Goal: Task Accomplishment & Management: Manage account settings

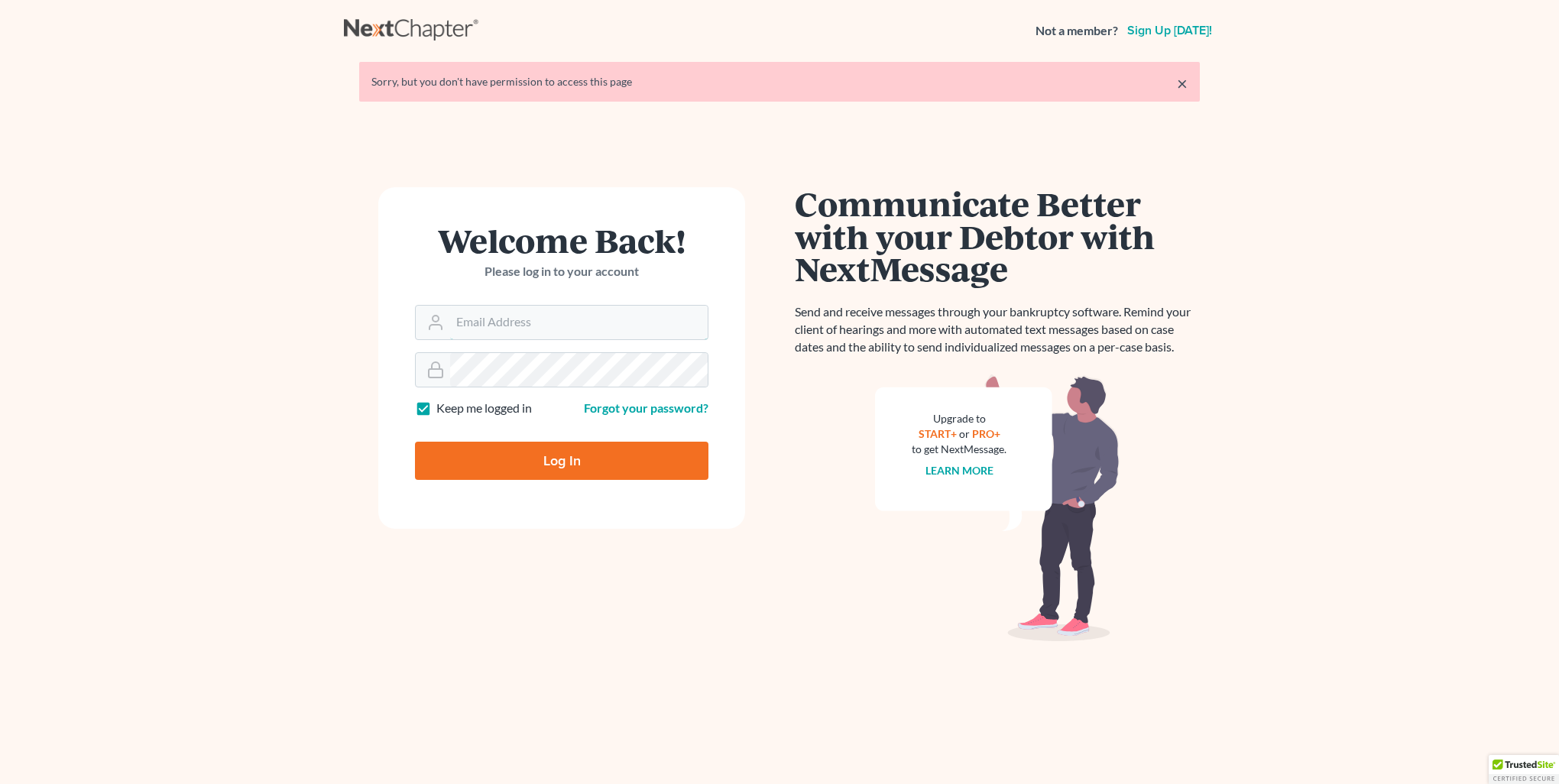
type input "[PERSON_NAME][EMAIL_ADDRESS][DOMAIN_NAME]"
click at [561, 464] on input "Log In" at bounding box center [562, 461] width 294 height 38
type input "Thinking..."
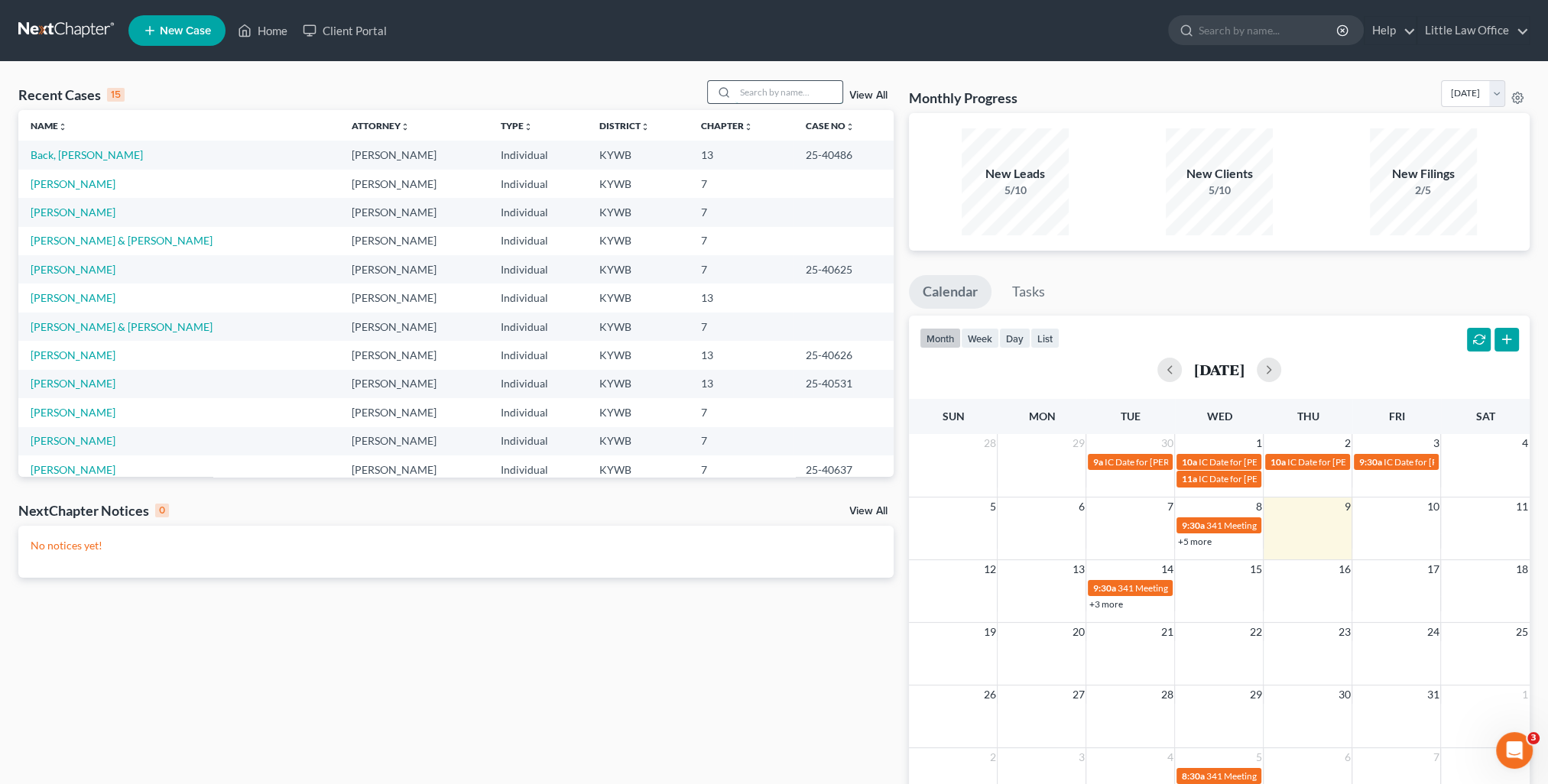
click at [799, 94] on input "search" at bounding box center [789, 92] width 107 height 22
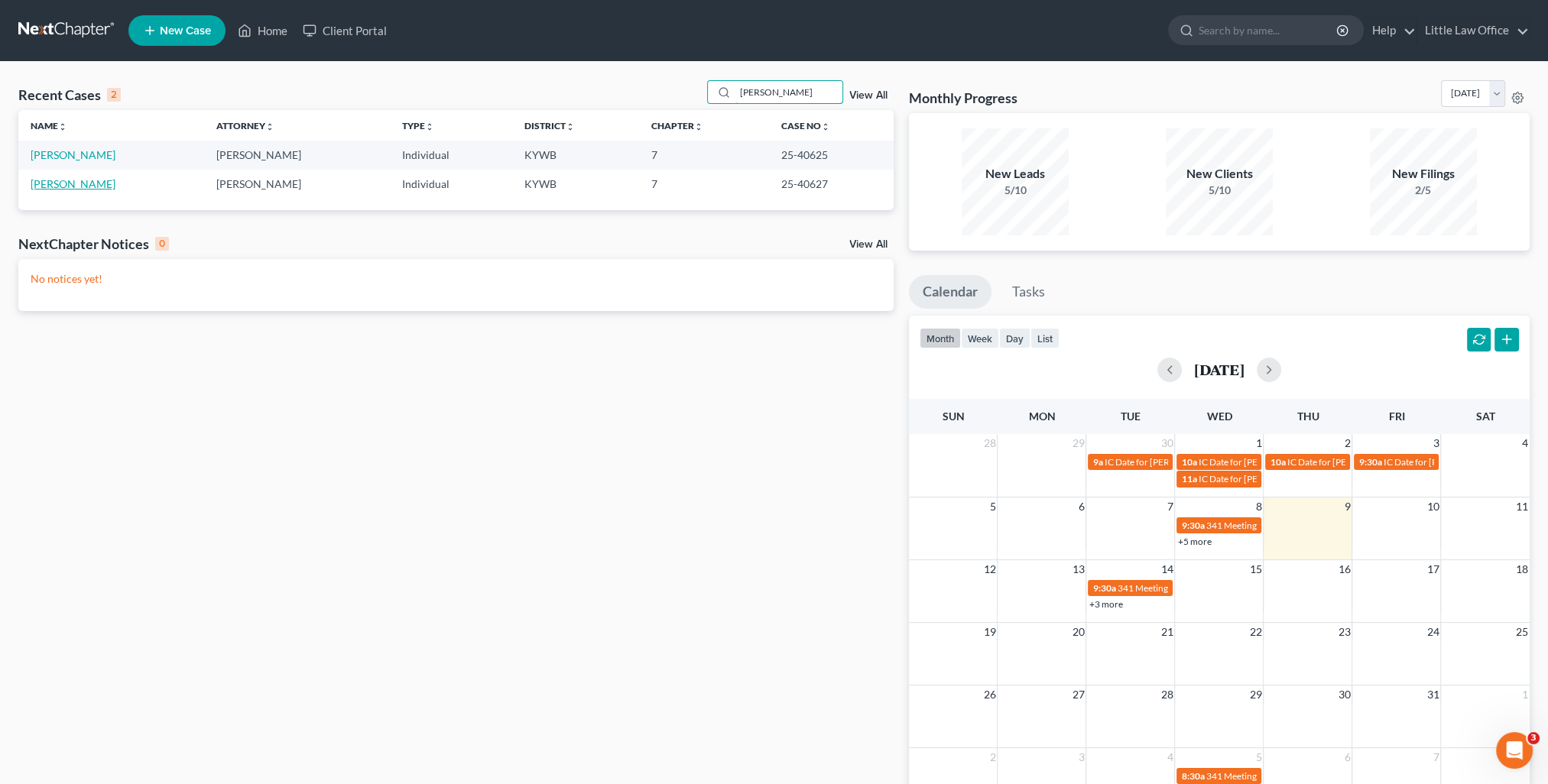
type input "braden"
click at [78, 185] on link "Braden, Donna" at bounding box center [72, 183] width 85 height 13
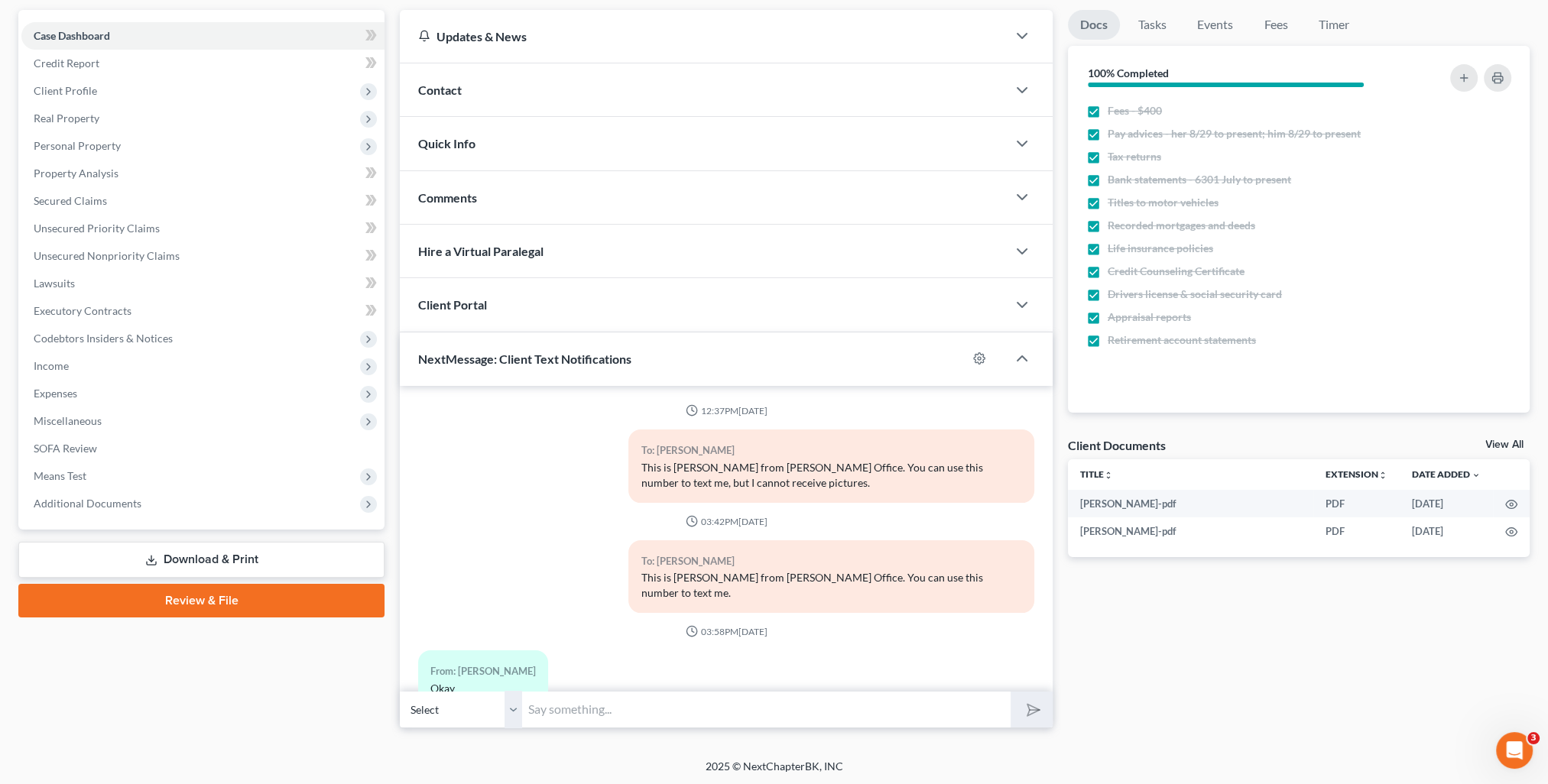
scroll to position [5486, 0]
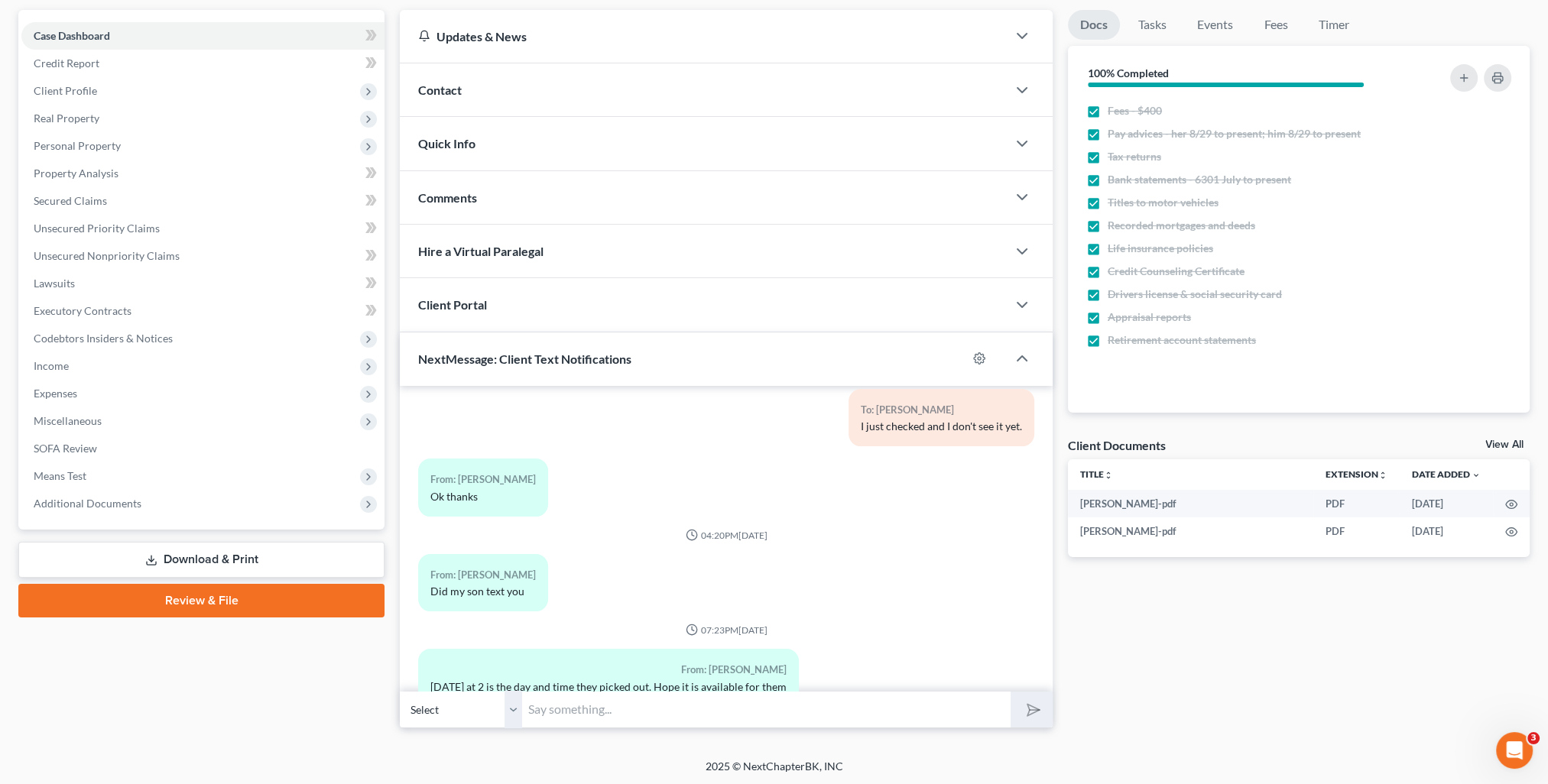
click at [649, 712] on input "text" at bounding box center [766, 709] width 488 height 37
click at [715, 705] on input "text" at bounding box center [766, 709] width 488 height 37
type input "Yes. I confirmed that appointment with him yesterday."
click at [1010, 692] on button "submit" at bounding box center [1031, 709] width 42 height 36
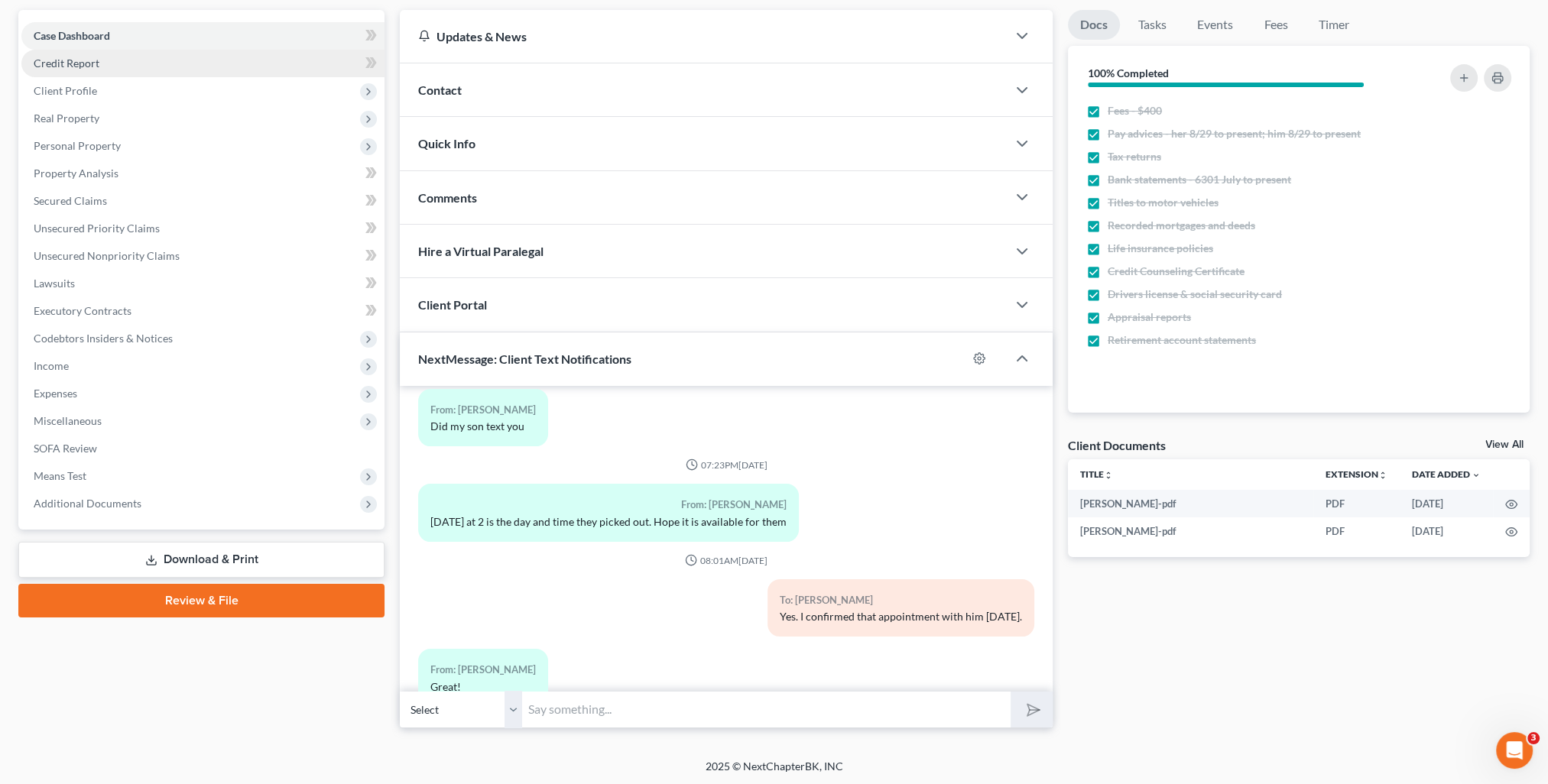
scroll to position [0, 0]
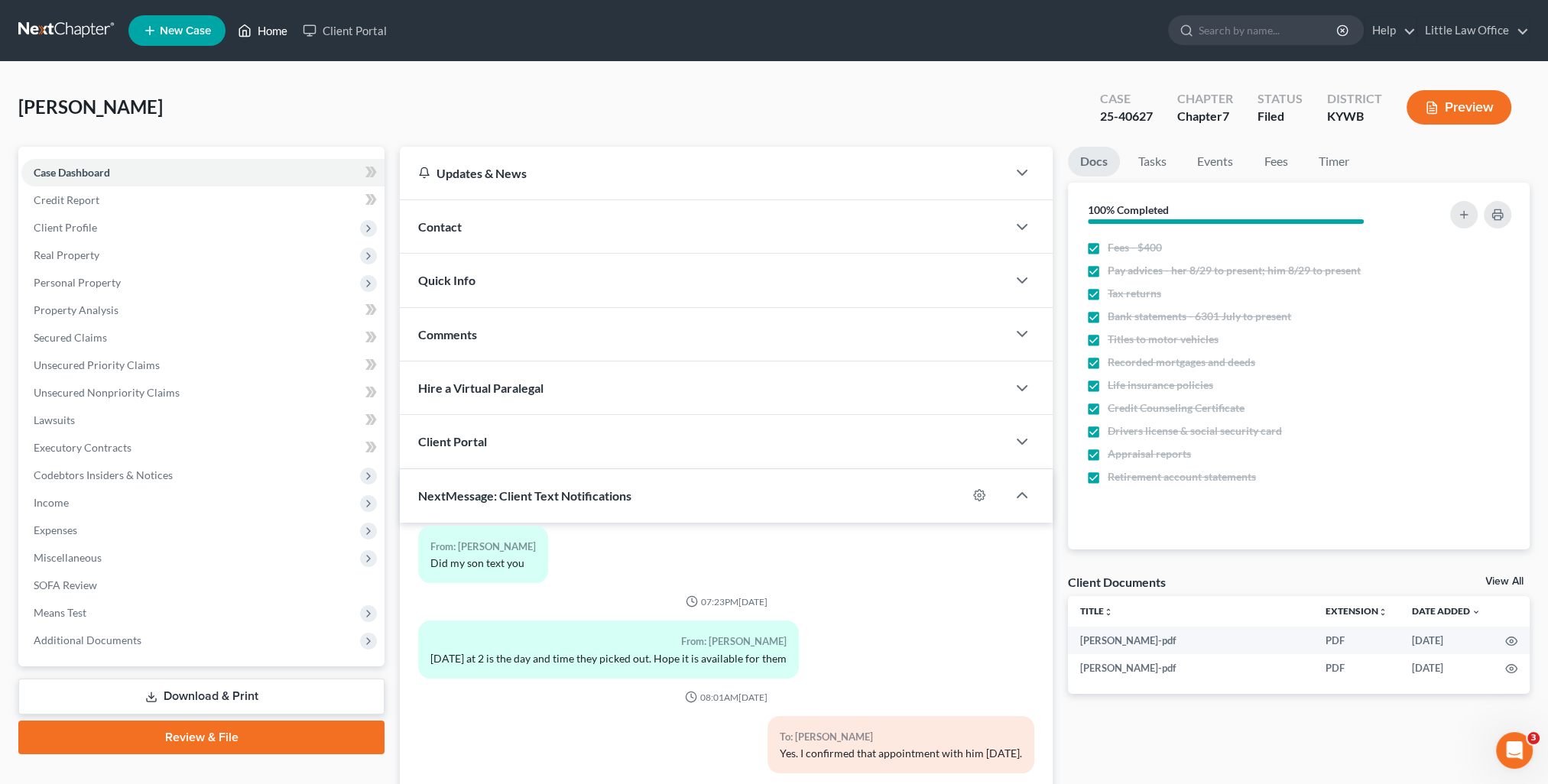
click at [261, 26] on link "Home" at bounding box center [262, 30] width 65 height 27
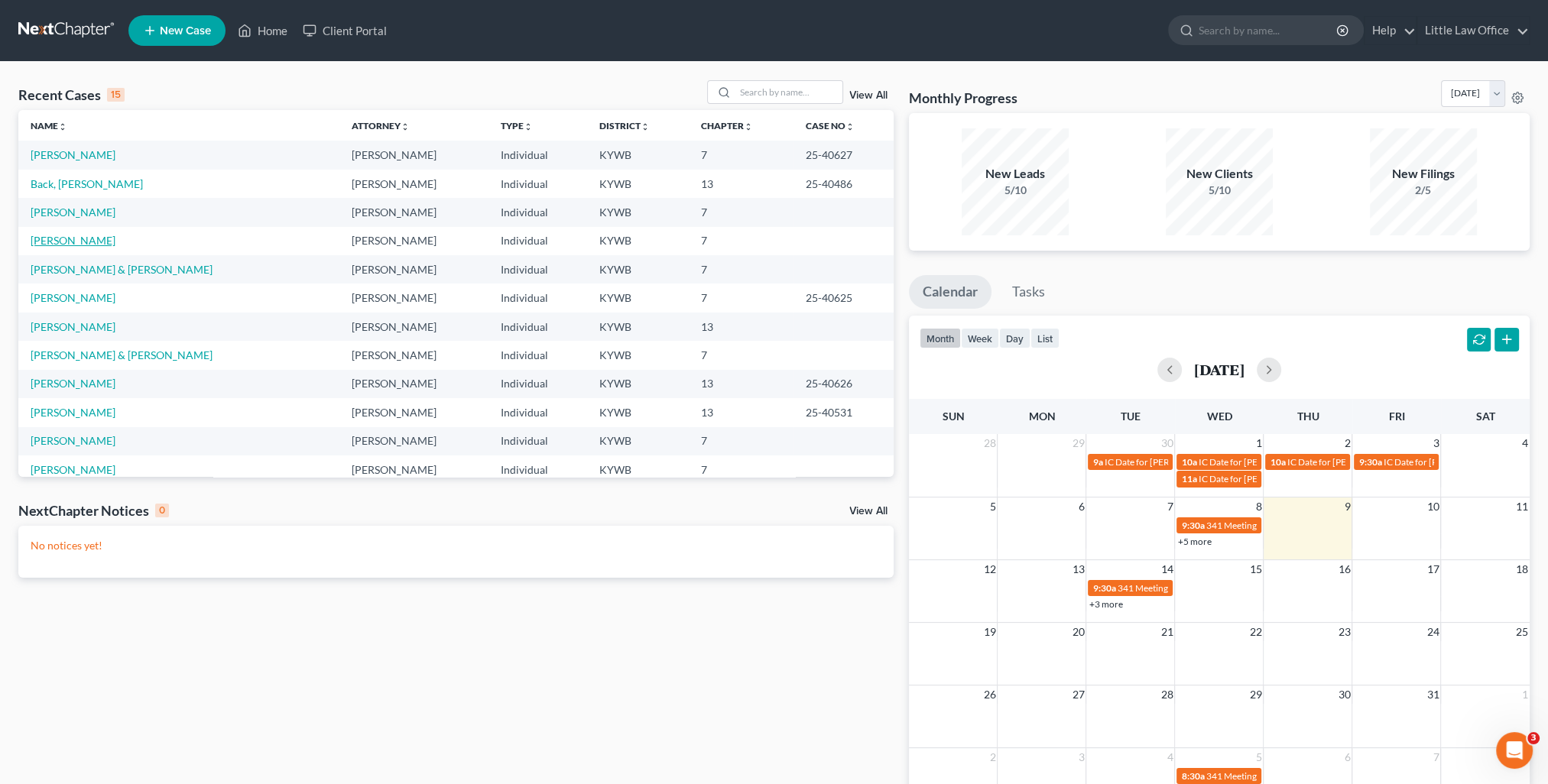
click at [104, 237] on link "Phillips, Bryttne" at bounding box center [72, 240] width 85 height 13
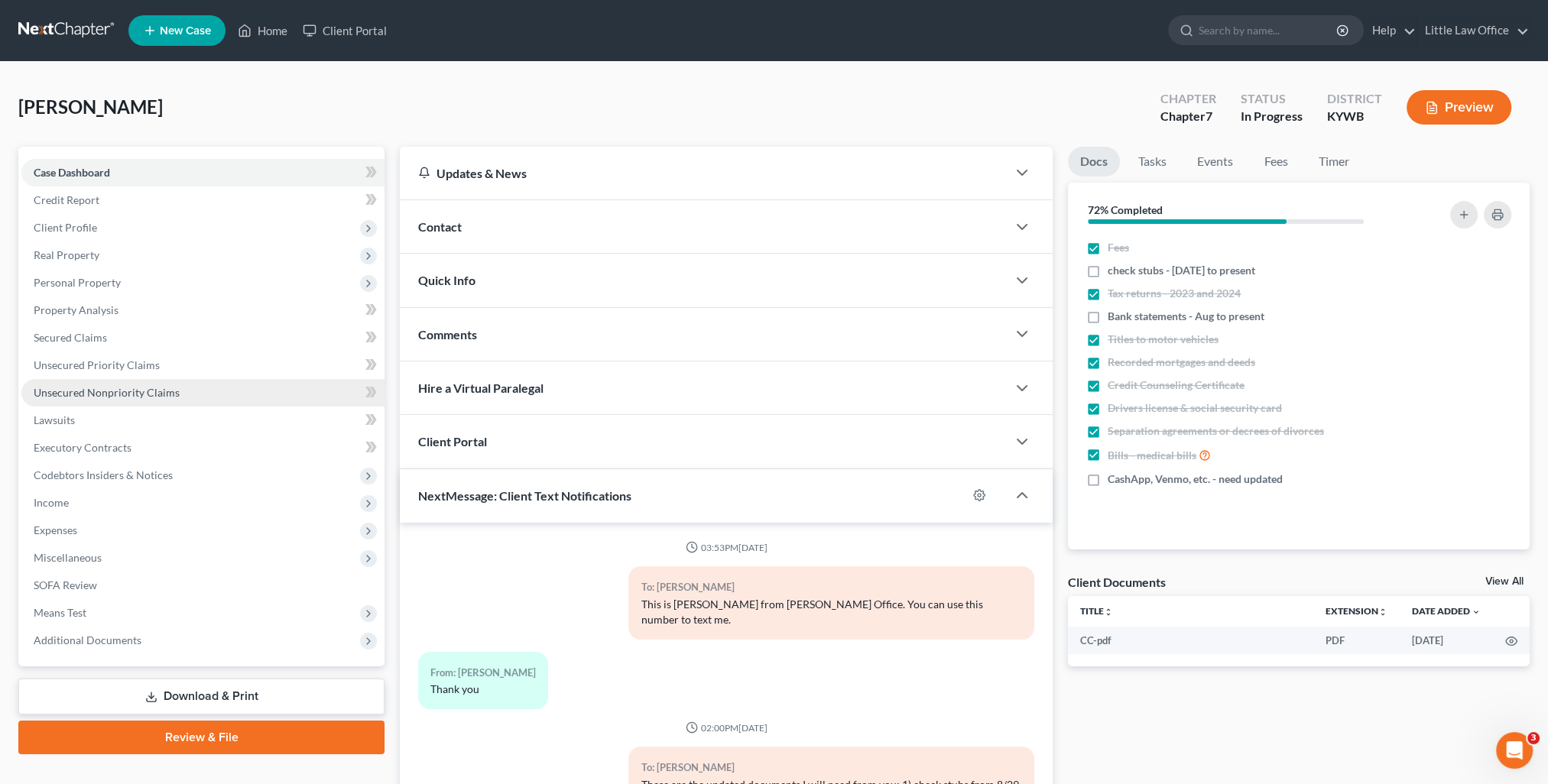
click at [141, 398] on span "Unsecured Nonpriority Claims" at bounding box center [107, 392] width 146 height 13
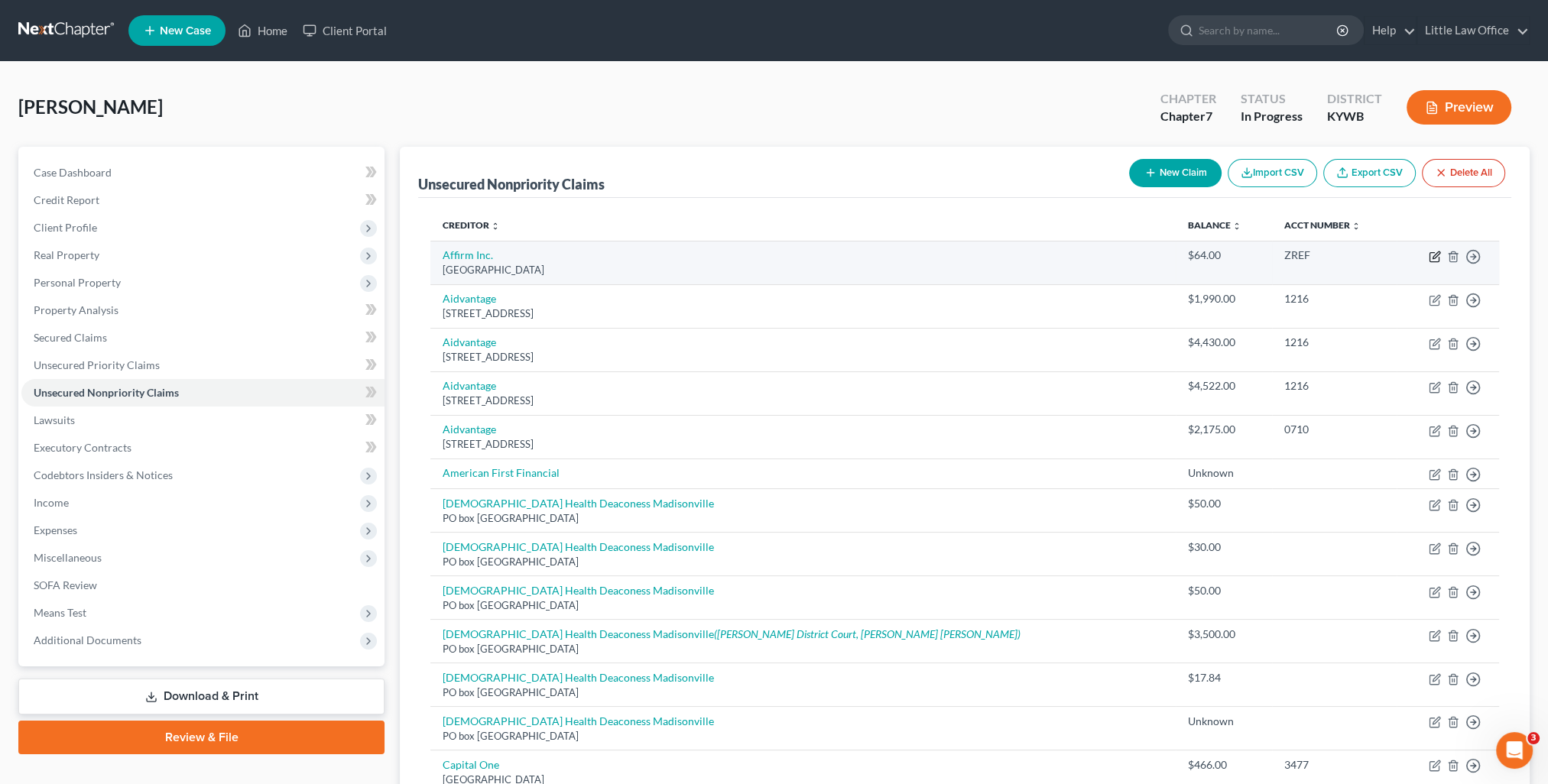
click at [1431, 254] on icon "button" at bounding box center [1434, 256] width 12 height 12
select select "45"
select select "10"
select select "0"
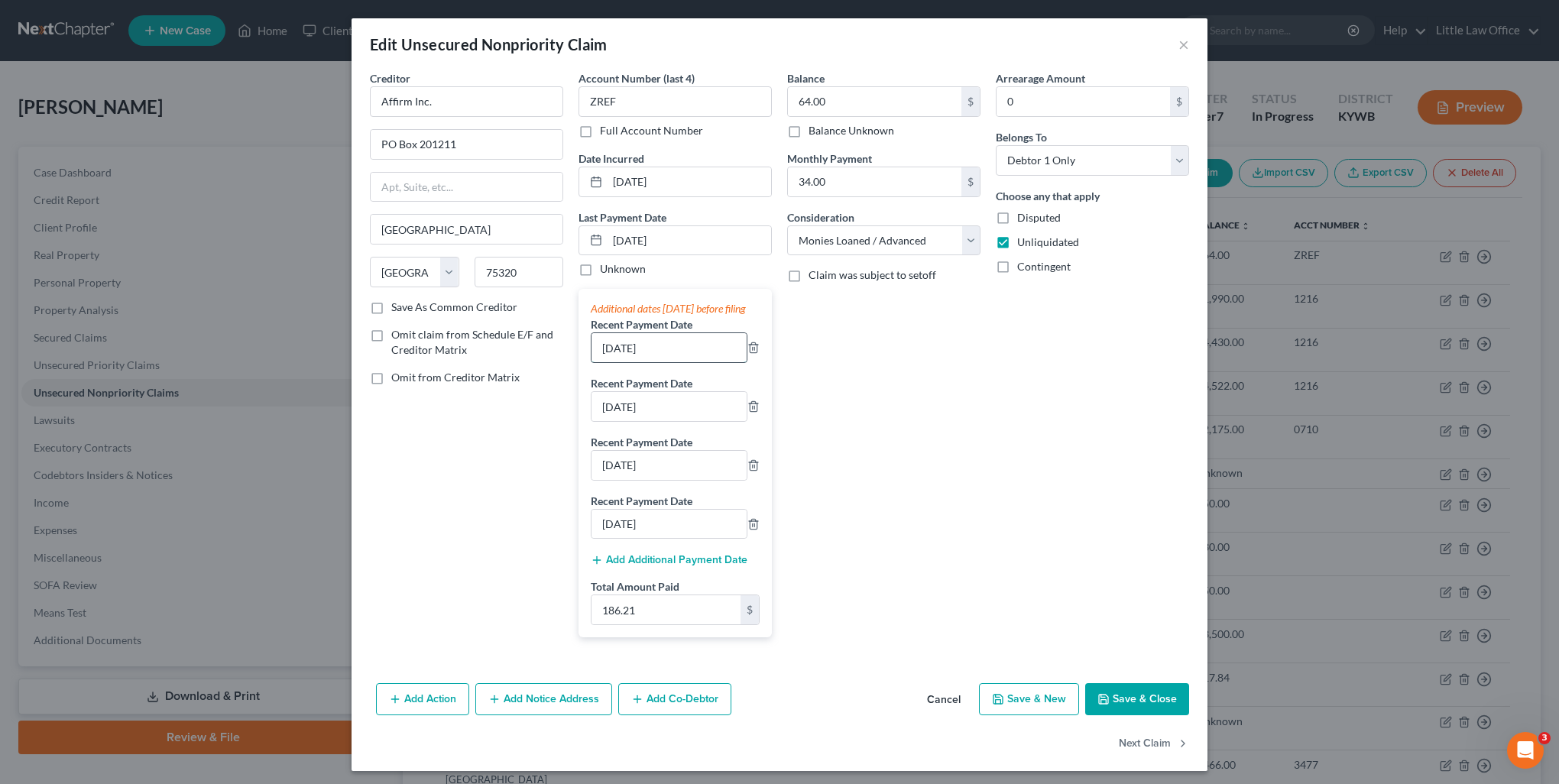
click at [682, 362] on input "06/10/2025" at bounding box center [669, 348] width 155 height 29
drag, startPoint x: 682, startPoint y: 375, endPoint x: 351, endPoint y: 383, distance: 331.1
click at [351, 383] on div "Creditor * Affirm Inc. PO Box 201211 Dallas State AL AK AR AZ CA CO CT DE DC FL…" at bounding box center [780, 373] width 856 height 607
drag, startPoint x: 663, startPoint y: 423, endPoint x: 544, endPoint y: 435, distance: 119.6
click at [544, 435] on div "Creditor * Affirm Inc. PO Box 201211 Dallas State AL AK AR AZ CA CO CT DE DC FL…" at bounding box center [780, 360] width 834 height 580
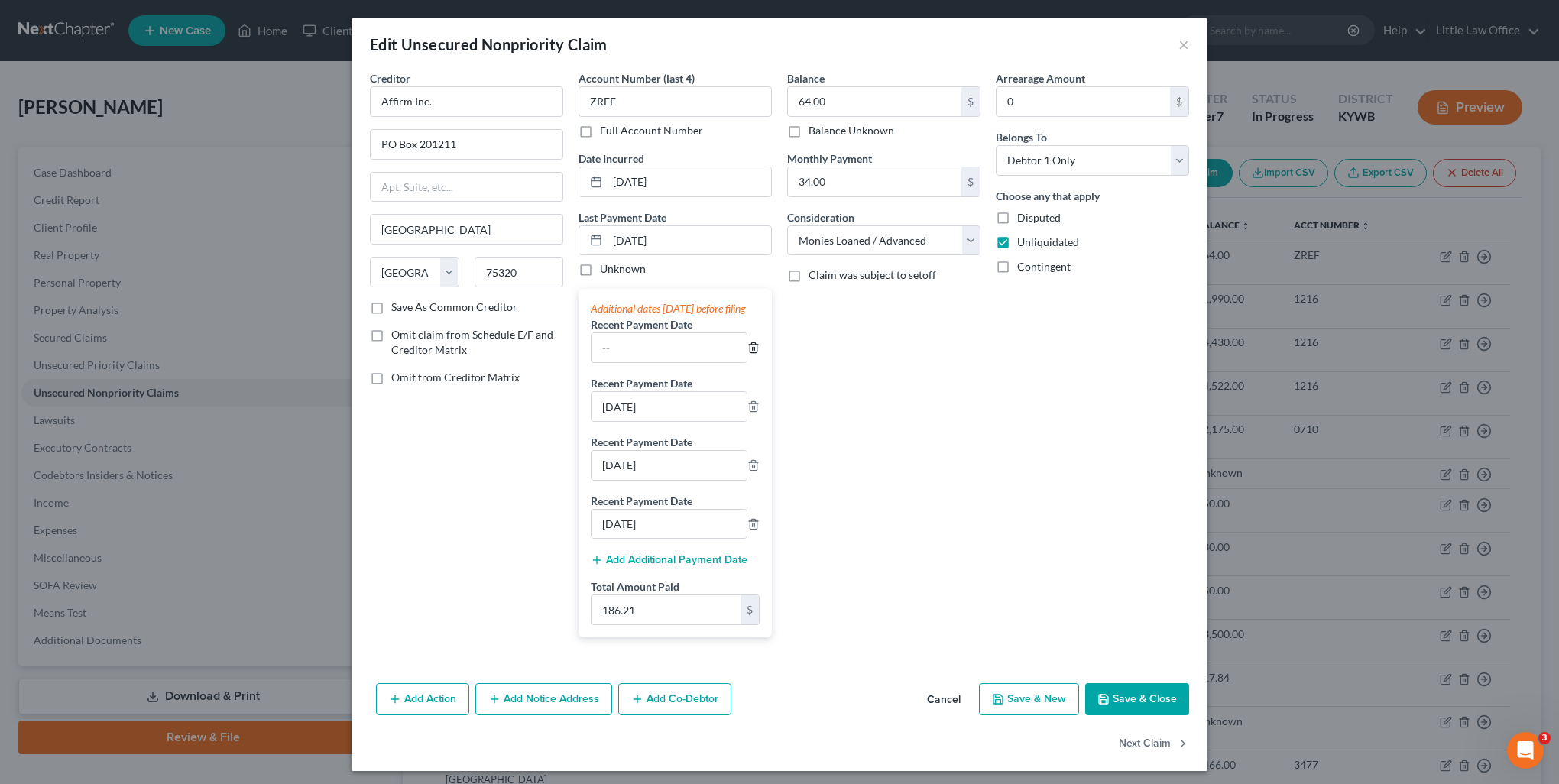
click at [753, 350] on line "button" at bounding box center [753, 349] width 0 height 3
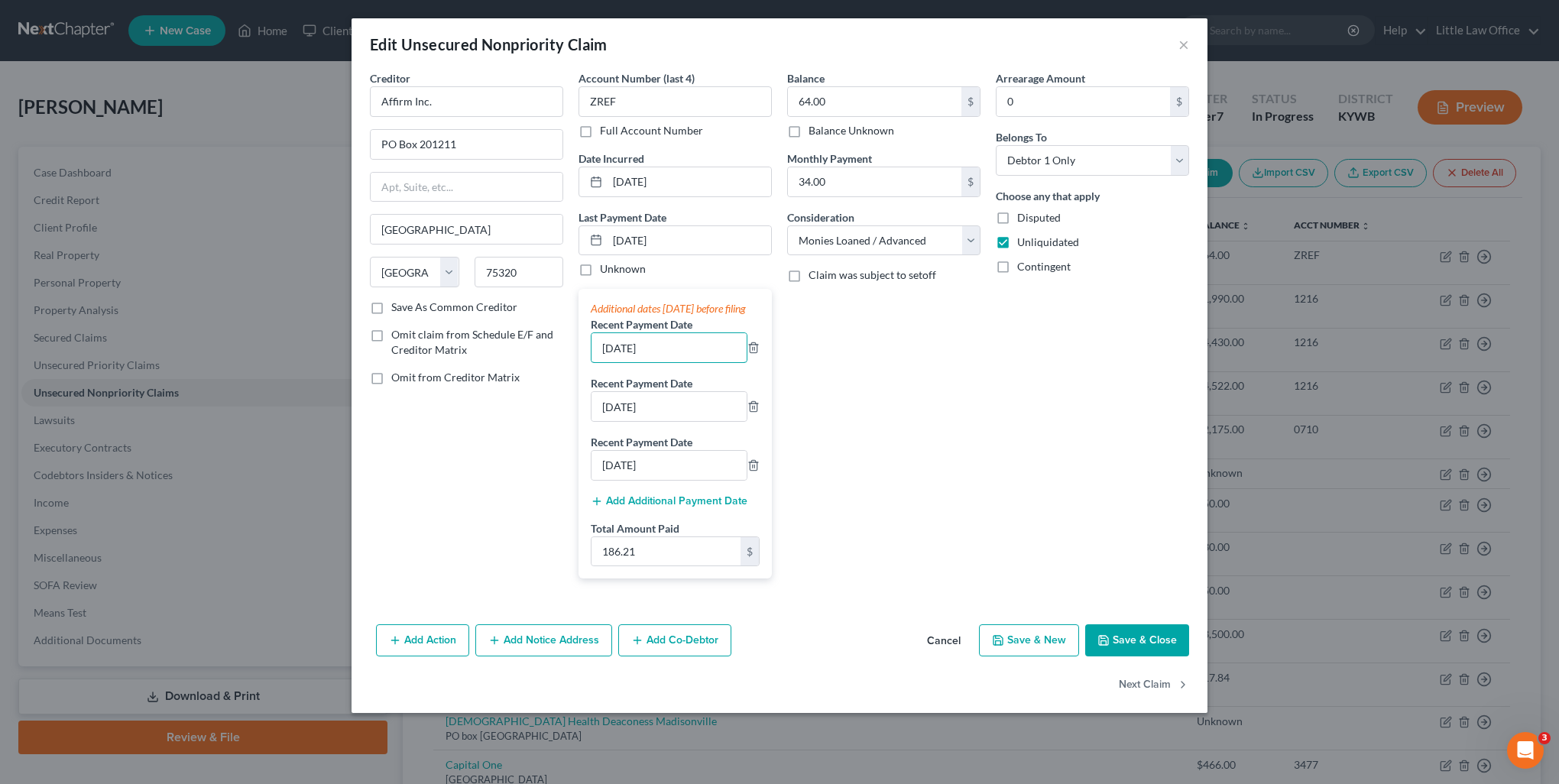
click at [746, 361] on input "05/12/2025" at bounding box center [669, 348] width 155 height 29
click at [756, 354] on icon "button" at bounding box center [753, 347] width 12 height 12
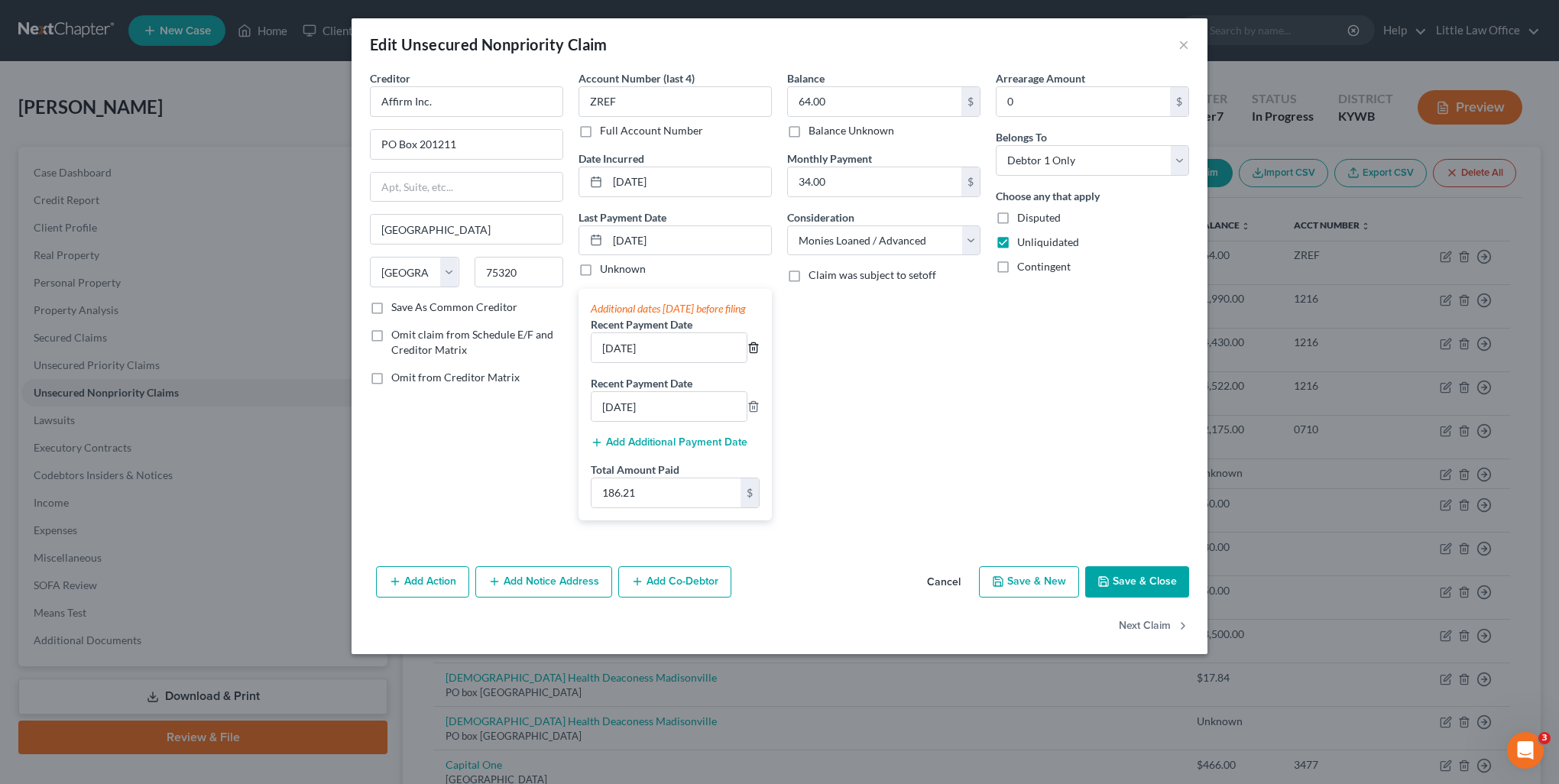
click at [756, 354] on icon "button" at bounding box center [753, 347] width 12 height 12
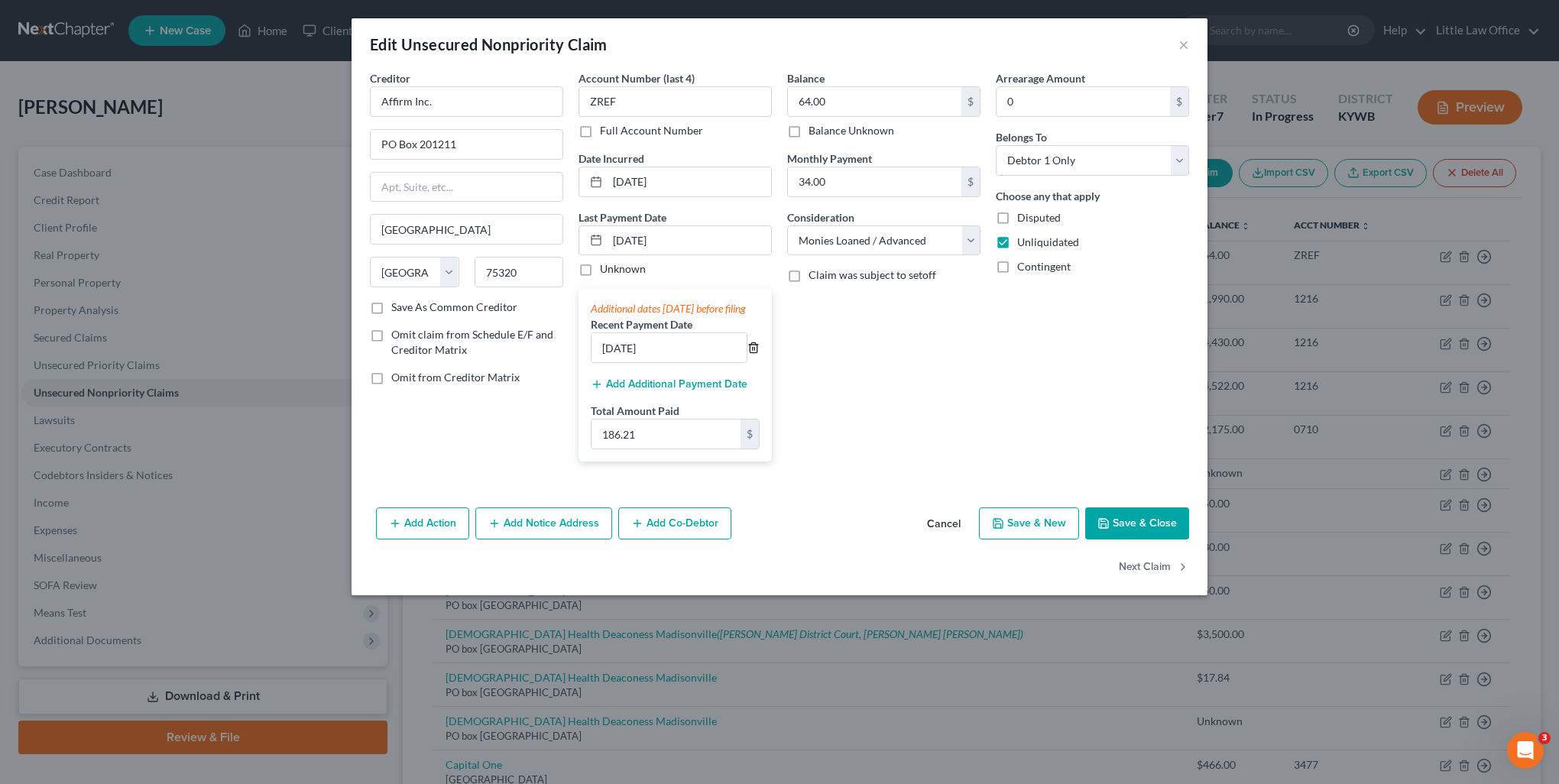
click at [756, 354] on icon "button" at bounding box center [753, 347] width 12 height 12
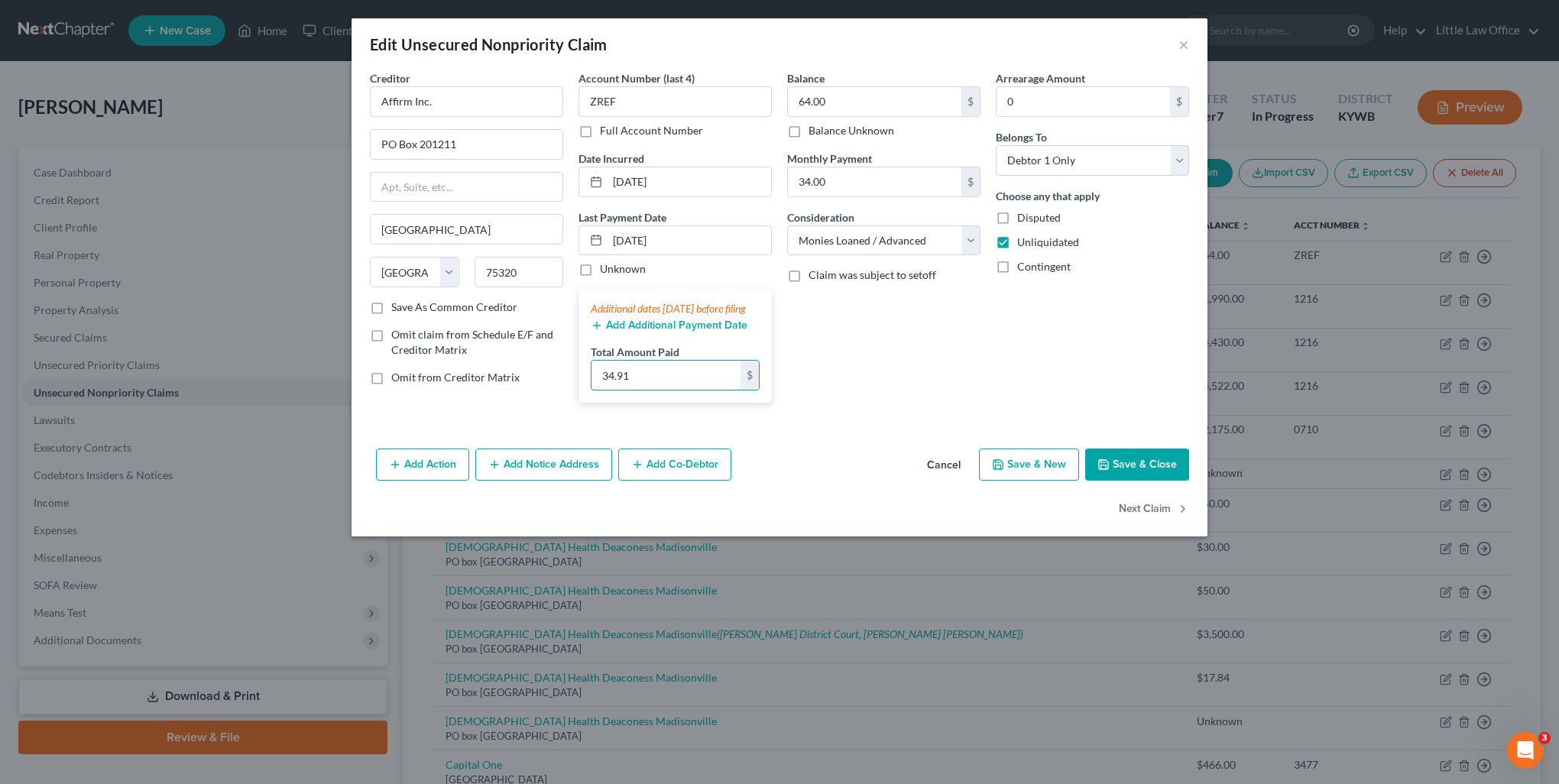
type input "34.91"
click at [1132, 462] on div "Add Action Add Notice Address Add Co-Debtor Cancel Save & New Save & Close" at bounding box center [780, 467] width 856 height 50
click at [1132, 476] on button "Save & Close" at bounding box center [1137, 465] width 104 height 32
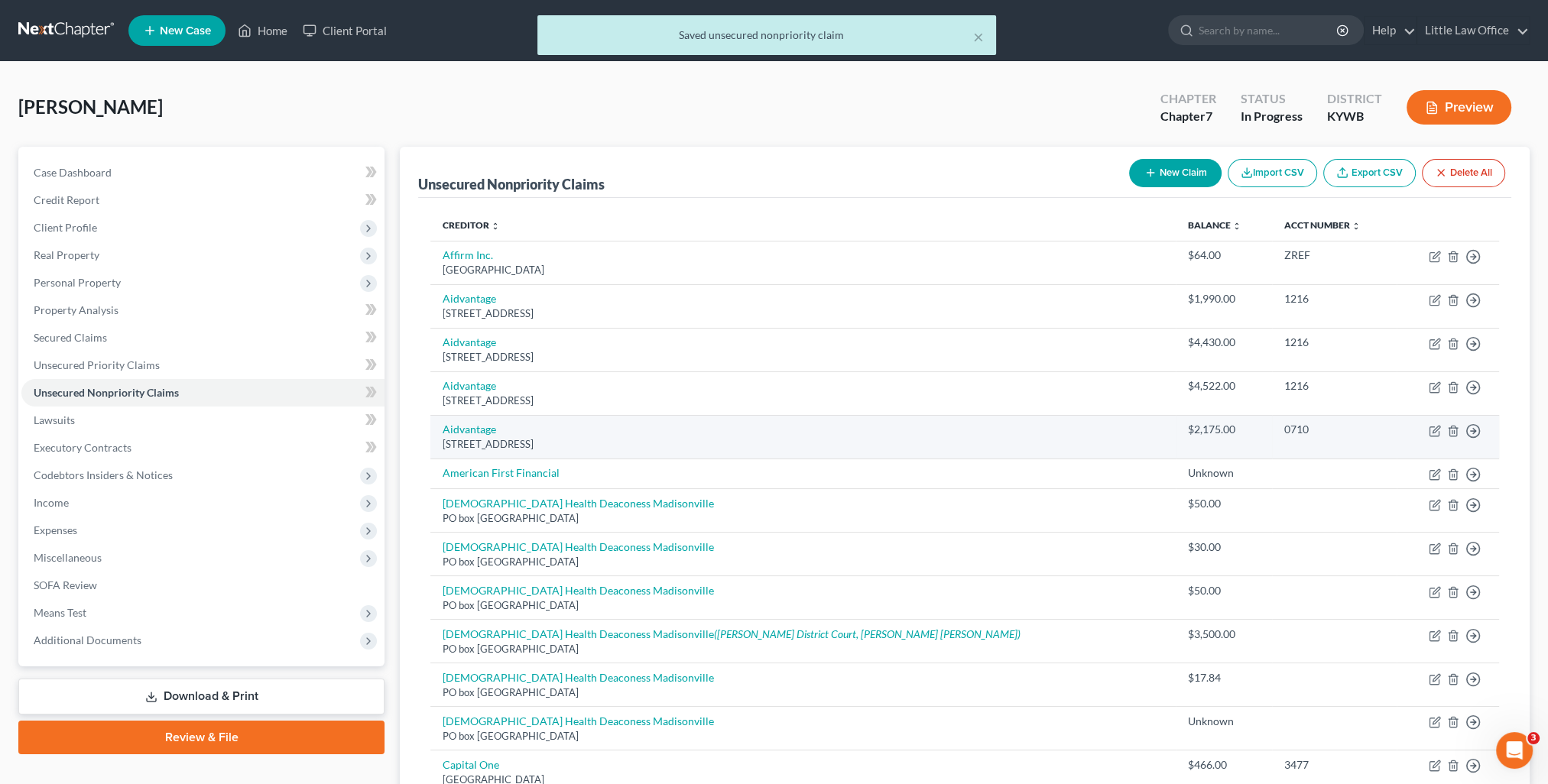
scroll to position [77, 0]
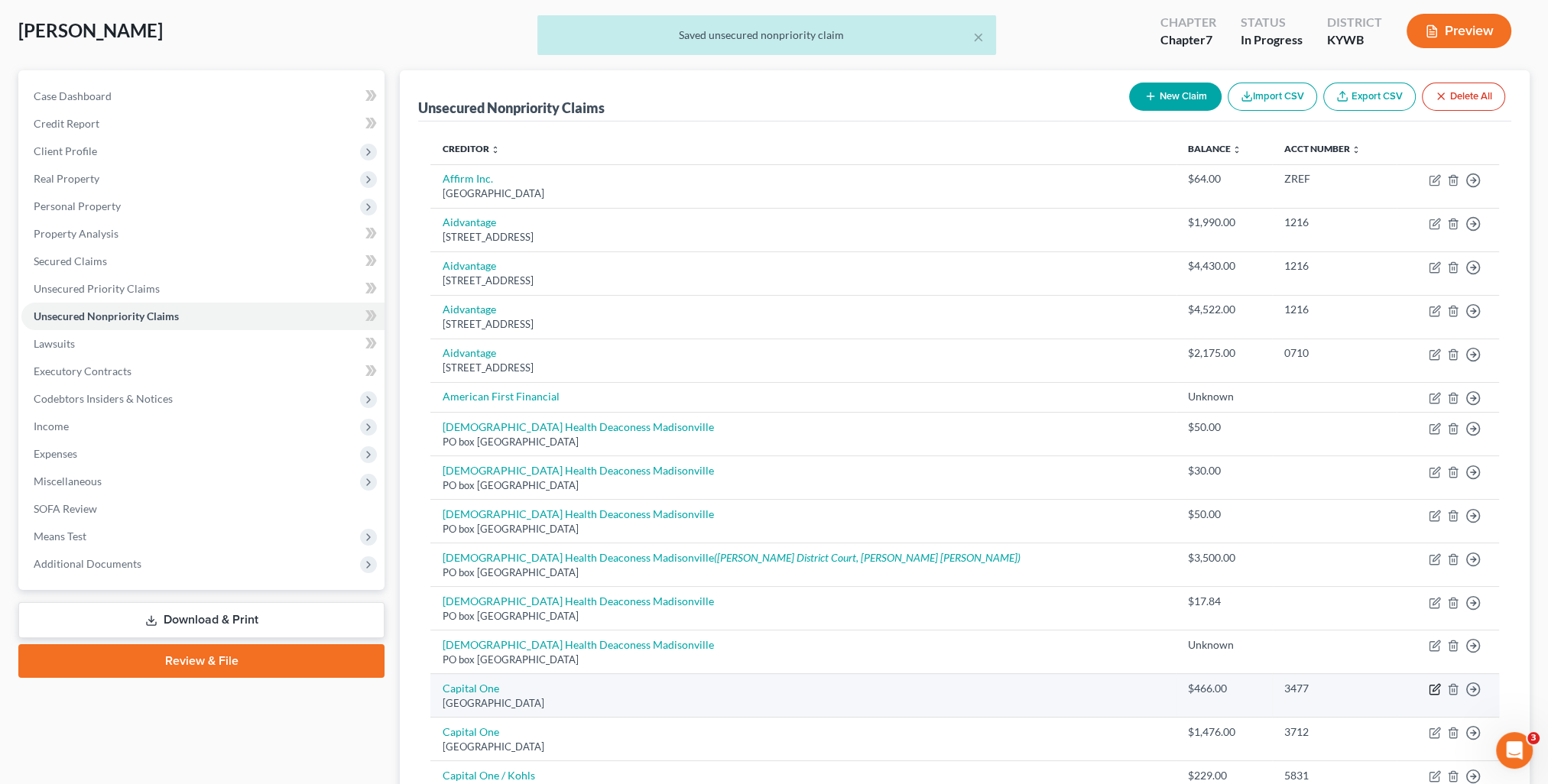
click at [1431, 692] on icon "button" at bounding box center [1434, 689] width 12 height 12
select select "28"
select select "2"
select select "0"
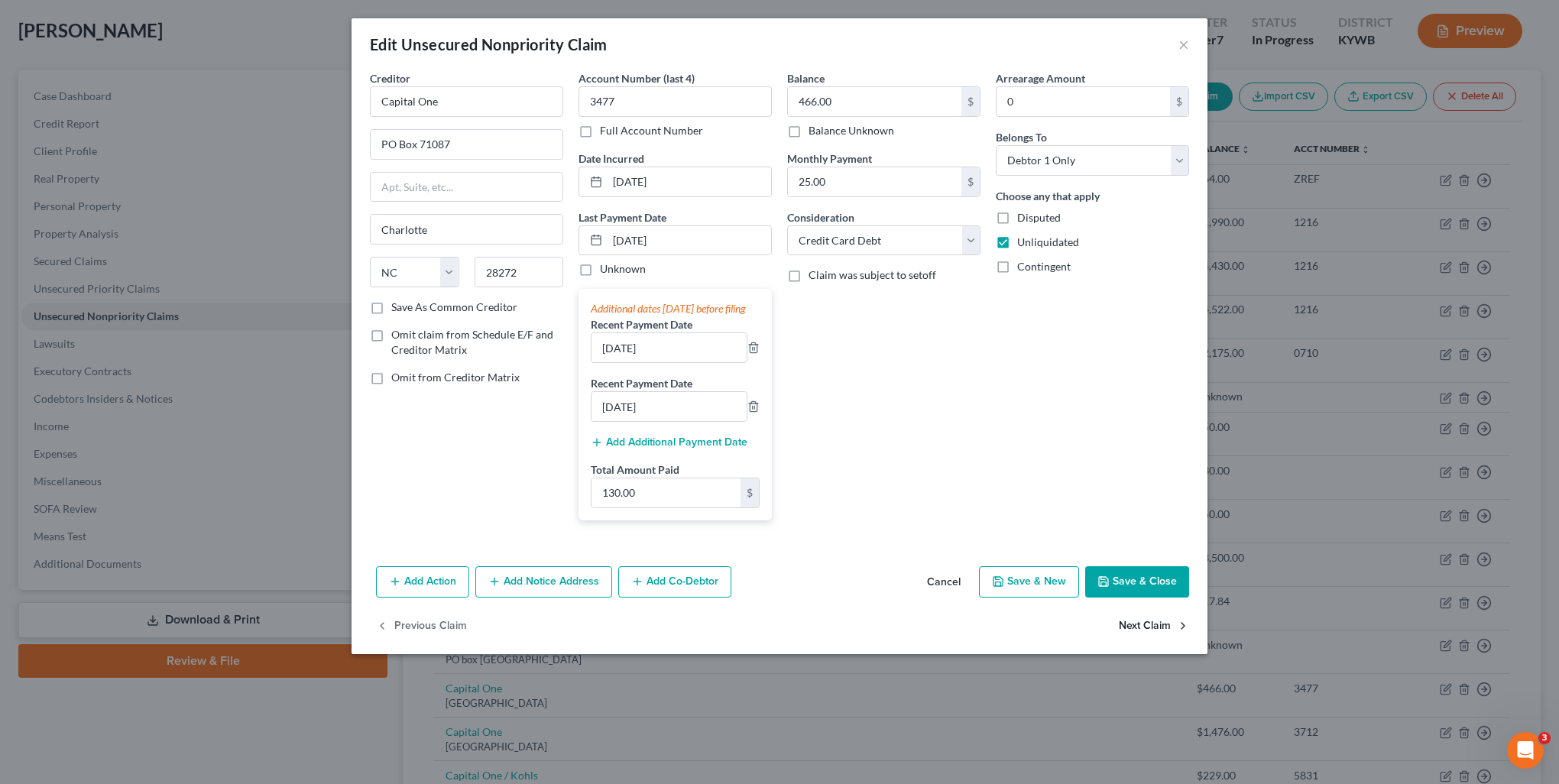
click at [1135, 641] on button "Next Claim" at bounding box center [1154, 625] width 70 height 32
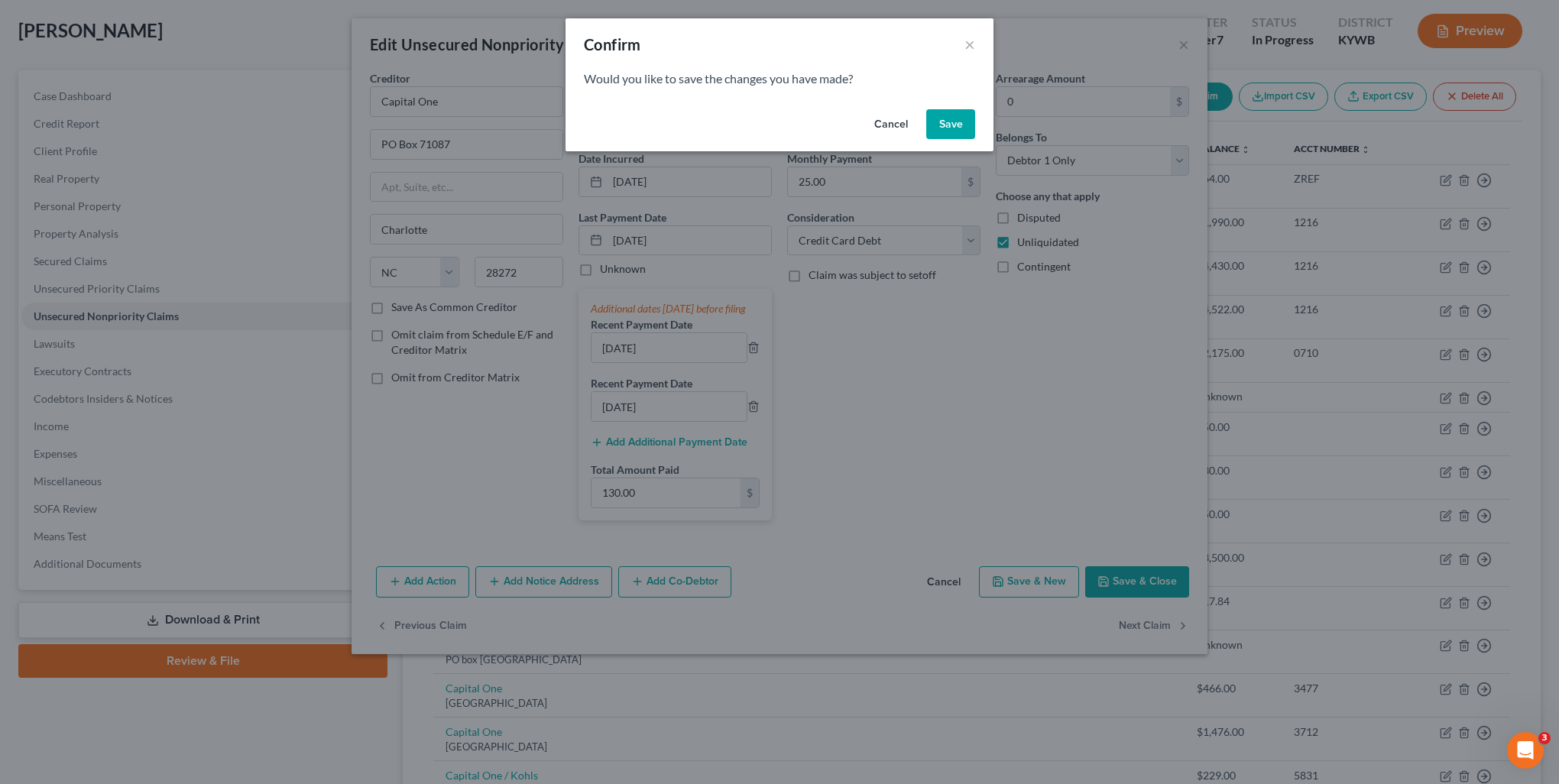
click at [961, 130] on button "Save" at bounding box center [951, 124] width 49 height 30
select select "28"
select select "2"
select select "0"
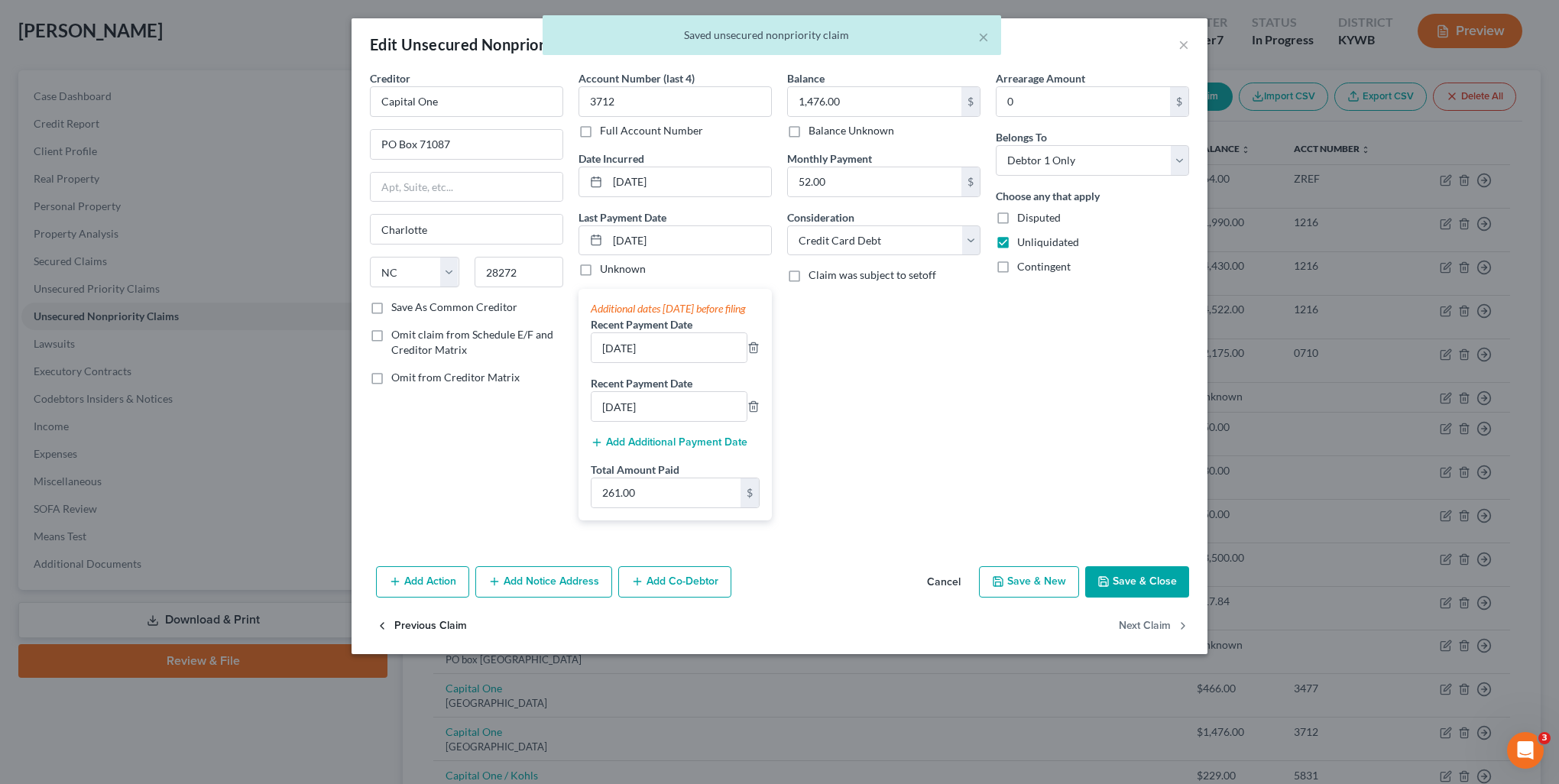
click at [442, 641] on button "Previous Claim" at bounding box center [422, 625] width 91 height 32
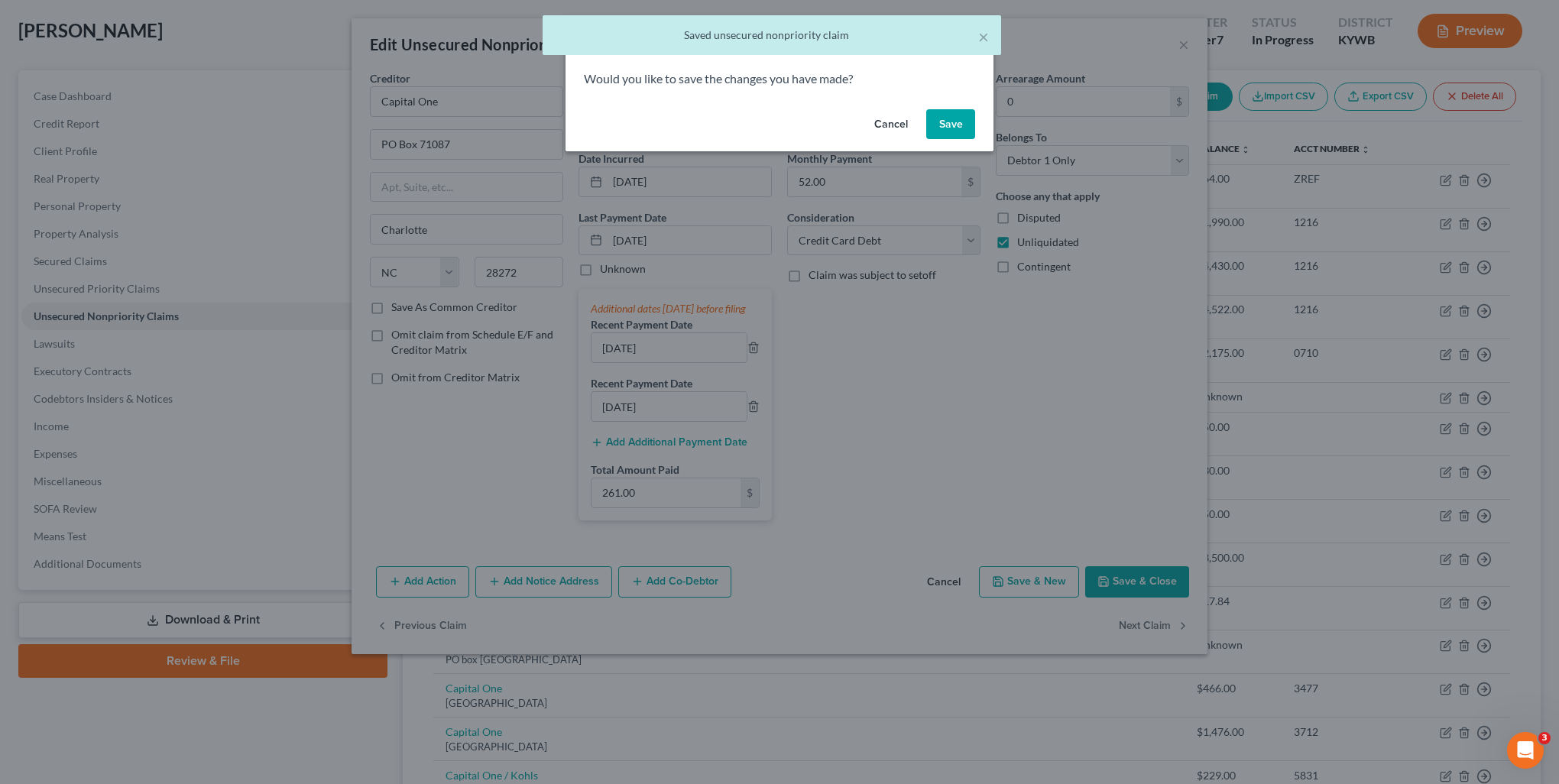
click at [938, 135] on button "Save" at bounding box center [951, 124] width 49 height 30
select select "28"
select select "2"
select select "0"
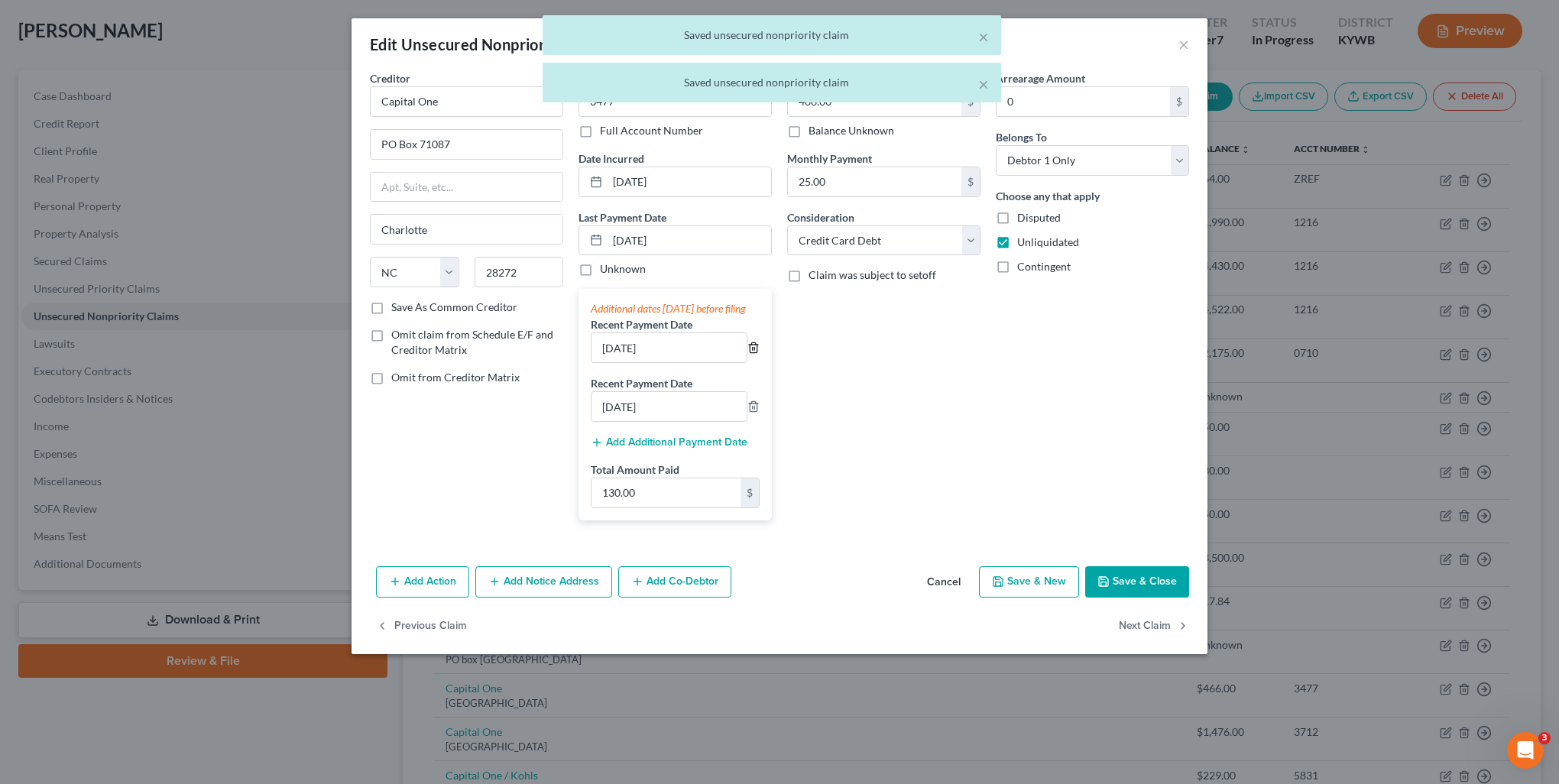
click at [759, 345] on polyline "button" at bounding box center [754, 345] width 9 height 0
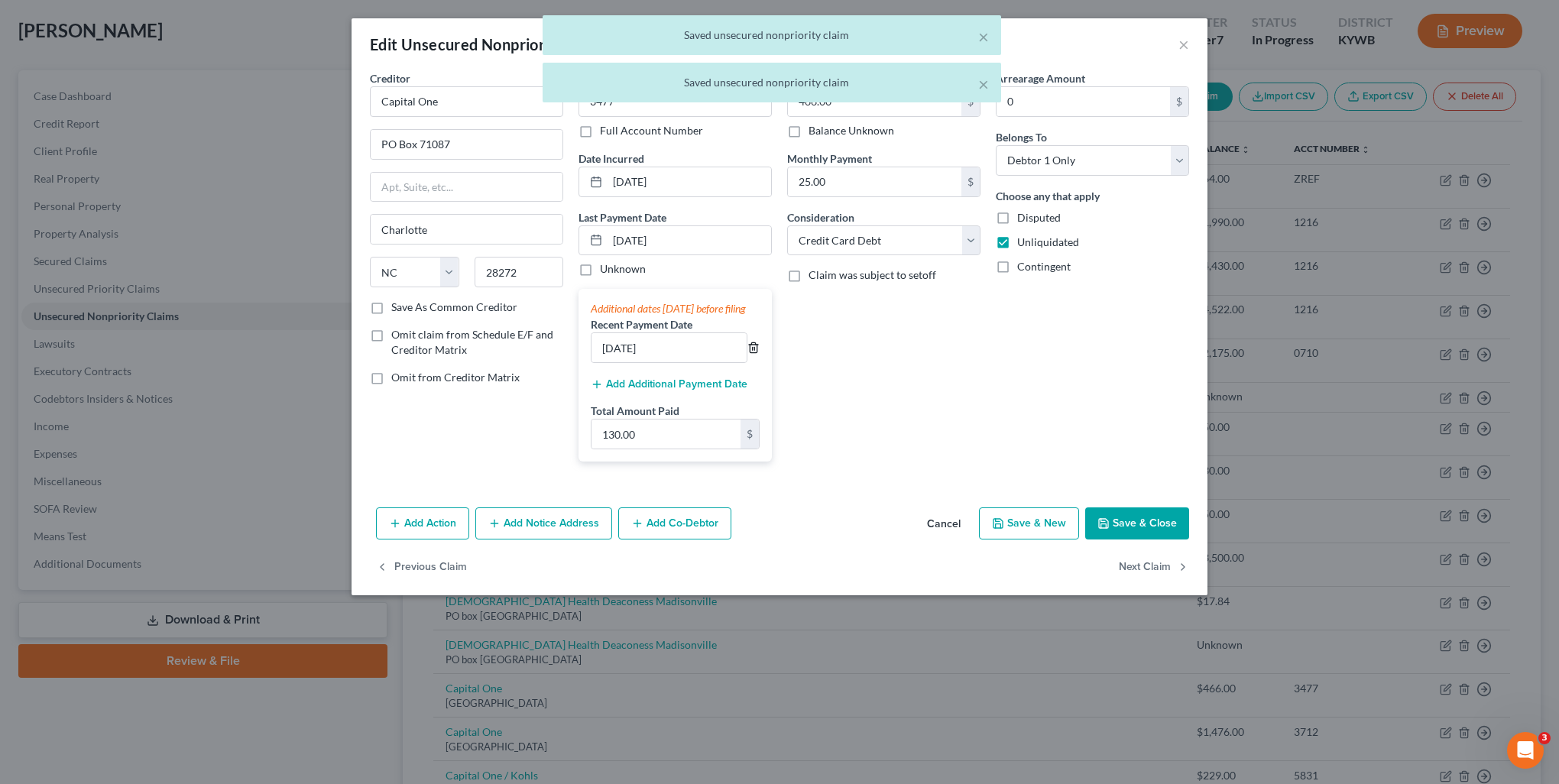
click at [759, 345] on polyline "button" at bounding box center [754, 345] width 9 height 0
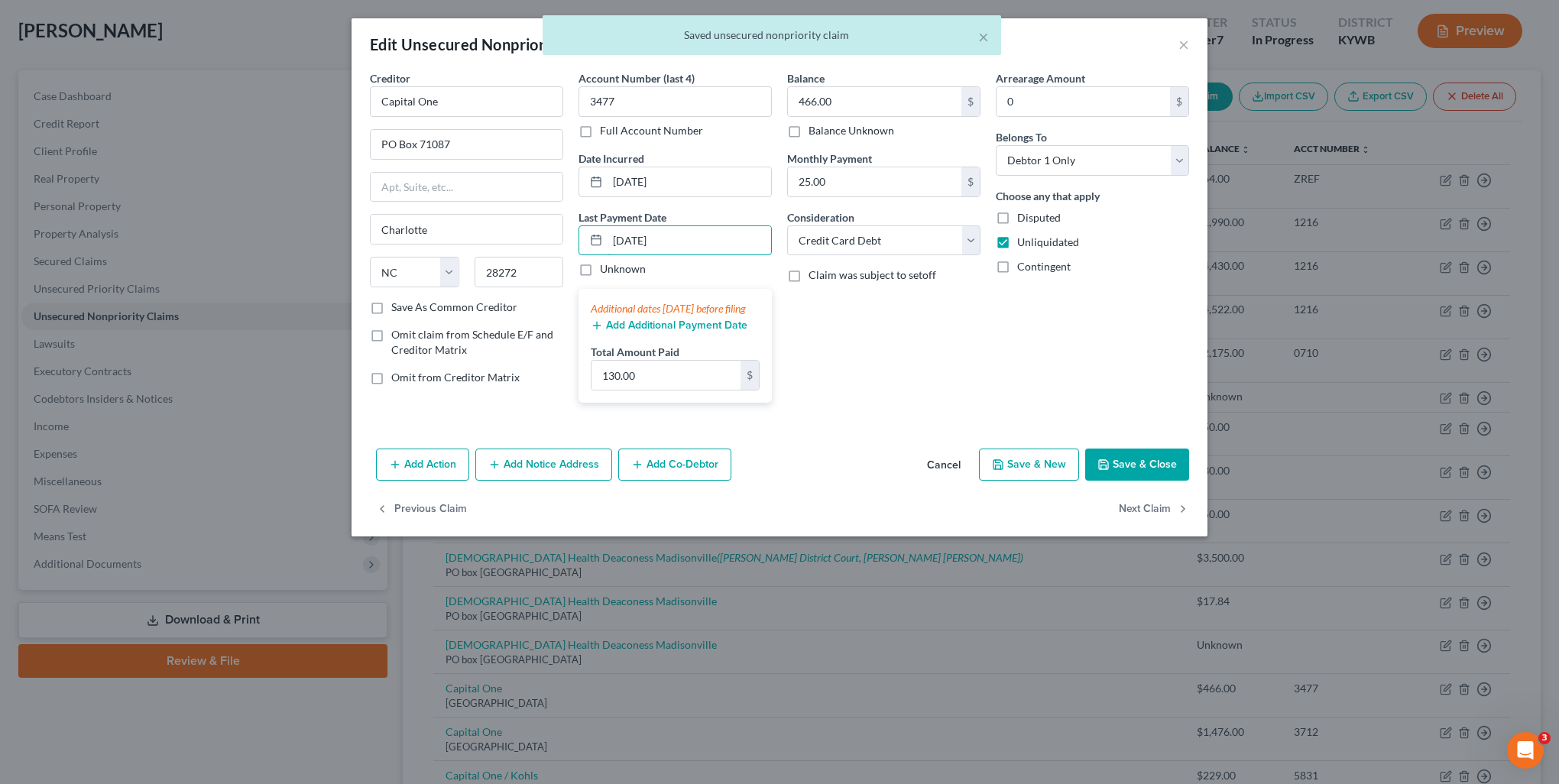
drag, startPoint x: 704, startPoint y: 240, endPoint x: 563, endPoint y: 258, distance: 142.1
click at [563, 258] on div "Creditor * Capital One PO Box 71087 Charlotte State AL AK AR AZ CA CO CT DE DC …" at bounding box center [780, 243] width 834 height 345
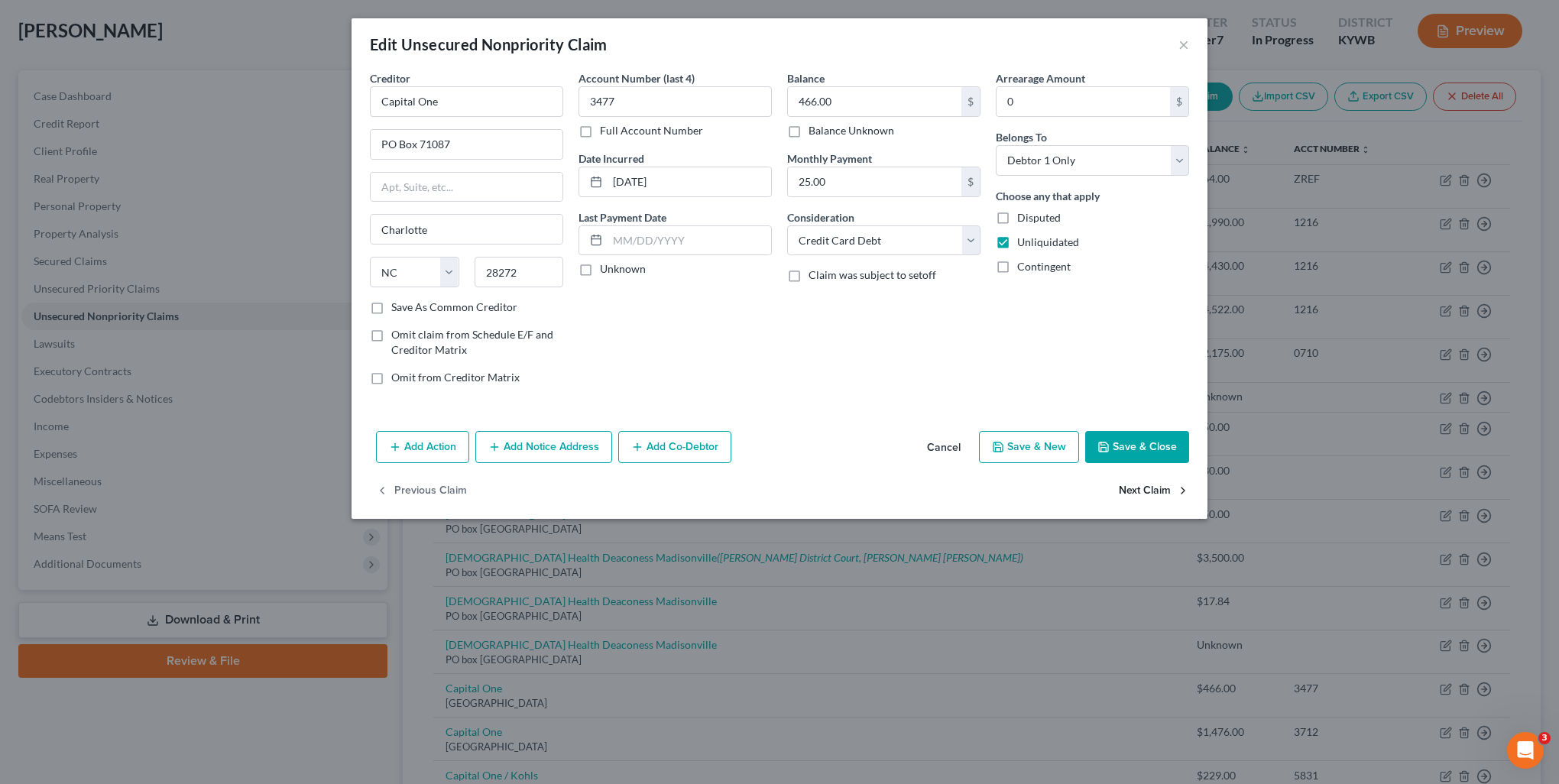
click at [1126, 491] on button "Next Claim" at bounding box center [1154, 491] width 70 height 32
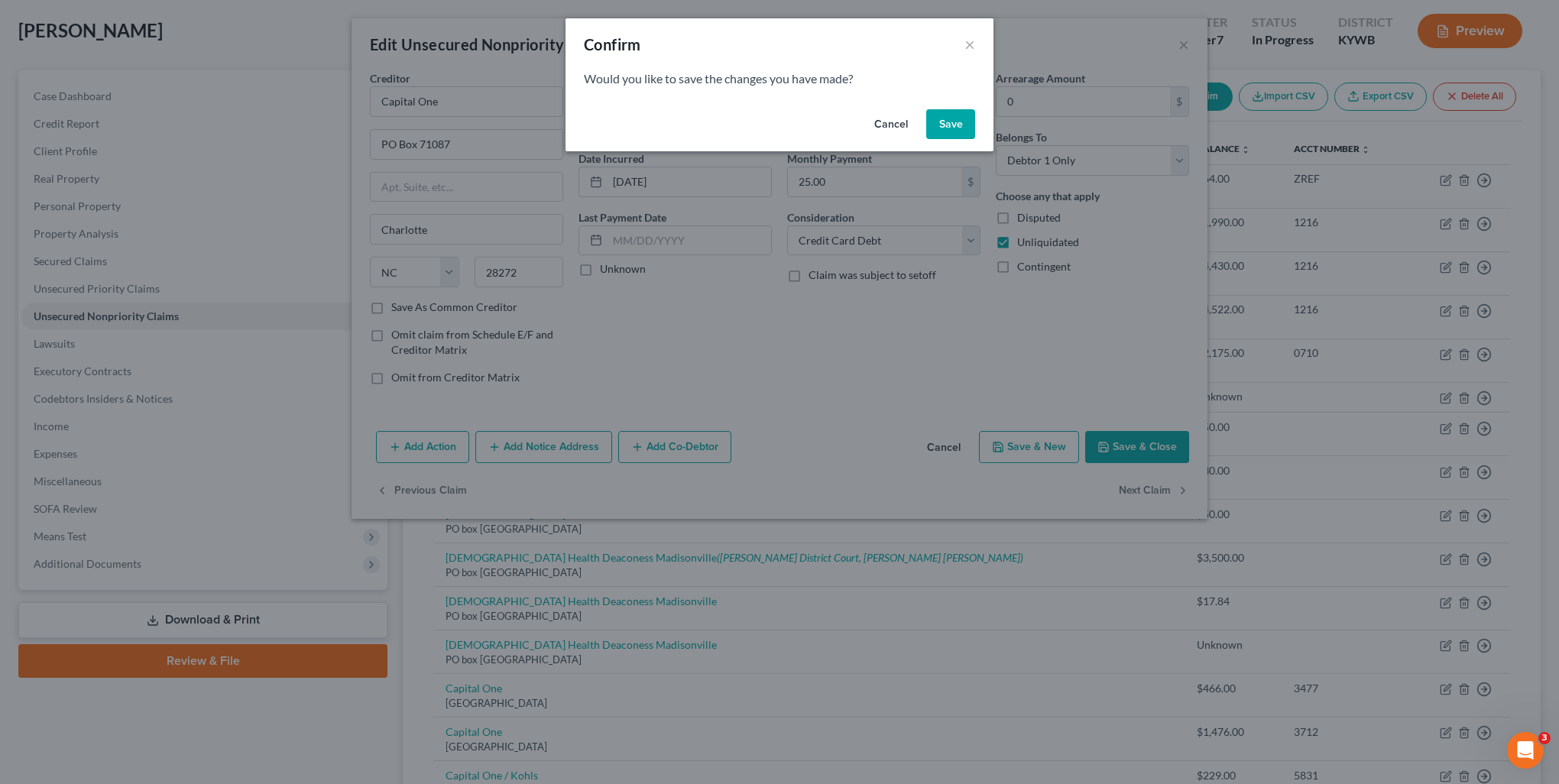
click at [938, 133] on button "Save" at bounding box center [951, 124] width 49 height 30
select select "28"
select select "2"
select select "0"
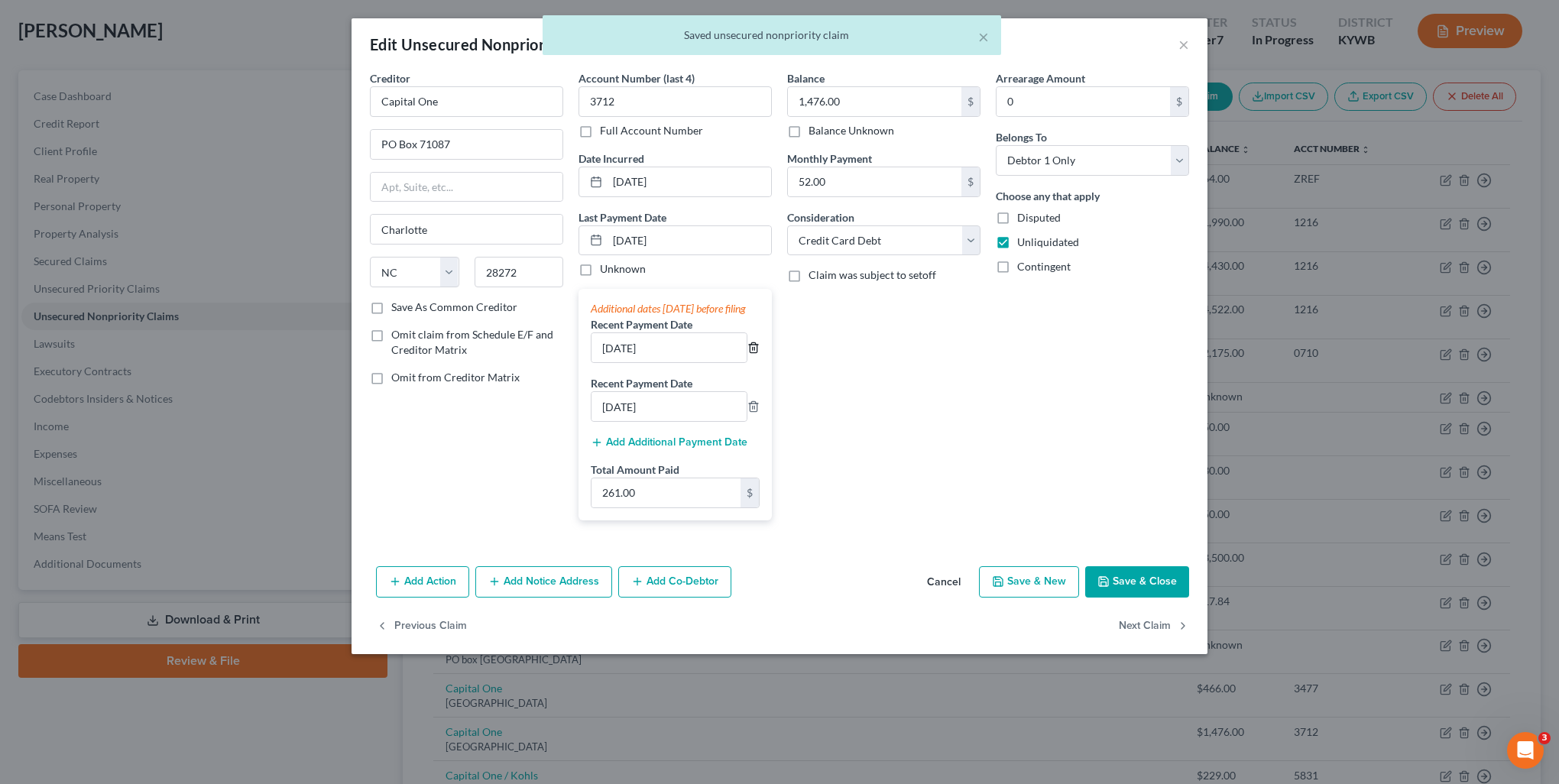
click at [755, 354] on icon "button" at bounding box center [753, 347] width 12 height 12
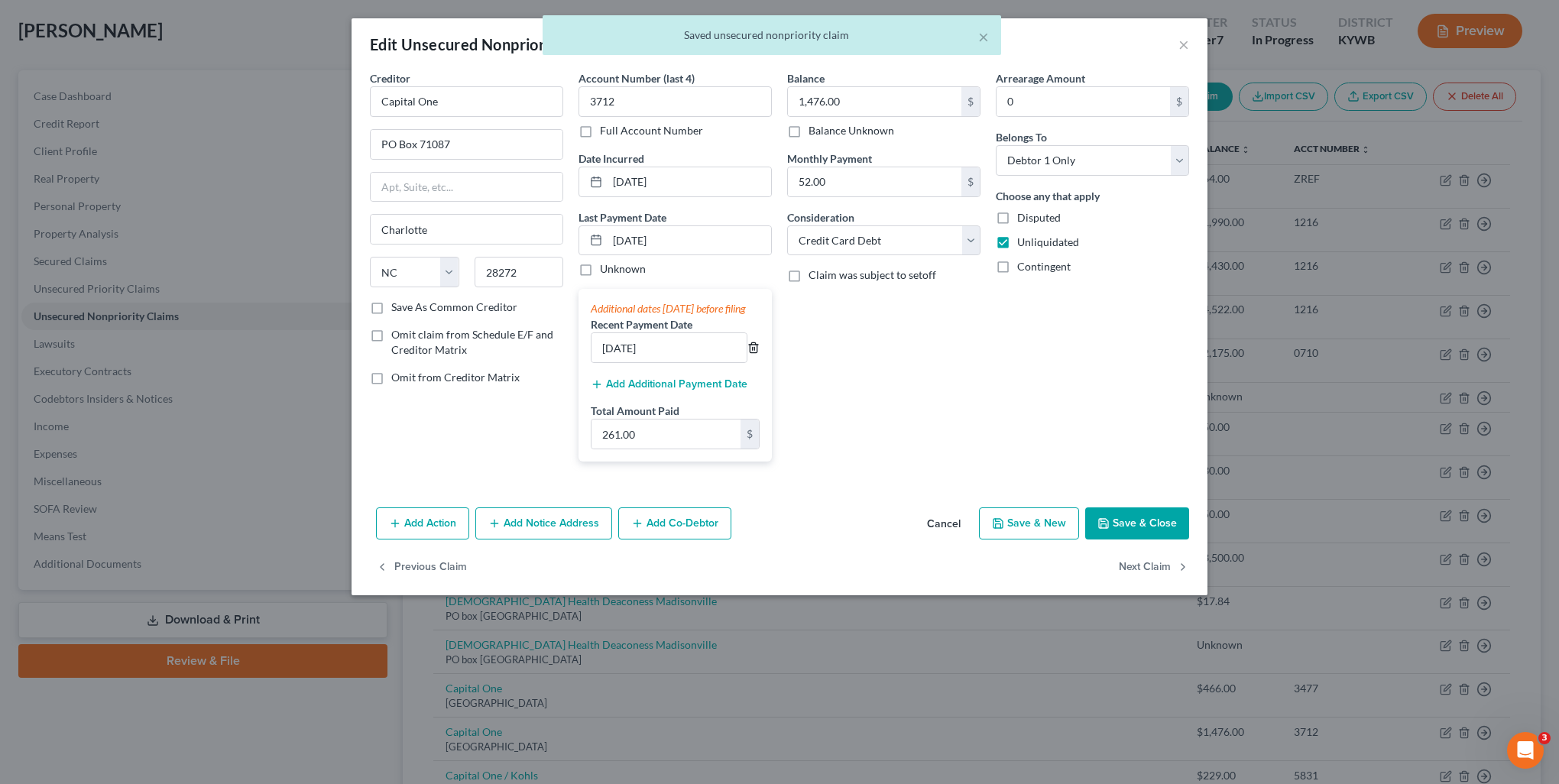
click at [755, 354] on icon "button" at bounding box center [753, 347] width 12 height 12
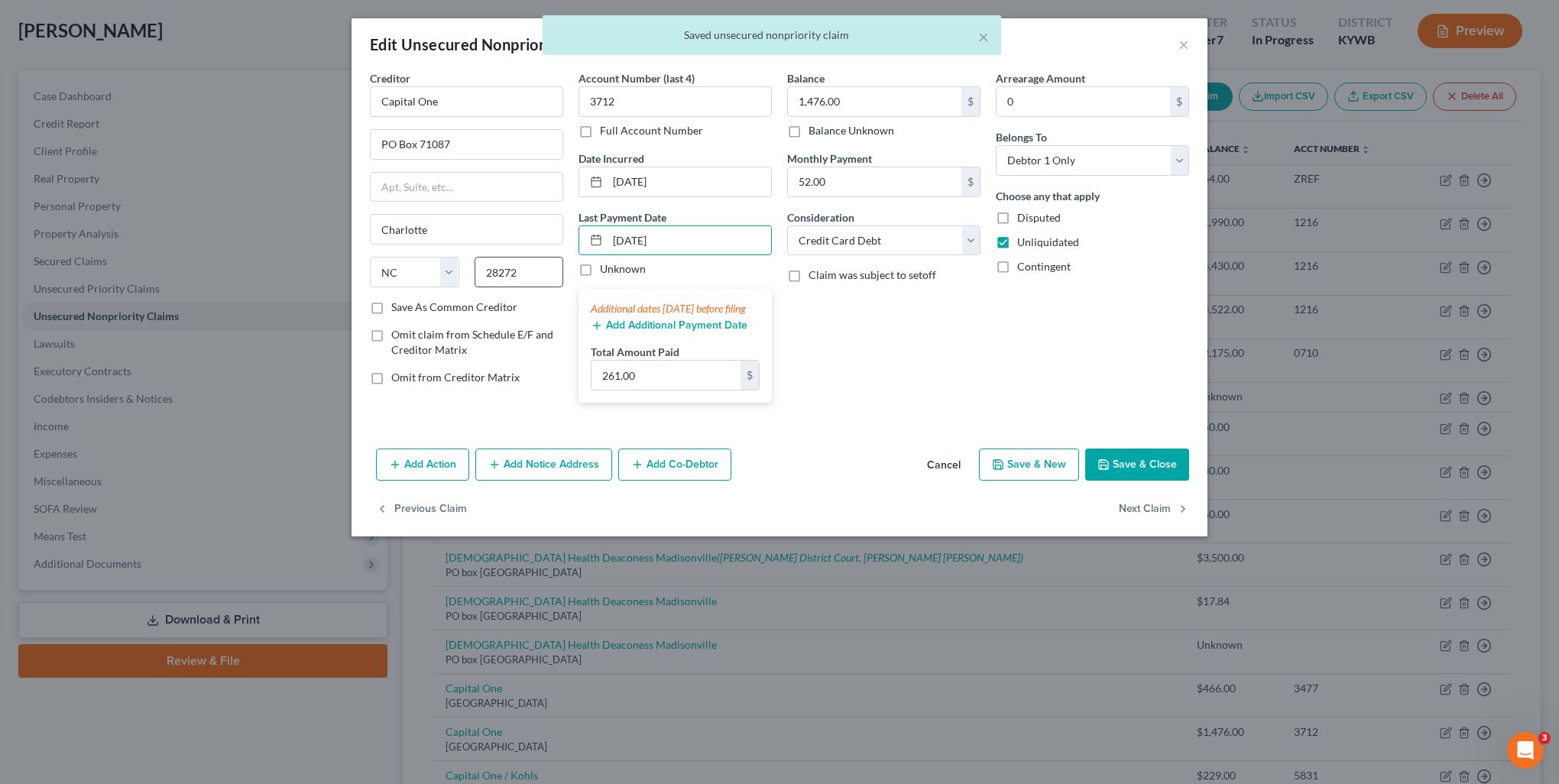
drag, startPoint x: 640, startPoint y: 251, endPoint x: 560, endPoint y: 257, distance: 80.2
click at [560, 257] on div "Creditor * Capital One PO Box 71087 Charlotte State AL AK AR AZ CA CO CT DE DC …" at bounding box center [780, 243] width 834 height 345
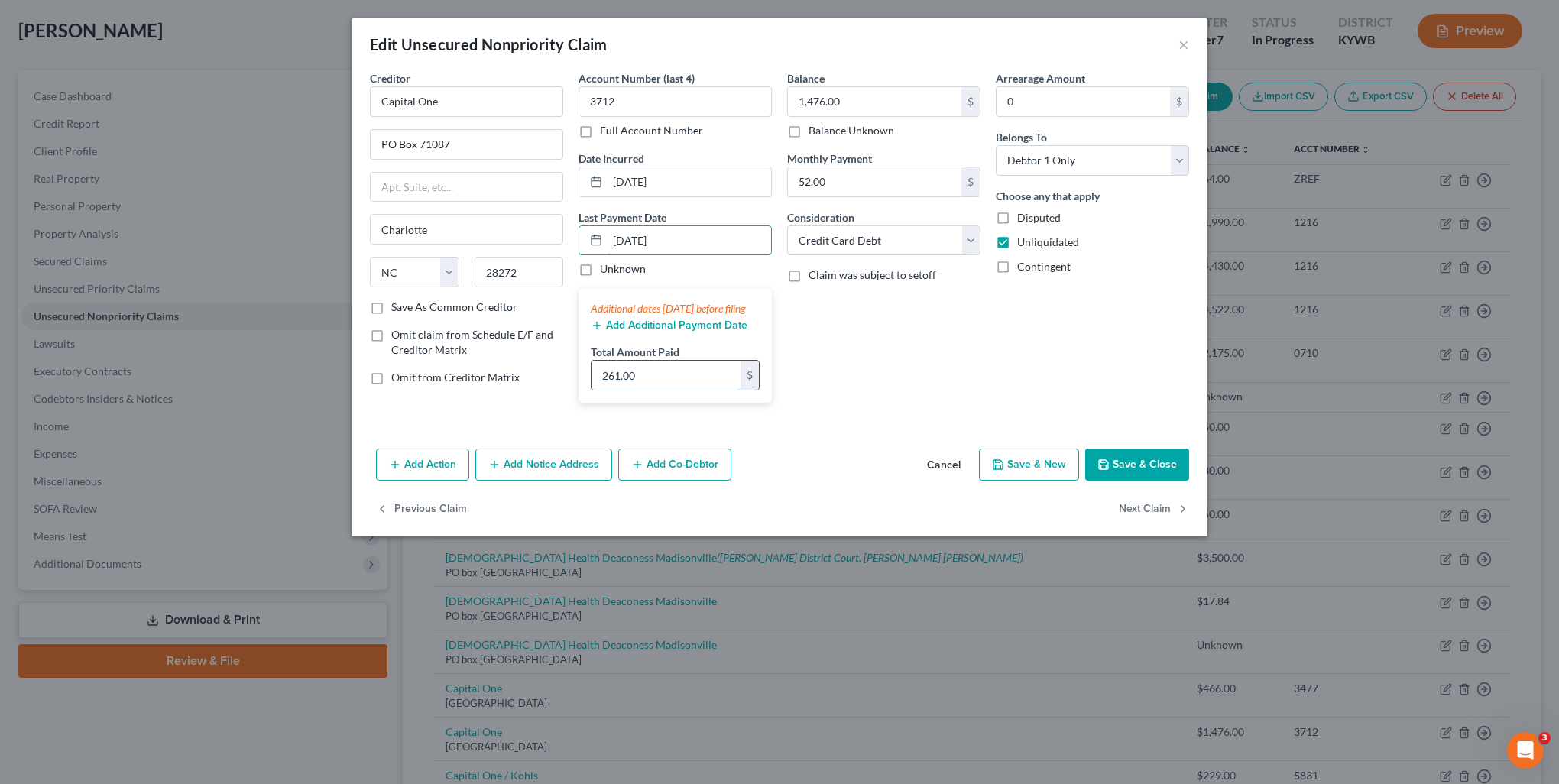
type input "07/15/2025"
type input "50"
click at [1171, 481] on button "Save & Close" at bounding box center [1137, 465] width 104 height 32
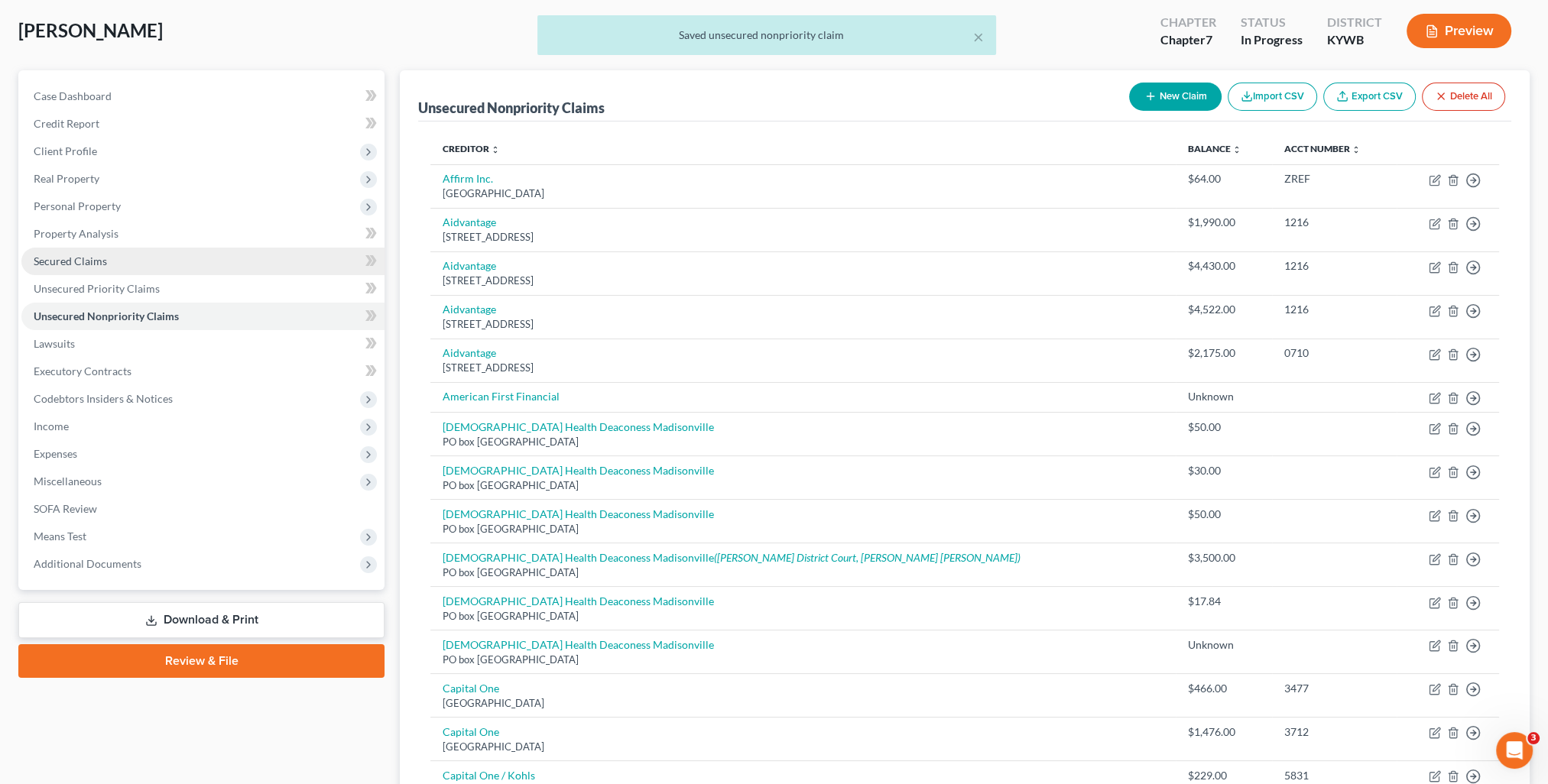
click at [110, 256] on link "Secured Claims" at bounding box center [203, 261] width 363 height 27
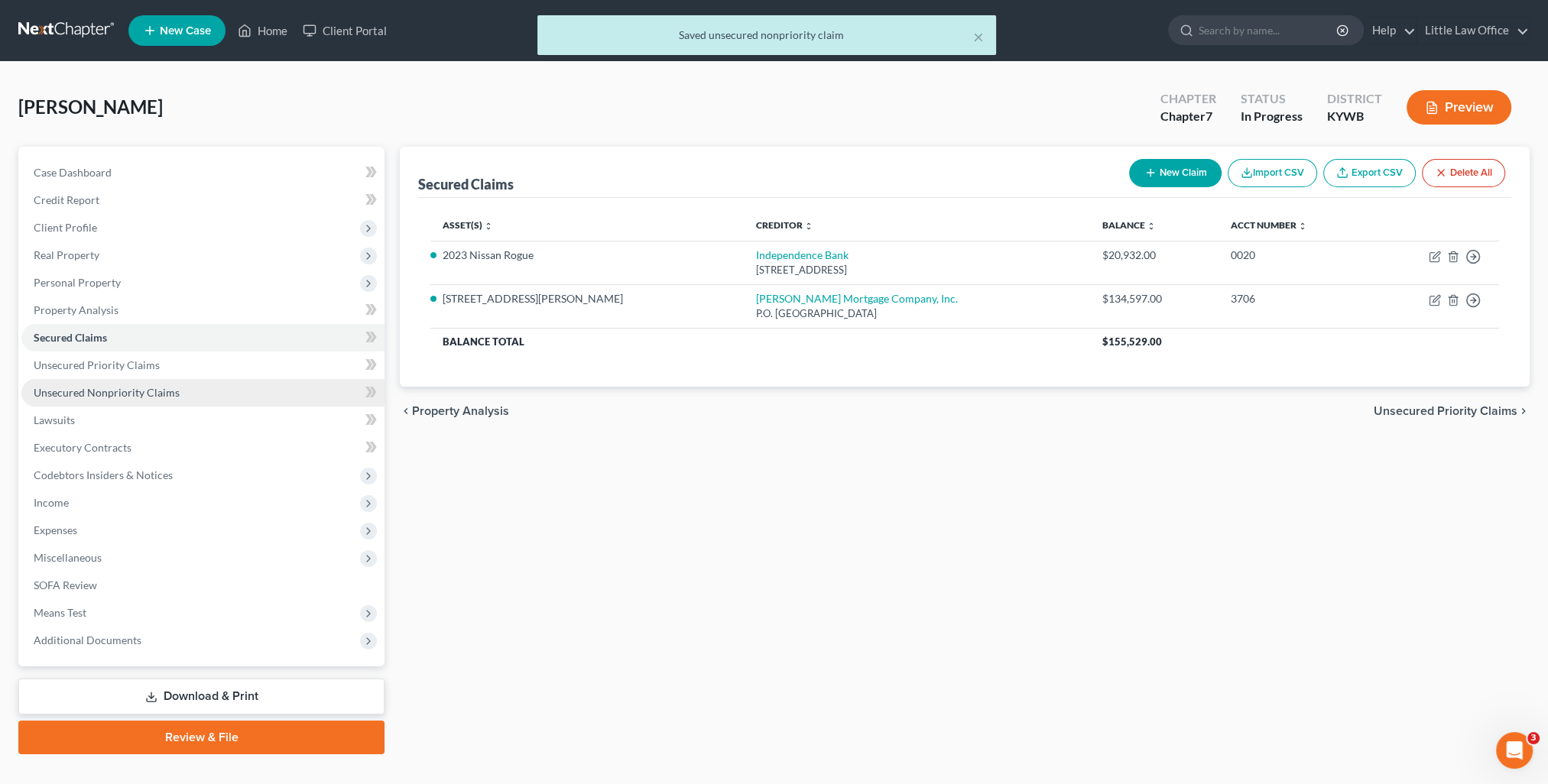
click at [162, 379] on link "Unsecured Nonpriority Claims" at bounding box center [203, 392] width 363 height 27
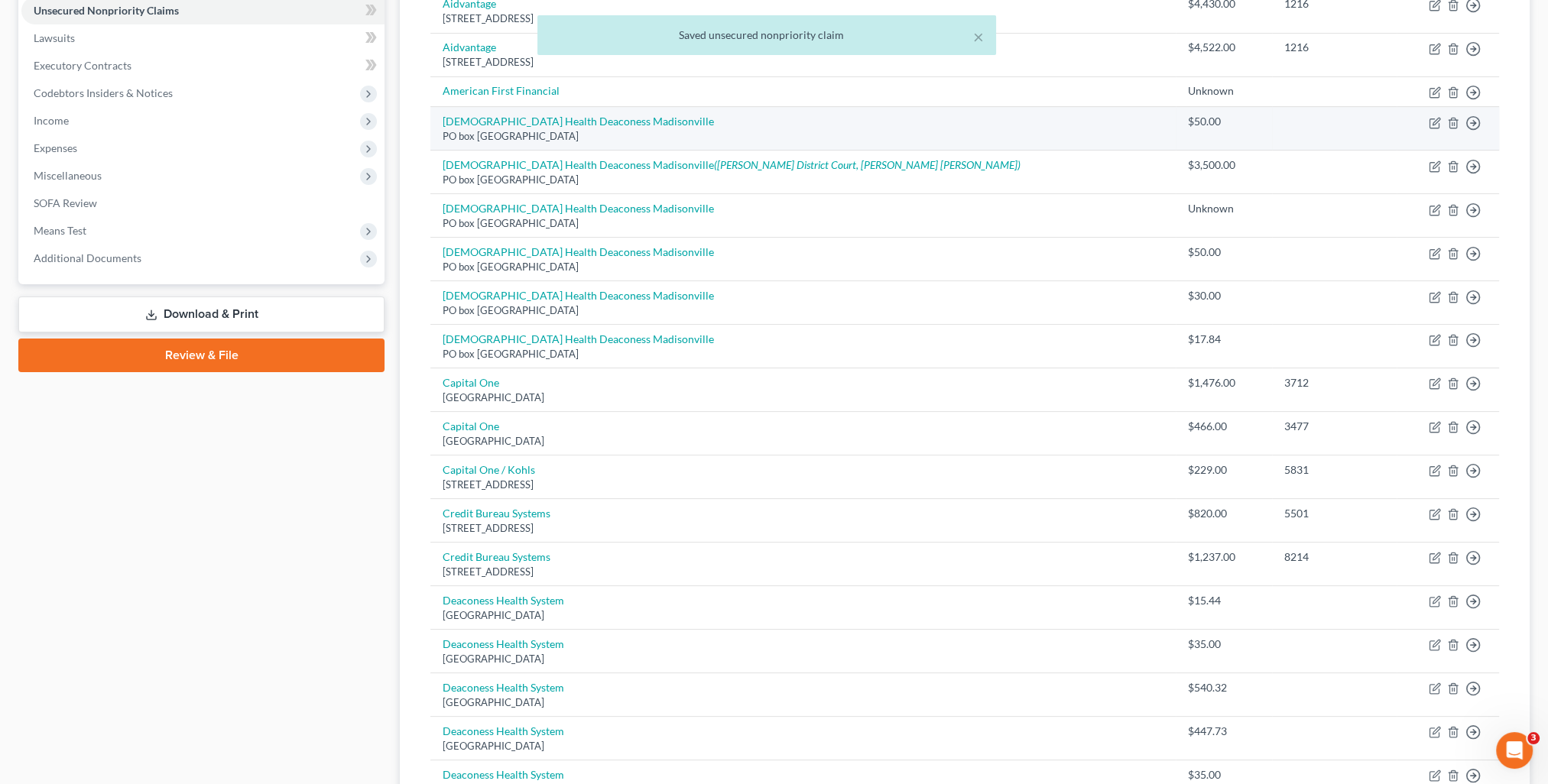
scroll to position [688, 0]
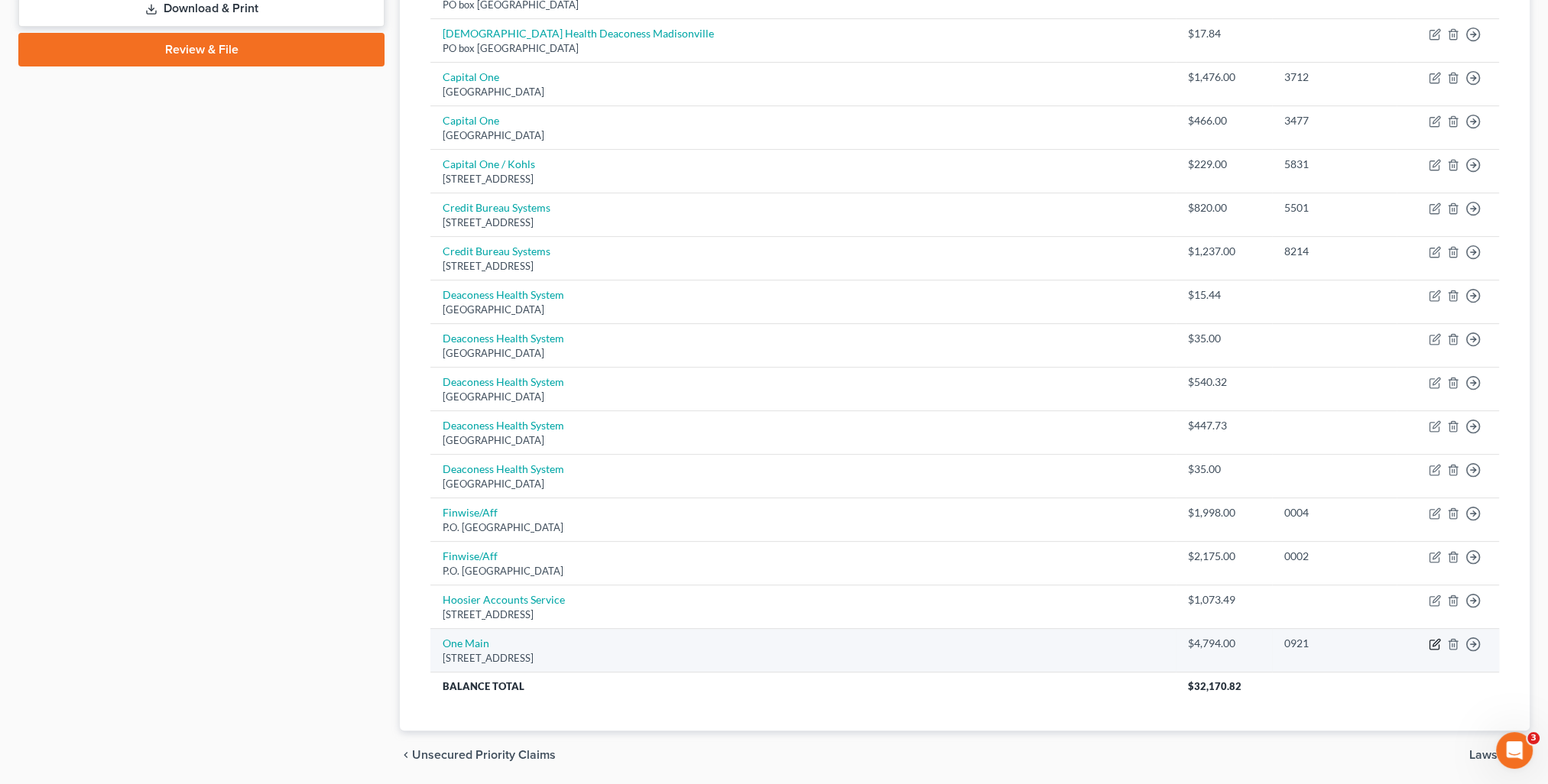
click at [1435, 643] on icon "button" at bounding box center [1434, 643] width 12 height 12
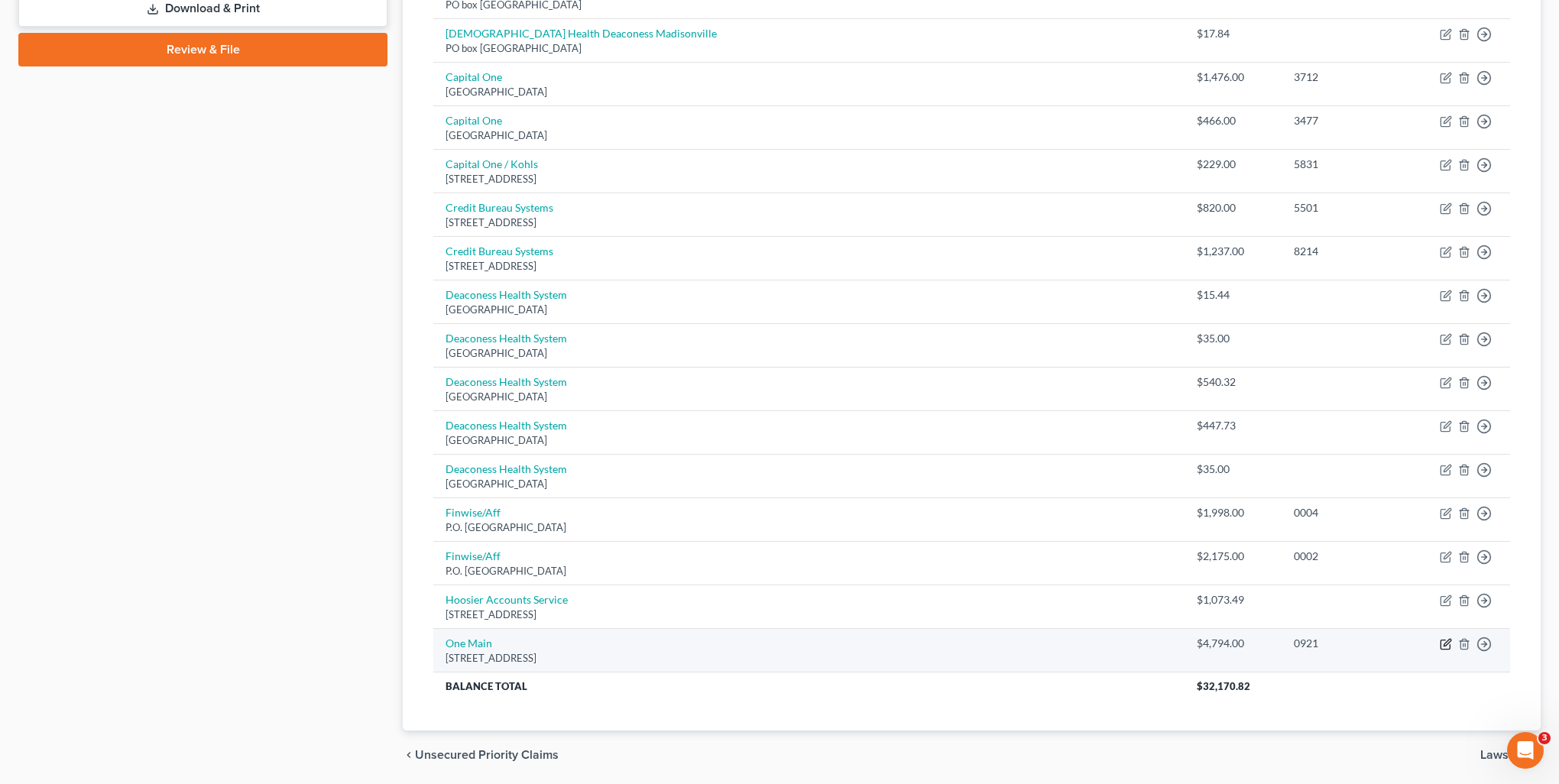
select select "15"
select select "10"
select select "0"
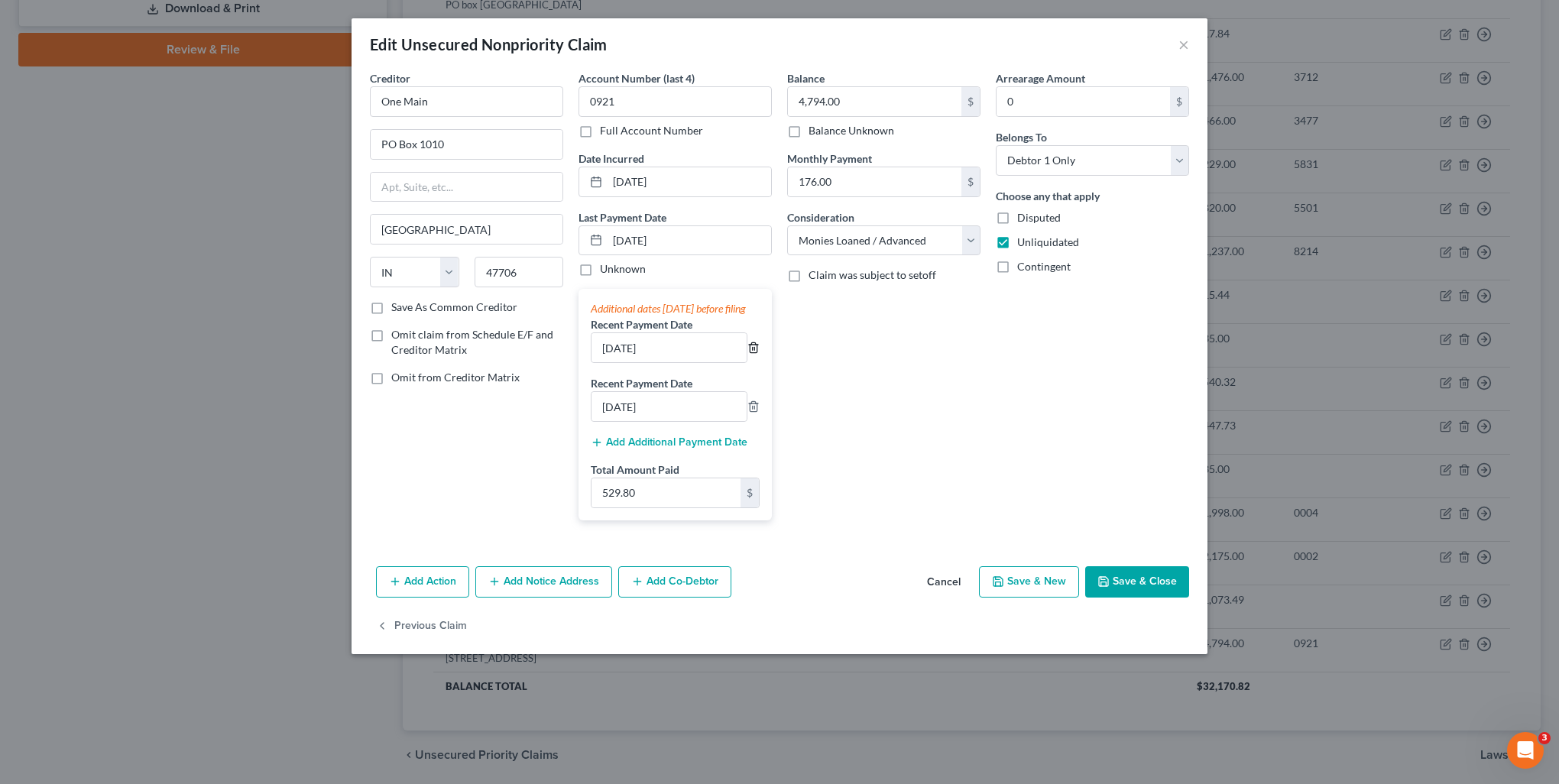
click at [759, 354] on icon "button" at bounding box center [753, 347] width 12 height 12
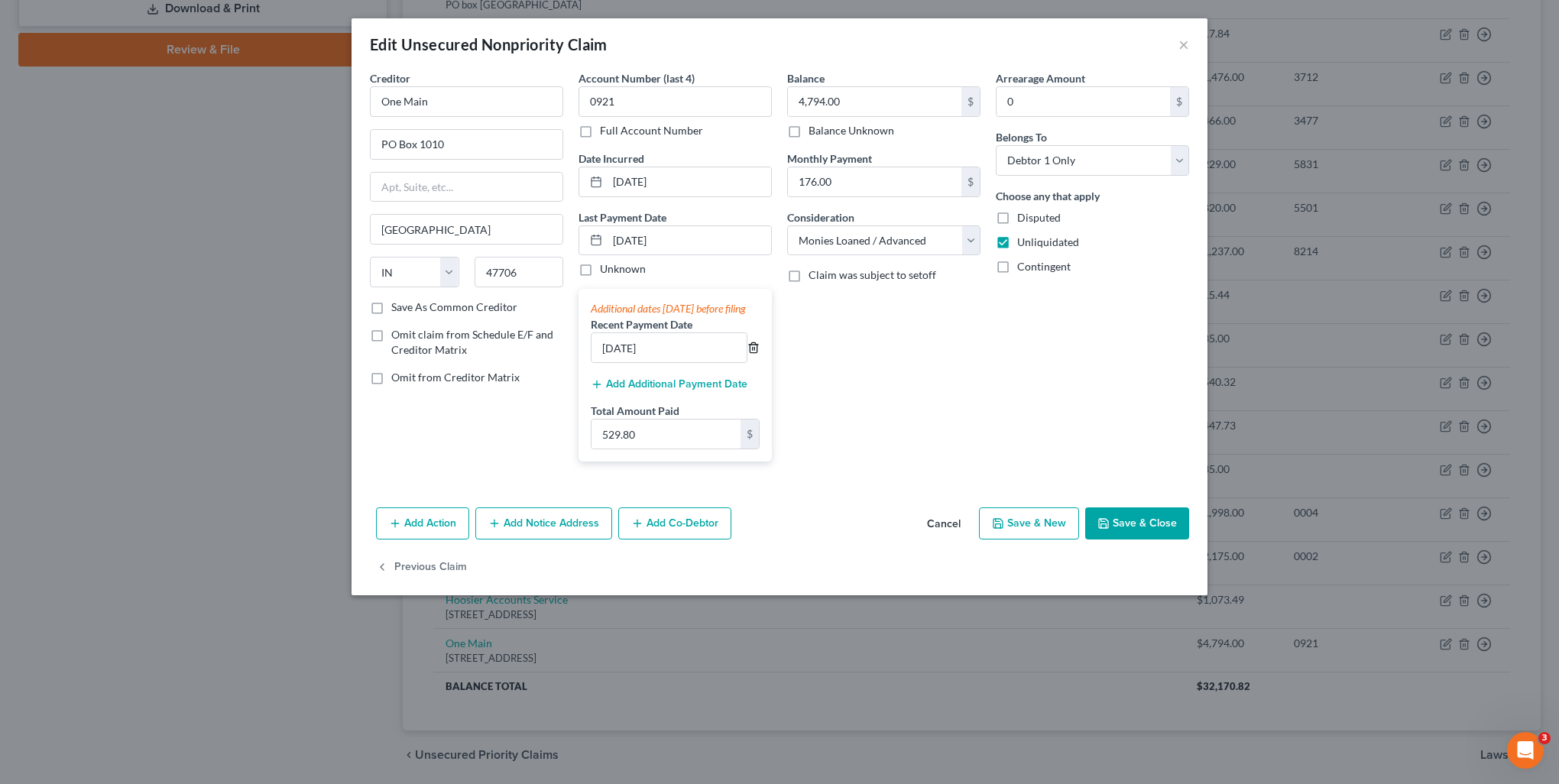
click at [759, 354] on icon "button" at bounding box center [753, 347] width 12 height 12
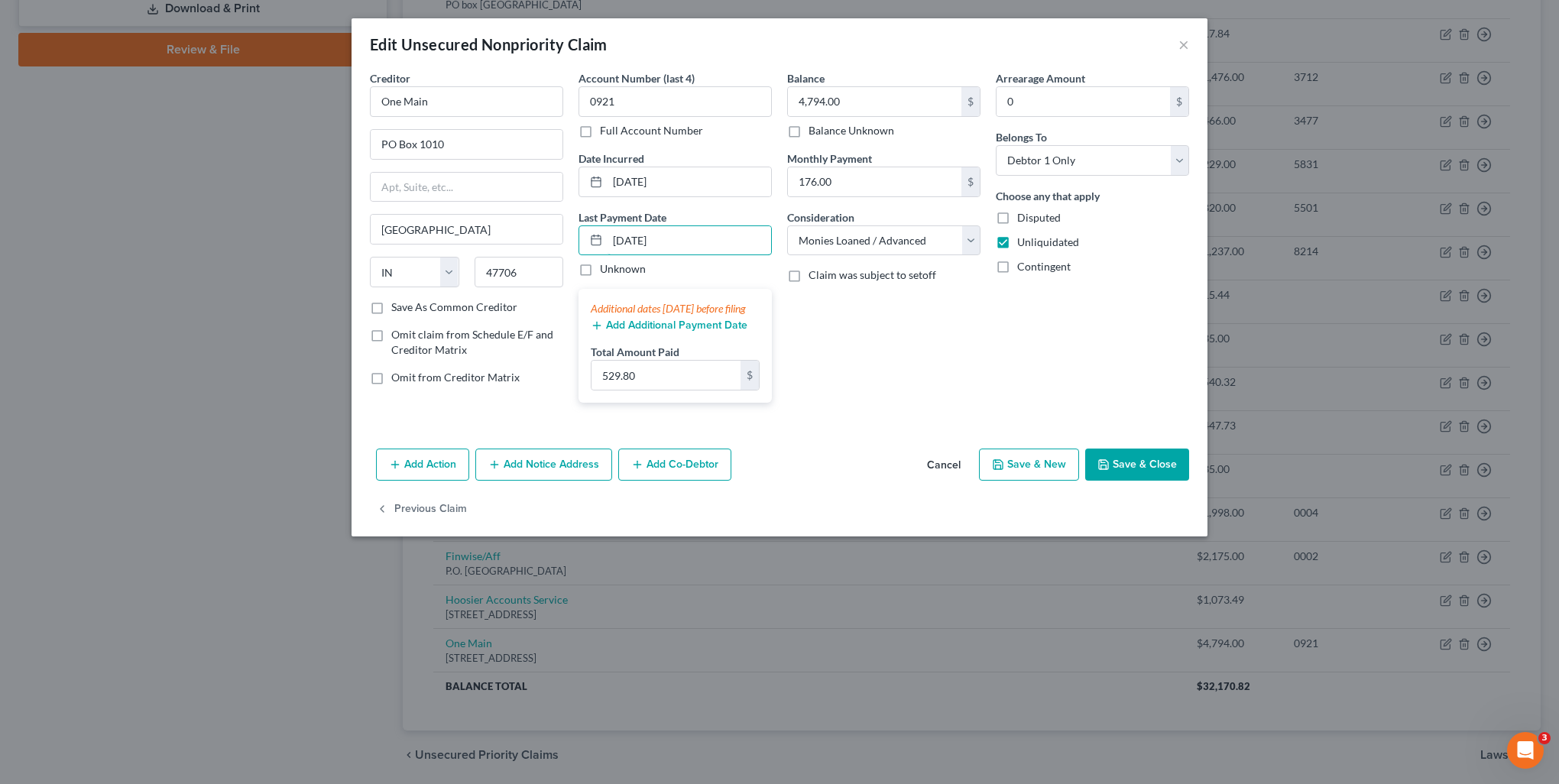
drag, startPoint x: 676, startPoint y: 231, endPoint x: 521, endPoint y: 247, distance: 155.8
click at [521, 247] on div "Creditor * One Main PO Box 1010 Evansville State AL AK AR AZ CA CO CT DE DC FL …" at bounding box center [780, 243] width 834 height 345
type input "07/15/2025"
click at [664, 390] on input "529.80" at bounding box center [665, 375] width 149 height 29
click at [1139, 481] on button "Save & Close" at bounding box center [1137, 465] width 104 height 32
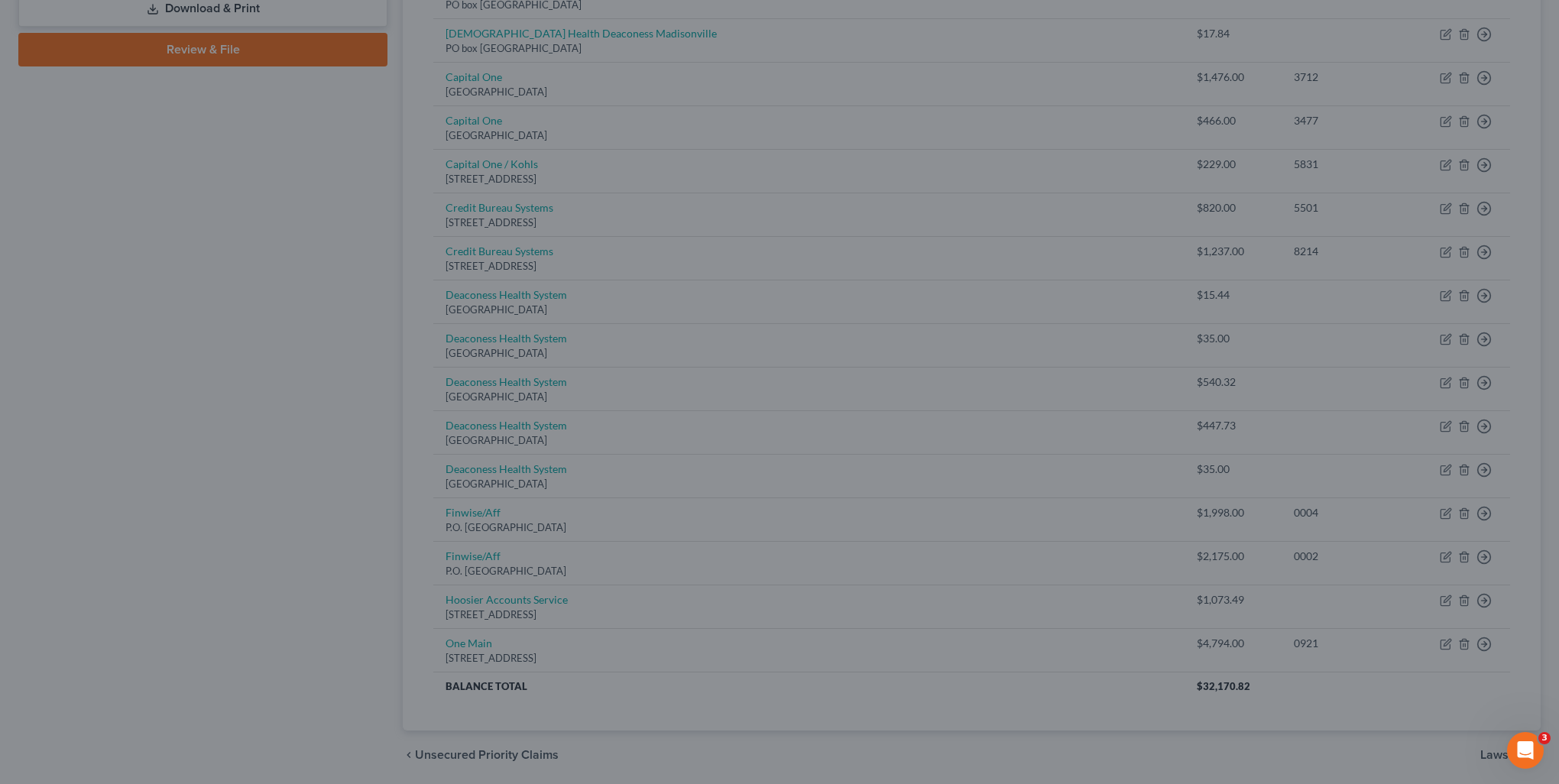
type input "176.60"
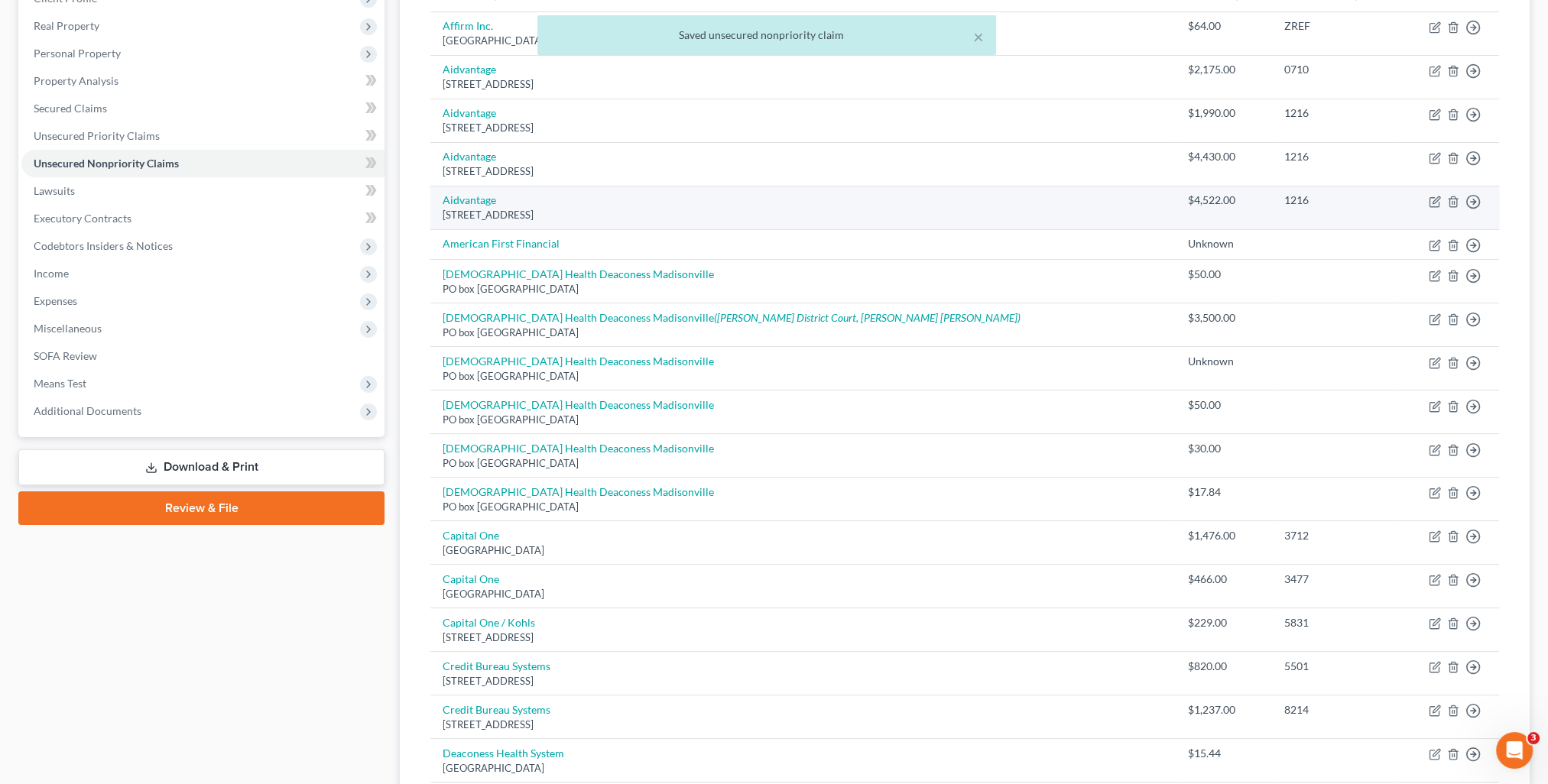
scroll to position [0, 0]
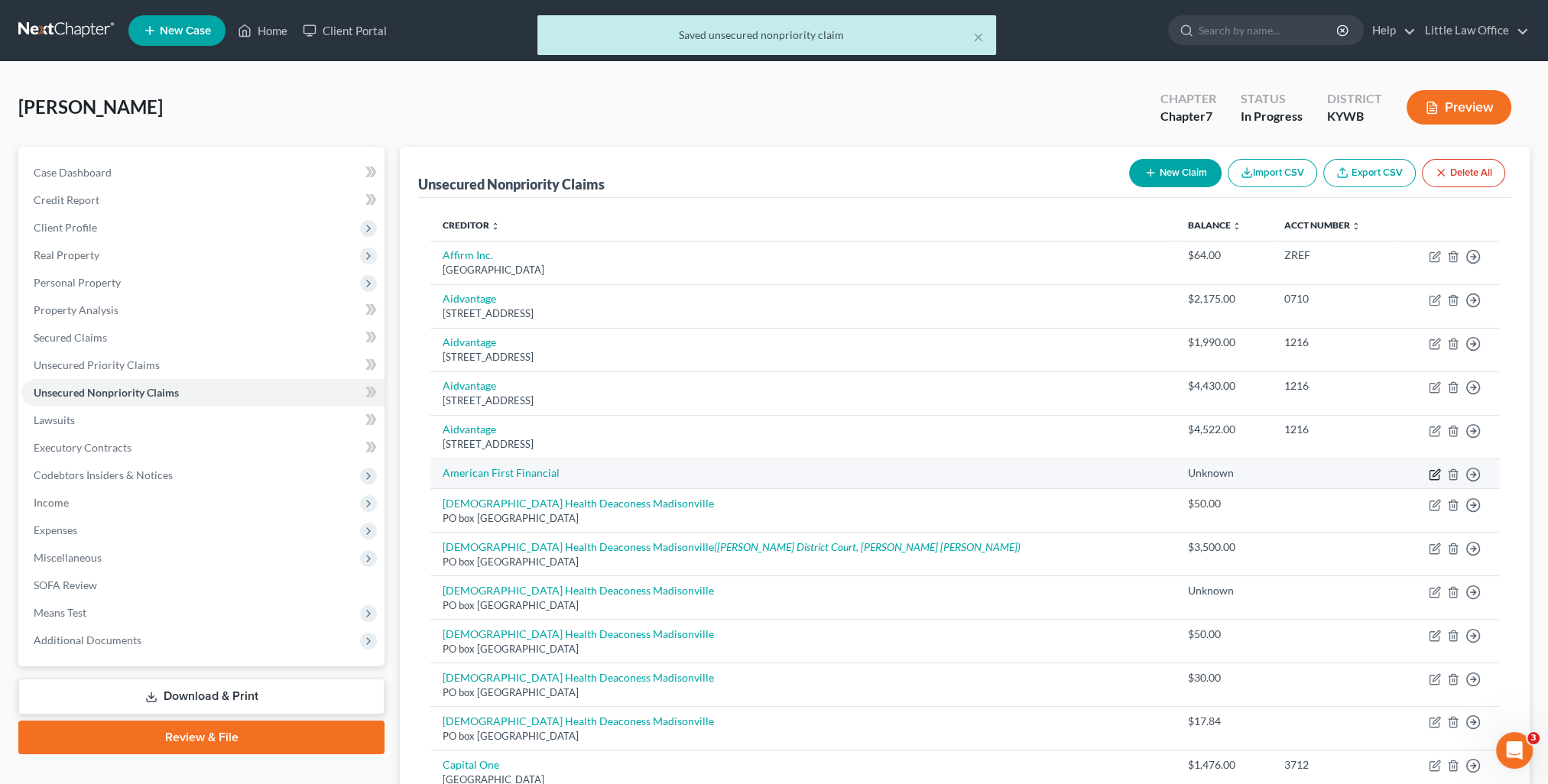
click at [1429, 478] on icon "button" at bounding box center [1434, 475] width 9 height 9
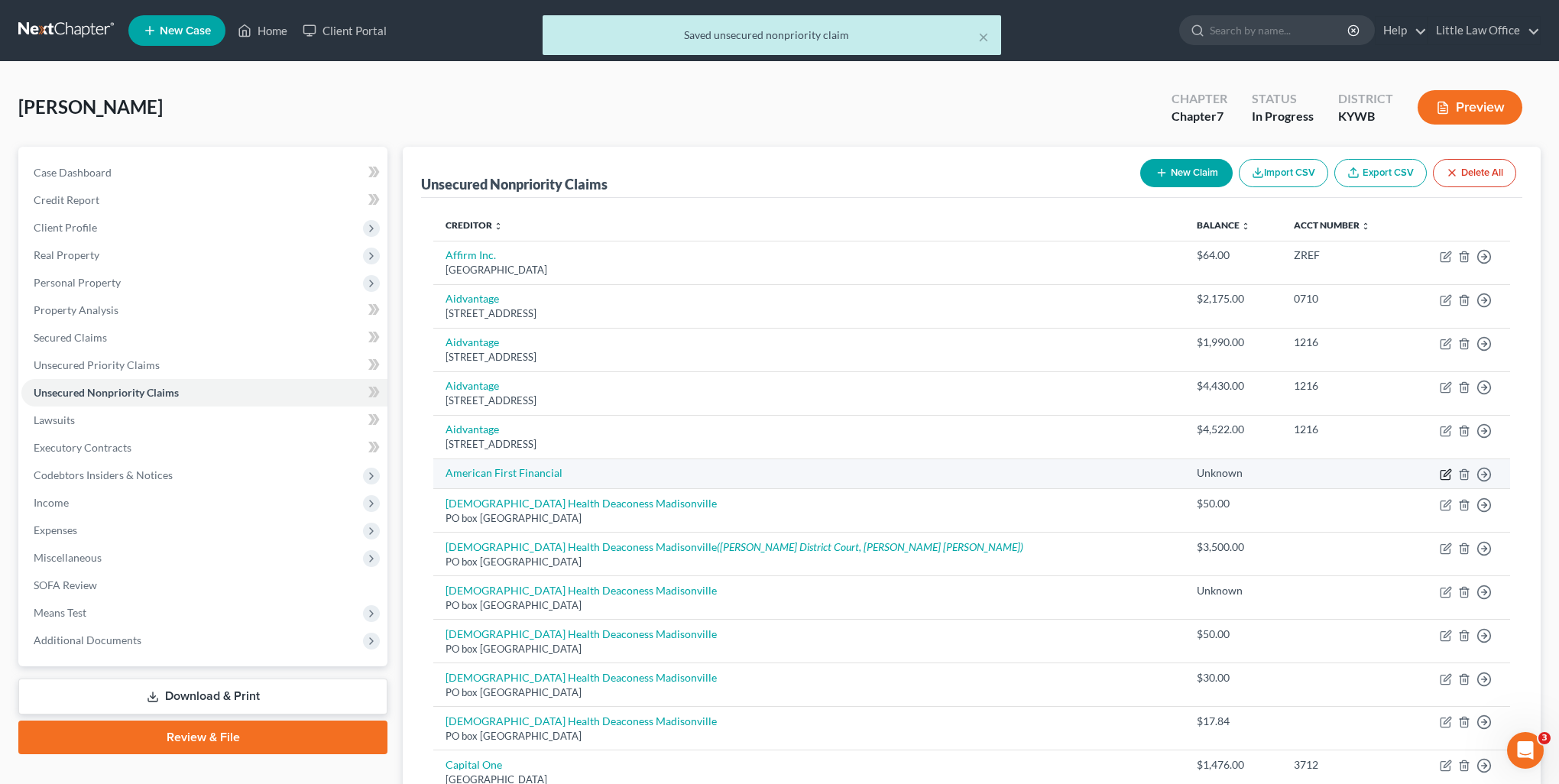
select select "10"
select select "0"
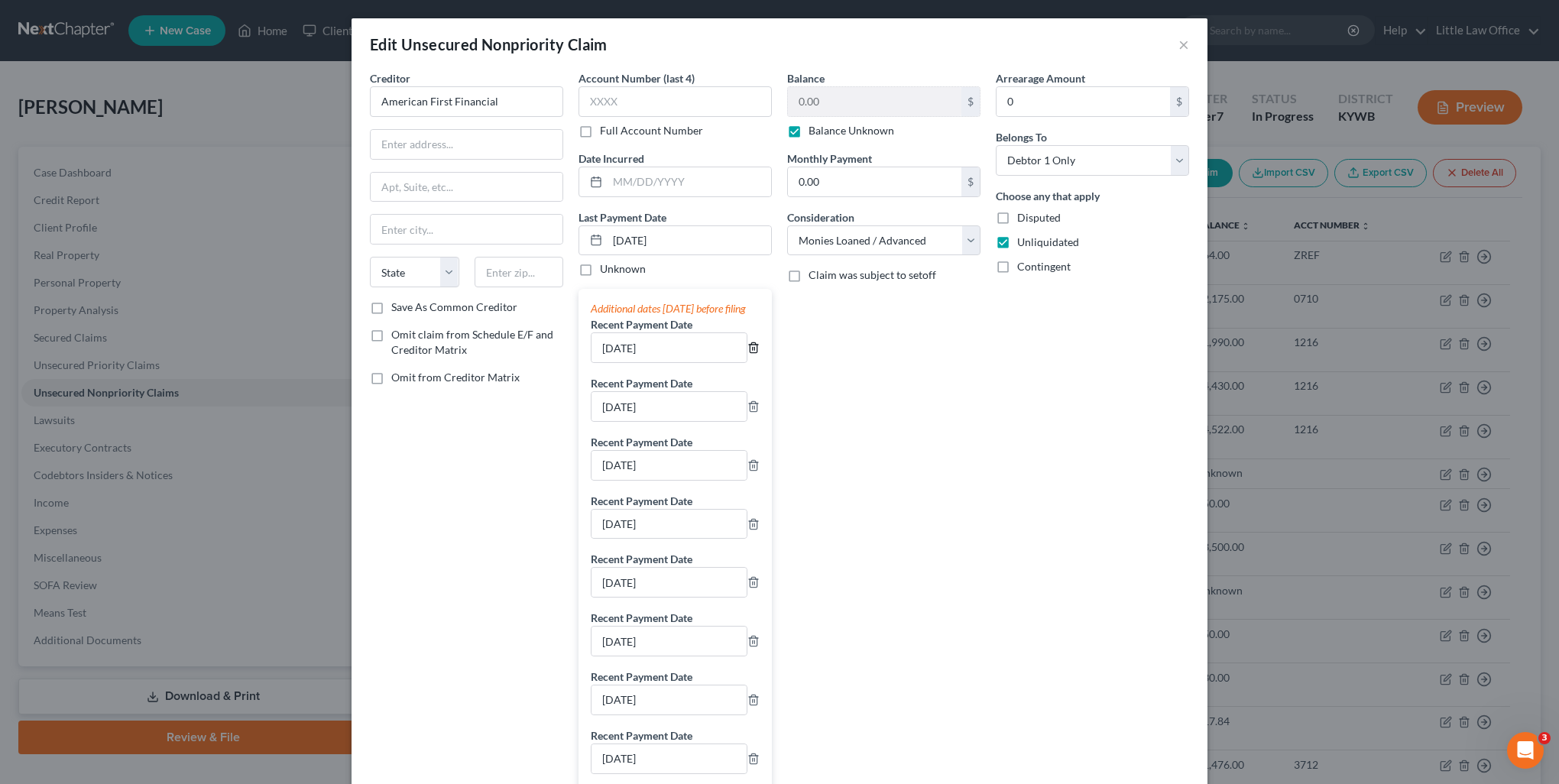
click at [751, 353] on icon "button" at bounding box center [753, 348] width 7 height 10
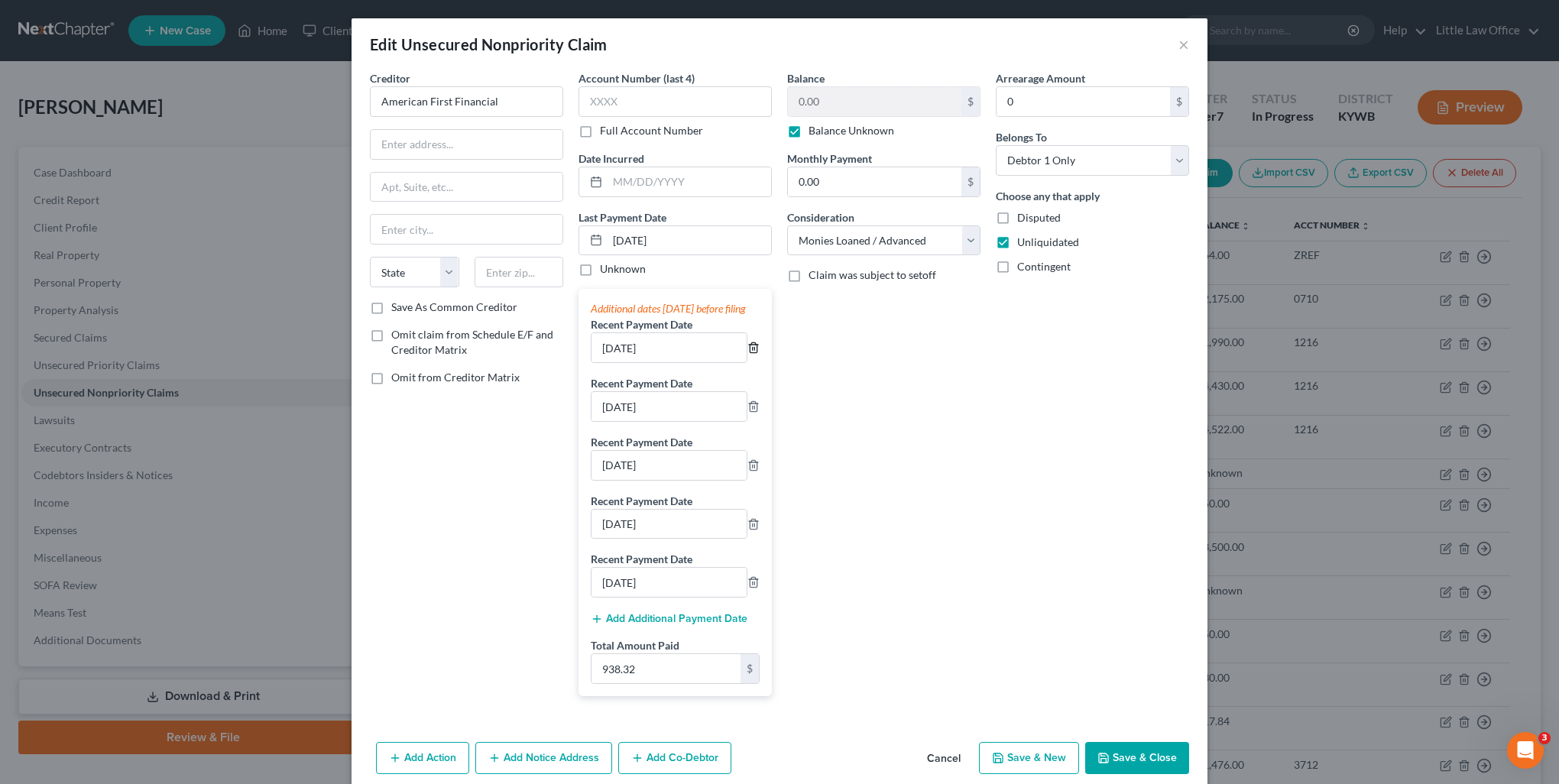
click at [751, 353] on icon "button" at bounding box center [753, 348] width 7 height 10
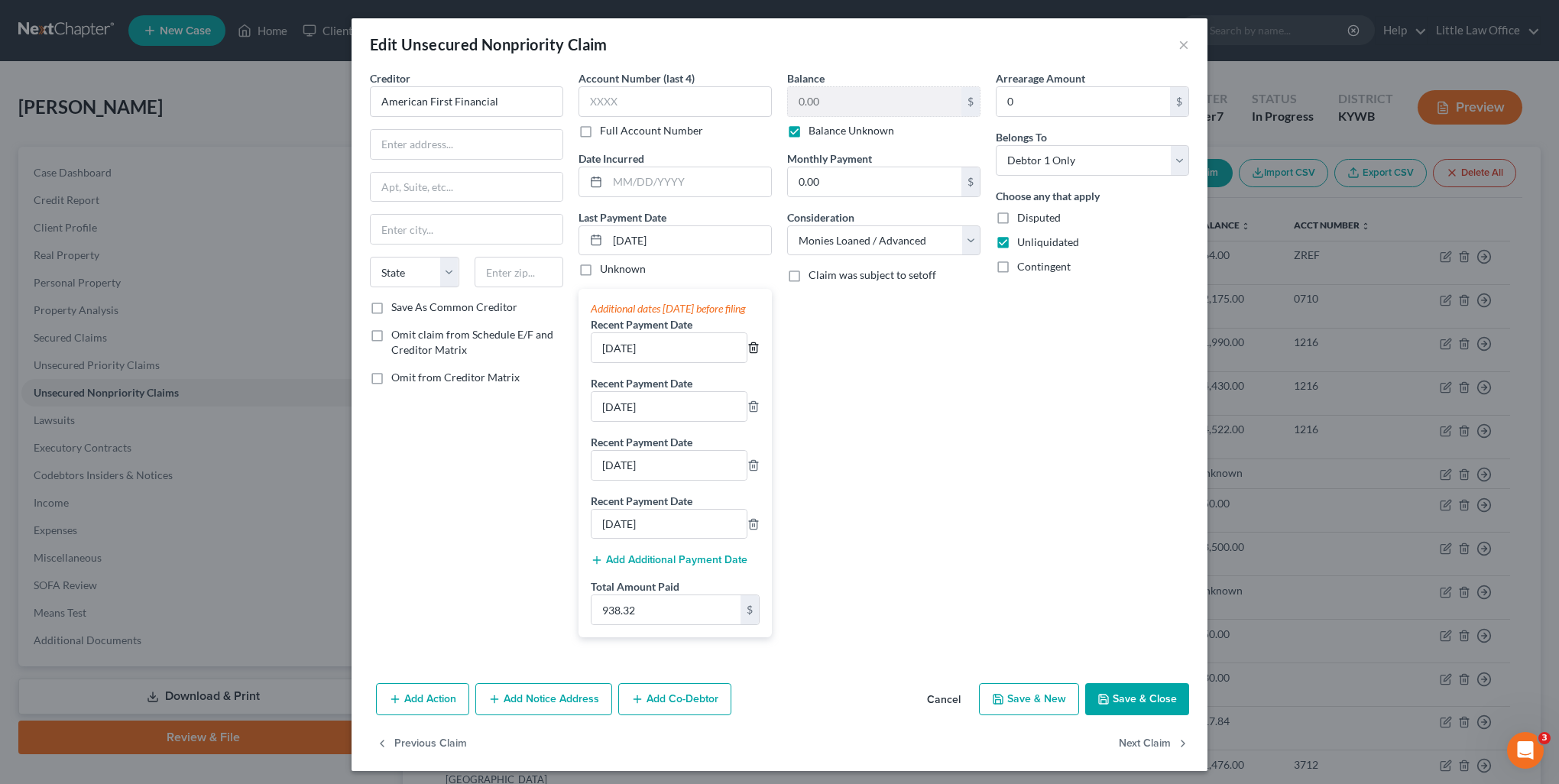
click at [751, 353] on icon "button" at bounding box center [753, 348] width 7 height 10
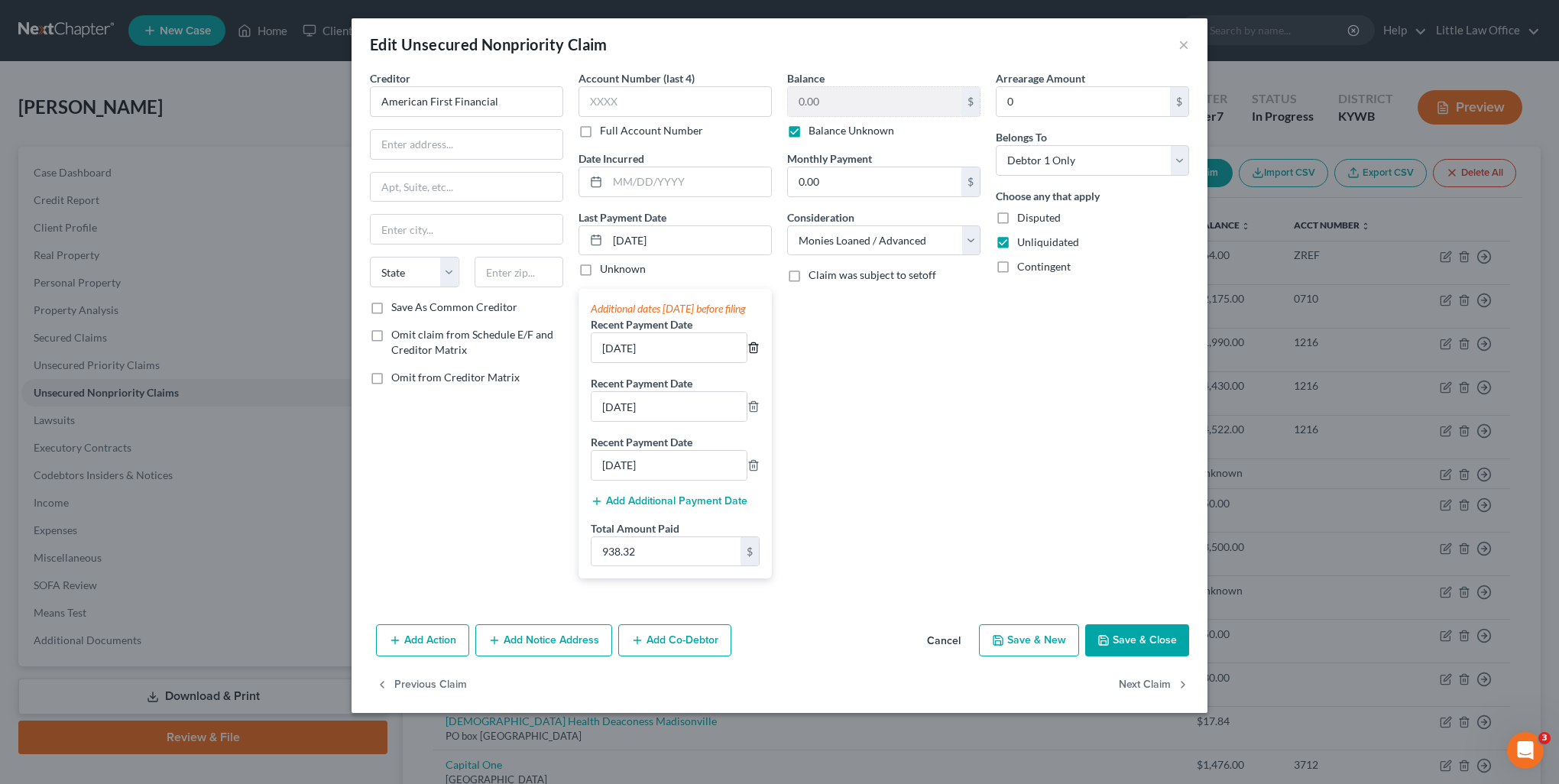
click at [751, 354] on icon "button" at bounding box center [753, 347] width 12 height 12
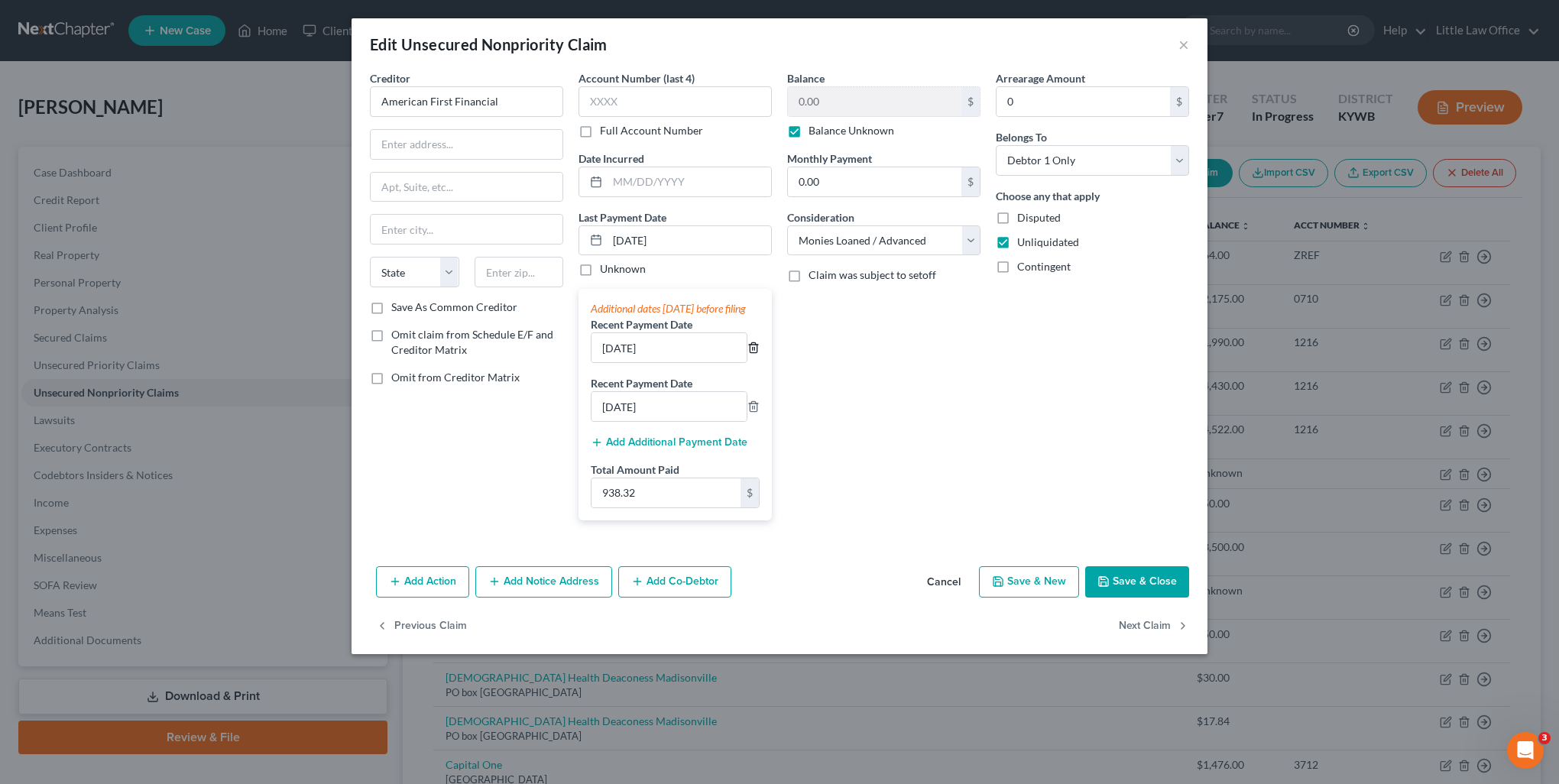
click at [751, 354] on icon "button" at bounding box center [753, 347] width 12 height 12
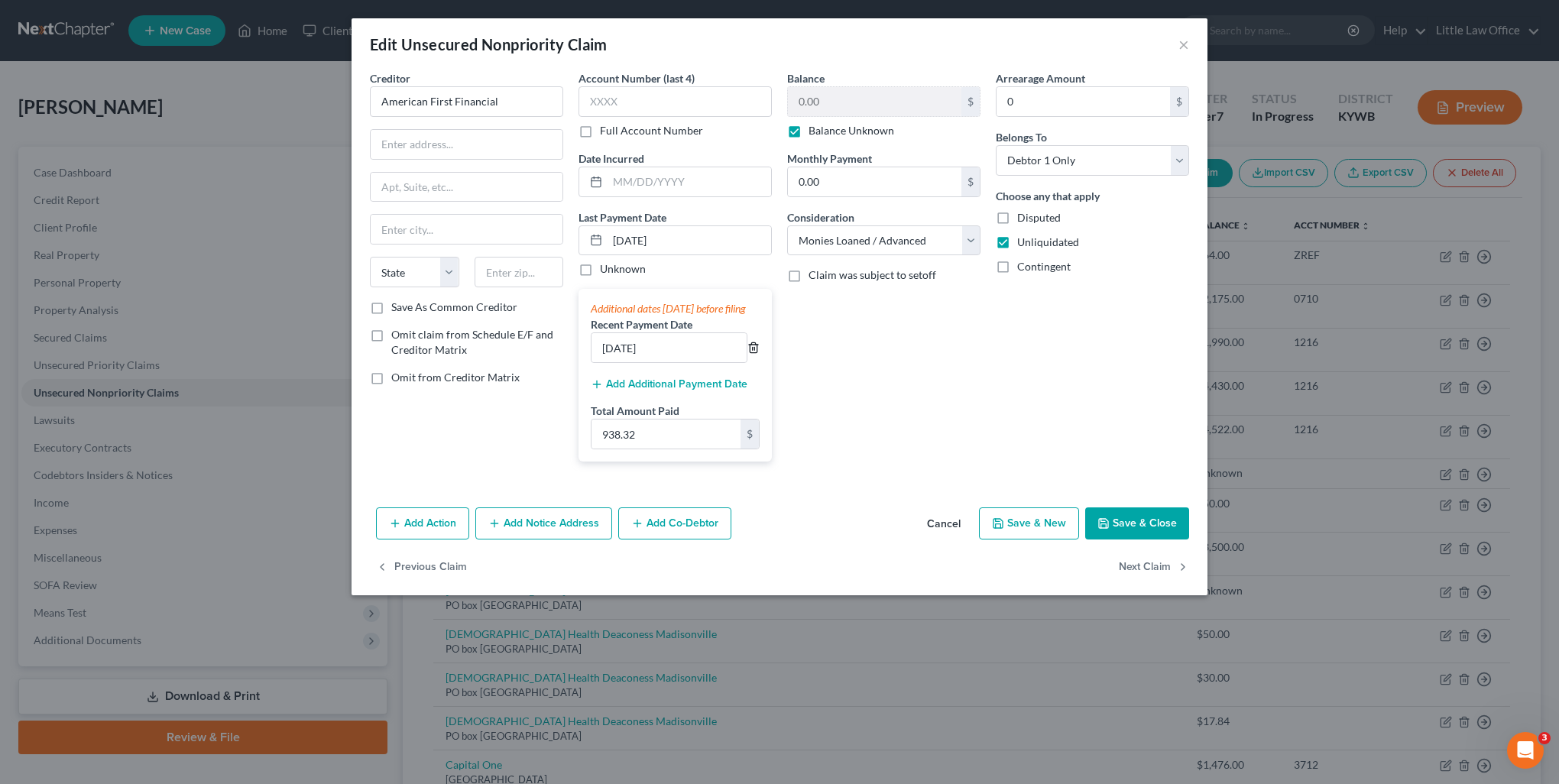
click at [751, 354] on icon "button" at bounding box center [753, 347] width 12 height 12
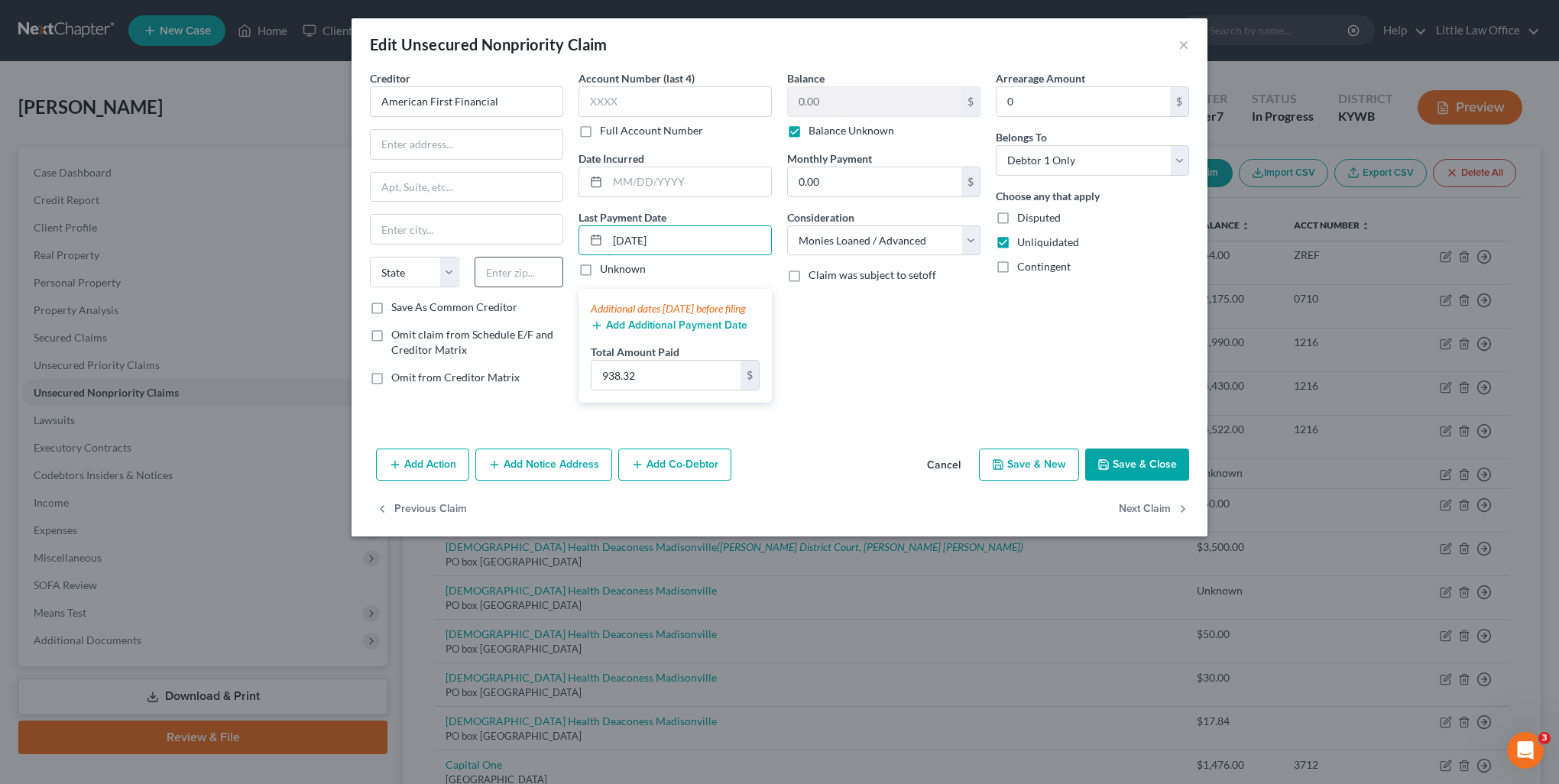
drag, startPoint x: 652, startPoint y: 248, endPoint x: 532, endPoint y: 257, distance: 120.3
click at [532, 257] on div "Creditor * American First Financial State AL AK AR AZ CA CO CT DE DC FL GA GU H…" at bounding box center [780, 243] width 834 height 345
click at [696, 241] on input "07/21/2025" at bounding box center [689, 241] width 163 height 29
drag, startPoint x: 696, startPoint y: 241, endPoint x: 530, endPoint y: 265, distance: 167.7
click at [530, 265] on div "Creditor * American First Financial State AL AK AR AZ CA CO CT DE DC FL GA GU H…" at bounding box center [780, 243] width 834 height 345
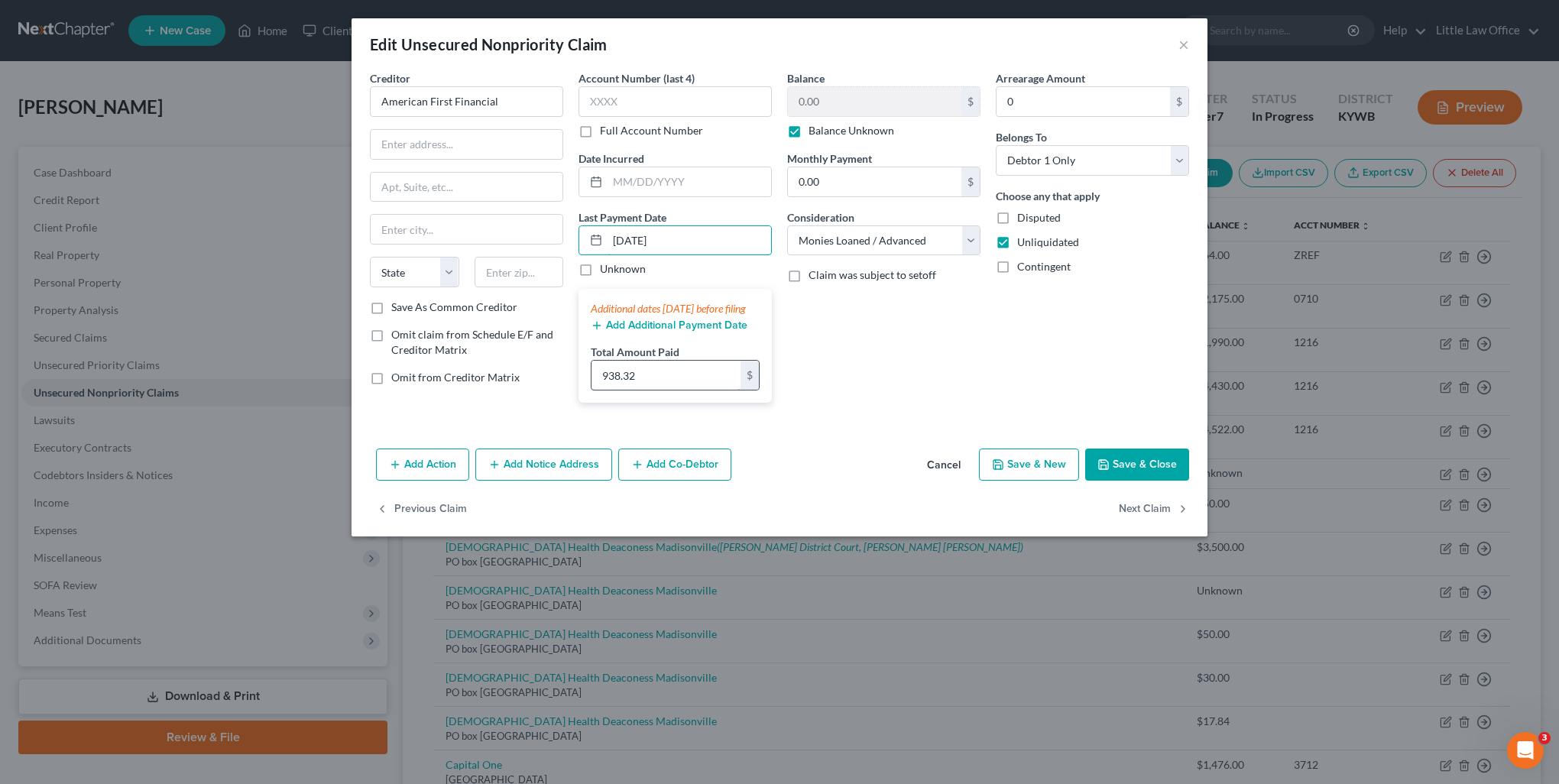
type input "07/18/2025"
click at [659, 390] on input "938.32" at bounding box center [665, 375] width 149 height 29
type input "119.12"
click at [1125, 469] on button "Save & Close" at bounding box center [1137, 465] width 104 height 32
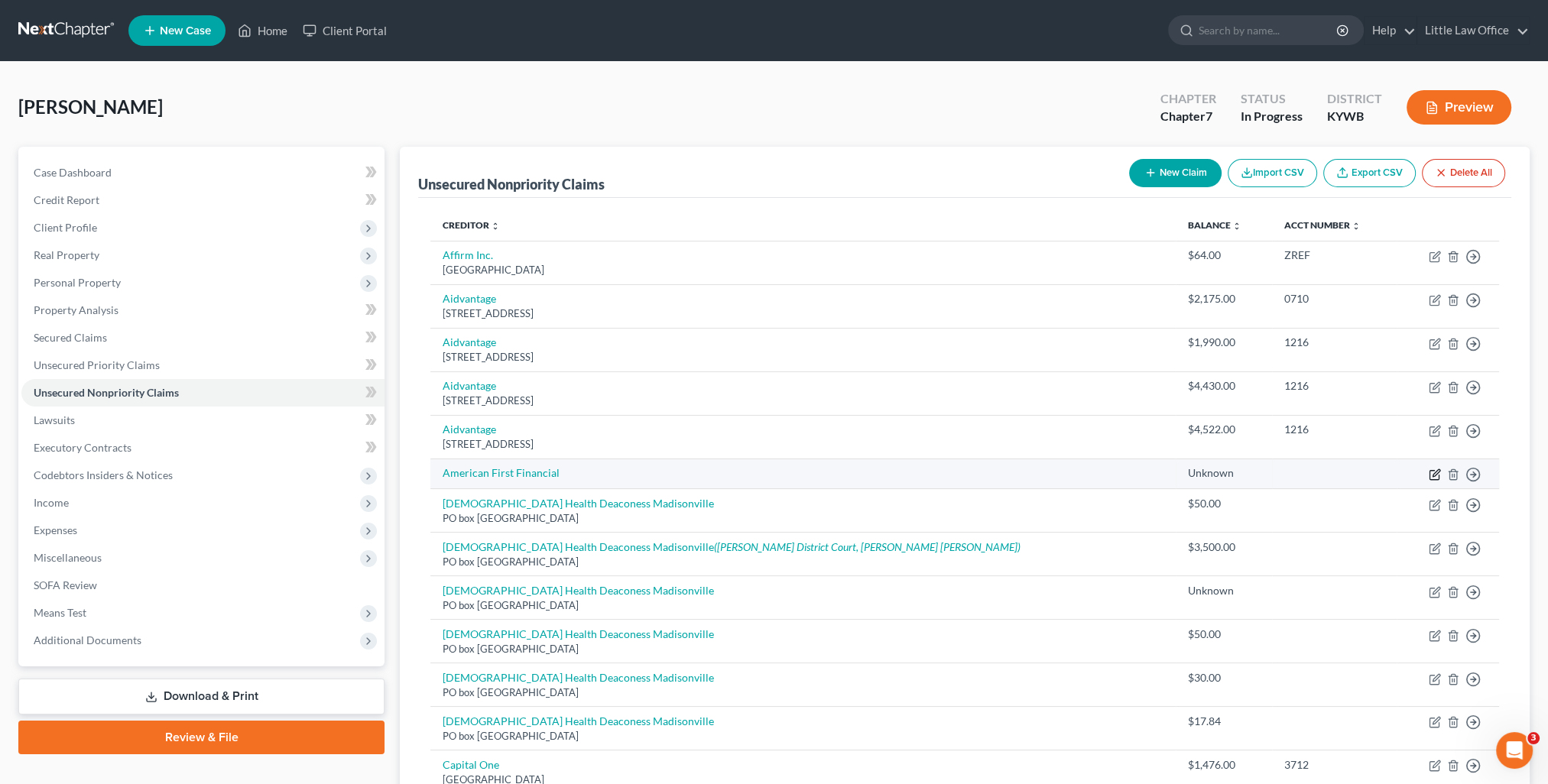
click at [1434, 477] on icon "button" at bounding box center [1434, 474] width 12 height 12
select select "10"
select select "0"
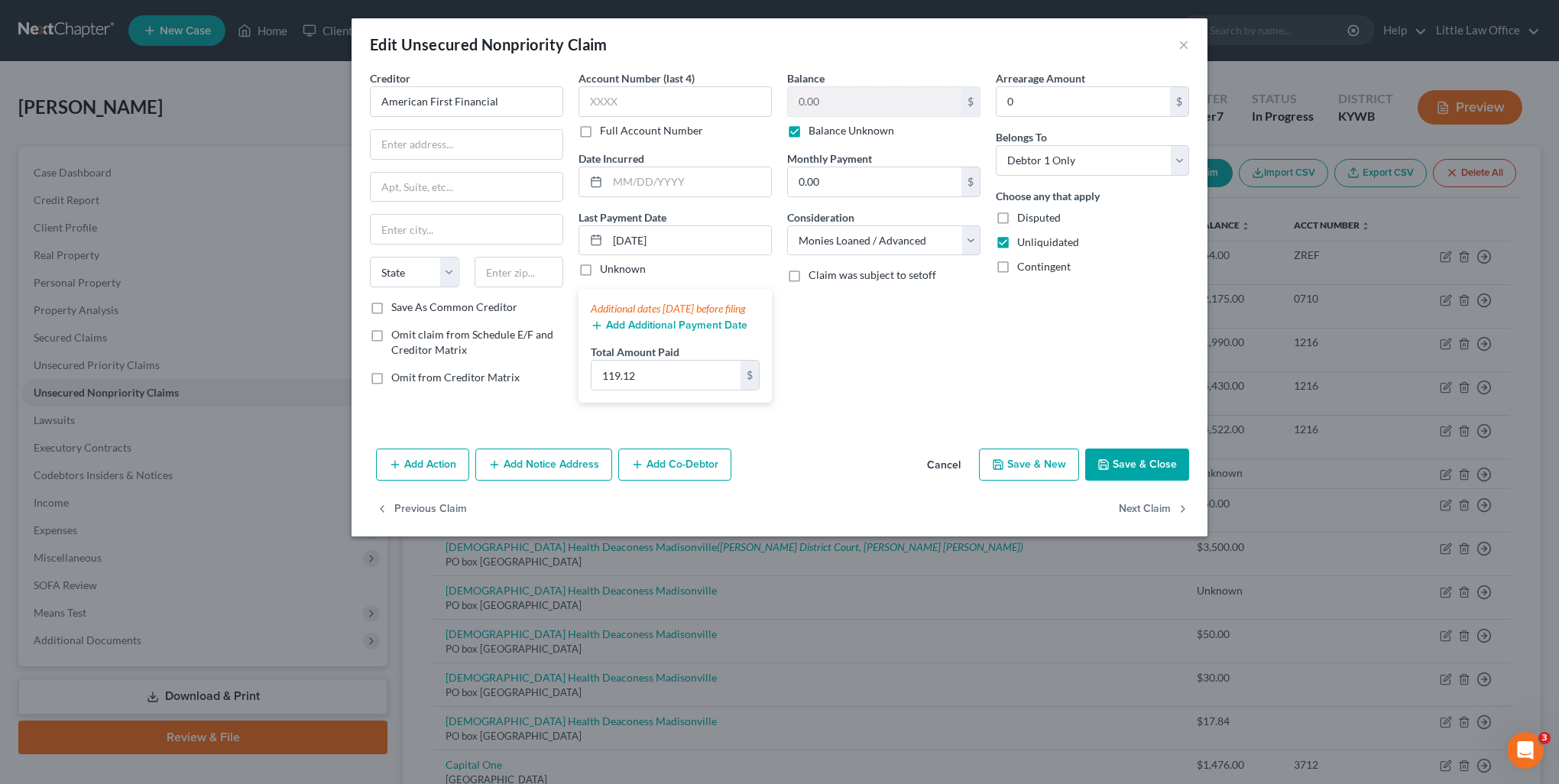
click at [688, 331] on button "Add Additional Payment Date" at bounding box center [669, 325] width 157 height 12
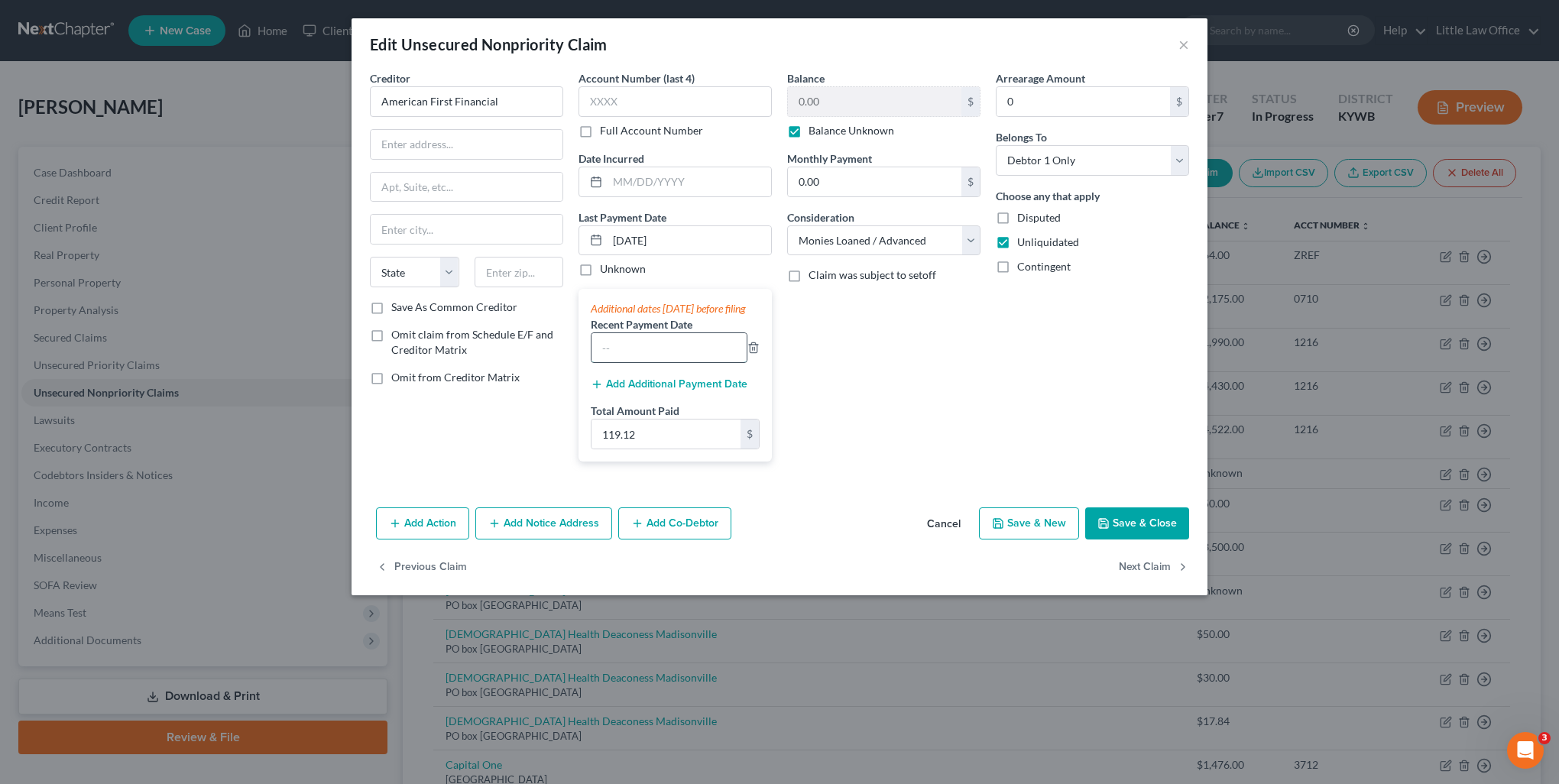
click at [685, 348] on input "text" at bounding box center [669, 348] width 155 height 29
type input "7"
type input "07/18/2025"
click at [721, 223] on div "Last Payment Date 07/18/2025 Unknown" at bounding box center [675, 243] width 194 height 68
drag, startPoint x: 706, startPoint y: 243, endPoint x: 458, endPoint y: 261, distance: 248.7
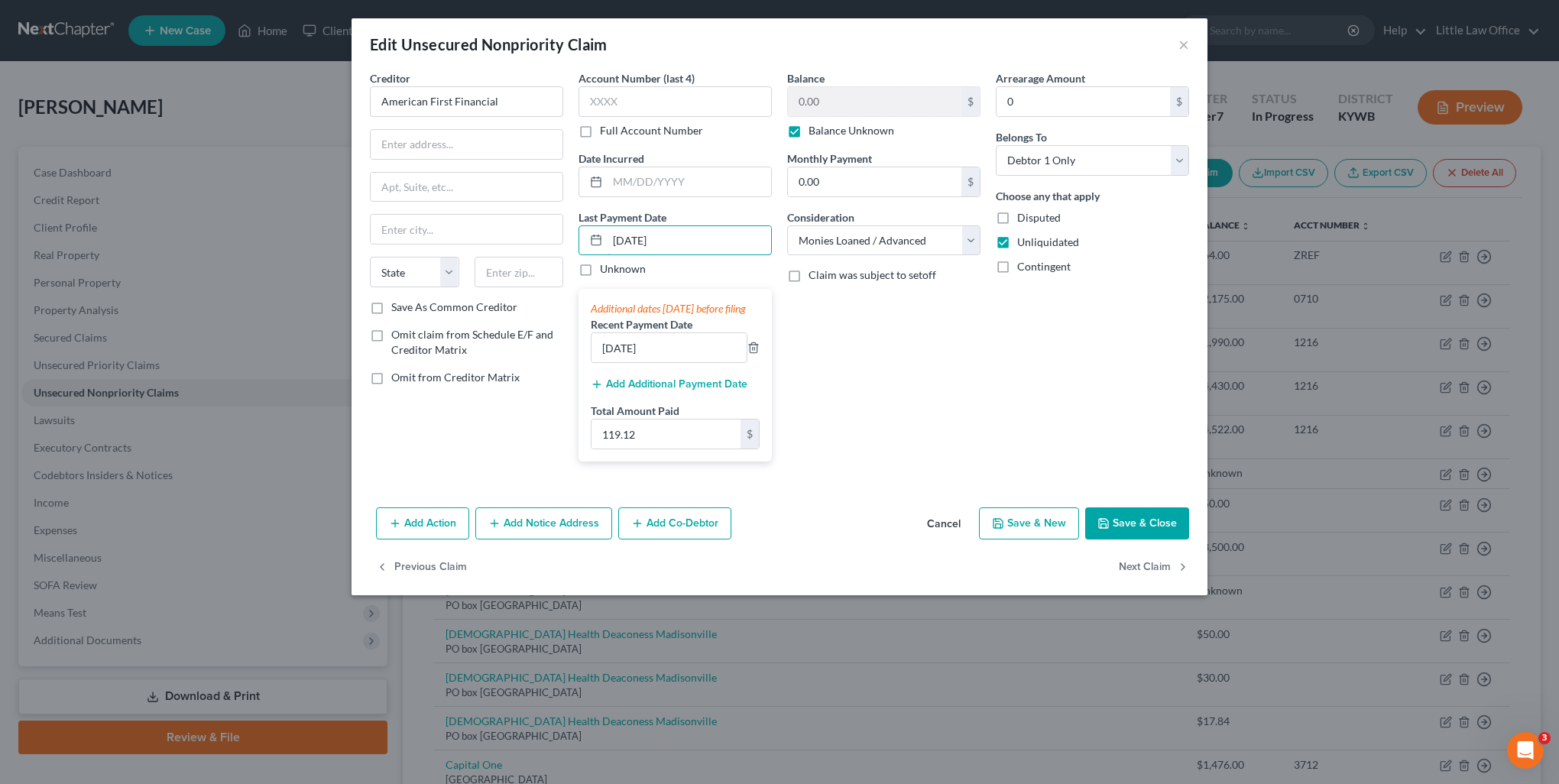
click at [458, 261] on div "Creditor * American First Financial State AL AK AR AZ CA CO CT DE DC FL GA GU H…" at bounding box center [780, 272] width 834 height 403
type input "07/21/2025"
click at [682, 448] on input "119.12" at bounding box center [665, 434] width 149 height 29
click at [1131, 538] on button "Save & Close" at bounding box center [1137, 523] width 104 height 32
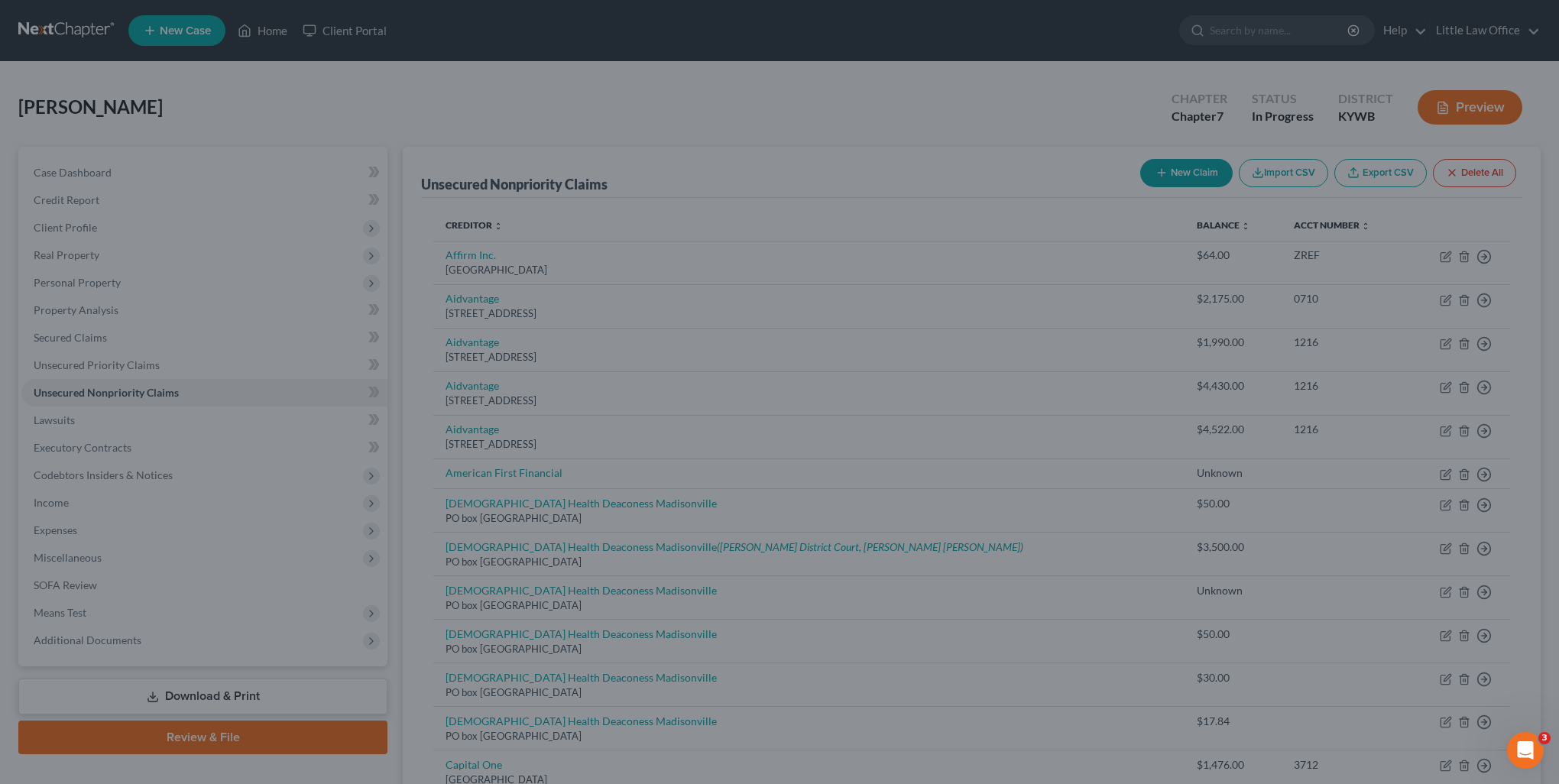
type input "204.80"
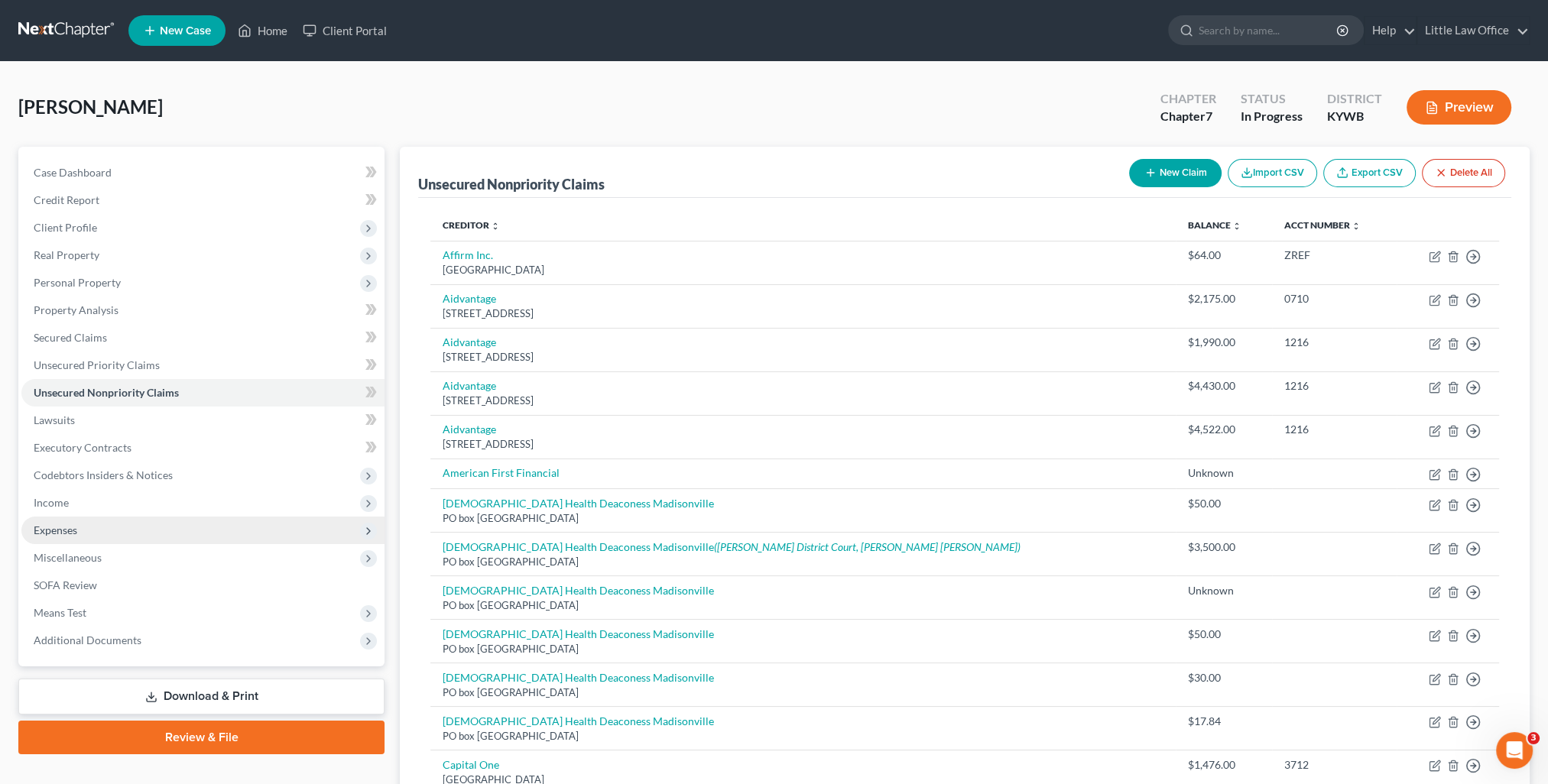
click at [55, 530] on span "Expenses" at bounding box center [56, 530] width 44 height 13
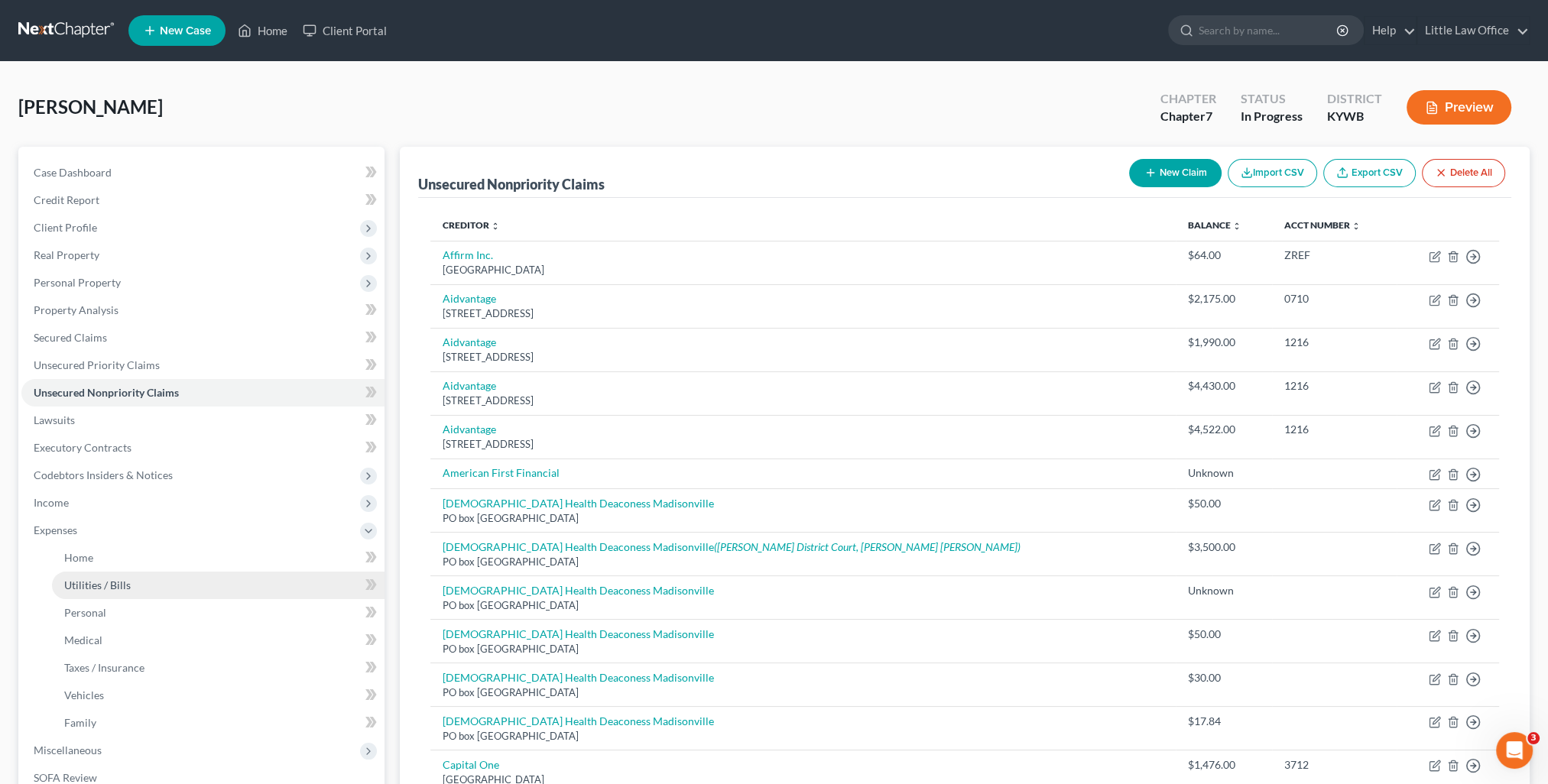
click at [110, 582] on span "Utilities / Bills" at bounding box center [97, 585] width 67 height 13
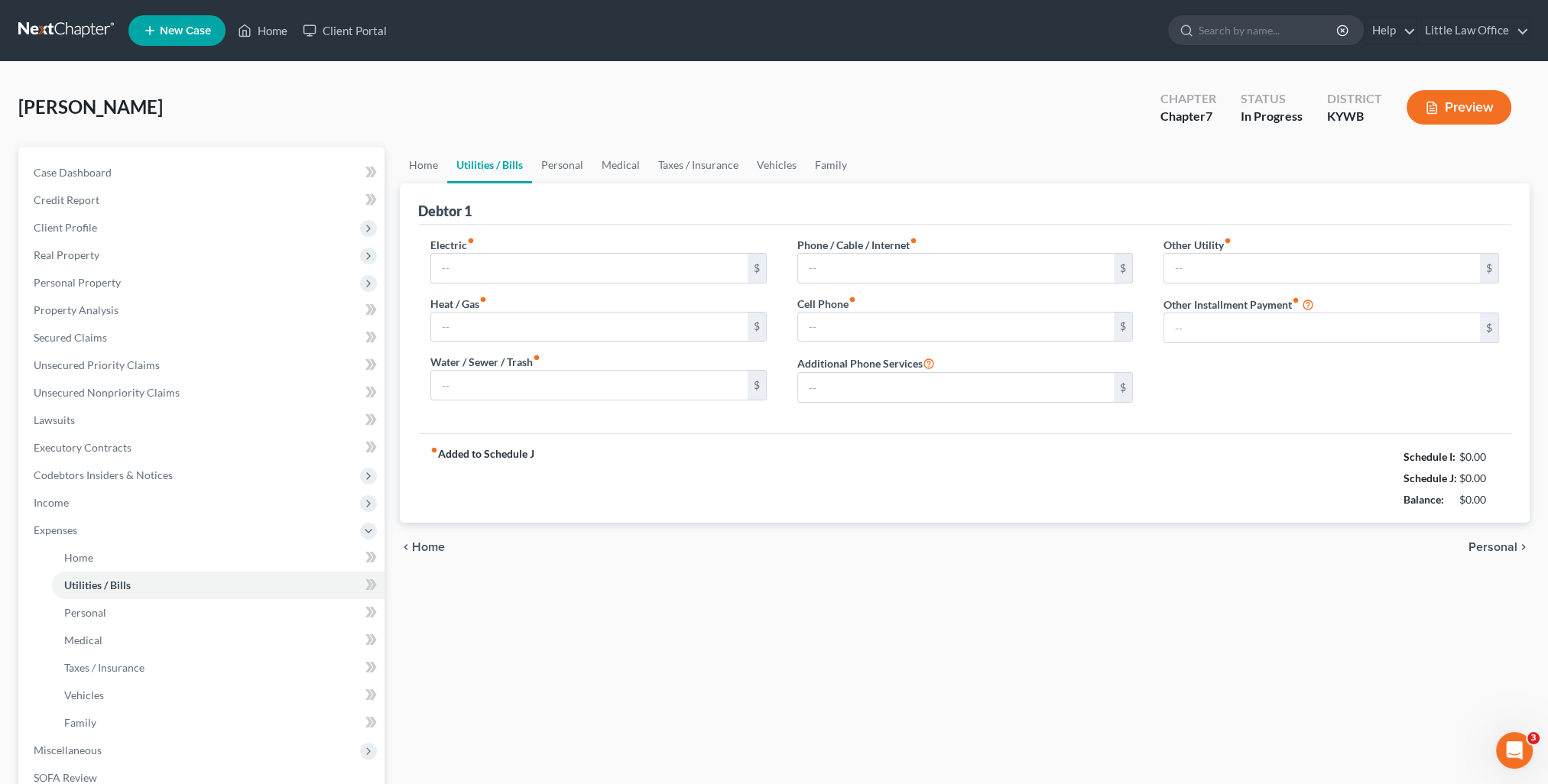
type input "150.00"
type input "100.00"
type input "0.00"
type input "184.91"
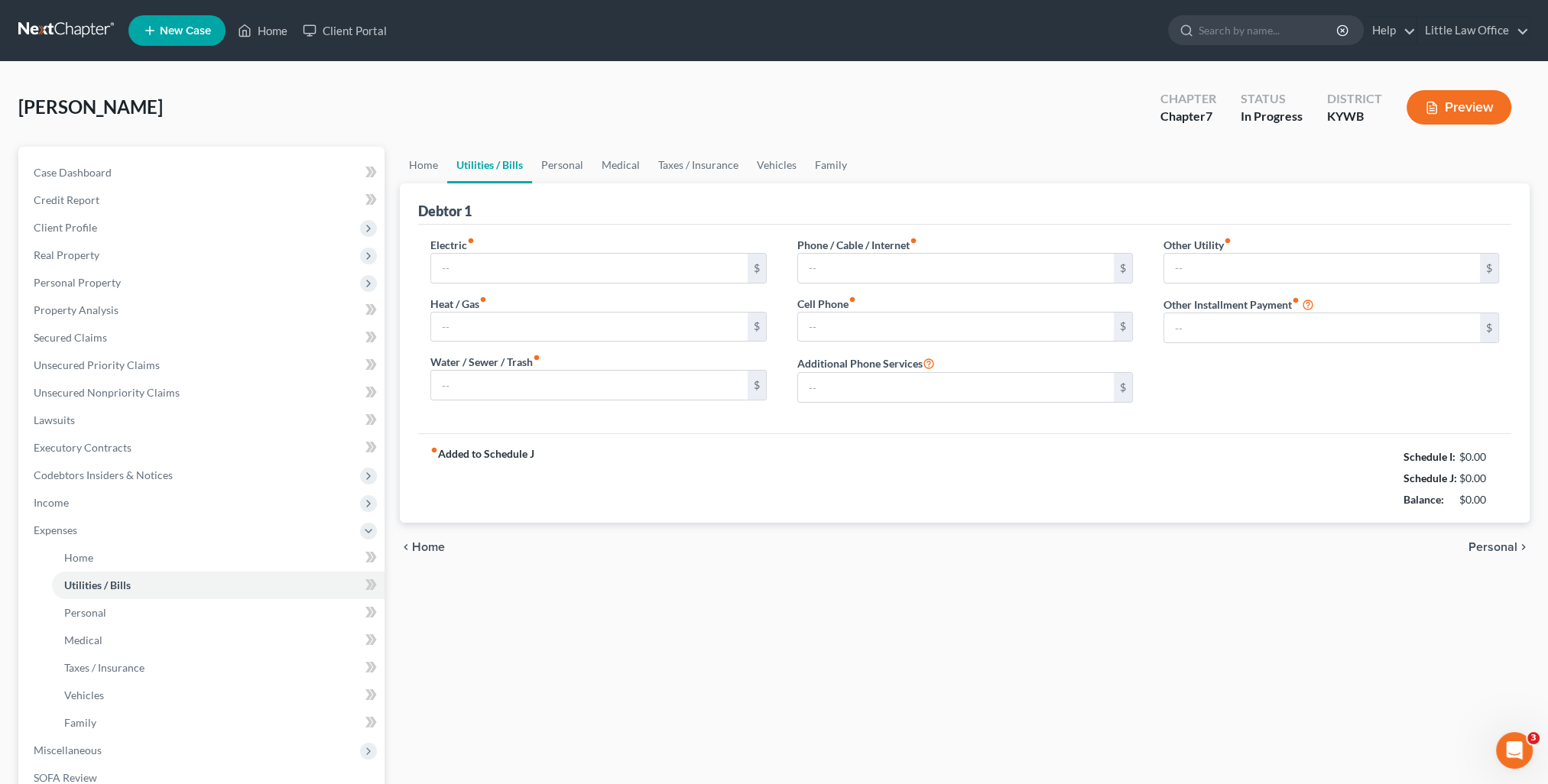
type input "0.00"
click at [1278, 267] on input "0.00" at bounding box center [1322, 268] width 316 height 29
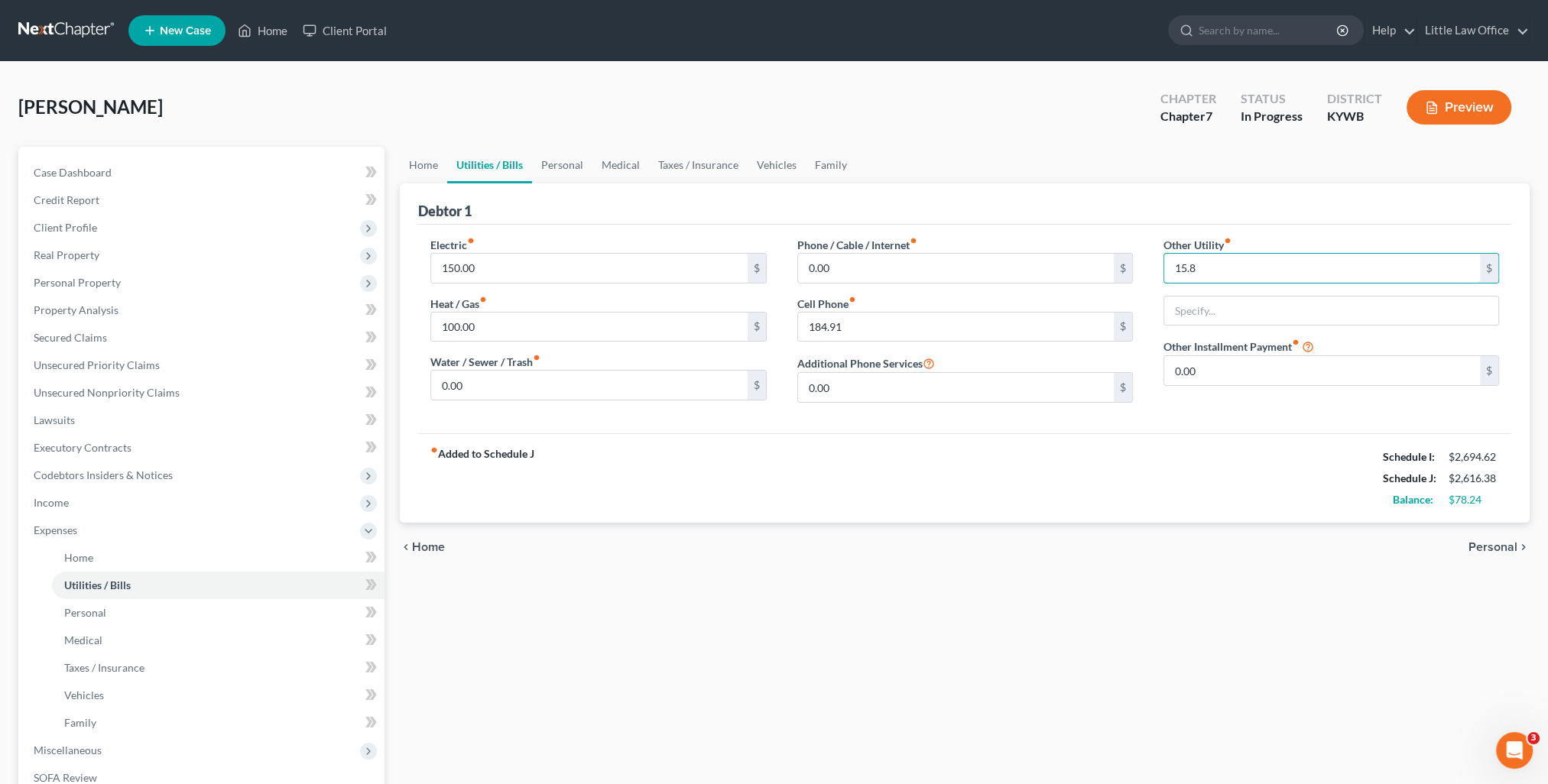
type input "15.8"
click at [1260, 326] on div "Other Utility fiber_manual_record 15.8 $ Other Installment Payment fiber_manual…" at bounding box center [1331, 326] width 366 height 178
click at [1259, 319] on input "text" at bounding box center [1331, 311] width 334 height 29
type input "A"
type input "Amazon Prime"
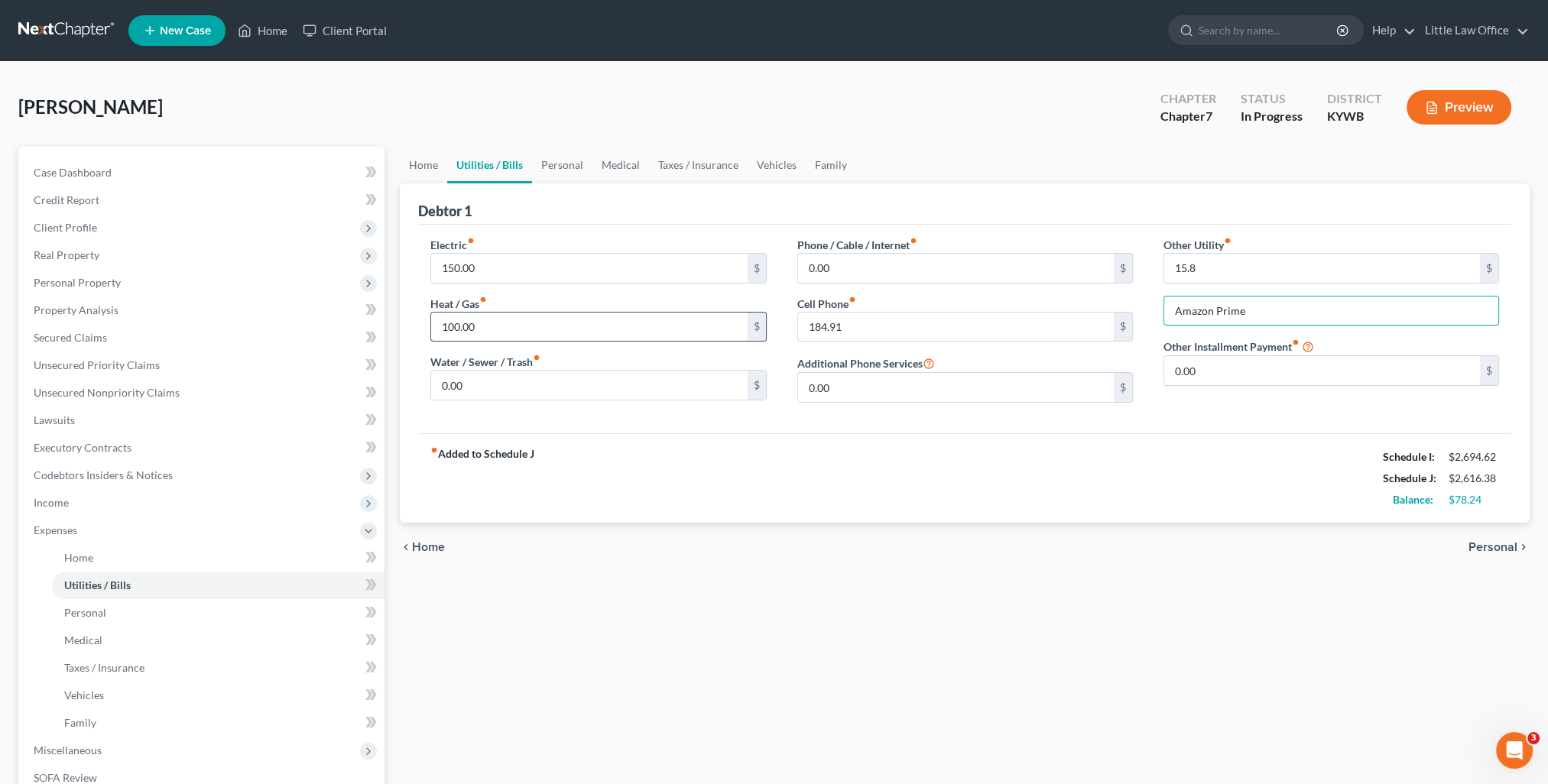
click at [500, 321] on input "100.00" at bounding box center [589, 327] width 316 height 29
type input "34.12"
click at [133, 390] on span "Unsecured Nonpriority Claims" at bounding box center [107, 392] width 146 height 13
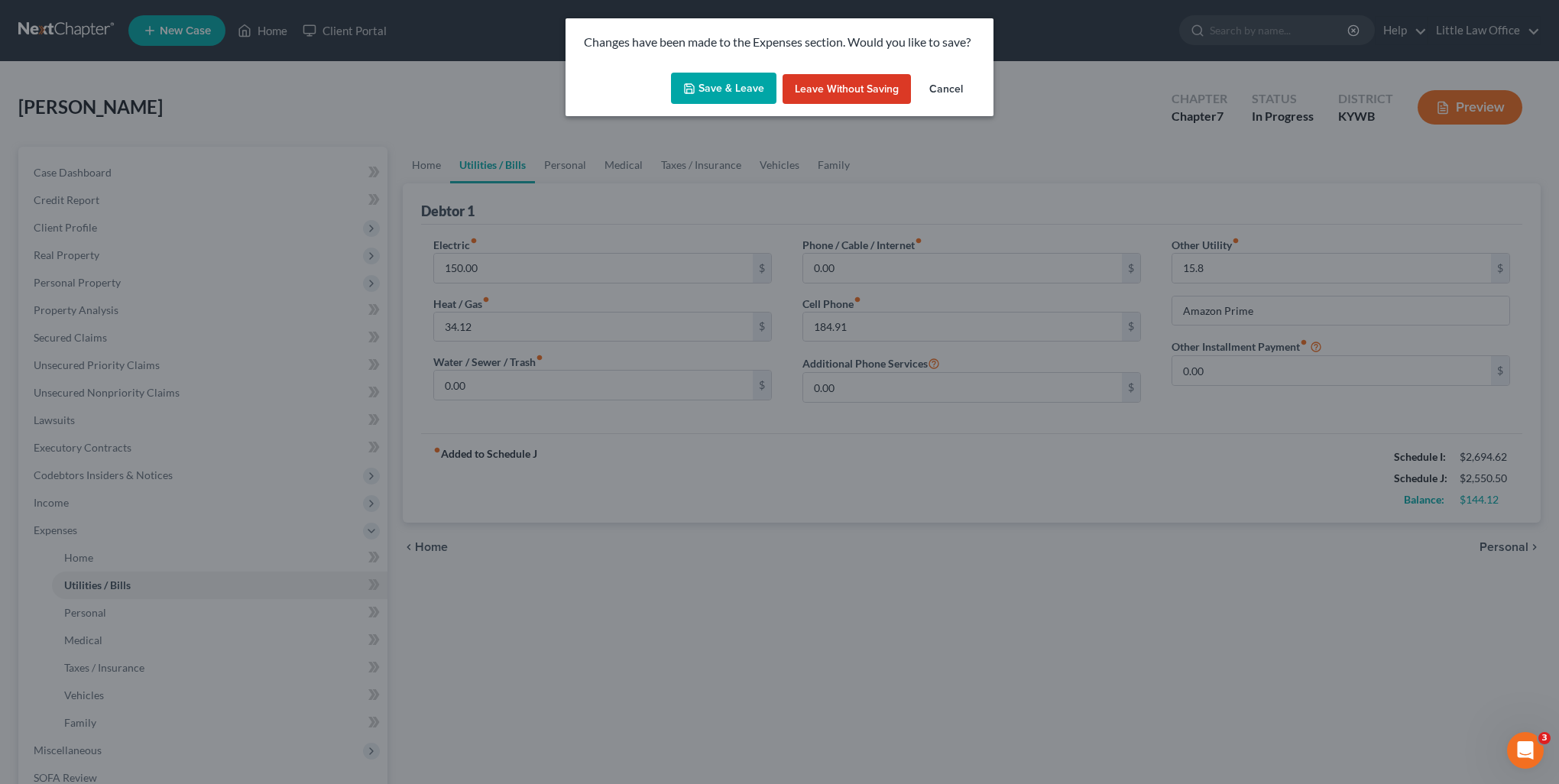
click at [739, 96] on button "Save & Leave" at bounding box center [724, 89] width 106 height 32
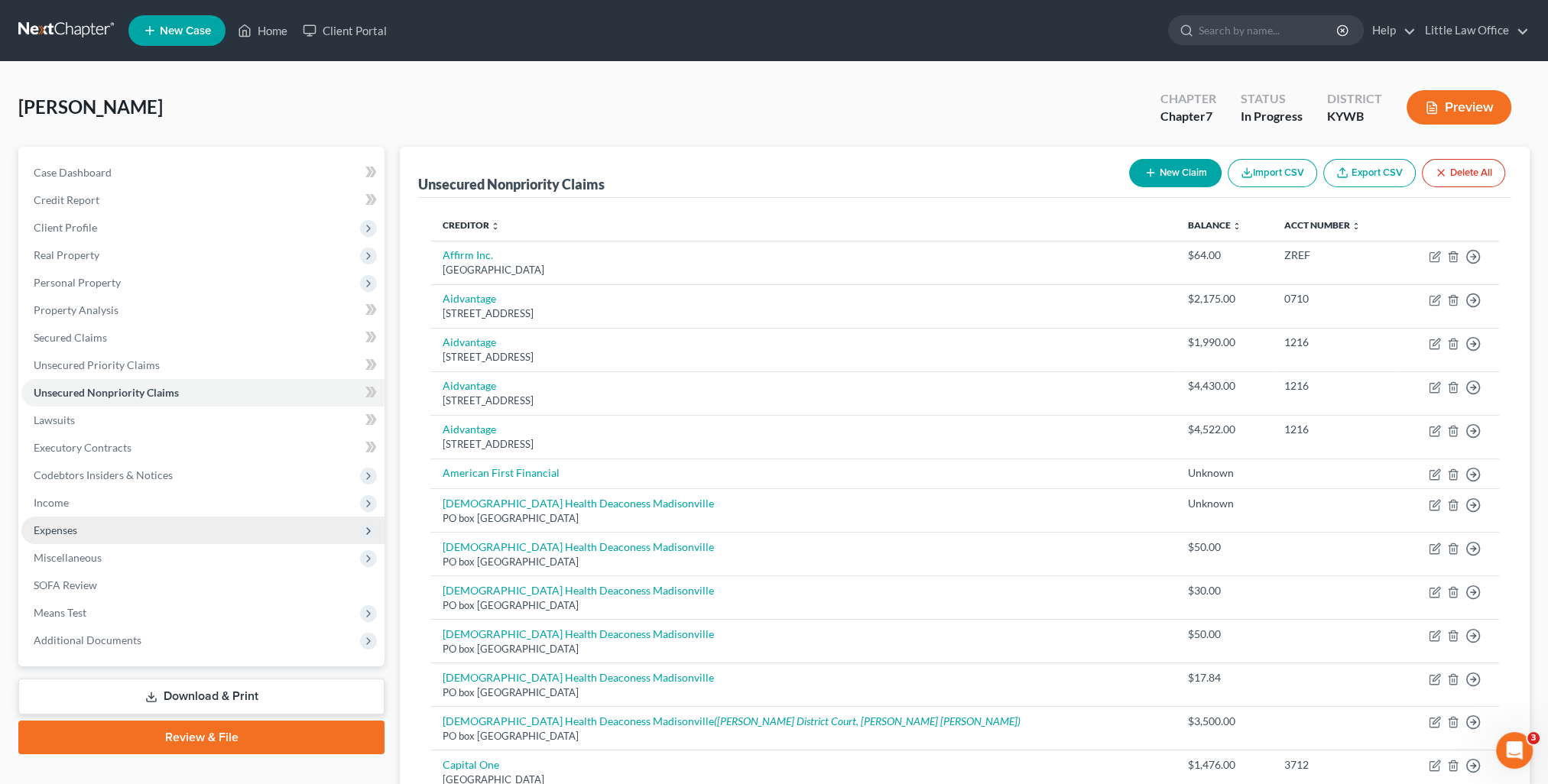
click at [115, 519] on span "Expenses" at bounding box center [203, 530] width 363 height 27
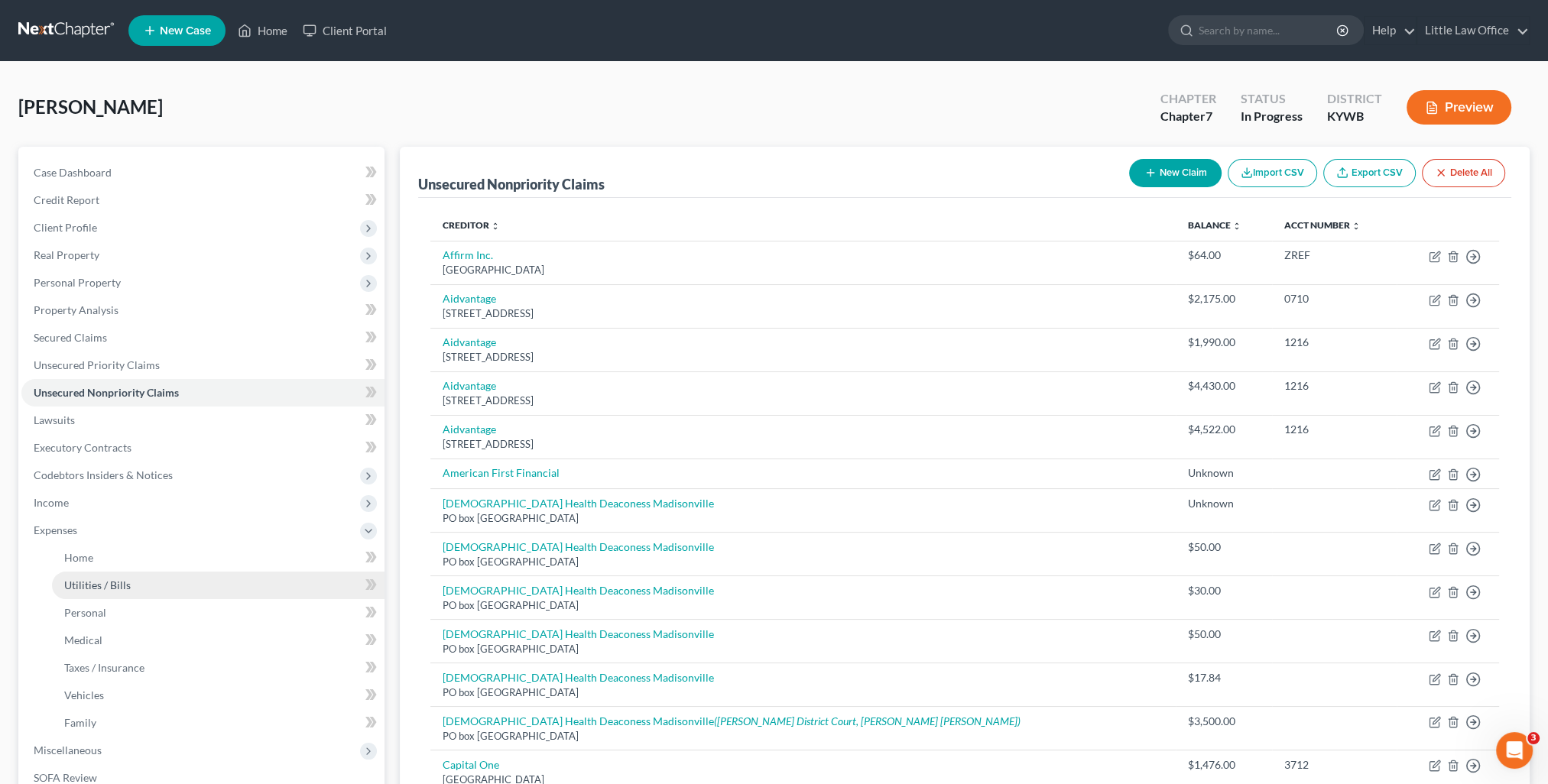
click at [141, 580] on link "Utilities / Bills" at bounding box center [218, 585] width 332 height 27
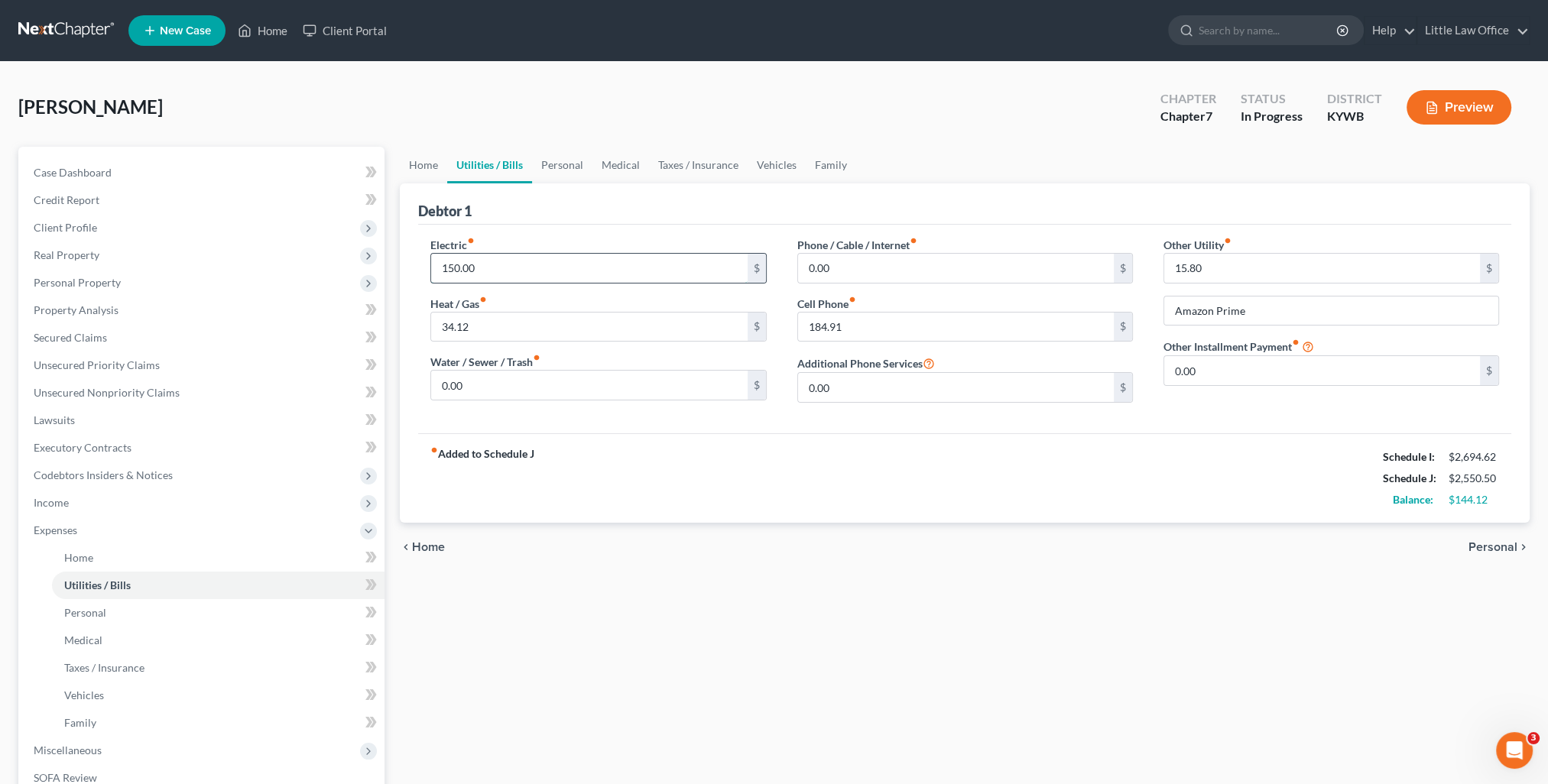
click at [559, 274] on input "150.00" at bounding box center [589, 268] width 316 height 29
type input "176.22"
click at [1308, 313] on input "Amazon Prime" at bounding box center [1331, 311] width 334 height 29
type input "Amazon Prime; Apple"
click at [1301, 259] on input "15.80" at bounding box center [1322, 268] width 316 height 29
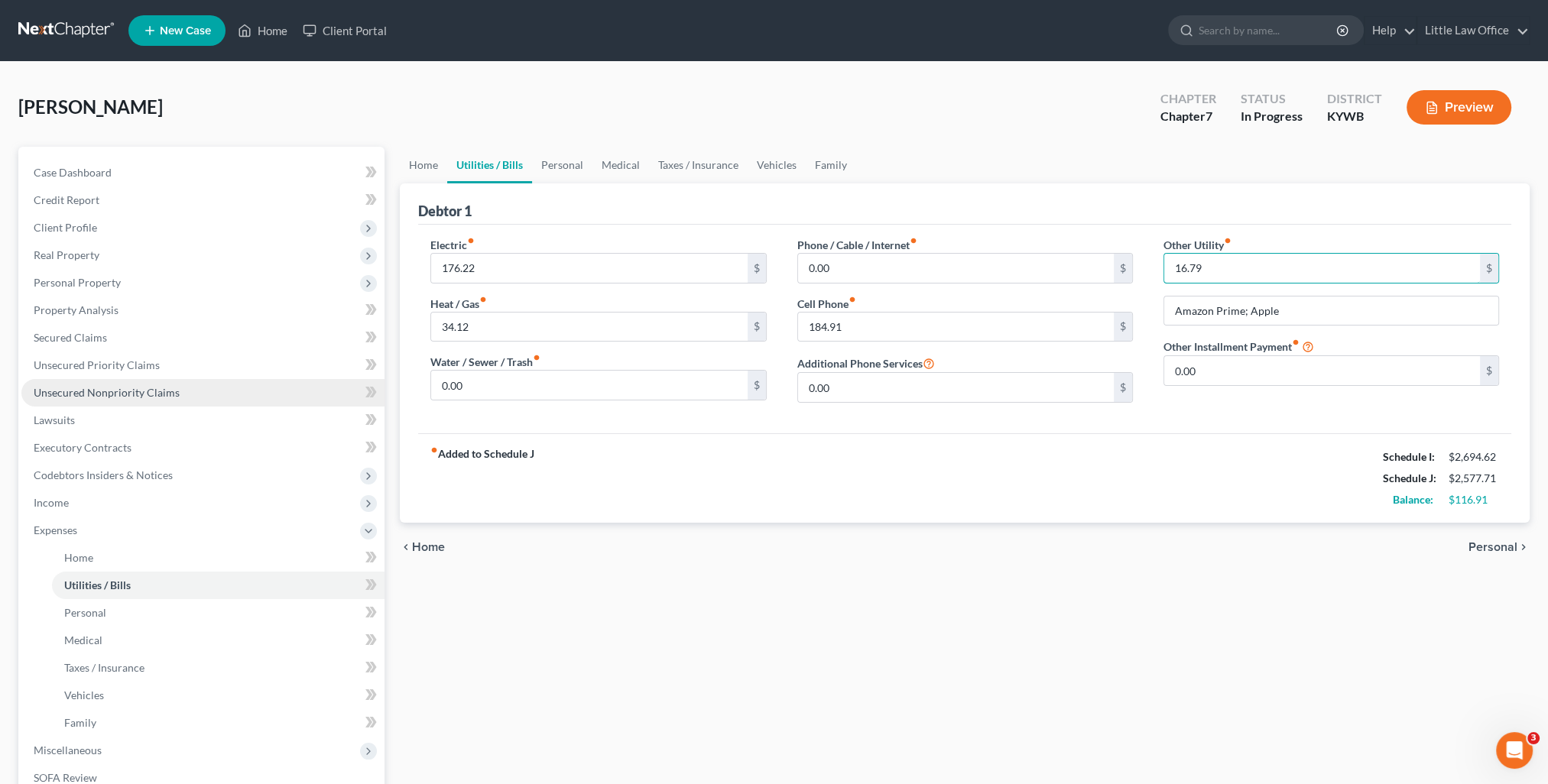
type input "16.79"
click at [87, 395] on span "Unsecured Nonpriority Claims" at bounding box center [107, 392] width 146 height 13
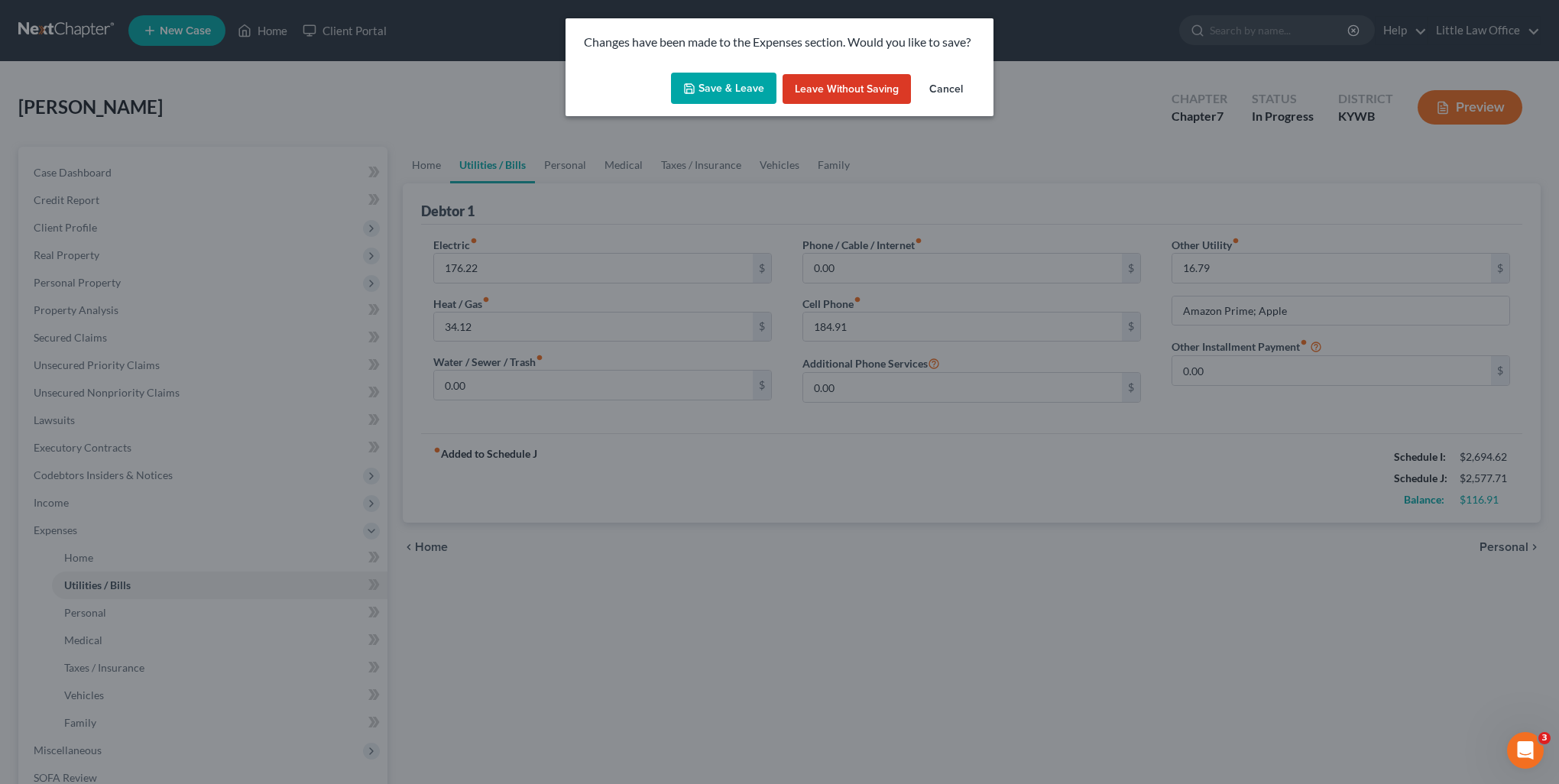
click at [748, 82] on button "Save & Leave" at bounding box center [724, 89] width 106 height 32
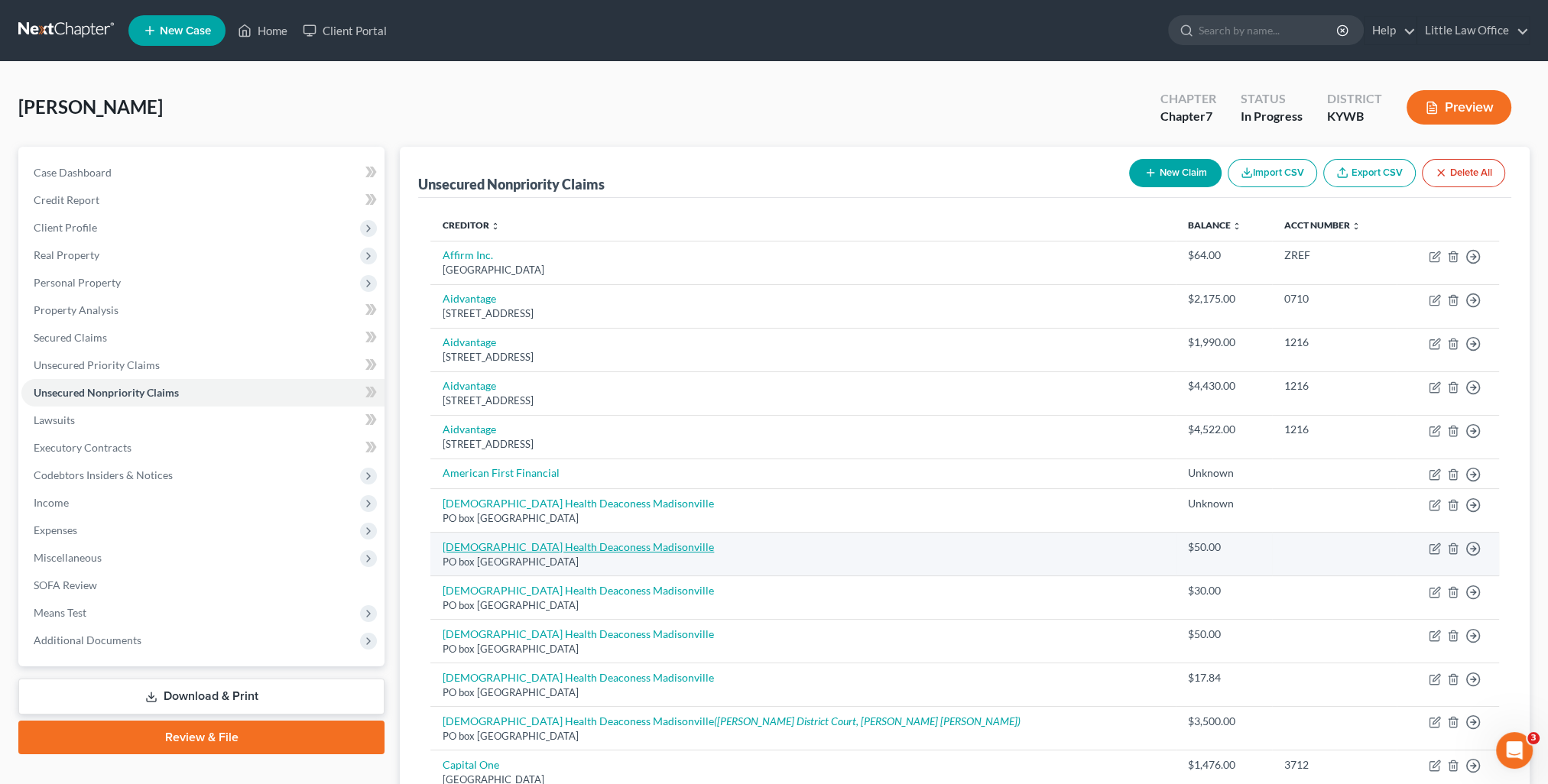
scroll to position [152, 0]
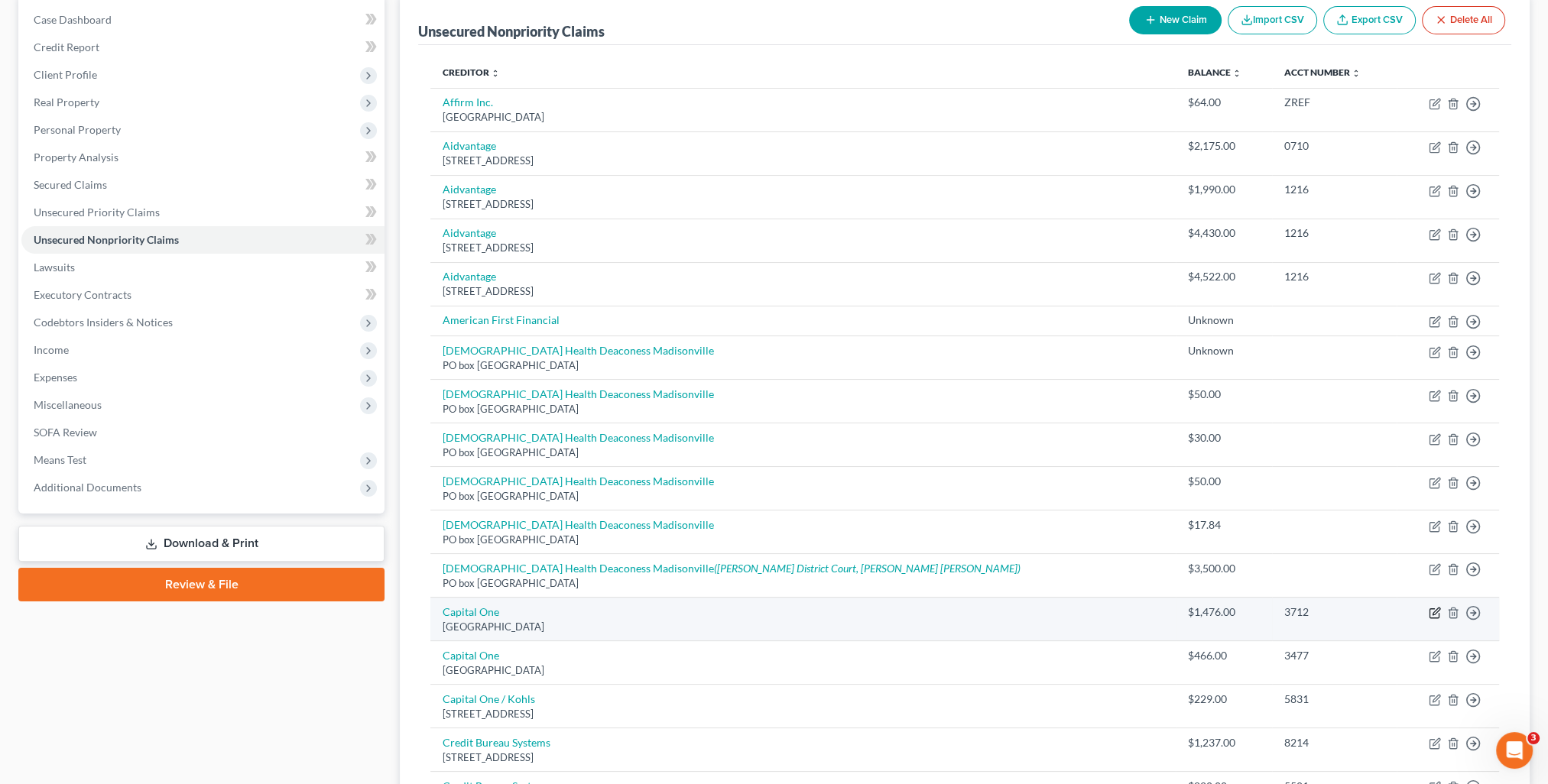
click at [1431, 610] on icon "button" at bounding box center [1434, 612] width 12 height 12
select select "28"
select select "2"
select select "0"
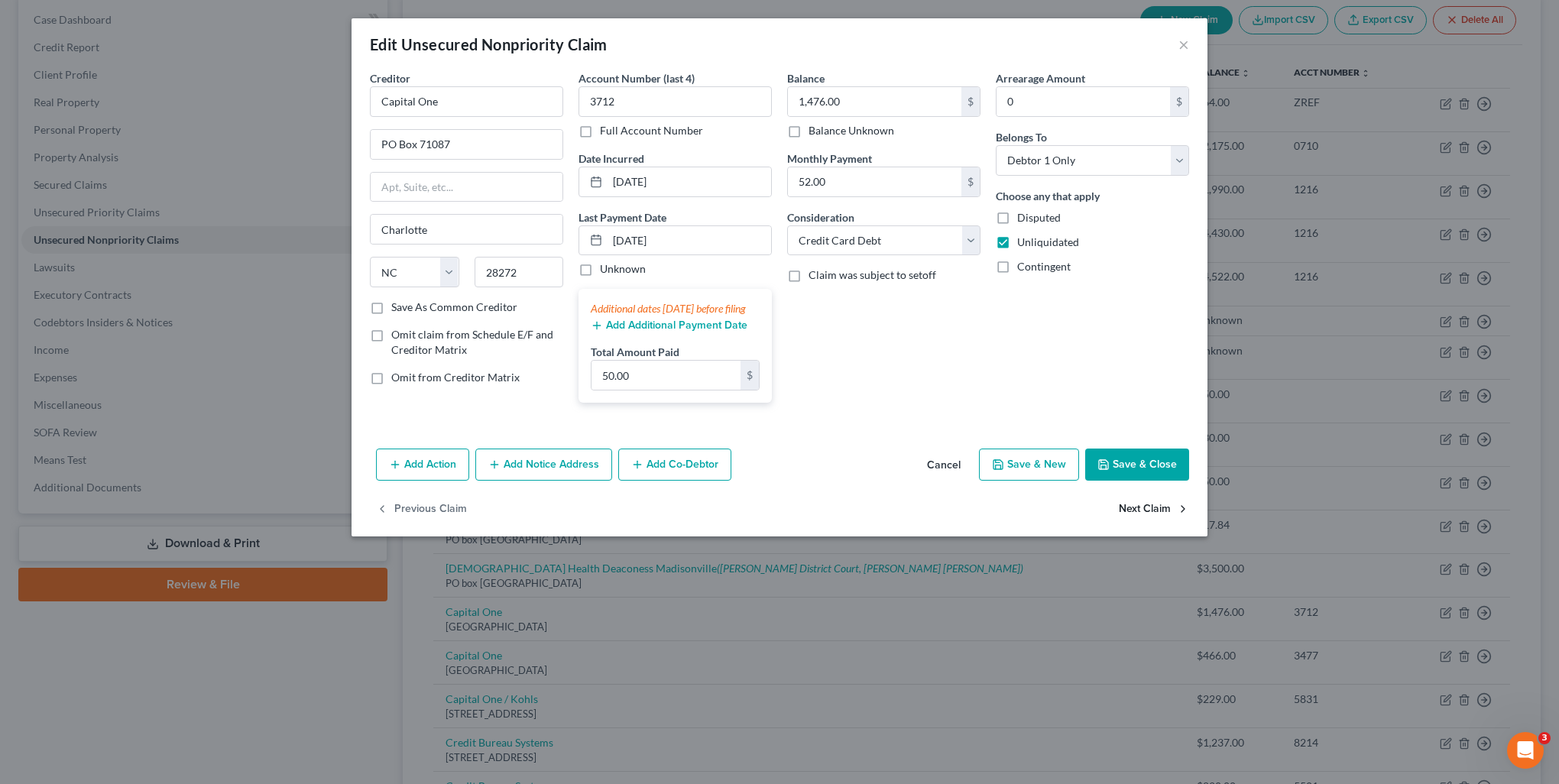
click at [1139, 514] on button "Next Claim" at bounding box center [1154, 508] width 70 height 32
select select "28"
select select "2"
select select "0"
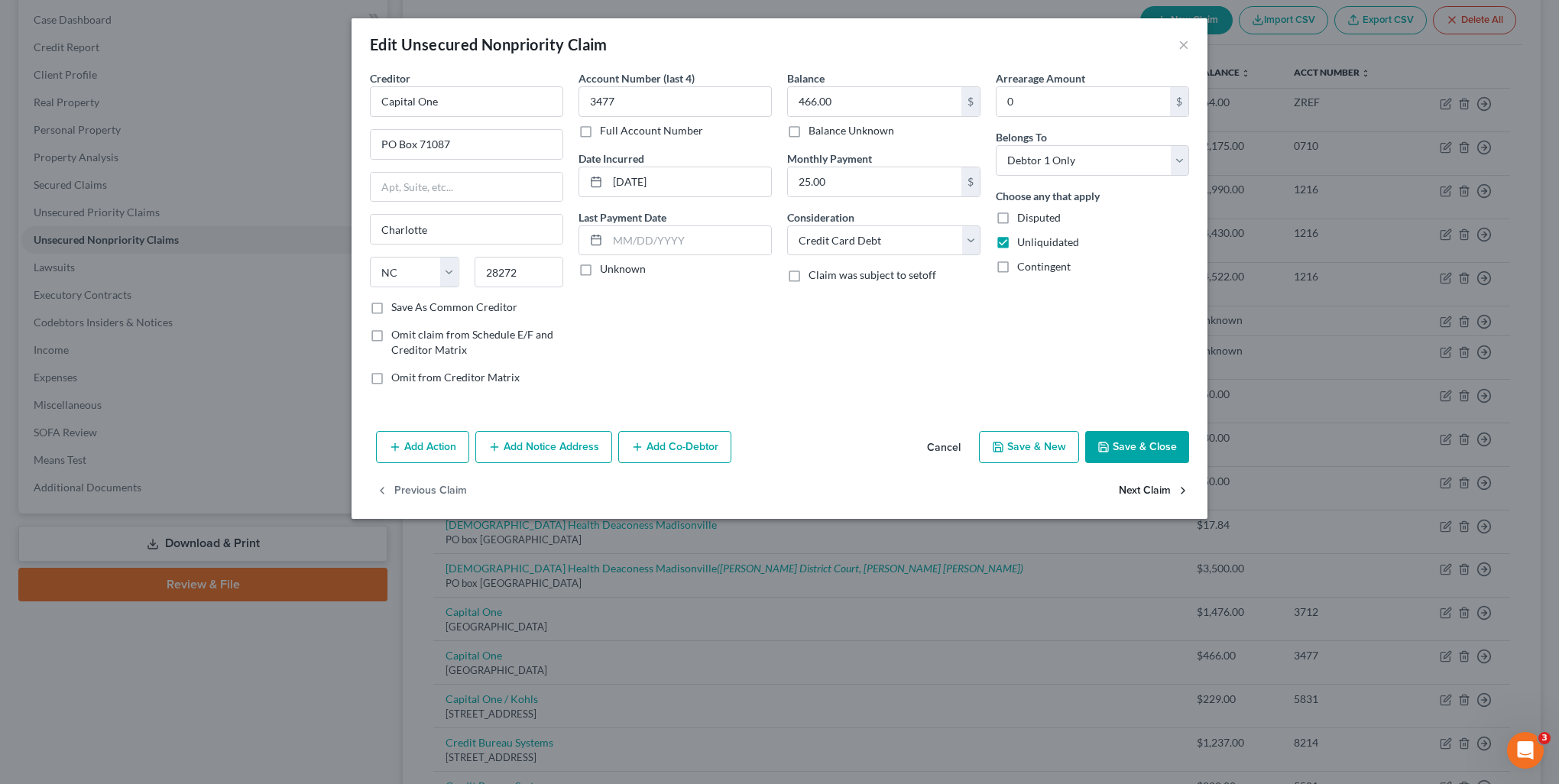
click at [1167, 500] on button "Next Claim" at bounding box center [1154, 491] width 70 height 32
select select "46"
select select "2"
select select "0"
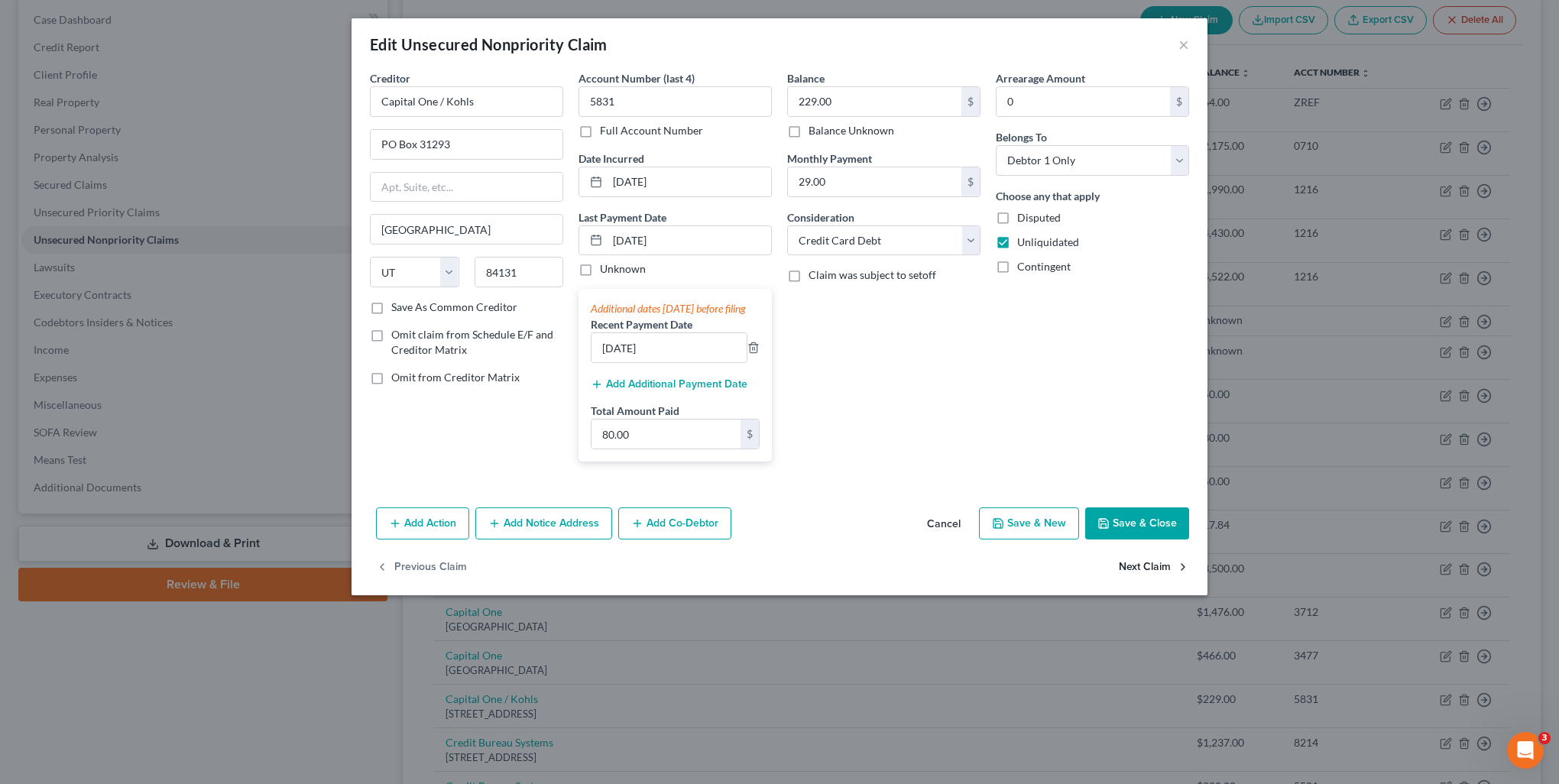
click at [1140, 574] on button "Next Claim" at bounding box center [1154, 568] width 70 height 32
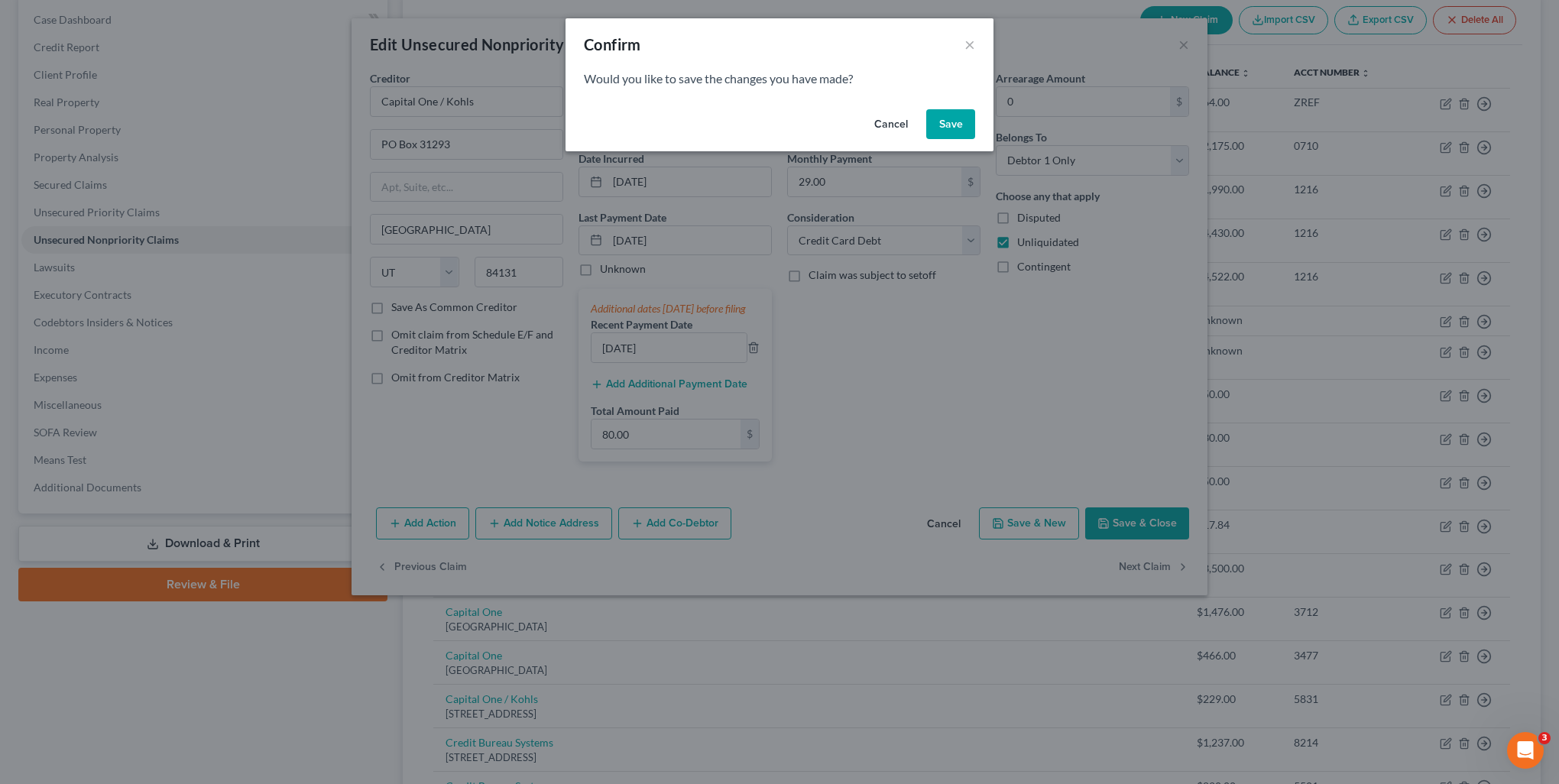
click at [947, 134] on button "Save" at bounding box center [951, 124] width 49 height 30
select select "18"
select select "1"
select select "0"
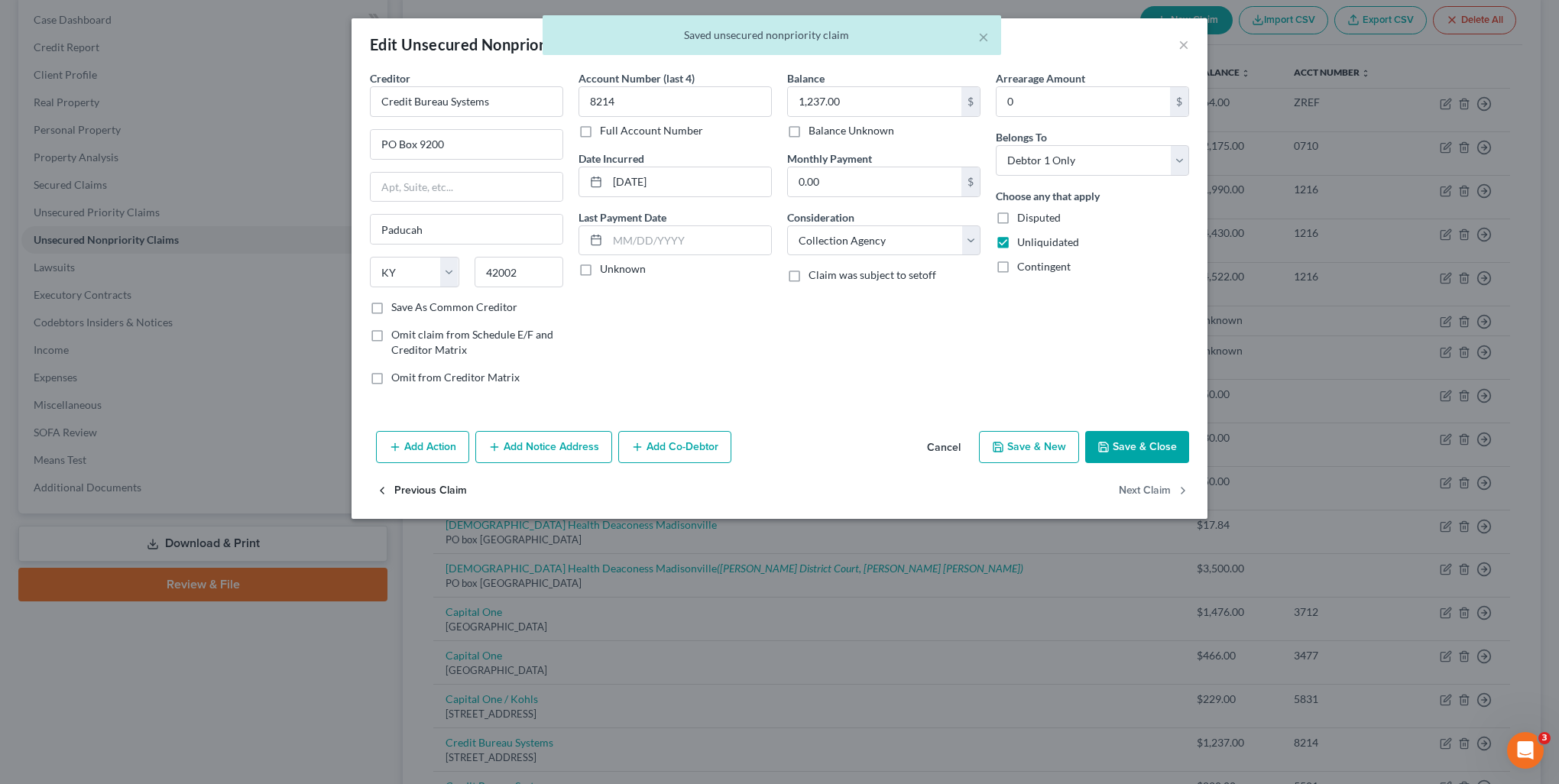
click at [444, 491] on button "Previous Claim" at bounding box center [422, 491] width 91 height 32
select select "46"
select select "2"
select select "0"
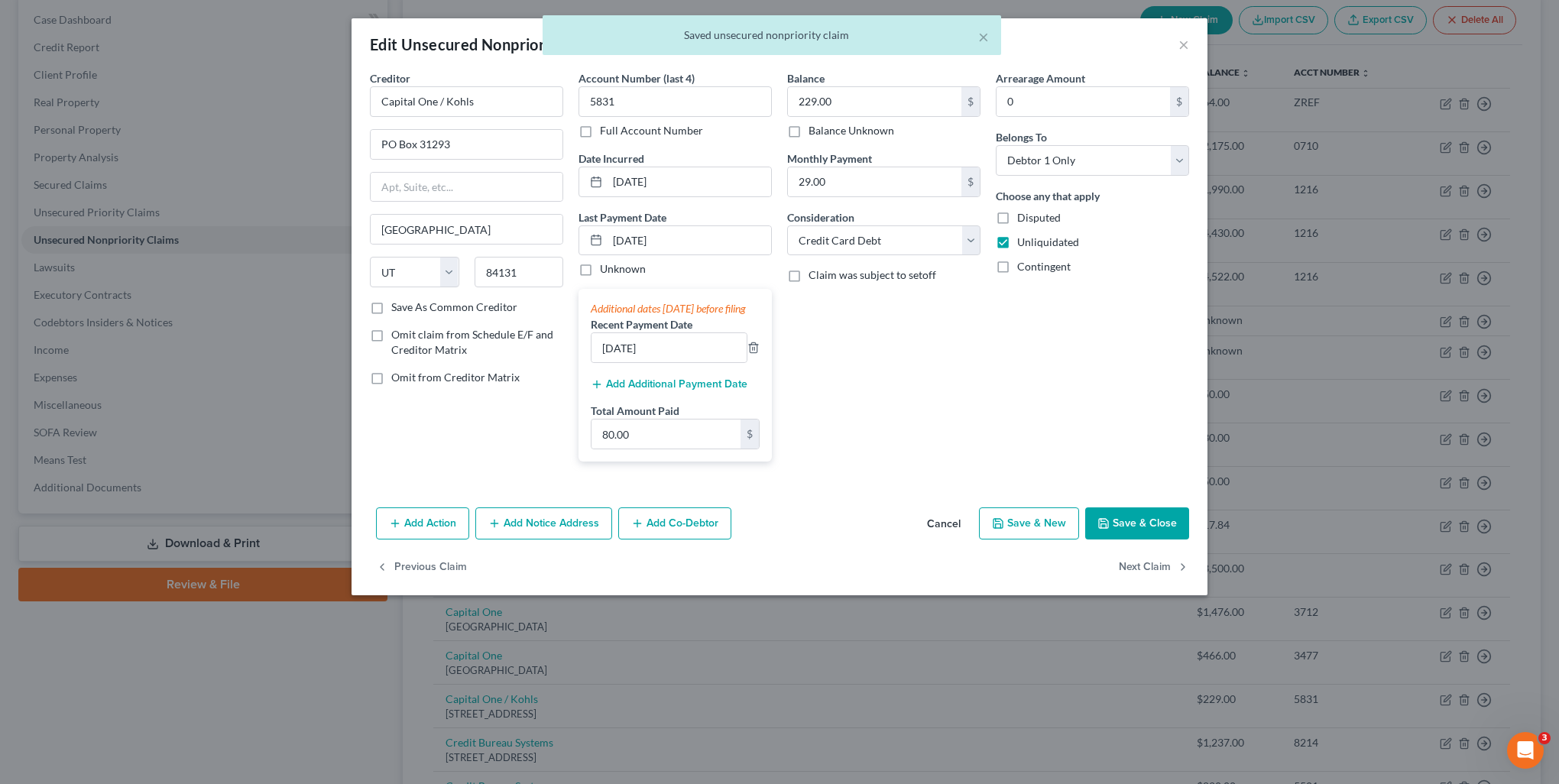
click at [444, 491] on div "Creditor * Capital One / Kohls PO Box 31293 Salt Lake City State AL AK AR AZ CA…" at bounding box center [780, 286] width 856 height 431
click at [448, 571] on button "Previous Claim" at bounding box center [422, 568] width 91 height 32
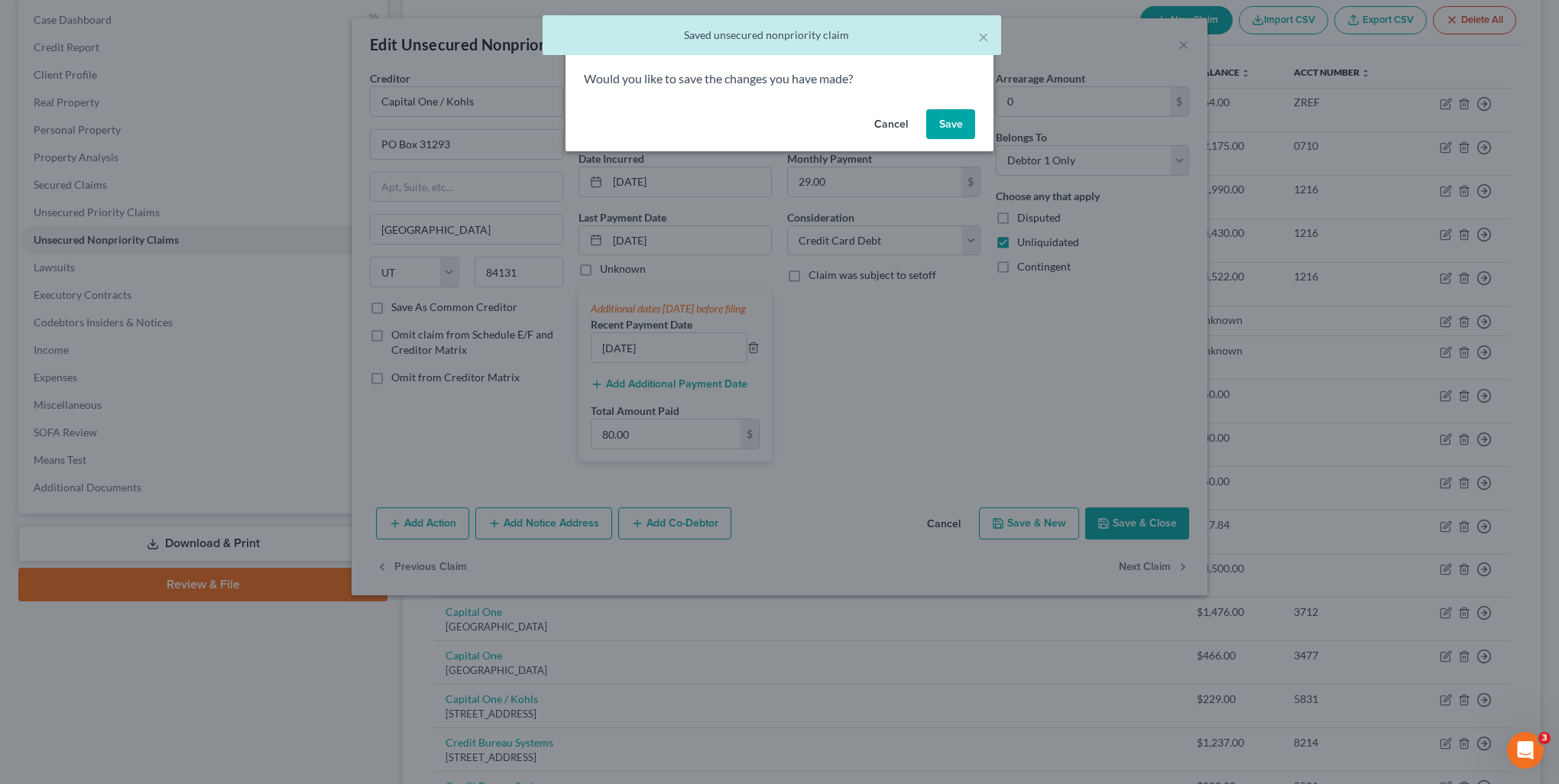
click at [966, 124] on button "Save" at bounding box center [951, 124] width 49 height 30
select select "28"
select select "2"
select select "0"
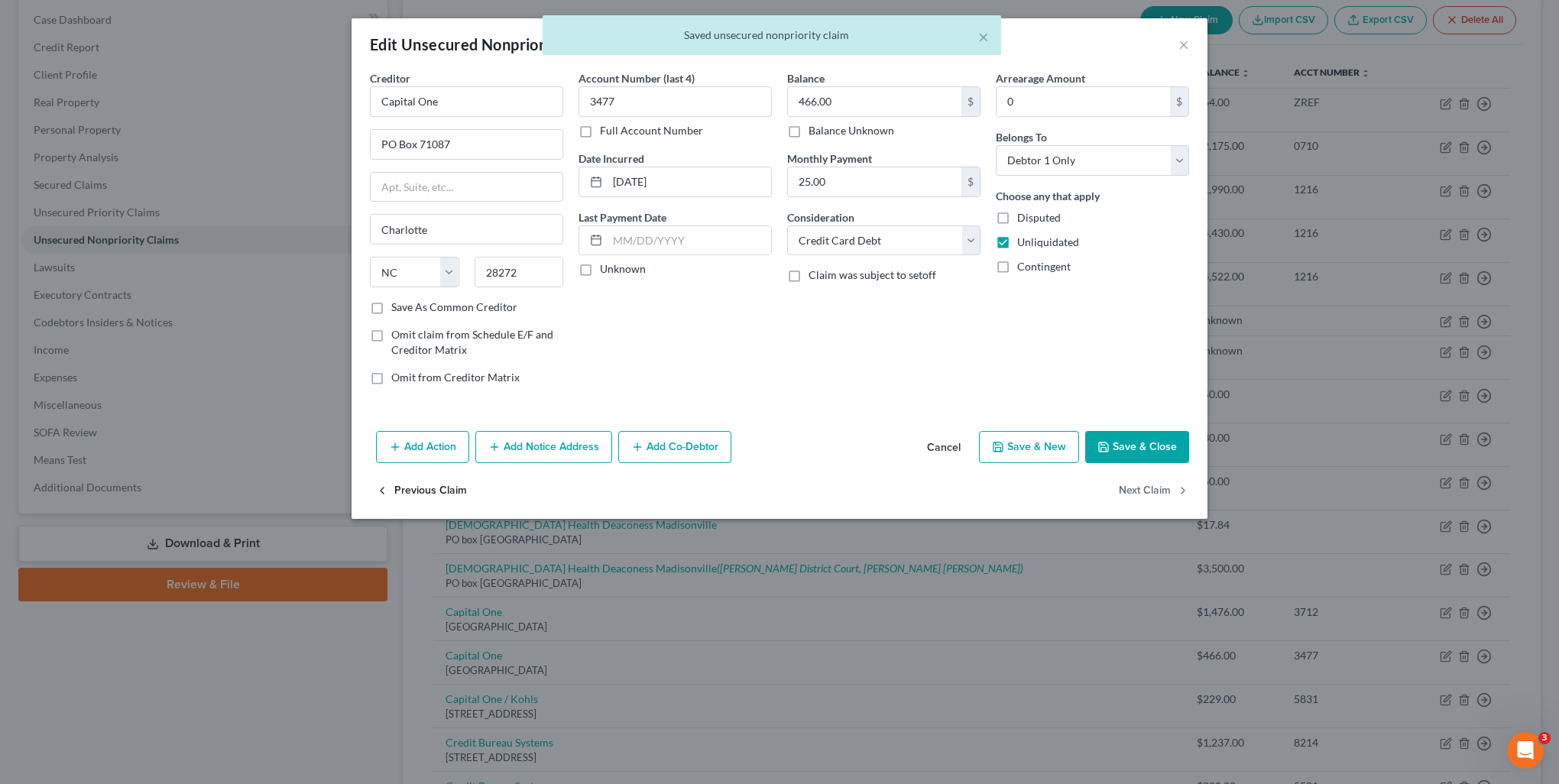
click at [452, 485] on button "Previous Claim" at bounding box center [422, 491] width 91 height 32
select select "28"
select select "2"
select select "0"
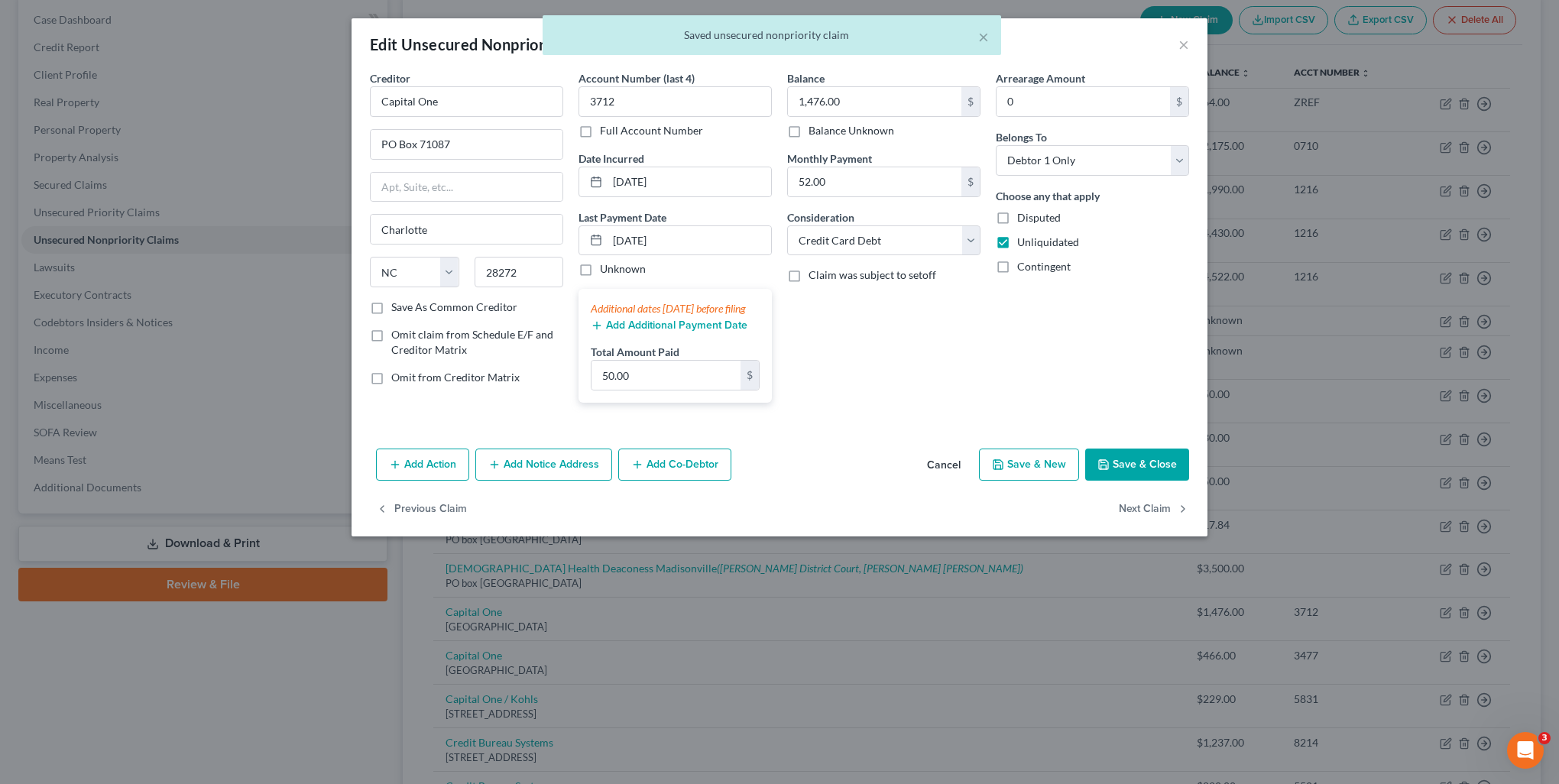
click at [700, 331] on button "Add Additional Payment Date" at bounding box center [669, 325] width 157 height 12
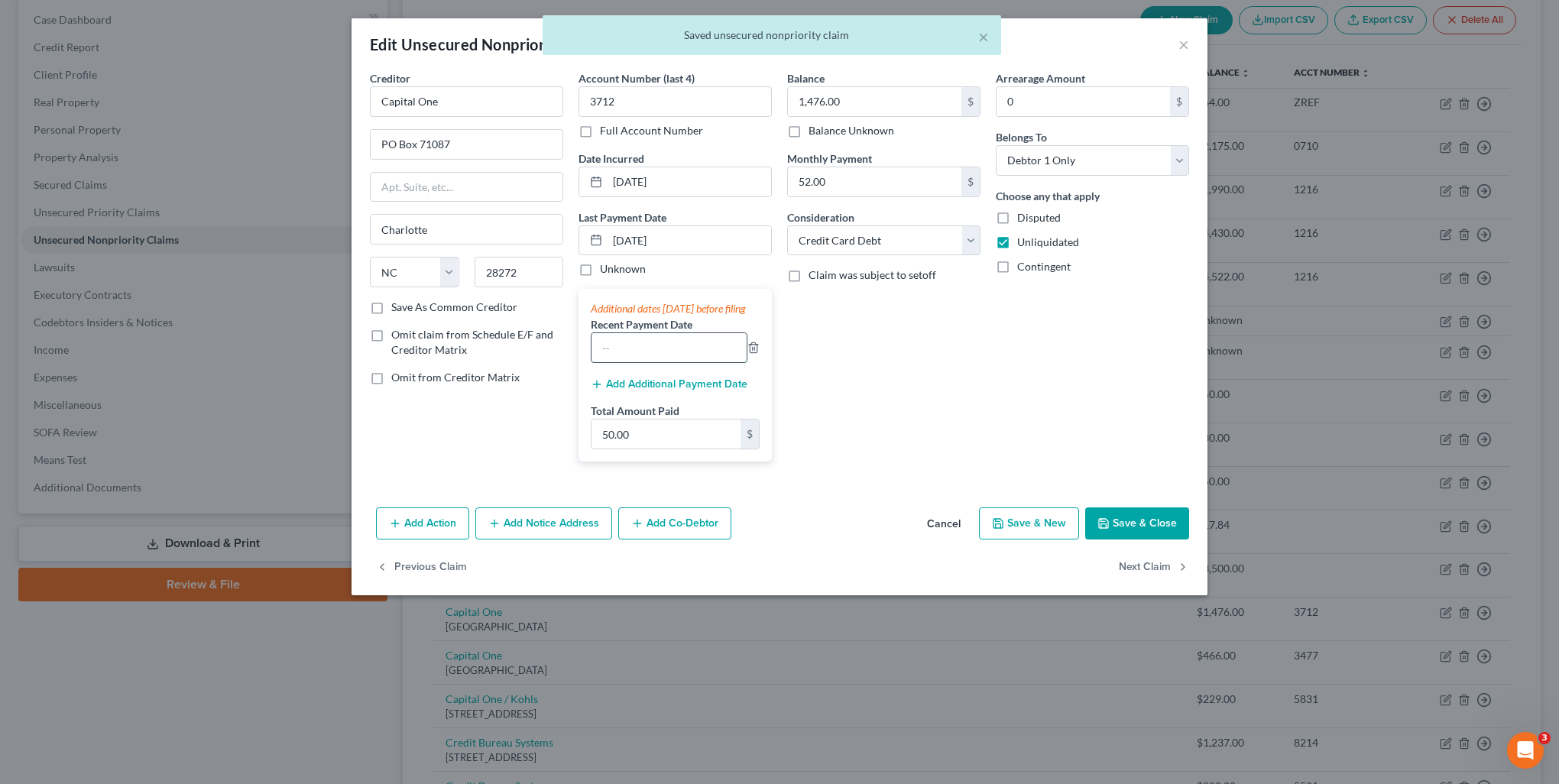
click at [701, 353] on input "text" at bounding box center [669, 348] width 155 height 29
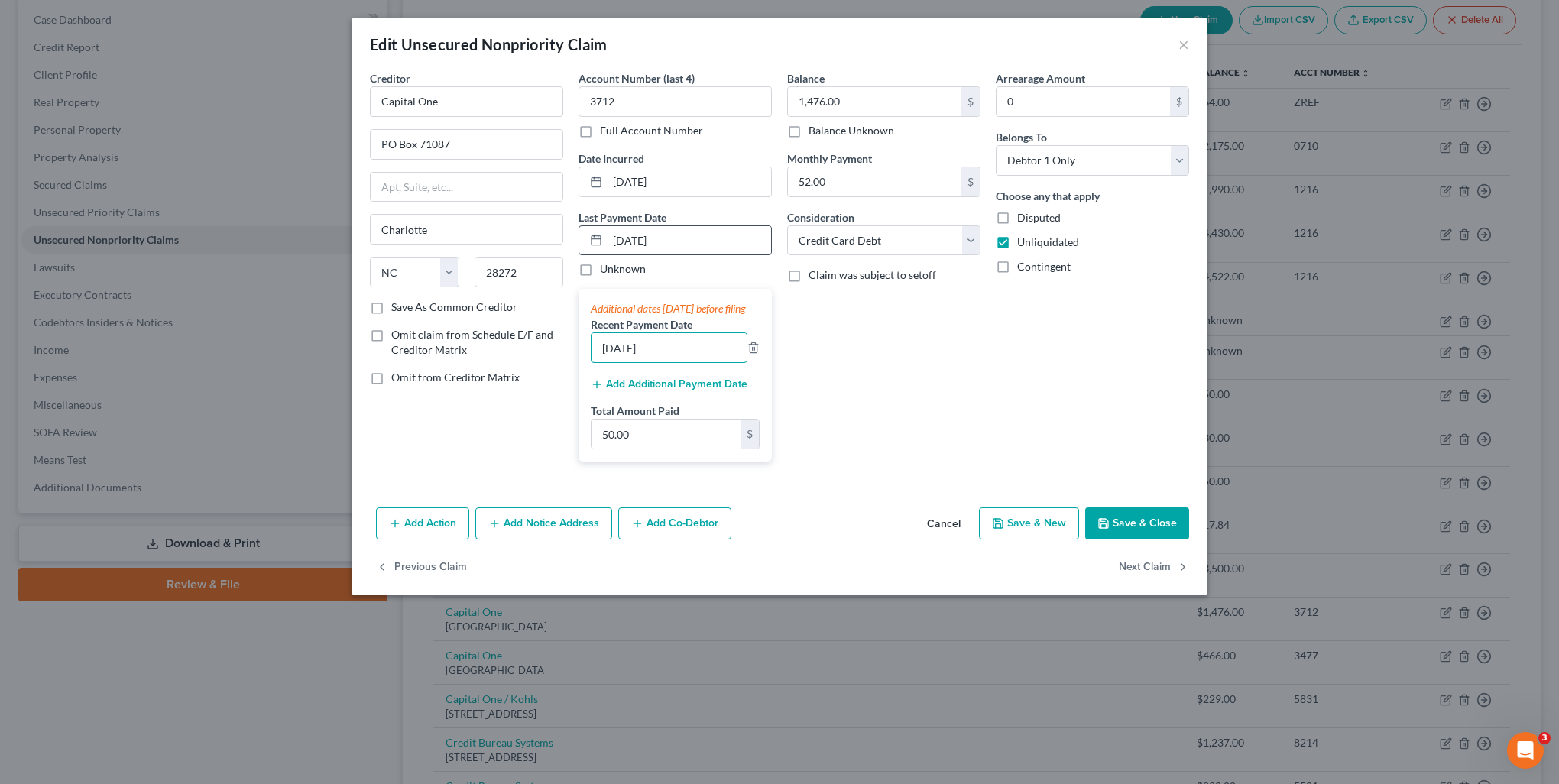
type input "07/15/2025"
click at [722, 242] on input "07/15/2025" at bounding box center [689, 241] width 163 height 29
drag, startPoint x: 722, startPoint y: 242, endPoint x: 422, endPoint y: 279, distance: 302.3
click at [422, 279] on div "Creditor * Capital One PO Box 71087 Charlotte State AL AK AR AZ CA CO CT DE DC …" at bounding box center [780, 272] width 834 height 403
type input "08/08/2025"
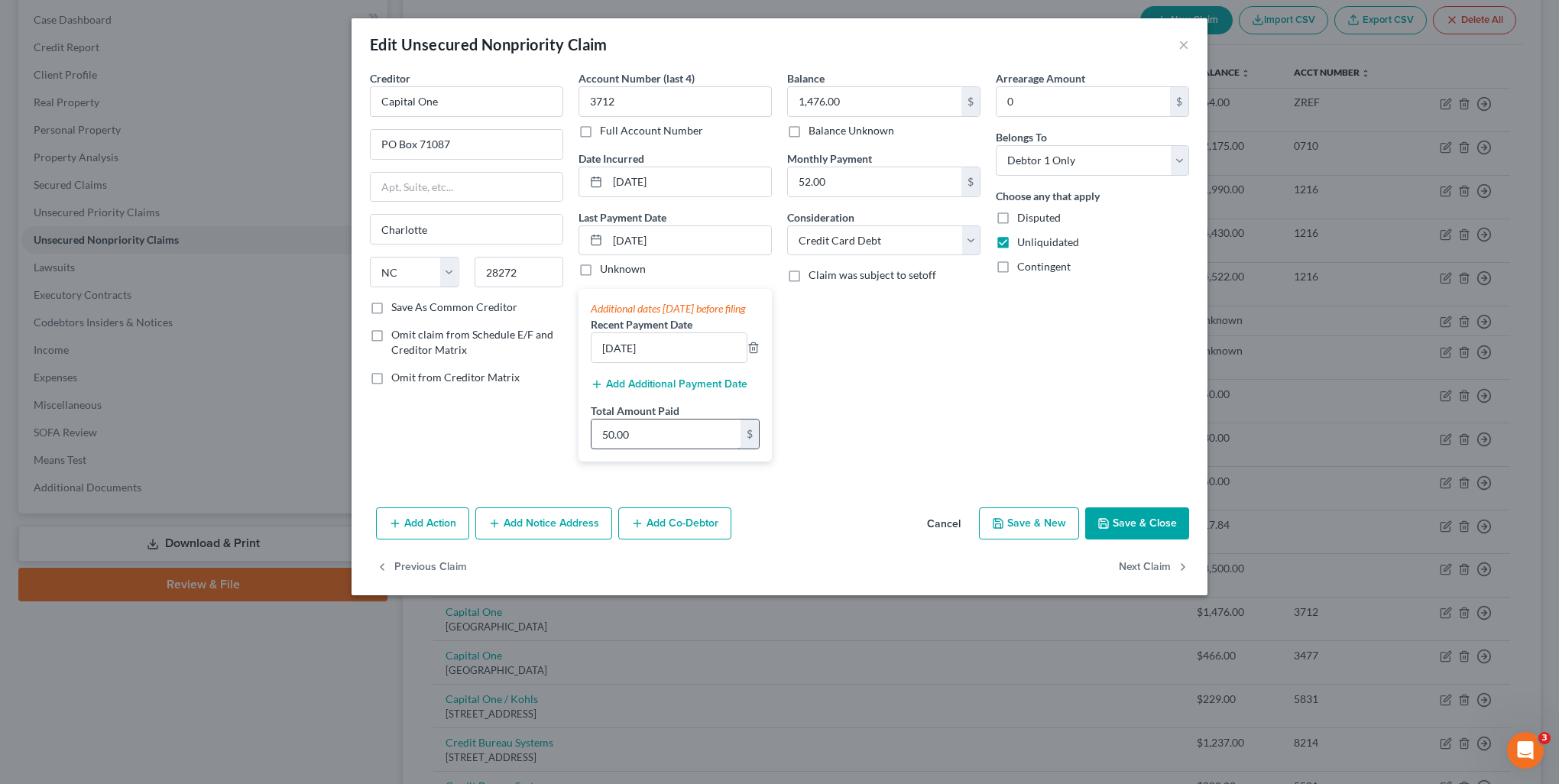
click at [646, 449] on input "50.00" at bounding box center [665, 434] width 149 height 29
type input "150."
click at [1101, 539] on button "Save & Close" at bounding box center [1137, 523] width 104 height 32
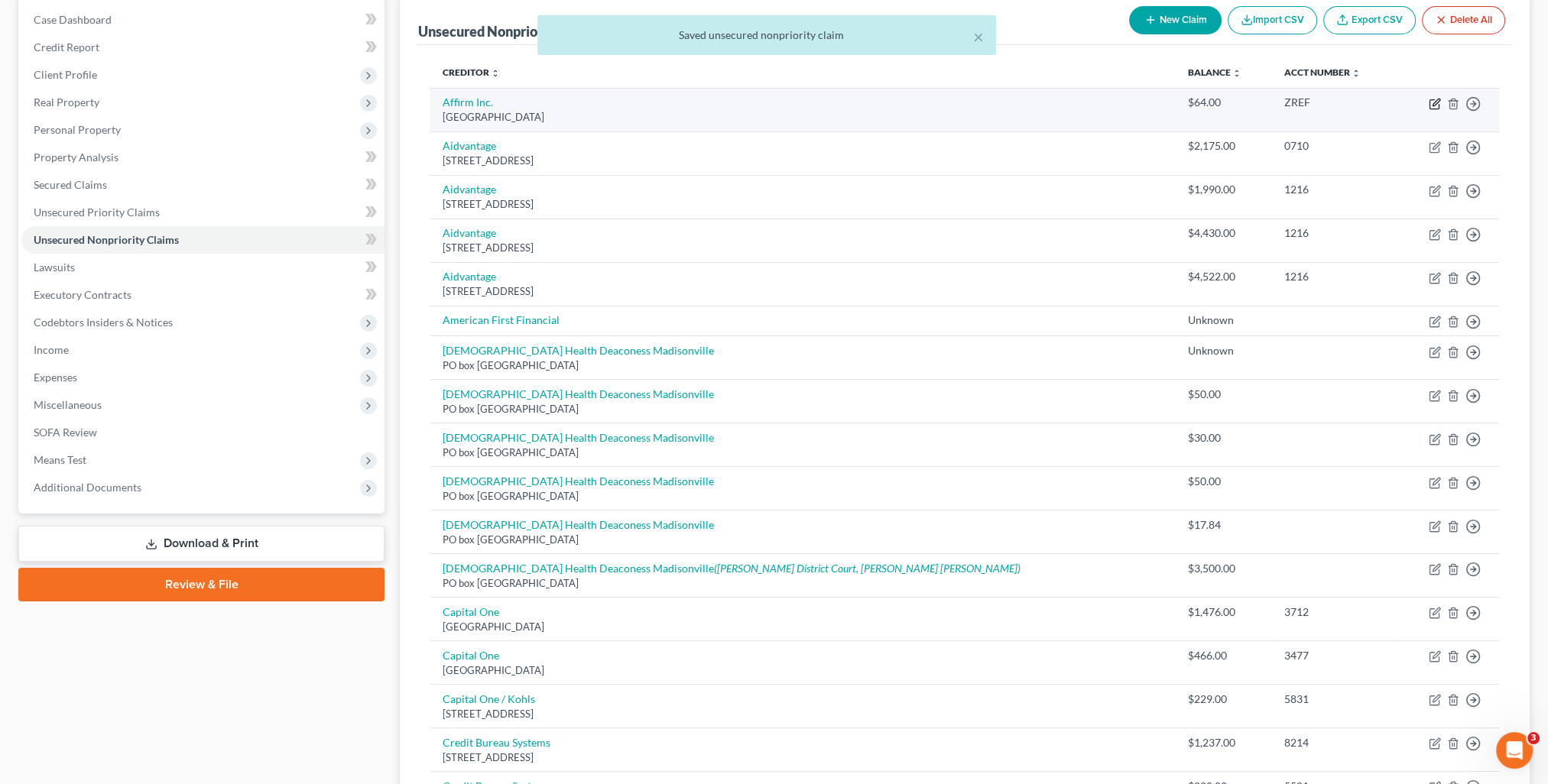
click at [1434, 103] on icon "button" at bounding box center [1434, 103] width 12 height 12
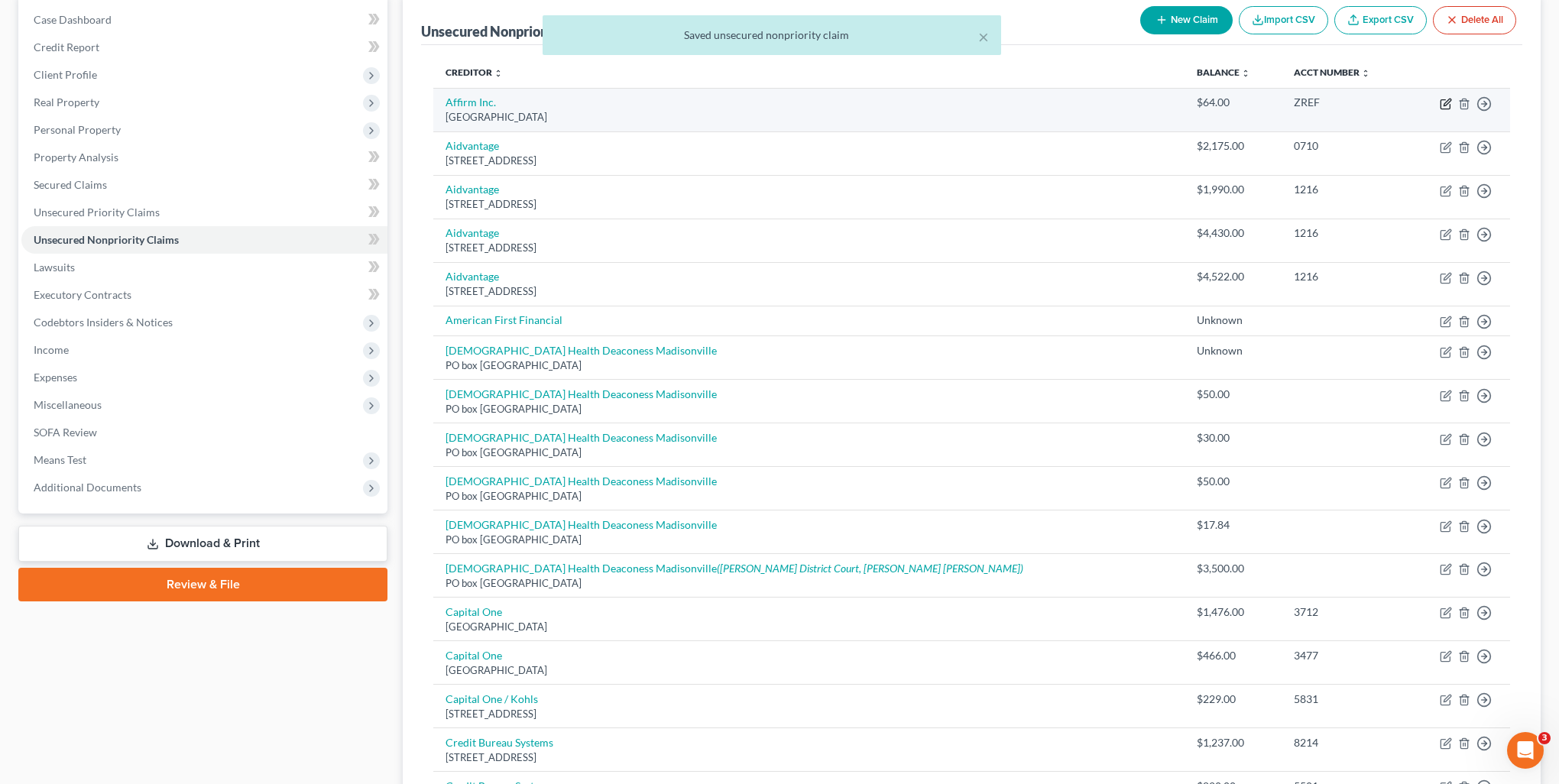
select select "45"
select select "10"
select select "0"
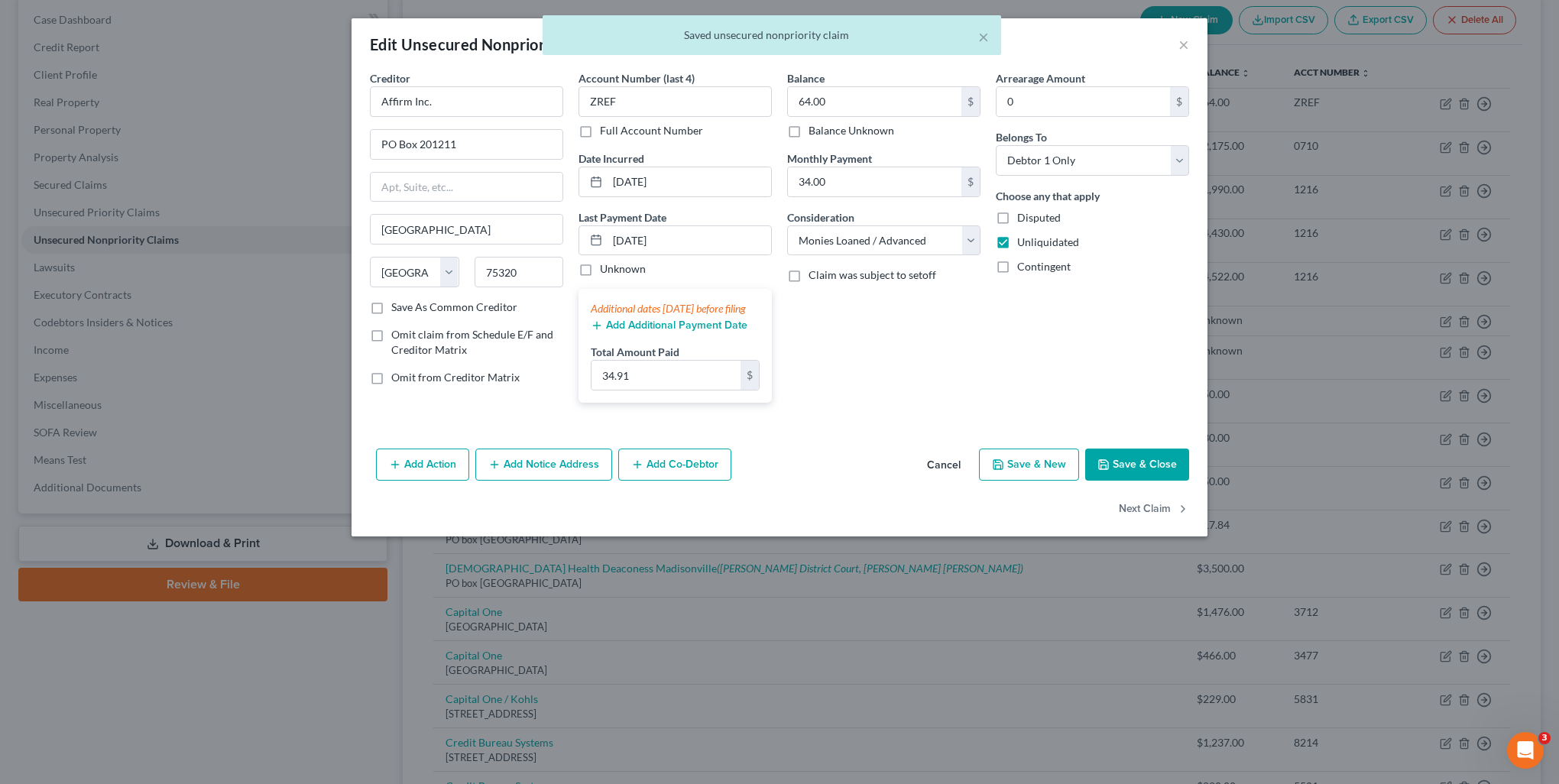
click at [670, 331] on button "Add Additional Payment Date" at bounding box center [669, 325] width 157 height 12
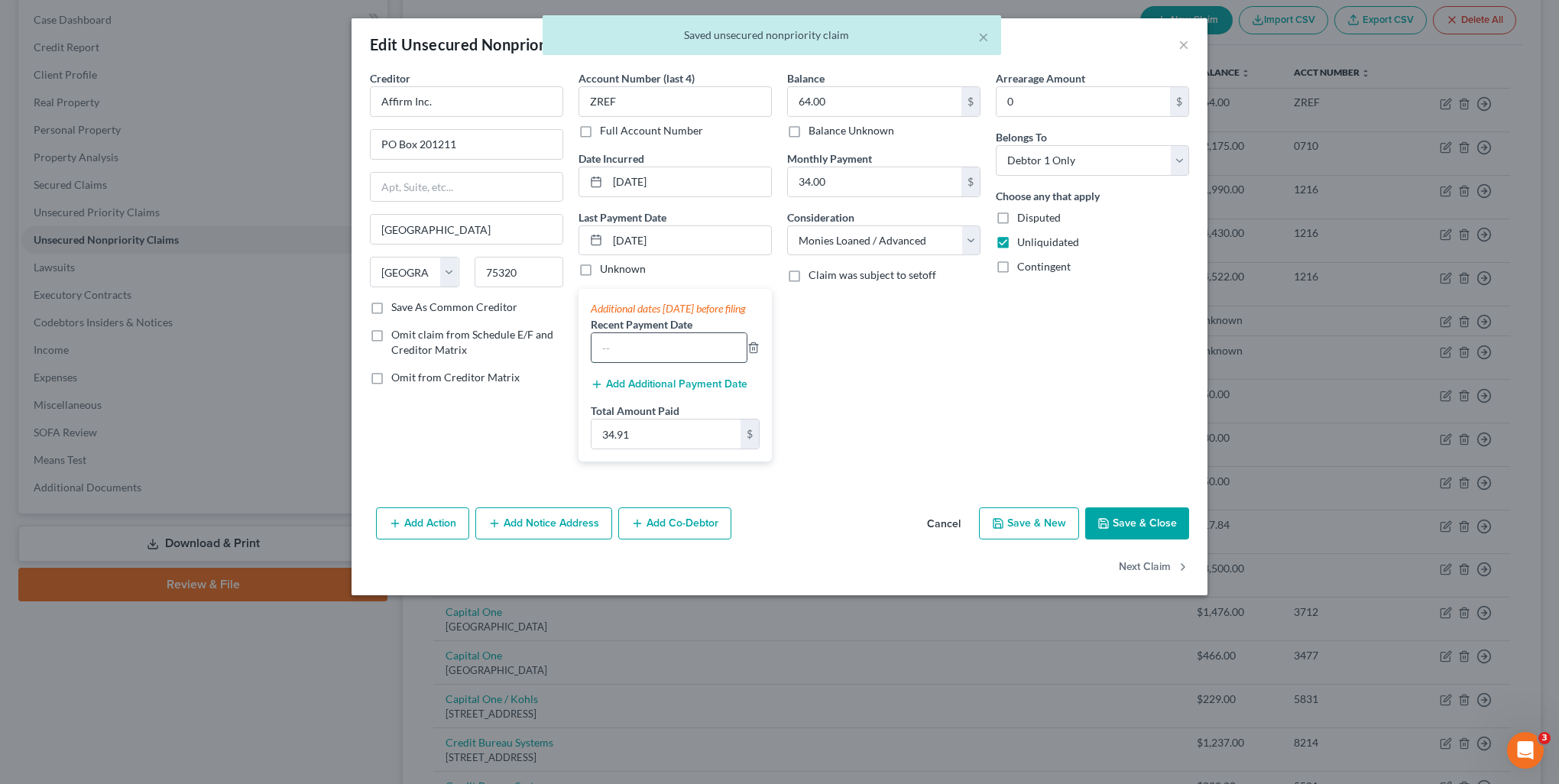
click at [679, 356] on input "text" at bounding box center [669, 348] width 155 height 29
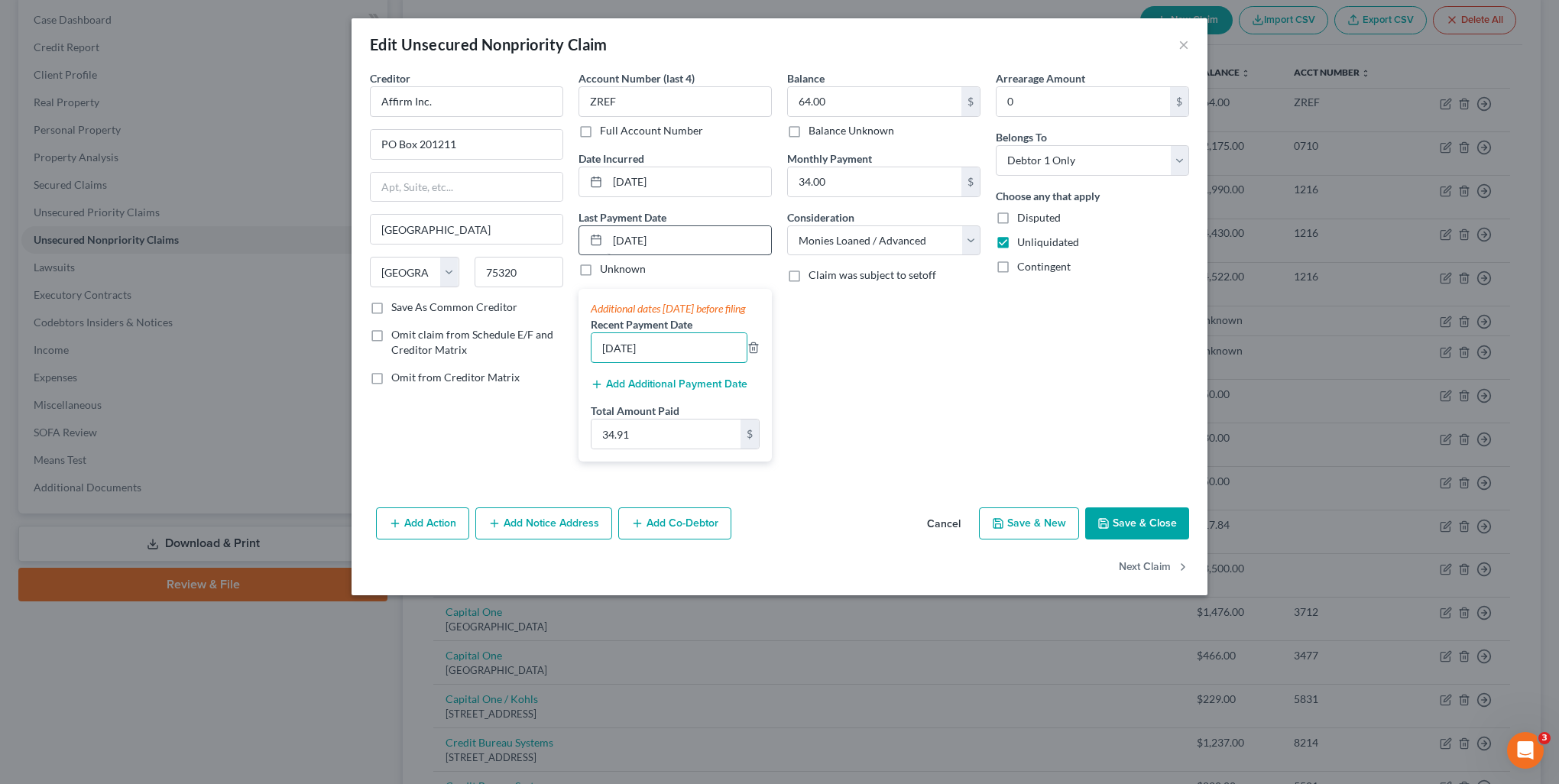
type input "07/11/2025"
drag, startPoint x: 708, startPoint y: 237, endPoint x: 576, endPoint y: 254, distance: 133.1
click at [576, 254] on div "Account Number (last 4) ZREF Full Account Number Date Incurred 01-10-2025 Last …" at bounding box center [675, 272] width 209 height 403
type input "08/11/2025"
click at [661, 449] on input "34.91" at bounding box center [665, 434] width 149 height 29
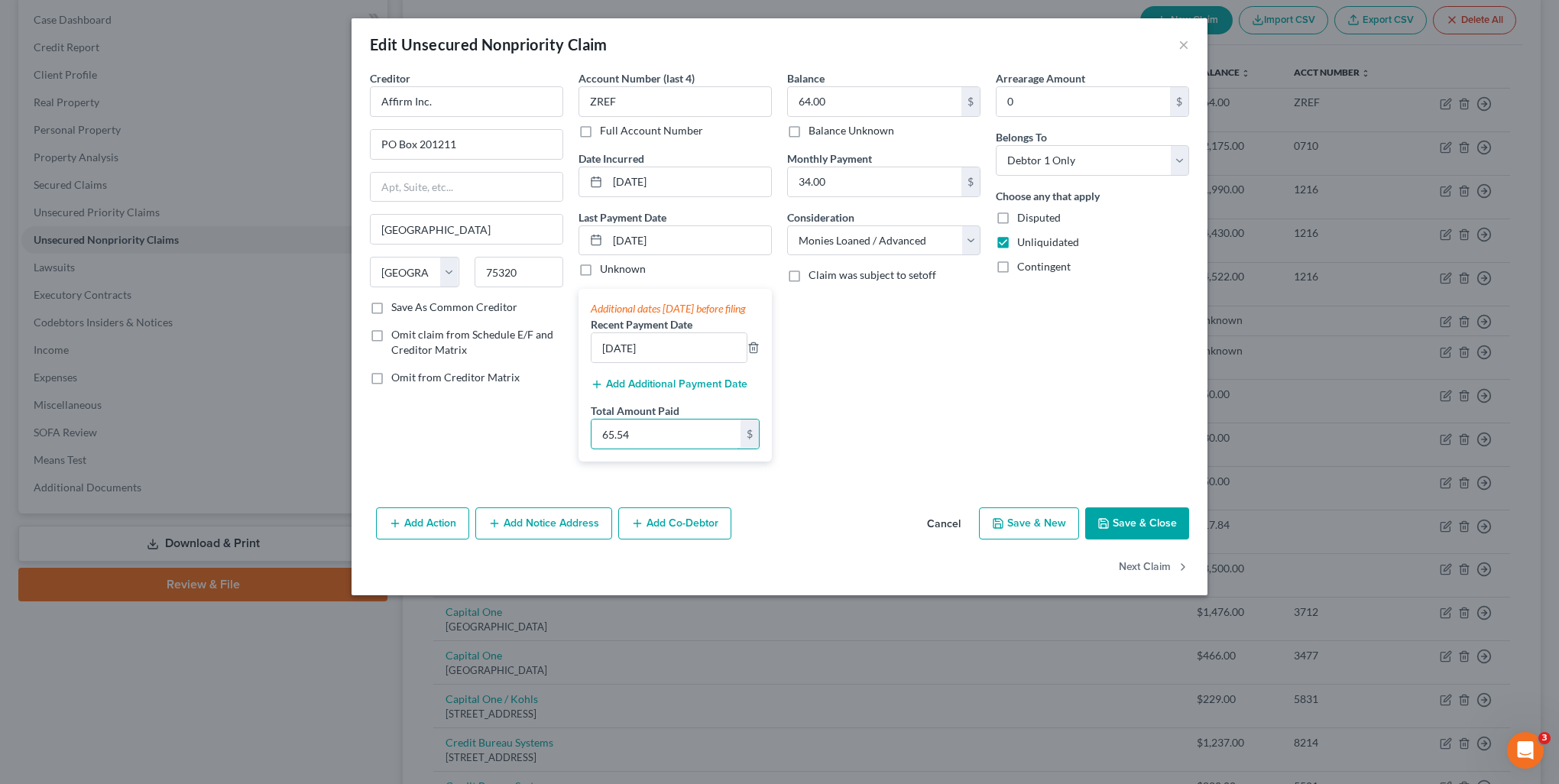
type input "65.54"
click at [1129, 538] on button "Save & Close" at bounding box center [1137, 523] width 104 height 32
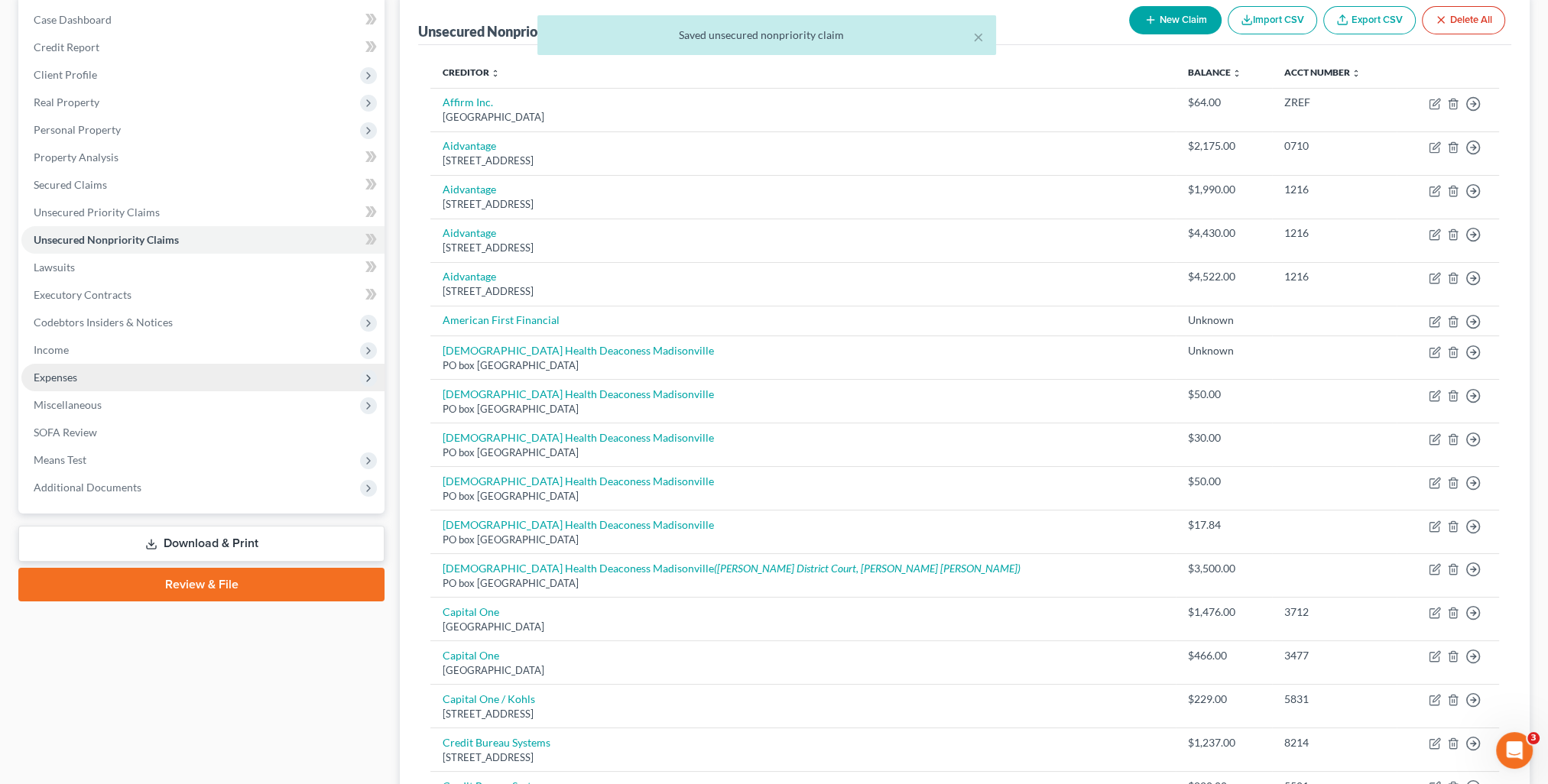
click at [97, 378] on span "Expenses" at bounding box center [203, 378] width 363 height 27
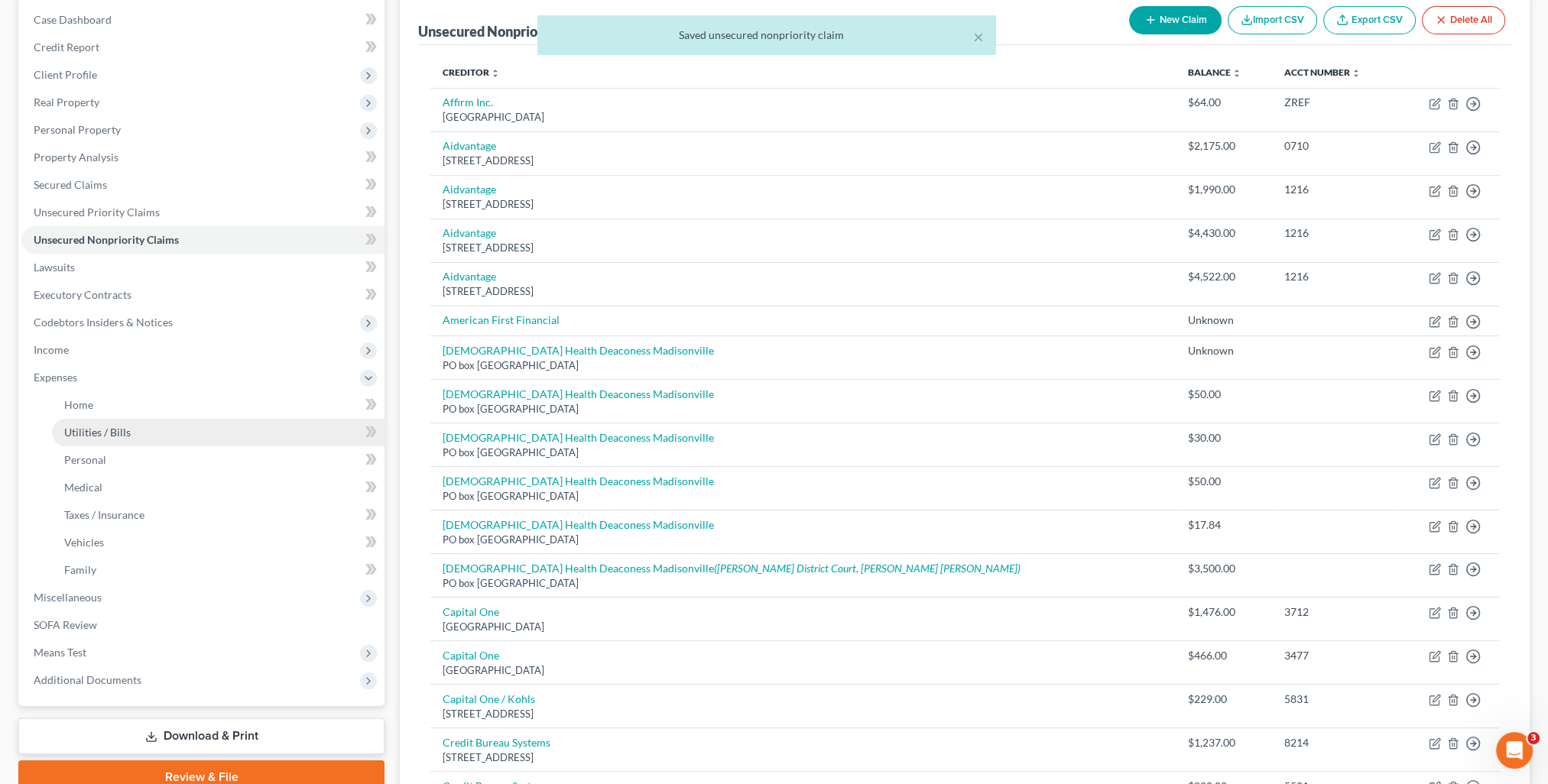
click at [118, 425] on span "Utilities / Bills" at bounding box center [97, 432] width 67 height 13
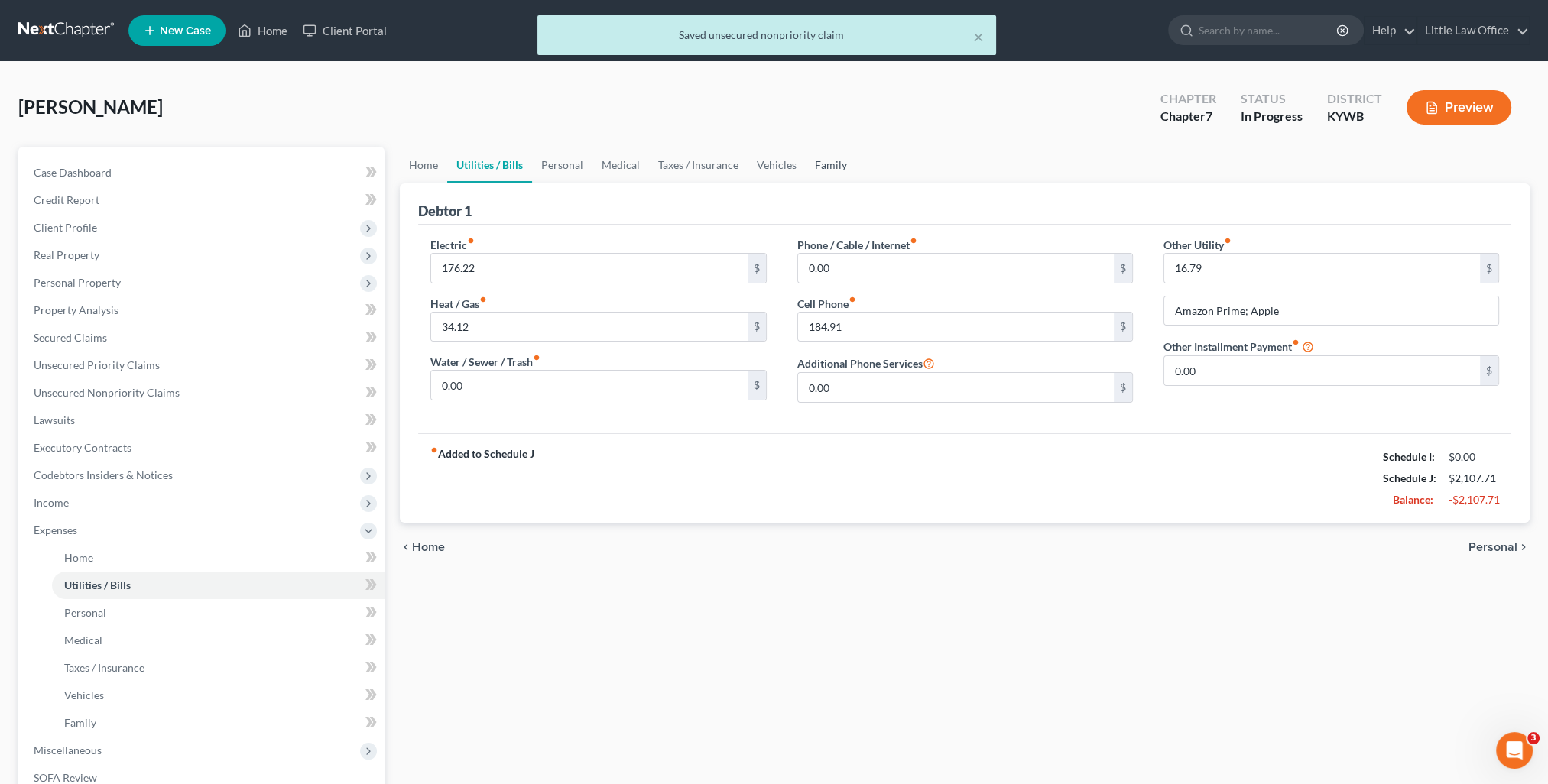
click at [830, 169] on link "Family" at bounding box center [831, 165] width 50 height 37
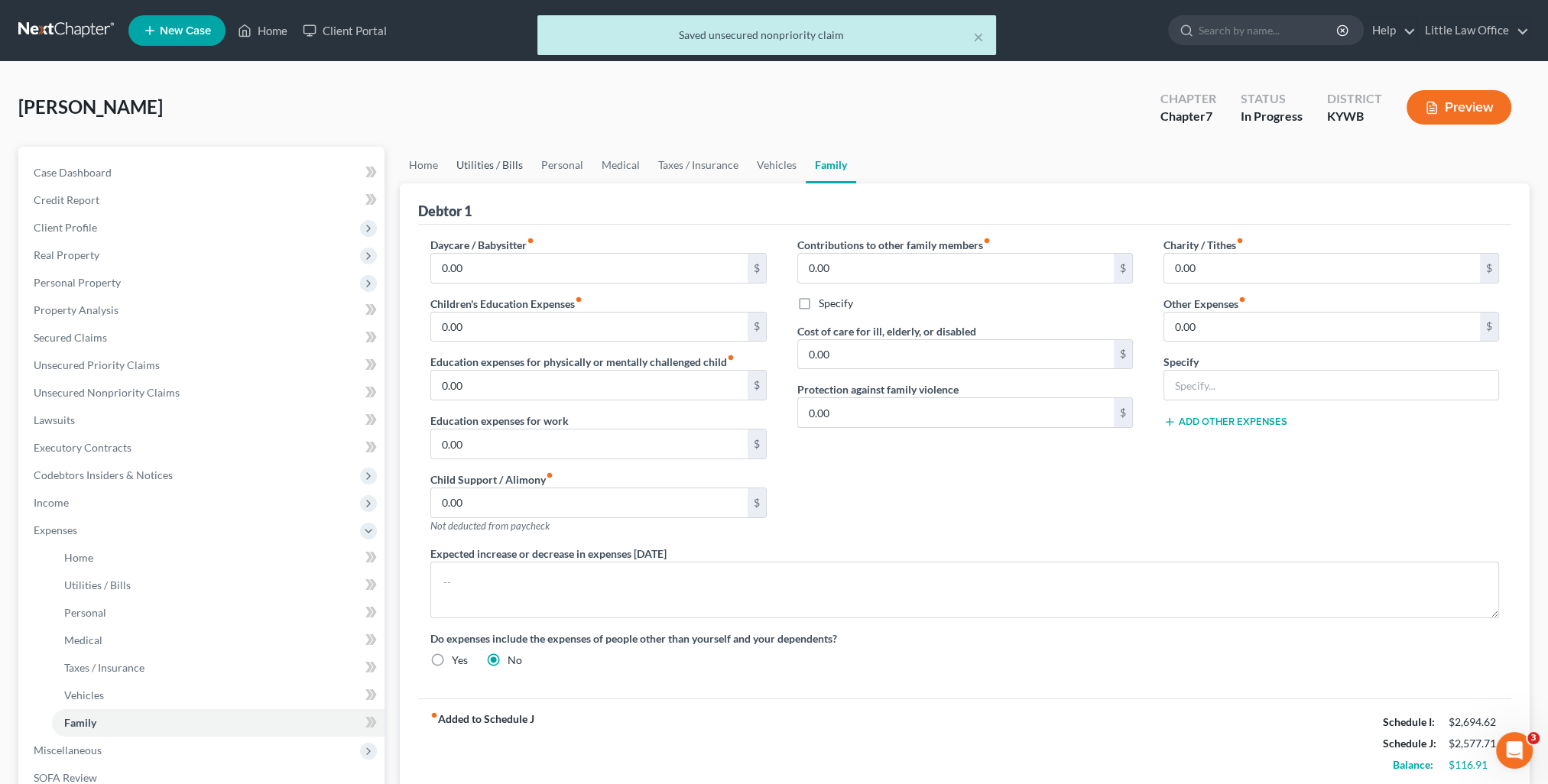
click at [500, 167] on link "Utilities / Bills" at bounding box center [489, 165] width 85 height 37
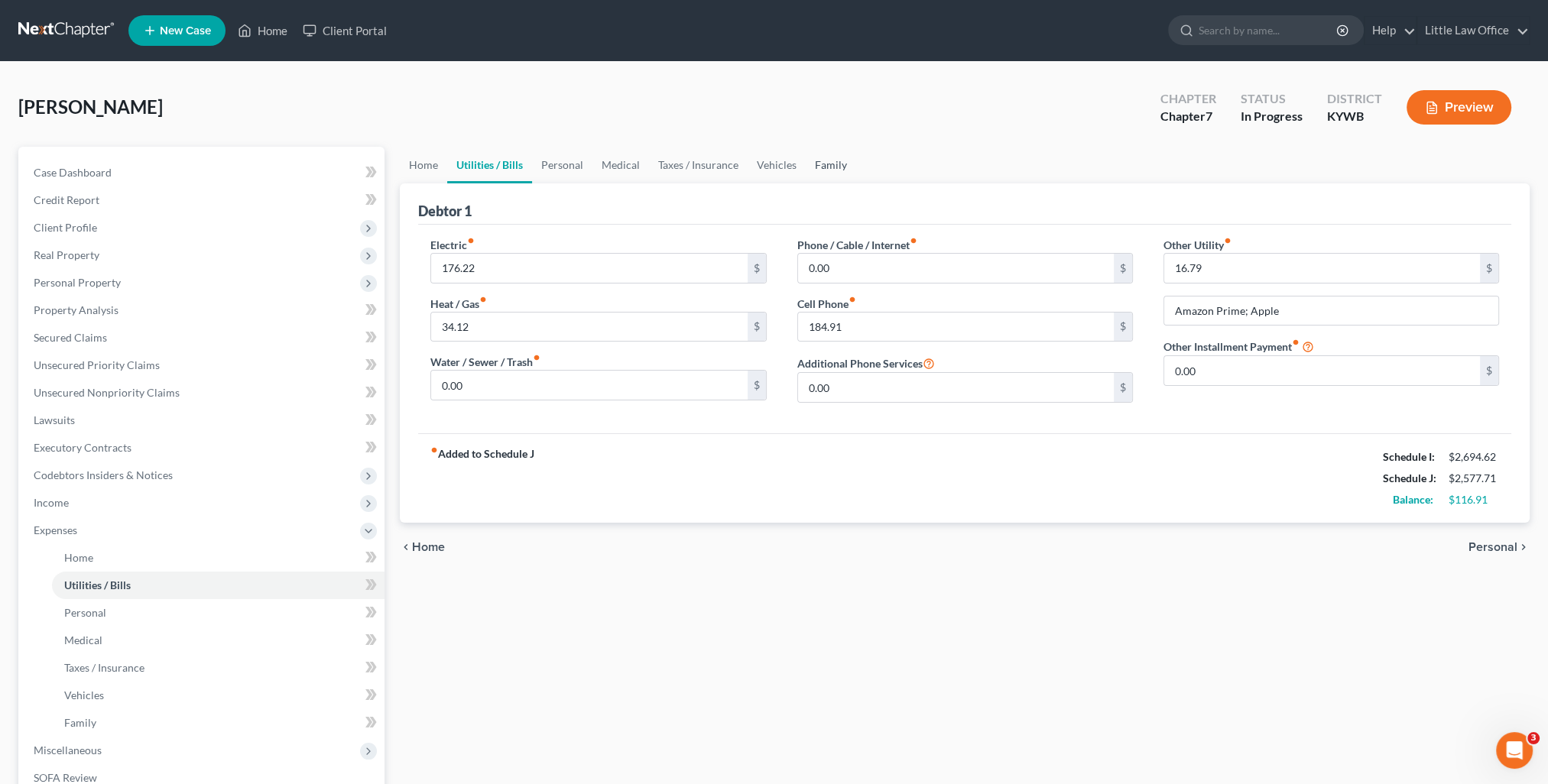
click at [830, 162] on link "Family" at bounding box center [831, 165] width 50 height 37
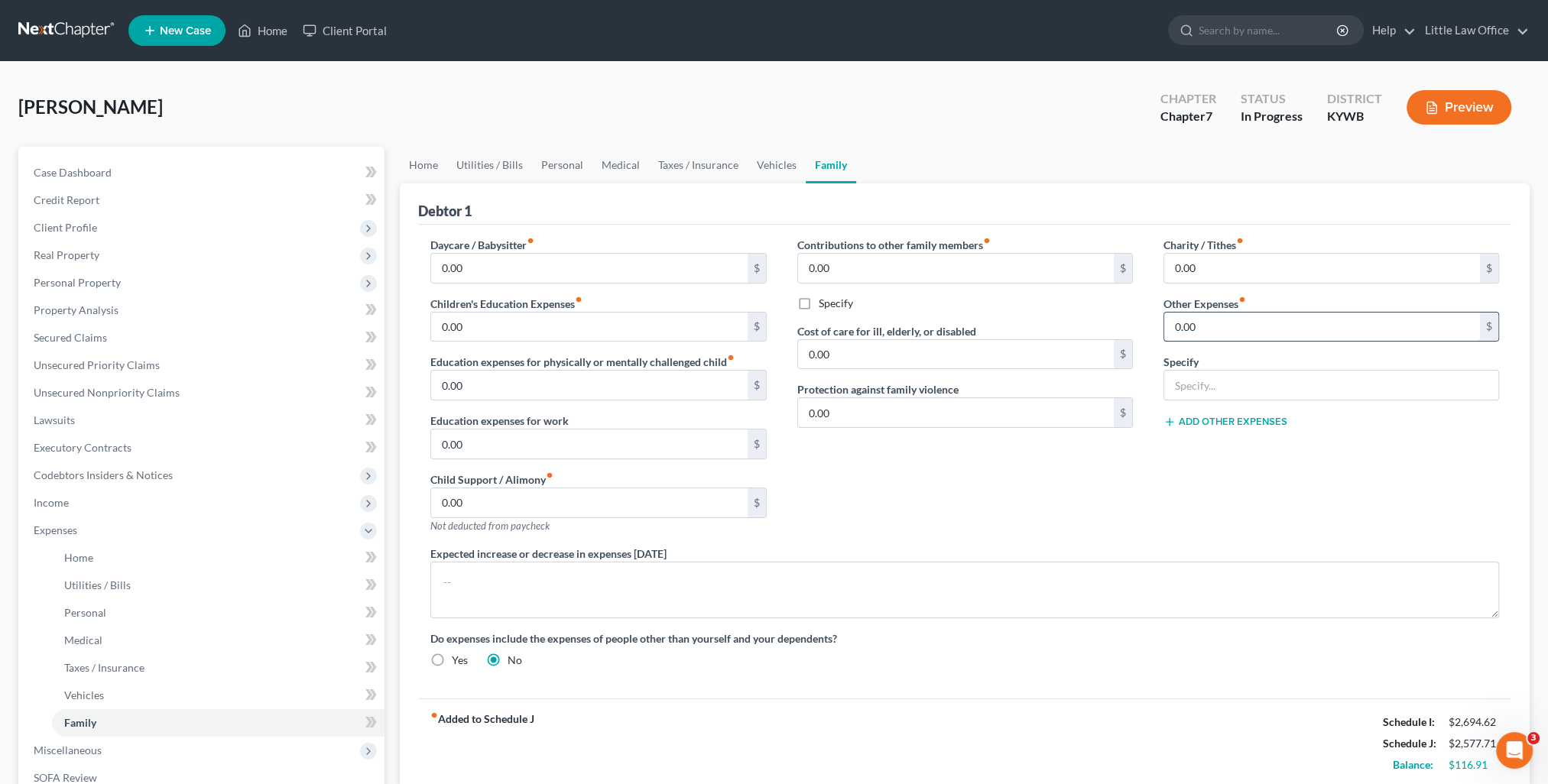
click at [1280, 322] on input "0.00" at bounding box center [1322, 327] width 316 height 29
type input "31.79"
type input "Workout Anytime"
click at [489, 185] on div "Debtor 1" at bounding box center [964, 204] width 1093 height 41
click at [486, 171] on link "Utilities / Bills" at bounding box center [489, 165] width 85 height 37
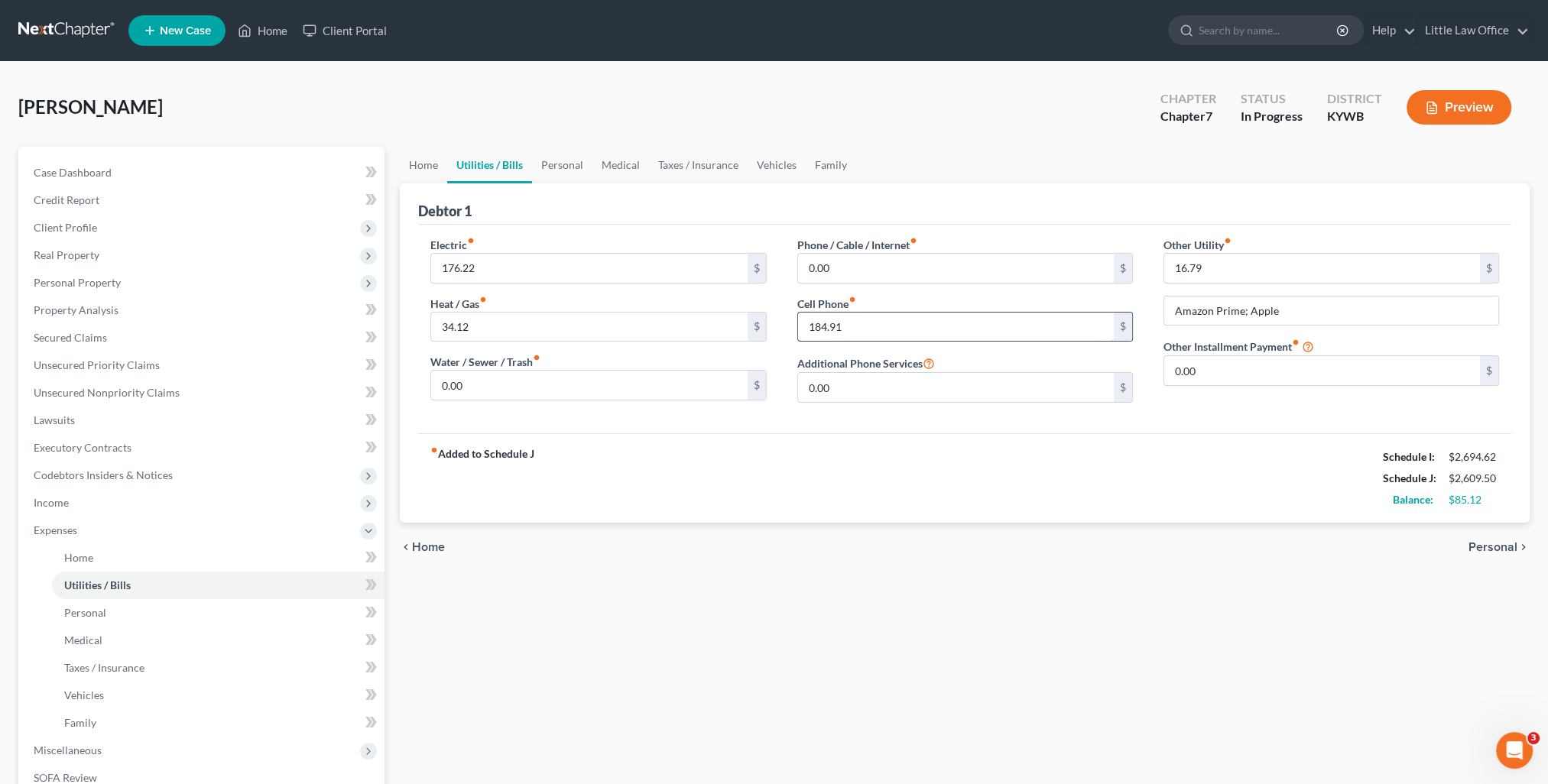
click at [872, 334] on input "184.91" at bounding box center [956, 327] width 316 height 29
type input "119.02"
click at [100, 390] on span "Unsecured Nonpriority Claims" at bounding box center [107, 392] width 146 height 13
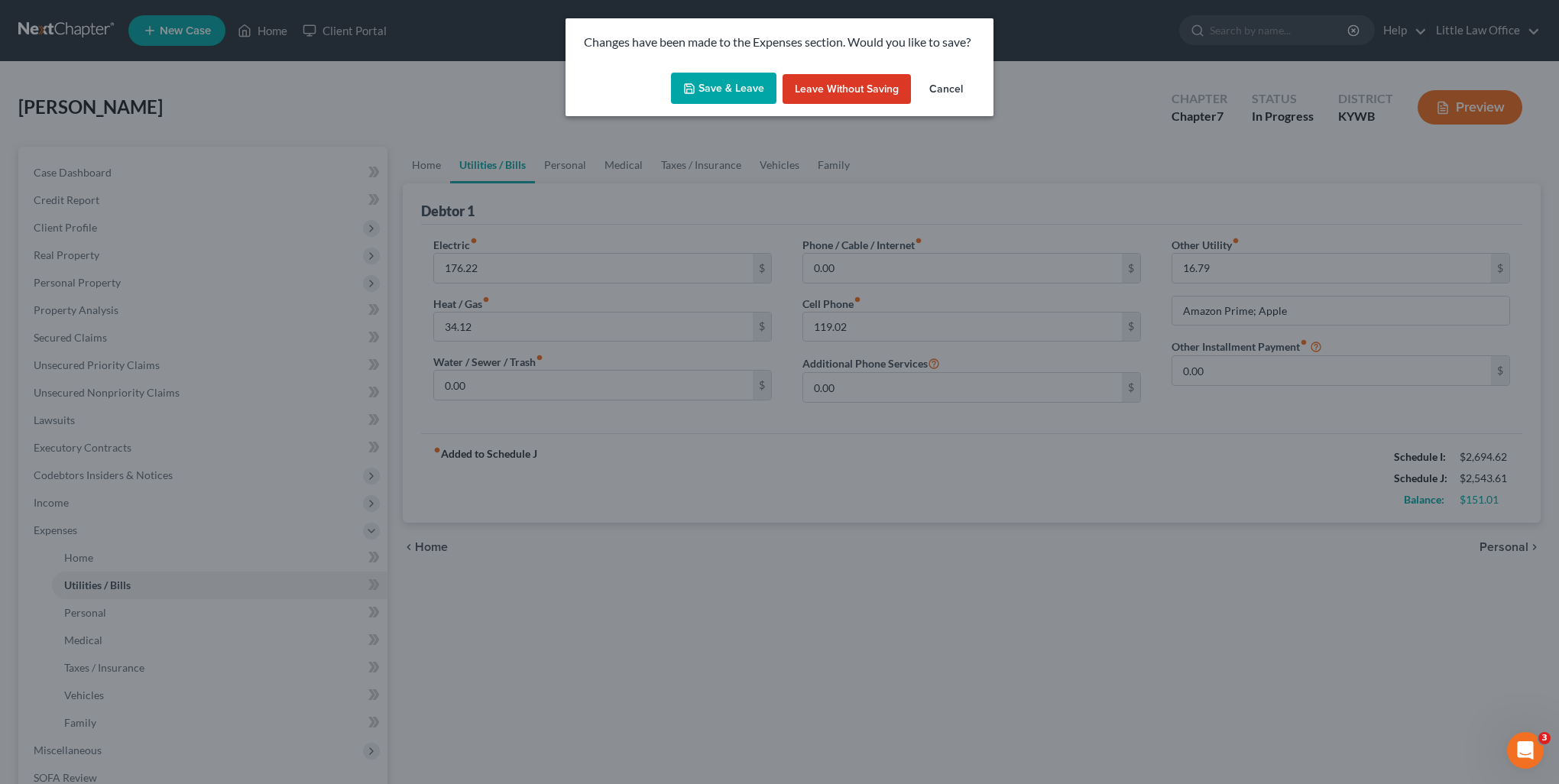
click at [738, 92] on button "Save & Leave" at bounding box center [724, 89] width 106 height 32
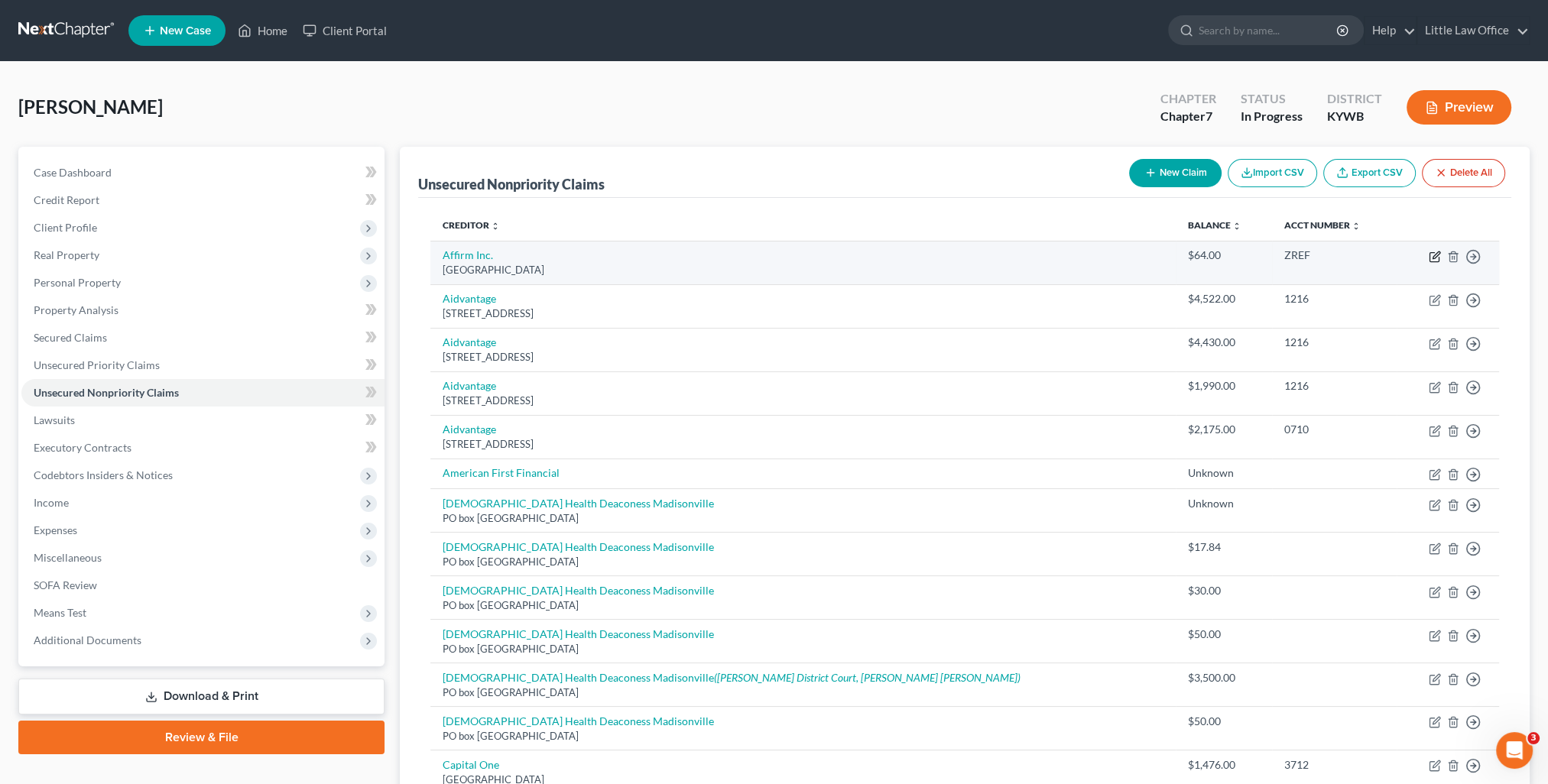
click at [1431, 261] on icon "button" at bounding box center [1434, 257] width 9 height 9
select select "45"
select select "10"
select select "0"
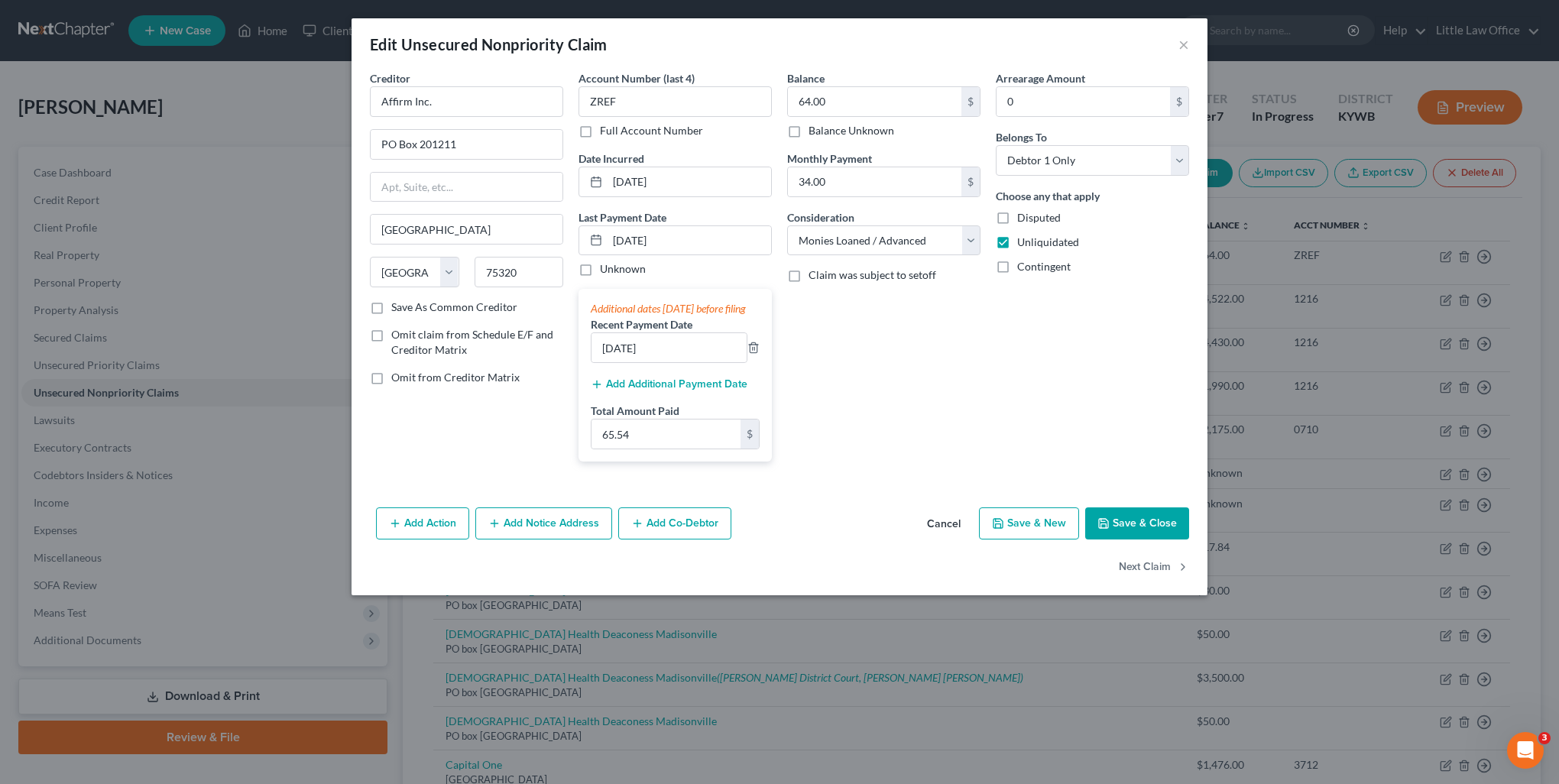
click at [688, 391] on button "Add Additional Payment Date" at bounding box center [669, 383] width 157 height 12
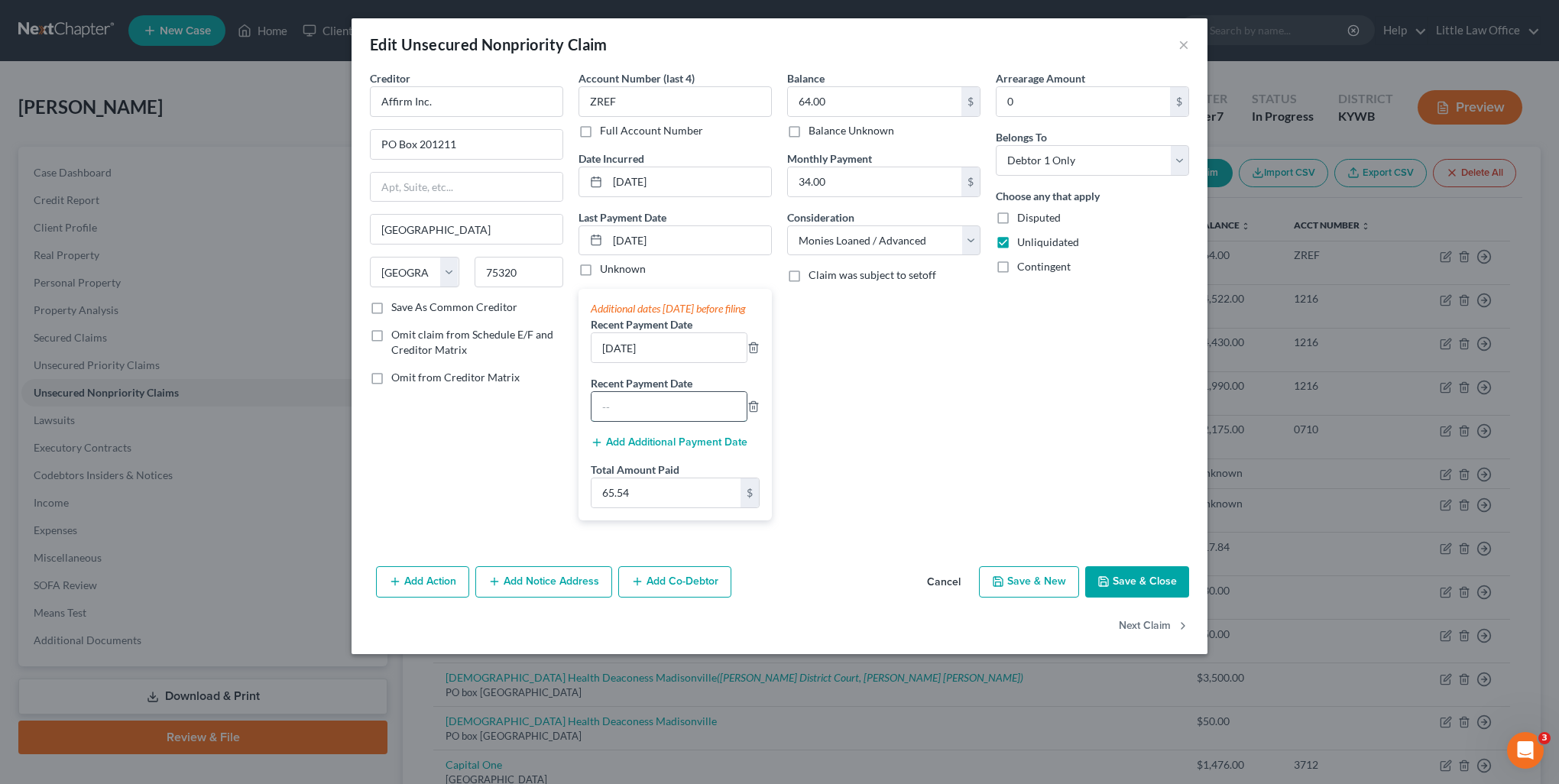
click at [687, 421] on input "text" at bounding box center [669, 407] width 155 height 29
type input "08/11/2025"
drag, startPoint x: 578, startPoint y: 255, endPoint x: 558, endPoint y: 255, distance: 20.0
click at [558, 255] on div "Creditor * Affirm Inc. PO Box 201211 Dallas State AL AK AR AZ CA CO CT DE DC FL…" at bounding box center [780, 301] width 834 height 463
type input "08/18/2025"
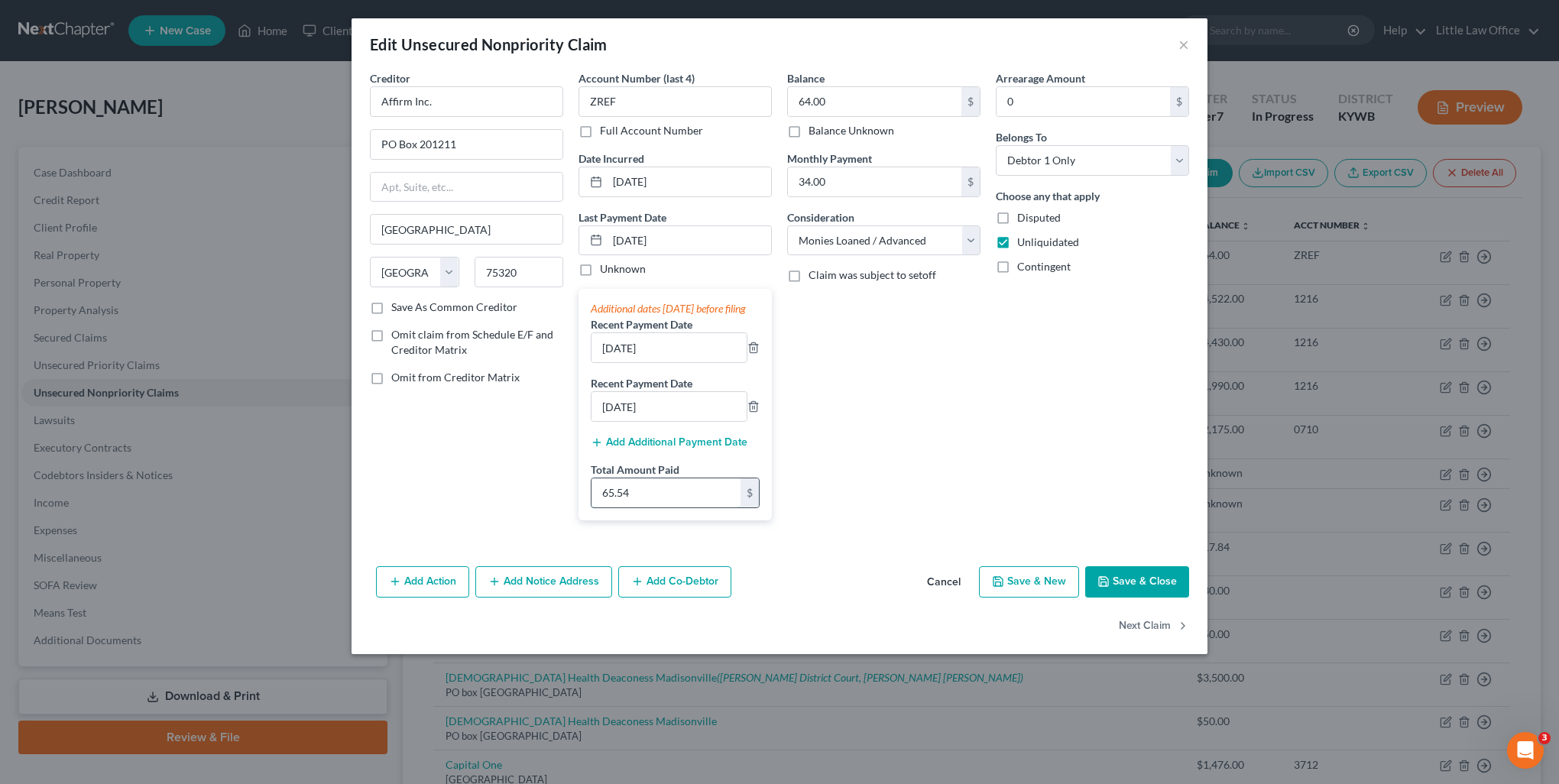
click at [653, 507] on input "65.54" at bounding box center [665, 493] width 149 height 29
click at [1113, 599] on button "Save & Close" at bounding box center [1137, 581] width 104 height 32
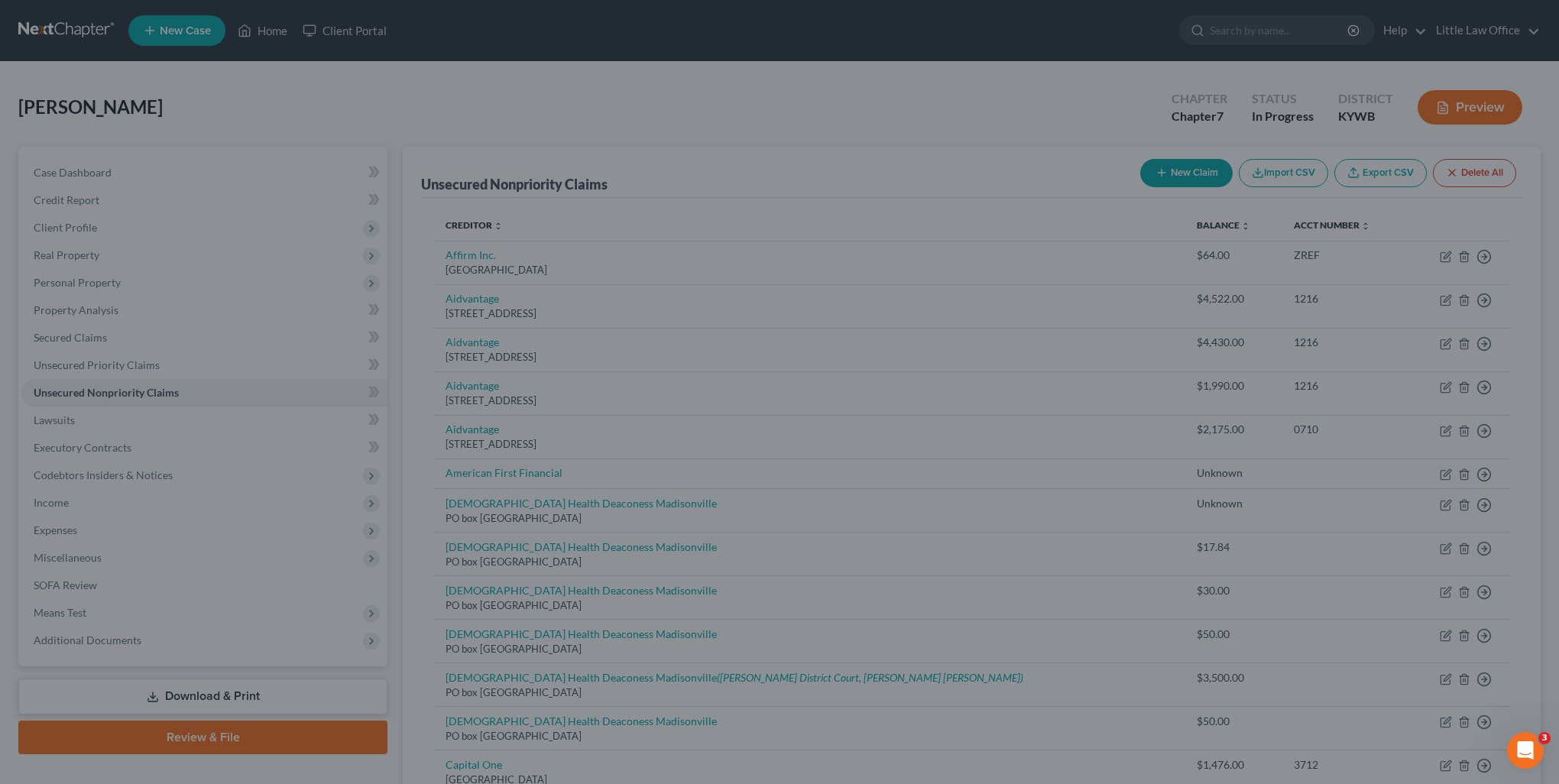
type input "92.70"
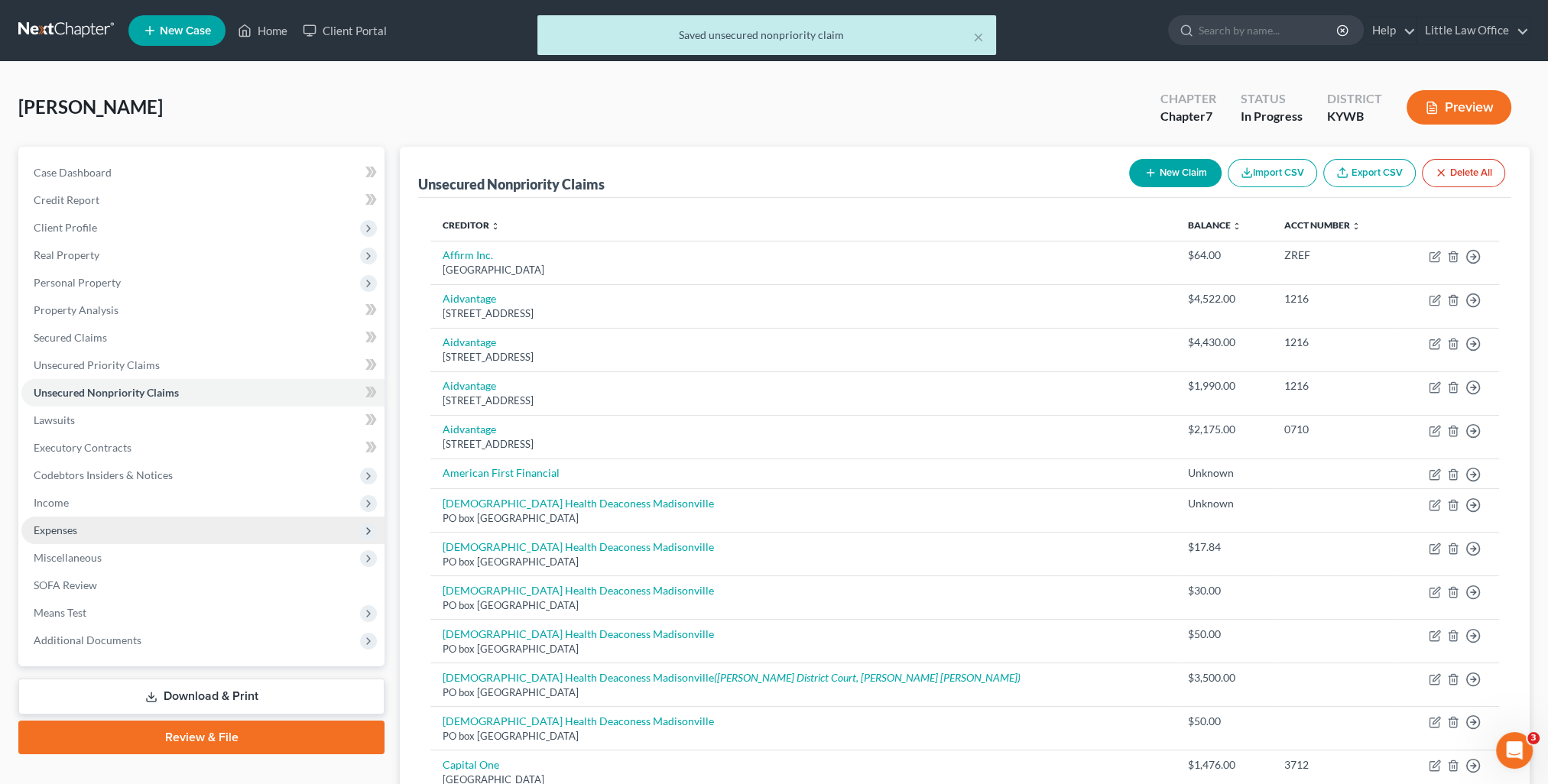
click at [96, 524] on span "Expenses" at bounding box center [203, 530] width 363 height 27
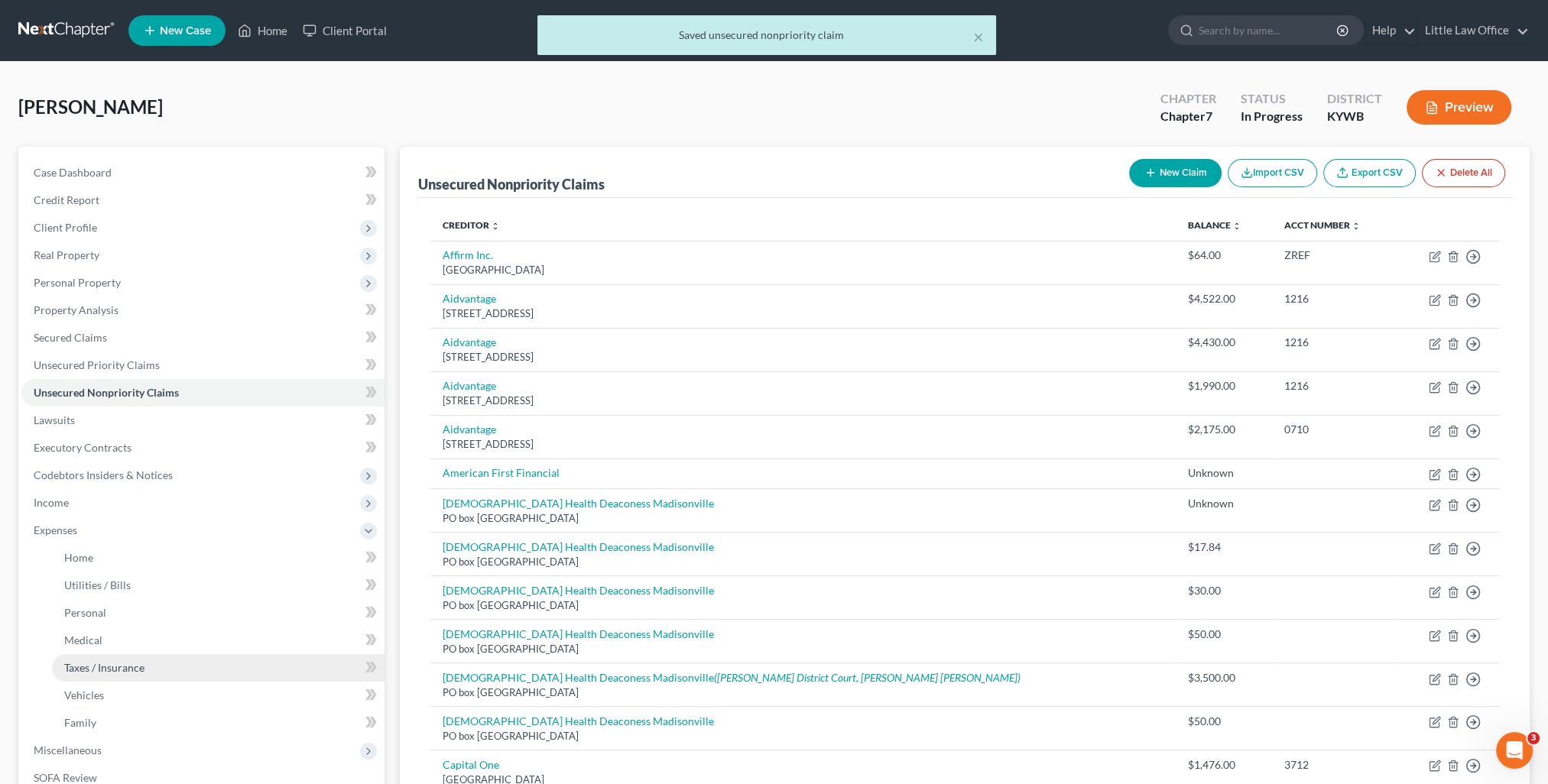
click at [119, 664] on span "Taxes / Insurance" at bounding box center [104, 667] width 80 height 13
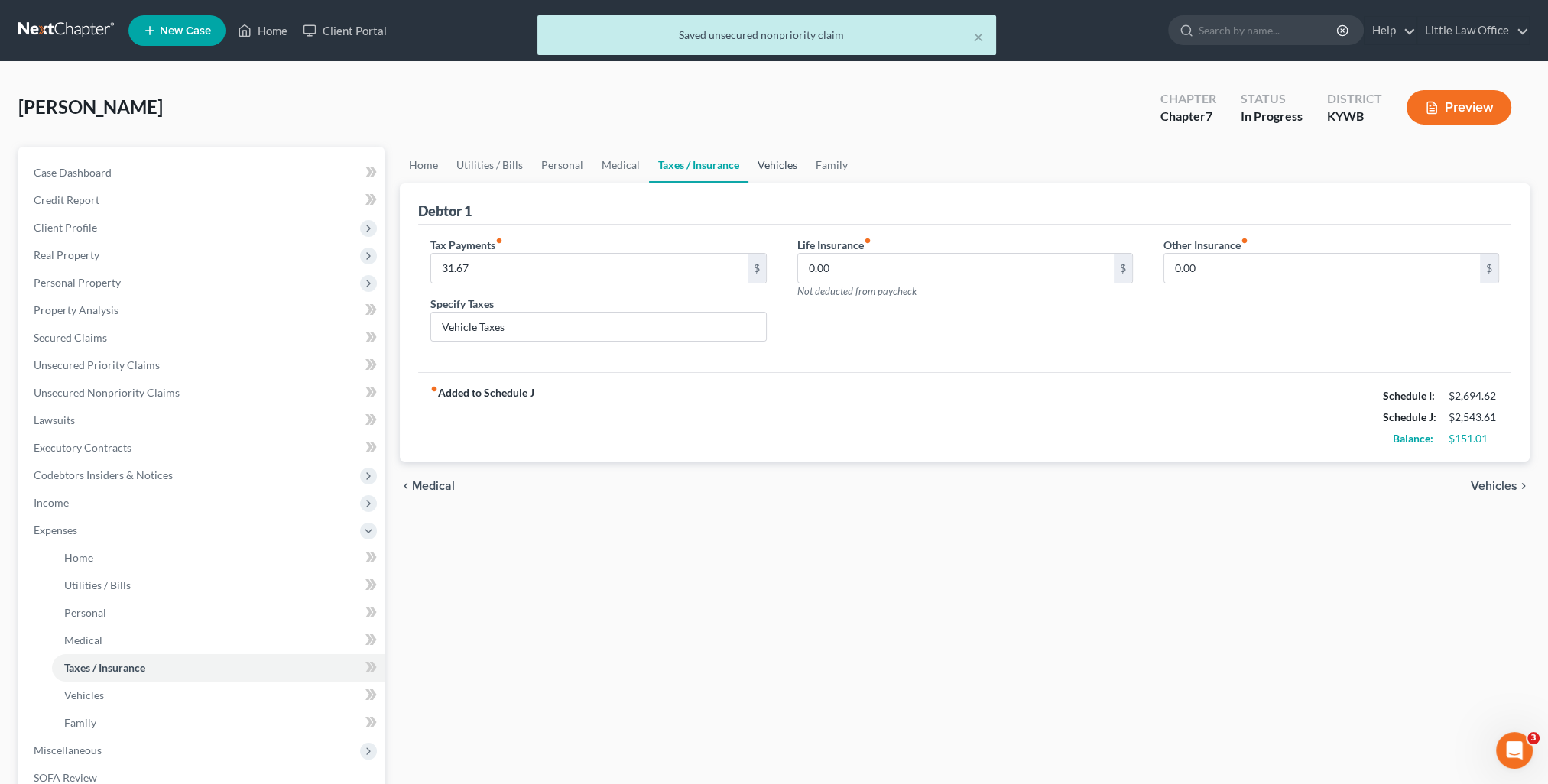
click at [765, 165] on link "Vehicles" at bounding box center [778, 165] width 58 height 37
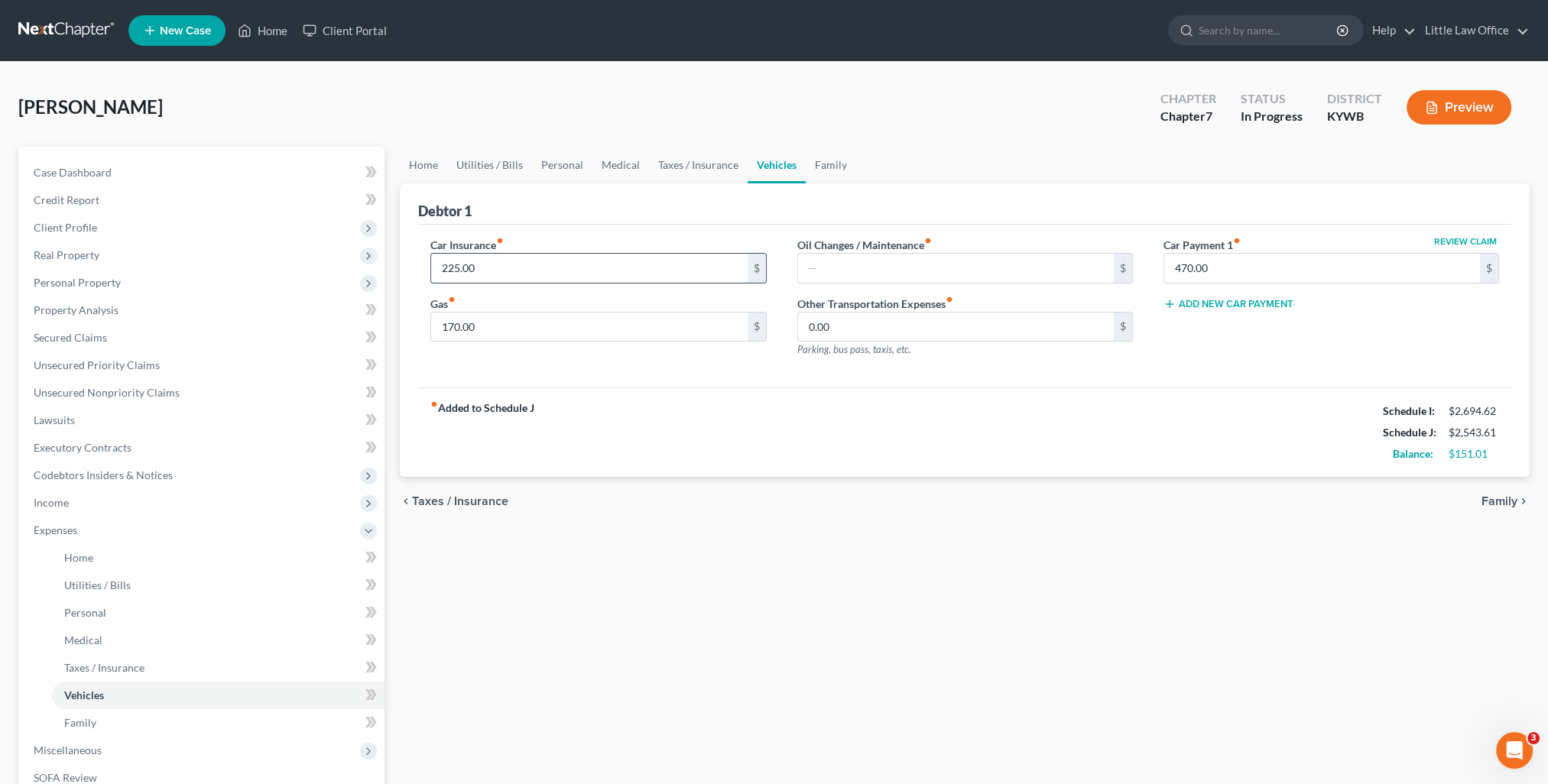
click at [521, 267] on input "225.00" at bounding box center [589, 268] width 316 height 29
type input "244.65"
click at [104, 398] on span "Unsecured Nonpriority Claims" at bounding box center [107, 392] width 146 height 13
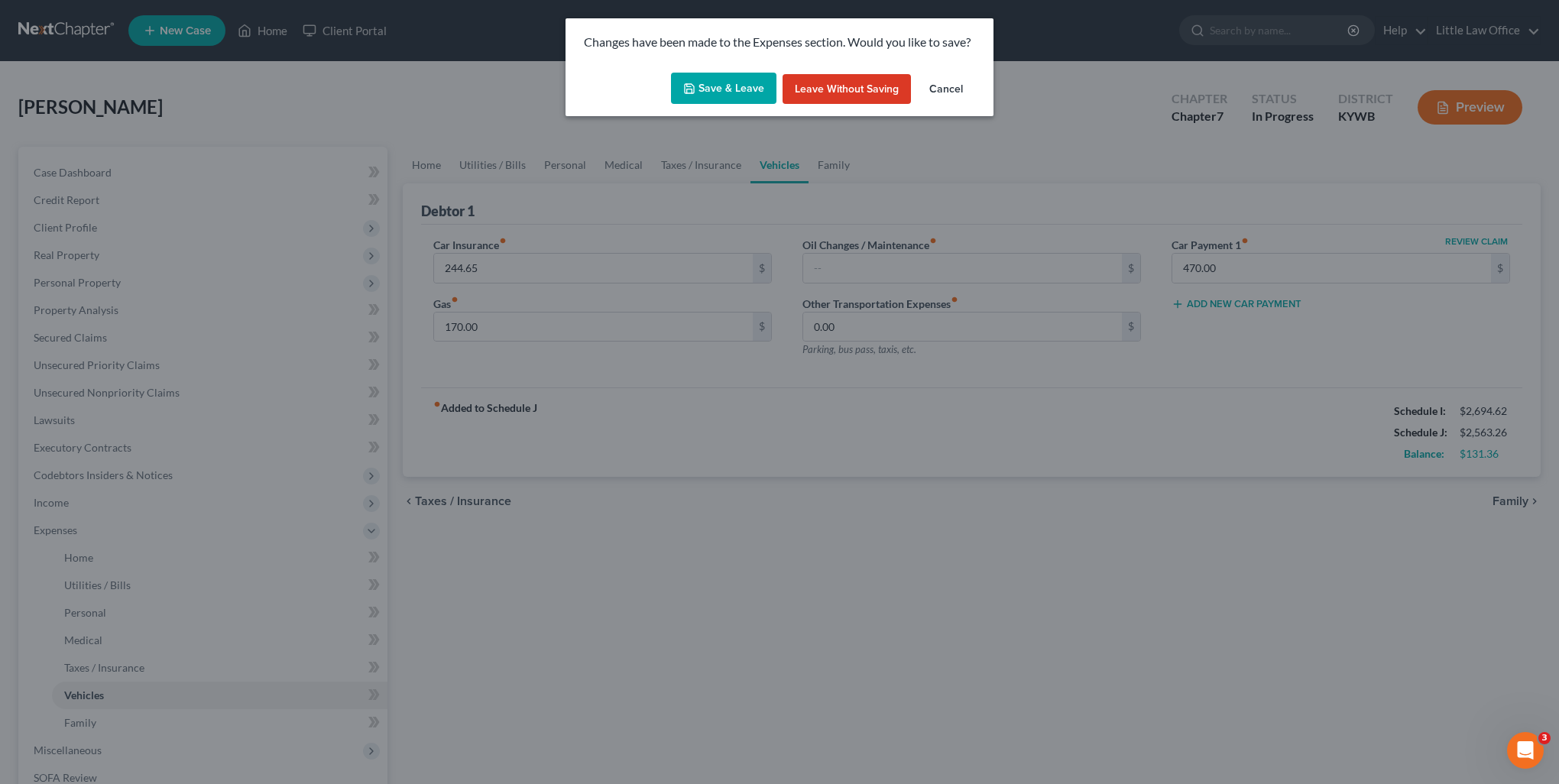
click at [727, 91] on button "Save & Leave" at bounding box center [724, 89] width 106 height 32
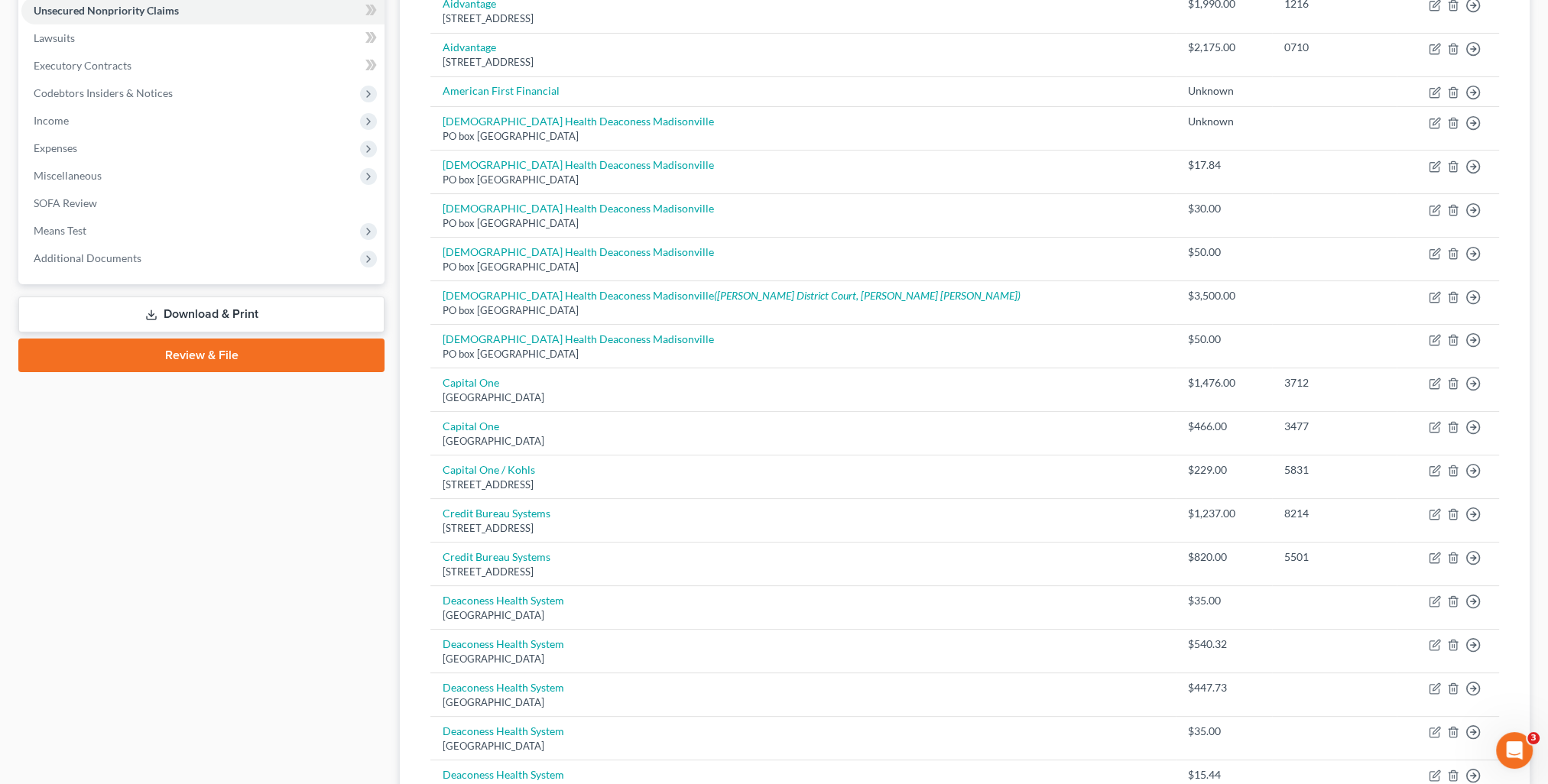
scroll to position [229, 0]
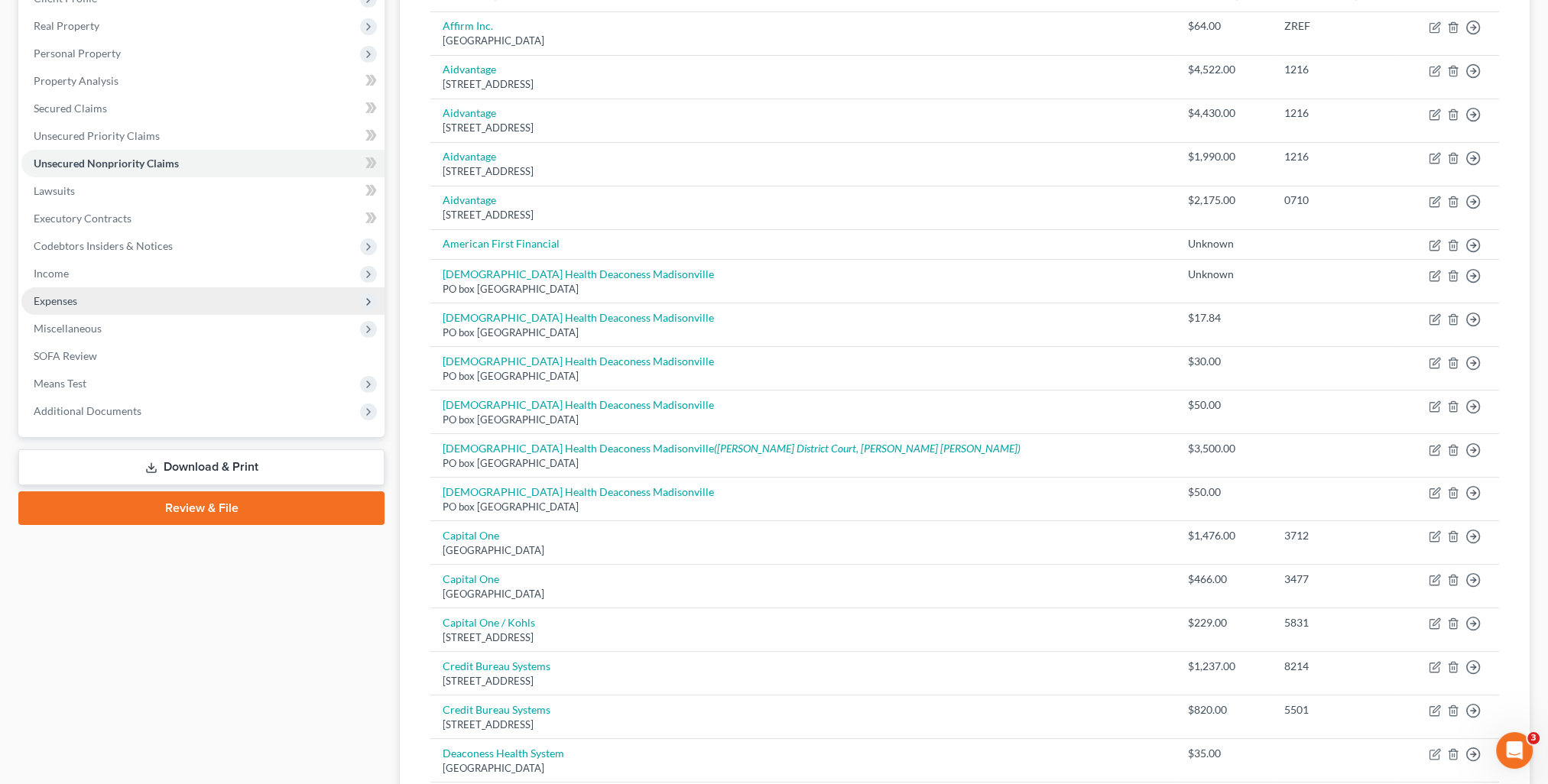
click at [110, 310] on span "Expenses" at bounding box center [203, 301] width 363 height 27
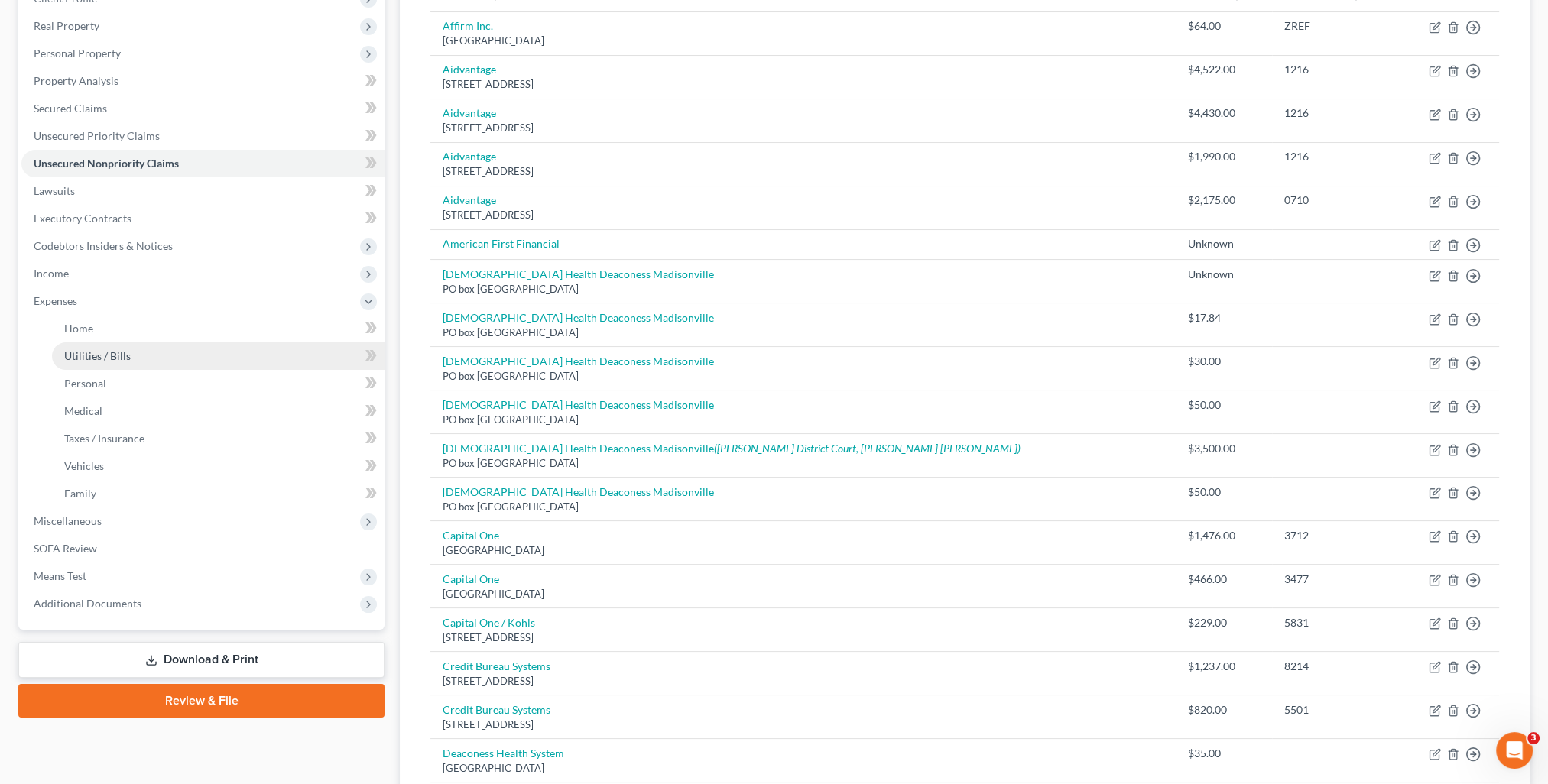
click at [118, 360] on span "Utilities / Bills" at bounding box center [97, 356] width 67 height 13
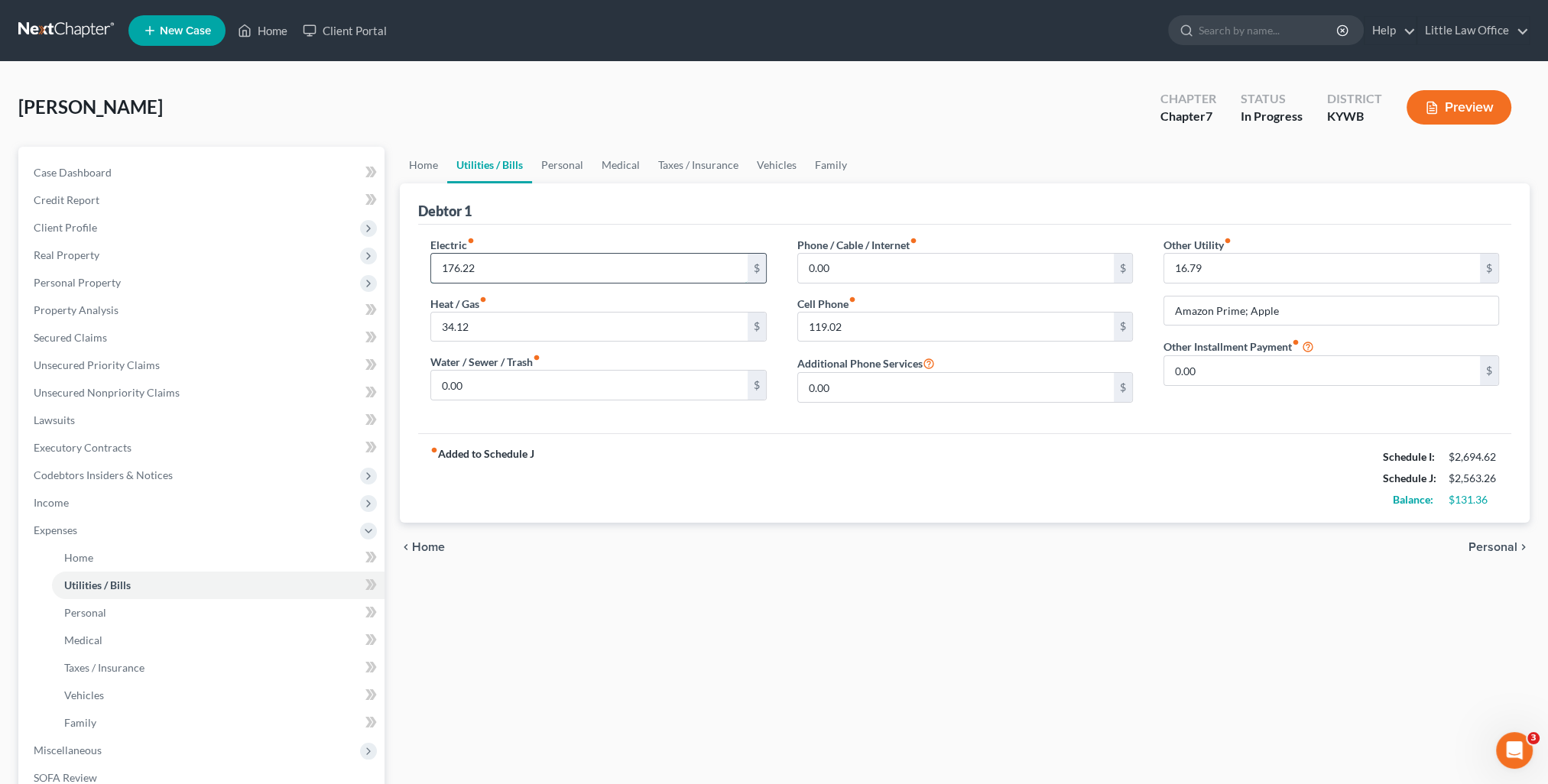
click at [535, 269] on input "176.22" at bounding box center [589, 268] width 316 height 29
type input "179.59"
click at [843, 163] on link "Family" at bounding box center [831, 165] width 50 height 37
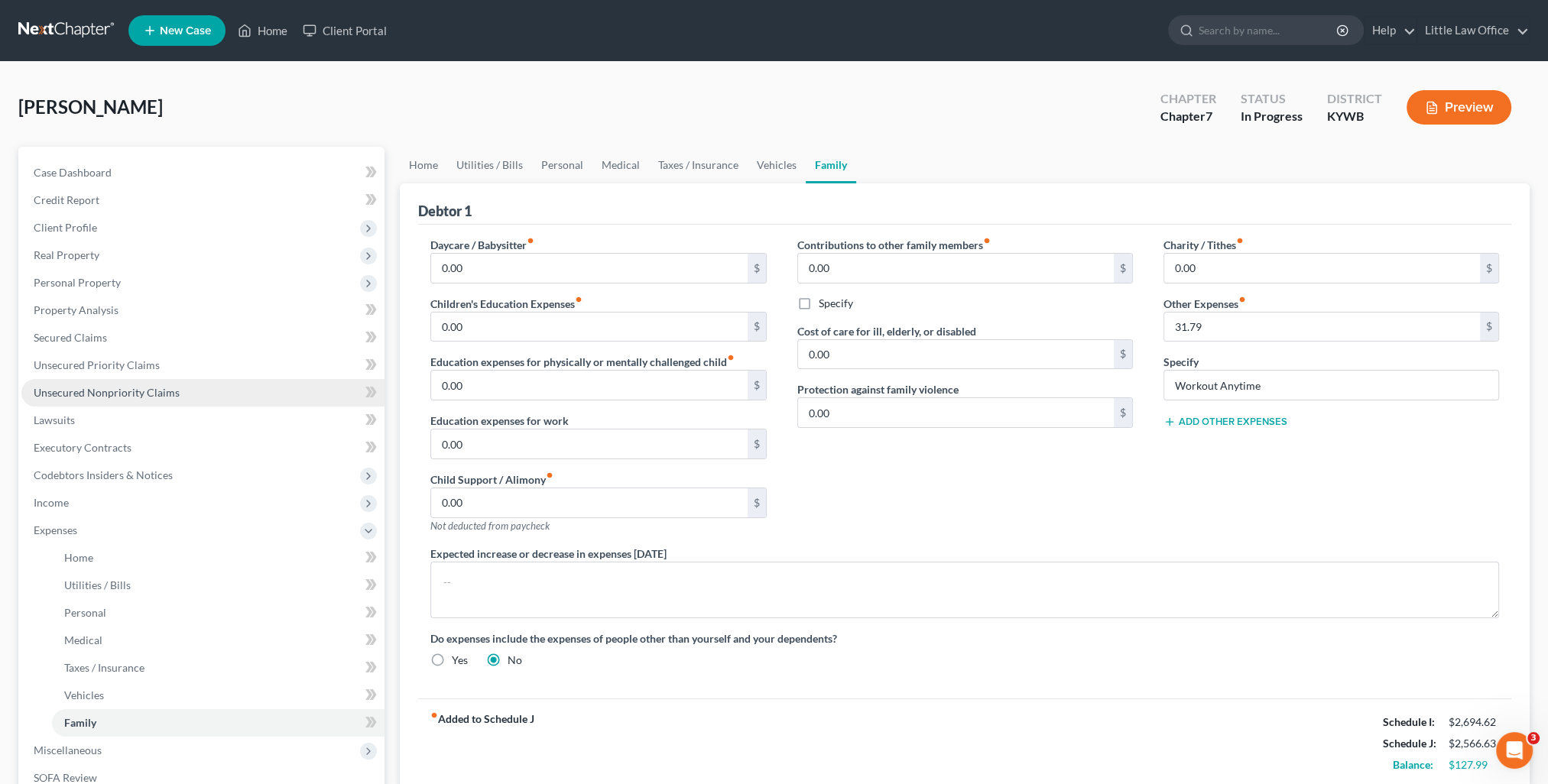
click at [109, 396] on span "Unsecured Nonpriority Claims" at bounding box center [107, 392] width 146 height 13
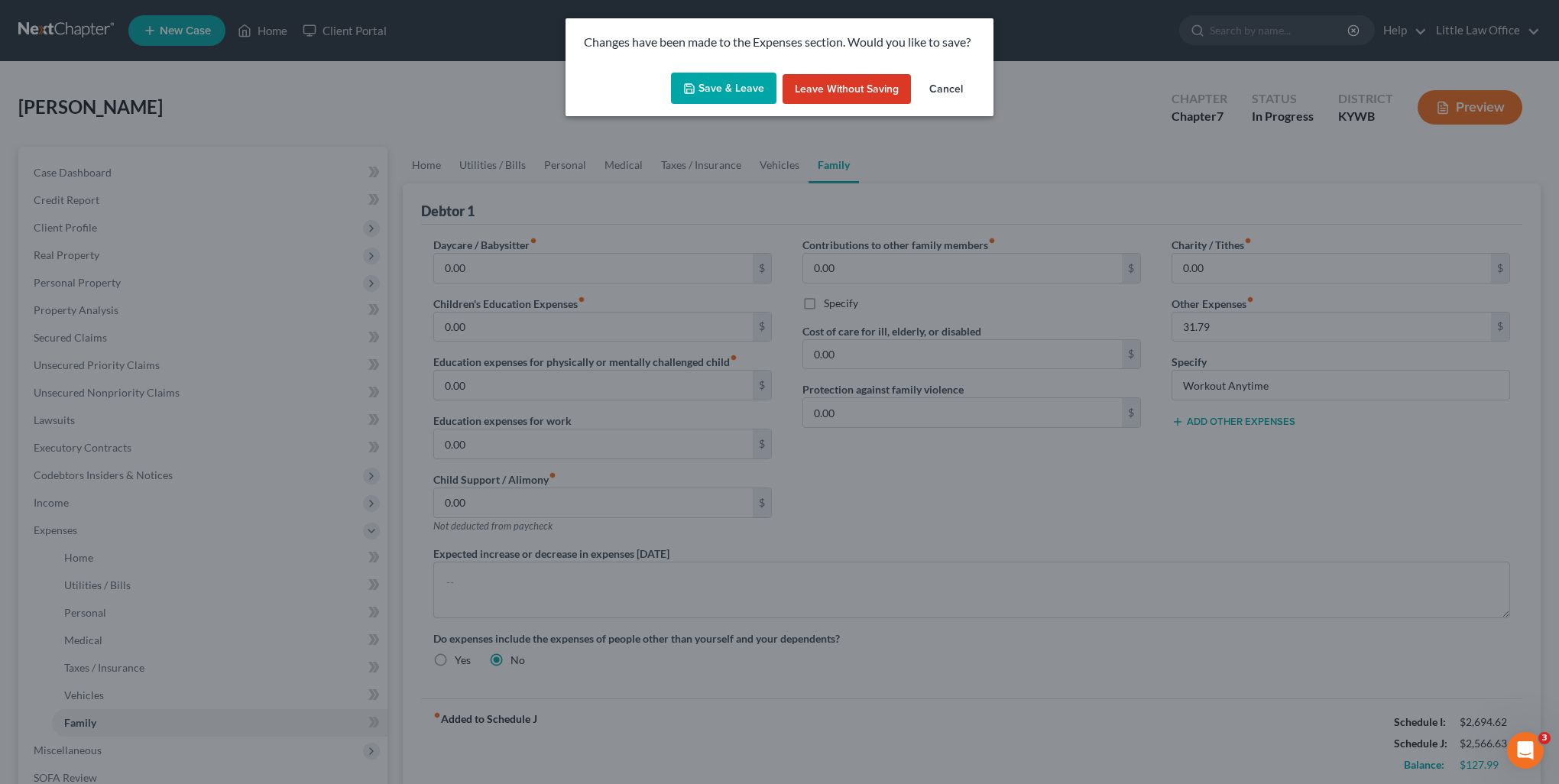
click at [753, 94] on button "Save & Leave" at bounding box center [724, 89] width 106 height 32
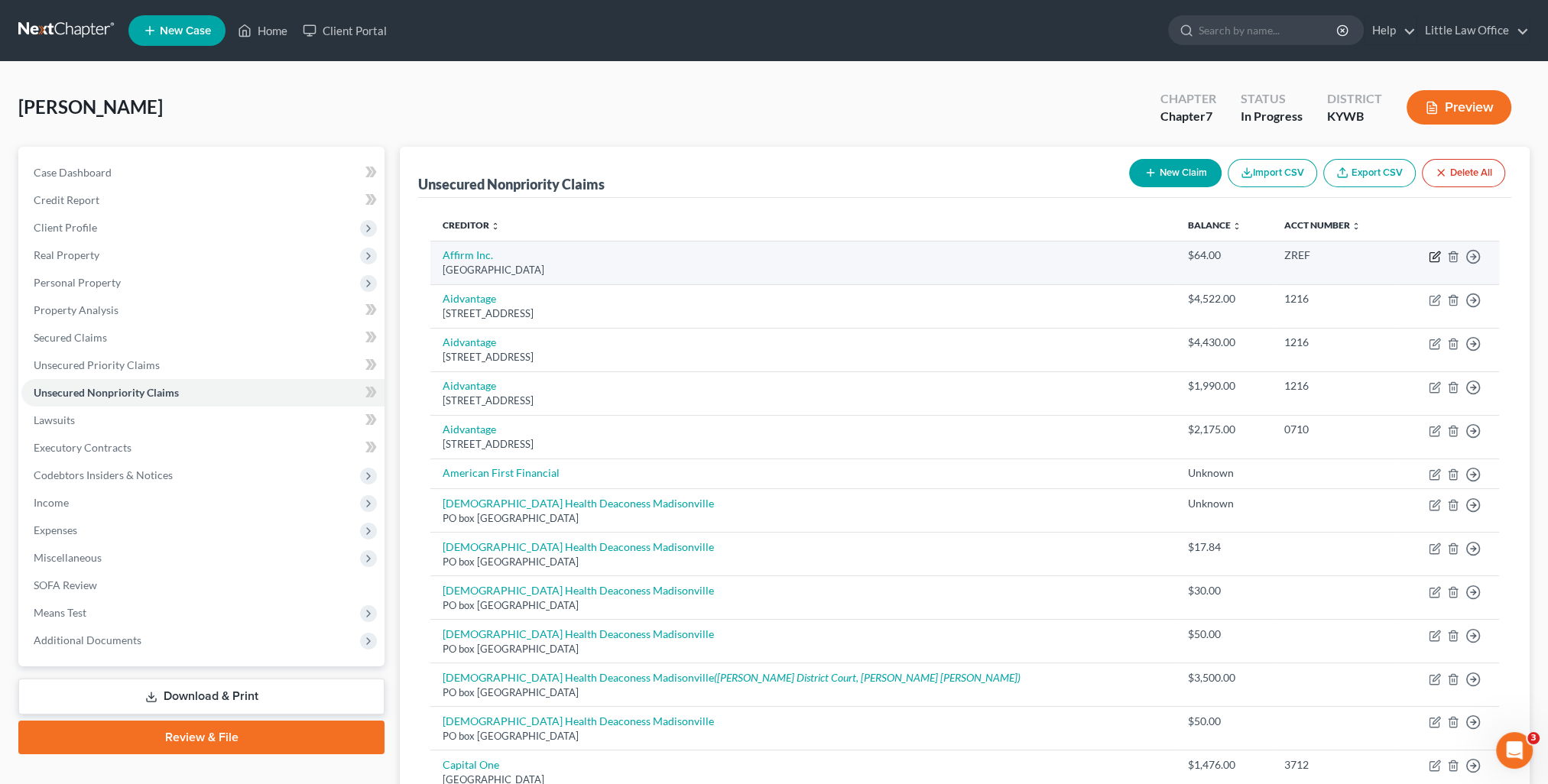
click at [1436, 259] on icon "button" at bounding box center [1434, 256] width 12 height 12
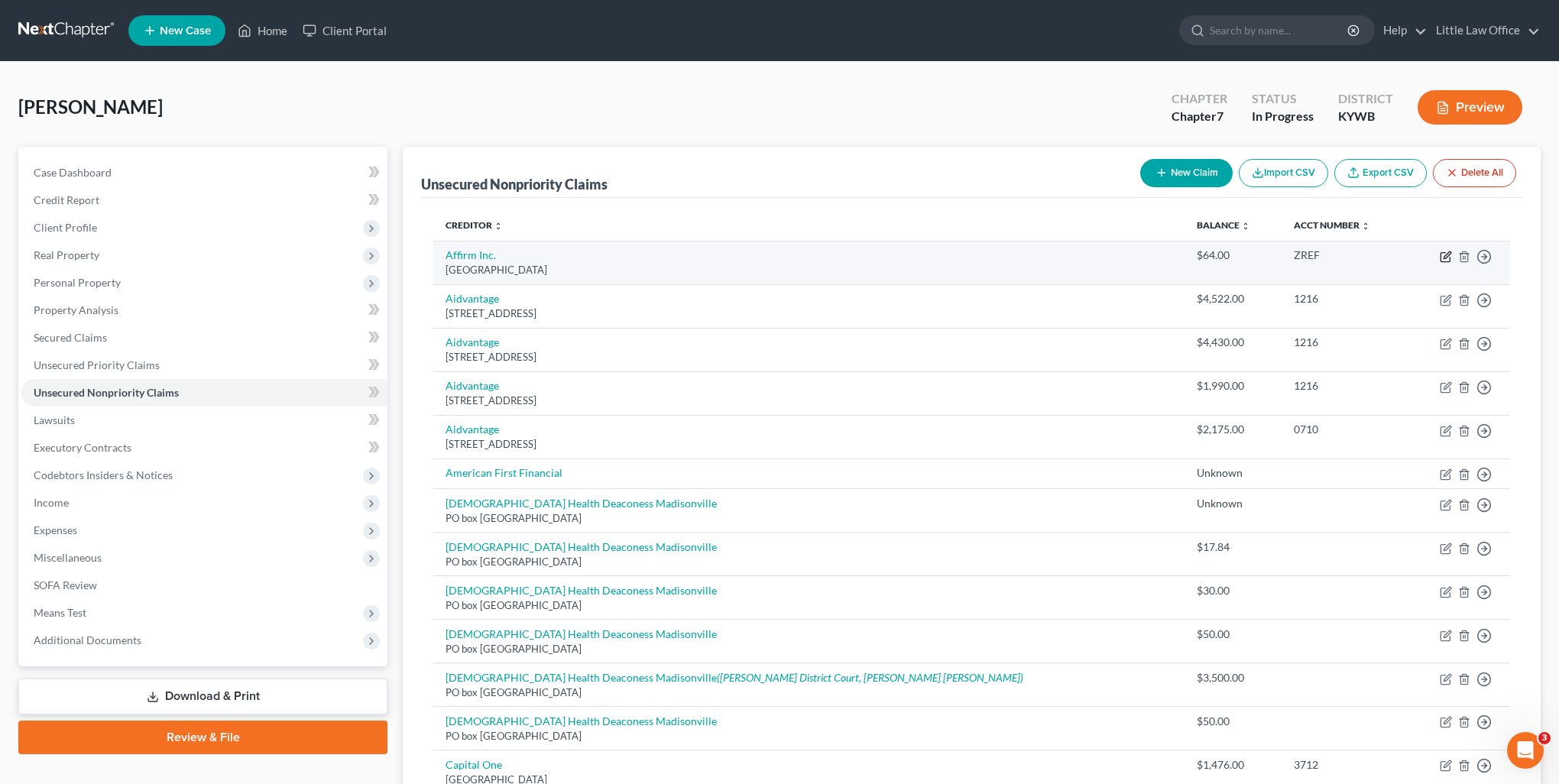
select select "45"
select select "10"
select select "0"
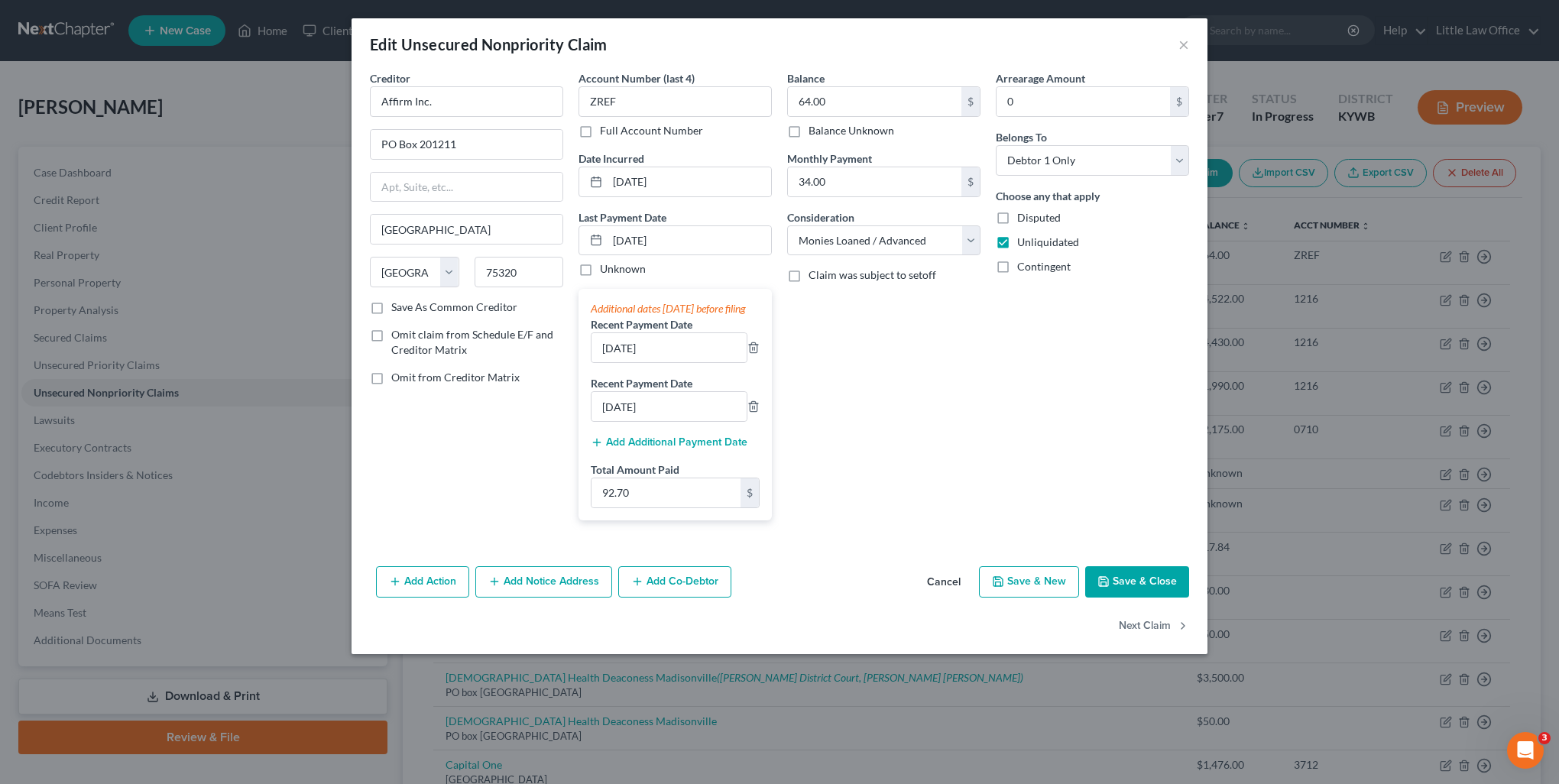
click at [685, 449] on button "Add Additional Payment Date" at bounding box center [669, 442] width 157 height 12
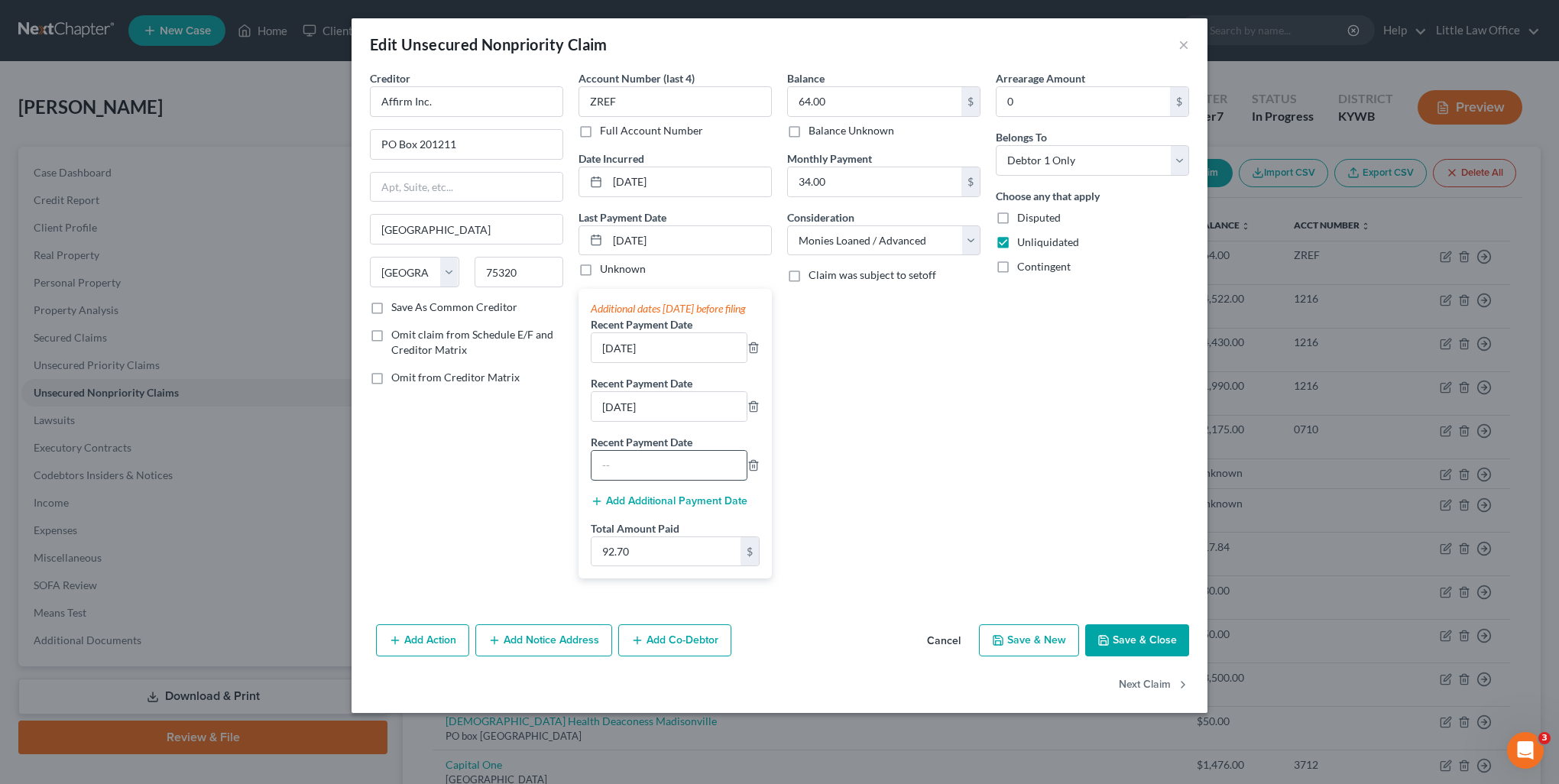
click at [687, 480] on input "text" at bounding box center [669, 465] width 155 height 29
type input "08/18/2025"
drag, startPoint x: 675, startPoint y: 240, endPoint x: 566, endPoint y: 230, distance: 109.5
click at [566, 230] on div "Creditor * Affirm Inc. PO Box 201211 Dallas State AL AK AR AZ CA CO CT DE DC FL…" at bounding box center [780, 330] width 834 height 520
type input "09/15/2025"
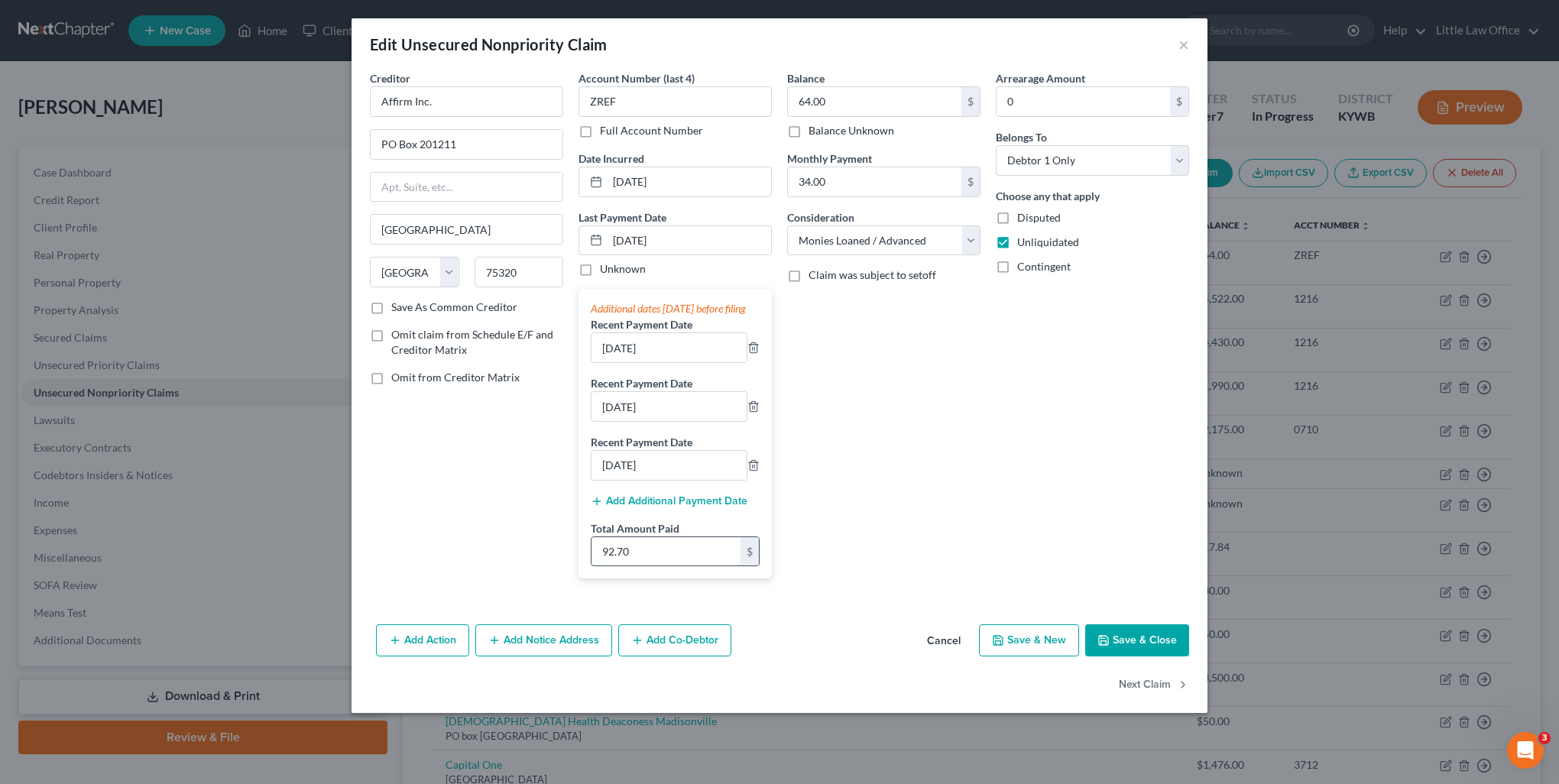
click at [660, 566] on input "92.70" at bounding box center [665, 552] width 149 height 29
type input "119.86"
click at [1171, 652] on button "Save & Close" at bounding box center [1137, 640] width 104 height 32
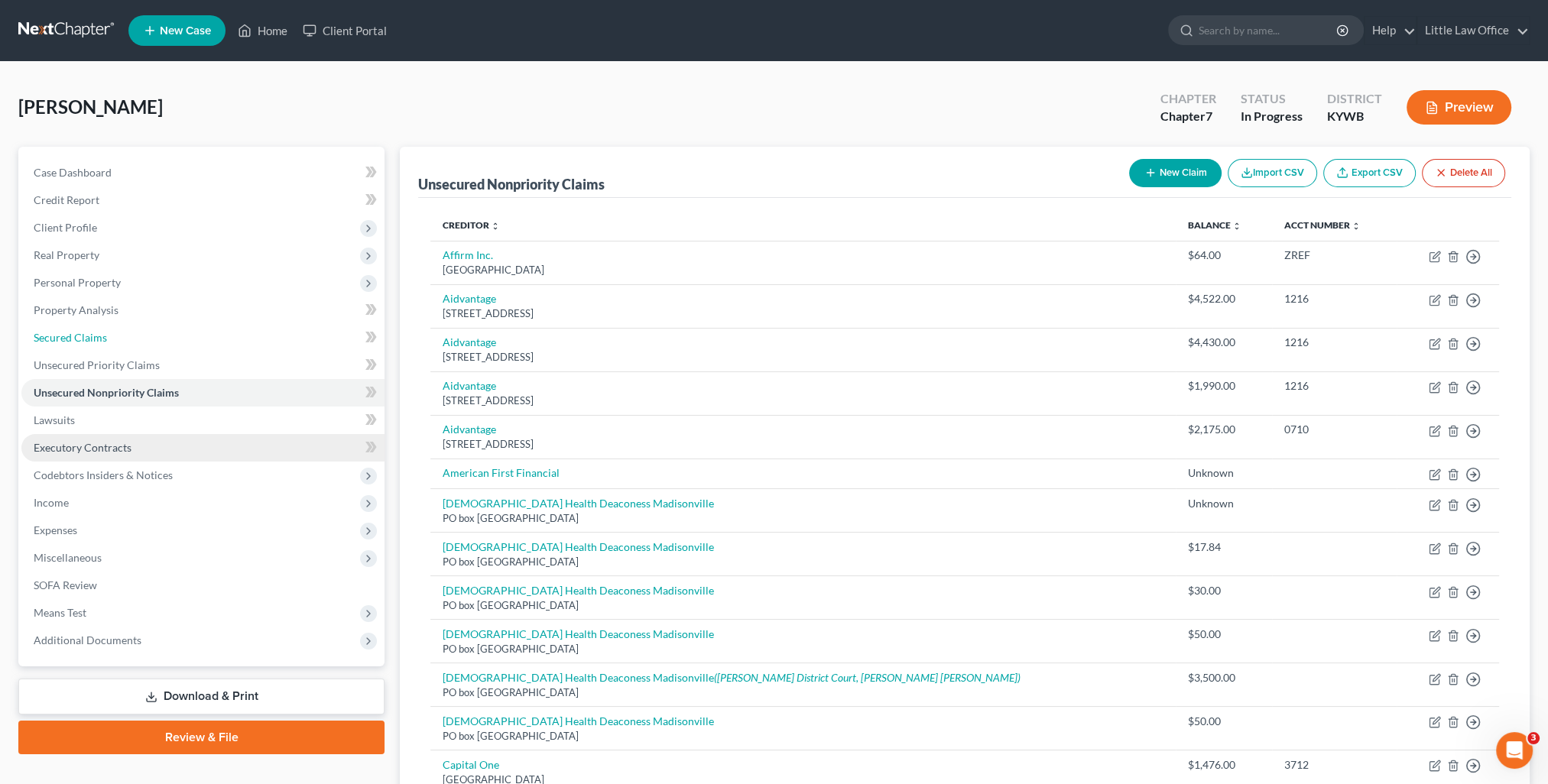
drag, startPoint x: 82, startPoint y: 330, endPoint x: 194, endPoint y: 456, distance: 168.6
click at [82, 331] on span "Secured Claims" at bounding box center [70, 338] width 73 height 13
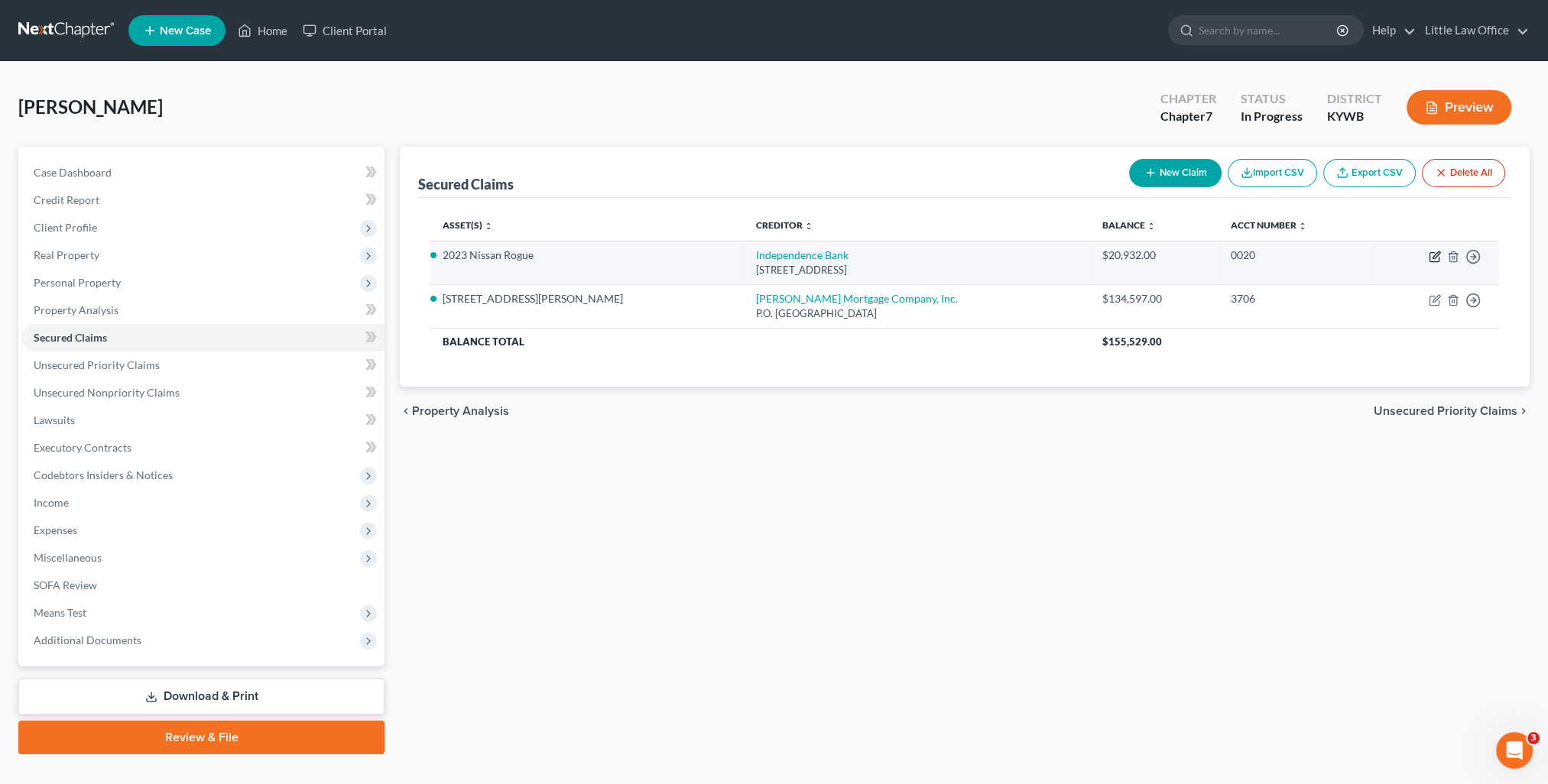
click at [1434, 258] on icon "button" at bounding box center [1434, 256] width 12 height 12
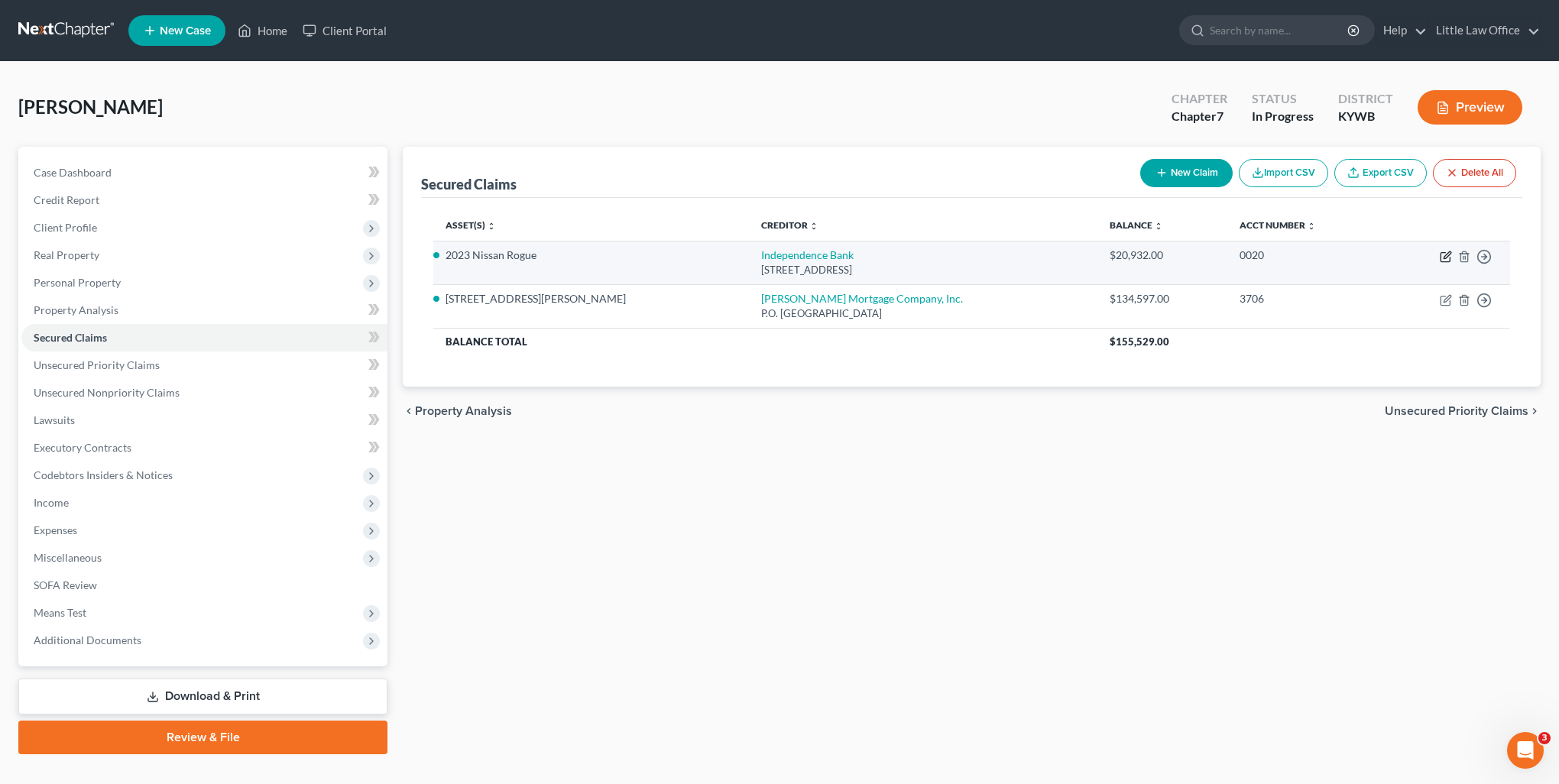
select select "18"
select select "2"
select select "0"
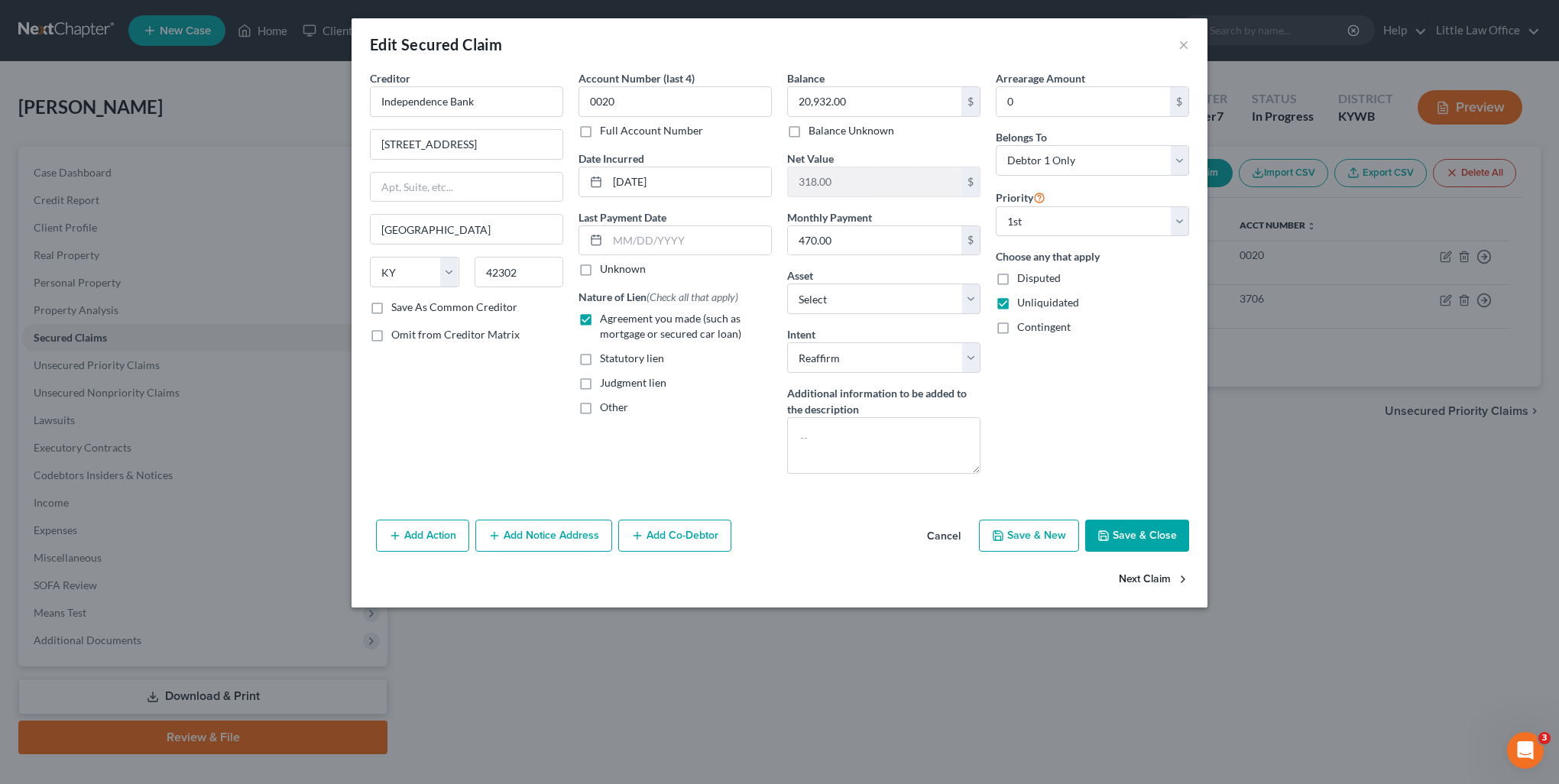
click at [1136, 576] on button "Next Claim" at bounding box center [1154, 580] width 70 height 32
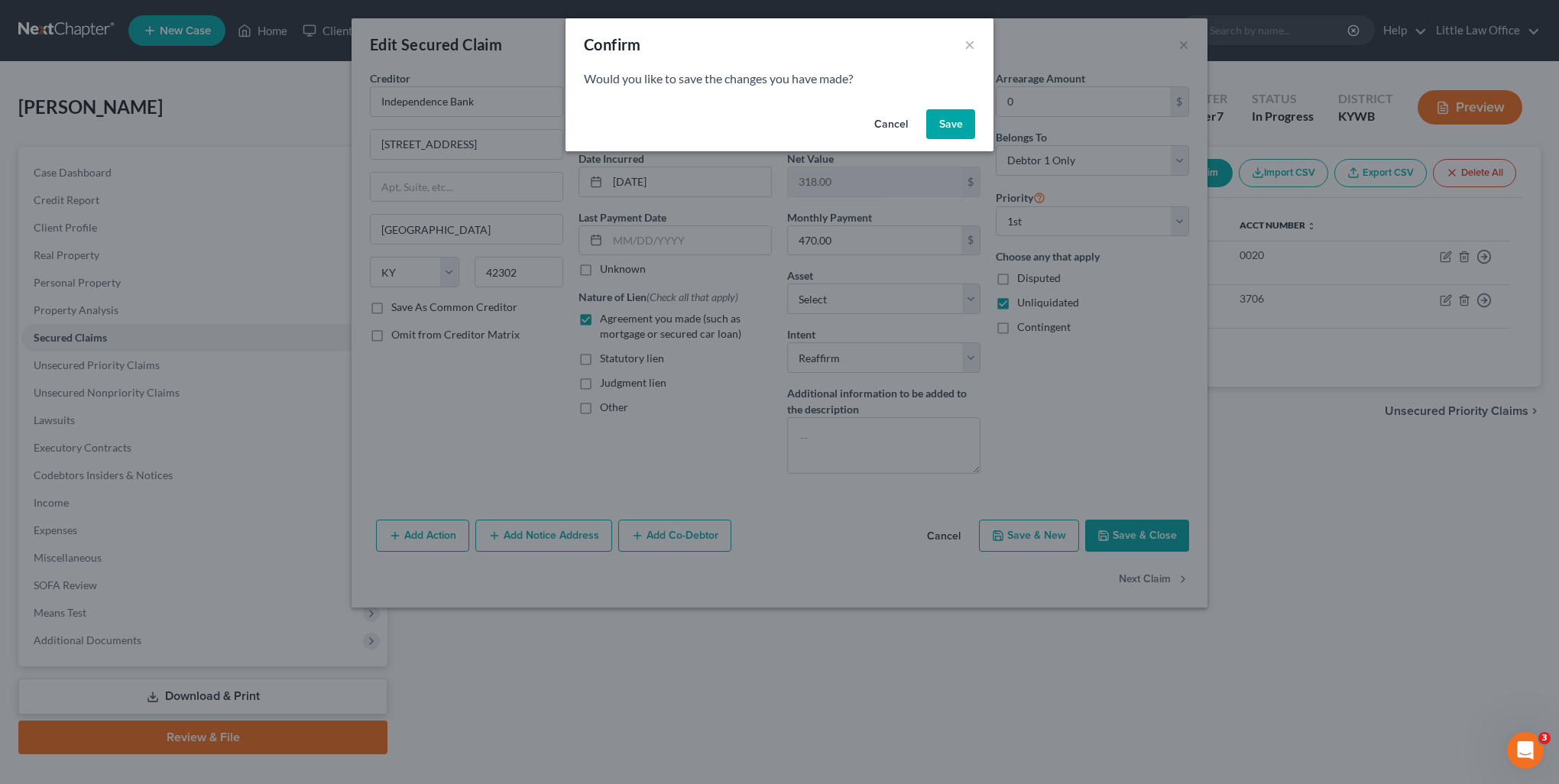
click at [952, 124] on button "Save" at bounding box center [951, 124] width 49 height 30
select select "21"
select select "0"
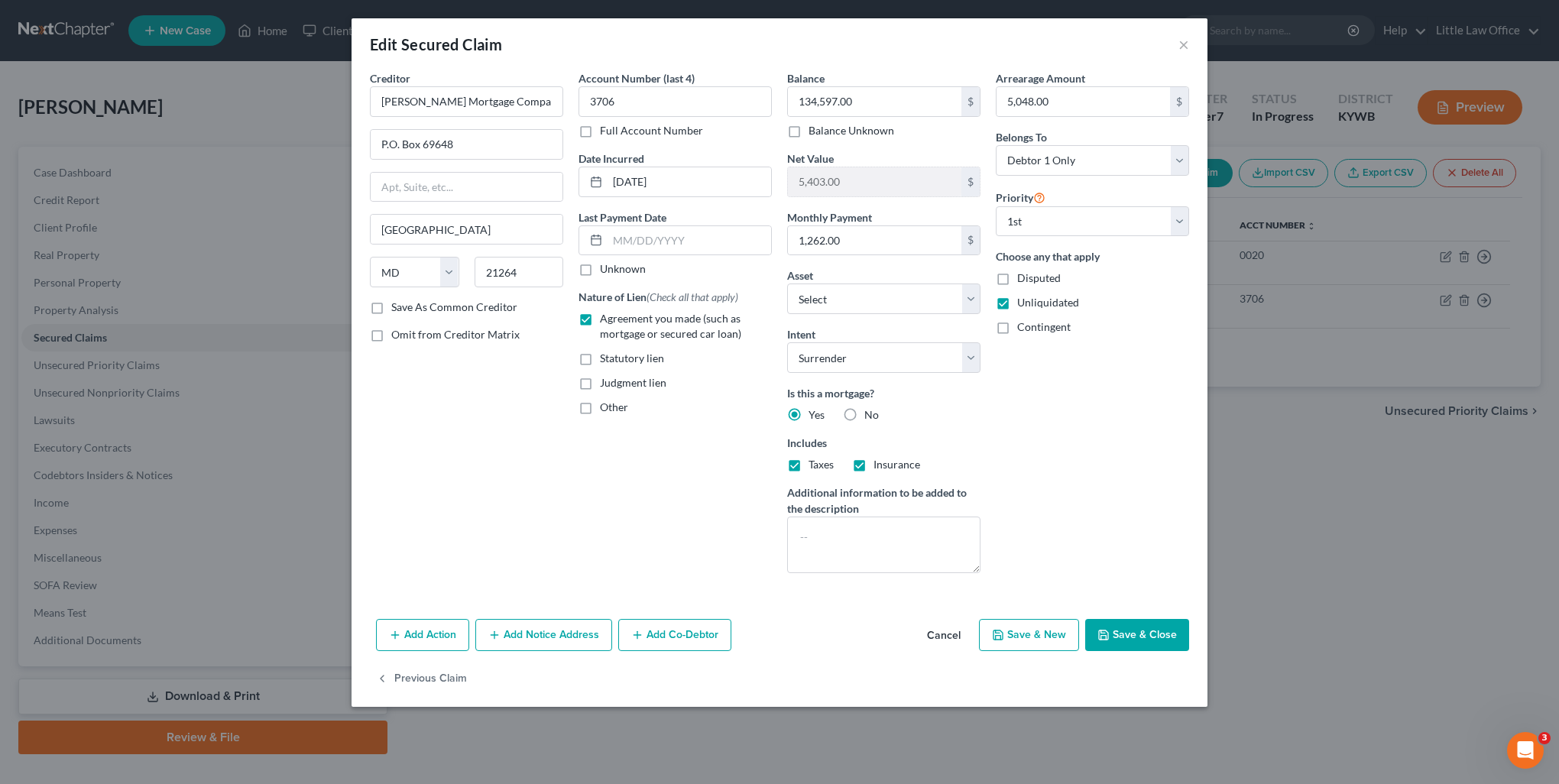
select select "2"
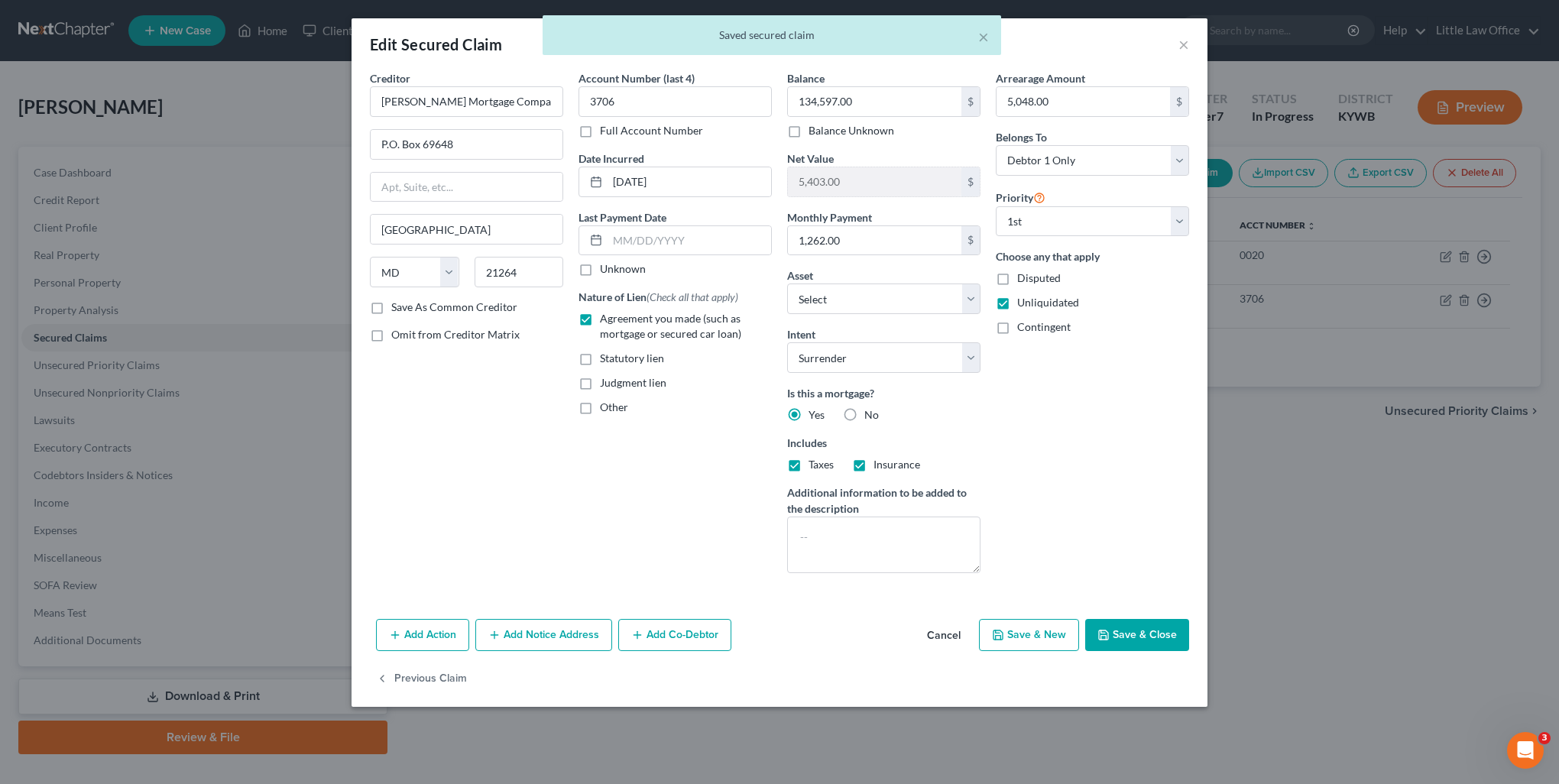
click at [1107, 635] on polyline "button" at bounding box center [1104, 637] width 5 height 4
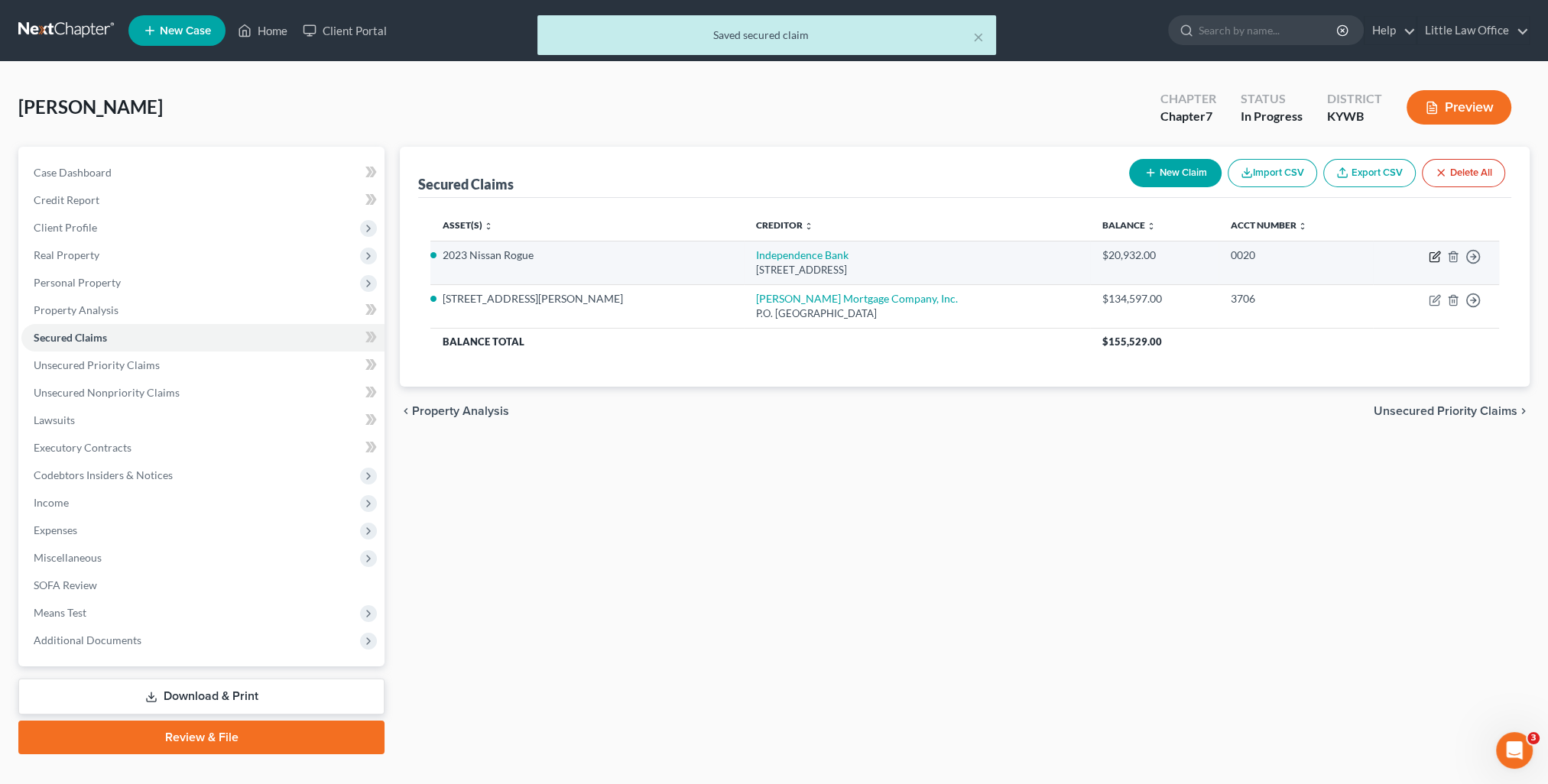
click at [1440, 256] on icon "button" at bounding box center [1434, 256] width 12 height 12
select select "18"
select select "2"
select select "0"
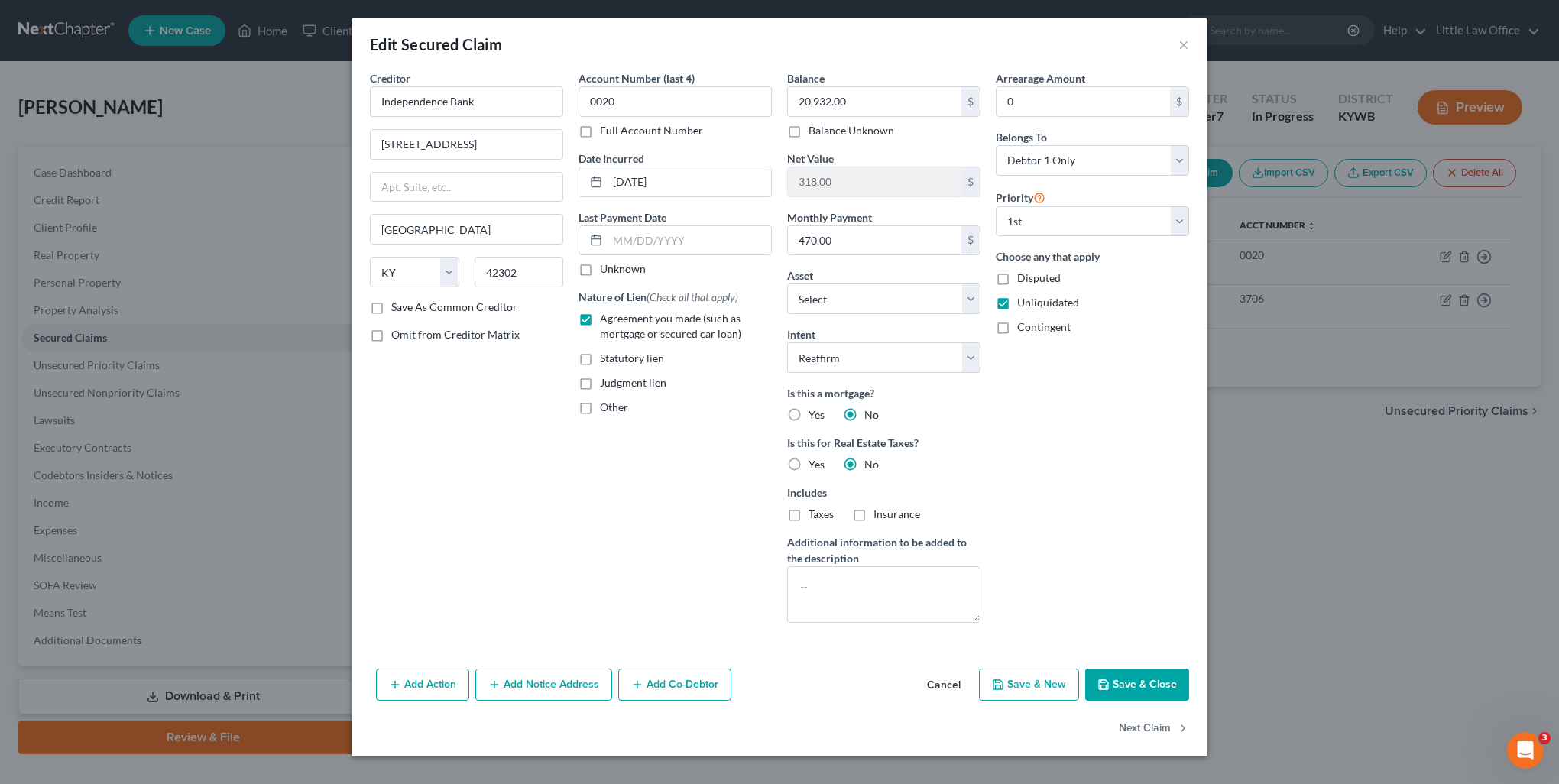
click at [1140, 682] on button "Save & Close" at bounding box center [1137, 685] width 104 height 32
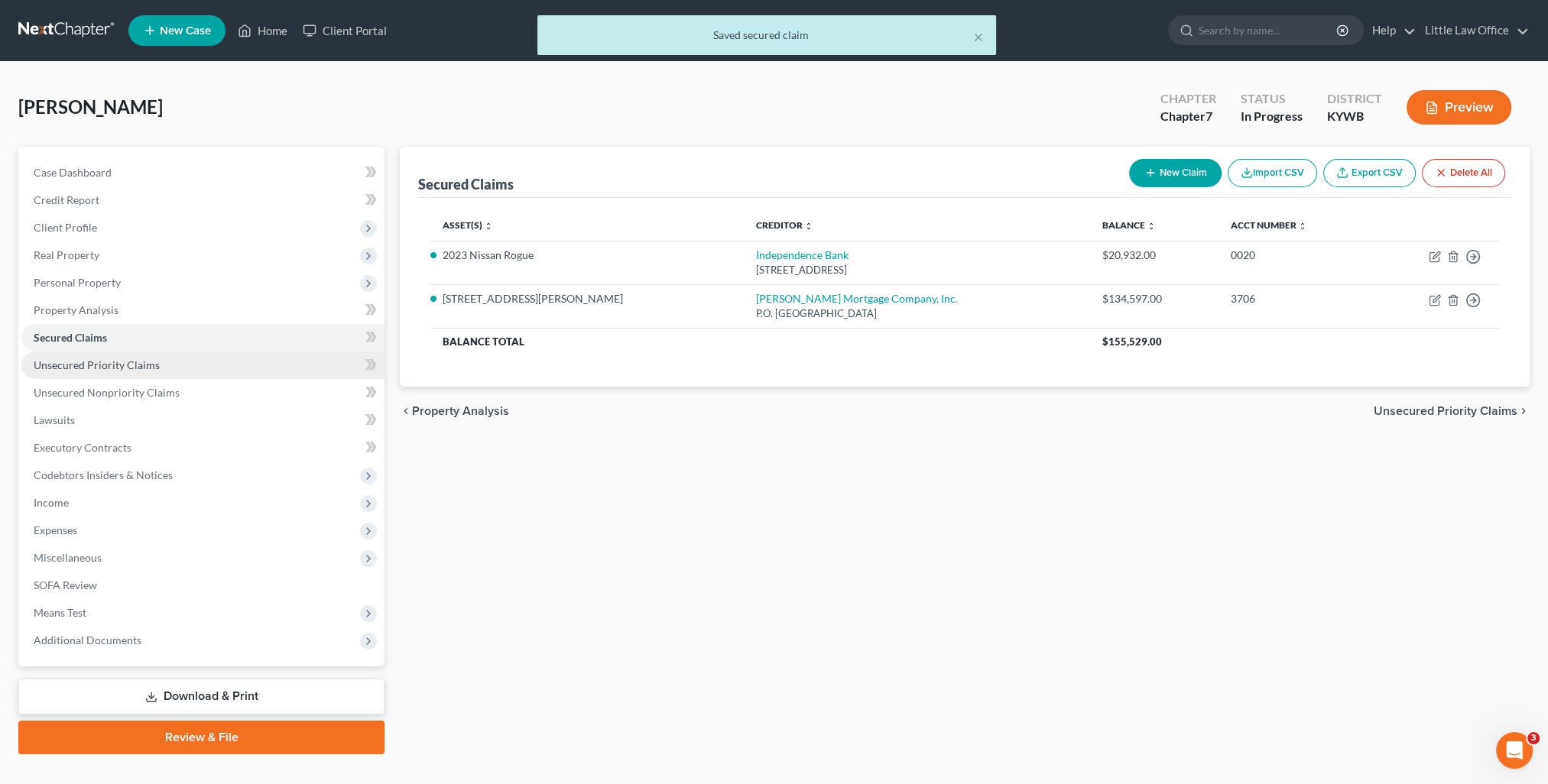
click at [68, 369] on span "Unsecured Priority Claims" at bounding box center [97, 365] width 126 height 13
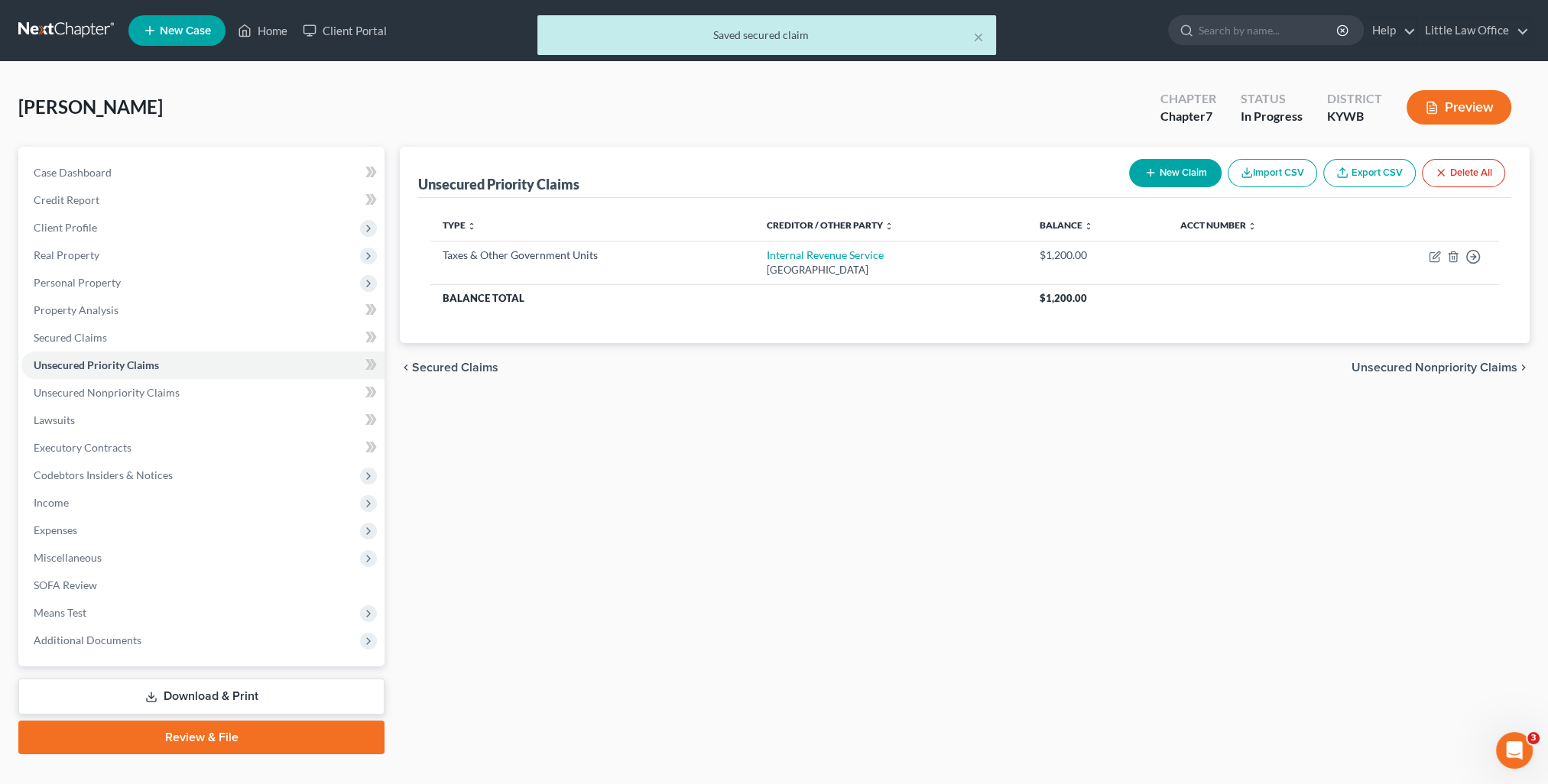
click at [1470, 369] on span "Unsecured Nonpriority Claims" at bounding box center [1434, 367] width 166 height 12
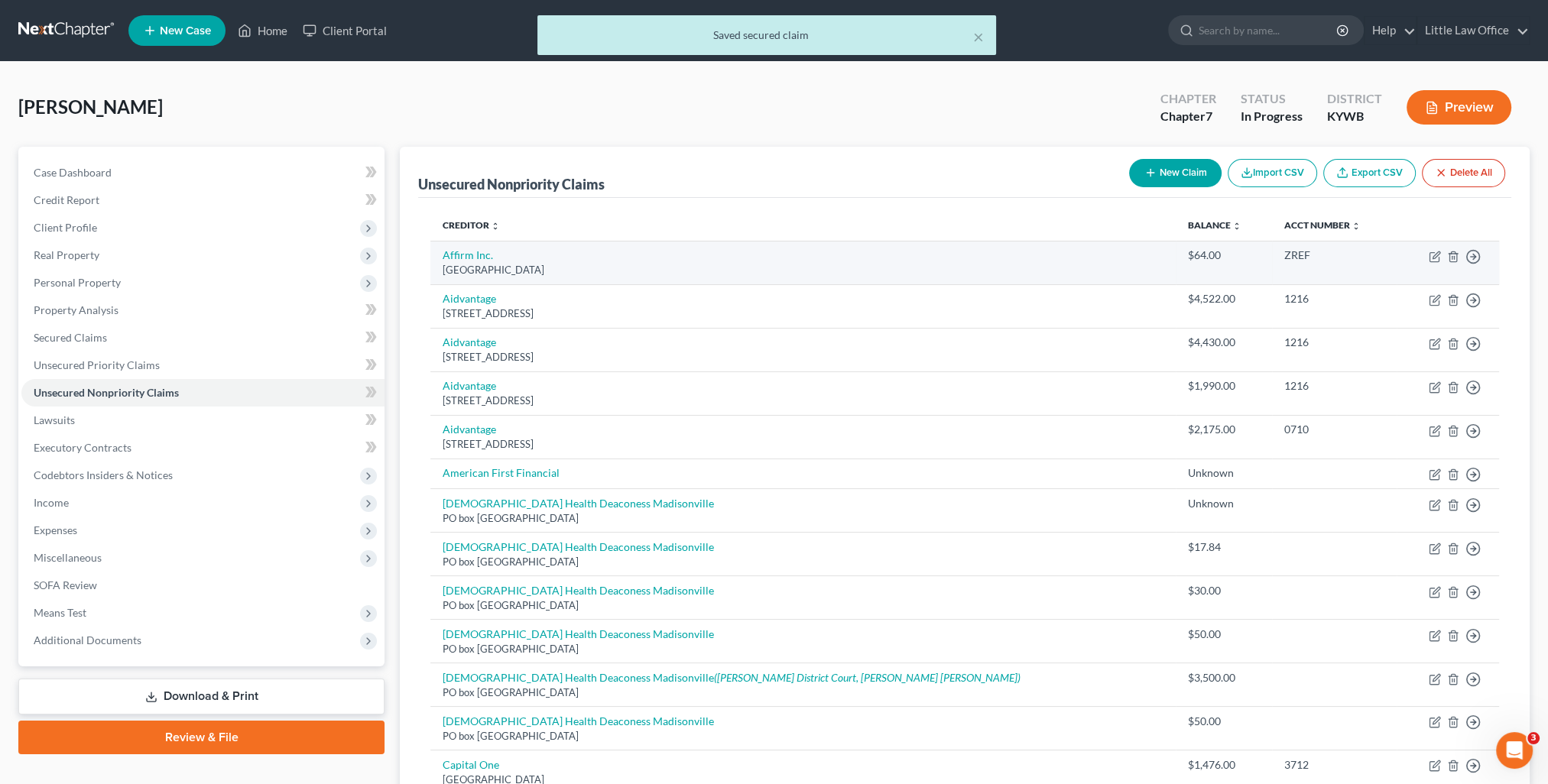
click at [1428, 262] on td "Move to D Move to E Move to G Move to Notice Only" at bounding box center [1448, 263] width 102 height 44
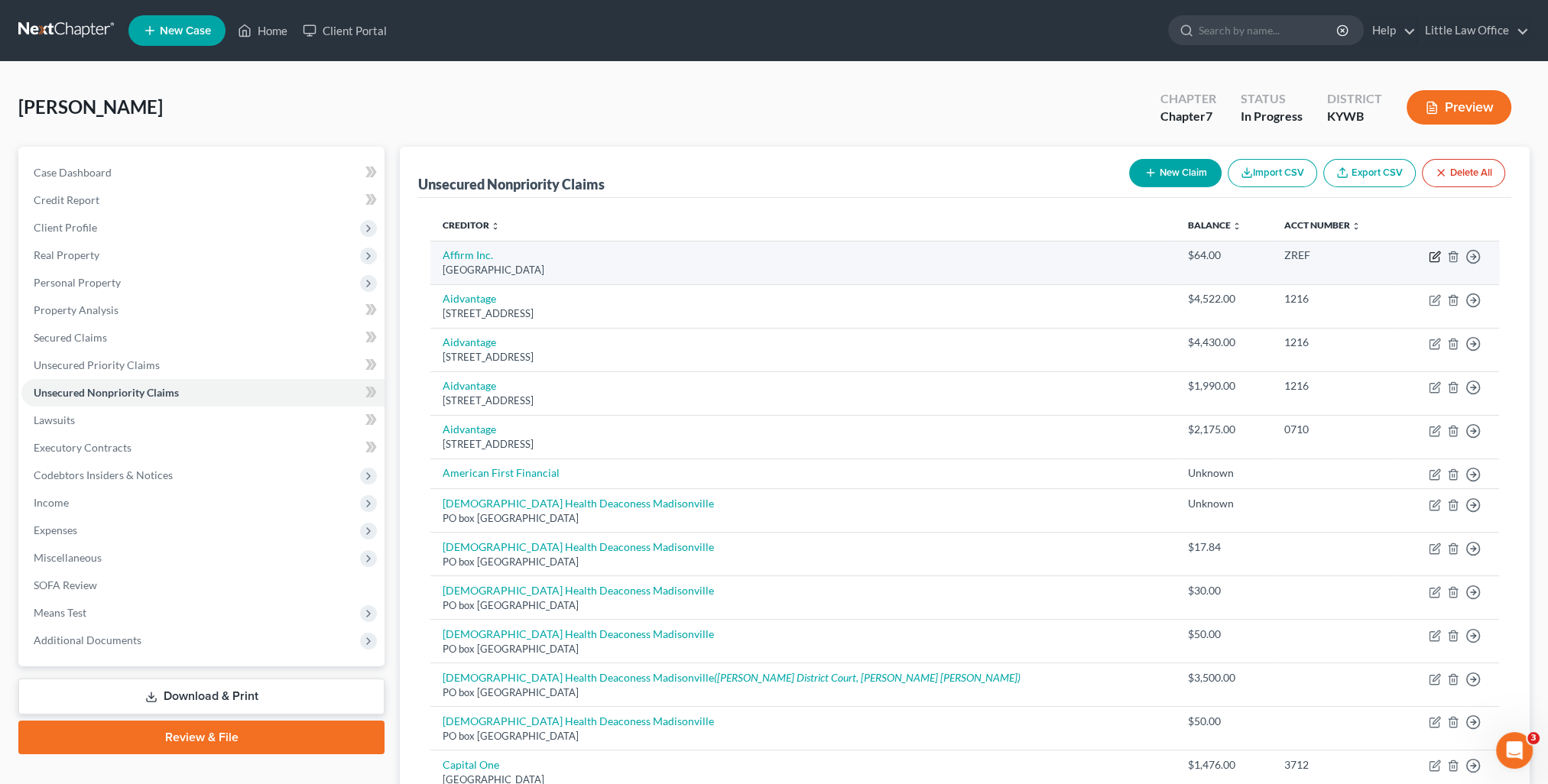
click at [1431, 258] on icon "button" at bounding box center [1434, 256] width 12 height 12
select select "45"
select select "10"
select select "0"
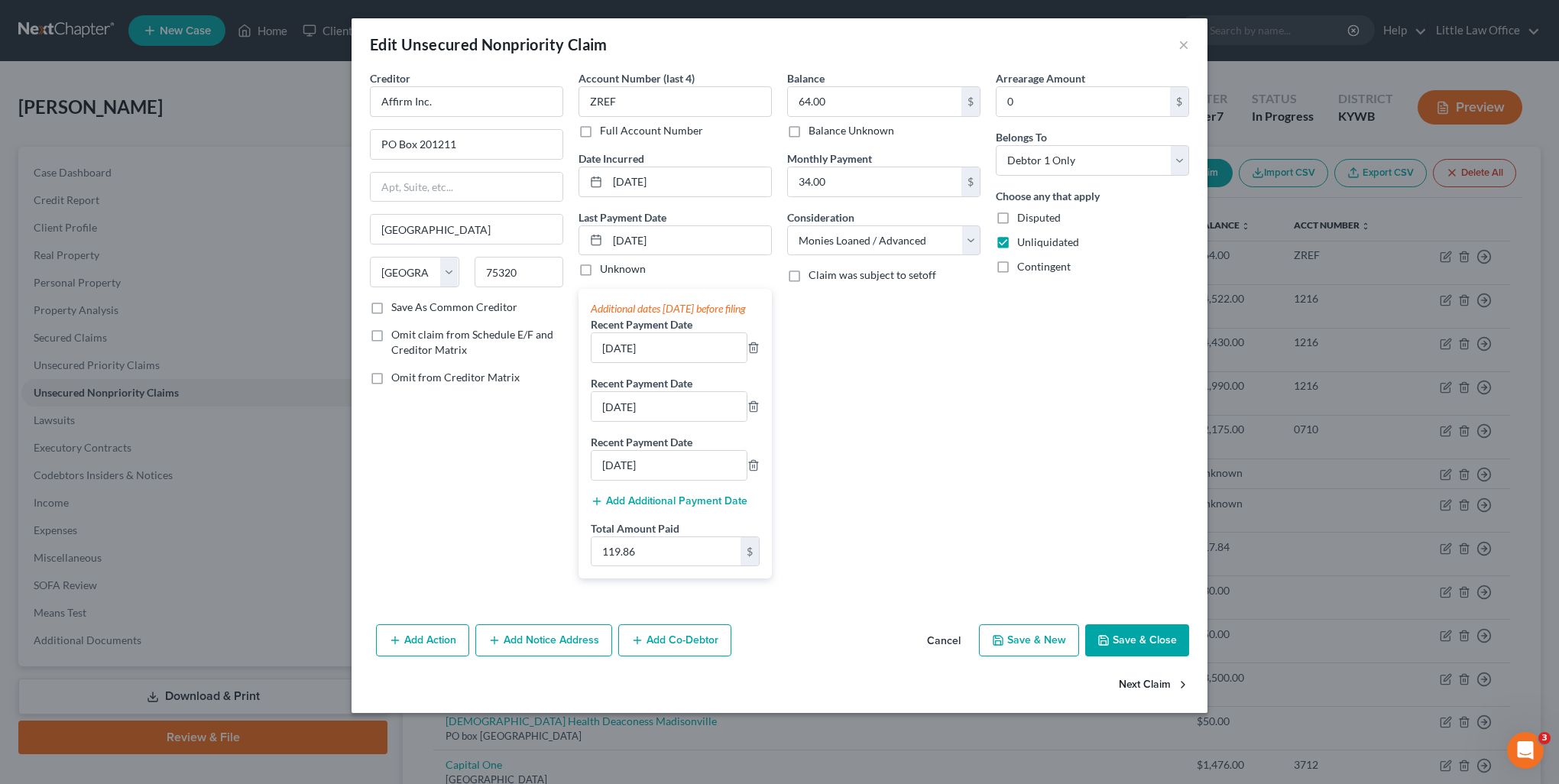
click at [1152, 698] on button "Next Claim" at bounding box center [1154, 685] width 70 height 32
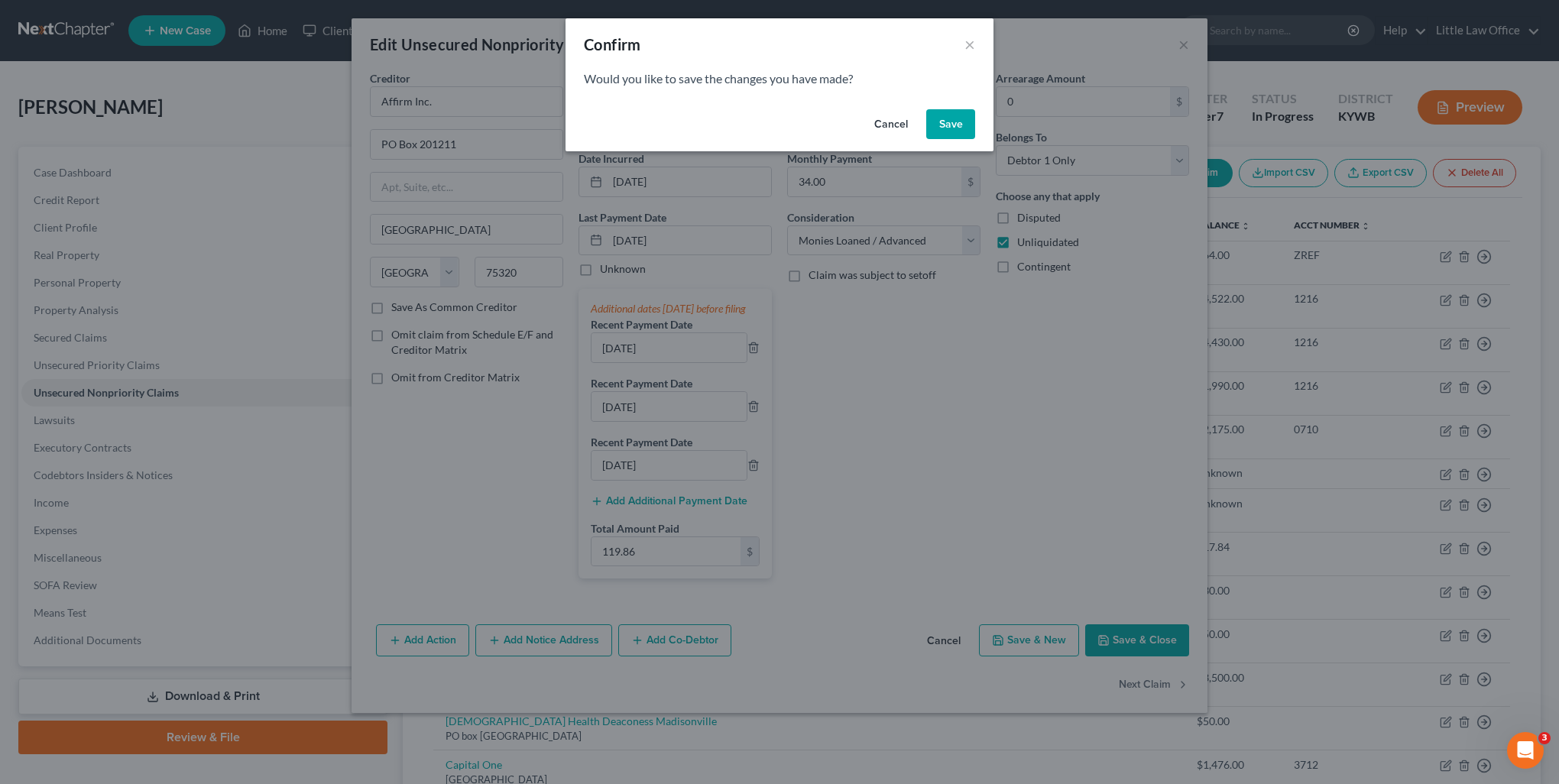
click at [957, 128] on button "Save" at bounding box center [951, 124] width 49 height 30
select select "45"
select select "17"
select select "0"
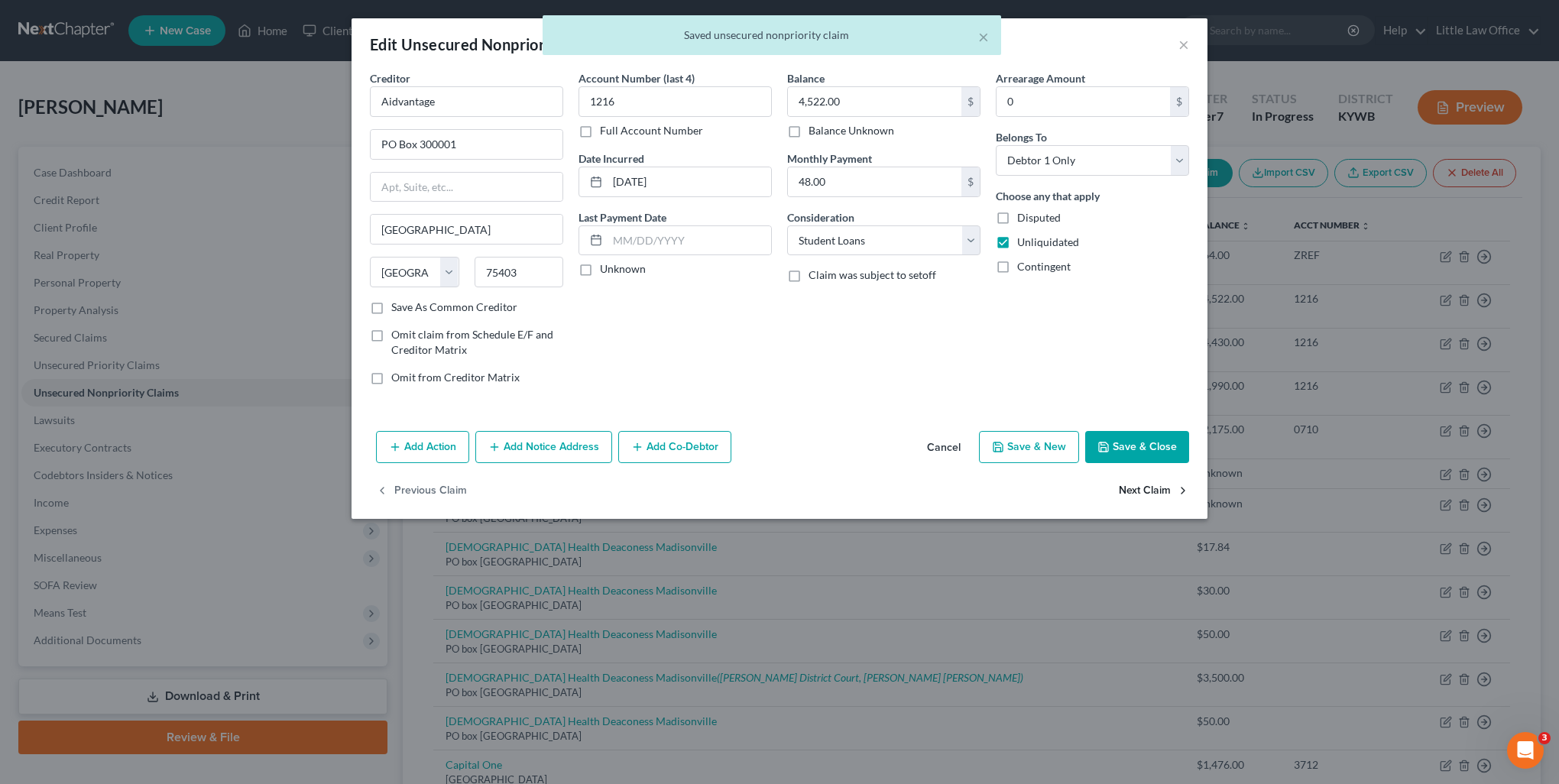
click at [1166, 488] on button "Next Claim" at bounding box center [1154, 491] width 70 height 32
select select "45"
select select "17"
select select "0"
click at [1170, 491] on button "Next Claim" at bounding box center [1154, 491] width 70 height 32
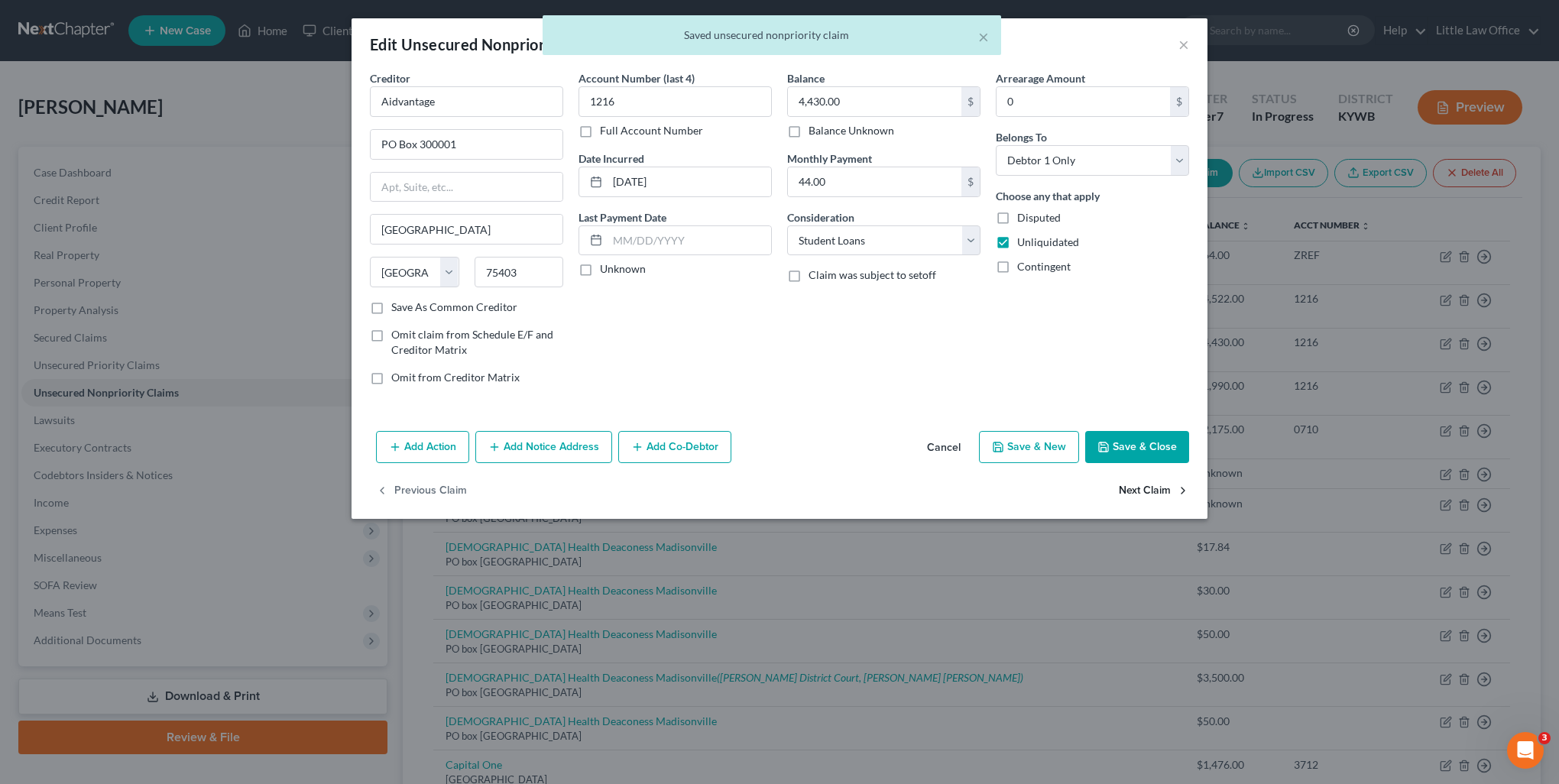
select select "45"
select select "17"
select select "0"
click at [1170, 491] on button "Next Claim" at bounding box center [1154, 491] width 70 height 32
select select "45"
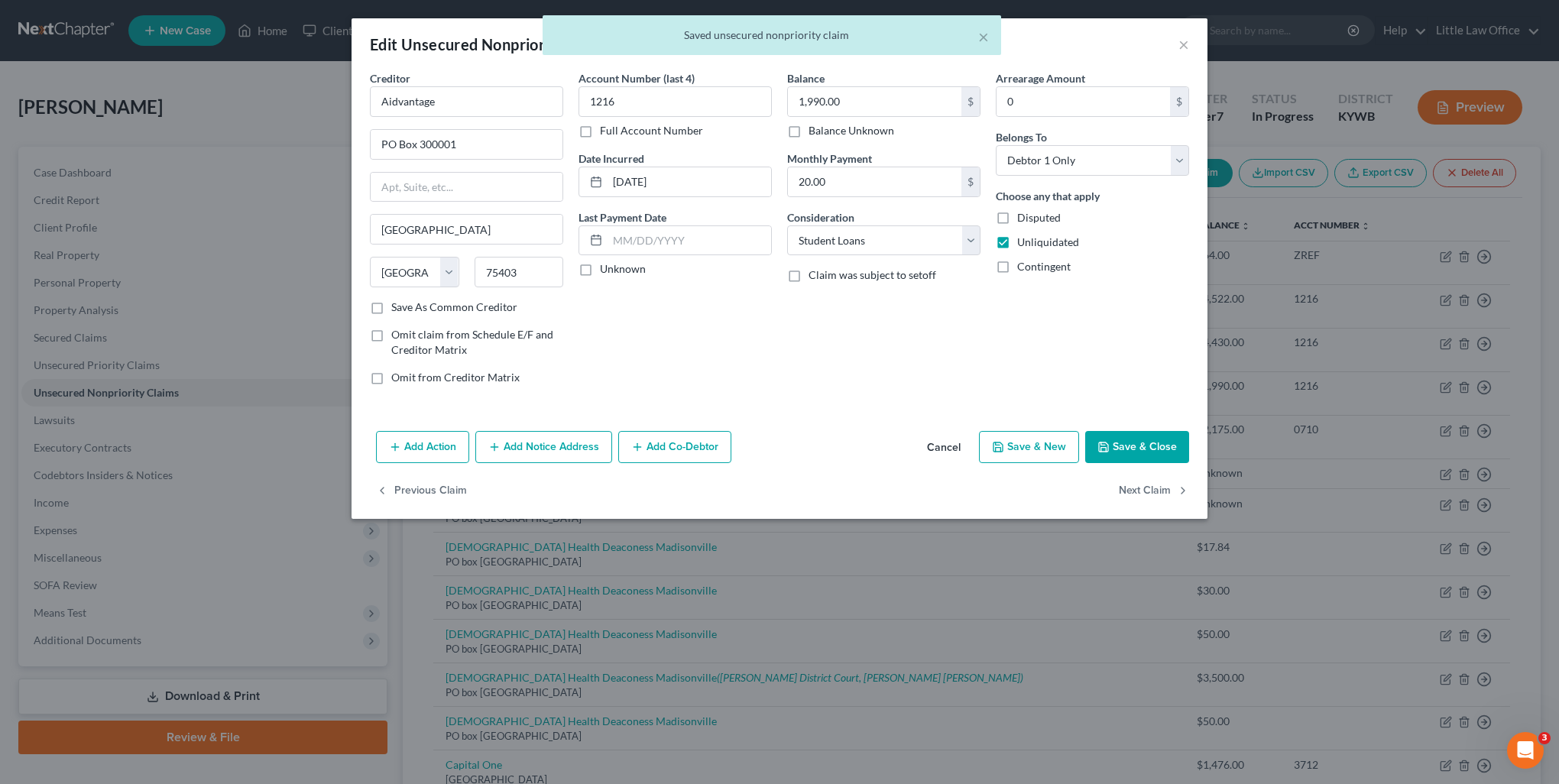
select select "17"
select select "0"
click at [1170, 491] on button "Next Claim" at bounding box center [1154, 491] width 70 height 32
select select "10"
select select "0"
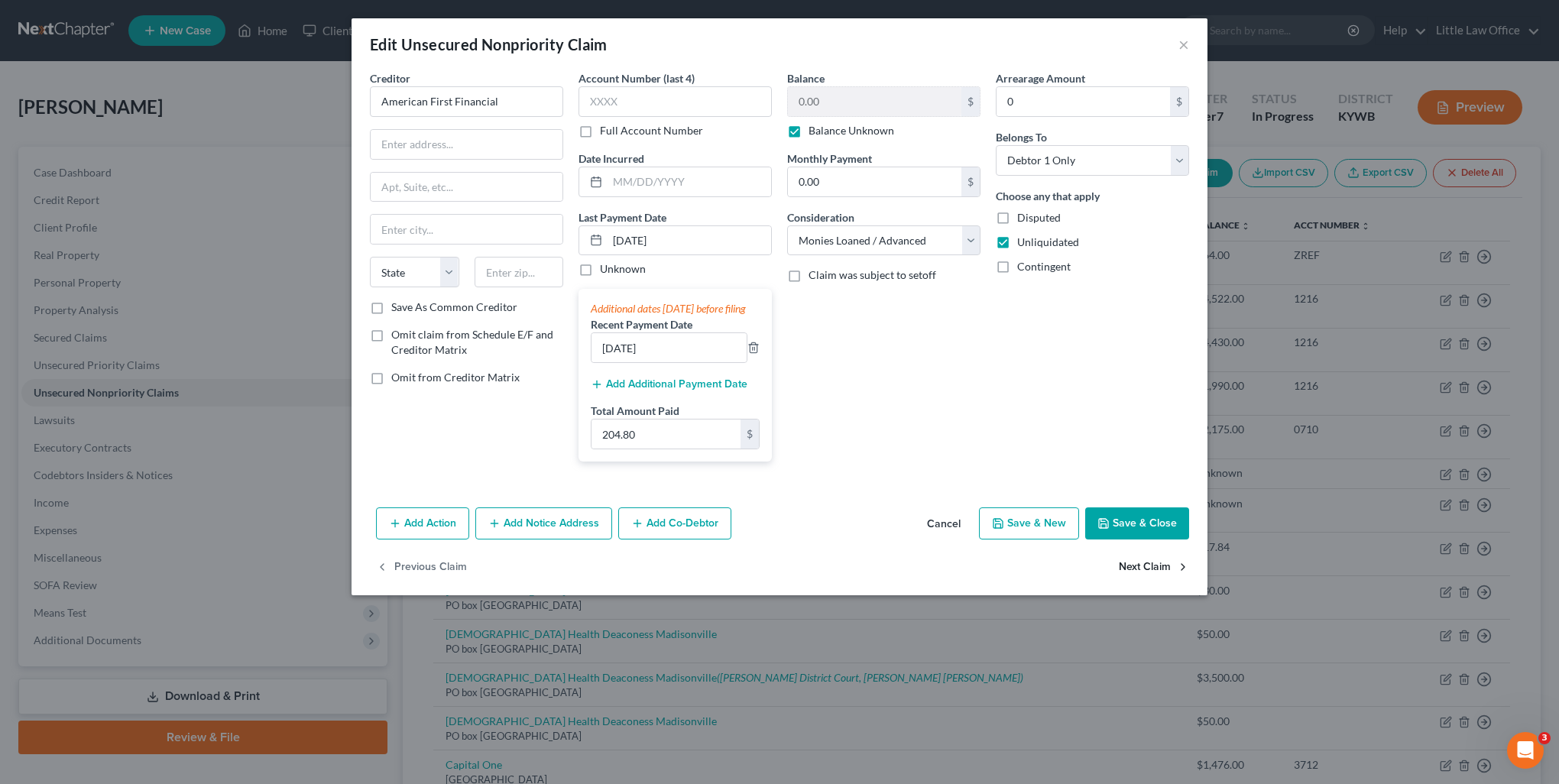
click at [1157, 580] on button "Next Claim" at bounding box center [1154, 568] width 70 height 32
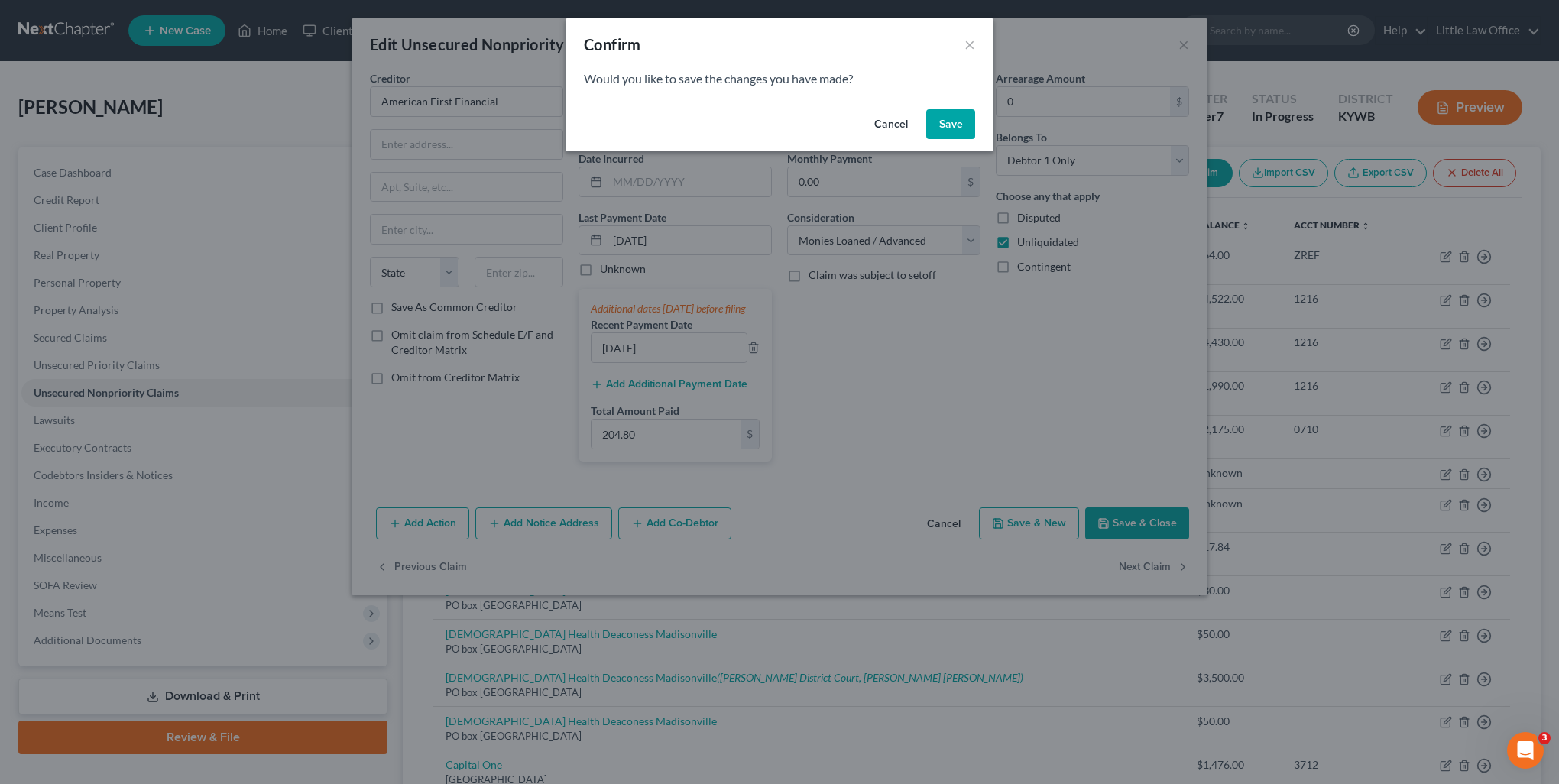
click at [956, 125] on button "Save" at bounding box center [951, 124] width 49 height 30
select select "36"
select select "9"
select select "0"
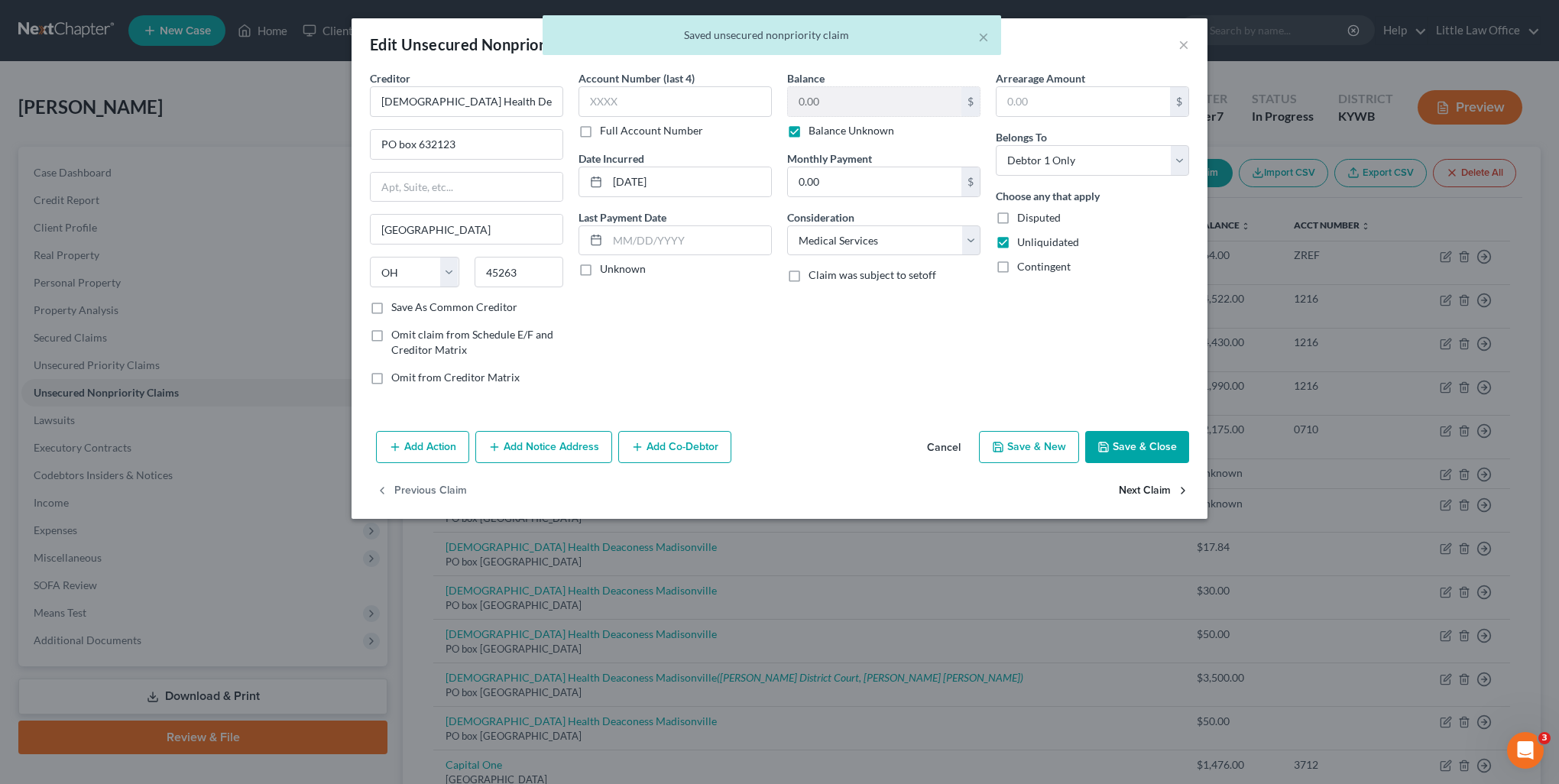
click at [1144, 494] on button "Next Claim" at bounding box center [1154, 491] width 70 height 32
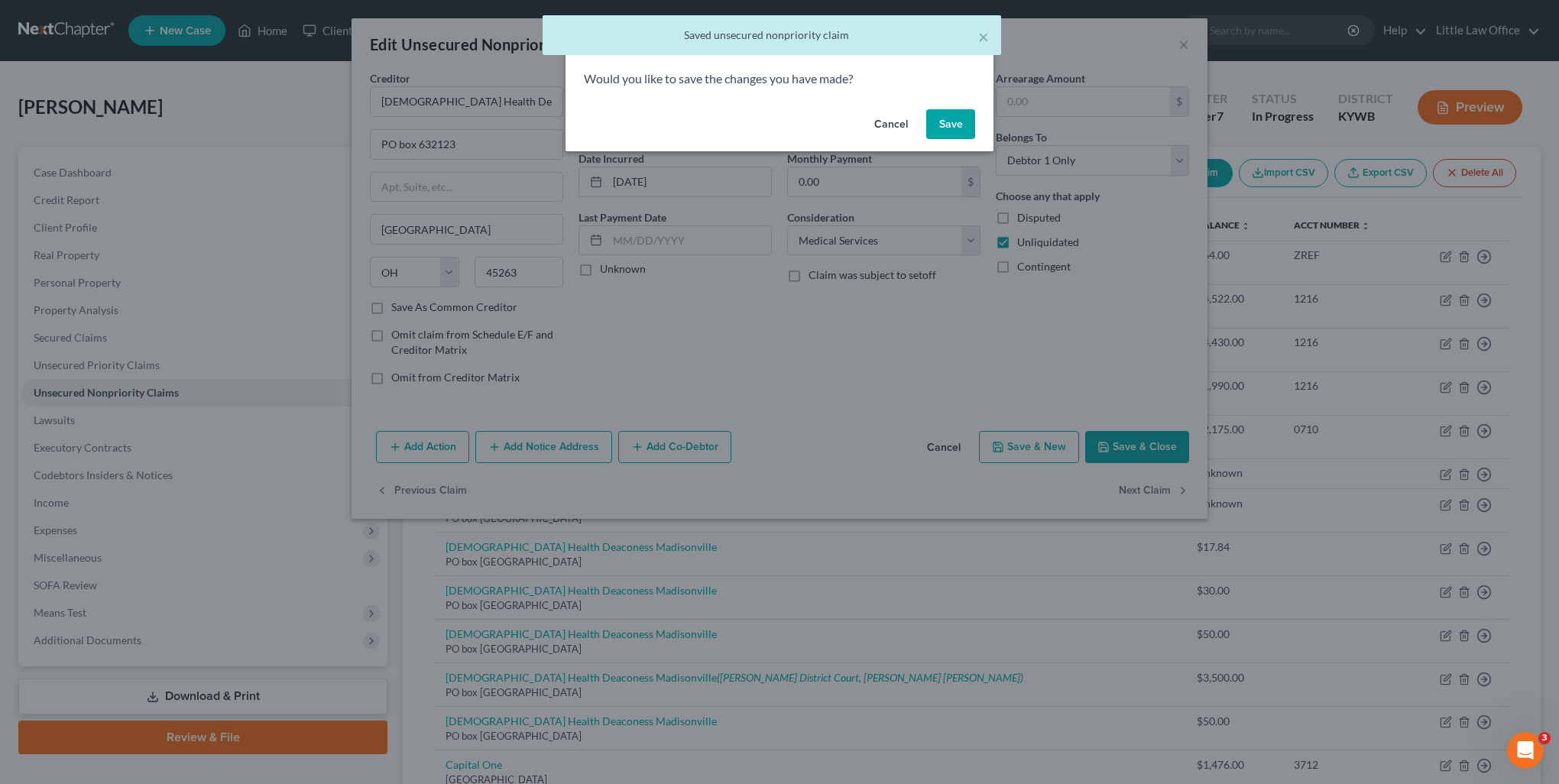
click at [960, 131] on button "Save" at bounding box center [951, 124] width 49 height 30
select select "36"
select select "9"
select select "0"
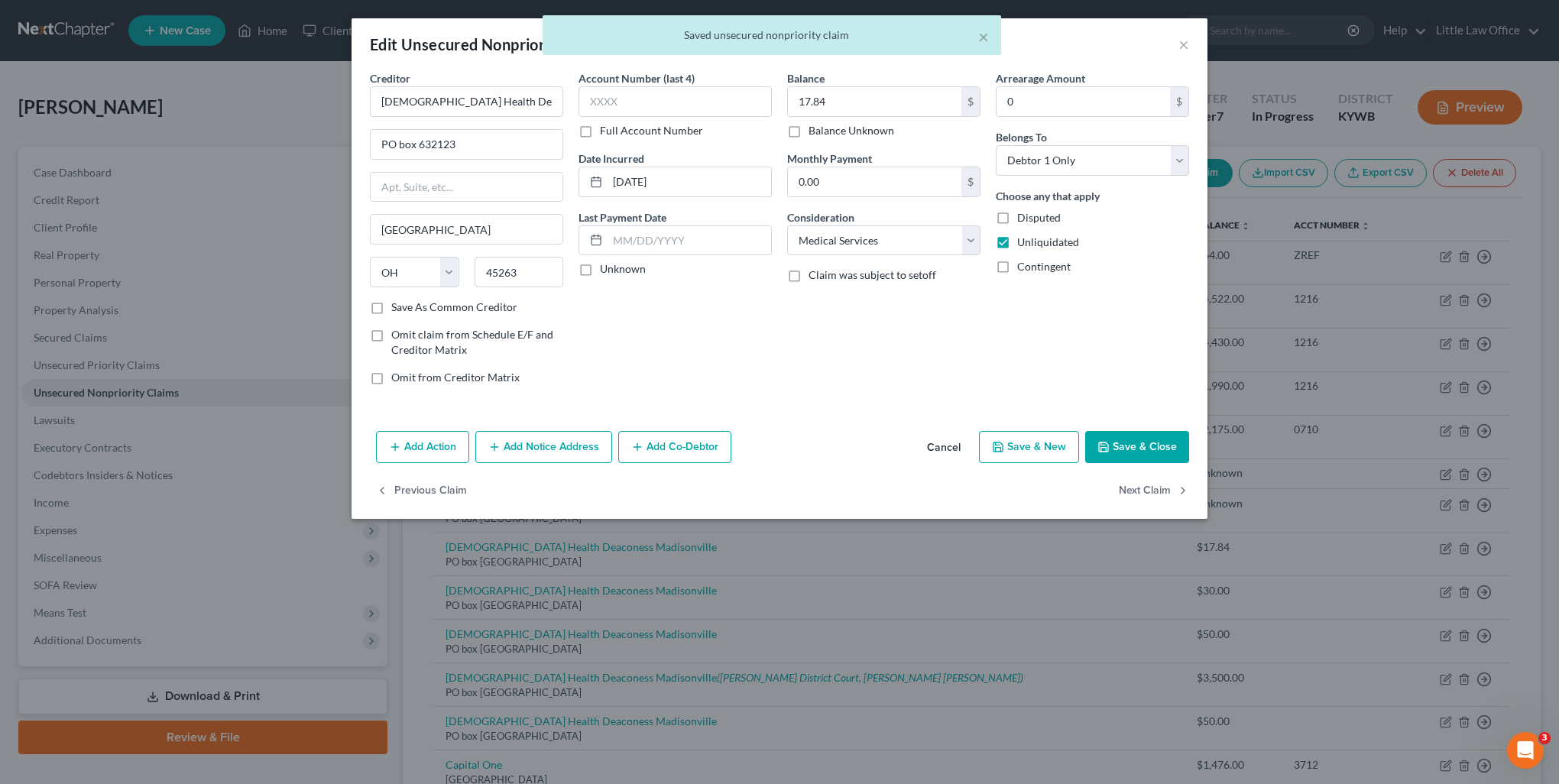
type input "0"
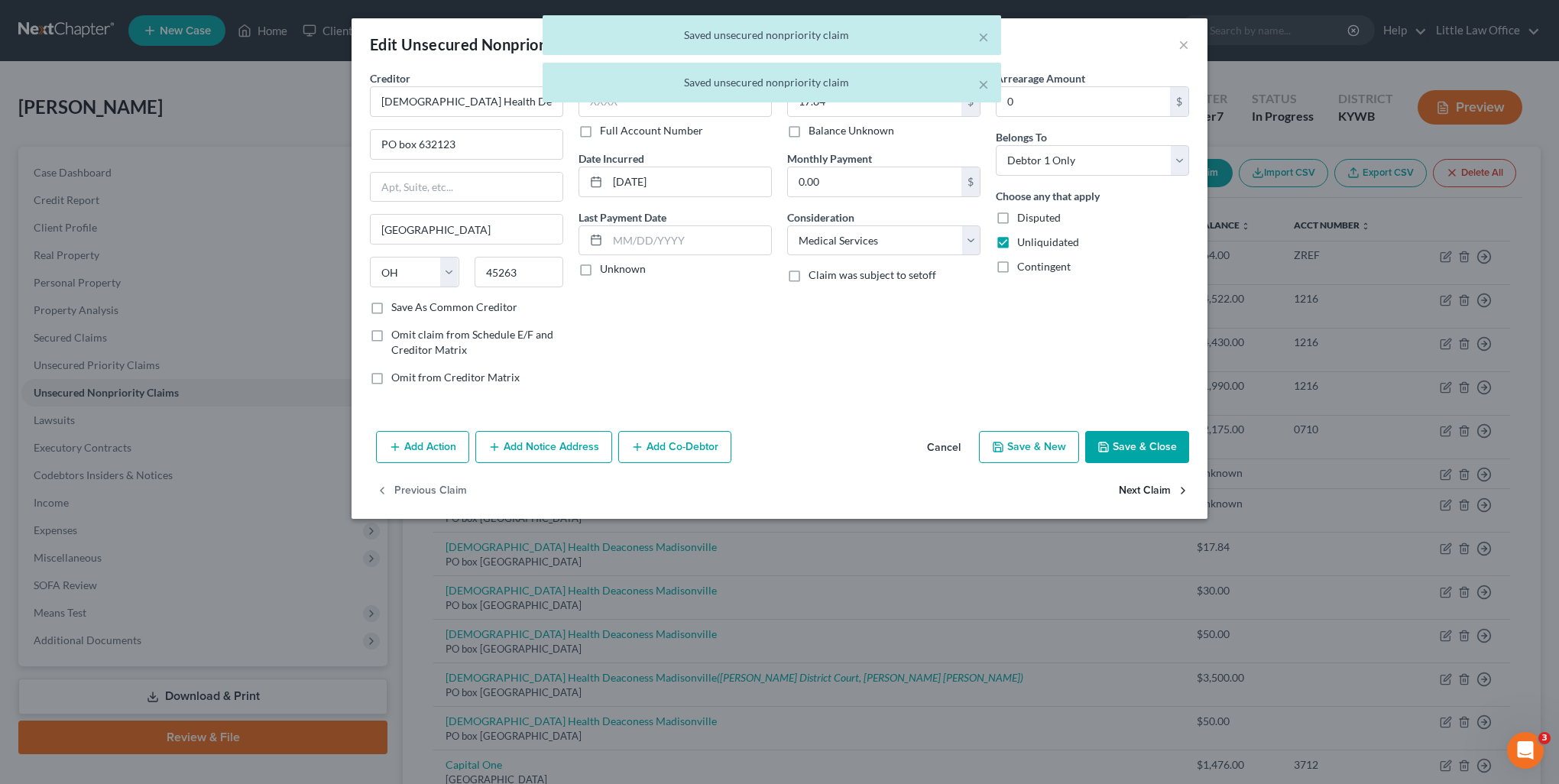
click at [1149, 486] on button "Next Claim" at bounding box center [1154, 491] width 70 height 32
select select "36"
select select "9"
select select "0"
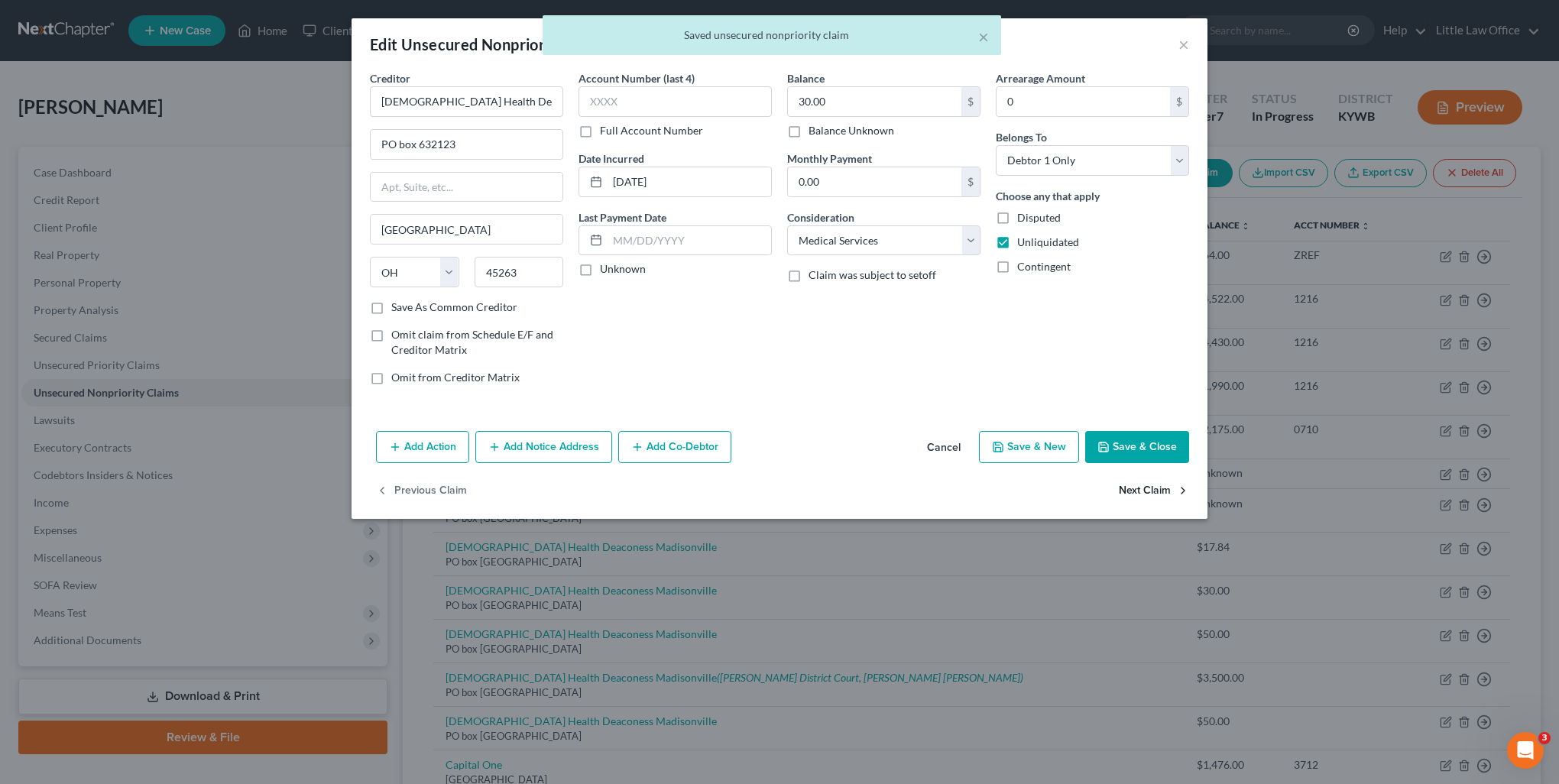
click at [1140, 495] on button "Next Claim" at bounding box center [1154, 491] width 70 height 32
select select "36"
select select "9"
select select "0"
click at [1140, 495] on button "Next Claim" at bounding box center [1154, 491] width 70 height 32
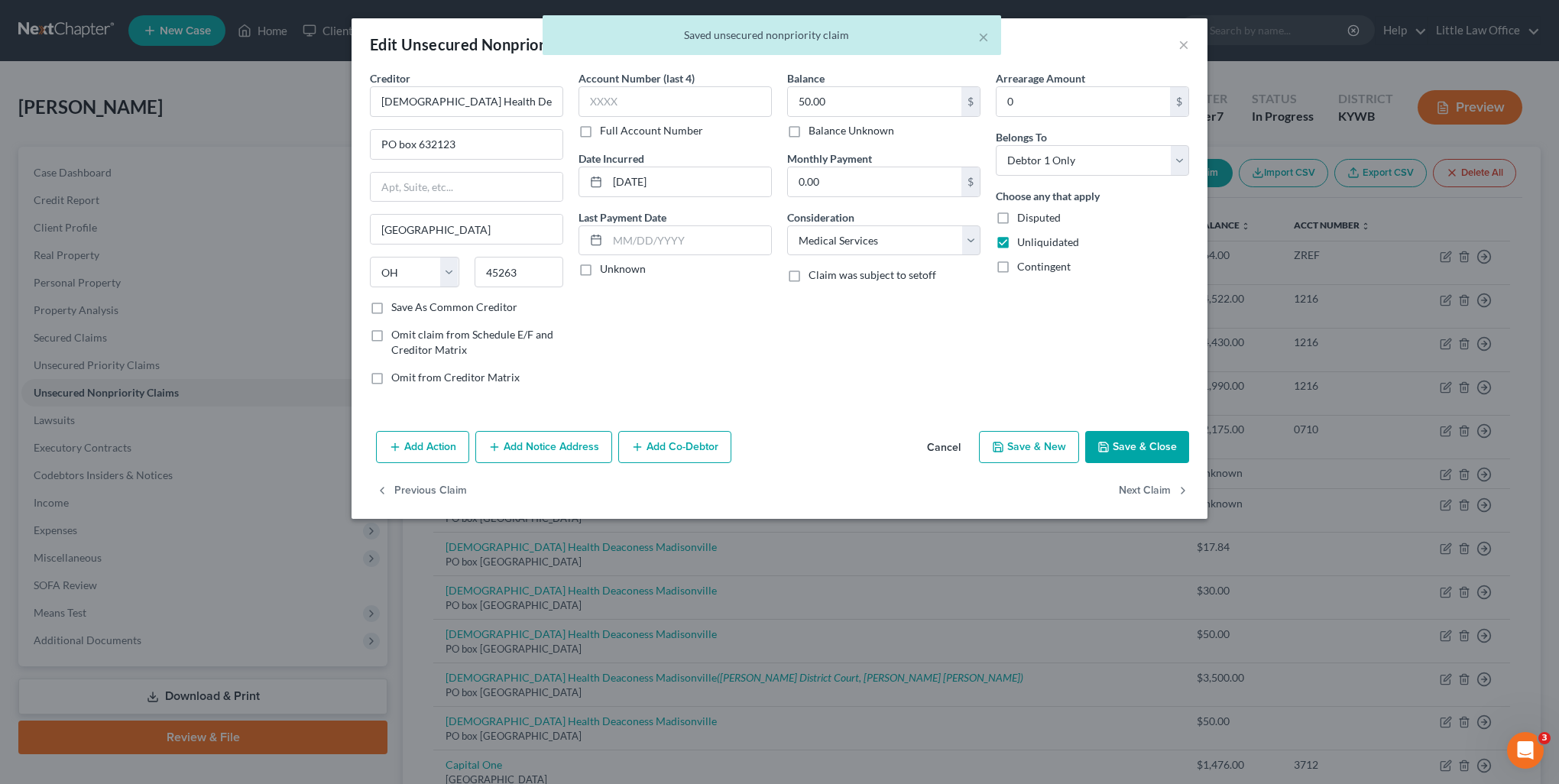
select select "36"
select select "9"
select select "0"
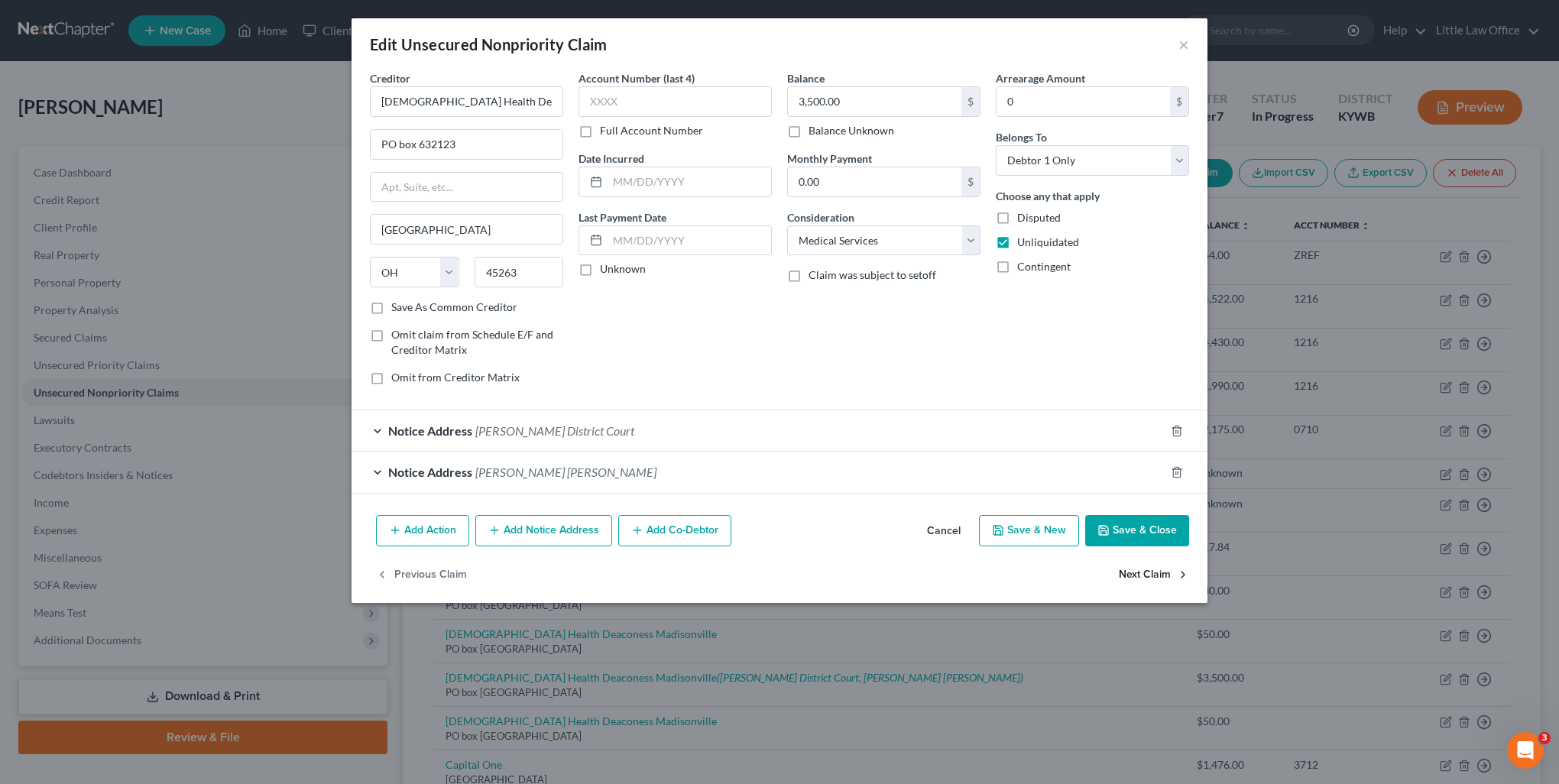
click at [1149, 572] on button "Next Claim" at bounding box center [1154, 574] width 70 height 32
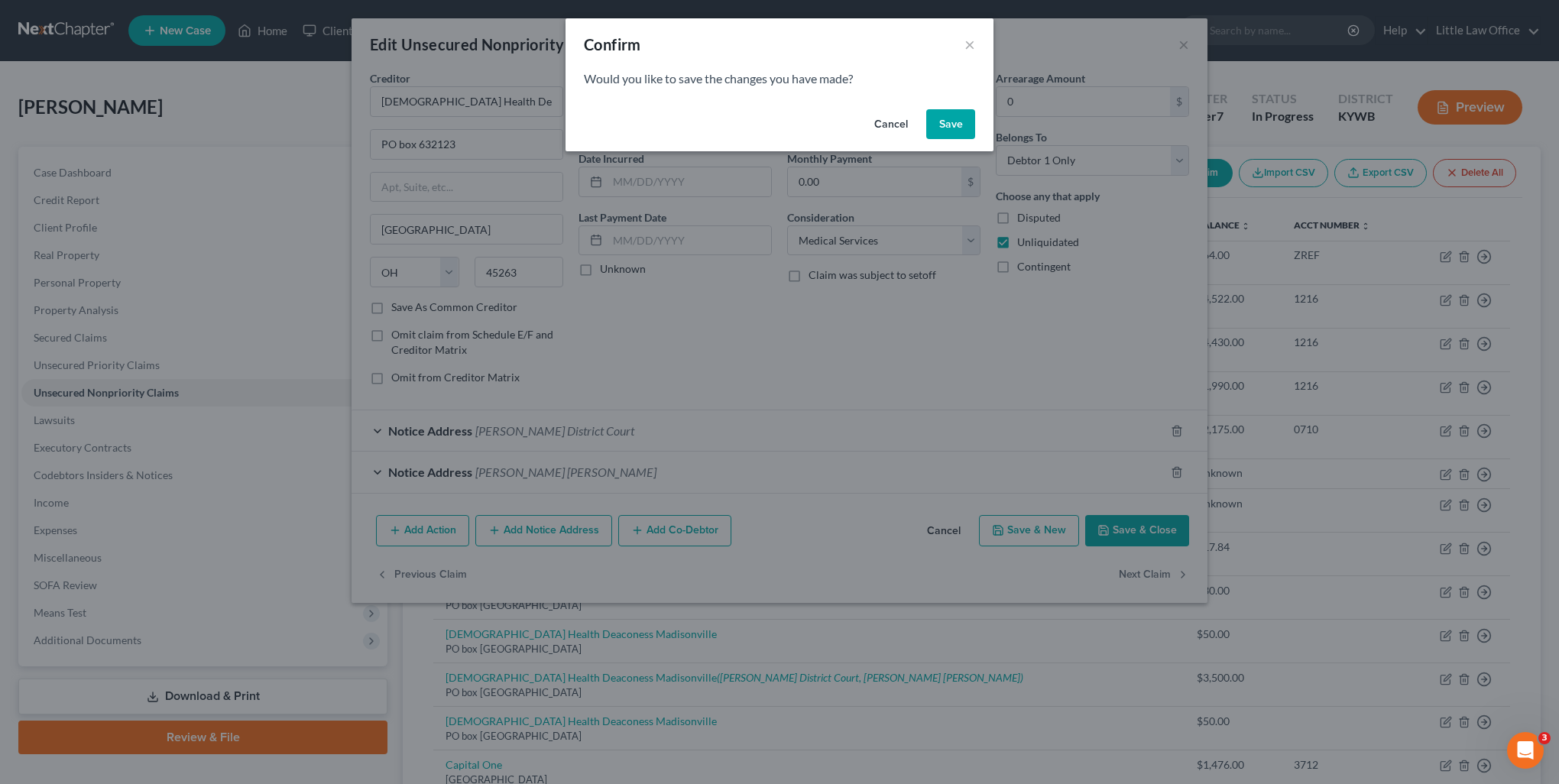
click at [951, 120] on button "Save" at bounding box center [951, 124] width 49 height 30
select select "36"
select select "9"
select select "0"
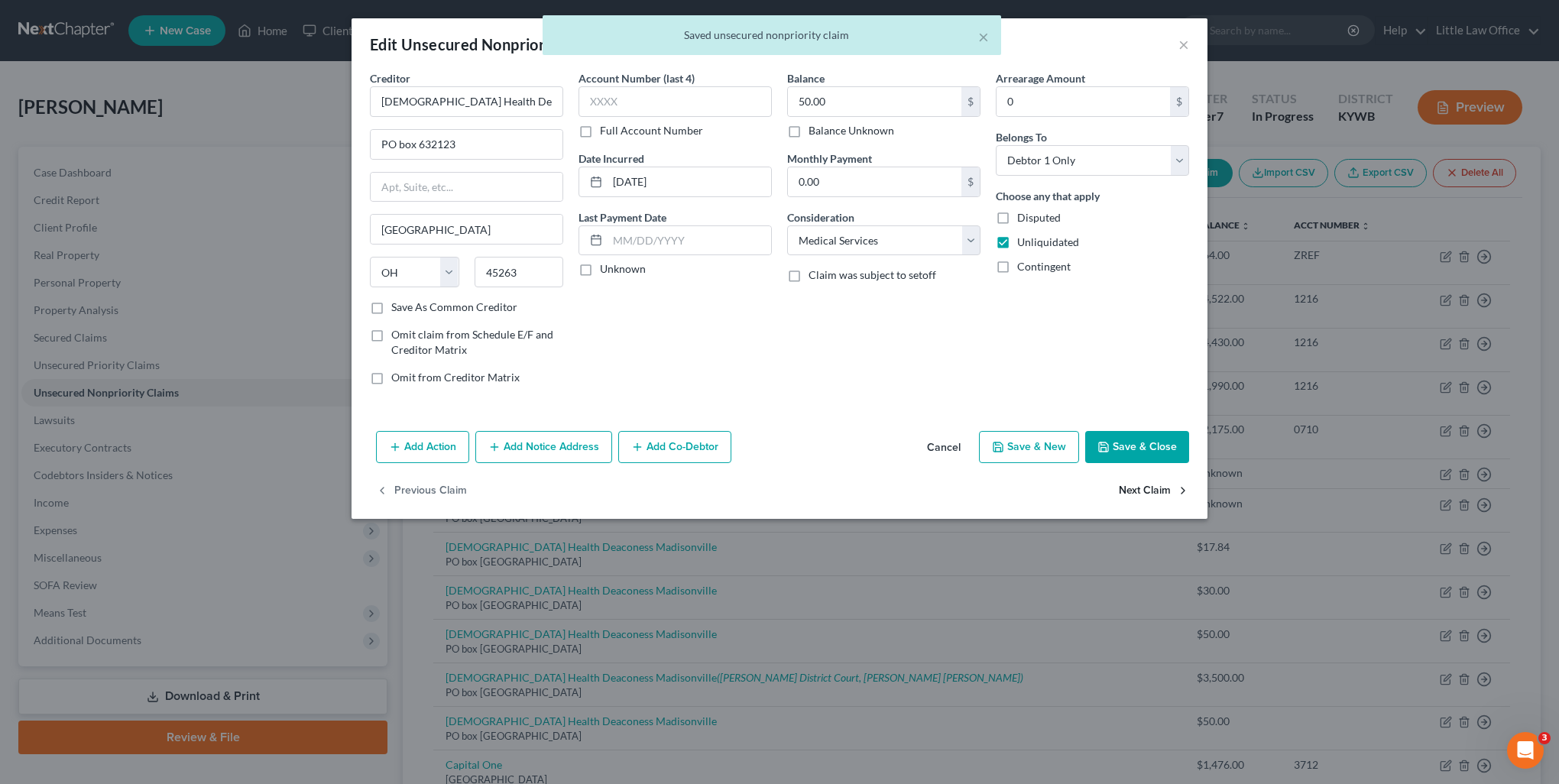
click at [1143, 481] on button "Next Claim" at bounding box center [1154, 491] width 70 height 32
select select "28"
select select "2"
select select "0"
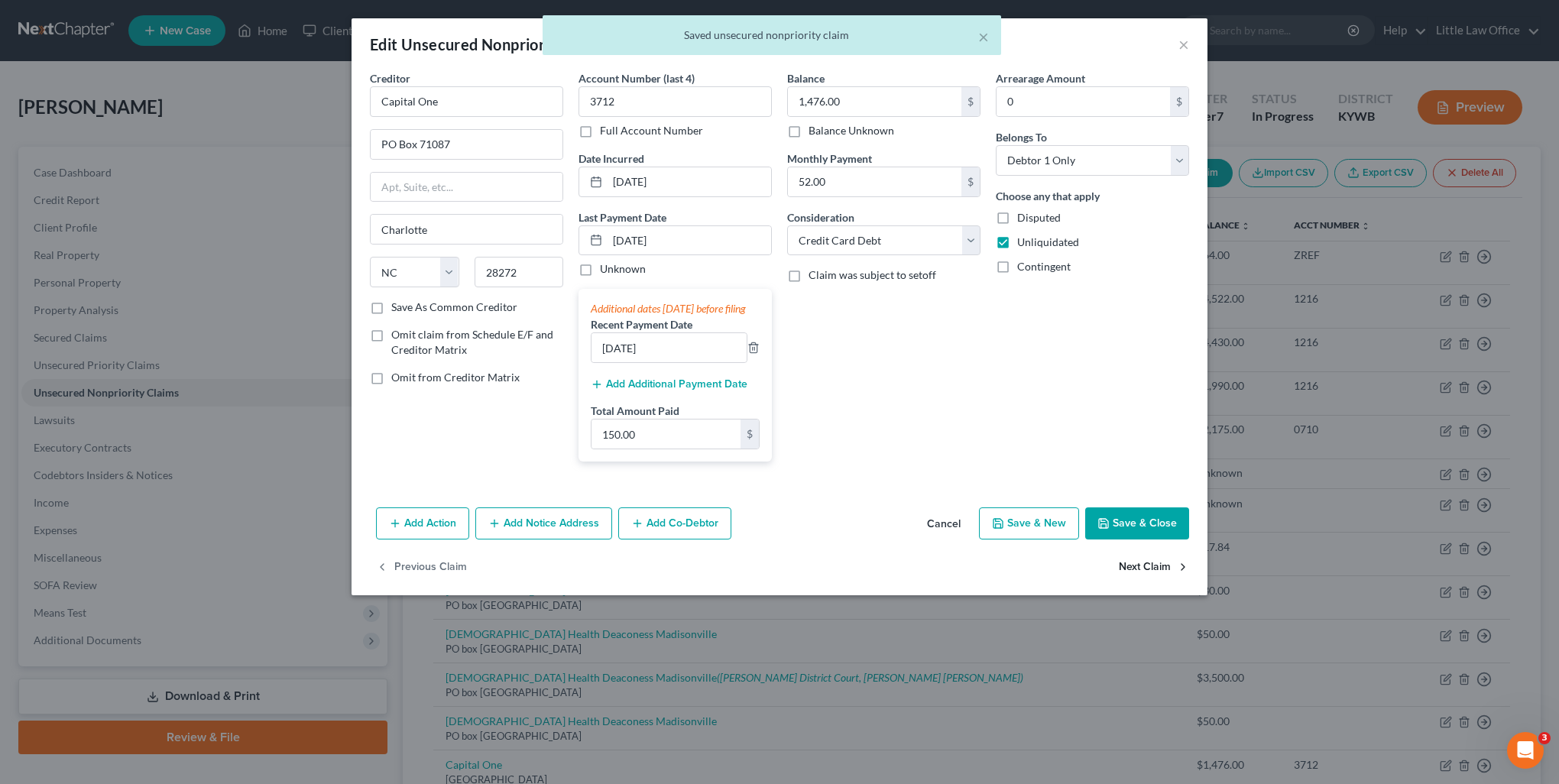
click at [1130, 575] on button "Next Claim" at bounding box center [1154, 568] width 70 height 32
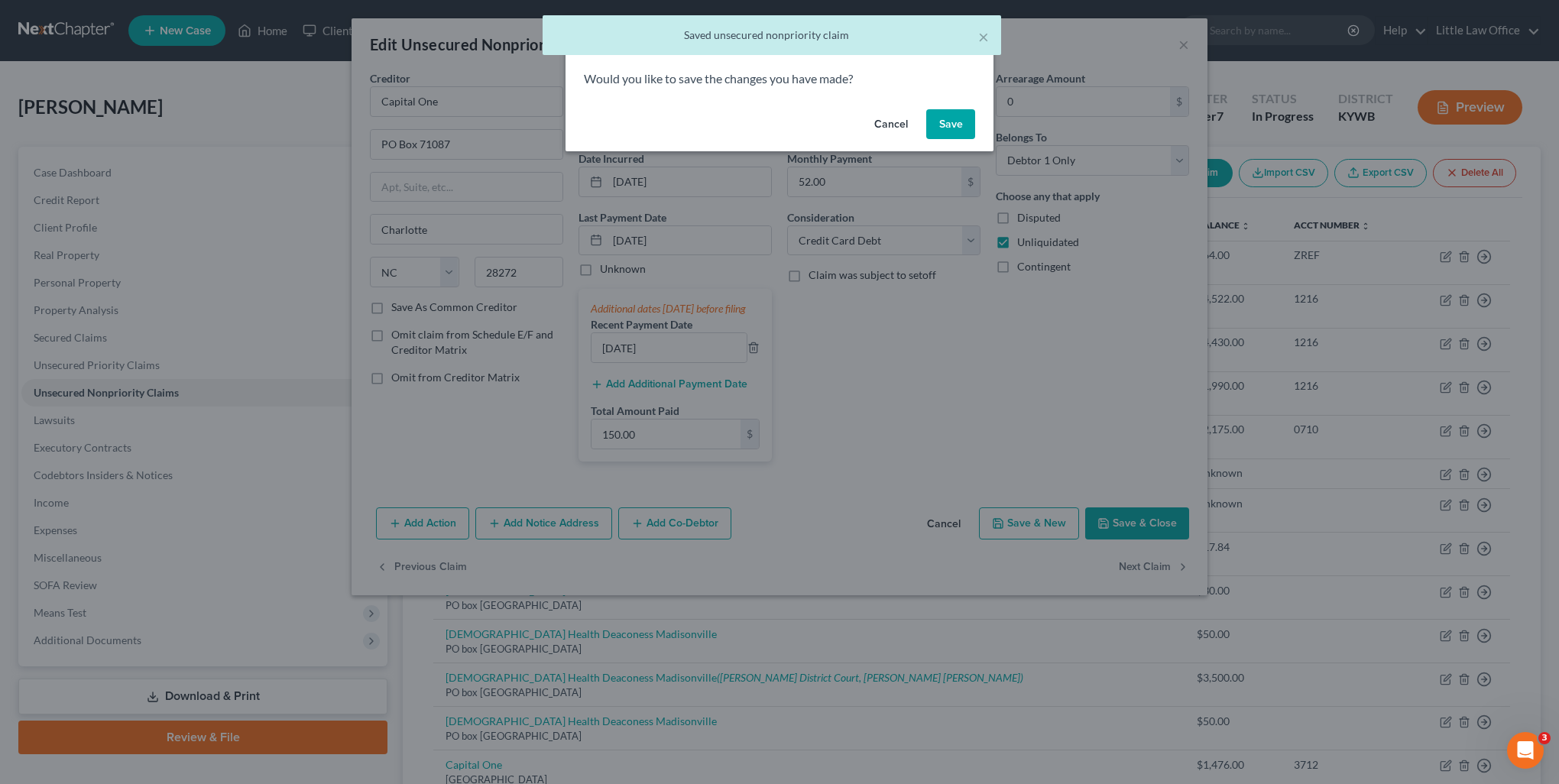
click at [953, 129] on button "Save" at bounding box center [951, 124] width 49 height 30
select select "28"
select select "2"
select select "0"
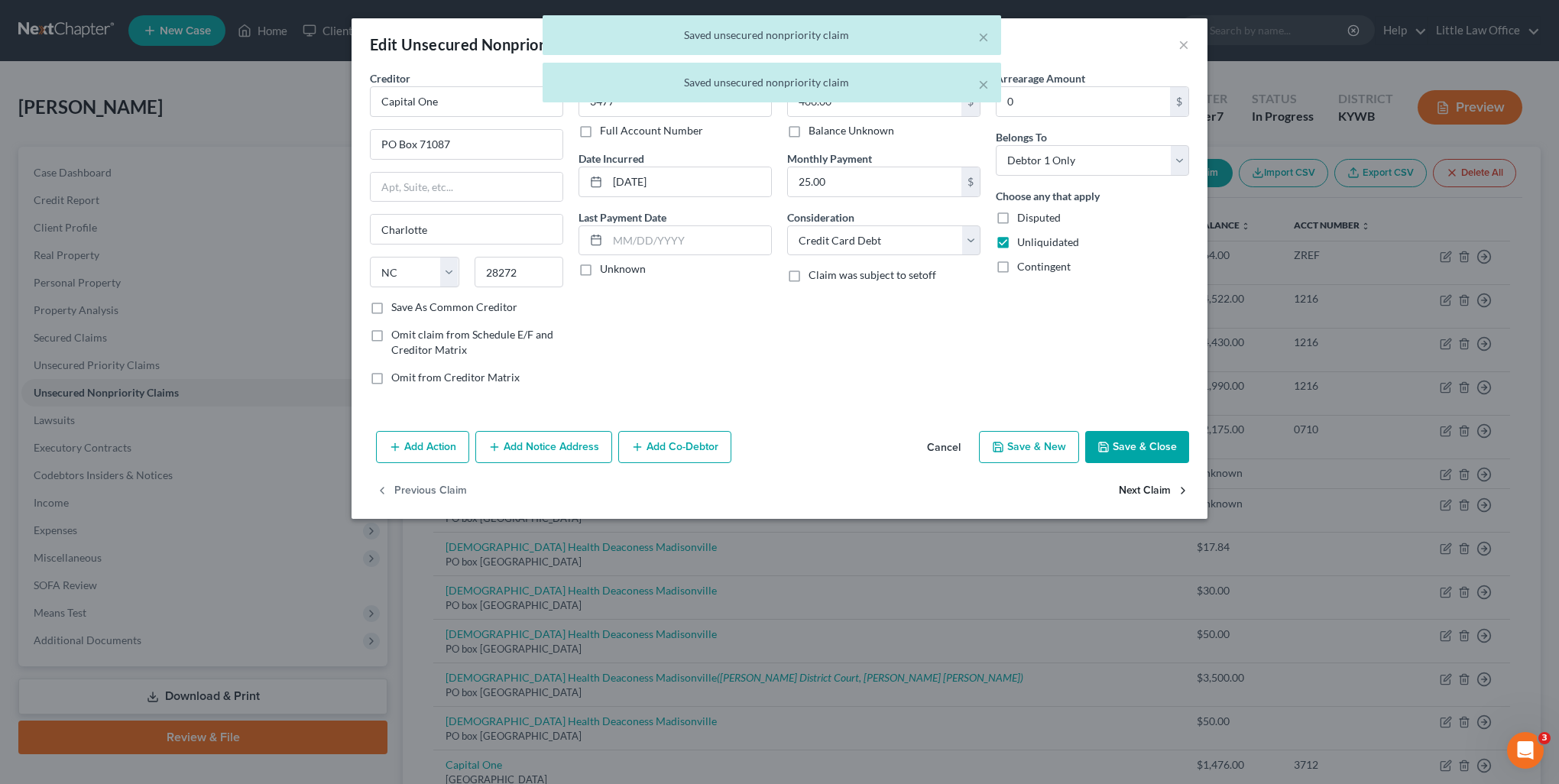
click at [1162, 491] on button "Next Claim" at bounding box center [1154, 491] width 70 height 32
select select "46"
select select "2"
select select "0"
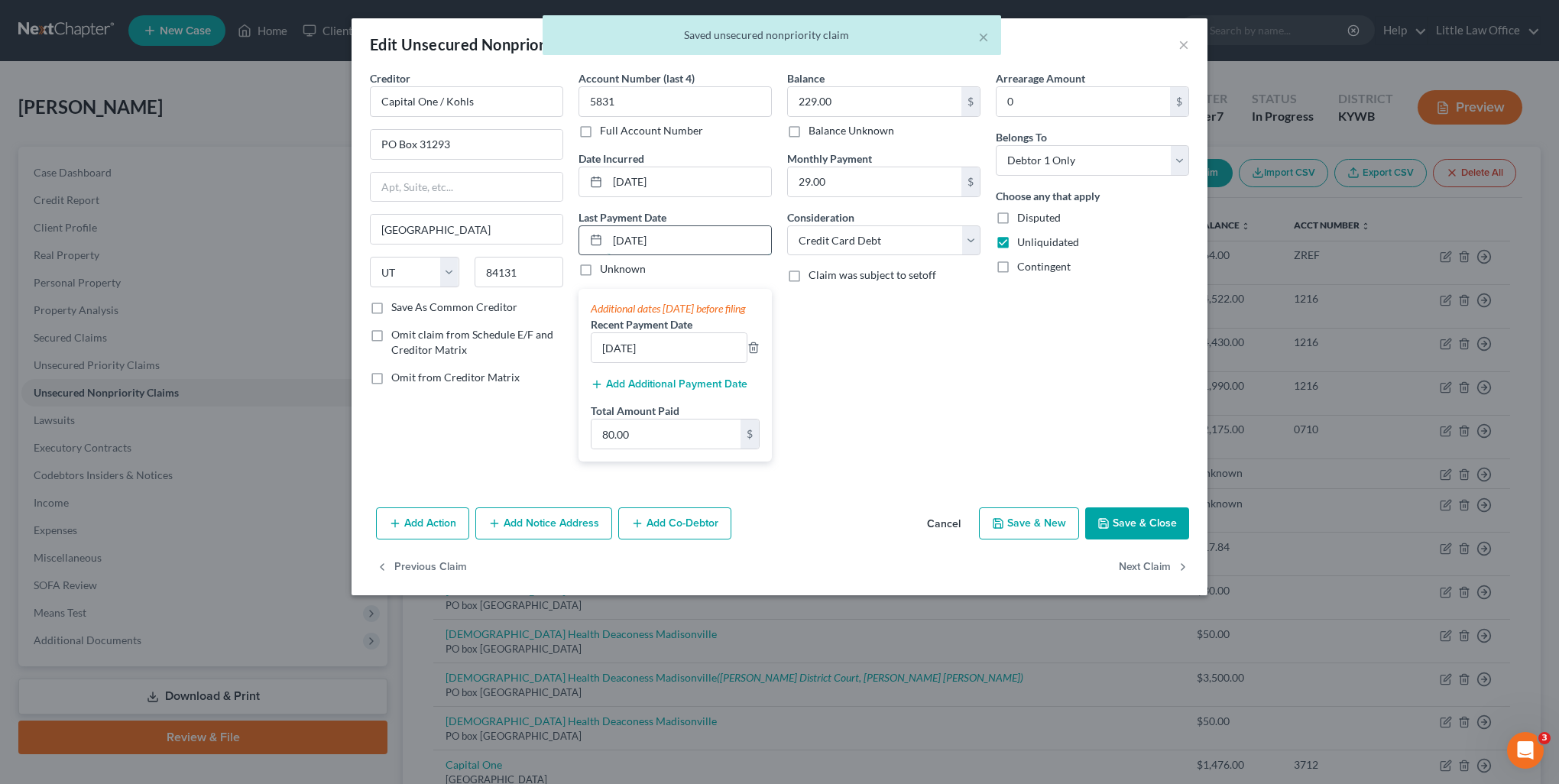
click at [688, 240] on input "06/10/2025" at bounding box center [689, 241] width 163 height 29
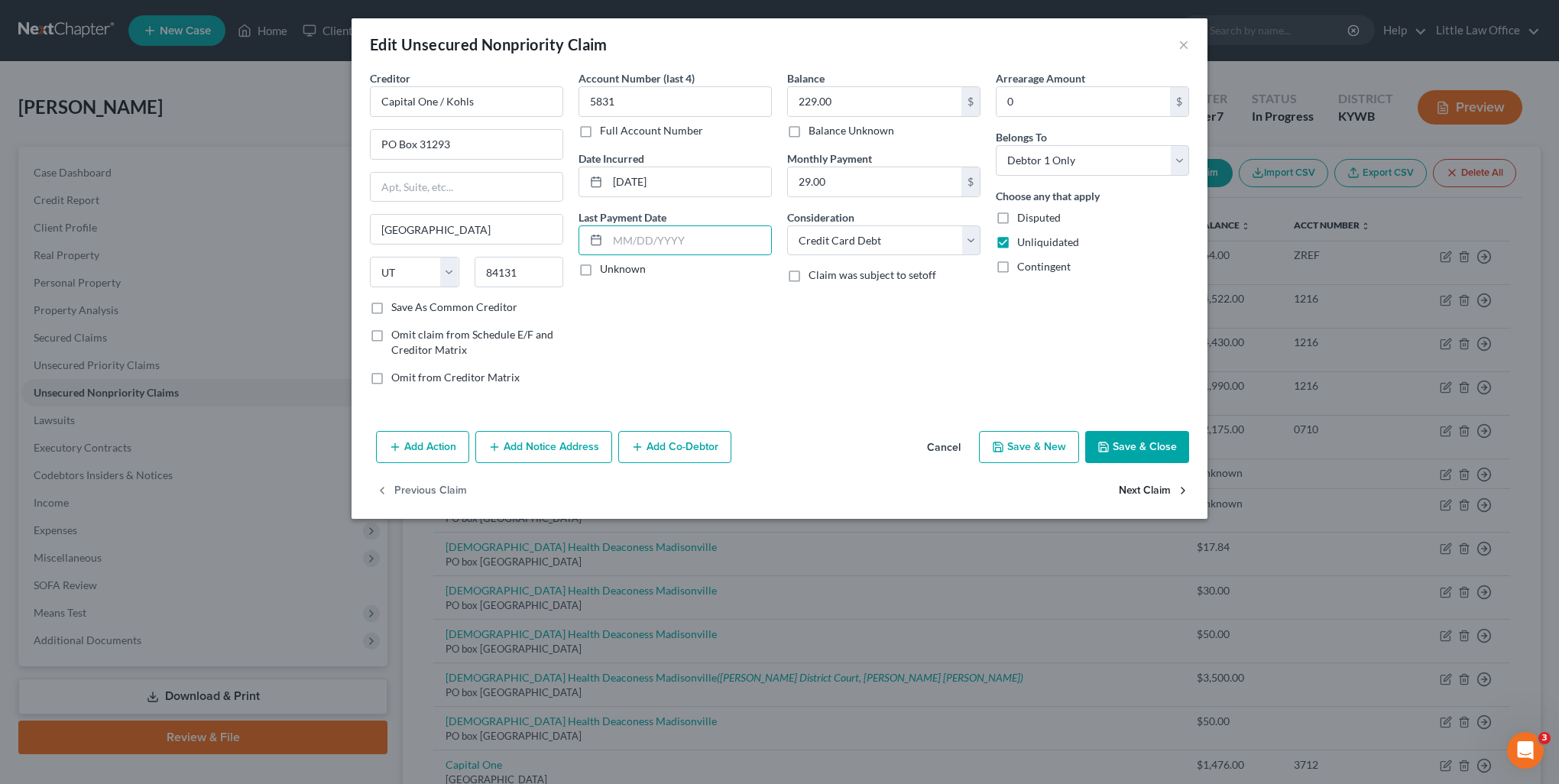
click at [1136, 488] on button "Next Claim" at bounding box center [1154, 491] width 70 height 32
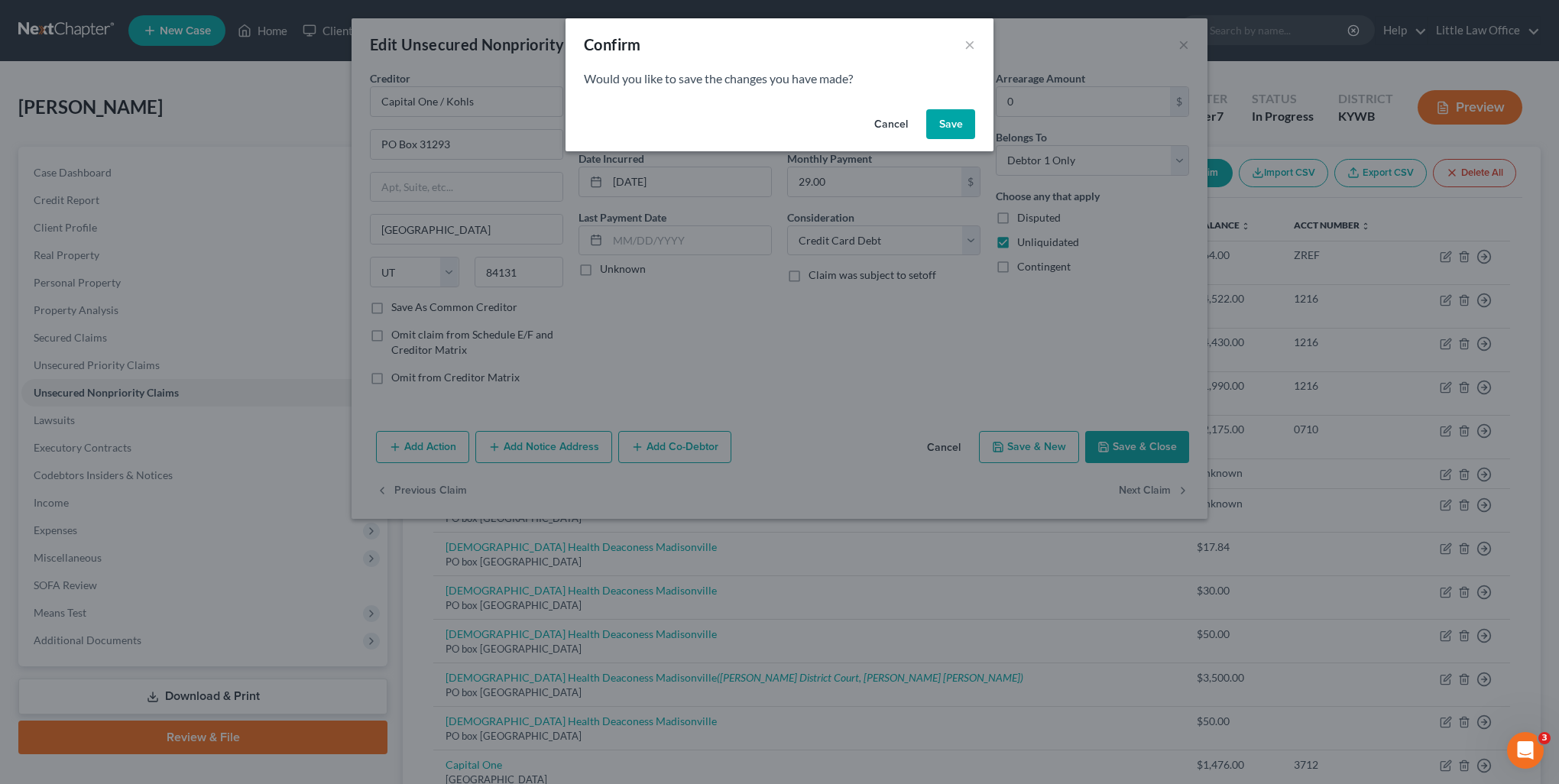
click at [944, 125] on button "Save" at bounding box center [951, 124] width 49 height 30
select select "18"
select select "1"
select select "0"
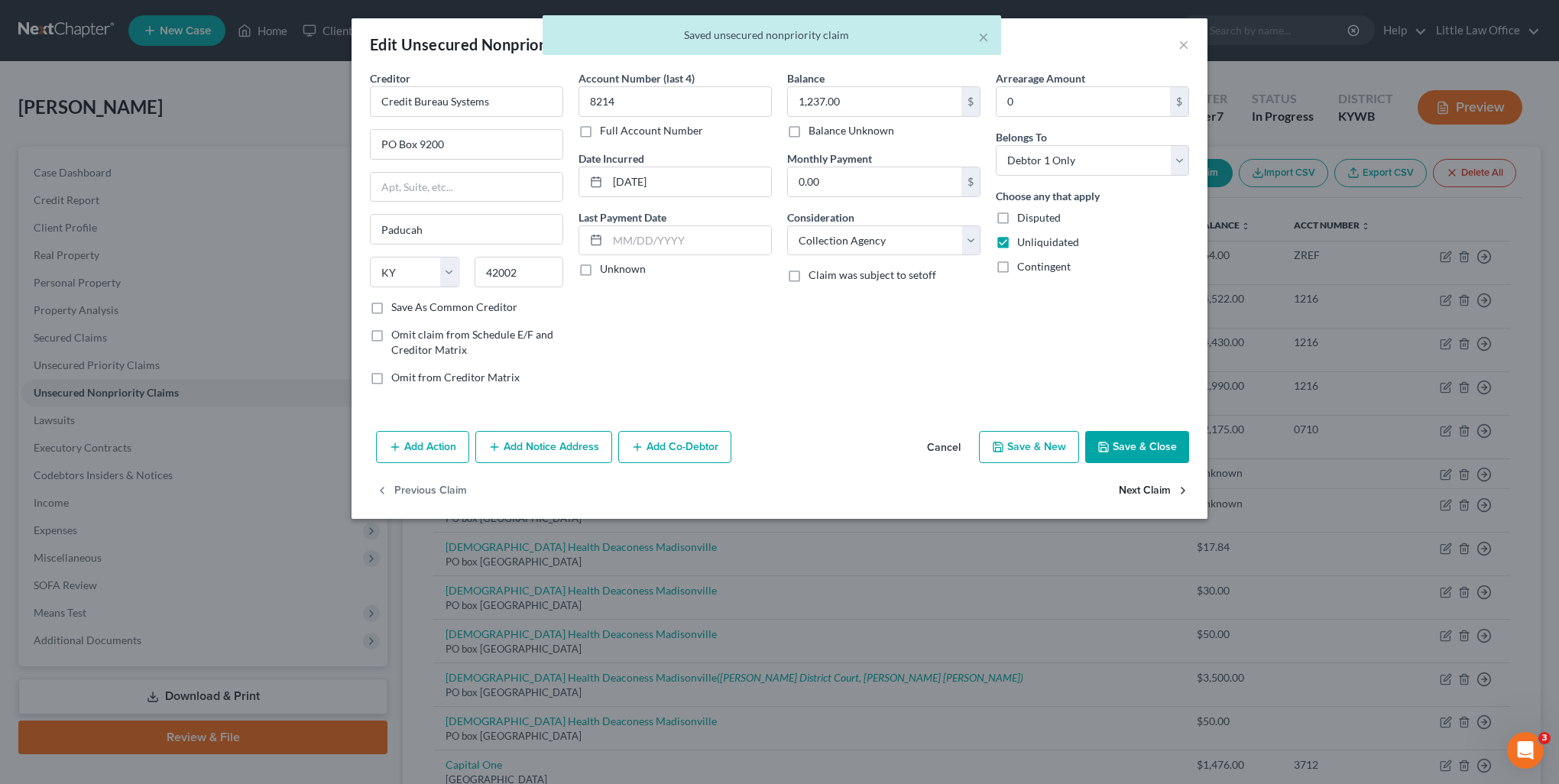
click at [1151, 501] on button "Next Claim" at bounding box center [1154, 491] width 70 height 32
select select "18"
select select "1"
select select "0"
click at [1151, 501] on button "Next Claim" at bounding box center [1154, 491] width 70 height 32
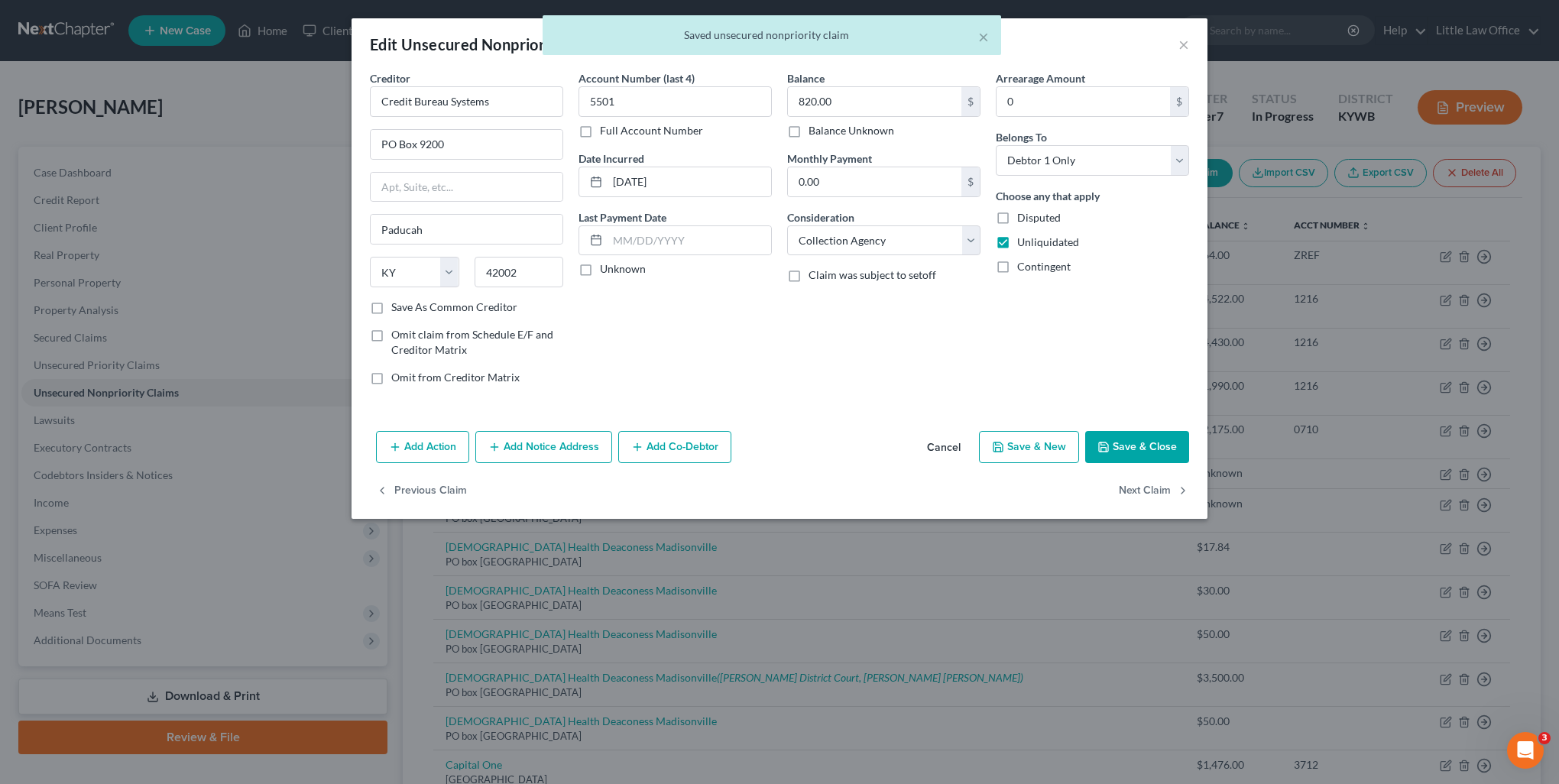
select select "36"
select select "9"
select select "0"
click at [1151, 501] on button "Next Claim" at bounding box center [1154, 491] width 70 height 32
select select "36"
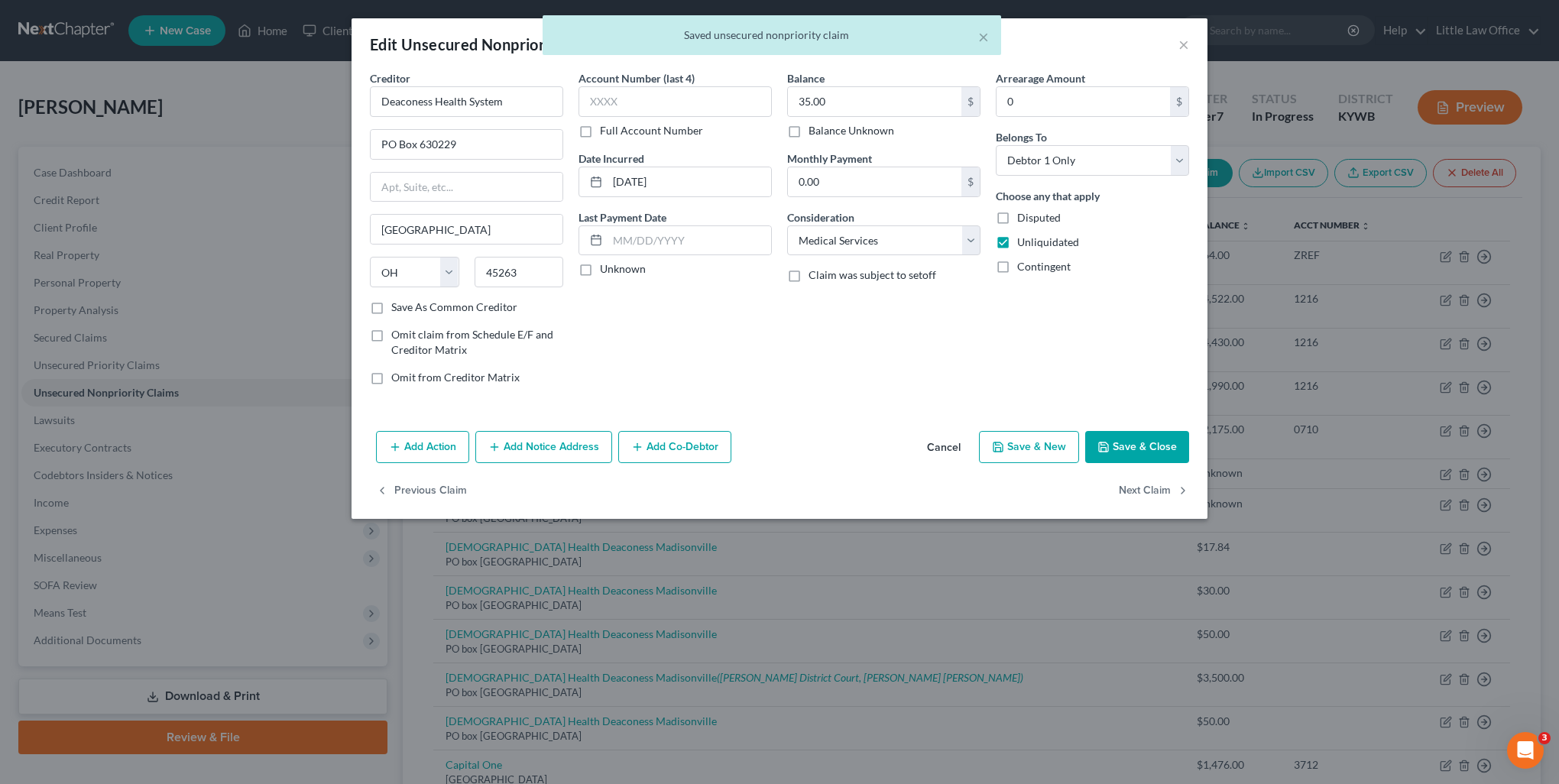
select select "9"
select select "0"
click at [1146, 491] on button "Next Claim" at bounding box center [1154, 491] width 70 height 32
select select "36"
select select "9"
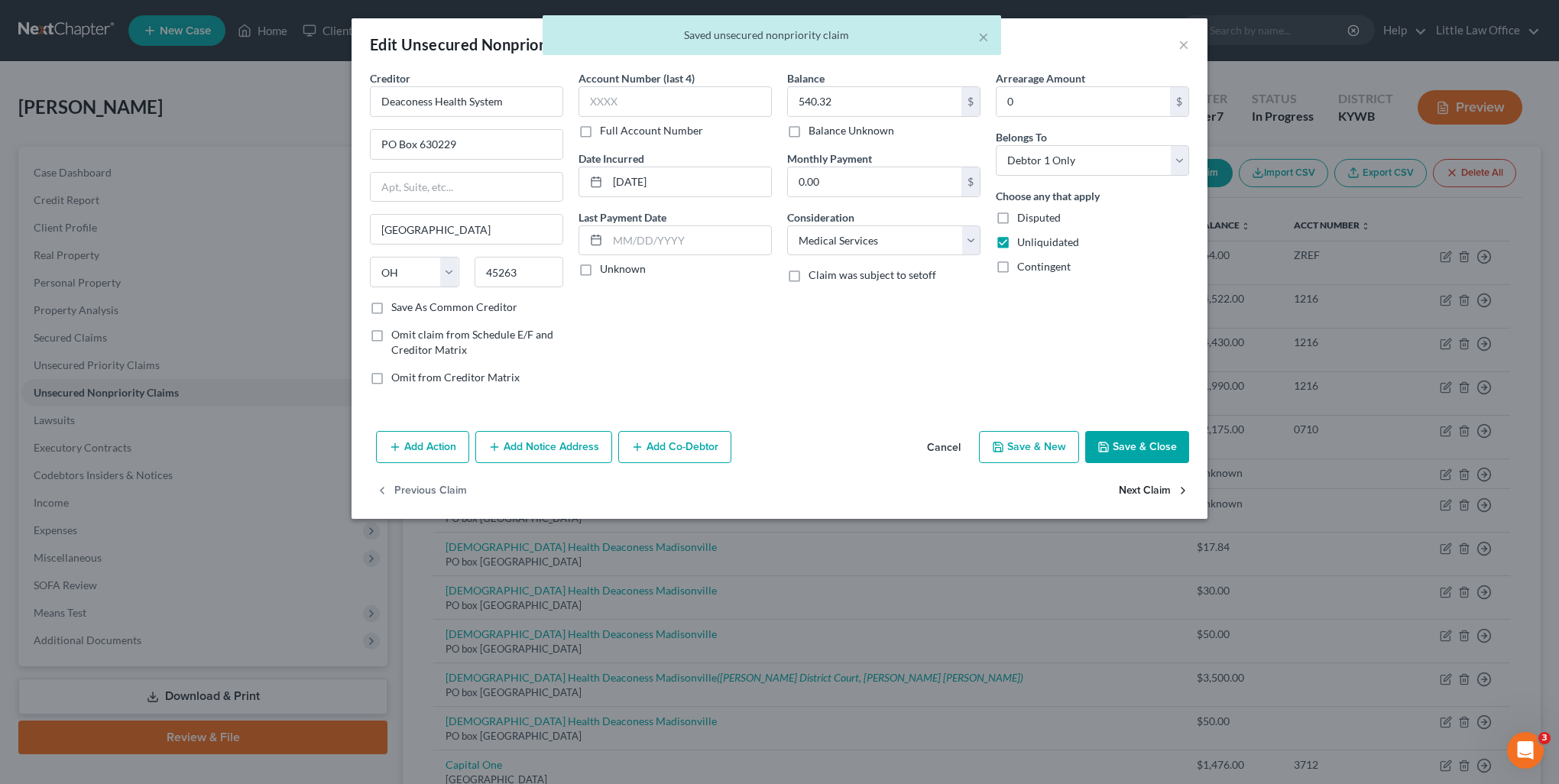
select select "0"
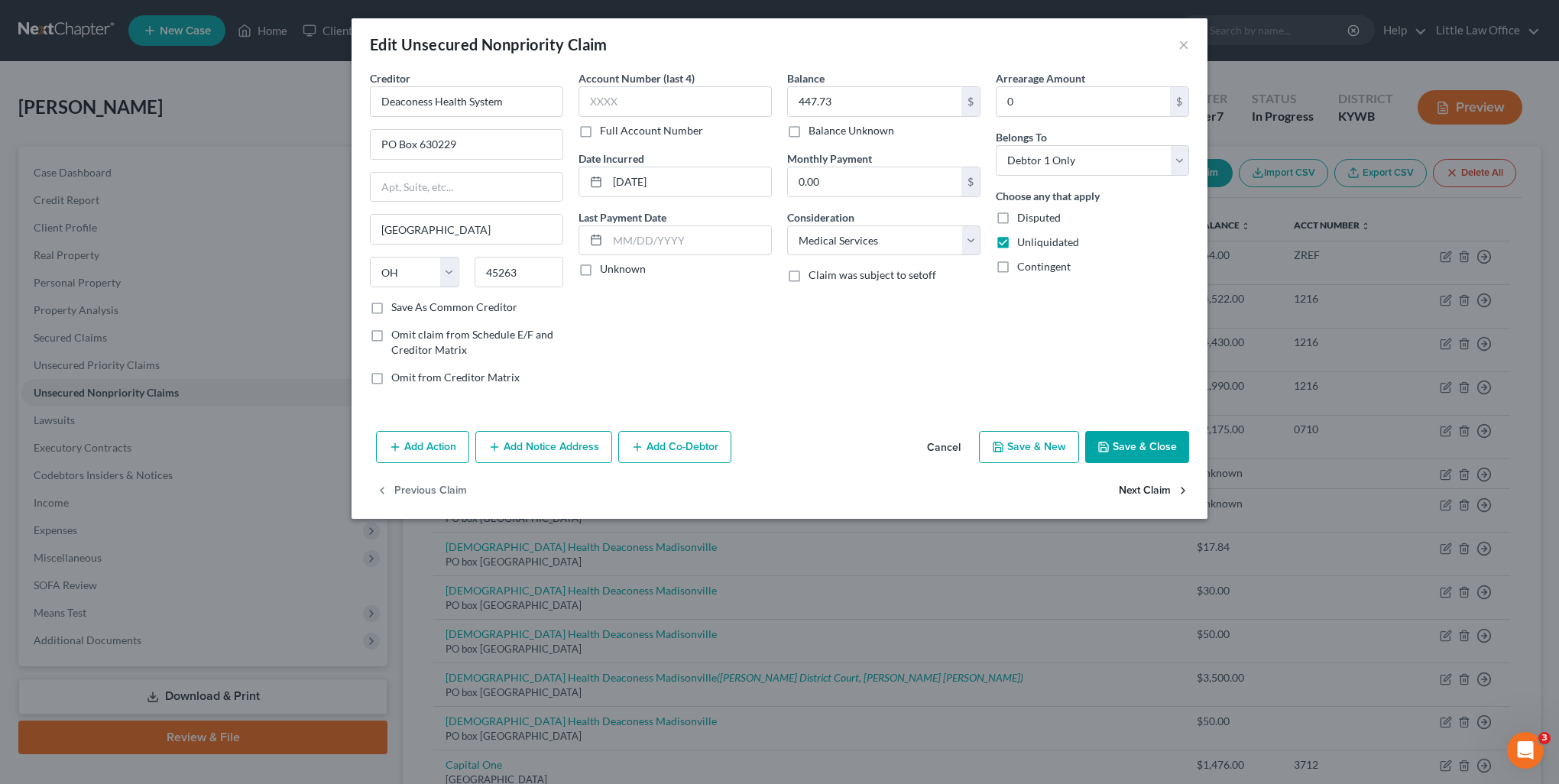
click at [1146, 491] on button "Next Claim" at bounding box center [1154, 491] width 70 height 32
select select "36"
select select "9"
select select "0"
click at [1146, 491] on button "Next Claim" at bounding box center [1154, 491] width 70 height 32
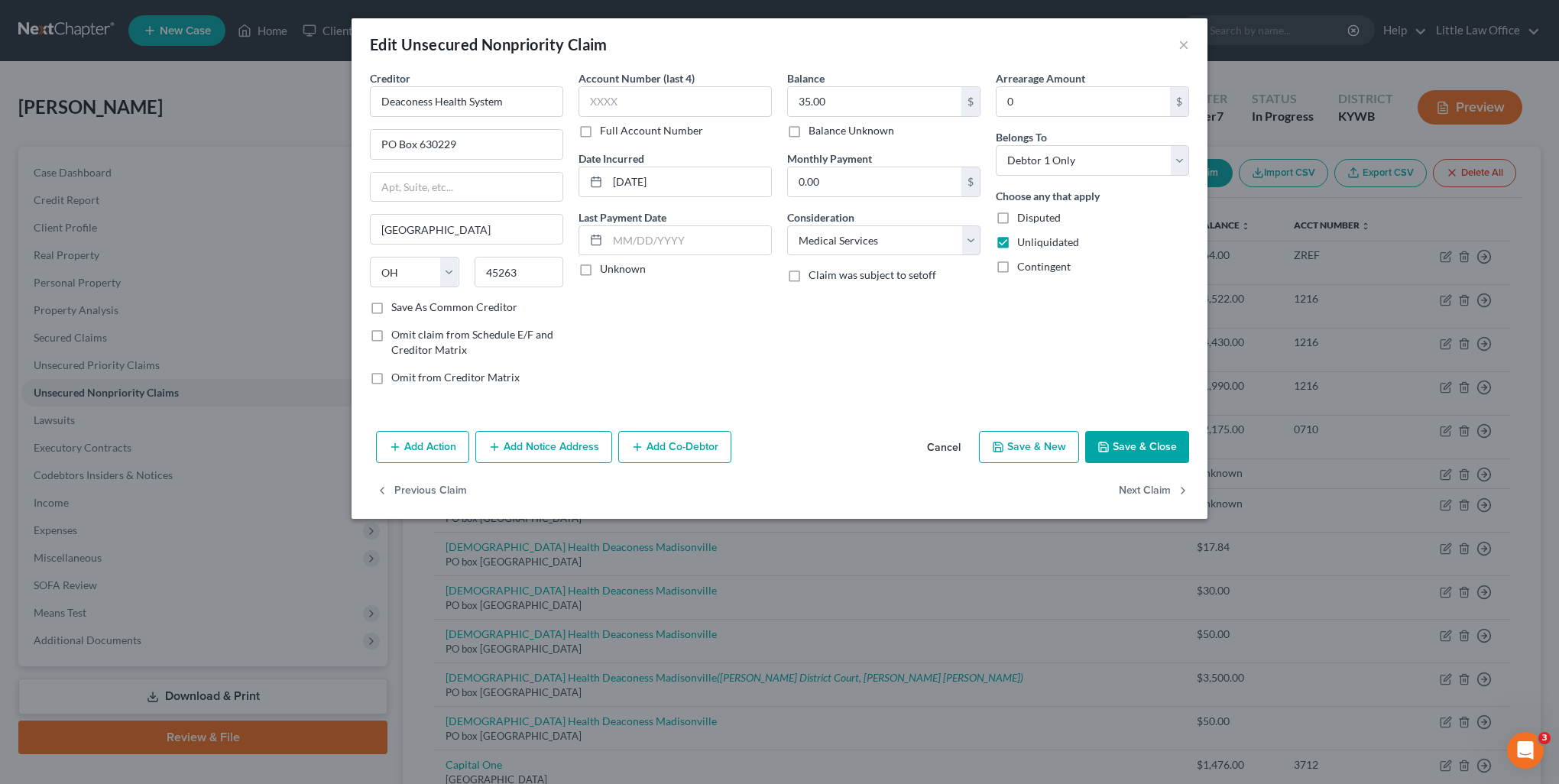
select select "36"
select select "9"
select select "0"
click at [1146, 491] on button "Next Claim" at bounding box center [1154, 491] width 70 height 32
select select "45"
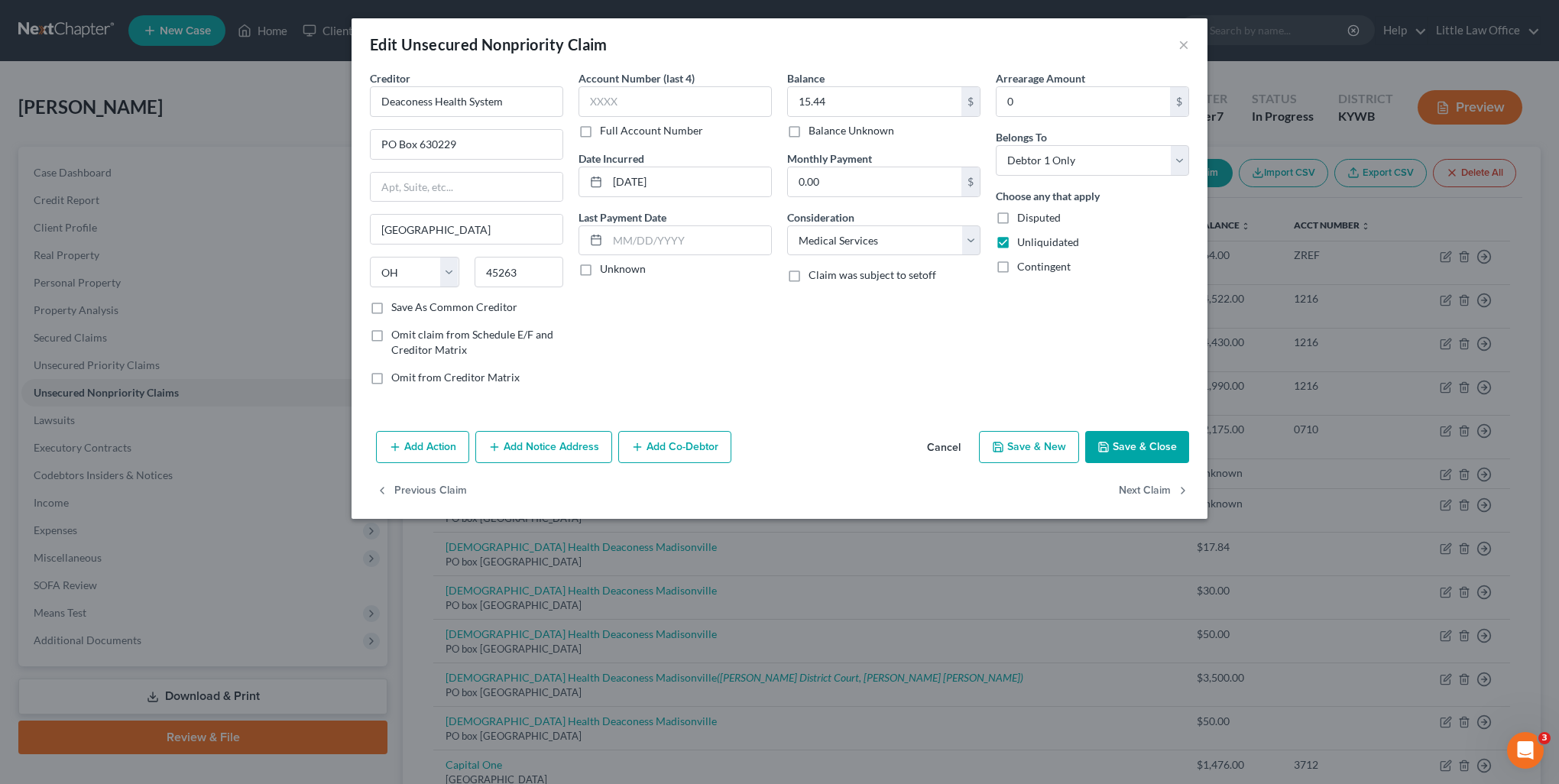
select select "10"
select select "0"
click at [1146, 491] on button "Next Claim" at bounding box center [1154, 491] width 70 height 32
select select "45"
select select "10"
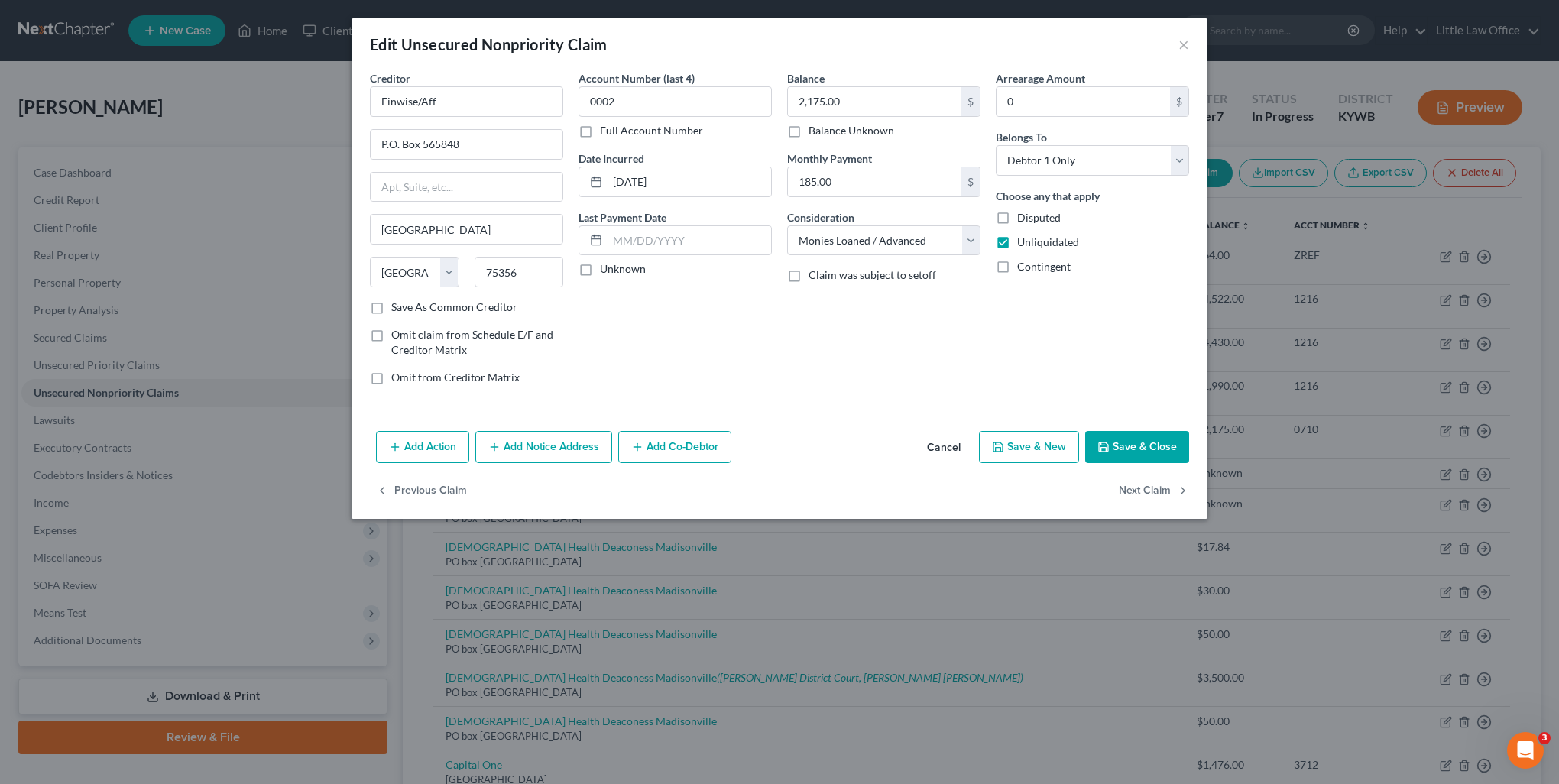
select select "0"
click at [1146, 491] on button "Next Claim" at bounding box center [1154, 491] width 70 height 32
select select "15"
select select "9"
select select "0"
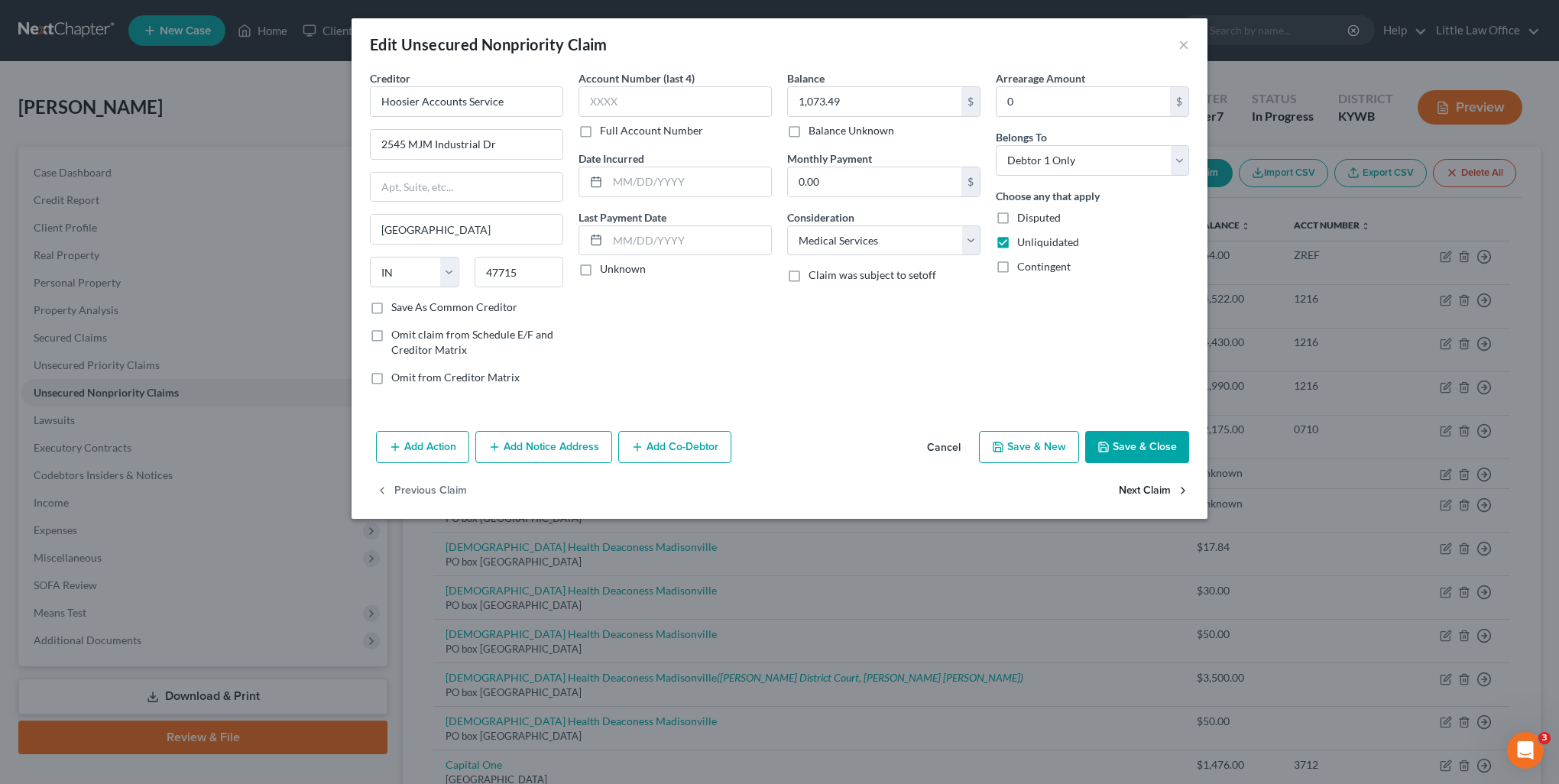
click at [1146, 491] on button "Next Claim" at bounding box center [1154, 491] width 70 height 32
select select "15"
select select "10"
select select "0"
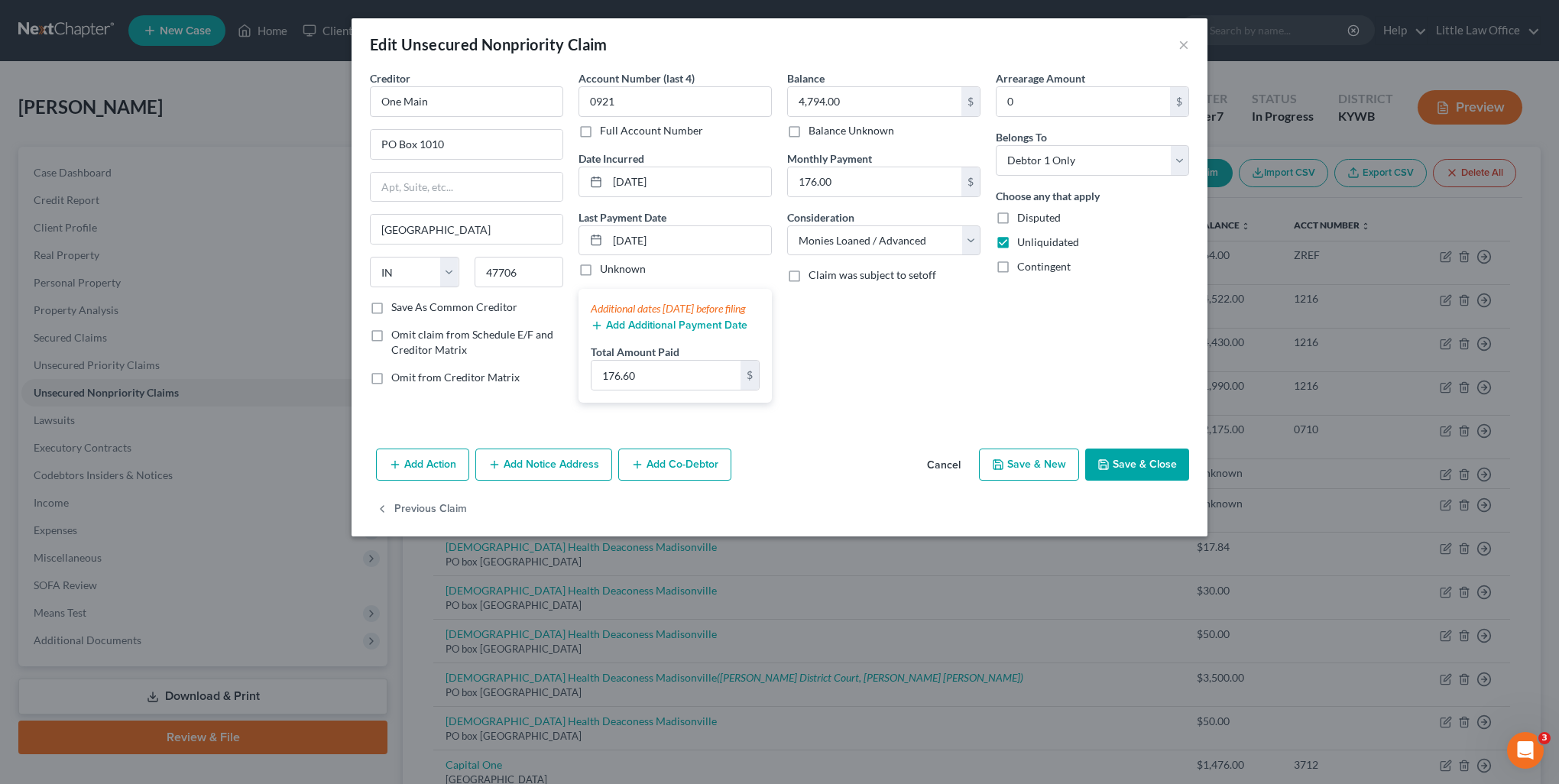
click at [1146, 481] on button "Save & Close" at bounding box center [1137, 465] width 104 height 32
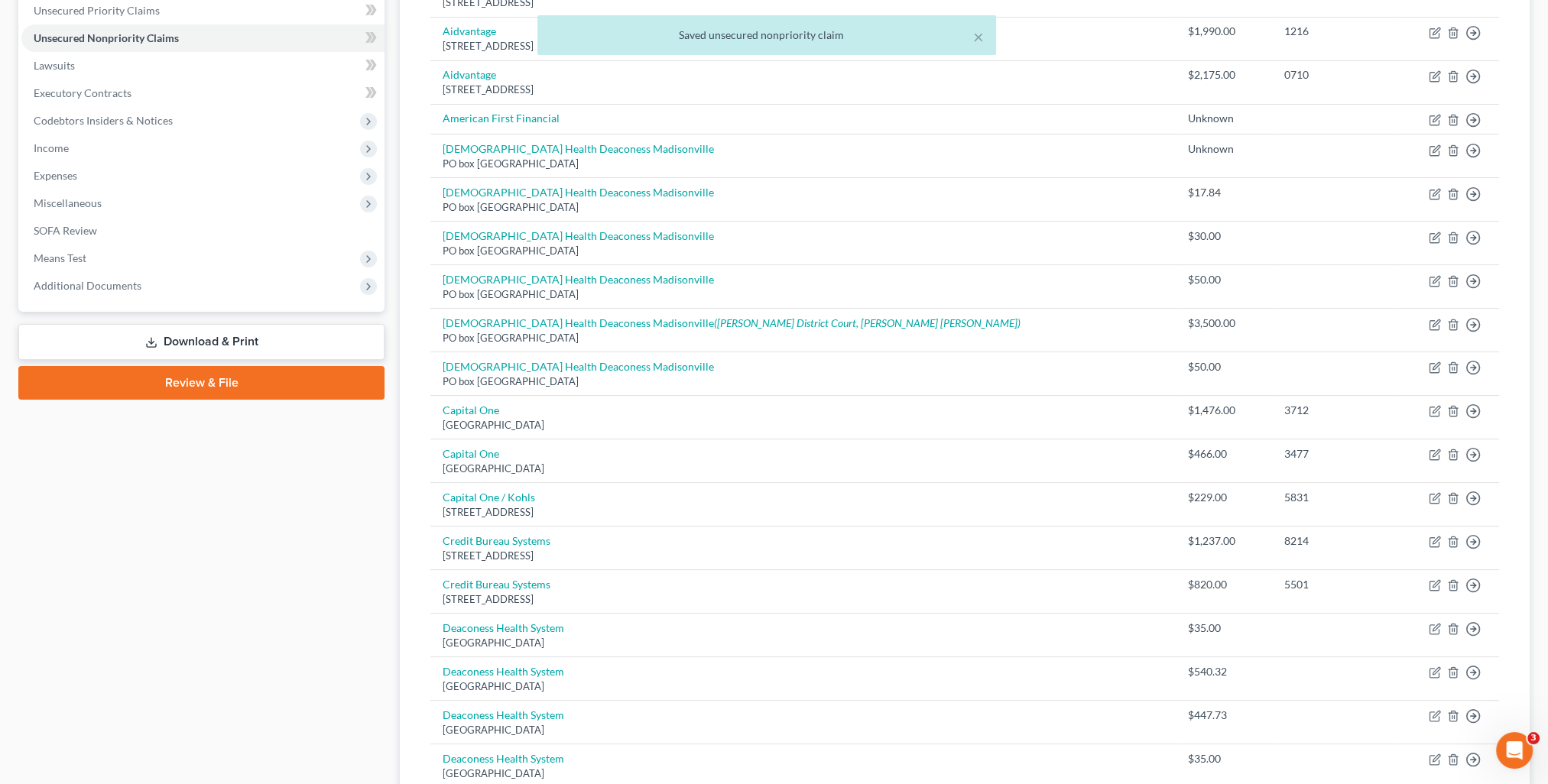
scroll to position [202, 0]
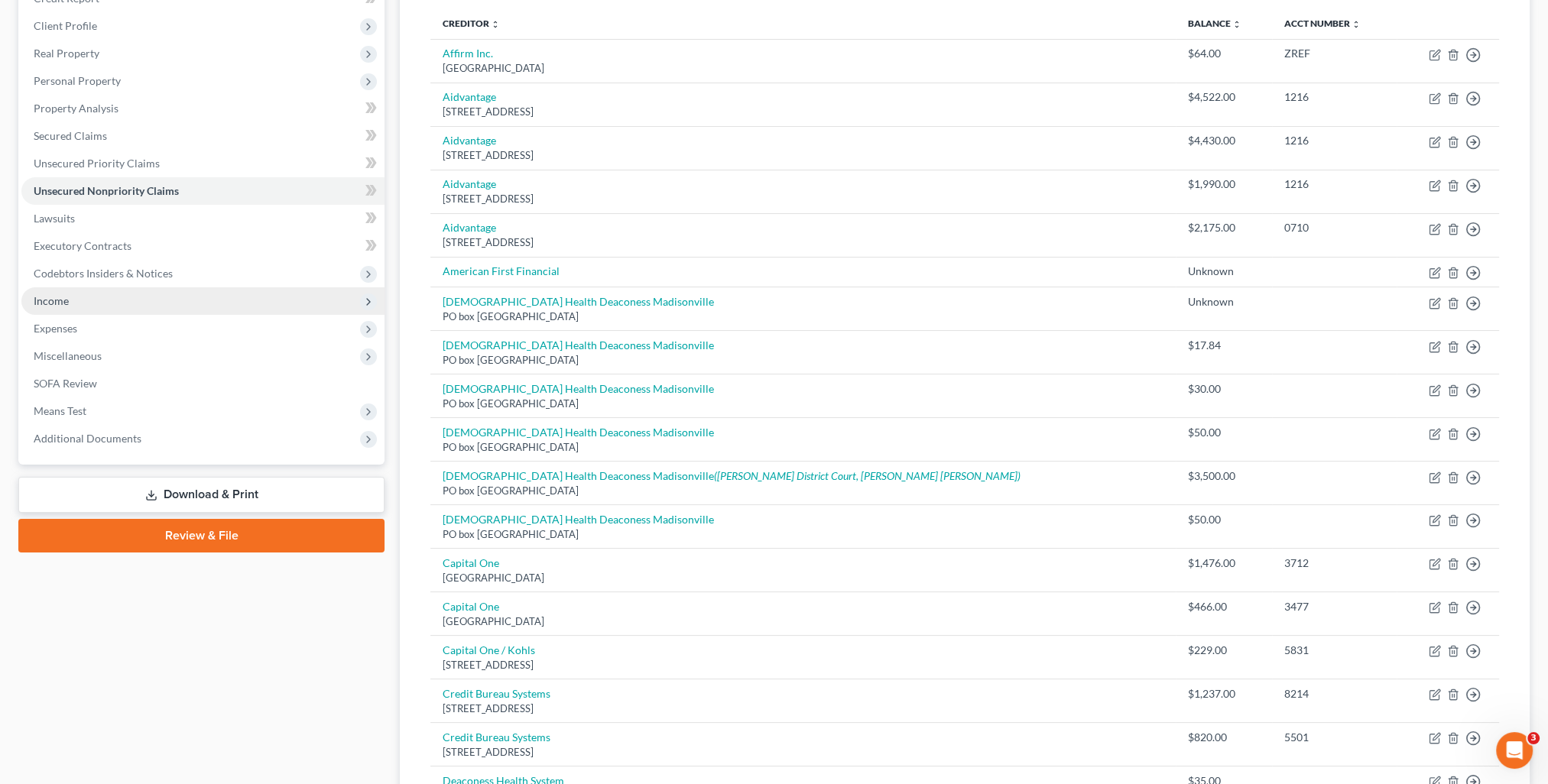
click at [59, 308] on span "Income" at bounding box center [203, 301] width 363 height 27
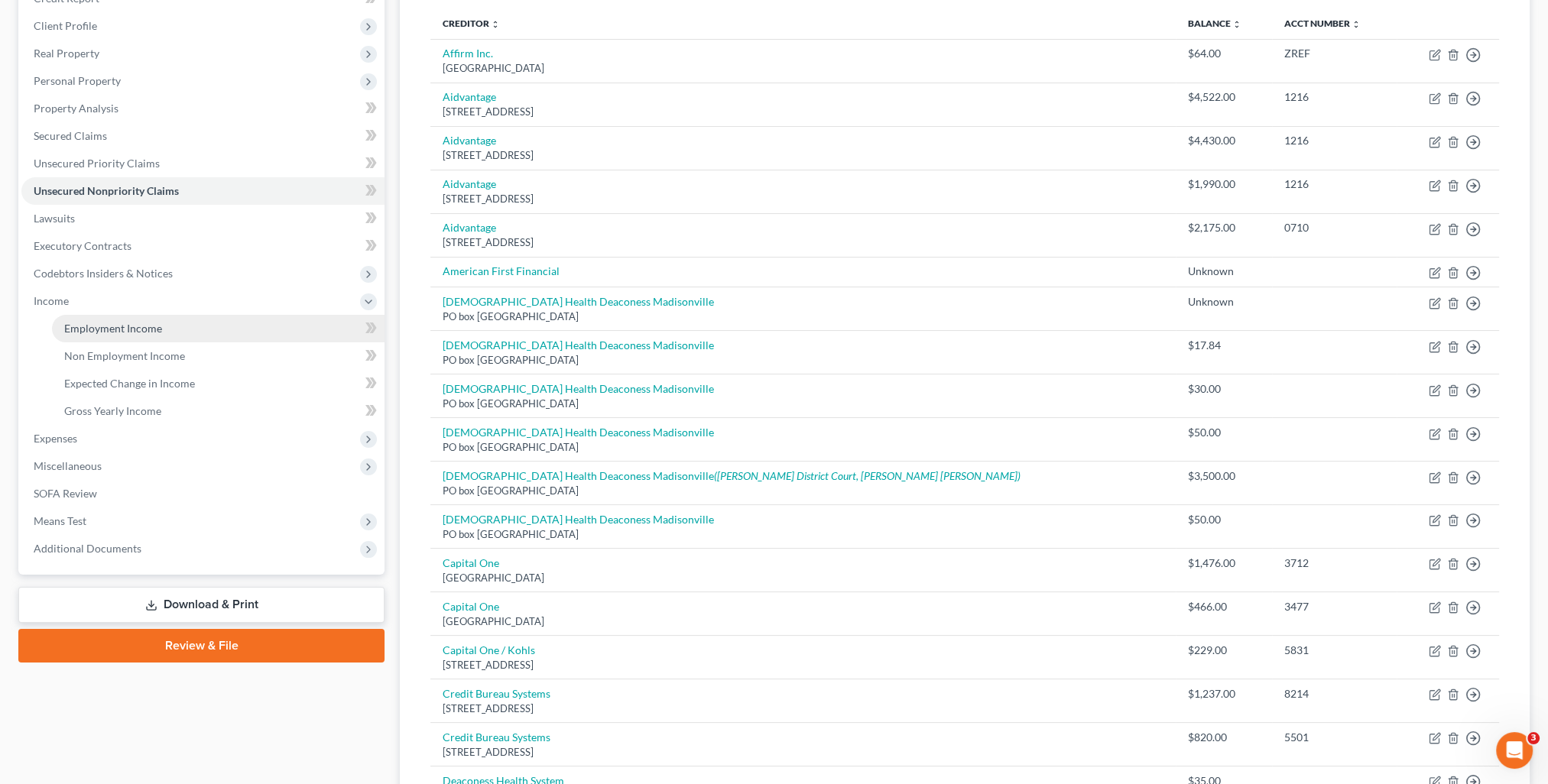
click at [109, 334] on span "Employment Income" at bounding box center [112, 329] width 98 height 13
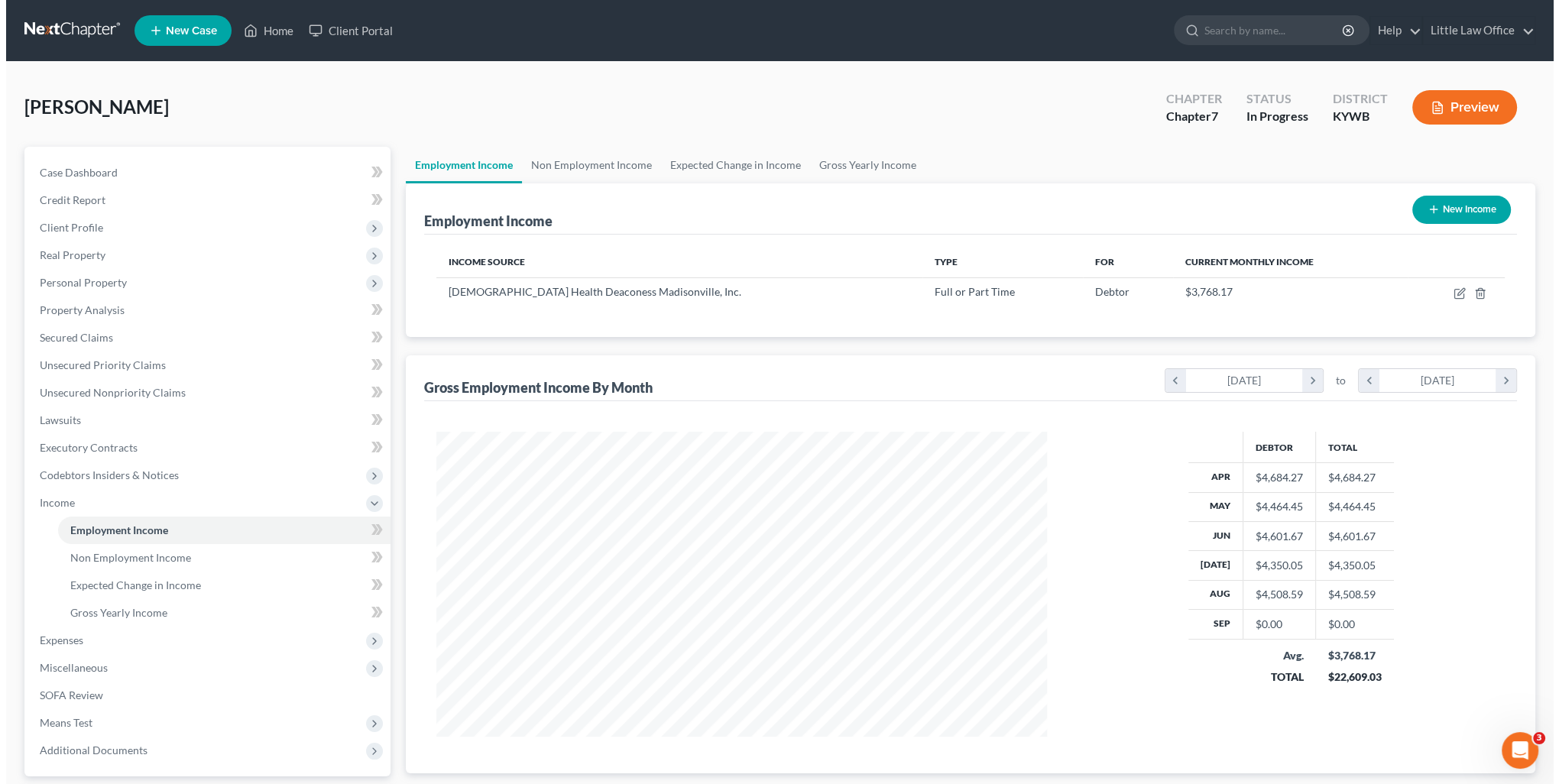
scroll to position [305, 642]
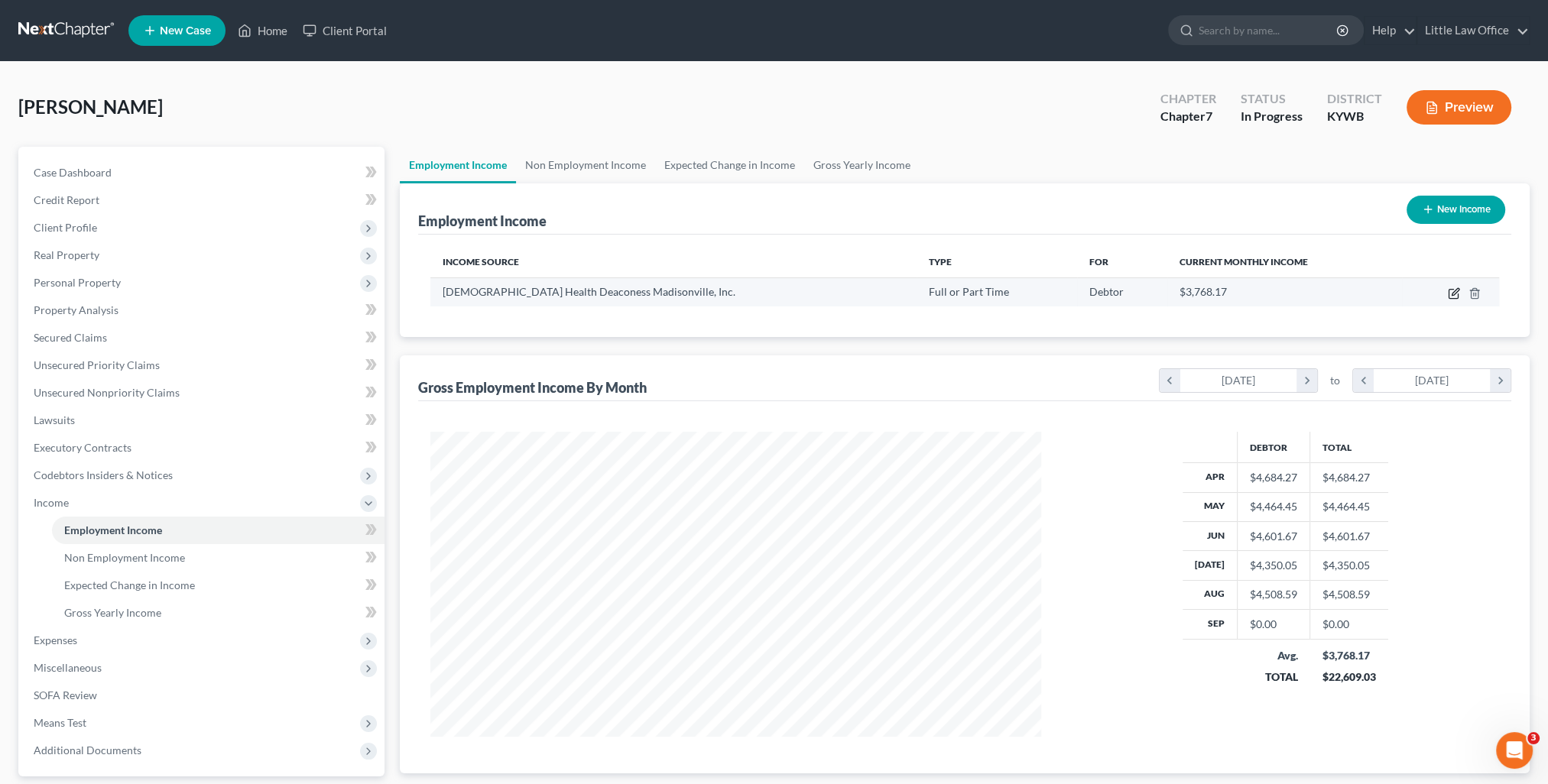
click at [1458, 295] on icon "button" at bounding box center [1453, 294] width 9 height 9
select select "0"
select select "18"
select select "2"
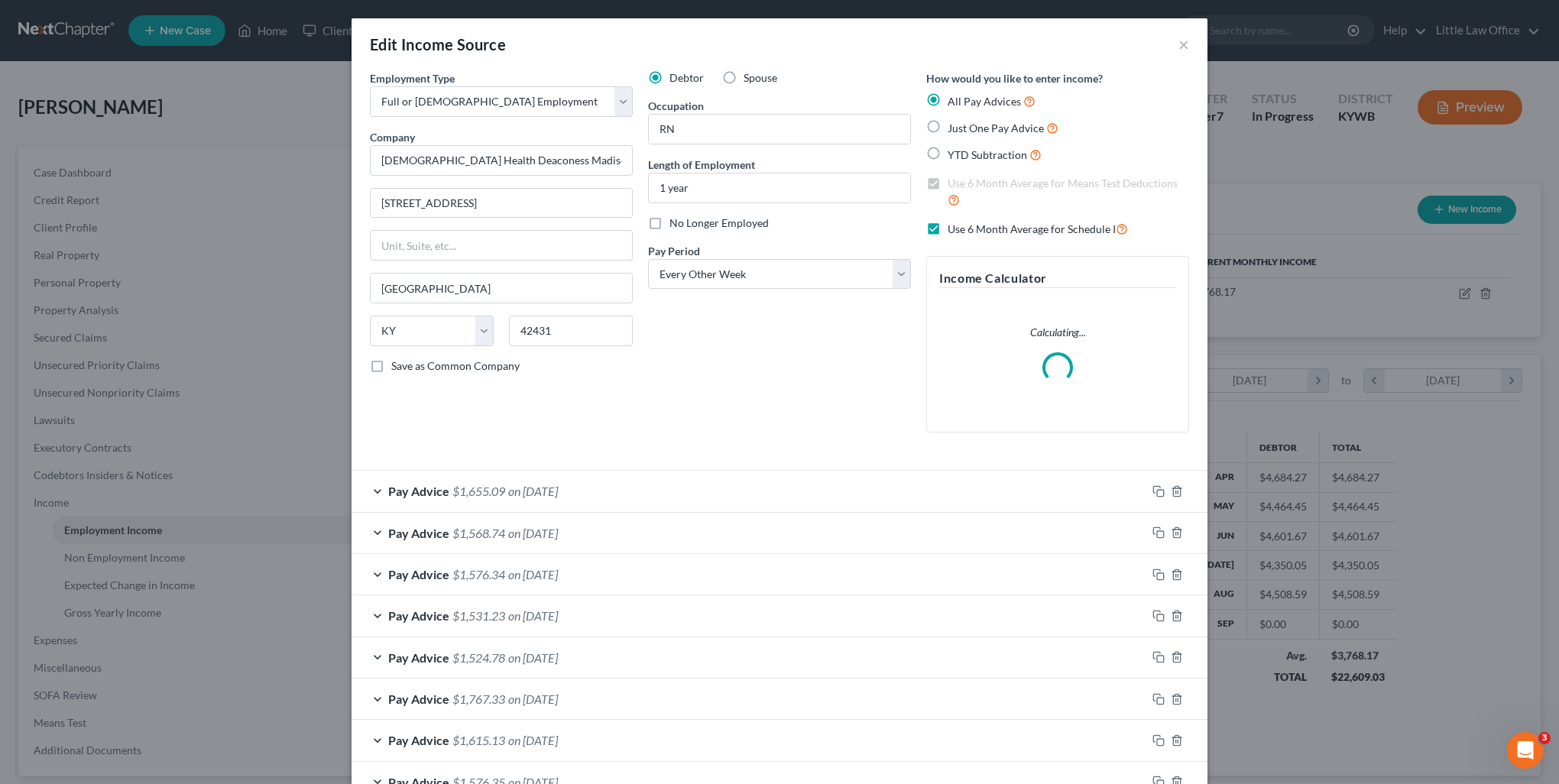
scroll to position [307, 645]
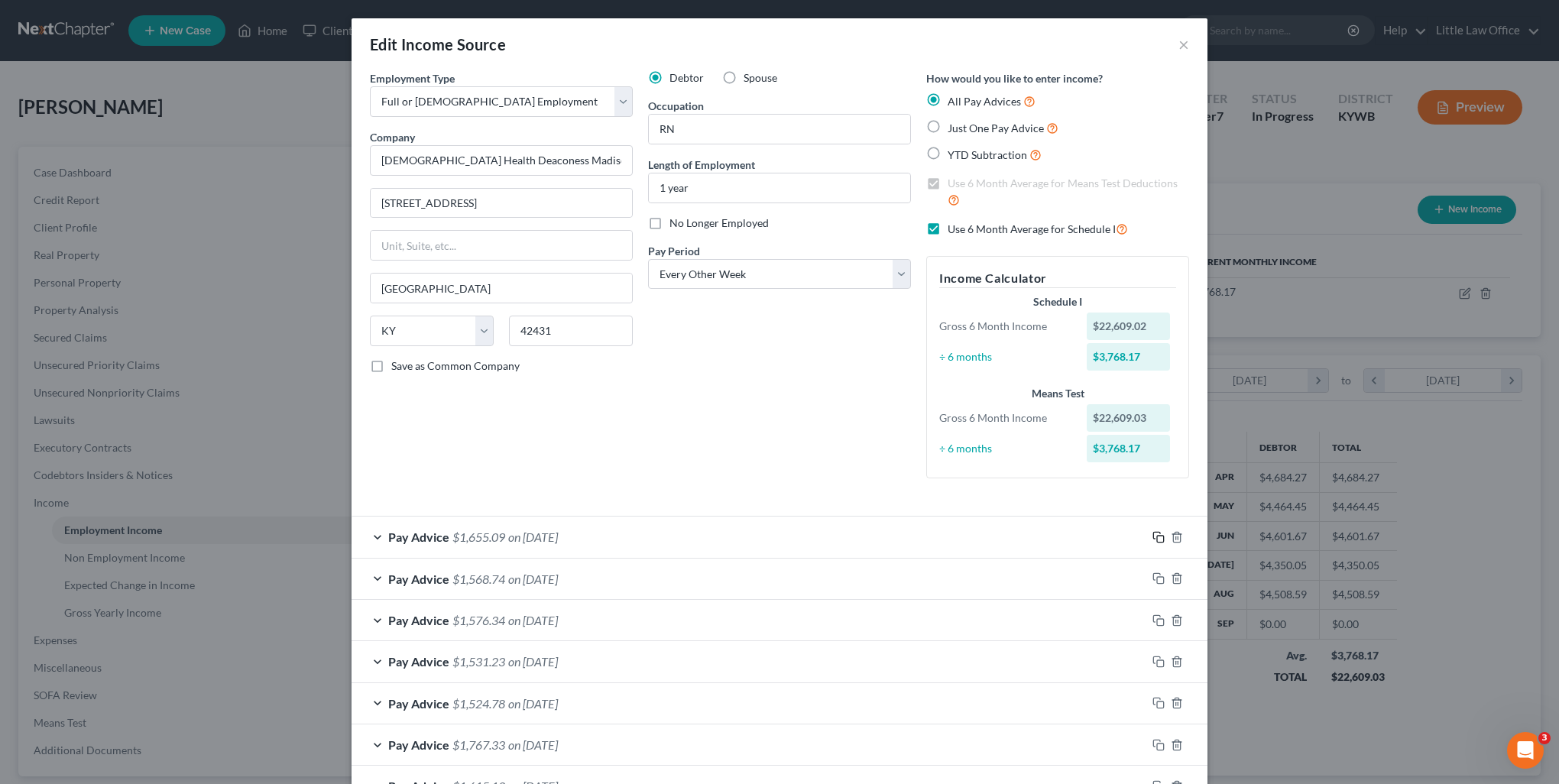
click at [1157, 536] on rect "button" at bounding box center [1161, 539] width 7 height 7
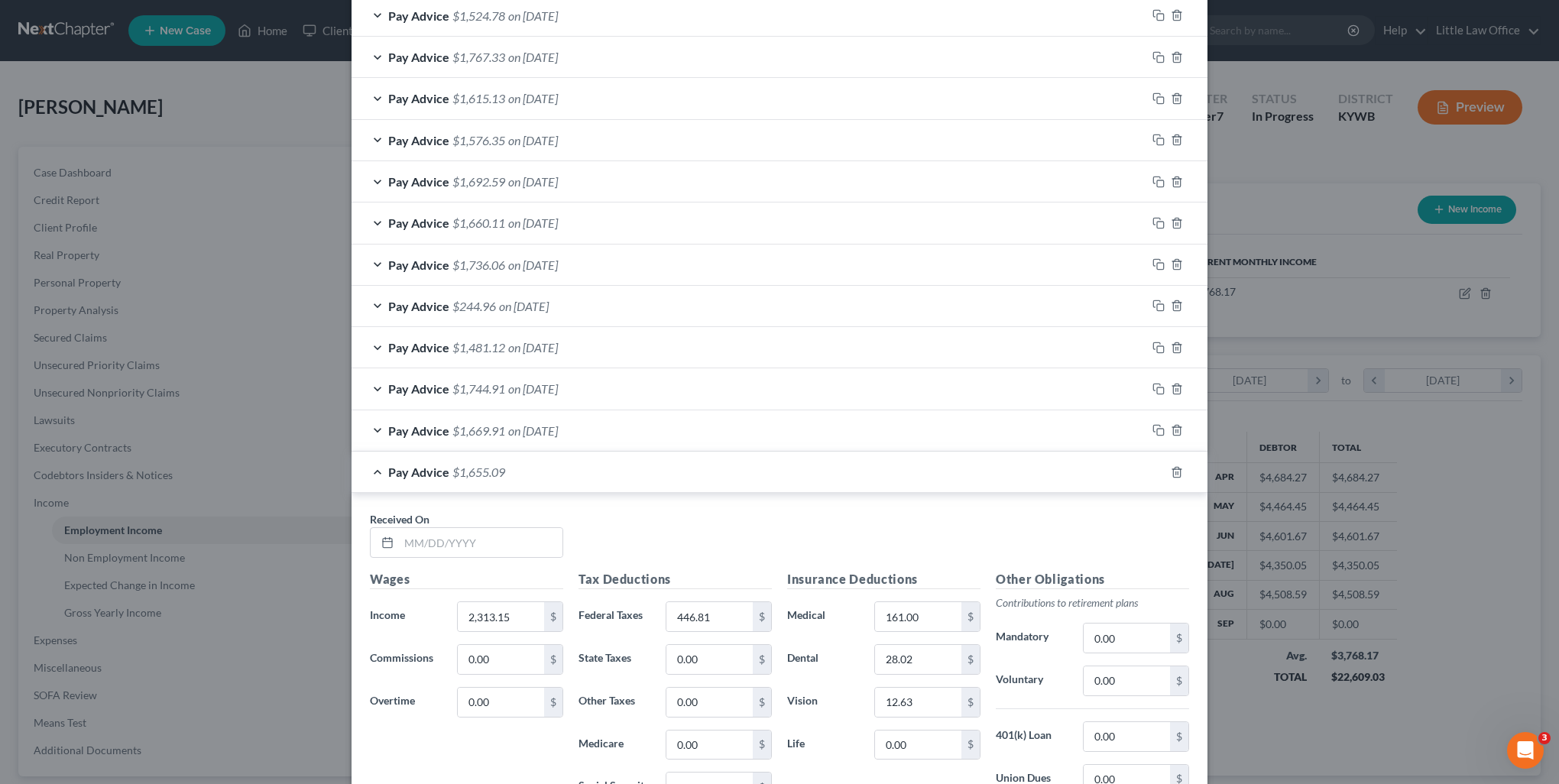
scroll to position [949, 0]
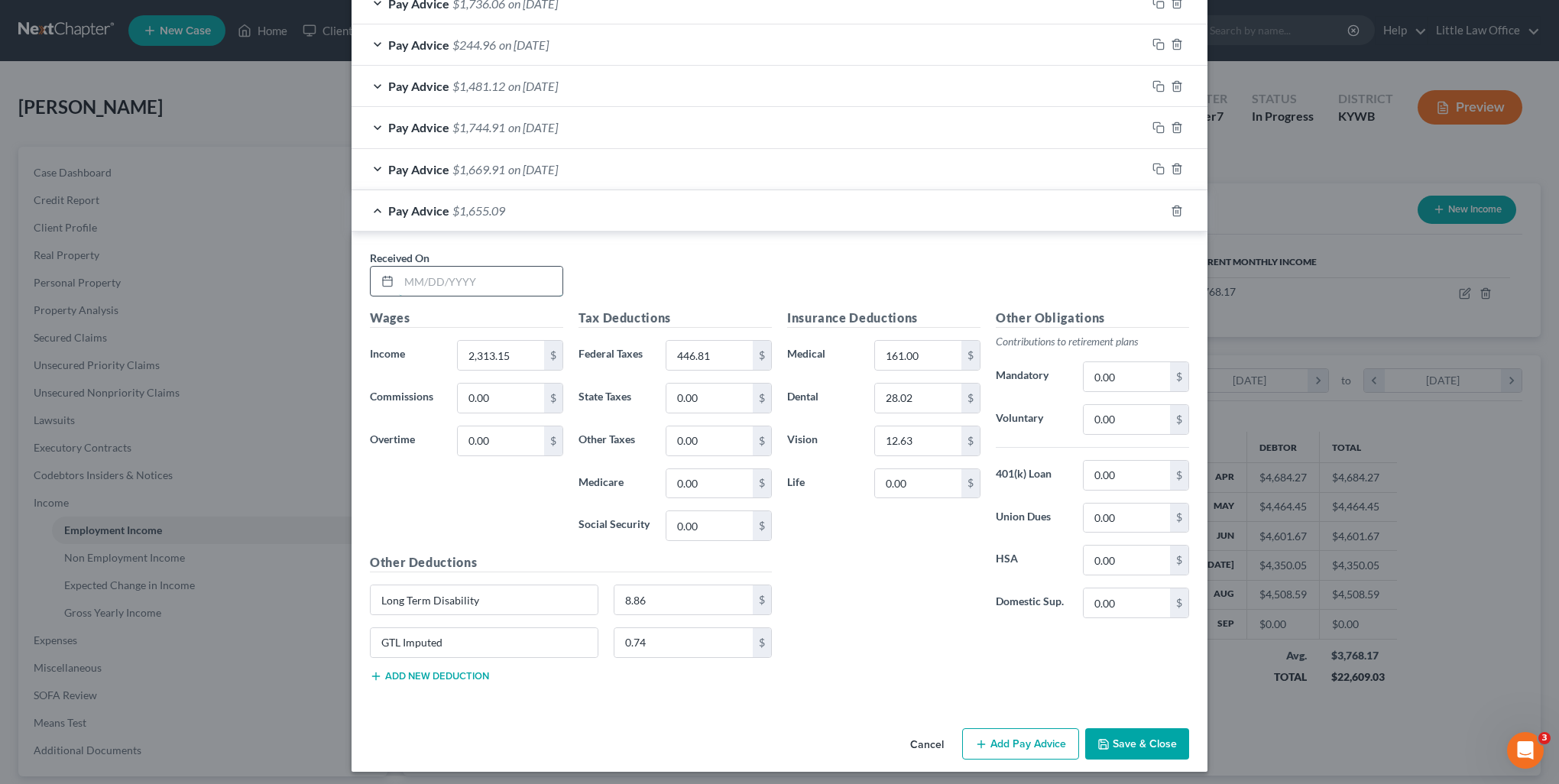
click at [480, 277] on input "text" at bounding box center [480, 281] width 163 height 29
type input "08/29/2025"
type input "2,214.55"
type input "420.53"
click at [1158, 206] on icon "button" at bounding box center [1158, 210] width 12 height 12
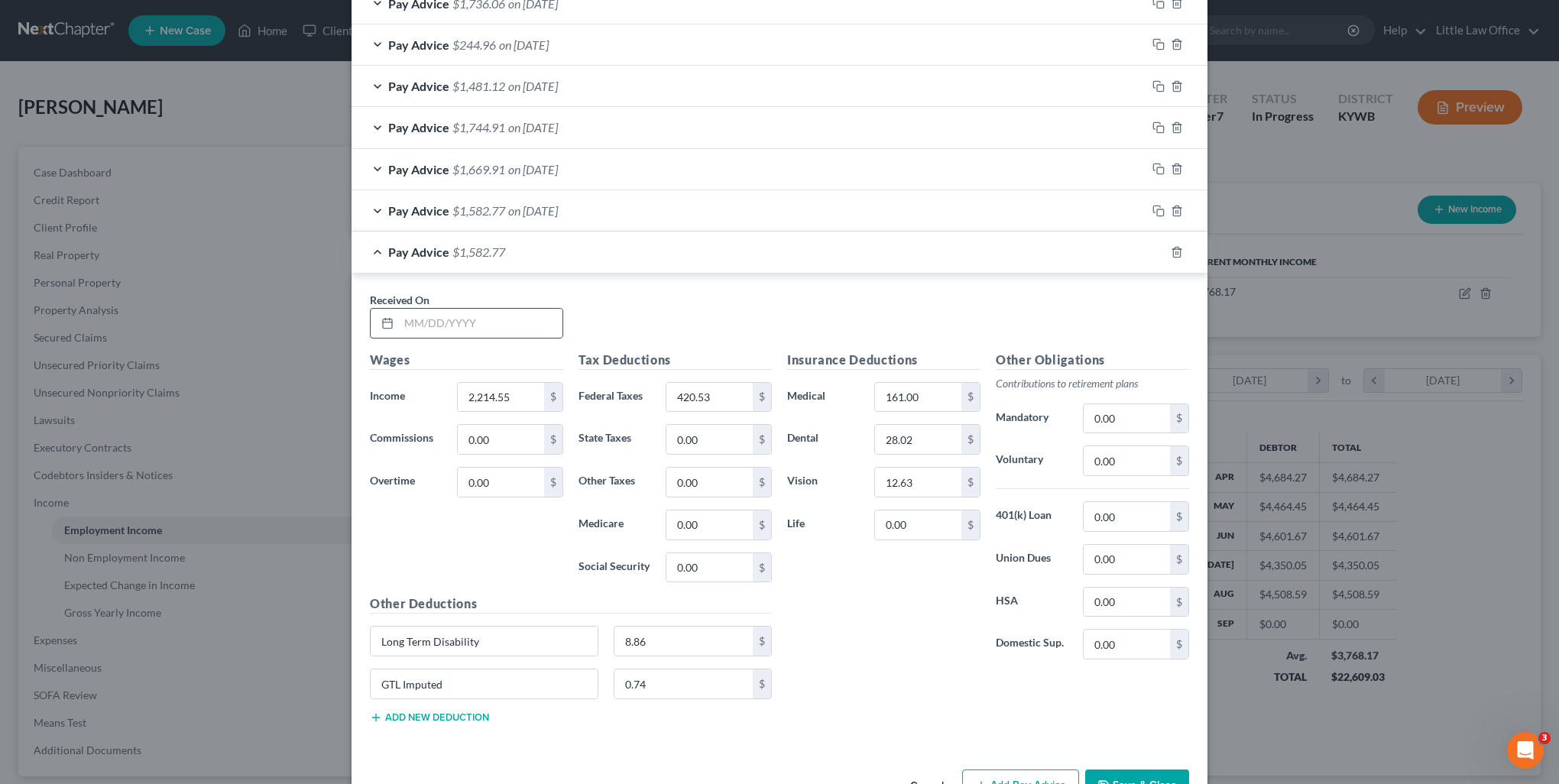
click at [505, 334] on div at bounding box center [466, 322] width 194 height 30
click at [507, 310] on input "text" at bounding box center [480, 323] width 163 height 29
type input "09/12/2025"
type input "2,179.42"
drag, startPoint x: 1154, startPoint y: 244, endPoint x: 670, endPoint y: 356, distance: 496.8
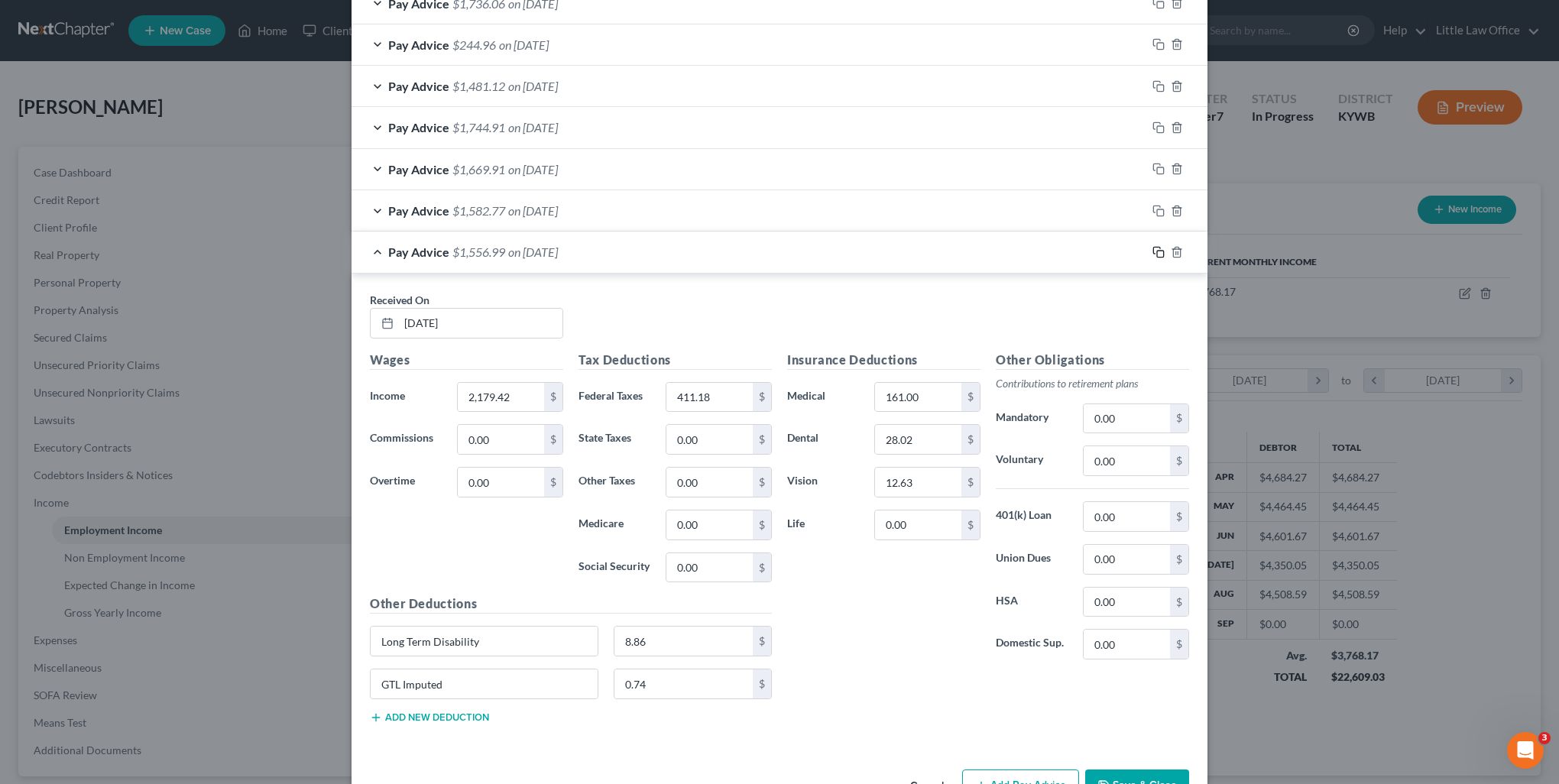
click at [1154, 246] on icon "button" at bounding box center [1157, 250] width 7 height 7
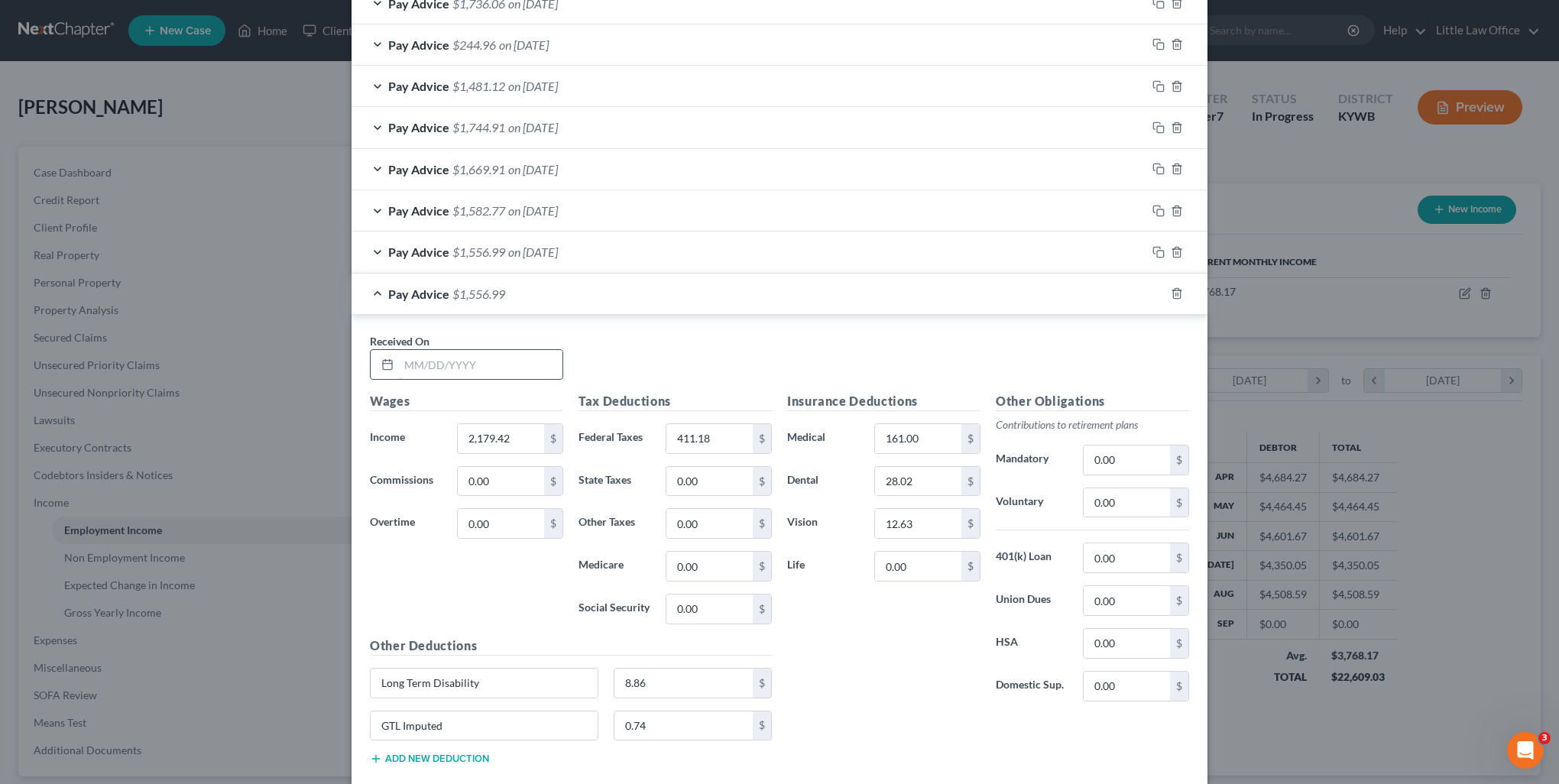
click at [484, 361] on input "text" at bounding box center [480, 365] width 163 height 29
drag, startPoint x: 1153, startPoint y: 288, endPoint x: 1179, endPoint y: 426, distance: 140.4
click at [1157, 292] on rect "button" at bounding box center [1161, 296] width 7 height 7
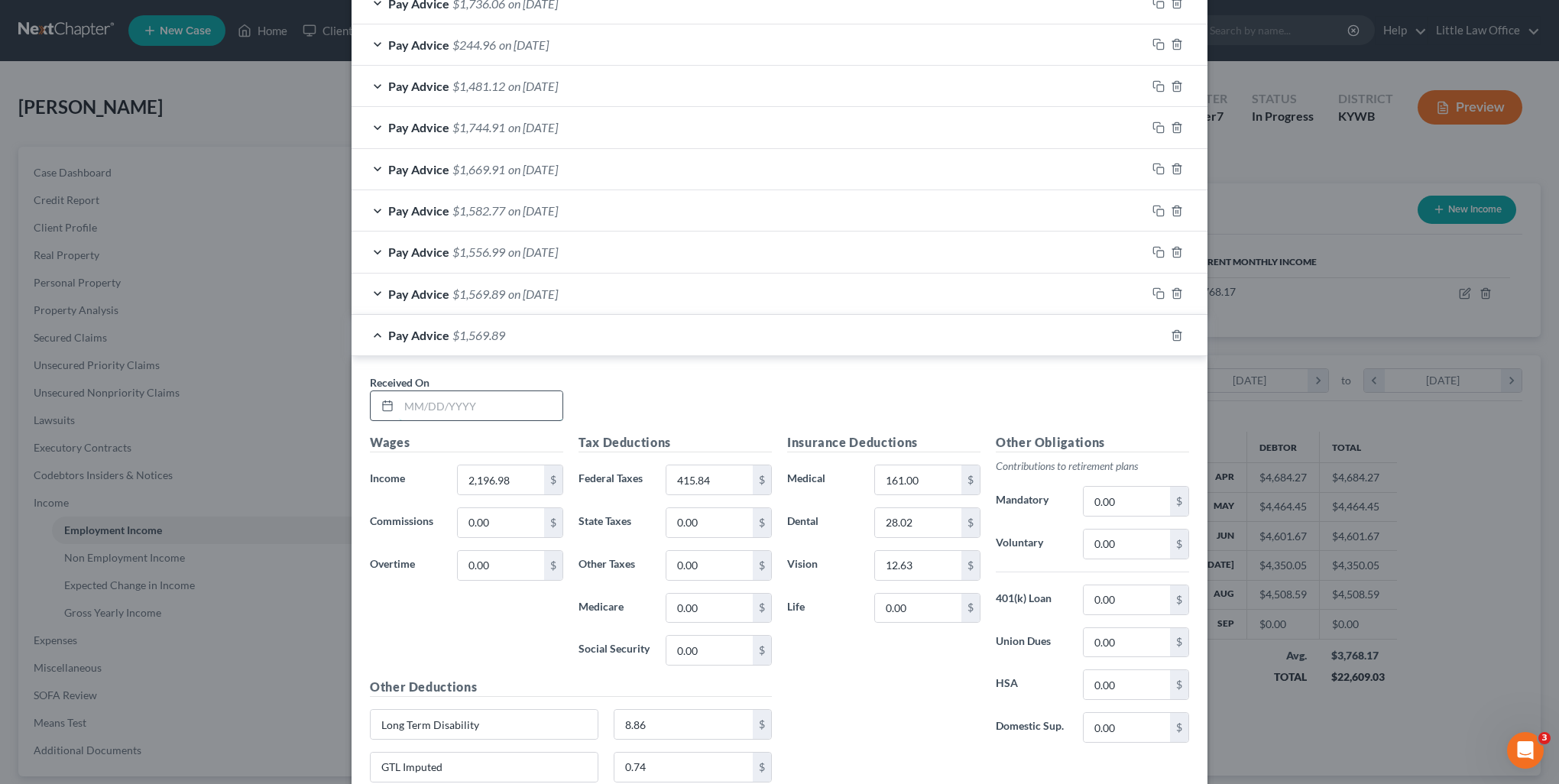
click at [519, 399] on input "text" at bounding box center [480, 406] width 163 height 29
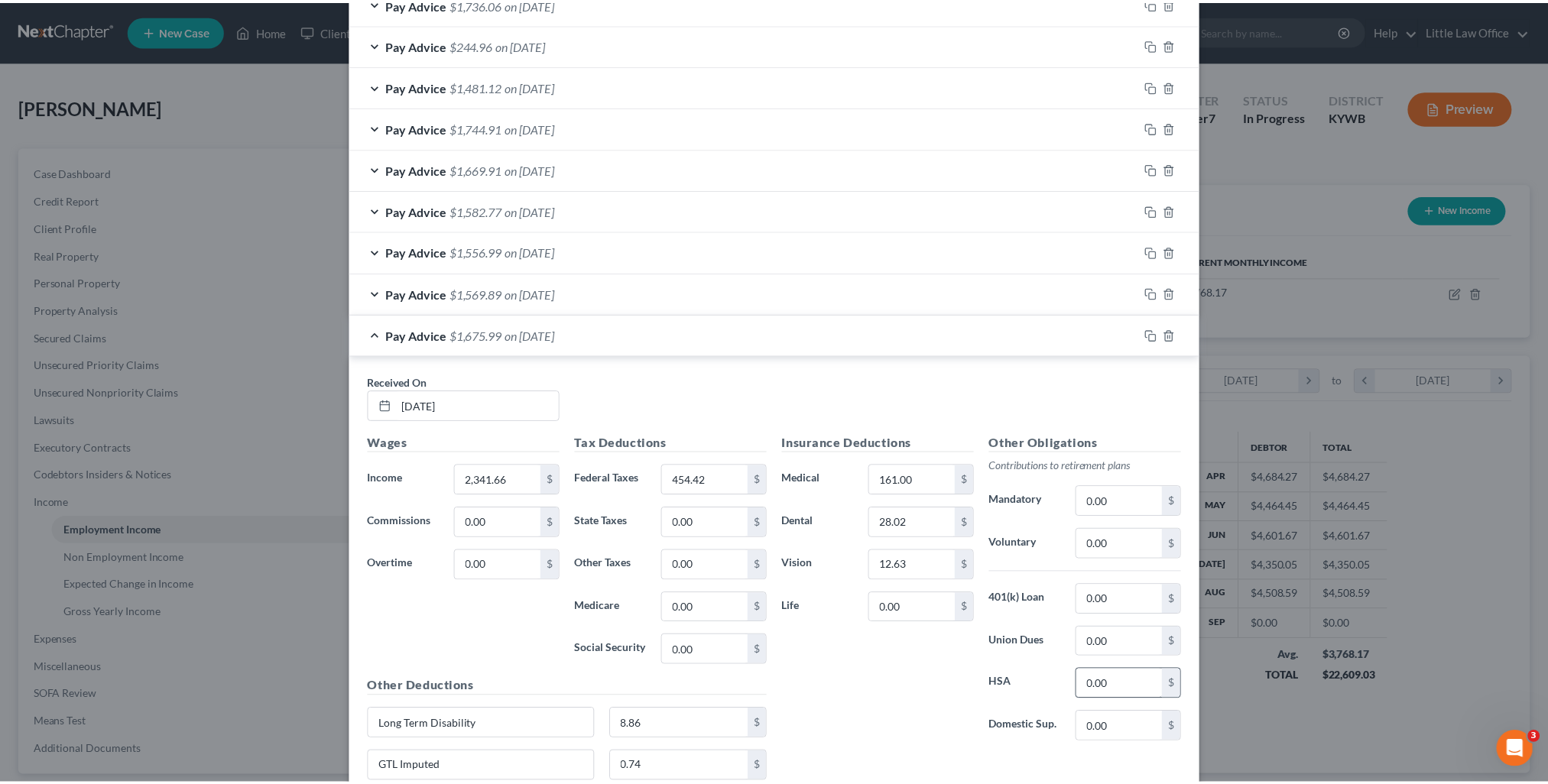
scroll to position [1073, 0]
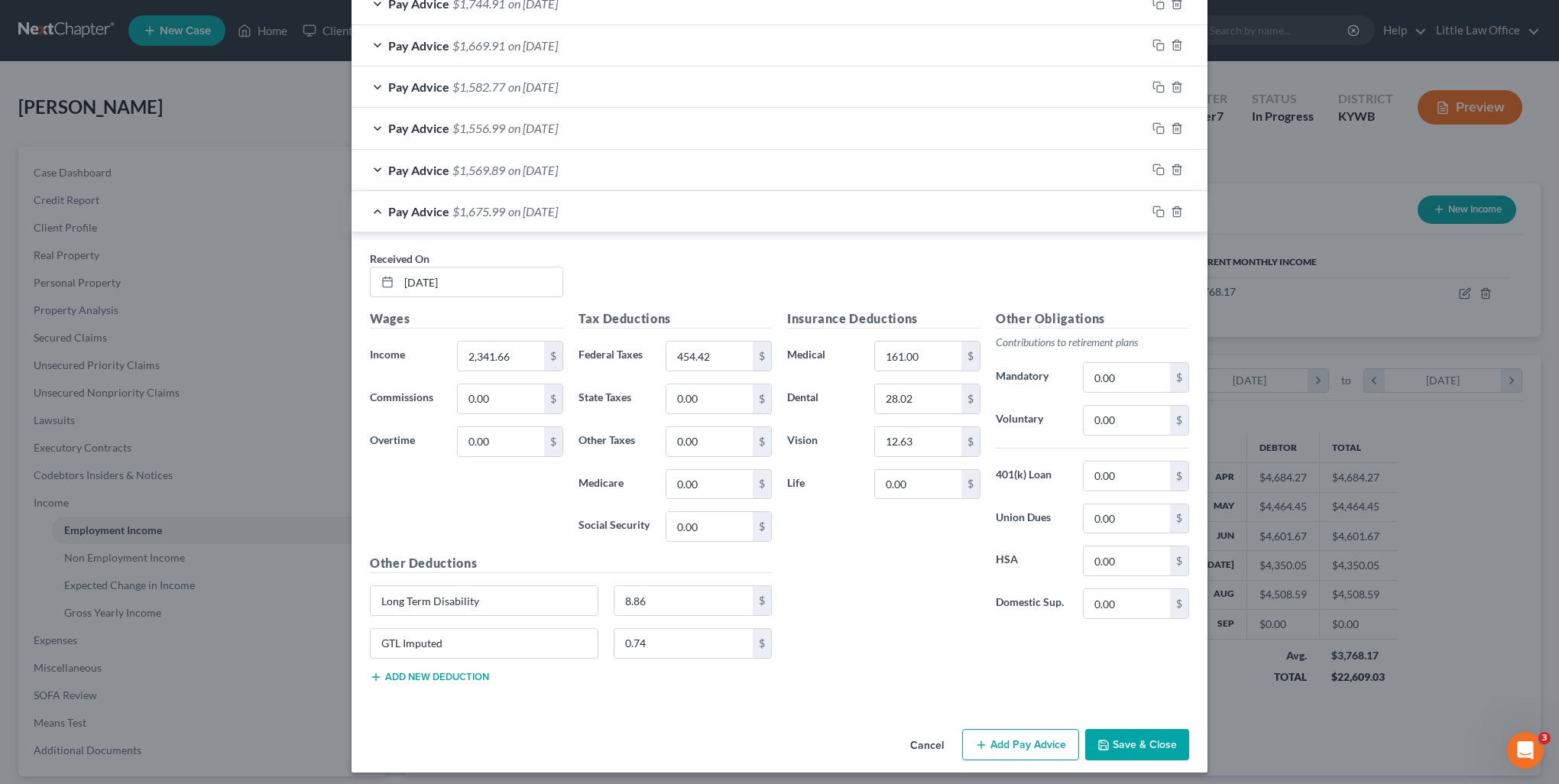
click at [1135, 741] on button "Save & Close" at bounding box center [1137, 745] width 104 height 32
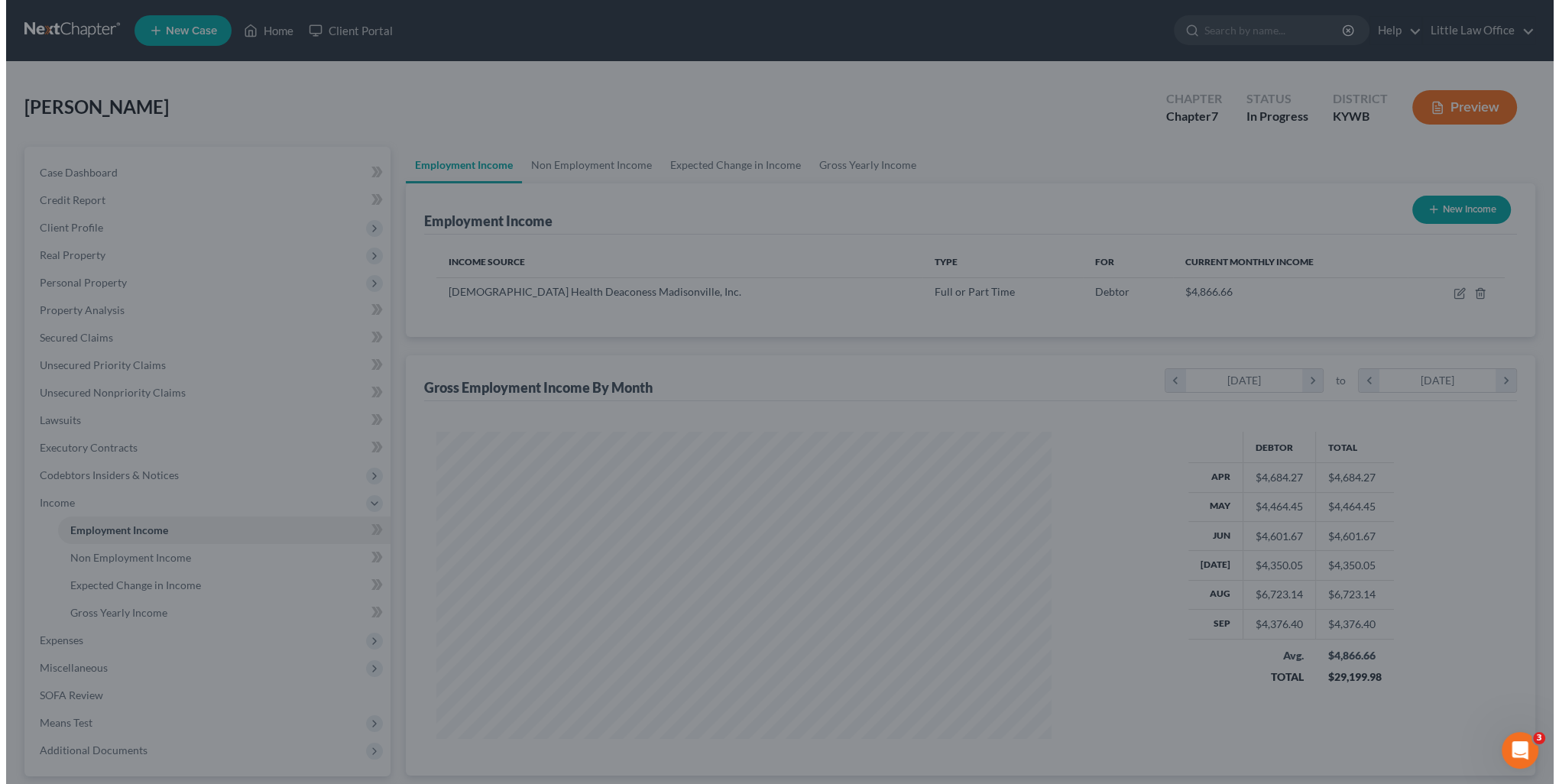
scroll to position [763947, 763674]
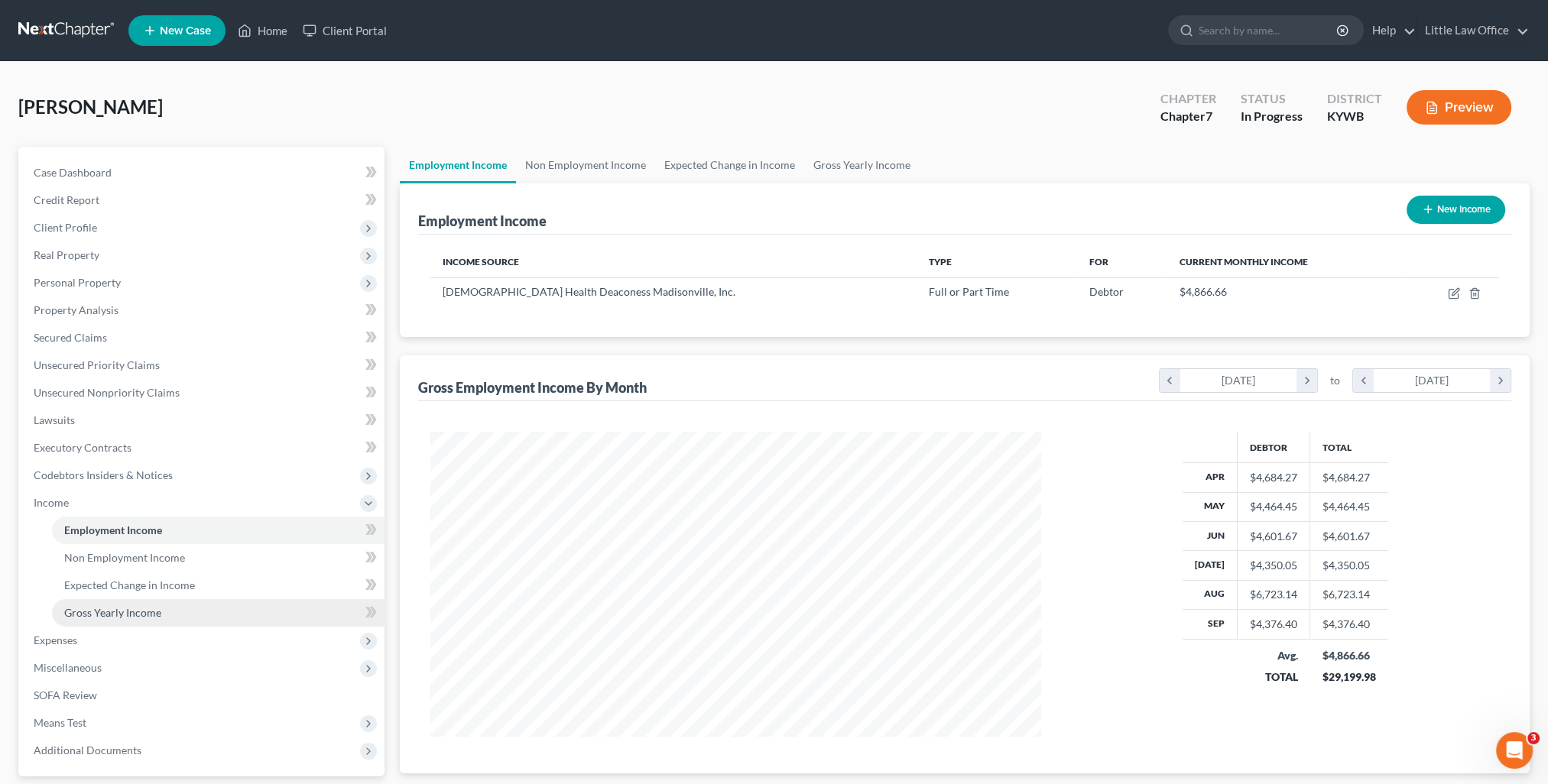
drag, startPoint x: 110, startPoint y: 618, endPoint x: 131, endPoint y: 602, distance: 26.4
click at [110, 618] on span "Gross Yearly Income" at bounding box center [112, 612] width 97 height 13
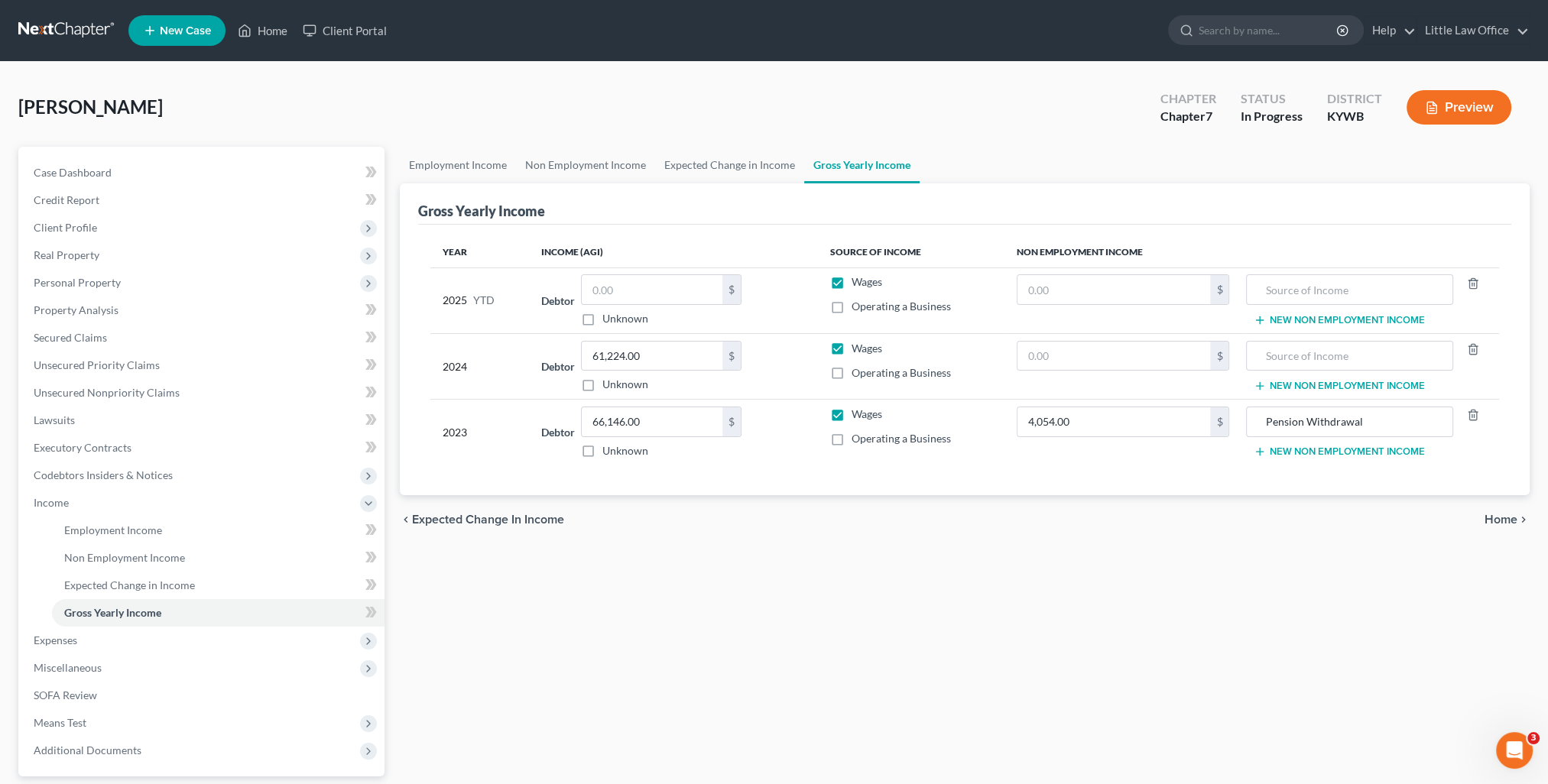
click at [651, 273] on td "Debtor $ Unknown Balance Undetermined $ Unknown" at bounding box center [673, 300] width 289 height 66
click at [651, 277] on input "text" at bounding box center [652, 289] width 141 height 29
click at [81, 280] on span "Personal Property" at bounding box center [77, 282] width 87 height 13
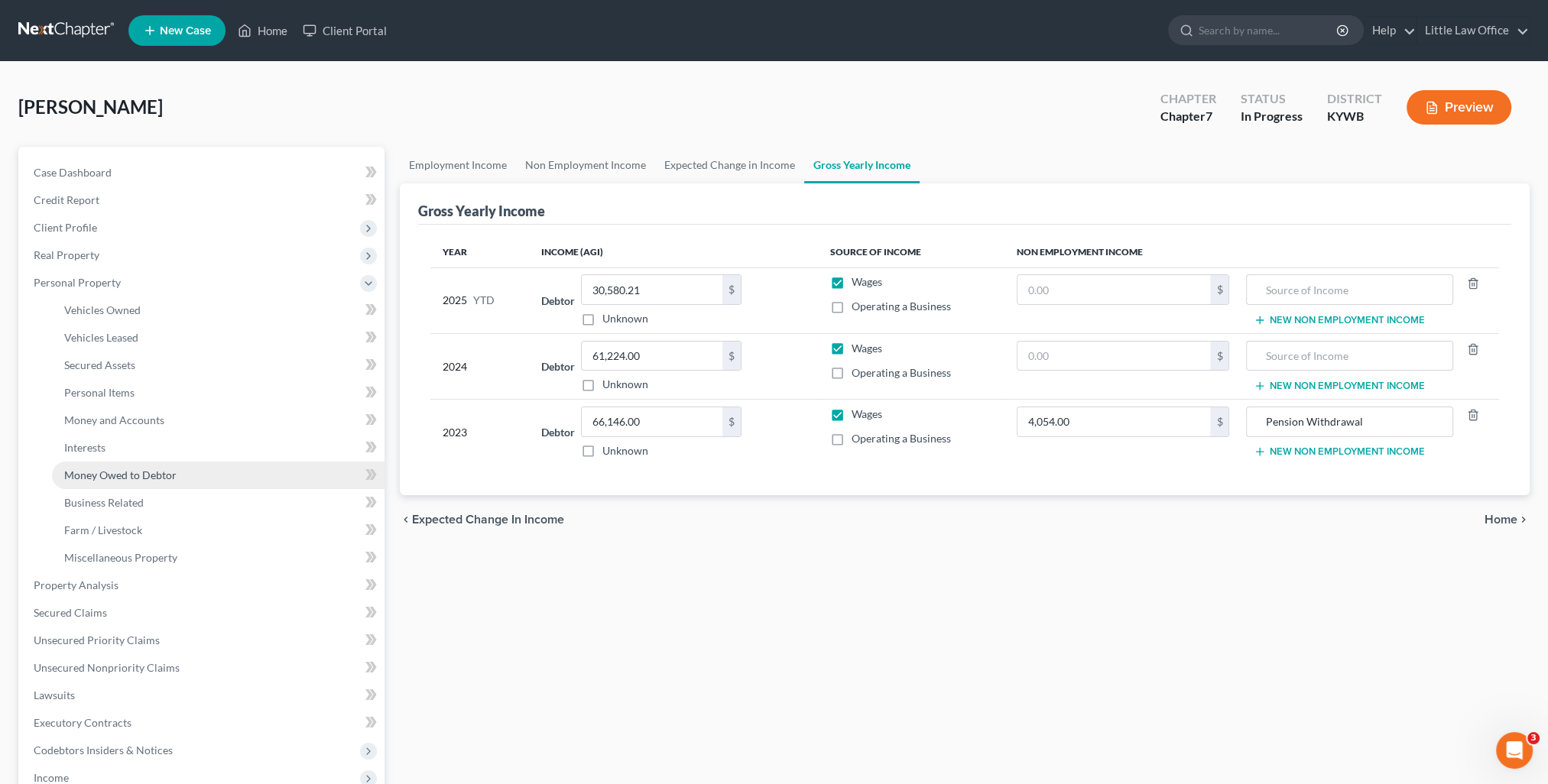
click at [120, 472] on span "Money Owed to Debtor" at bounding box center [120, 475] width 112 height 13
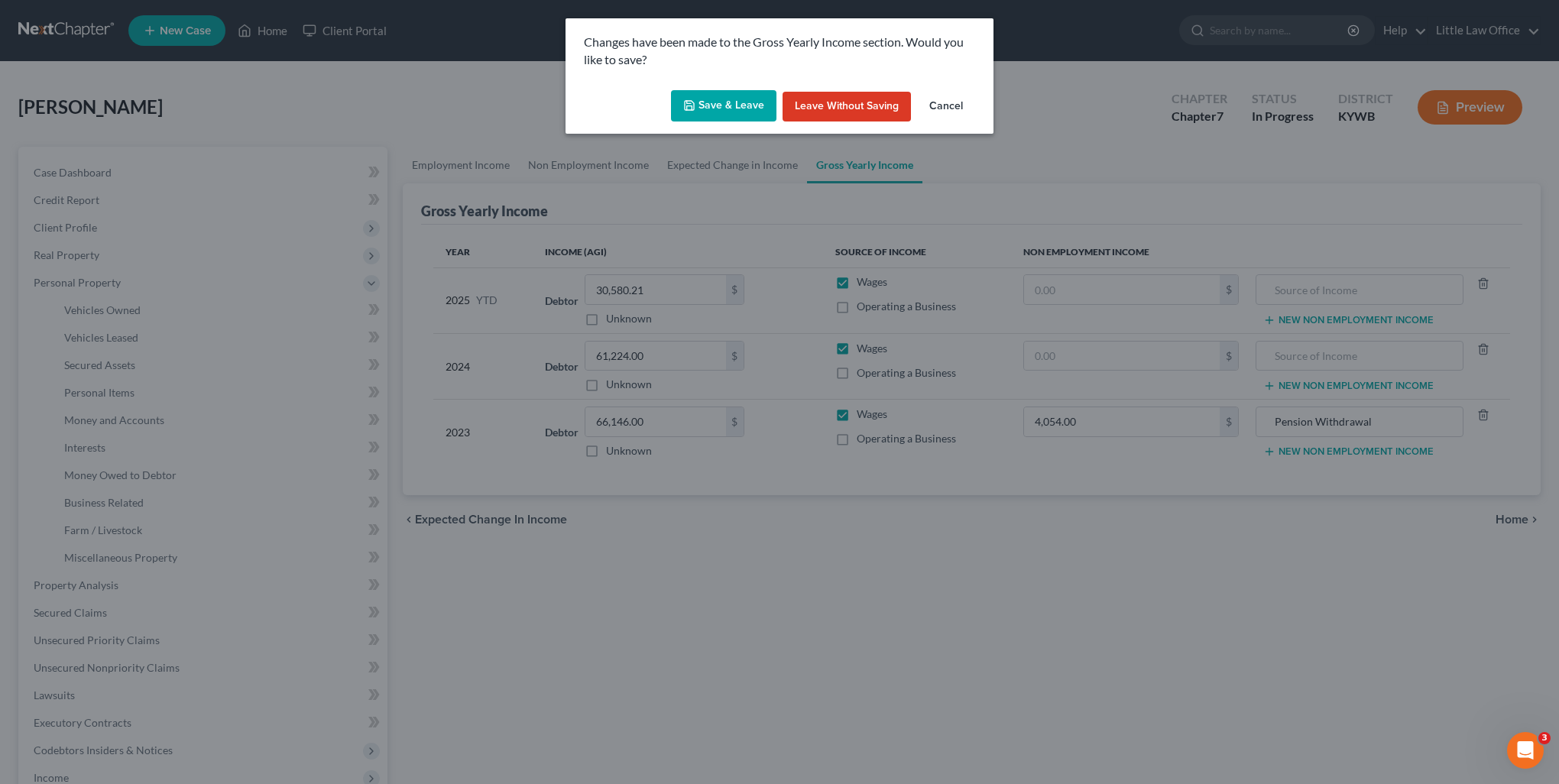
click at [732, 106] on button "Save & Leave" at bounding box center [724, 106] width 106 height 32
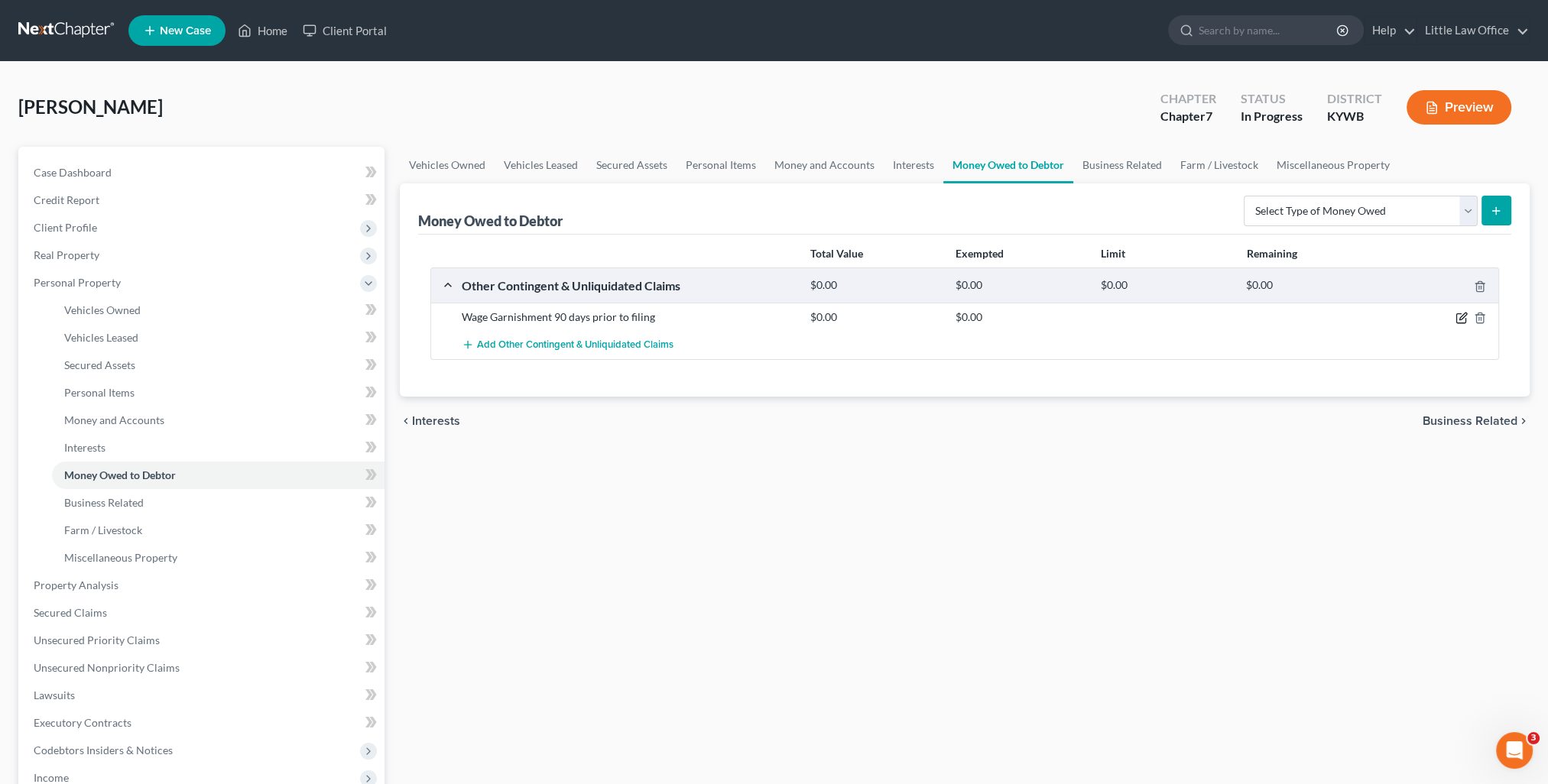
click at [1457, 317] on icon "button" at bounding box center [1460, 318] width 12 height 12
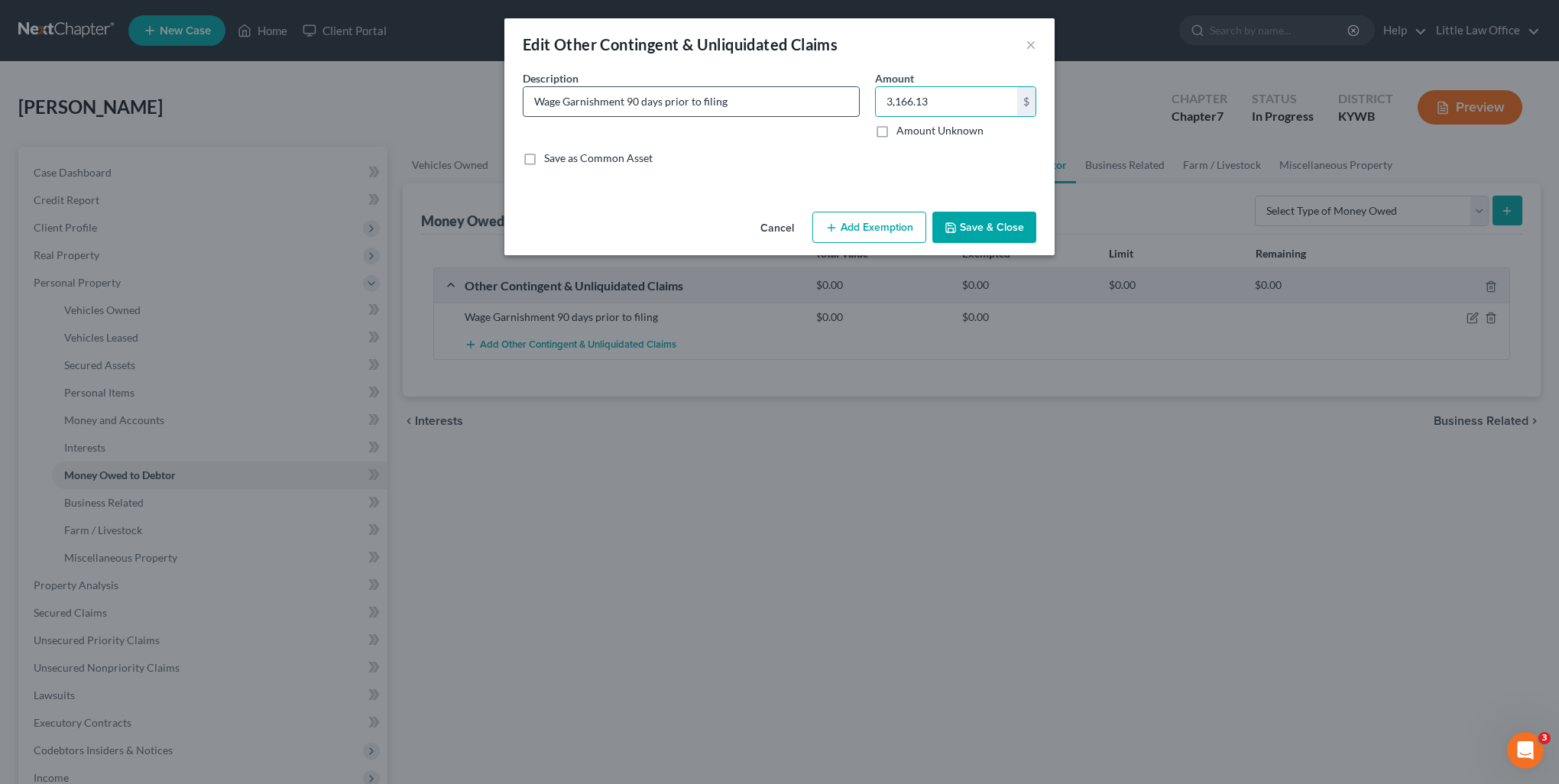
click at [832, 110] on input "Wage Garnishment 90 days prior to filing" at bounding box center [692, 101] width 336 height 29
click at [903, 228] on button "Add Exemption" at bounding box center [869, 227] width 114 height 32
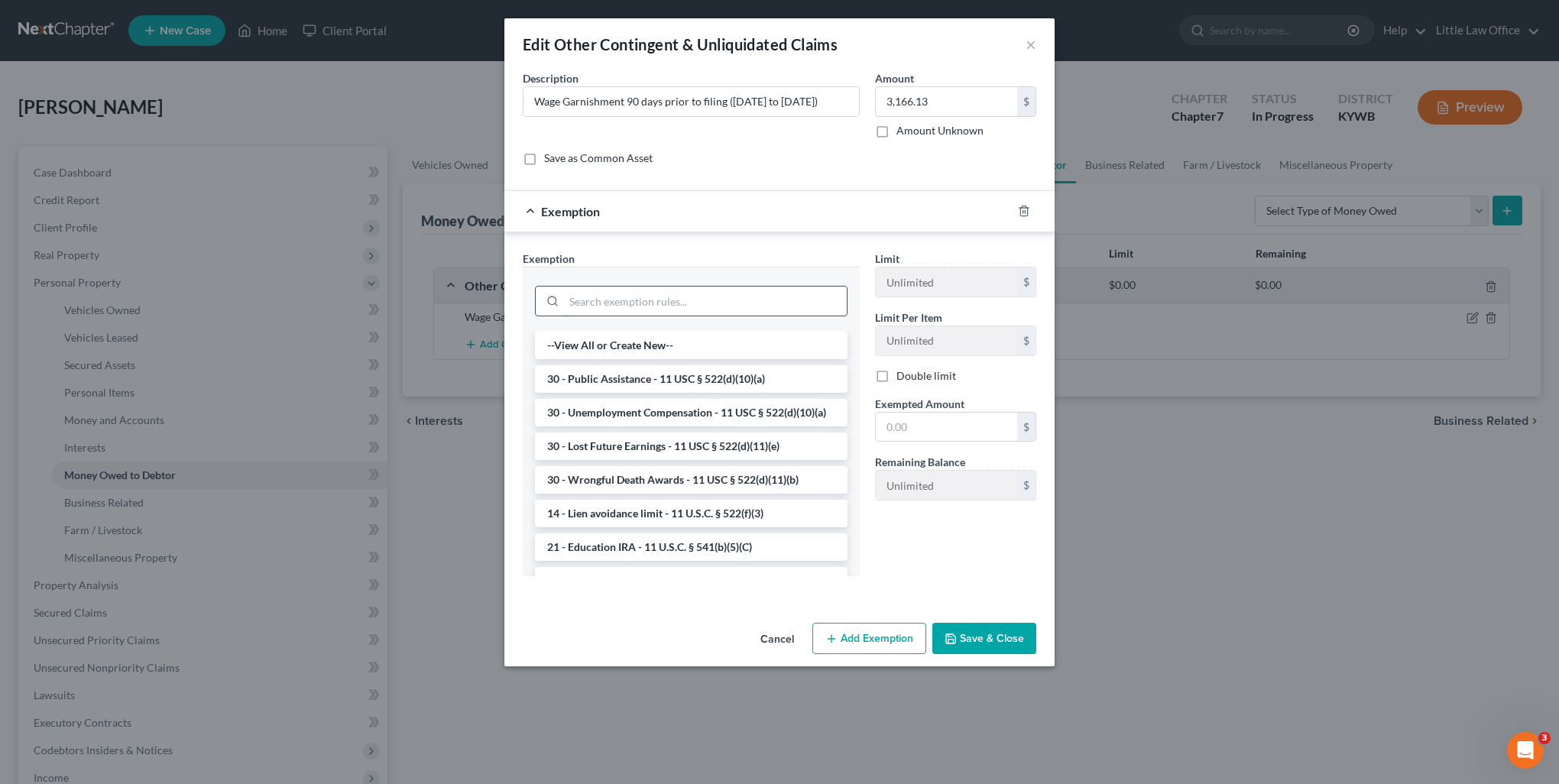
click at [773, 304] on input "search" at bounding box center [706, 301] width 283 height 29
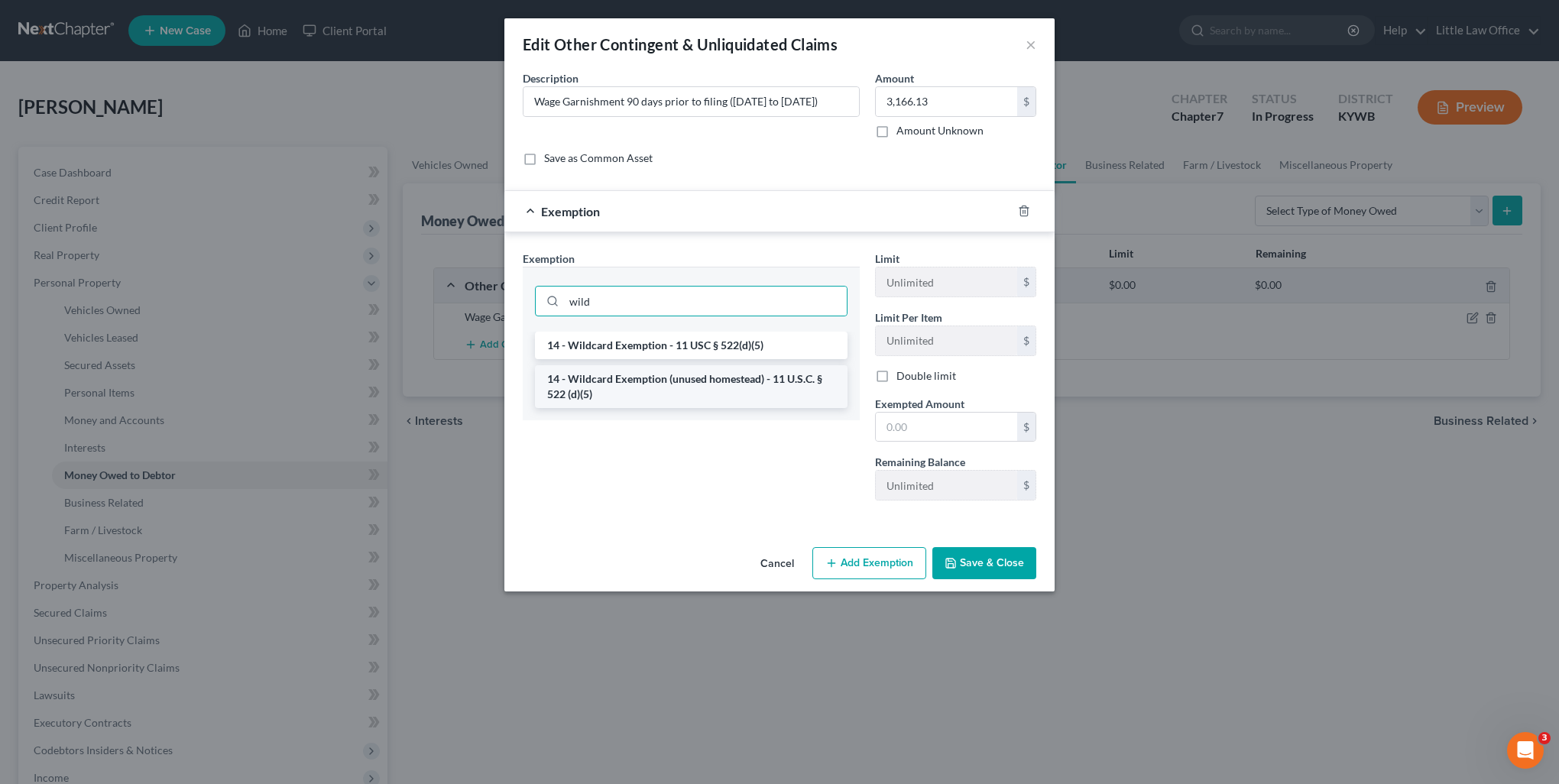
click at [787, 390] on li "14 - Wildcard Exemption (unused homestead) - 11 U.S.C. § 522 (d)(5)" at bounding box center [691, 386] width 312 height 43
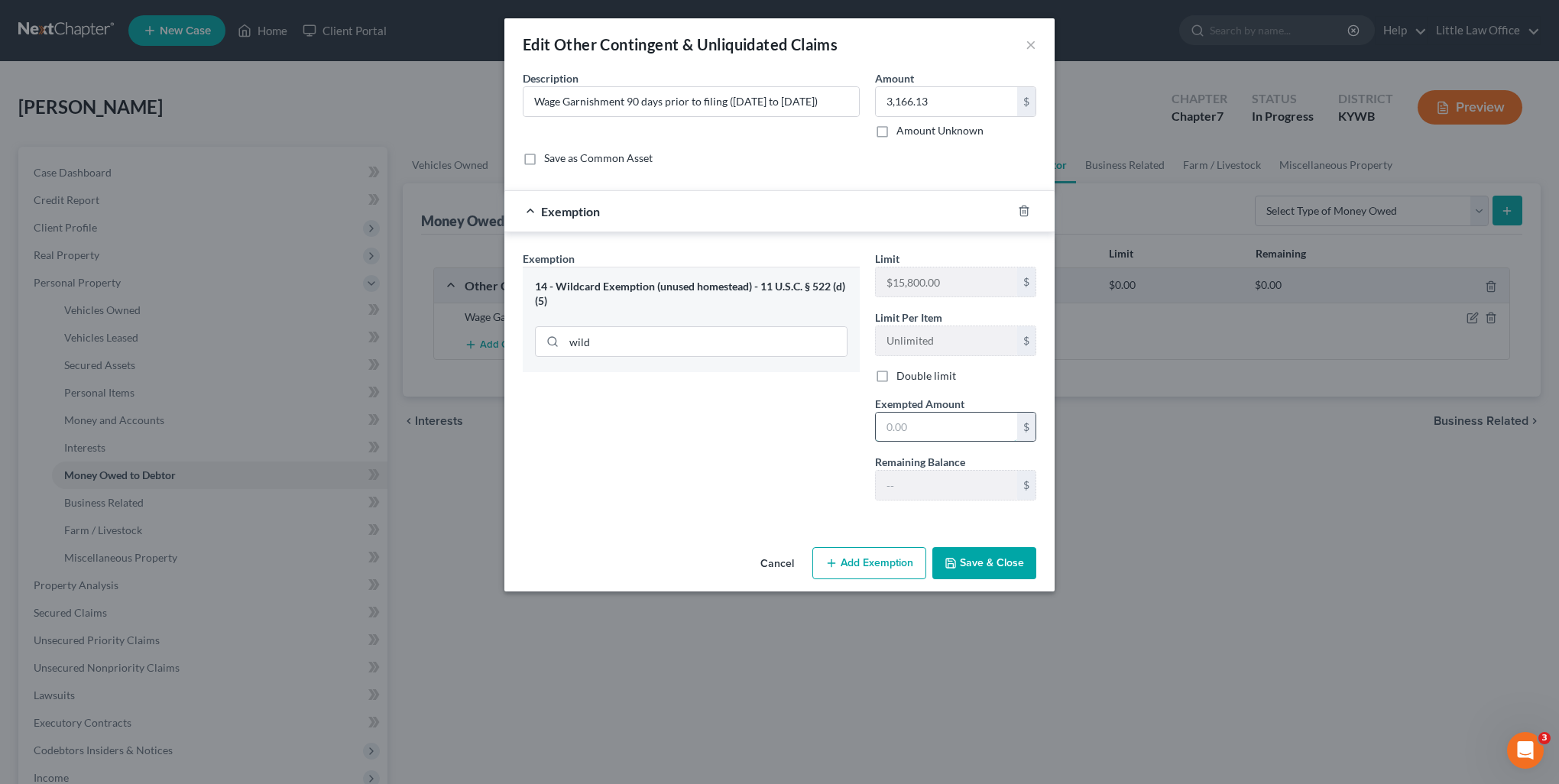
click at [937, 424] on input "text" at bounding box center [947, 427] width 141 height 29
click at [1001, 564] on button "Save & Close" at bounding box center [985, 563] width 104 height 32
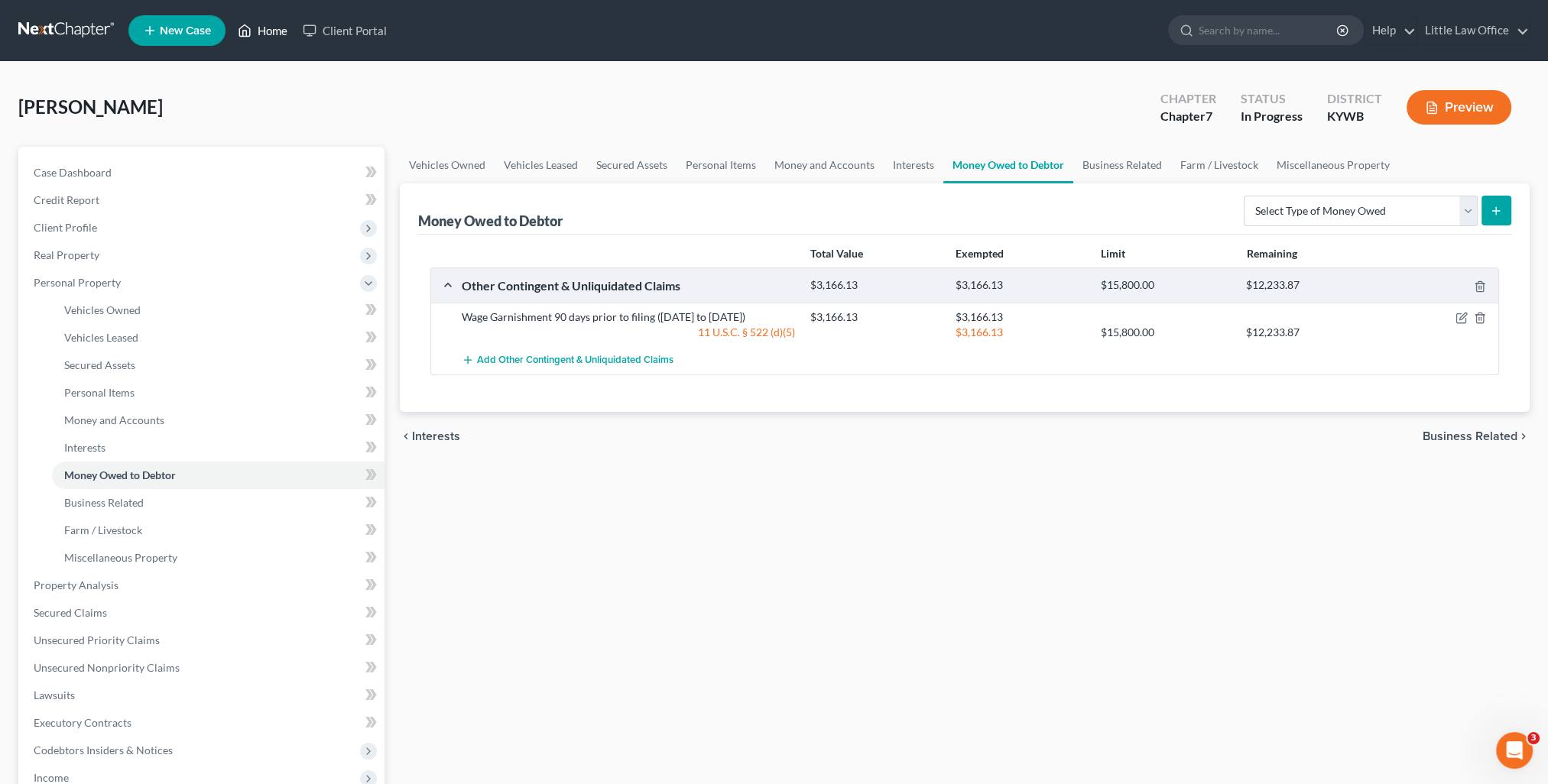
click at [289, 35] on link "Home" at bounding box center [262, 30] width 65 height 27
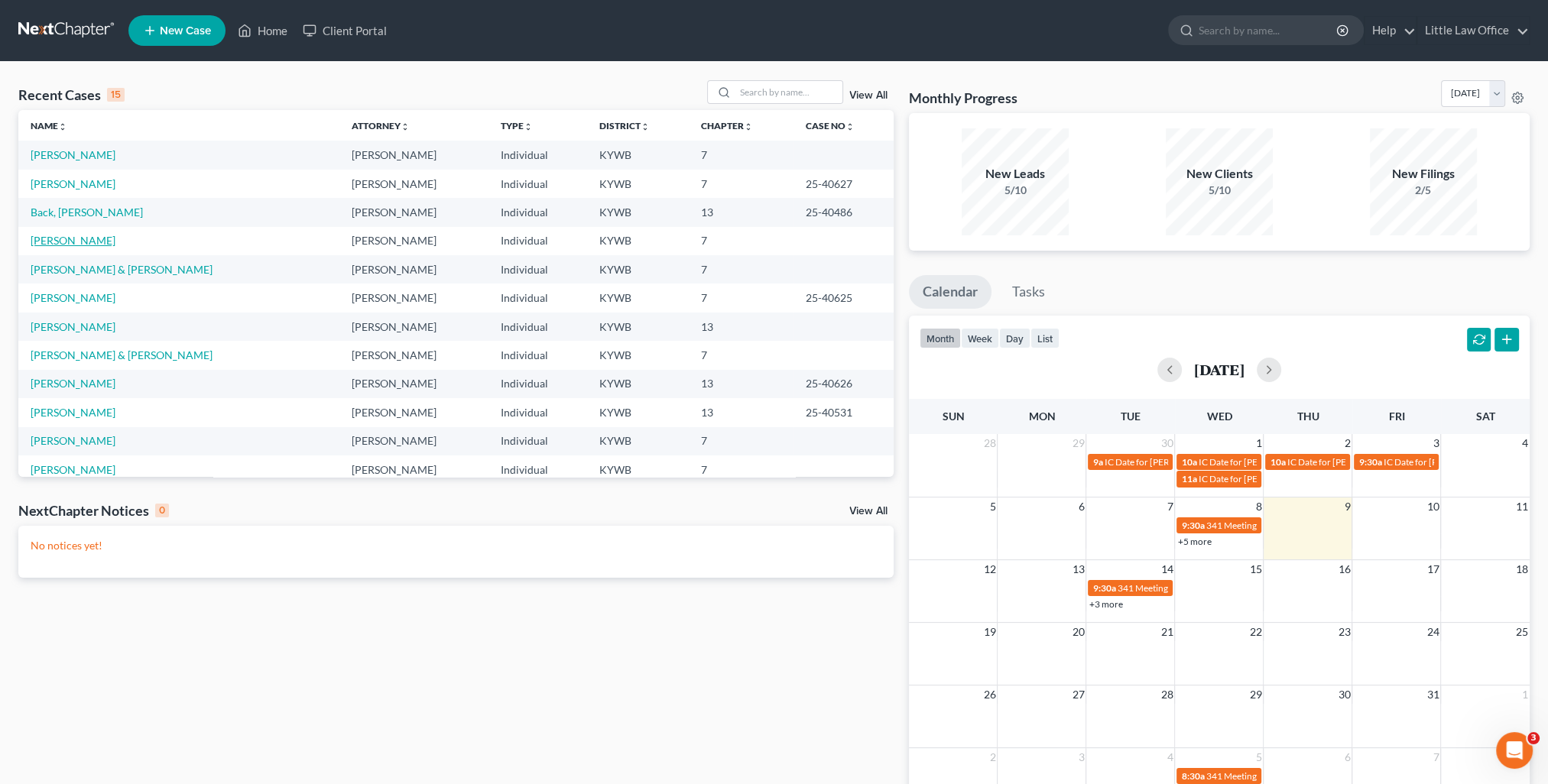
click at [80, 239] on link "O'Bryan, Taryne" at bounding box center [72, 240] width 85 height 13
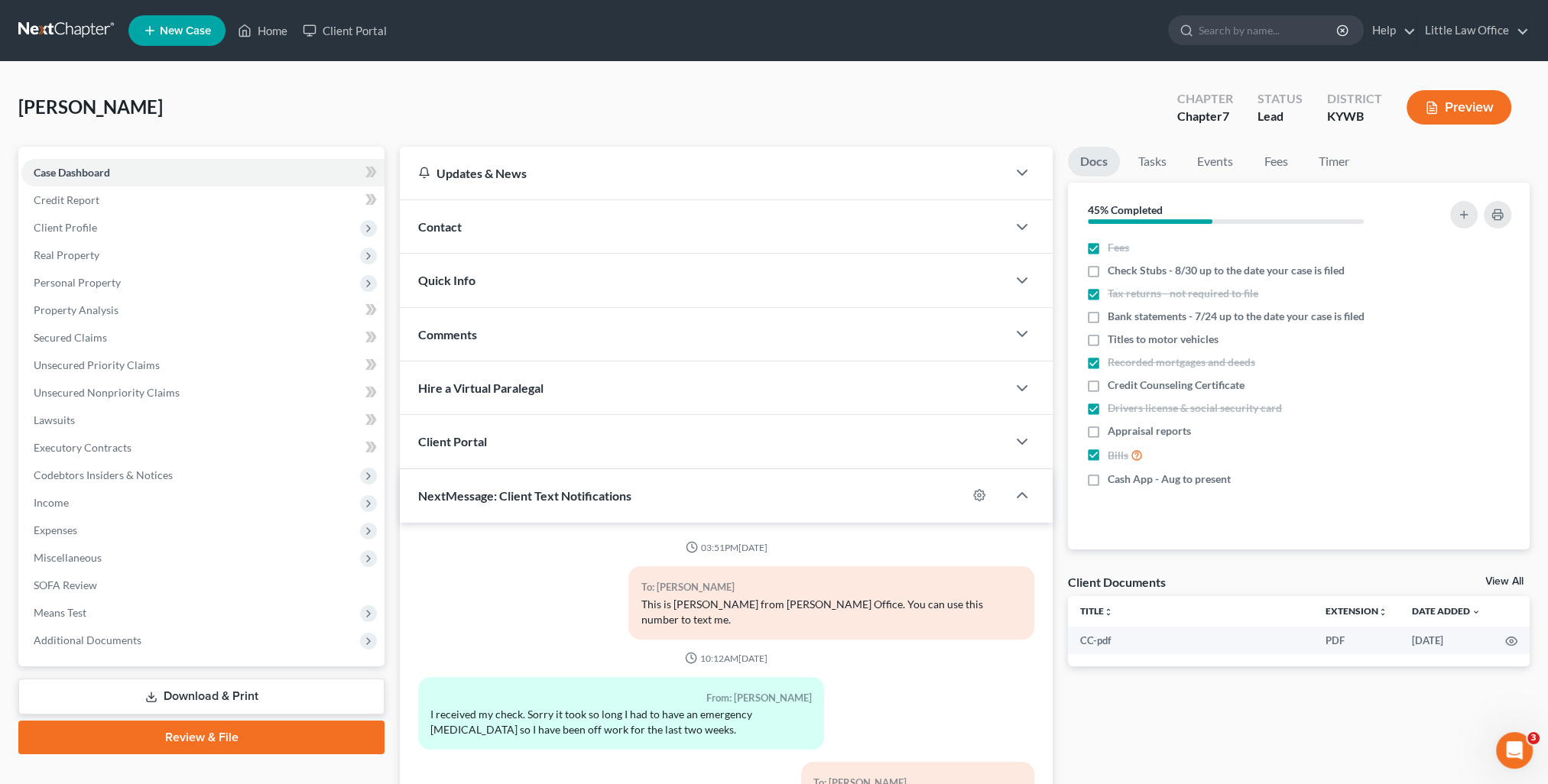
scroll to position [2113, 0]
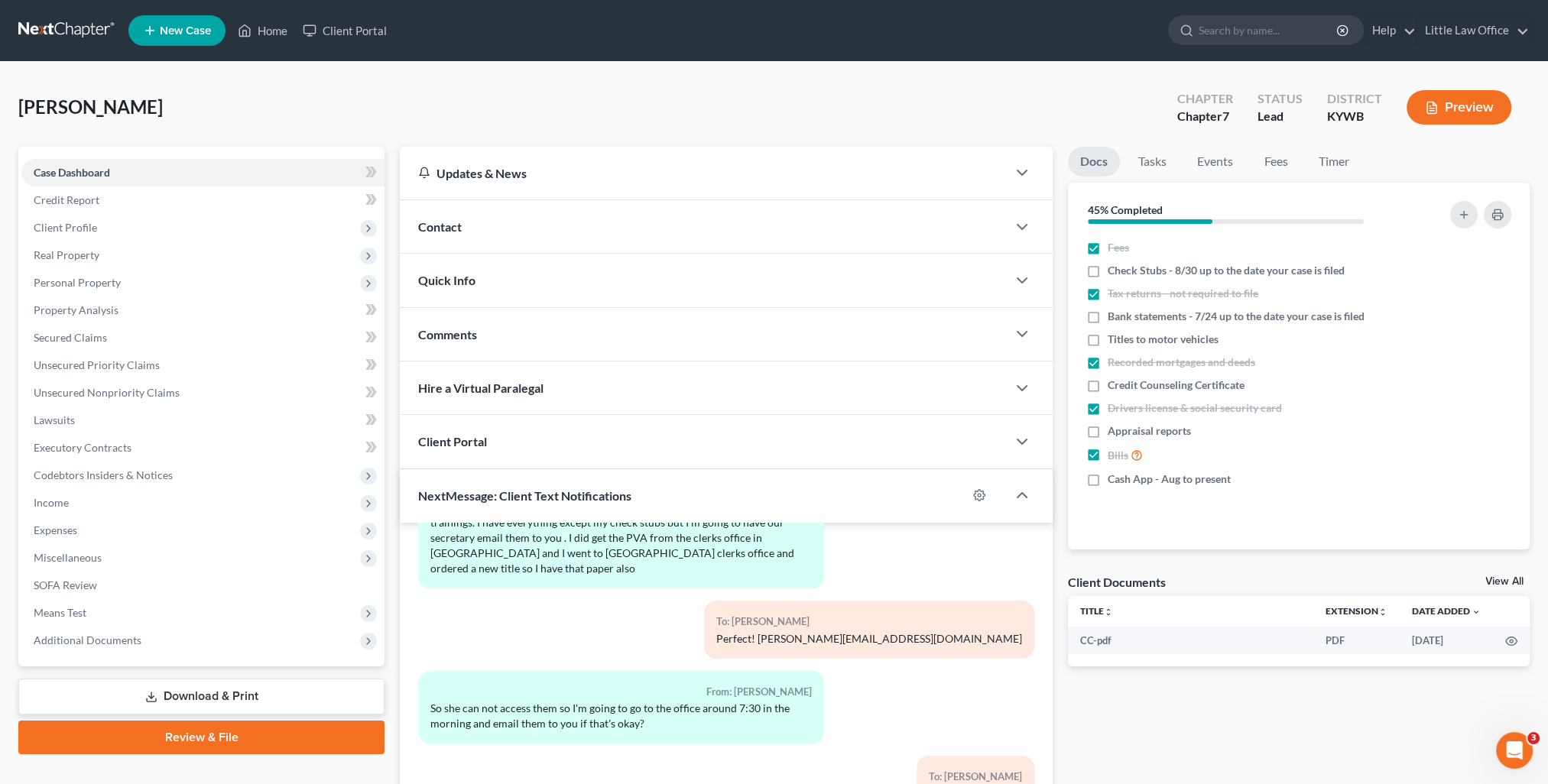
click at [222, 707] on link "Download & Print" at bounding box center [201, 696] width 366 height 36
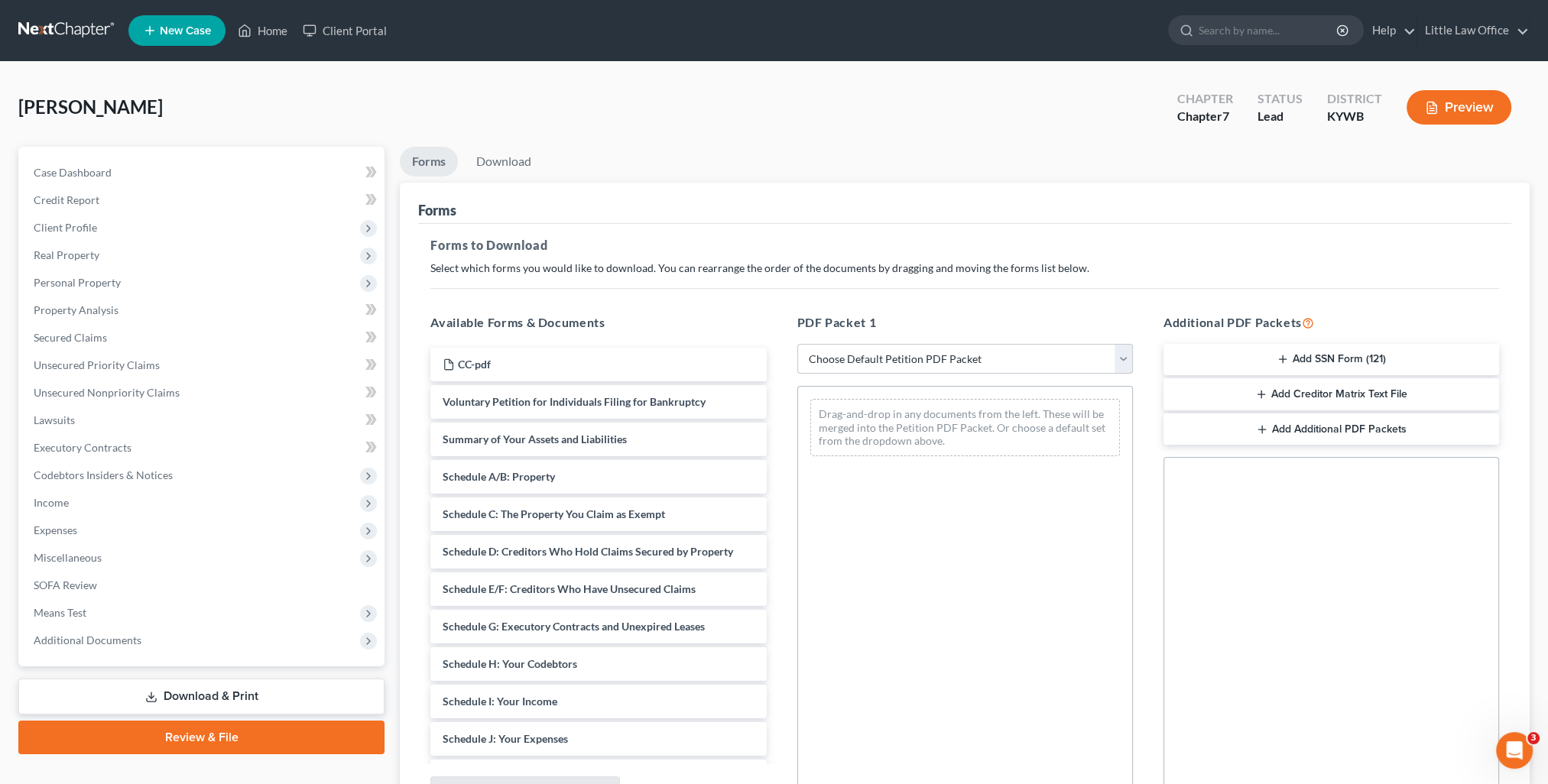
click at [912, 363] on select "Choose Default Petition PDF Packet Complete Bankruptcy Petition (all forms and …" at bounding box center [965, 359] width 336 height 30
click at [797, 344] on select "Choose Default Petition PDF Packet Complete Bankruptcy Petition (all forms and …" at bounding box center [965, 359] width 336 height 30
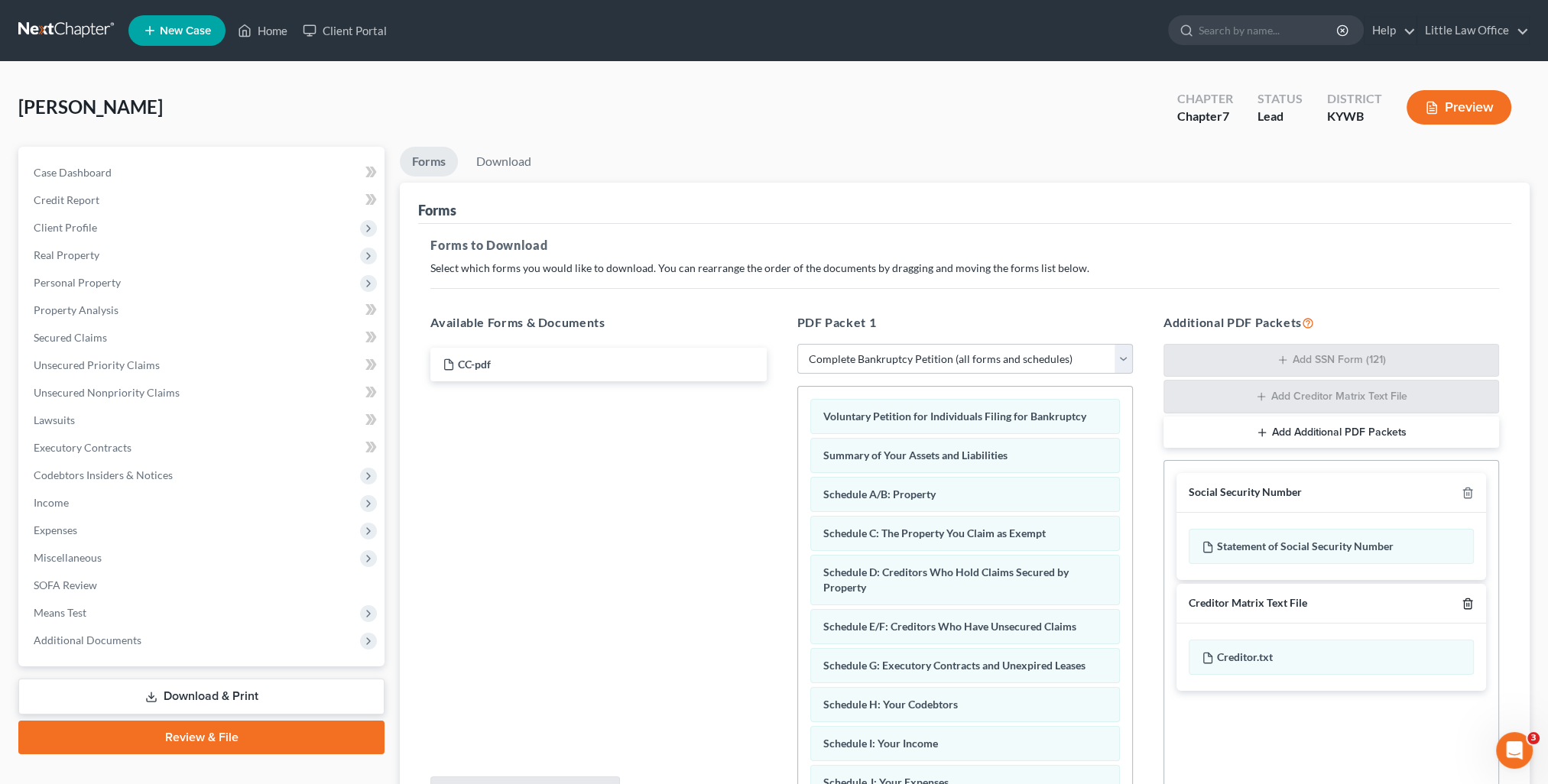
click at [1464, 601] on icon "button" at bounding box center [1468, 603] width 7 height 10
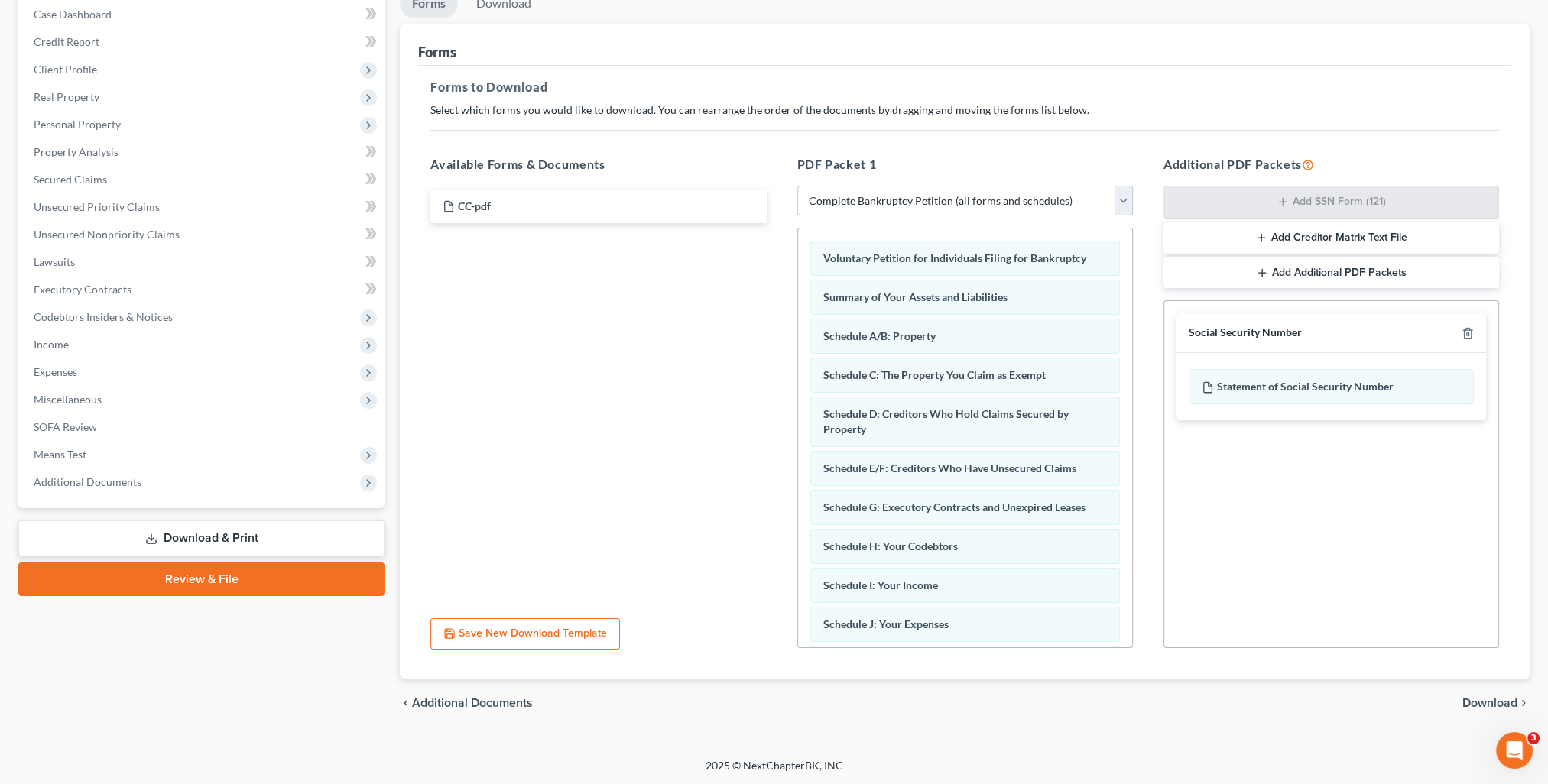
click at [1485, 706] on span "Download" at bounding box center [1490, 703] width 55 height 12
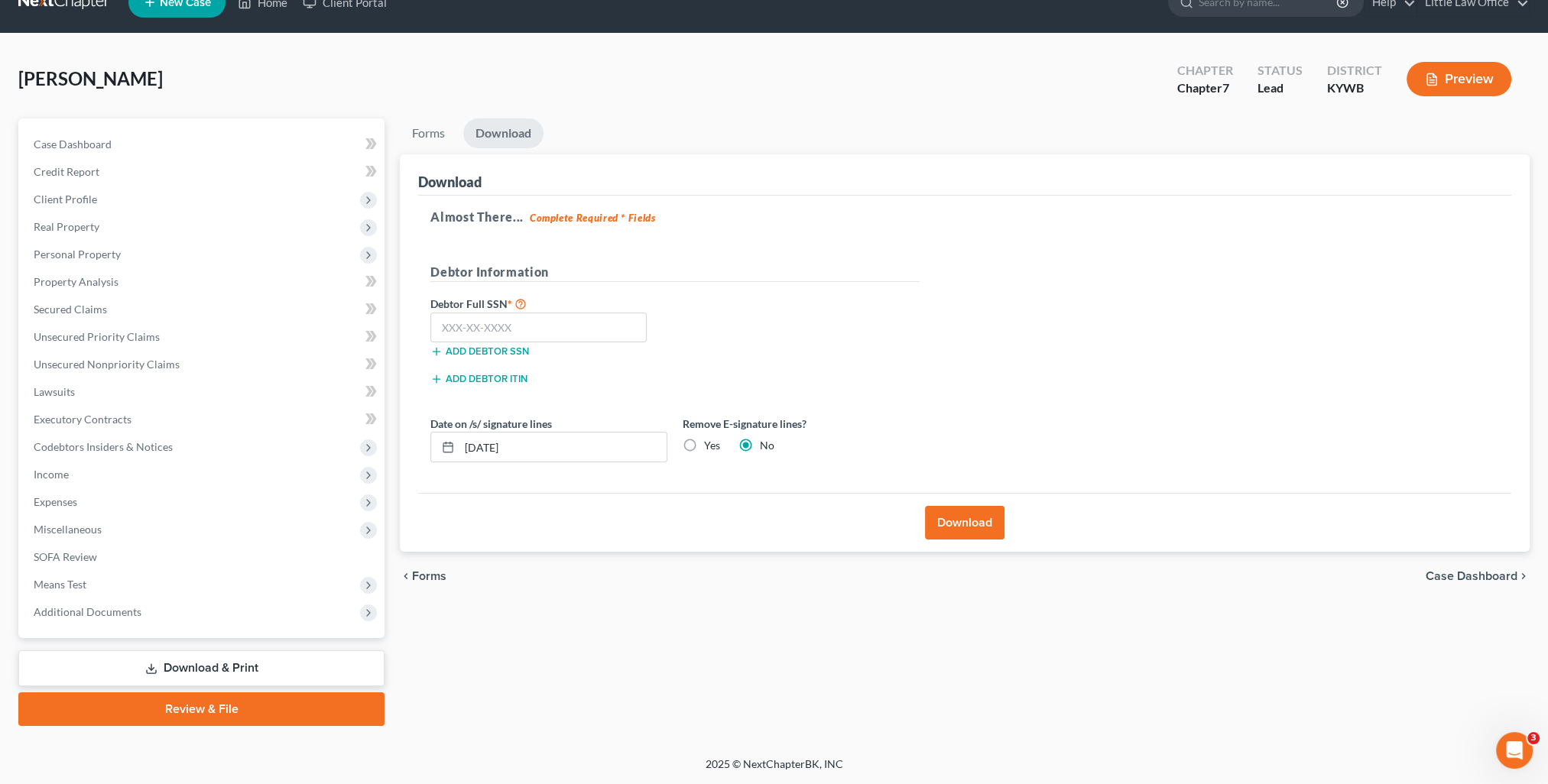
scroll to position [26, 0]
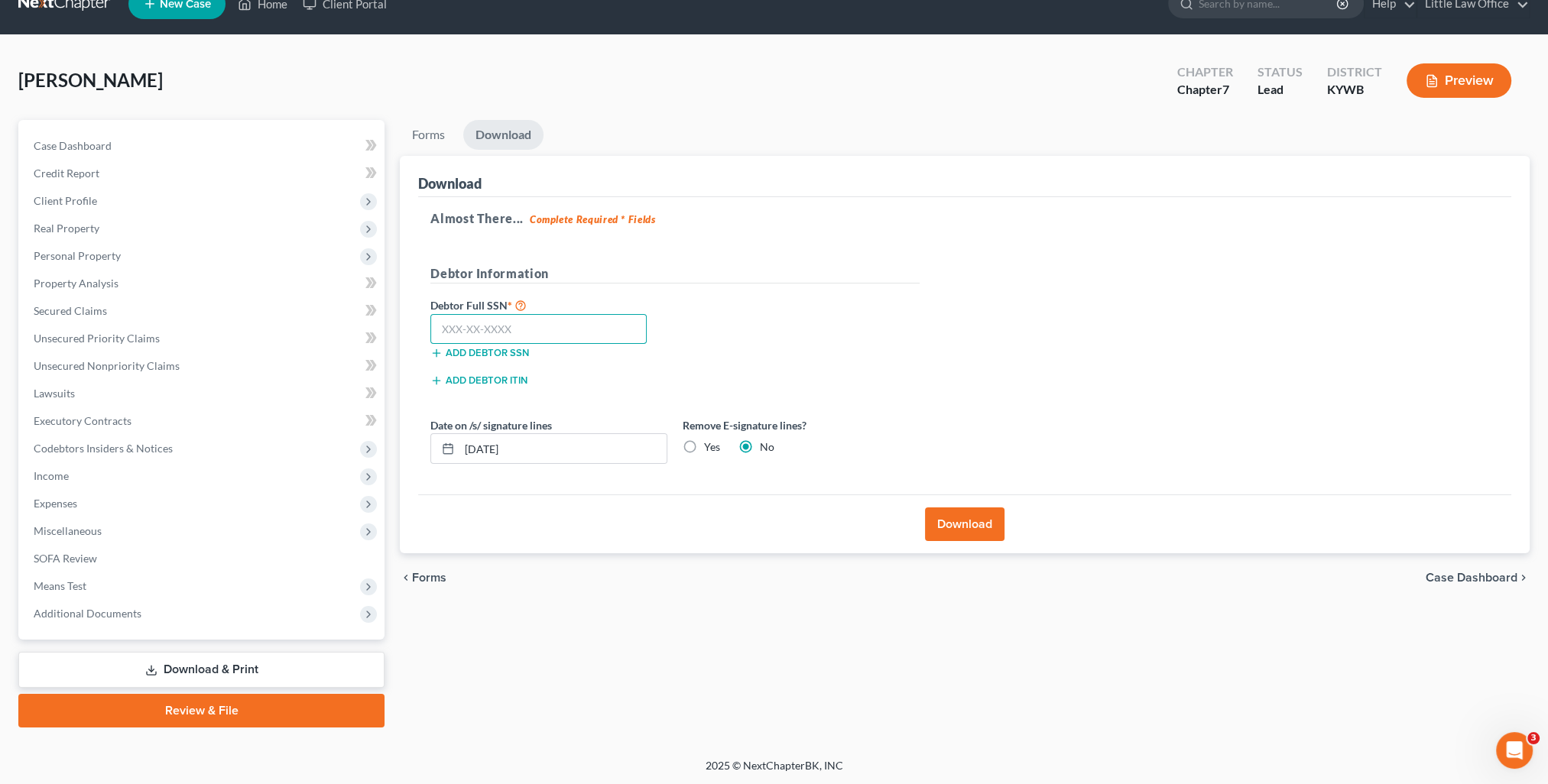
click at [550, 331] on input "text" at bounding box center [538, 329] width 216 height 30
click at [963, 533] on button "Download" at bounding box center [964, 524] width 79 height 34
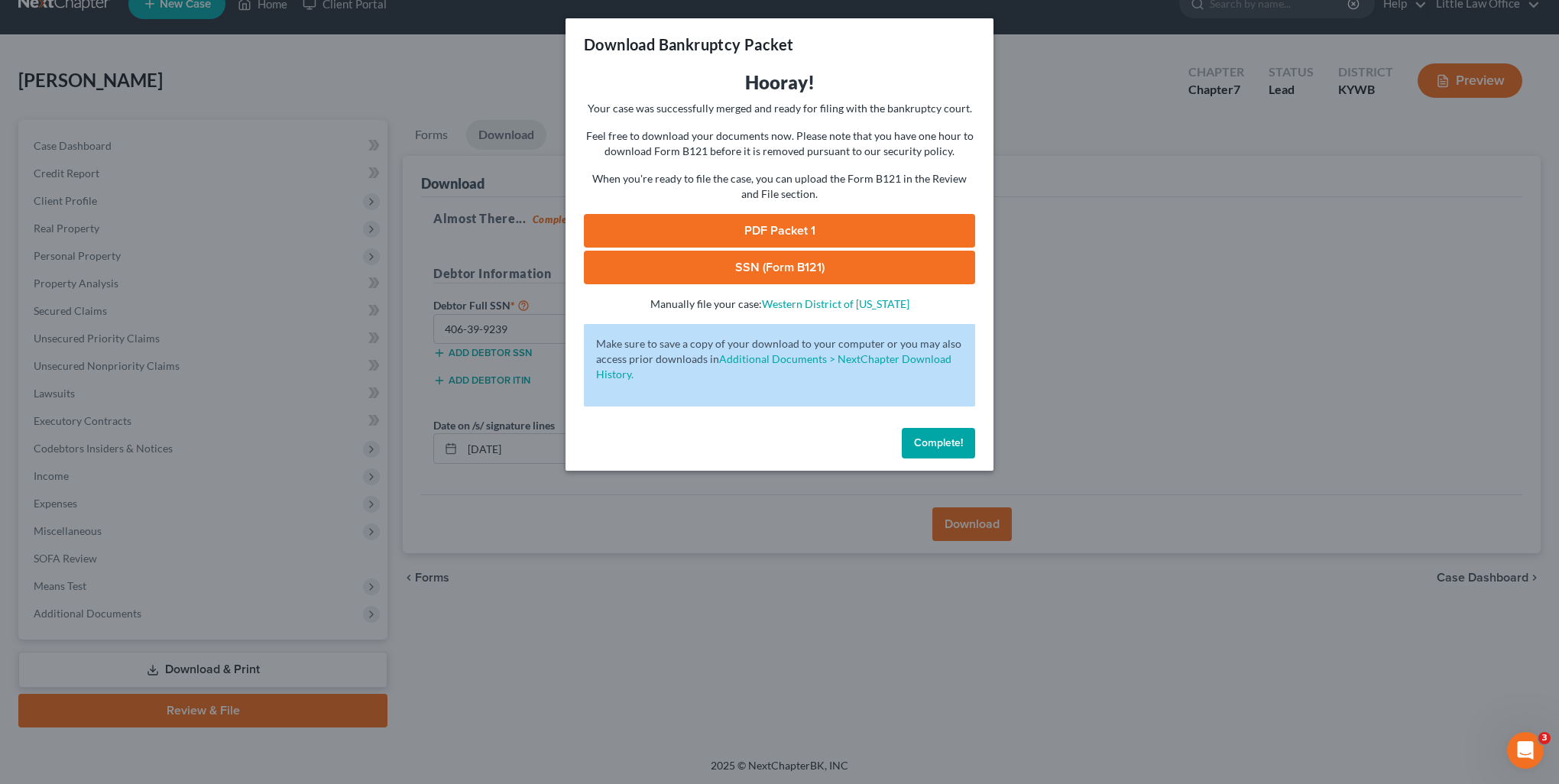
click at [727, 230] on link "PDF Packet 1" at bounding box center [780, 230] width 392 height 34
click at [756, 258] on link "SSN (Form B121)" at bounding box center [780, 267] width 392 height 34
click at [926, 444] on span "Complete!" at bounding box center [938, 443] width 49 height 13
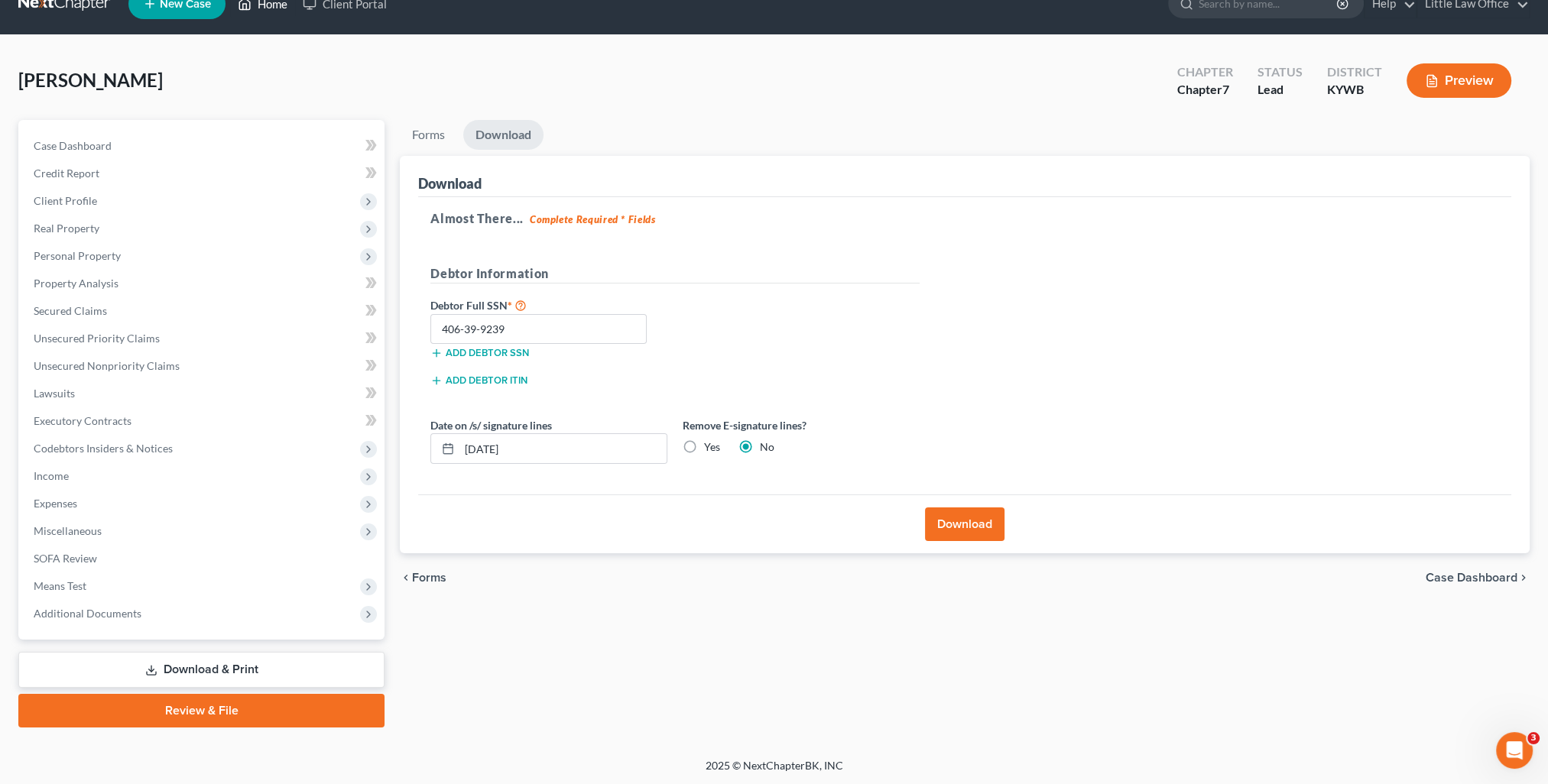
click at [277, 7] on link "Home" at bounding box center [262, 4] width 65 height 27
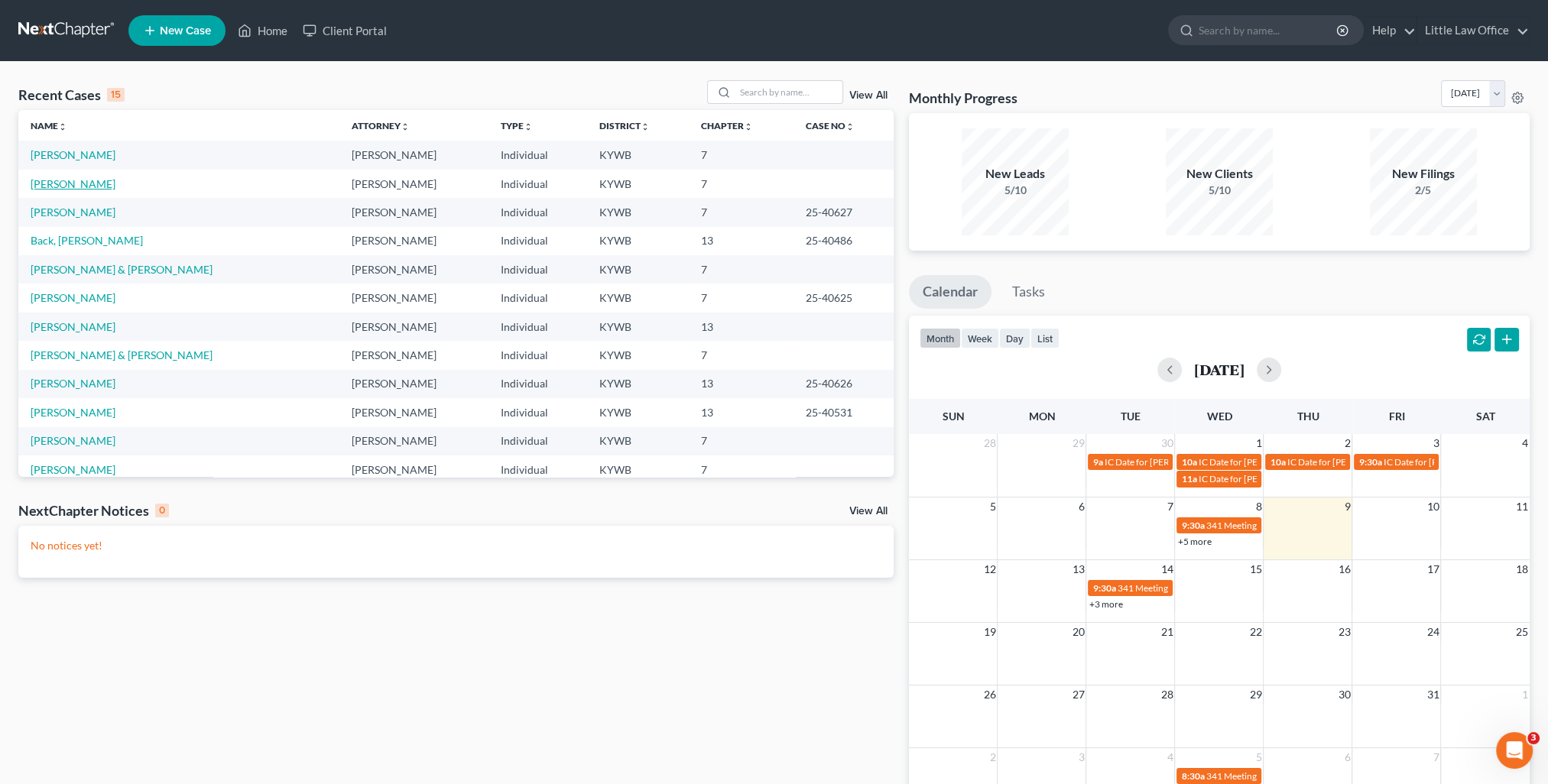
click at [82, 183] on link "Phillips, Bryttne" at bounding box center [72, 183] width 85 height 13
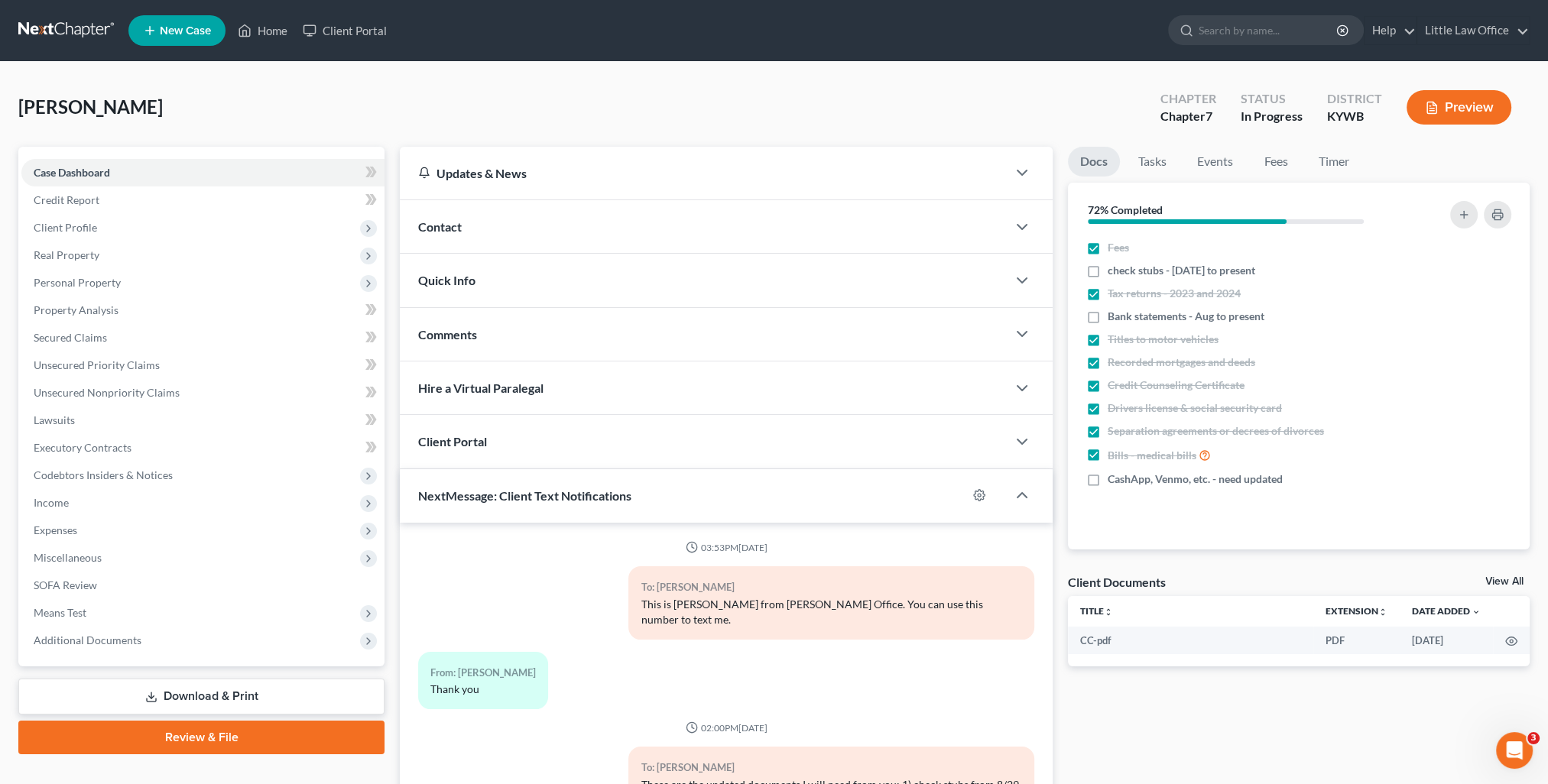
scroll to position [1772, 0]
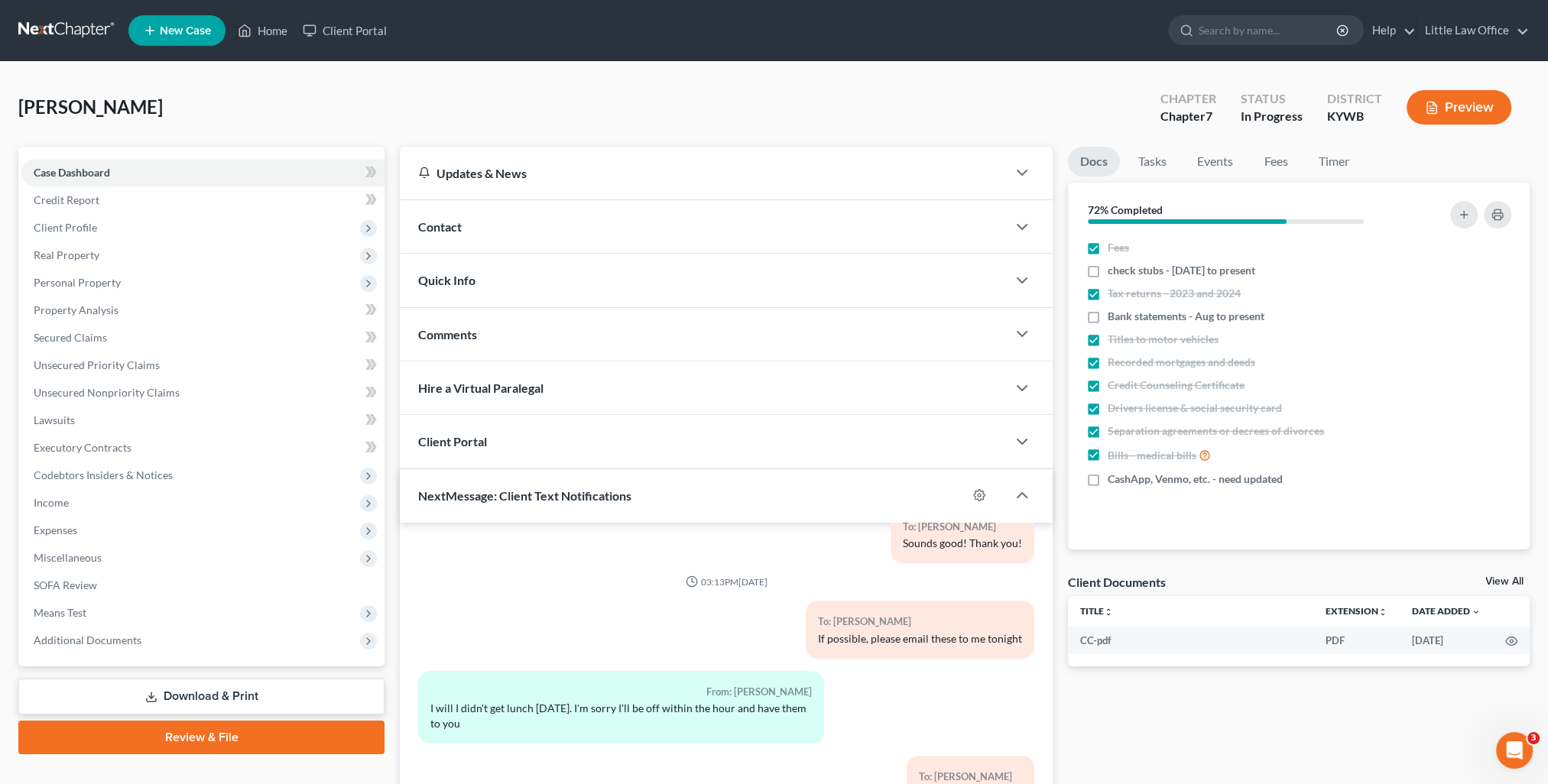
drag, startPoint x: 199, startPoint y: 707, endPoint x: 727, endPoint y: 529, distance: 557.2
click at [199, 707] on link "Download & Print" at bounding box center [201, 696] width 366 height 36
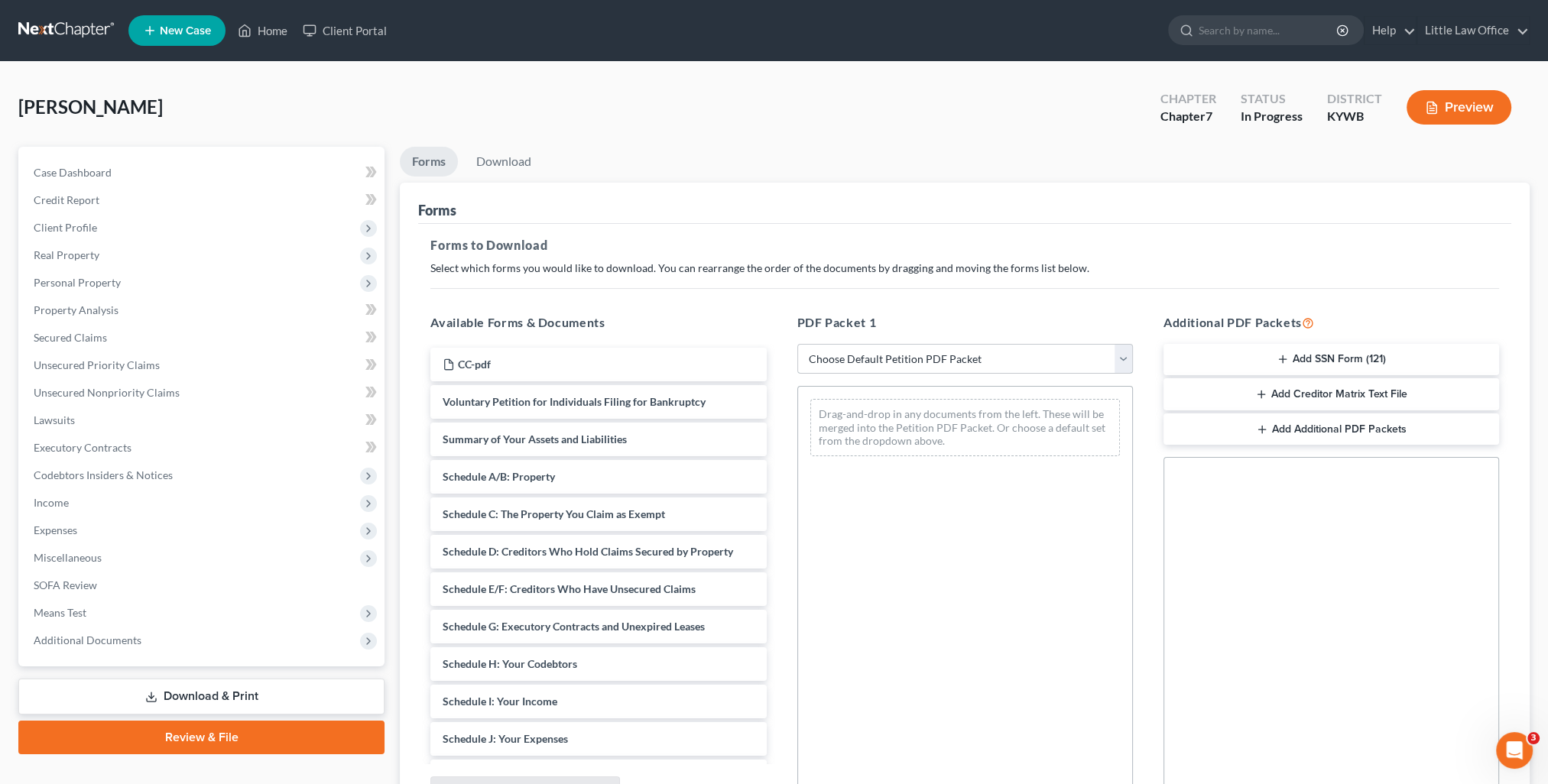
click at [907, 364] on select "Choose Default Petition PDF Packet Complete Bankruptcy Petition (all forms and …" at bounding box center [965, 359] width 336 height 30
click at [797, 344] on select "Choose Default Petition PDF Packet Complete Bankruptcy Petition (all forms and …" at bounding box center [965, 359] width 336 height 30
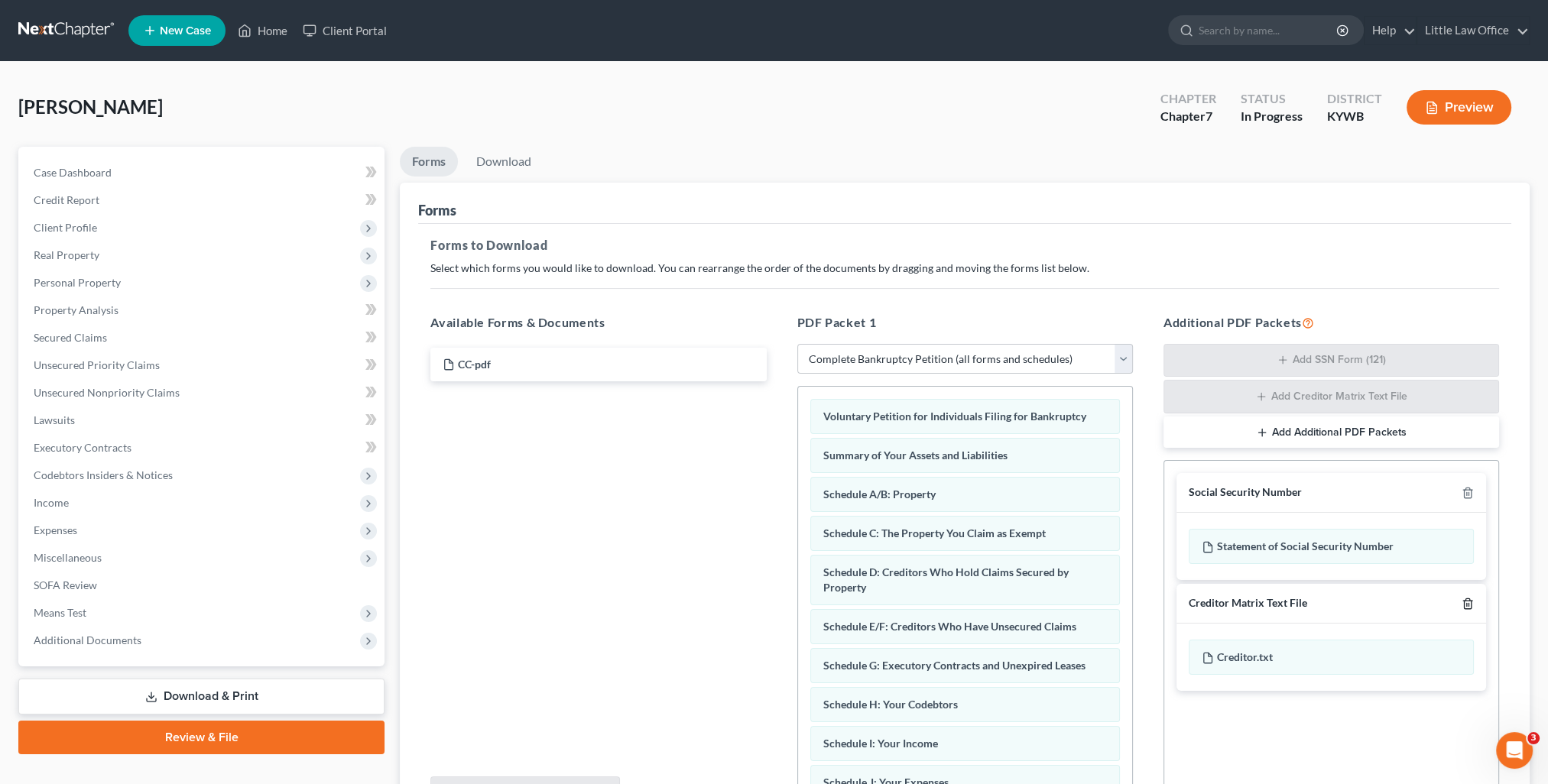
click at [1468, 605] on icon "button" at bounding box center [1467, 603] width 12 height 12
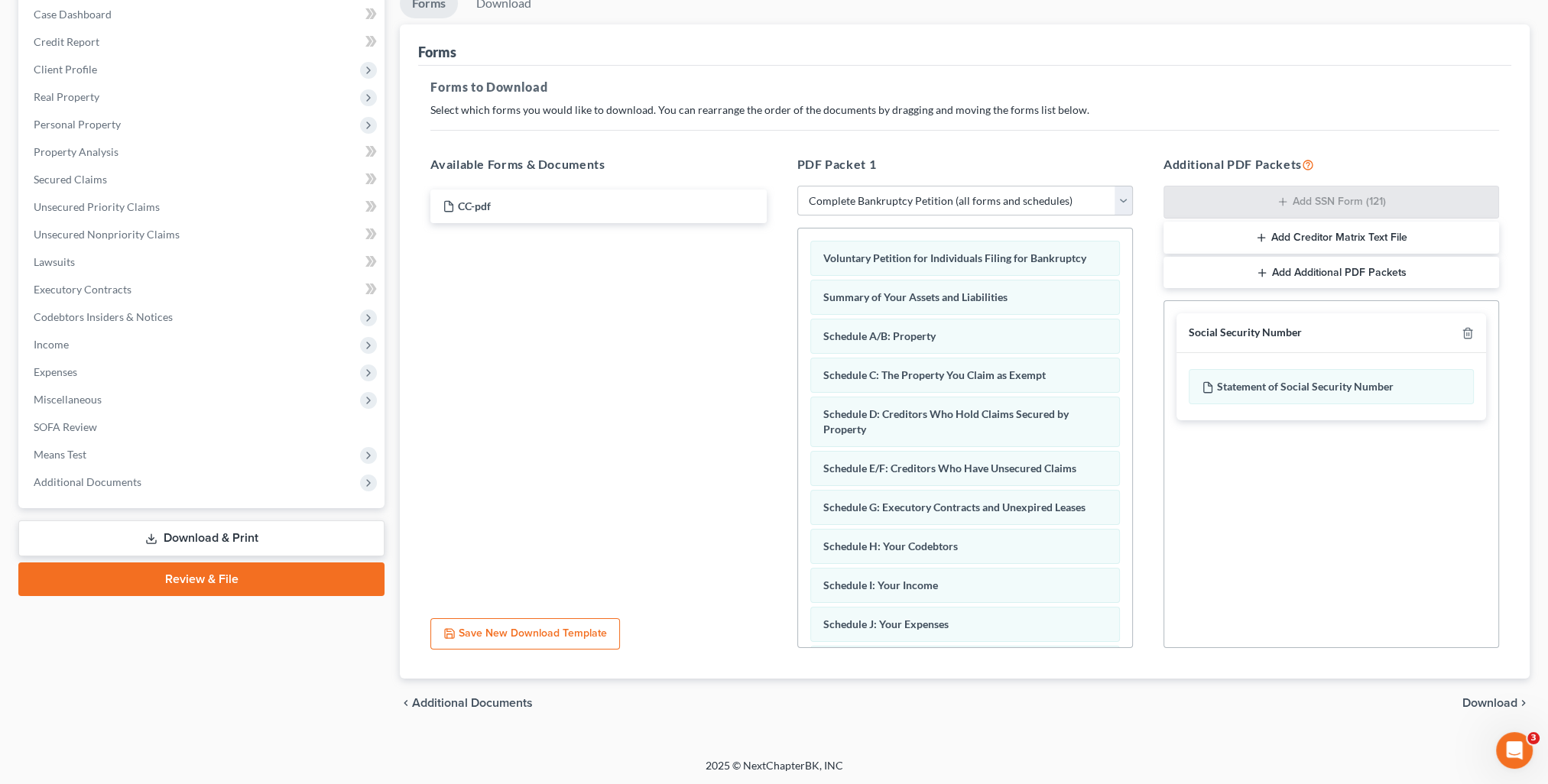
click at [1482, 703] on span "Download" at bounding box center [1490, 703] width 55 height 12
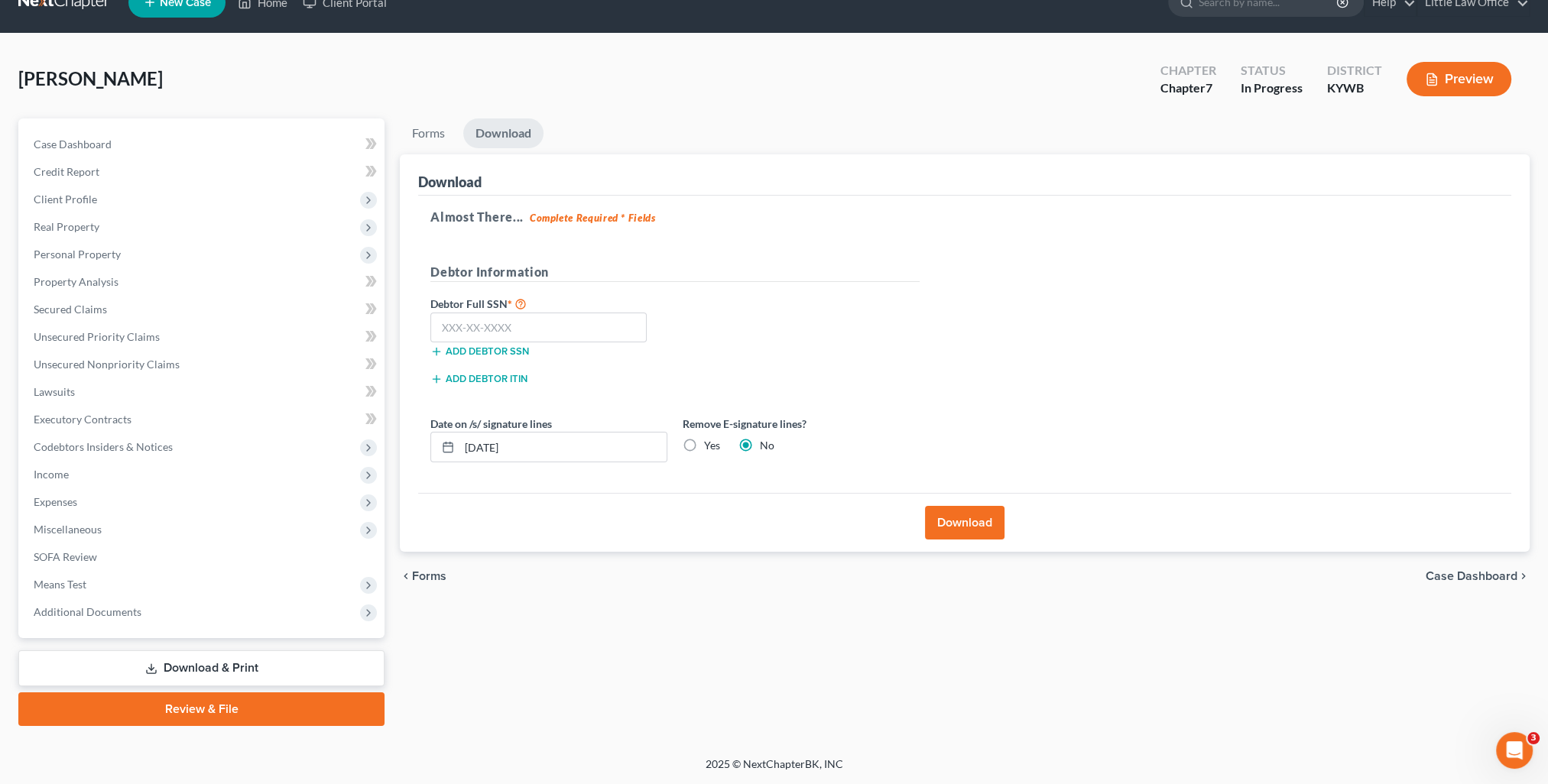
scroll to position [26, 0]
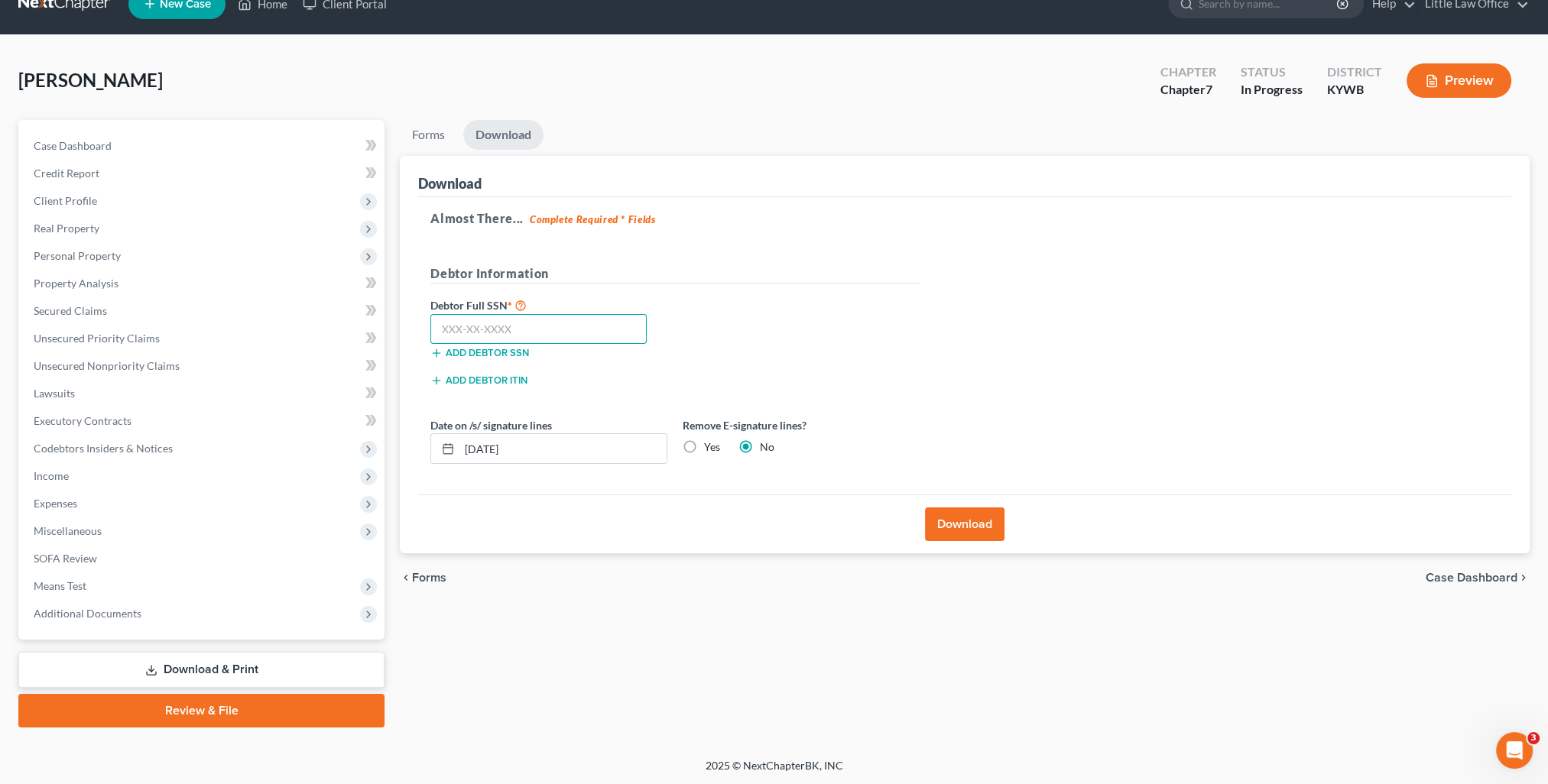
click at [510, 333] on input "text" at bounding box center [538, 329] width 216 height 30
click at [966, 528] on button "Download" at bounding box center [964, 524] width 79 height 34
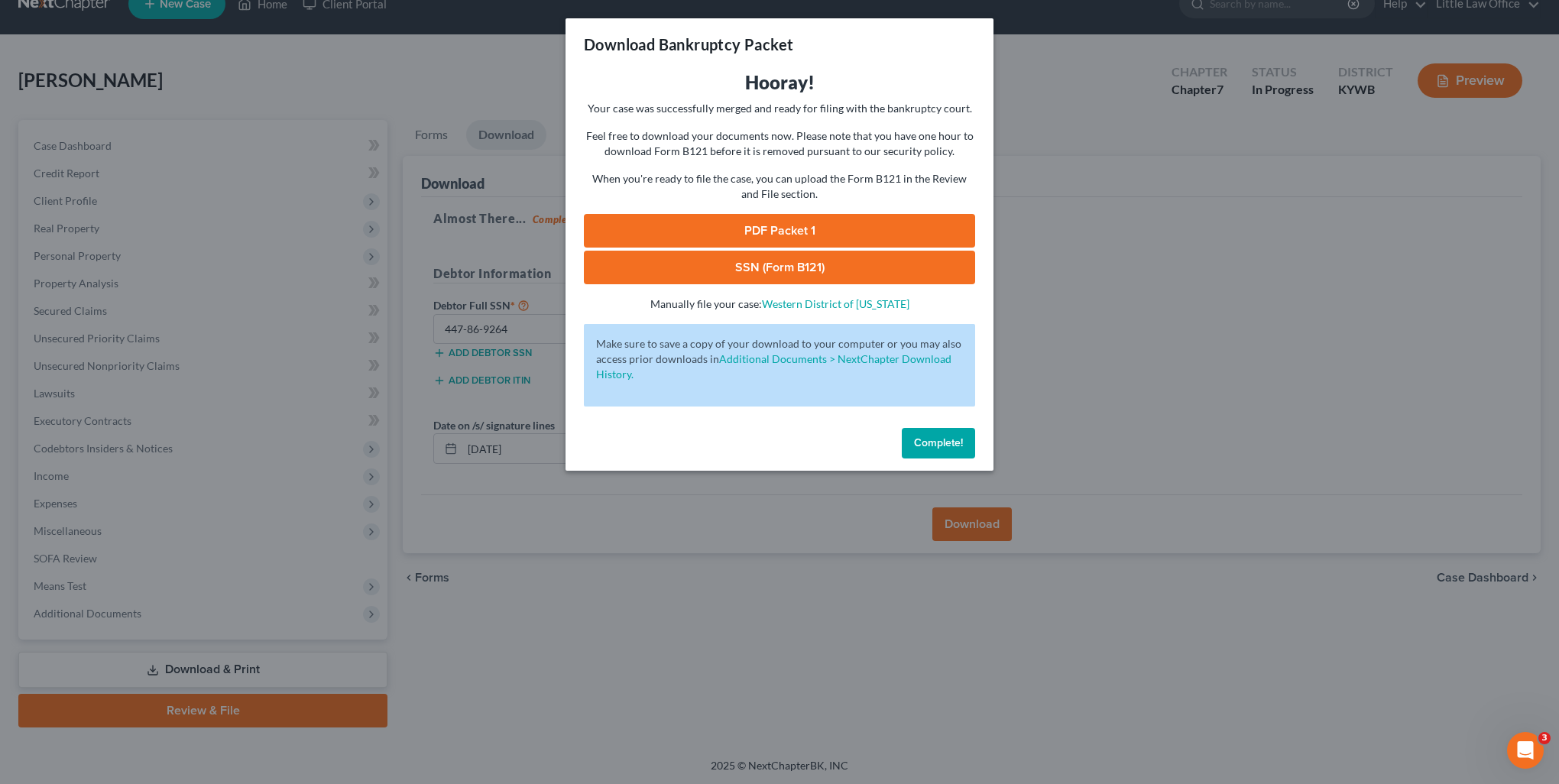
click at [815, 229] on link "PDF Packet 1" at bounding box center [780, 230] width 392 height 34
click at [712, 275] on link "SSN (Form B121)" at bounding box center [780, 267] width 392 height 34
click at [933, 452] on button "Complete!" at bounding box center [938, 443] width 73 height 30
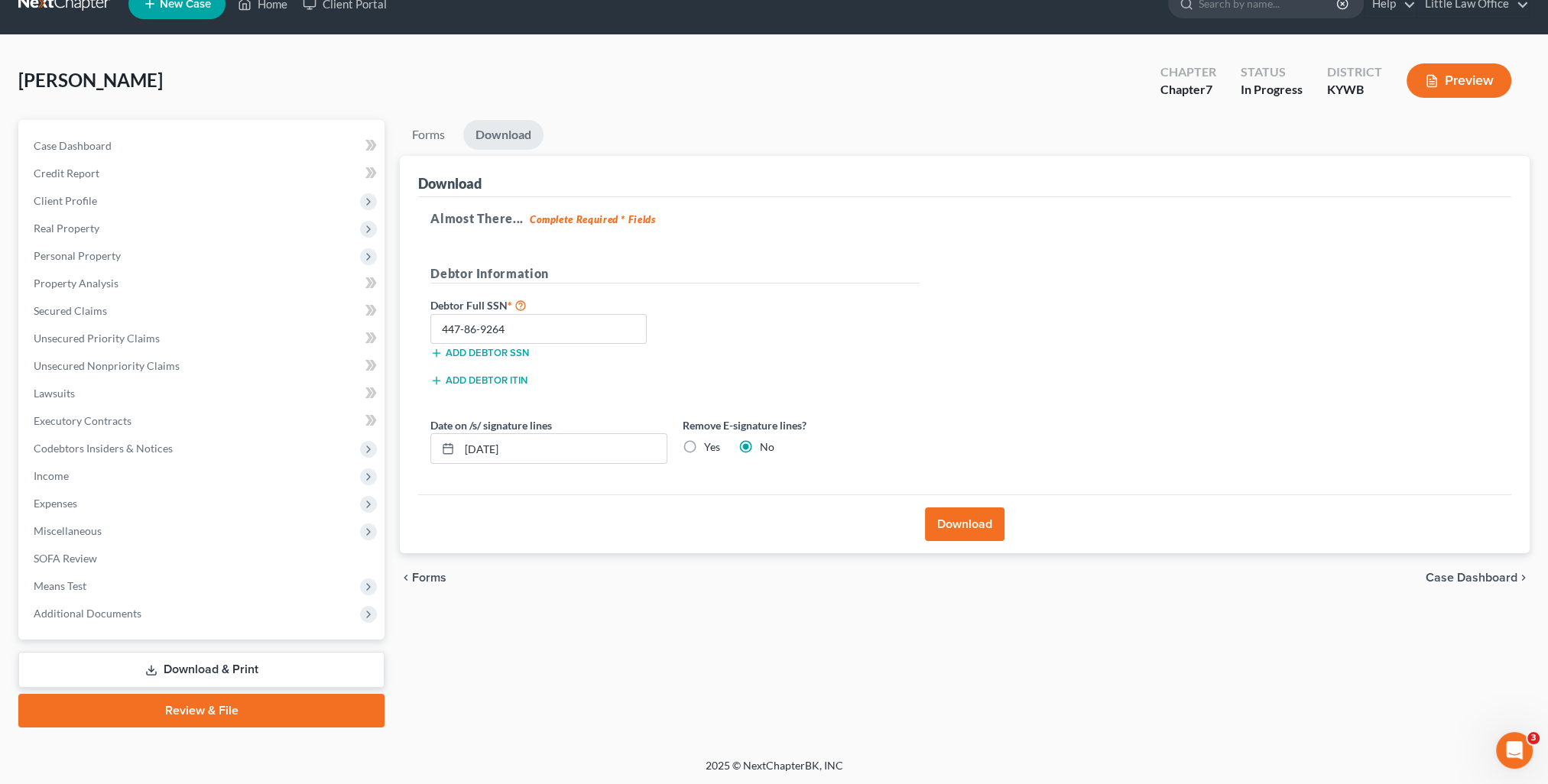
scroll to position [0, 0]
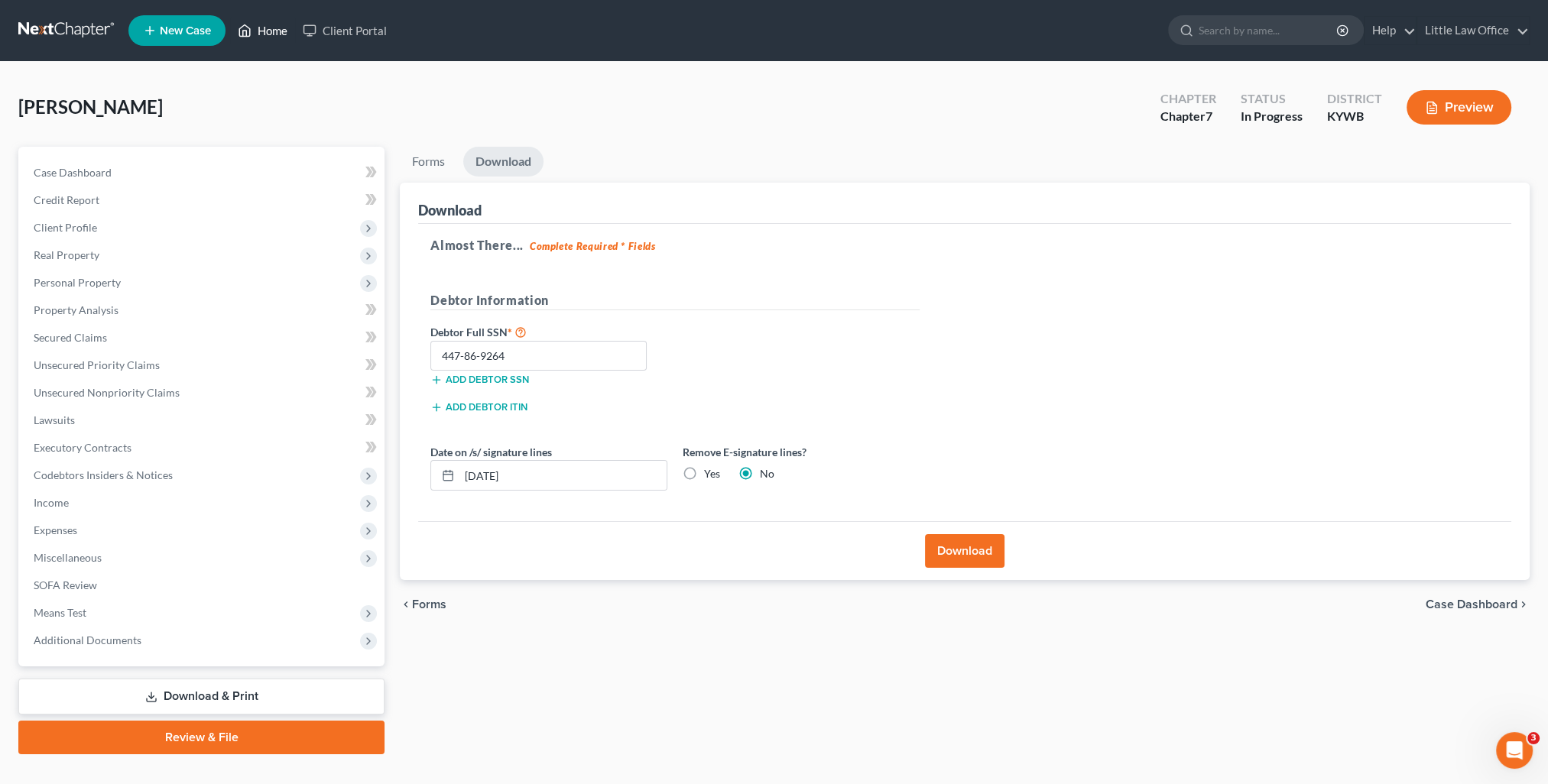
click at [286, 30] on link "Home" at bounding box center [262, 30] width 65 height 27
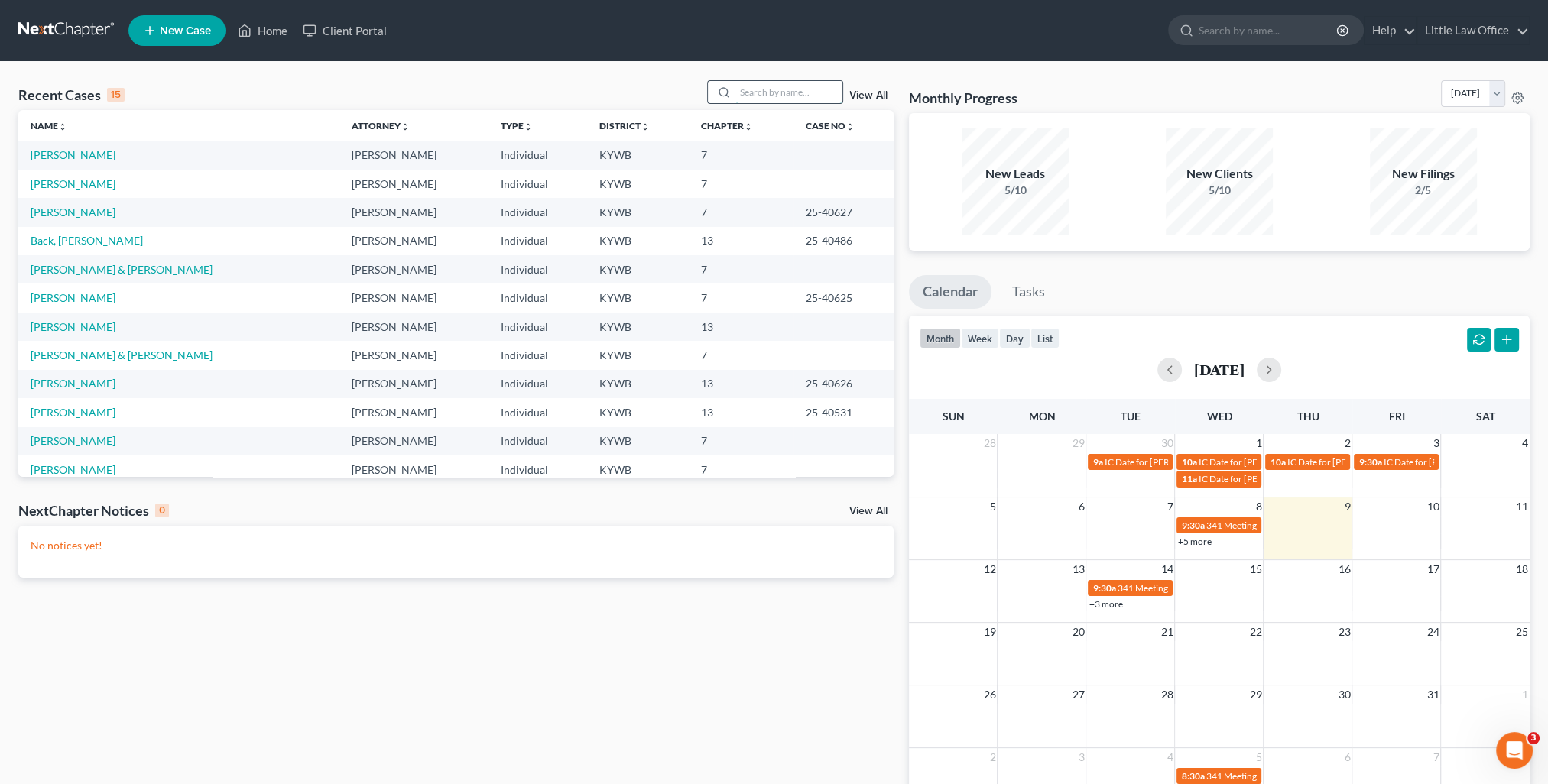
click at [795, 83] on input "search" at bounding box center [789, 92] width 107 height 22
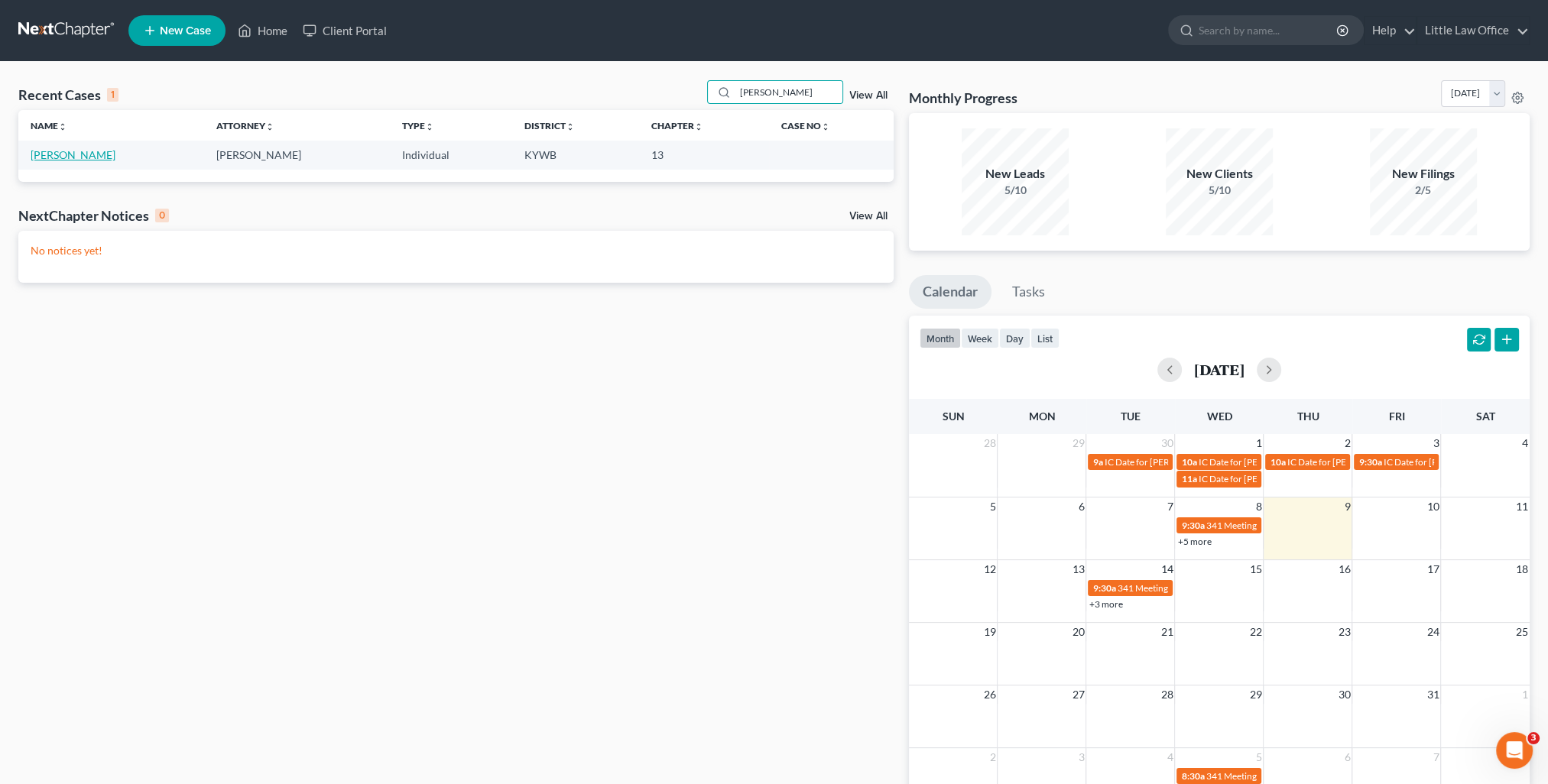
click at [30, 156] on link "Evans, Roger" at bounding box center [72, 154] width 85 height 13
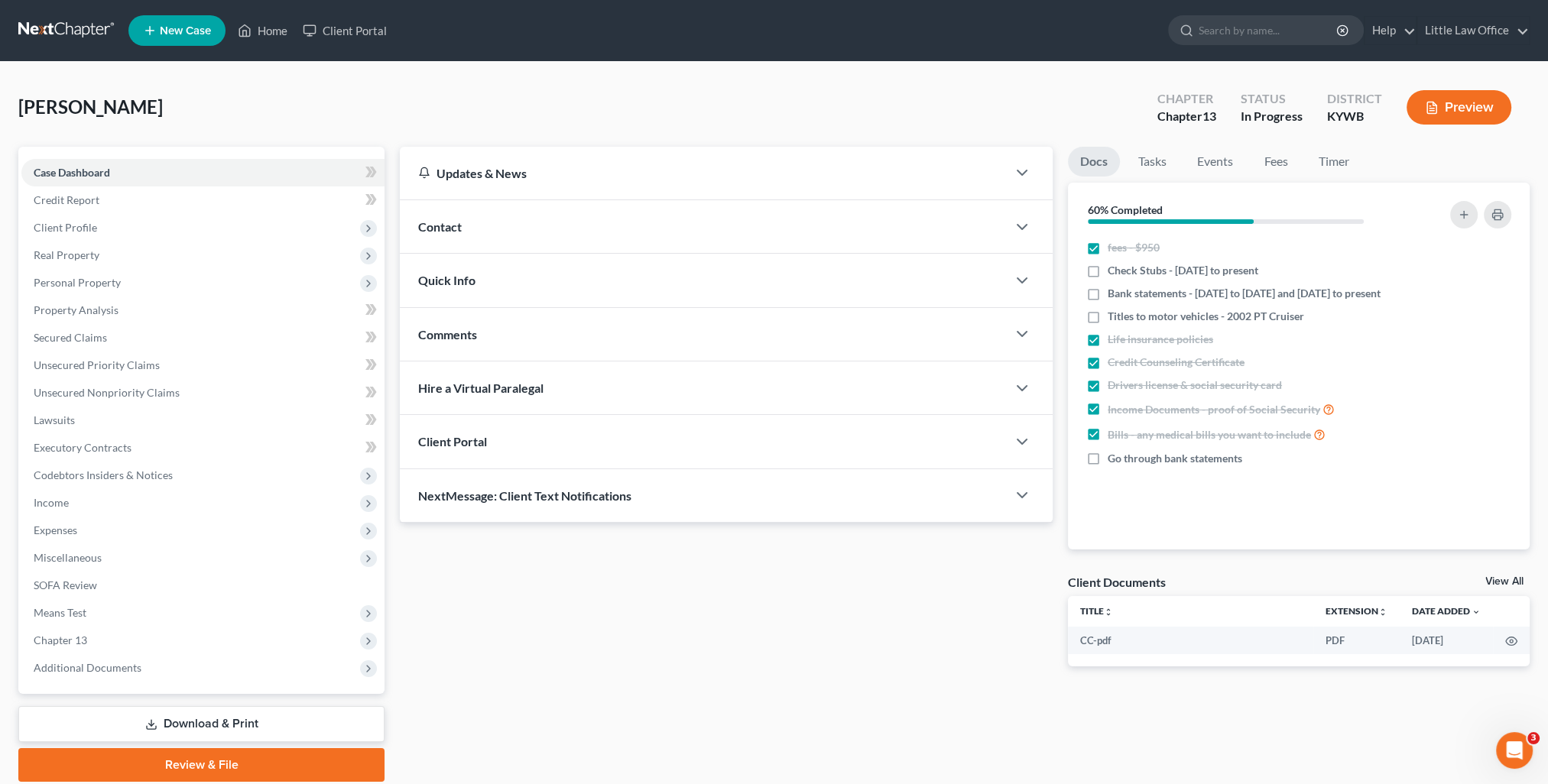
click at [245, 731] on link "Download & Print" at bounding box center [201, 724] width 366 height 36
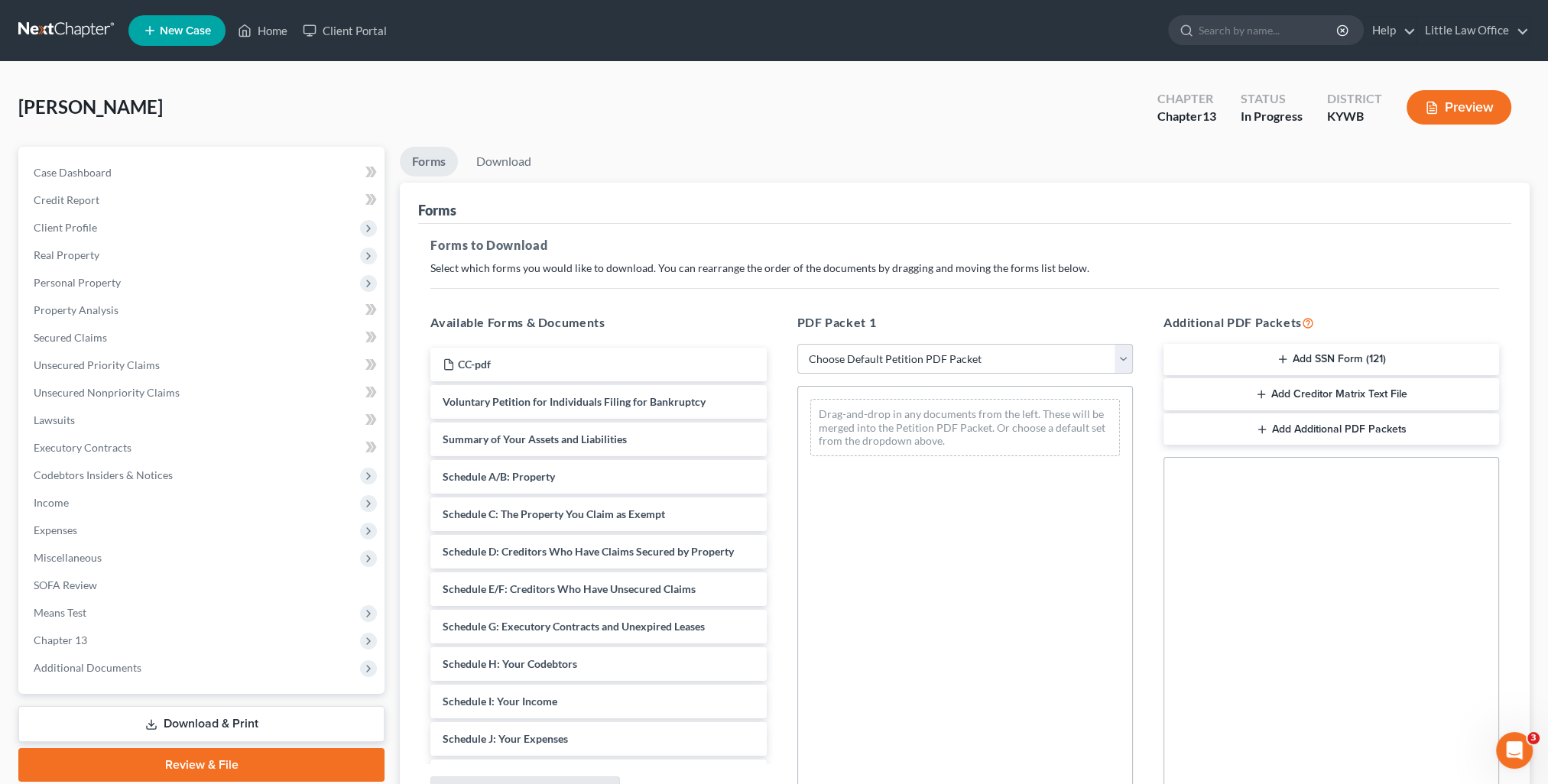
click at [926, 358] on select "Choose Default Petition PDF Packet Complete Bankruptcy Petition (all forms and …" at bounding box center [965, 359] width 336 height 30
click at [797, 344] on select "Choose Default Petition PDF Packet Complete Bankruptcy Petition (all forms and …" at bounding box center [965, 359] width 336 height 30
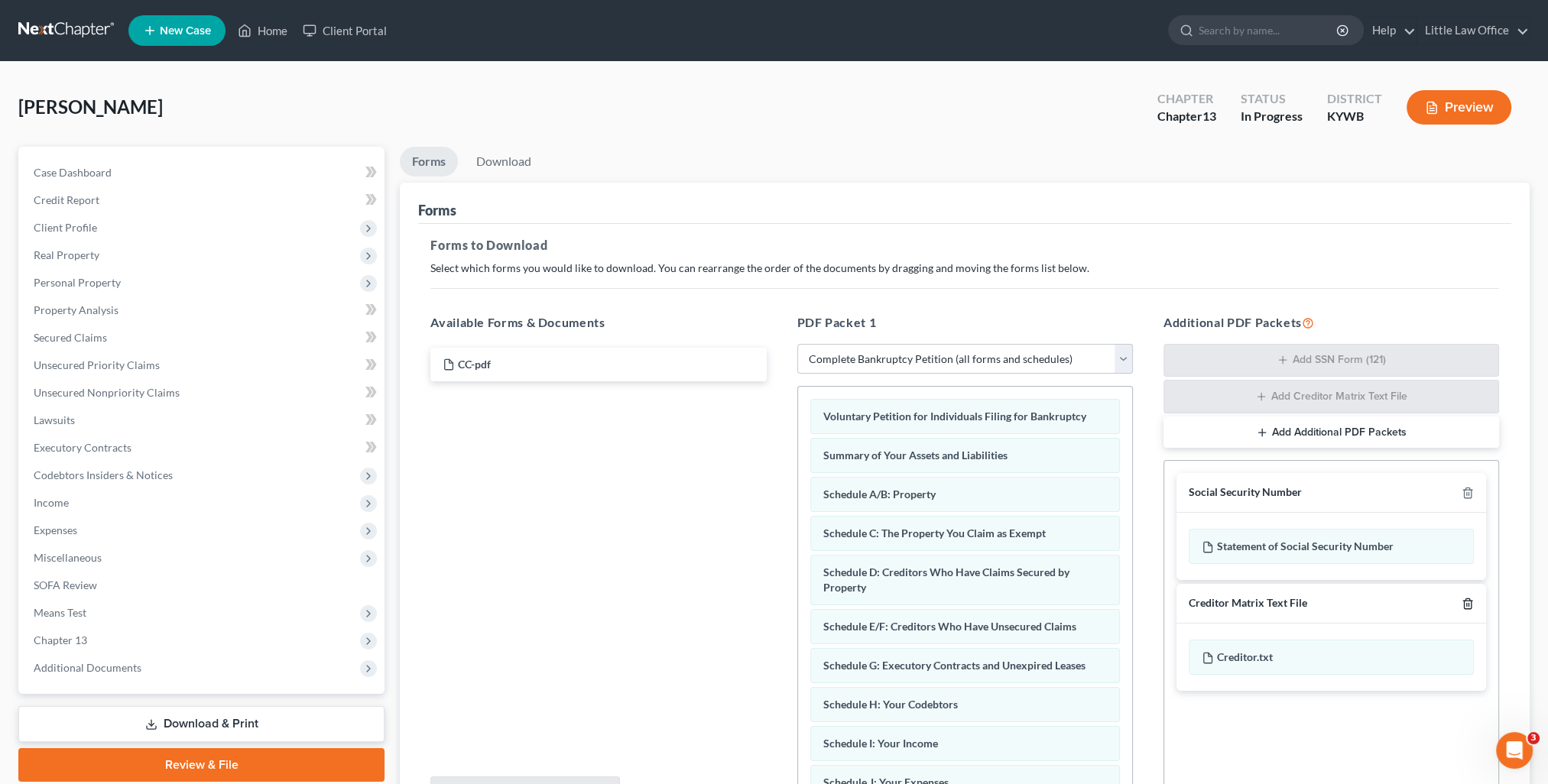
click at [1467, 603] on line "button" at bounding box center [1467, 604] width 0 height 3
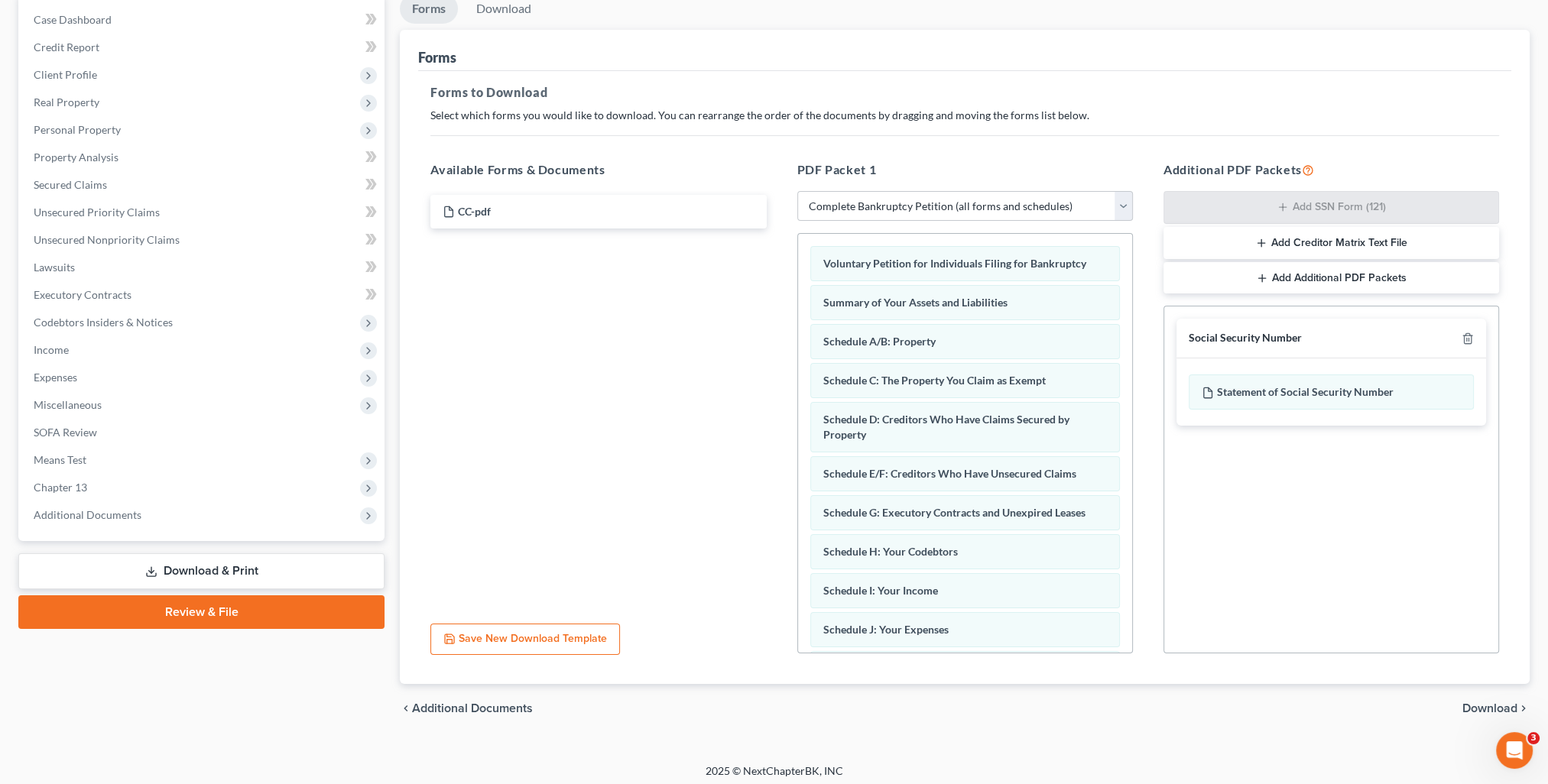
scroll to position [158, 0]
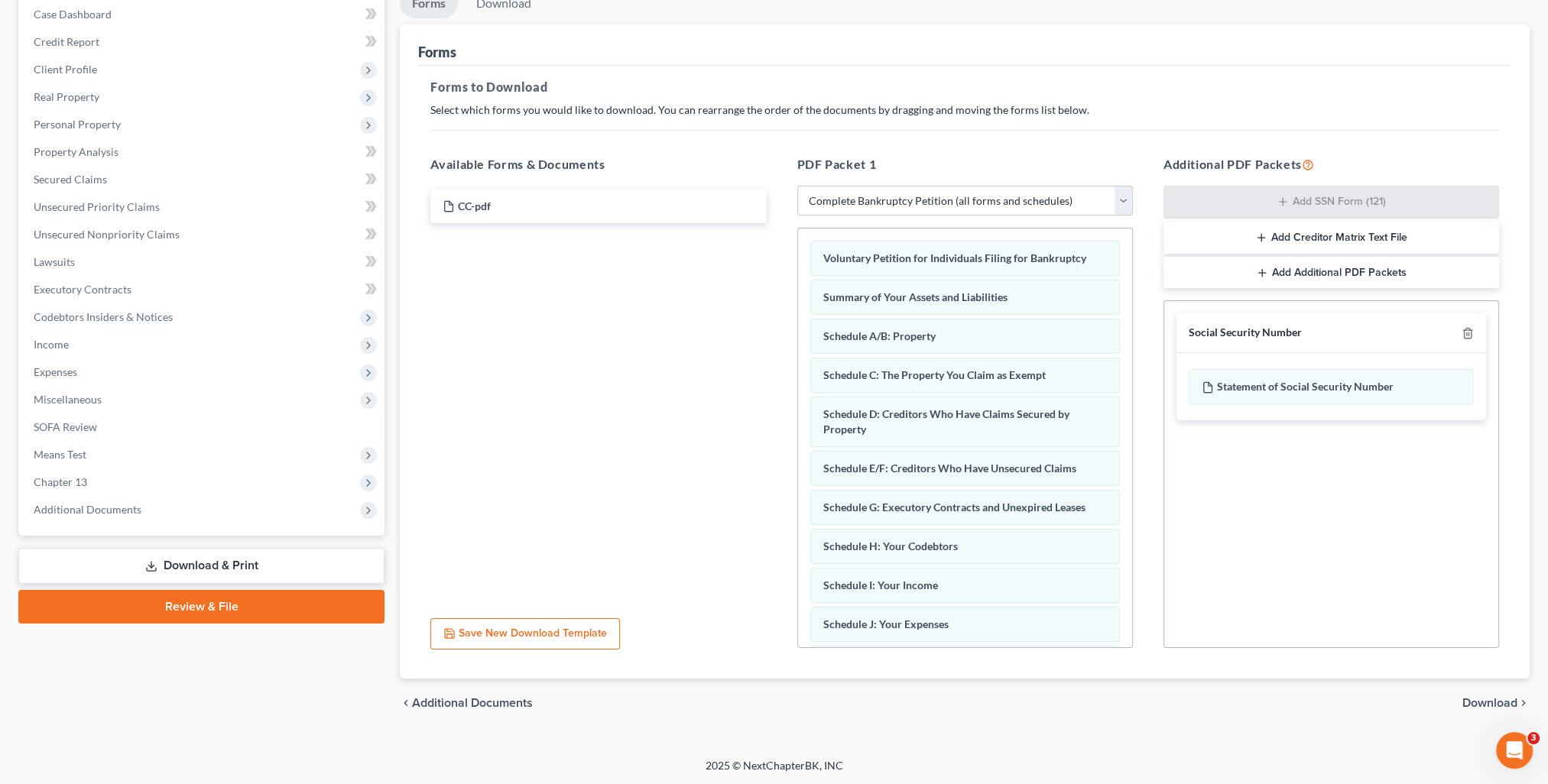
click at [1488, 689] on div "chevron_left Additional Documents Download chevron_right" at bounding box center [965, 704] width 1130 height 49
click at [1487, 698] on span "Download" at bounding box center [1490, 703] width 55 height 12
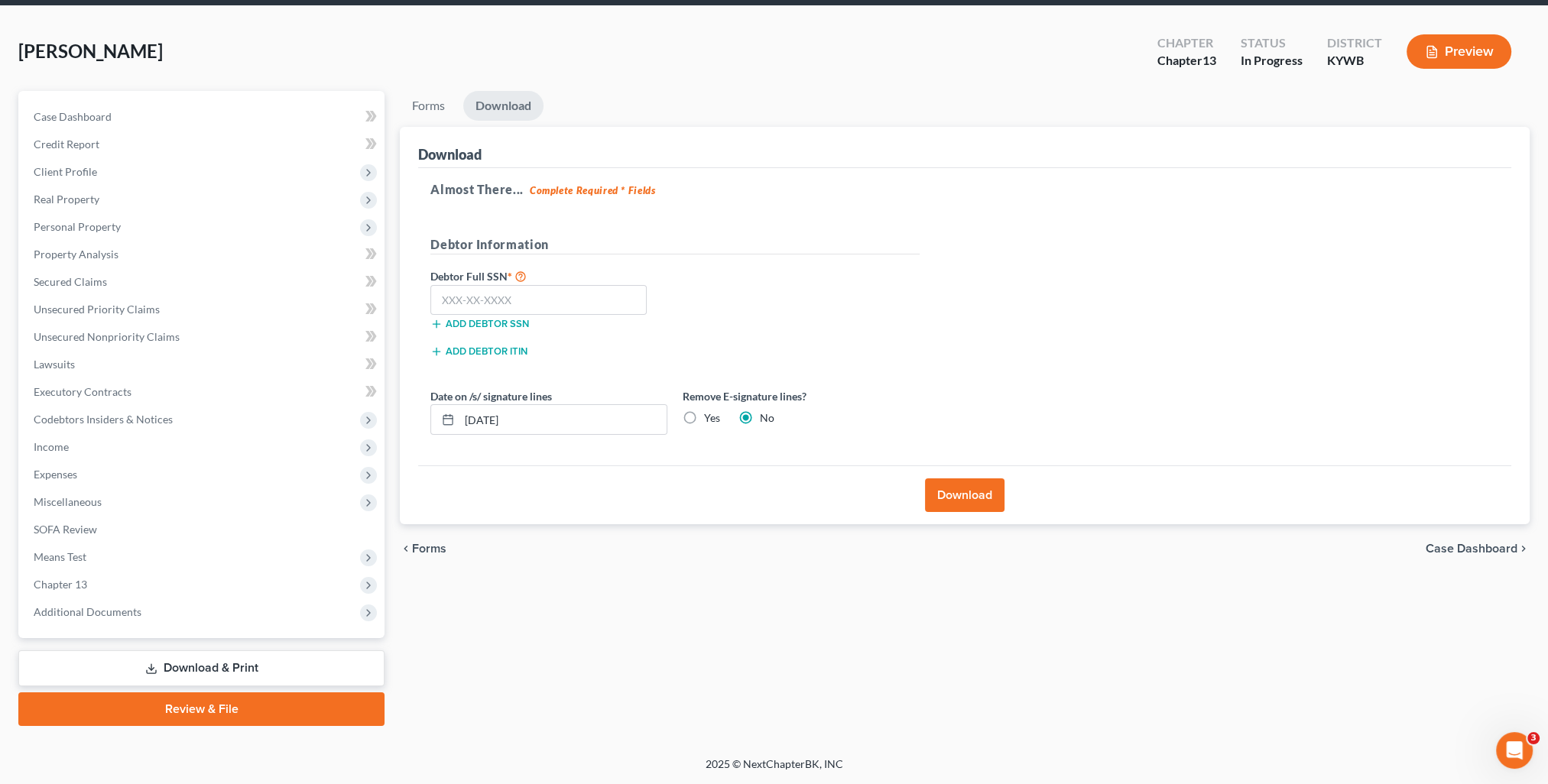
scroll to position [54, 0]
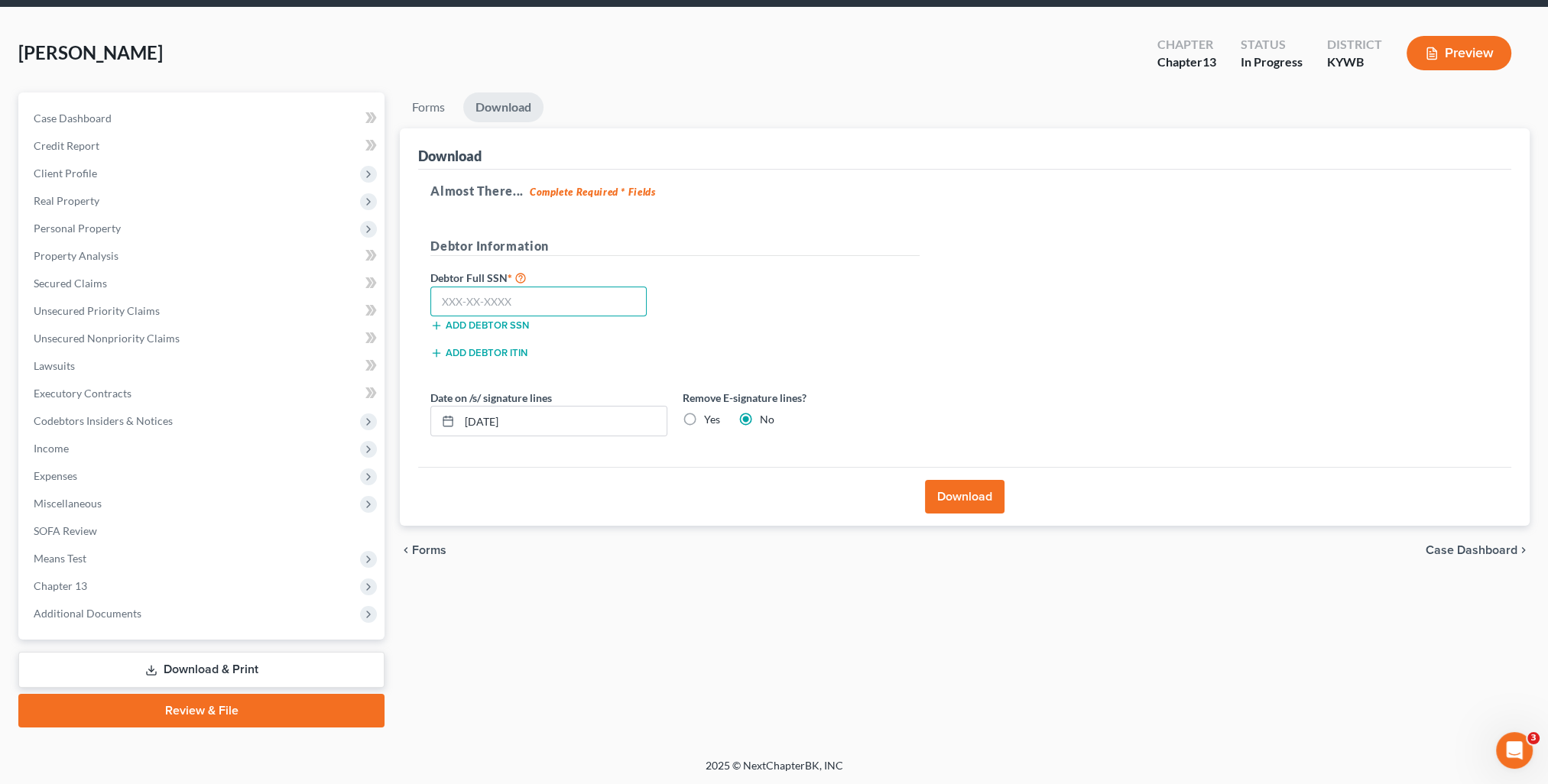
click at [483, 307] on input "text" at bounding box center [538, 301] width 216 height 30
click at [976, 494] on button "Download" at bounding box center [964, 497] width 79 height 34
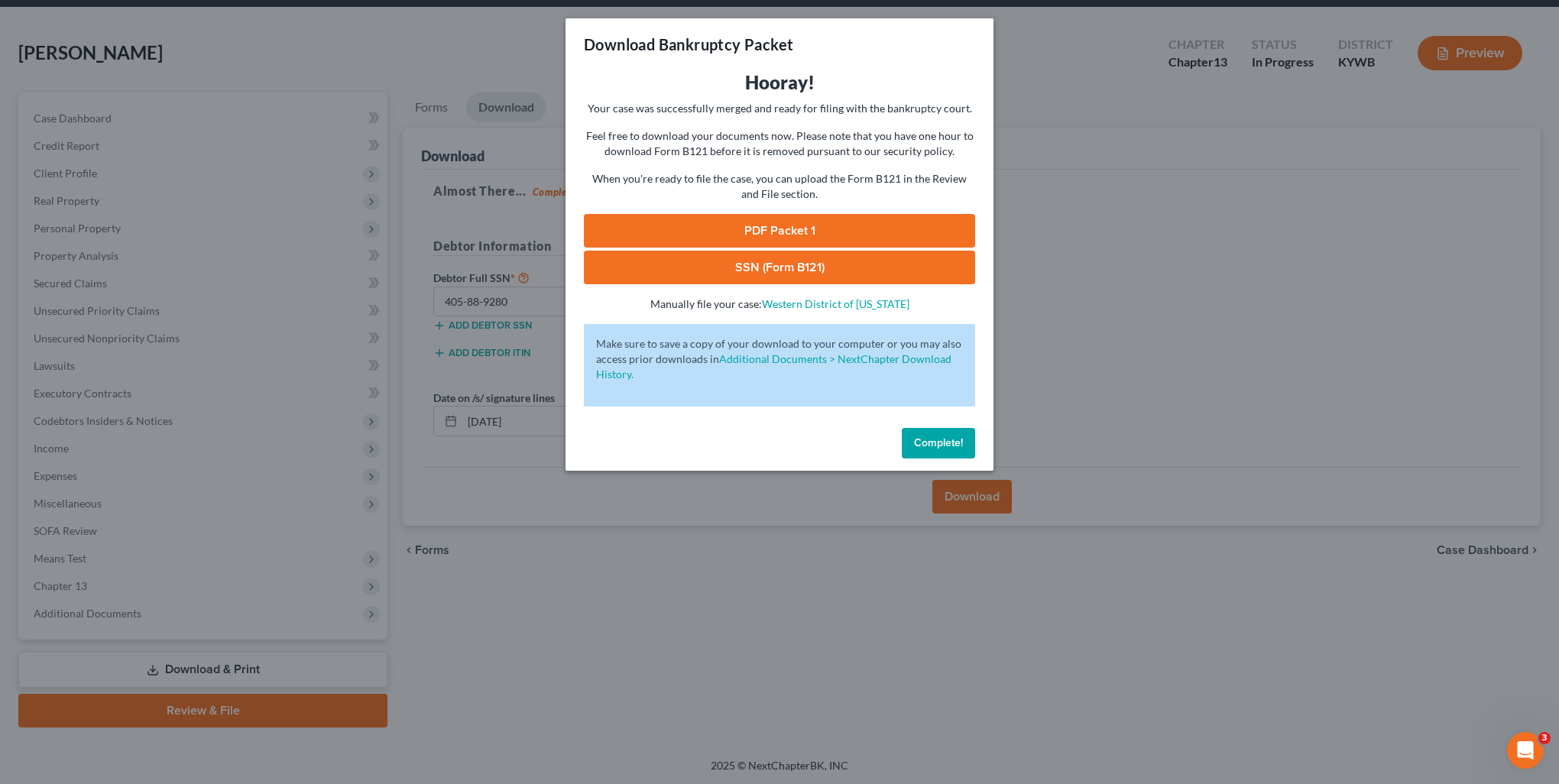
click at [881, 219] on link "PDF Packet 1" at bounding box center [780, 230] width 392 height 34
click at [707, 270] on link "SSN (Form B121)" at bounding box center [780, 267] width 392 height 34
click at [945, 436] on span "Complete!" at bounding box center [938, 443] width 49 height 13
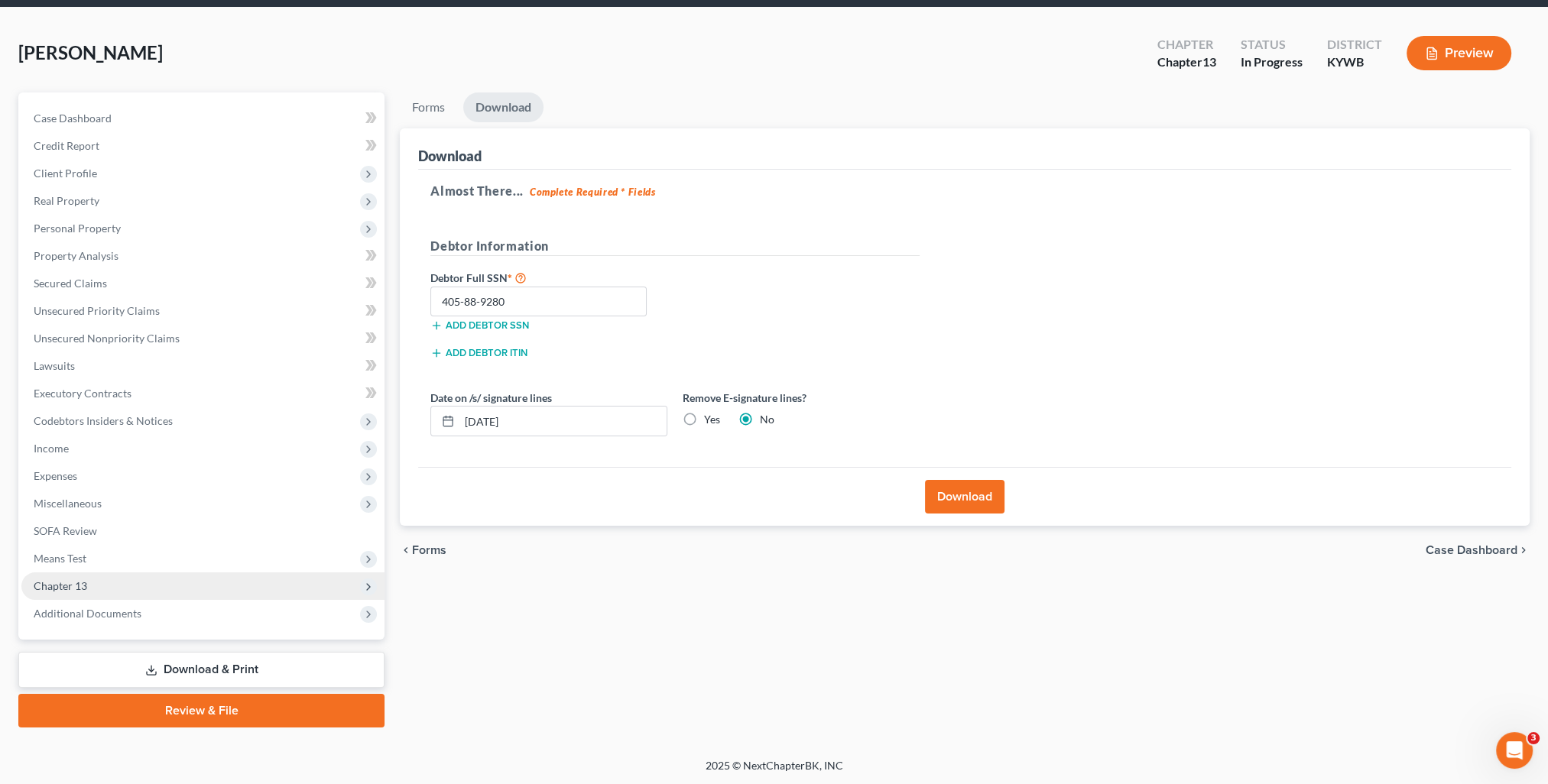
click at [58, 594] on span "Chapter 13" at bounding box center [203, 586] width 363 height 27
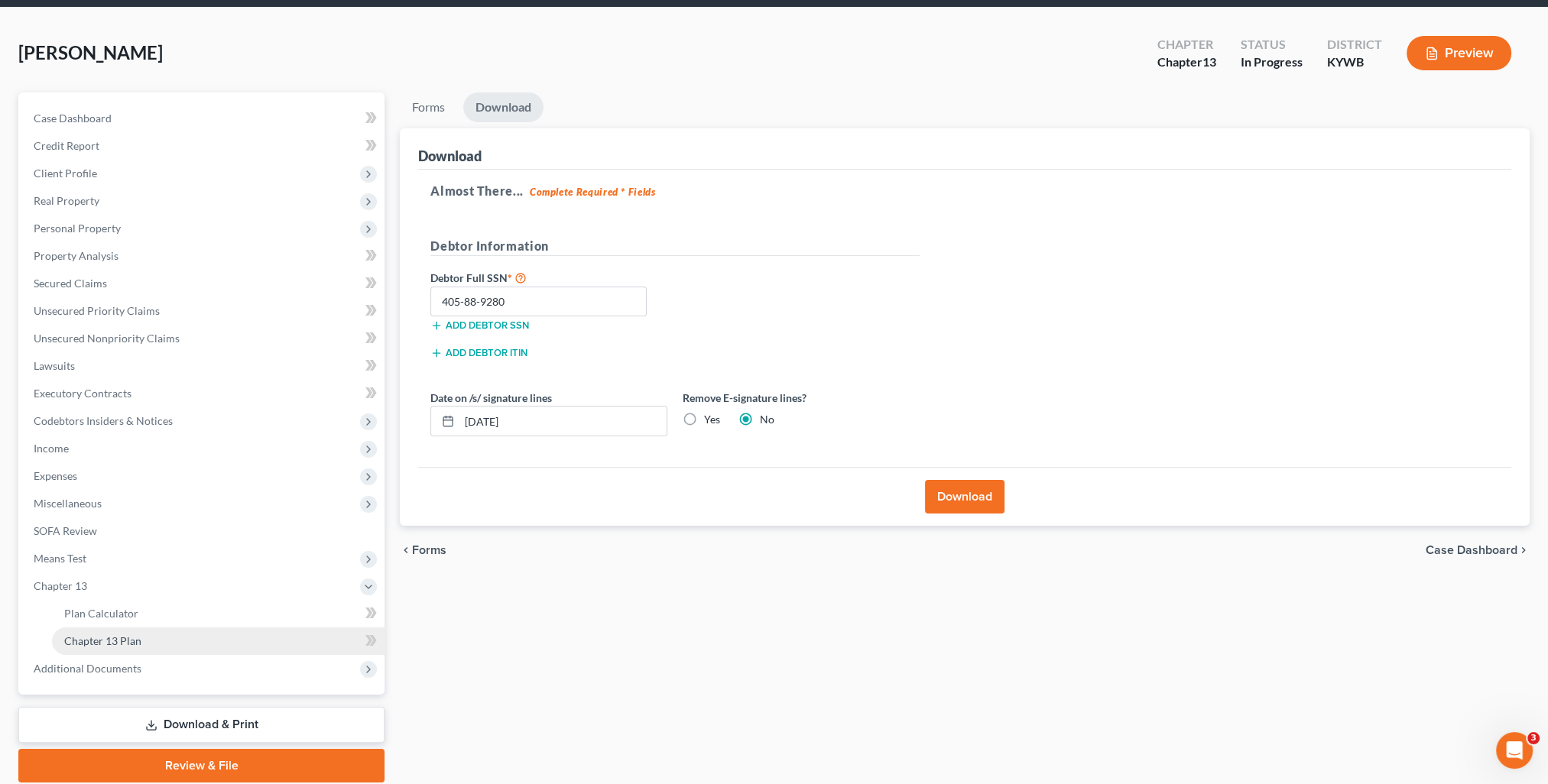
click at [134, 636] on span "Chapter 13 Plan" at bounding box center [102, 641] width 78 height 13
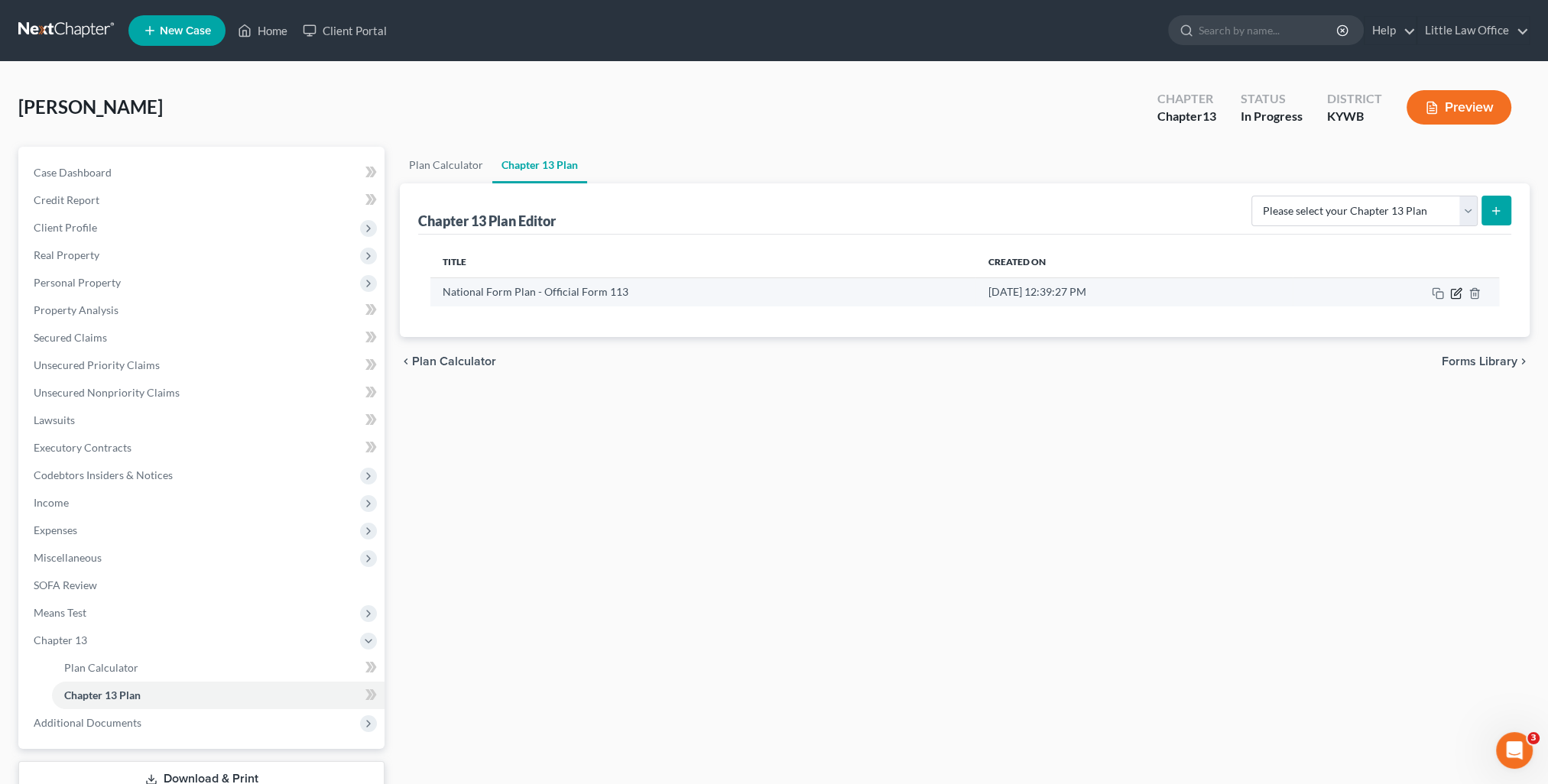
click at [1455, 291] on icon "button" at bounding box center [1458, 292] width 7 height 7
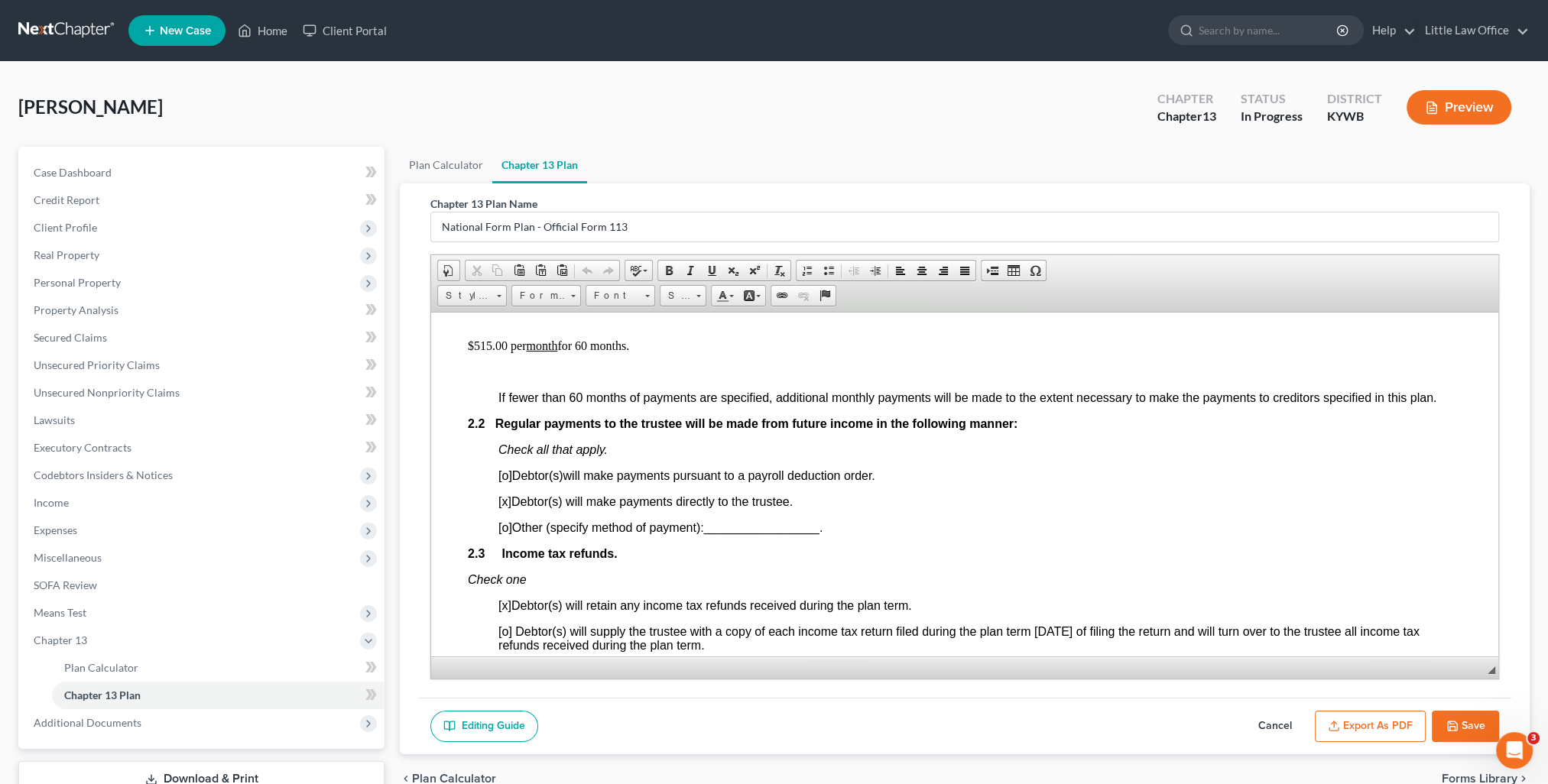
scroll to position [1070, 0]
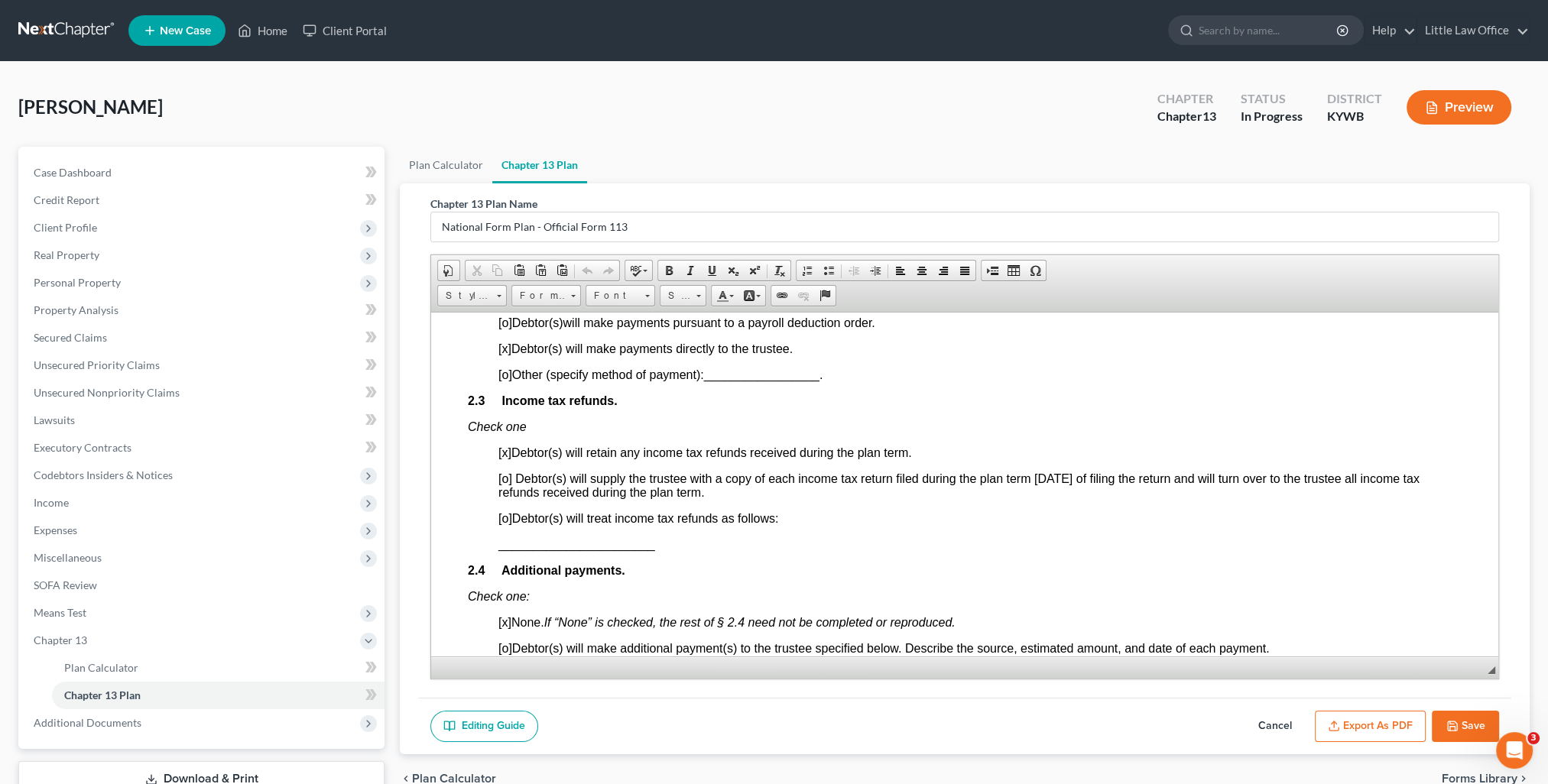
click at [1351, 729] on button "Export as PDF" at bounding box center [1369, 727] width 110 height 32
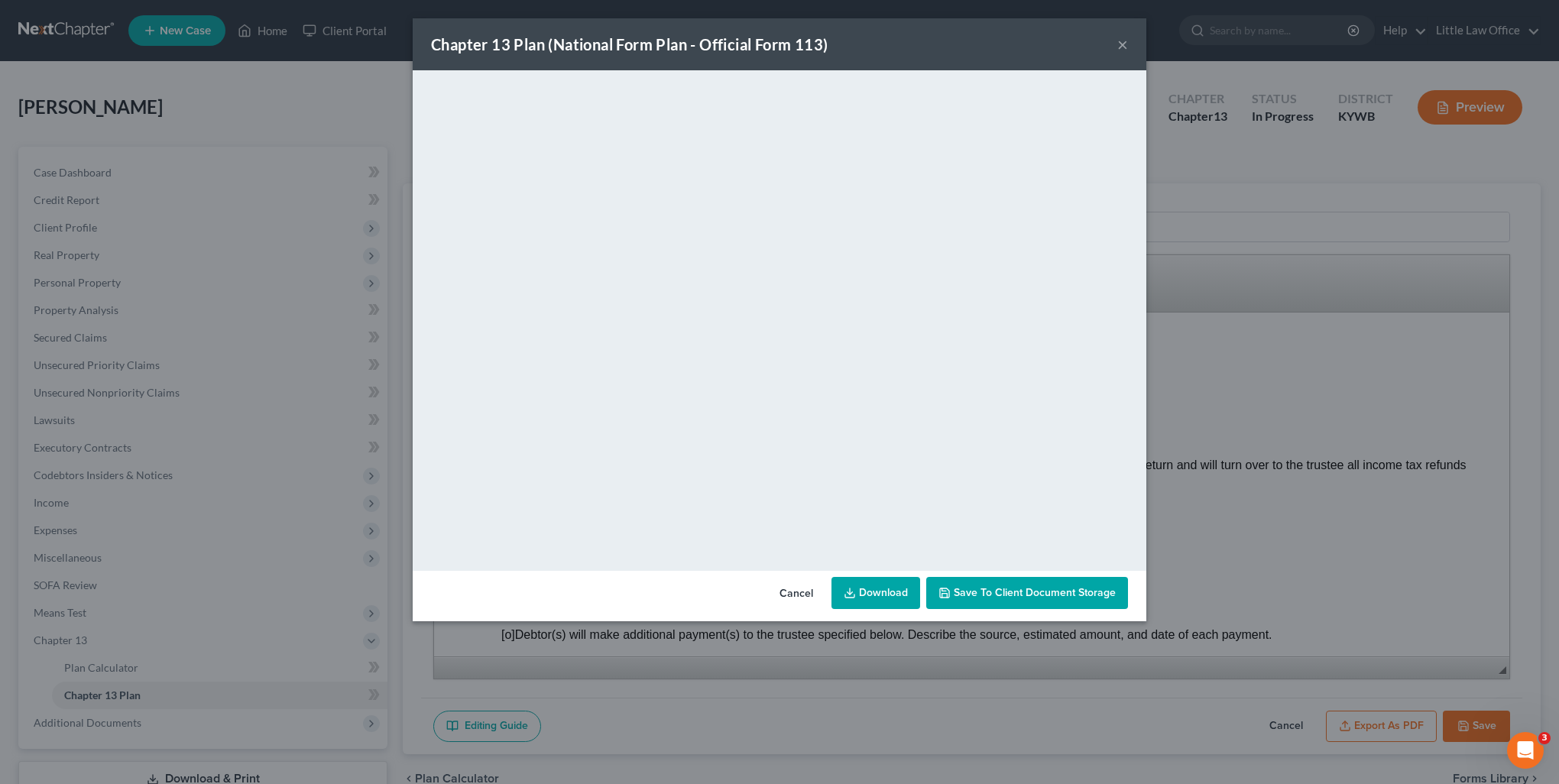
click at [1128, 49] on div "Chapter 13 Plan (National Form Plan - Official Form 113) ×" at bounding box center [780, 44] width 734 height 52
click at [1125, 40] on button "×" at bounding box center [1123, 45] width 11 height 18
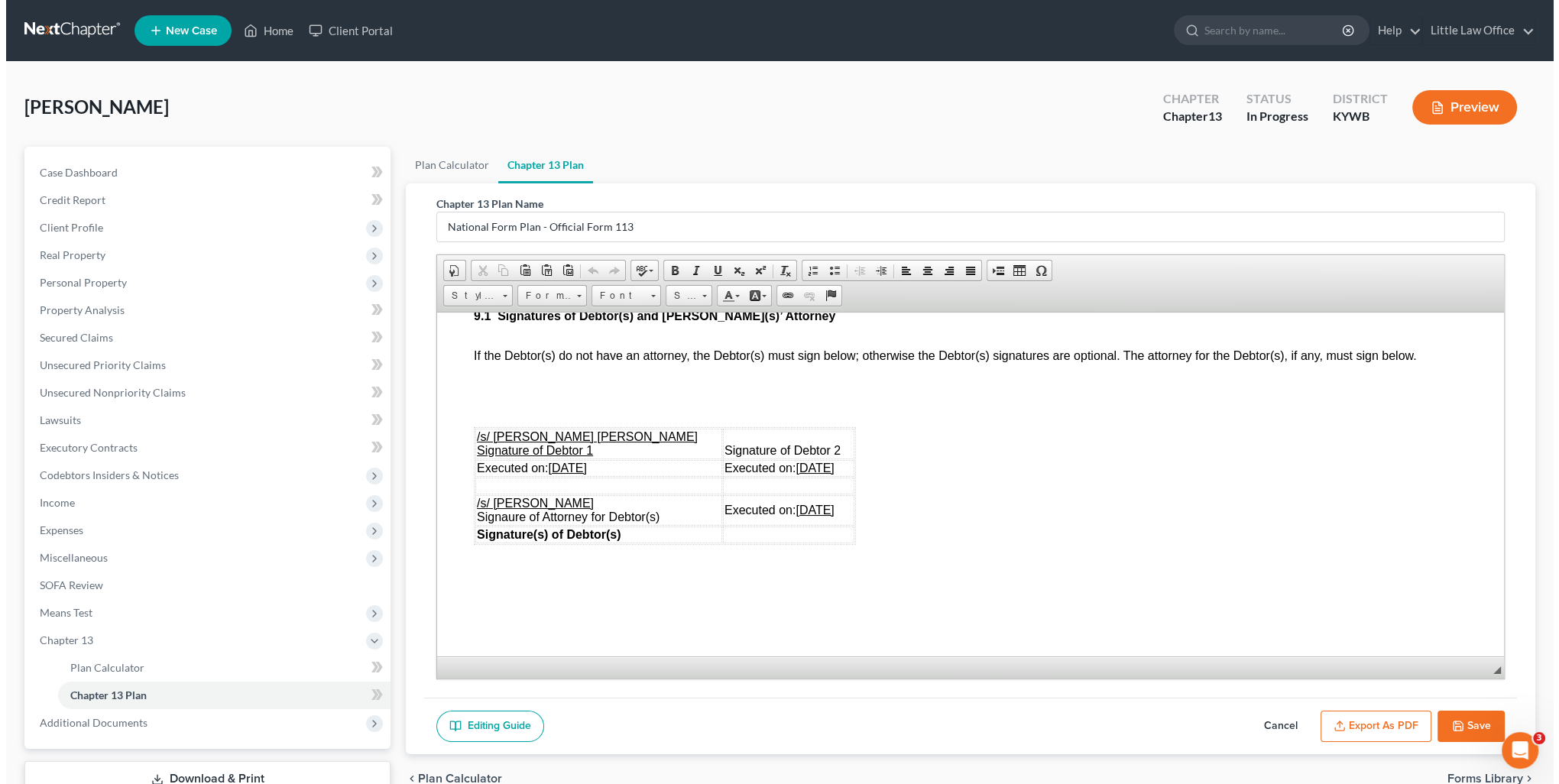
scroll to position [4662, 0]
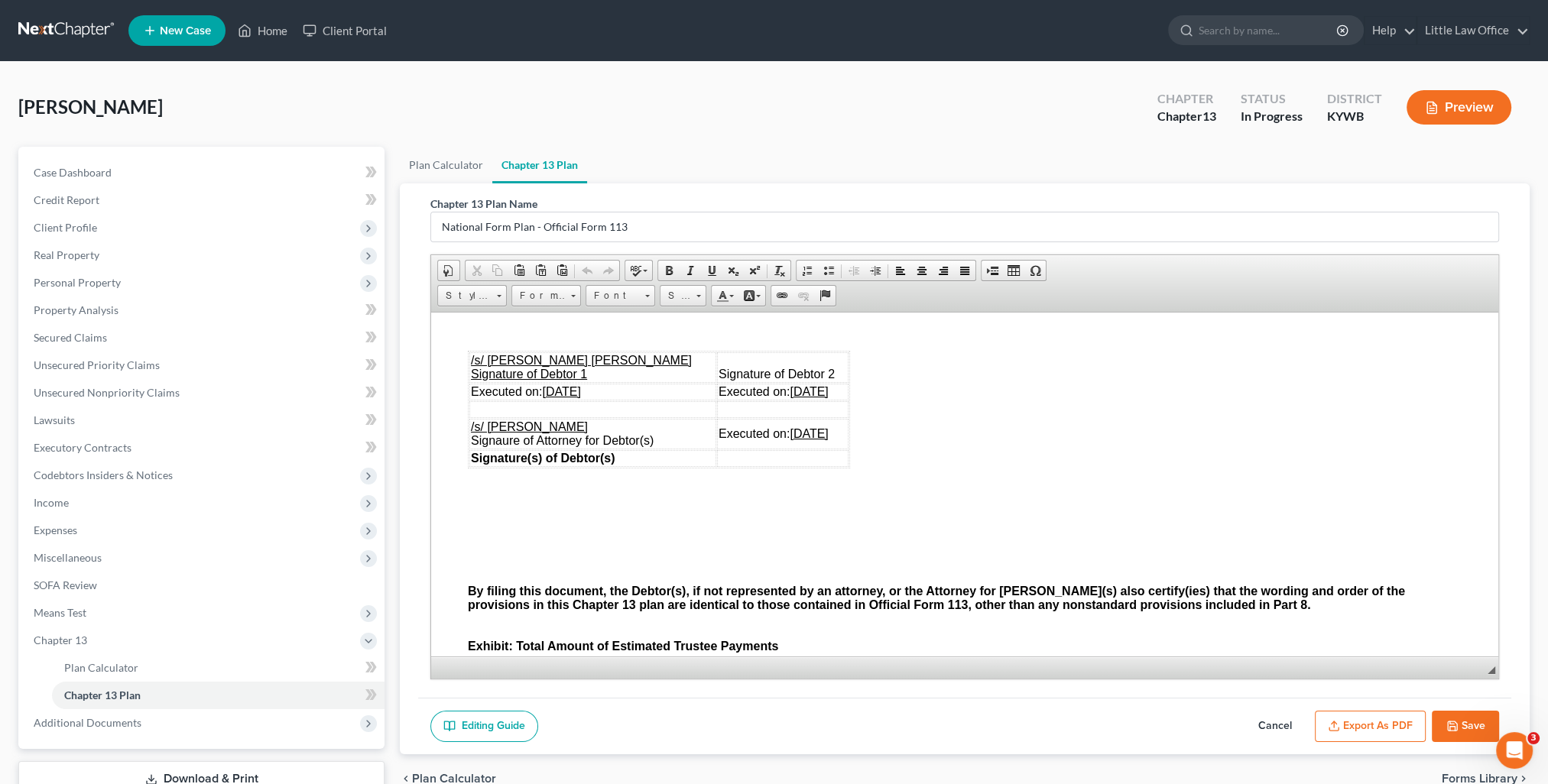
click at [568, 397] on u "10/03/2025" at bounding box center [561, 391] width 38 height 13
click at [790, 397] on u "10/03/2025" at bounding box center [809, 391] width 38 height 13
click at [790, 439] on u "10/03/2025" at bounding box center [809, 433] width 38 height 13
click at [1396, 723] on button "Export as PDF" at bounding box center [1369, 727] width 110 height 32
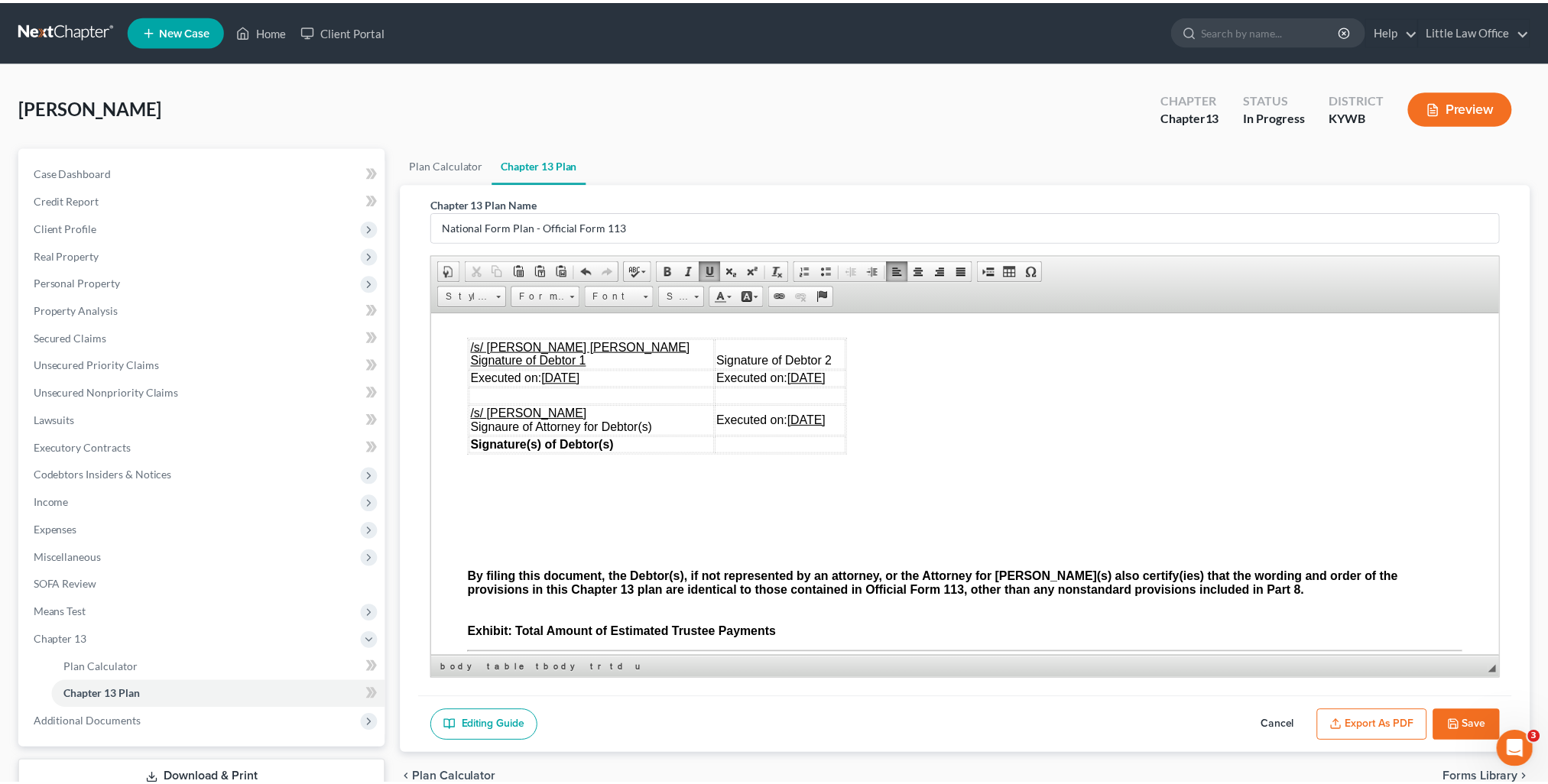
scroll to position [4647, 0]
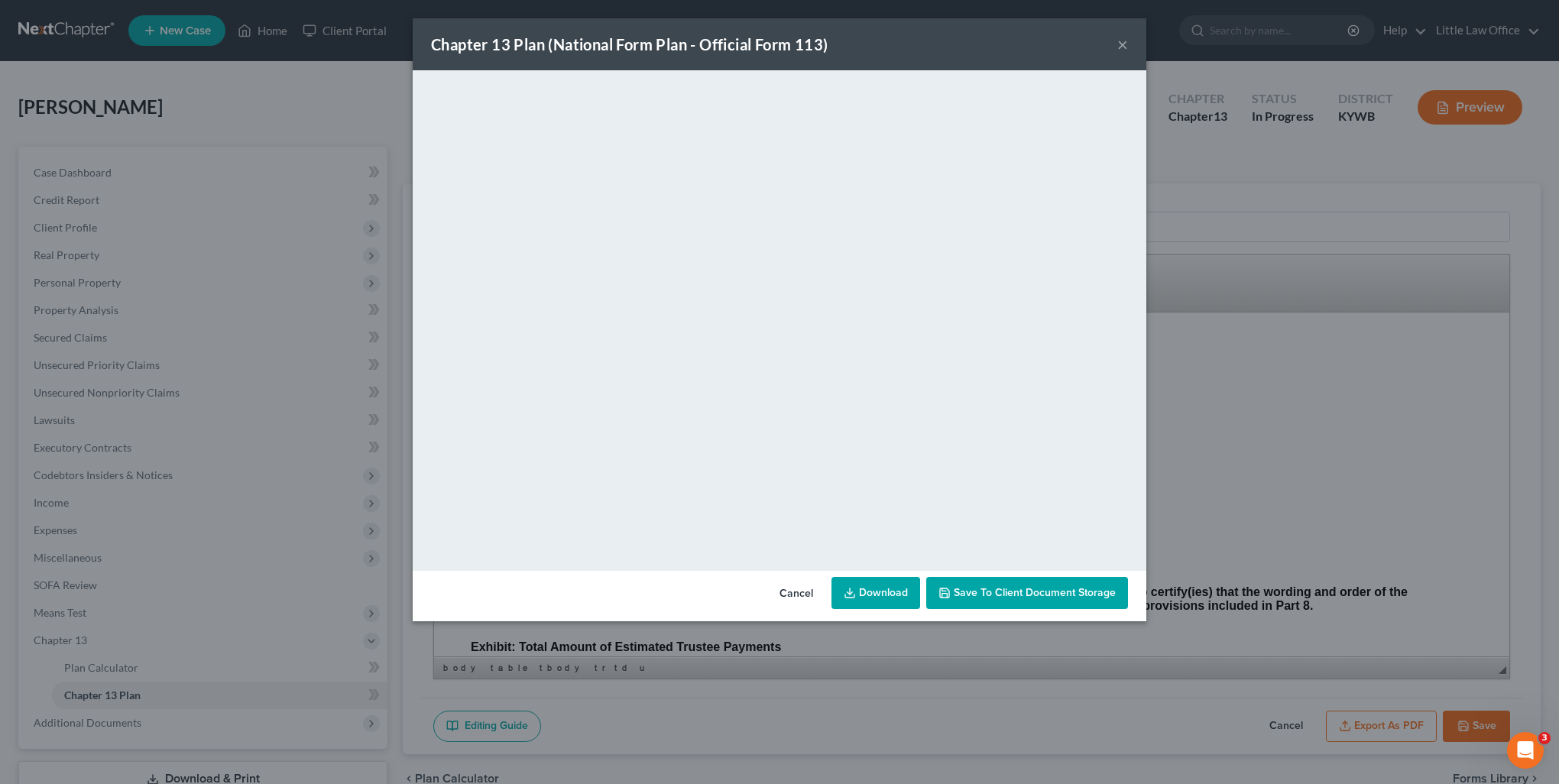
click at [1121, 50] on button "×" at bounding box center [1123, 45] width 11 height 18
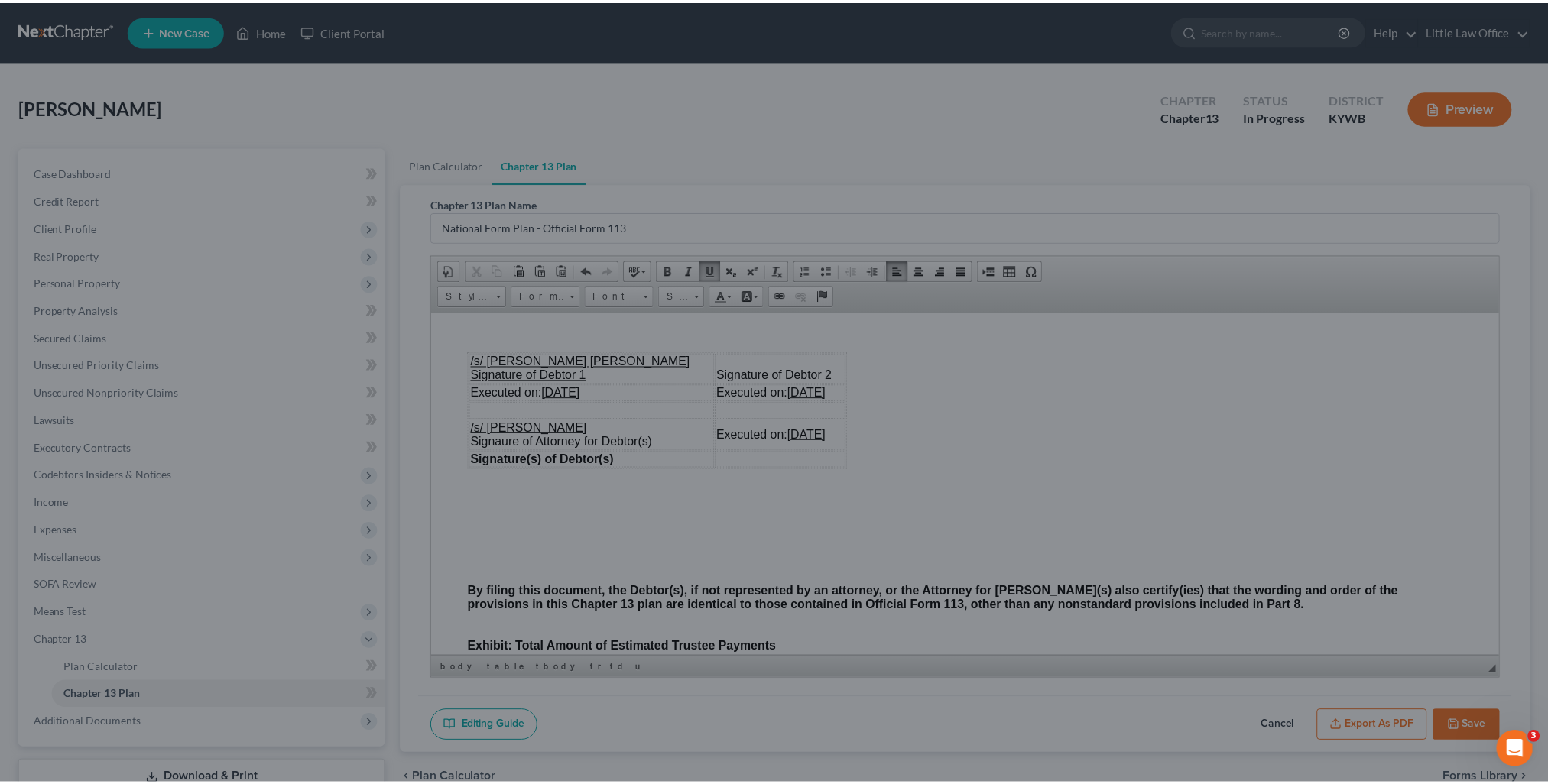
scroll to position [4662, 0]
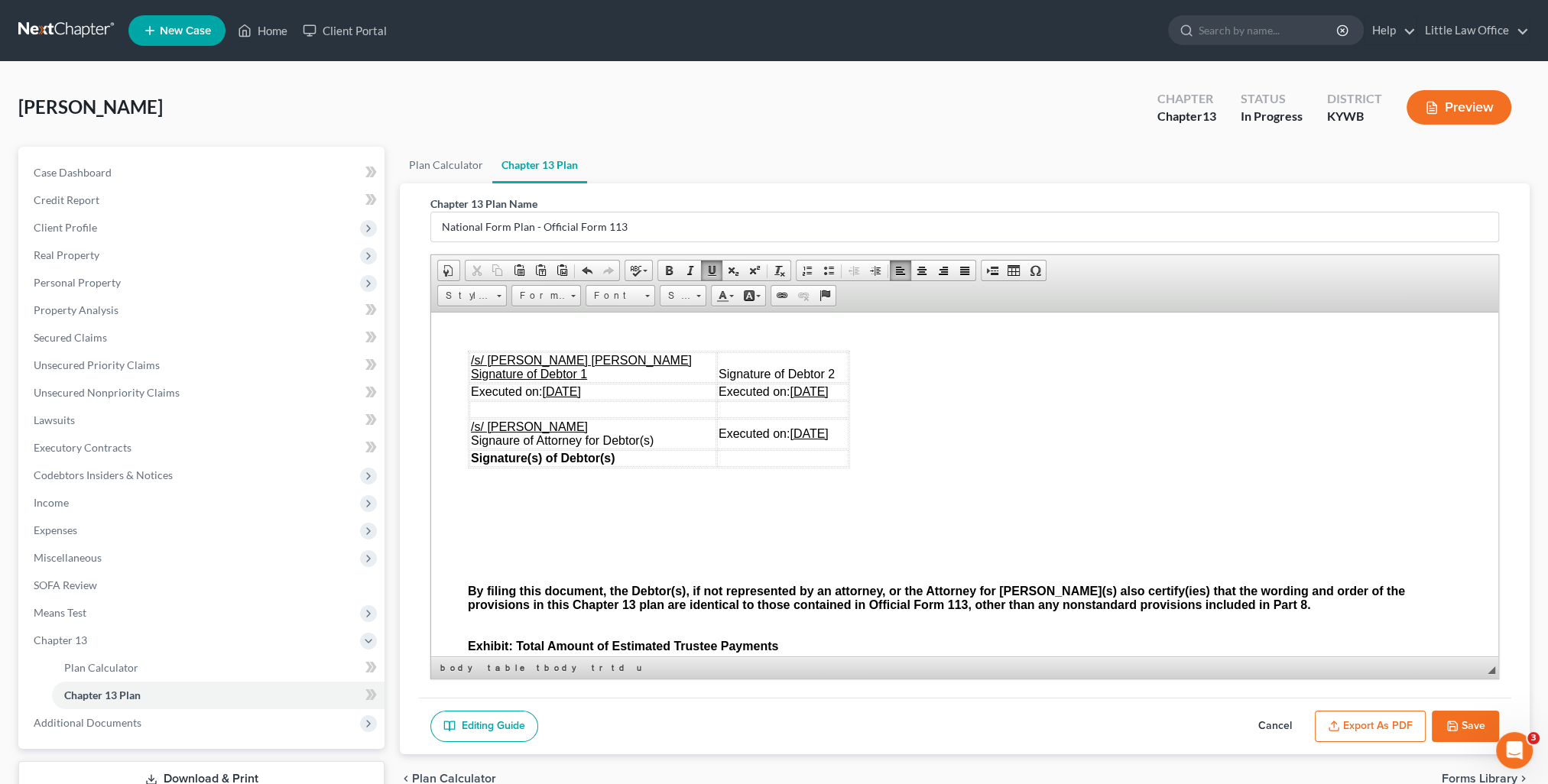
click at [1468, 715] on button "Save" at bounding box center [1465, 727] width 68 height 32
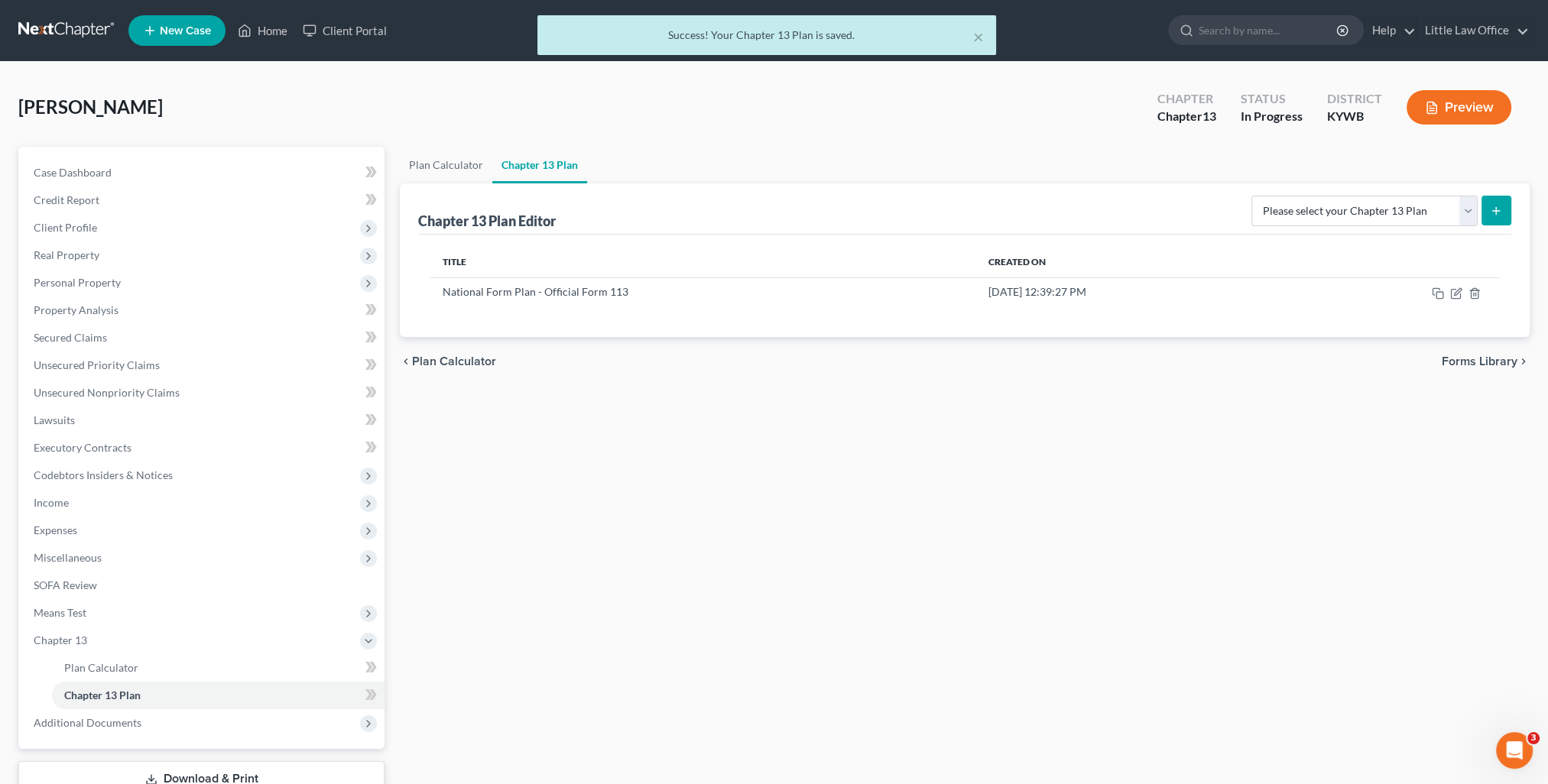
click at [970, 41] on div "Success! Your Chapter 13 Plan is saved." at bounding box center [767, 35] width 434 height 16
click at [973, 36] on button "×" at bounding box center [978, 37] width 11 height 18
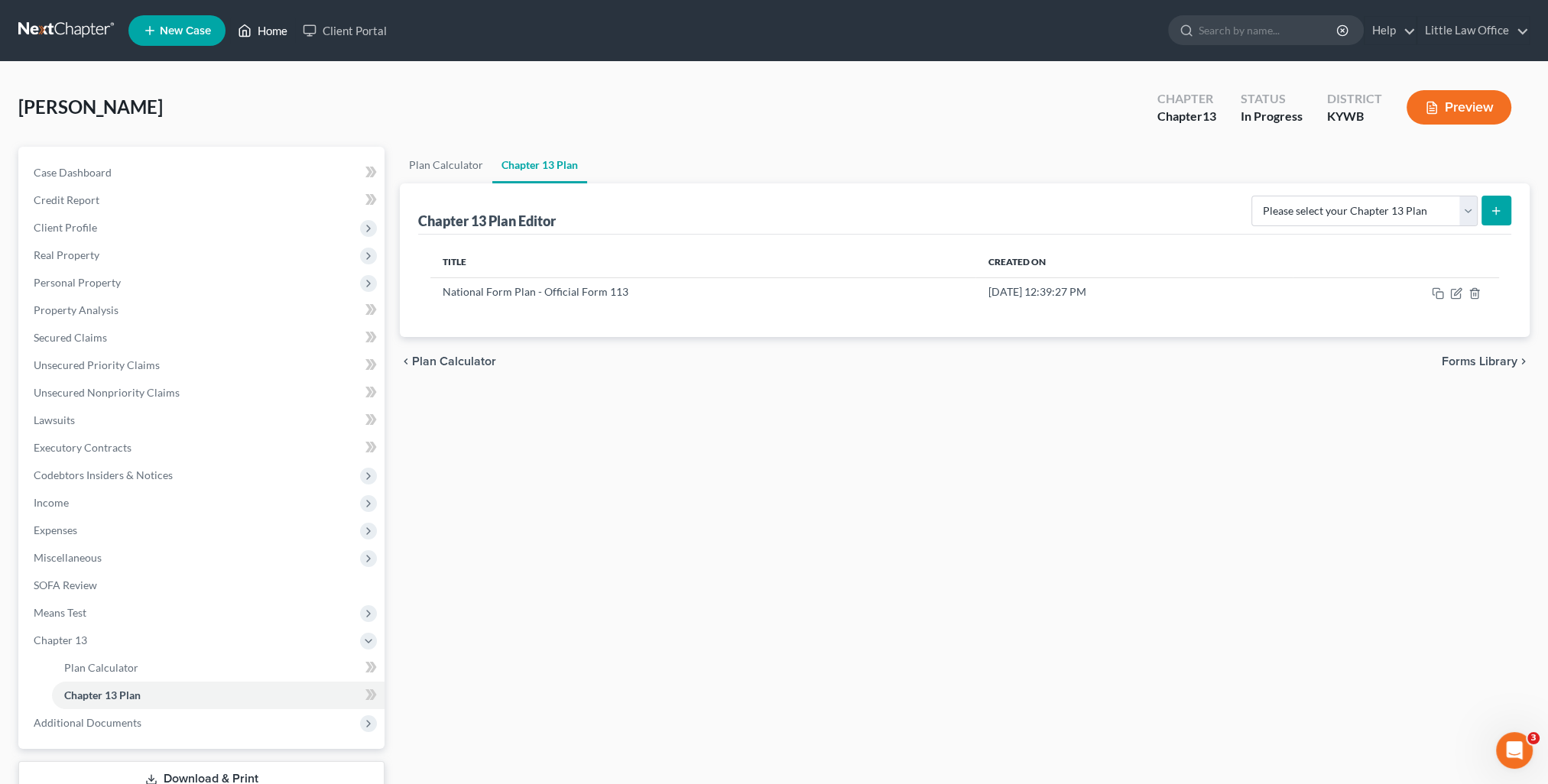
click at [277, 23] on link "Home" at bounding box center [262, 30] width 65 height 27
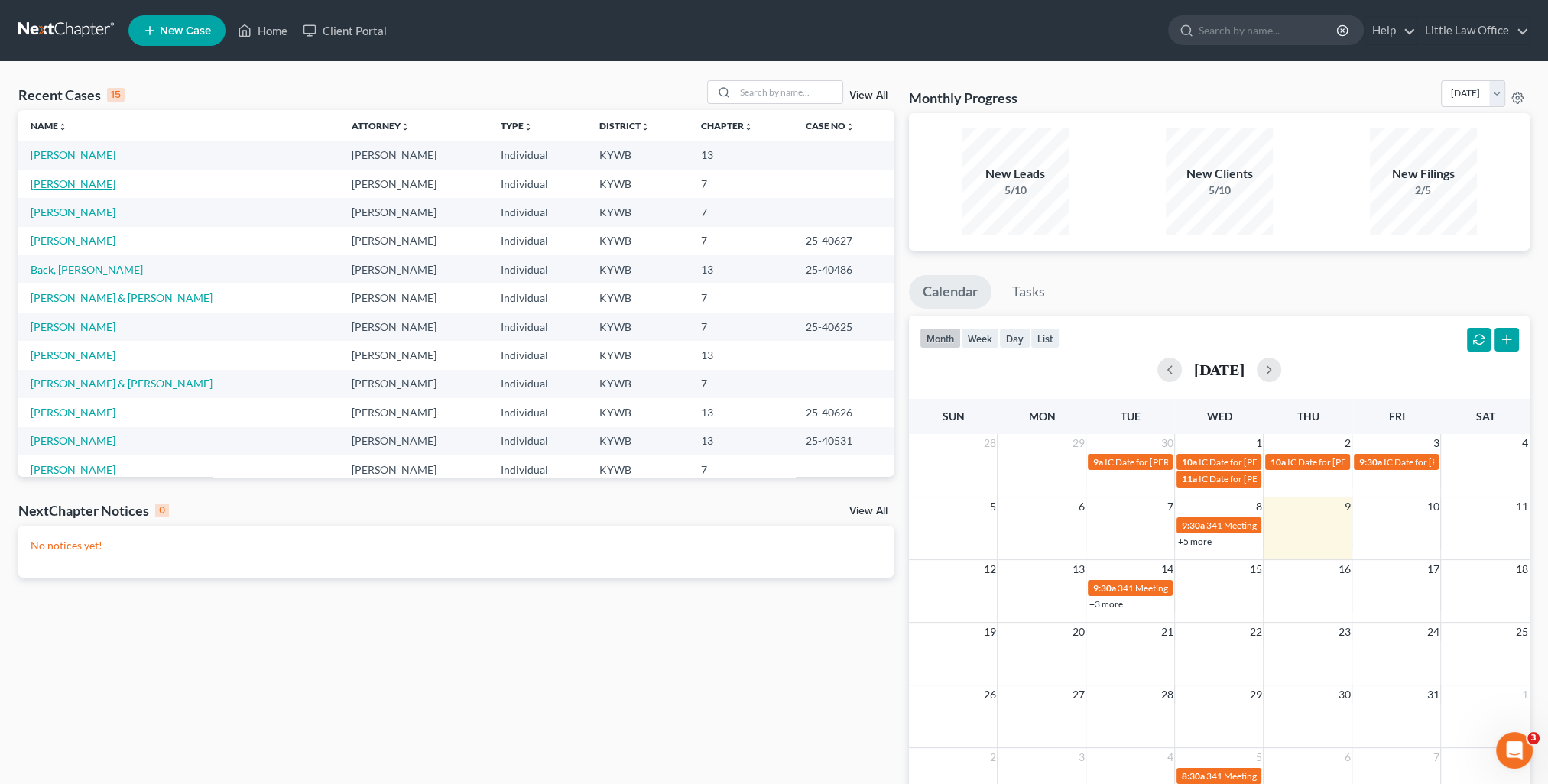
click at [101, 183] on link "Phillips, Bryttne" at bounding box center [72, 183] width 85 height 13
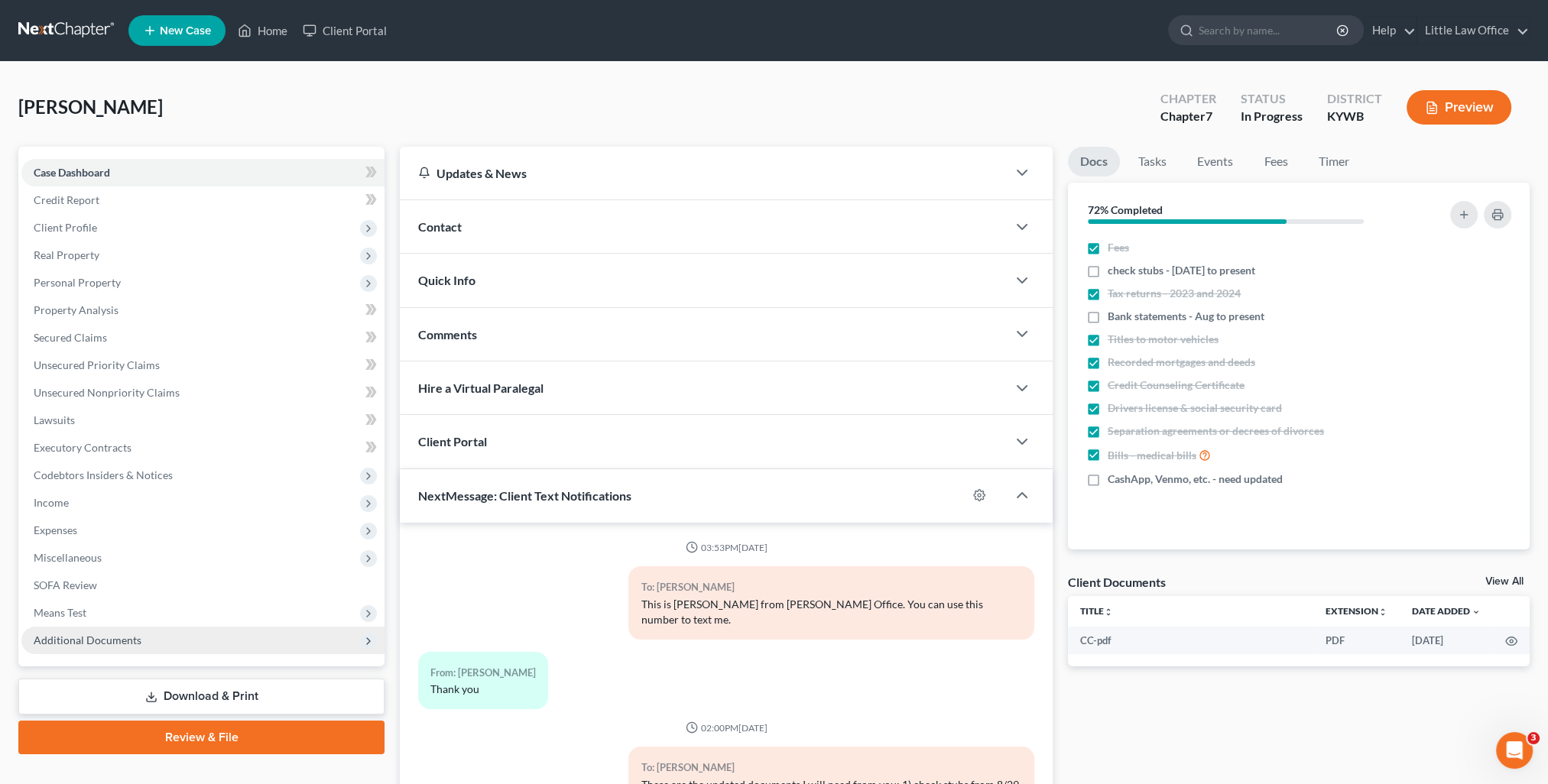
click at [126, 637] on span "Additional Documents" at bounding box center [88, 640] width 108 height 13
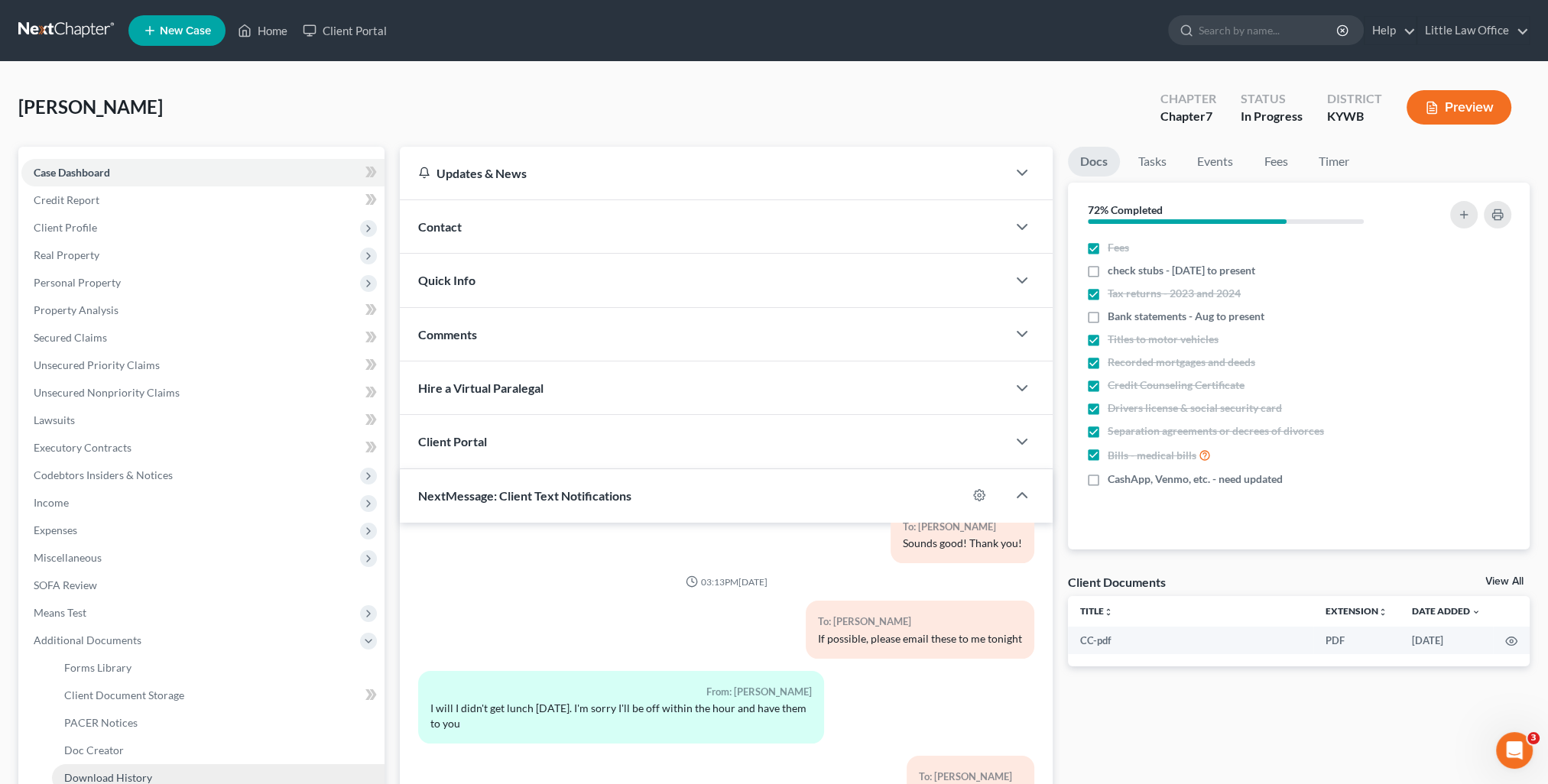
scroll to position [152, 0]
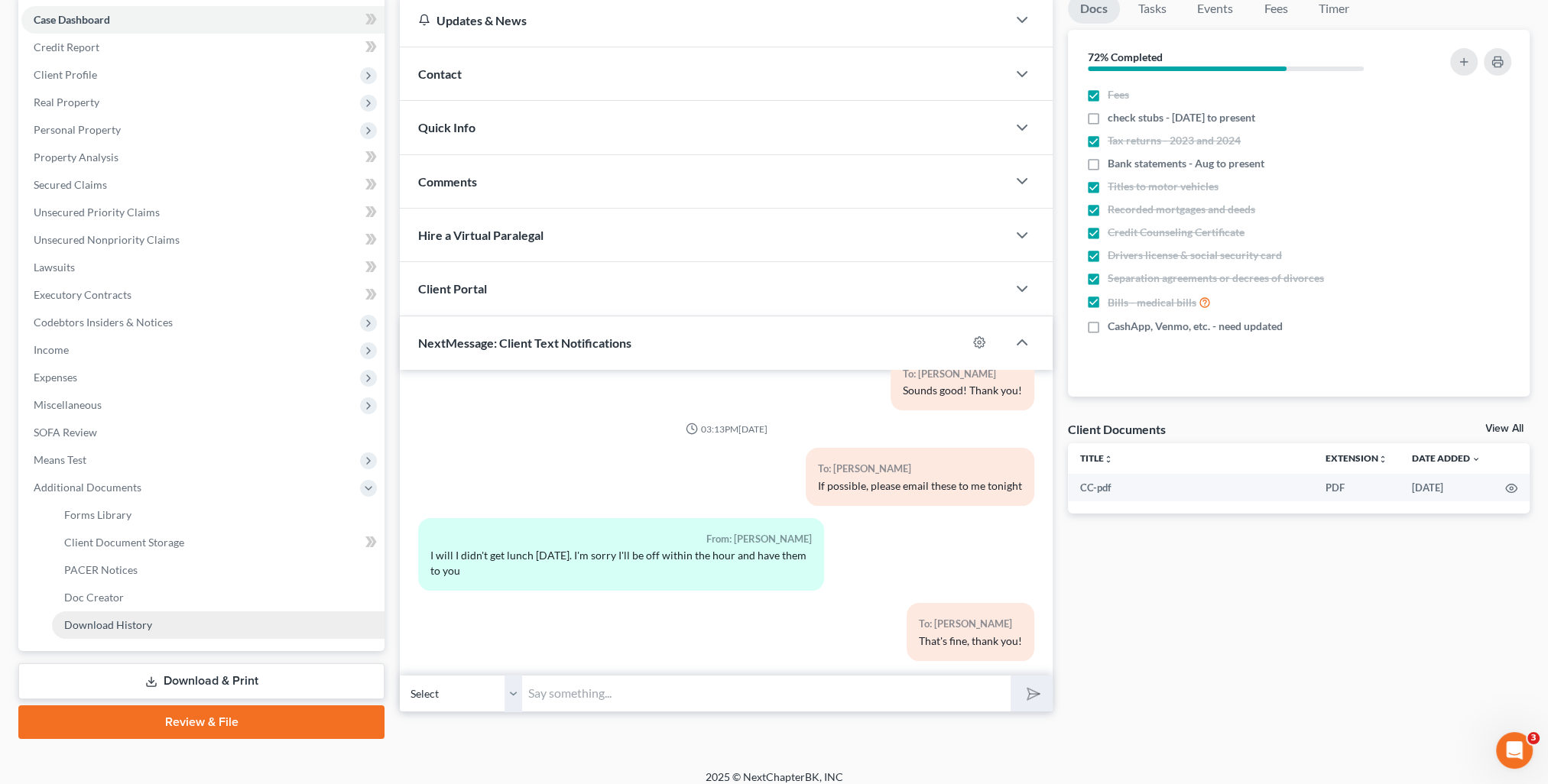
click at [158, 632] on link "Download History" at bounding box center [218, 625] width 332 height 27
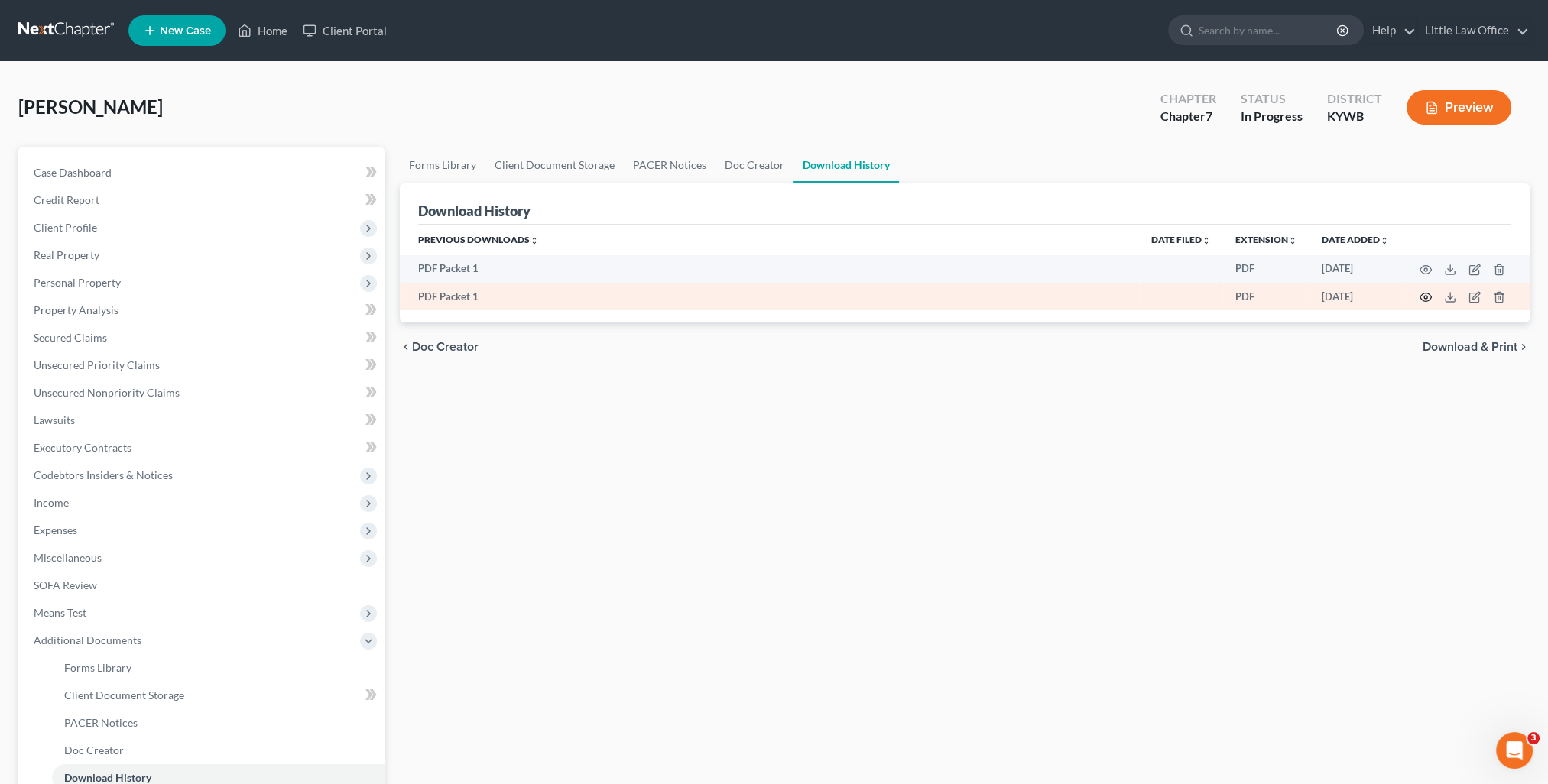
click at [1427, 299] on icon "button" at bounding box center [1425, 297] width 12 height 12
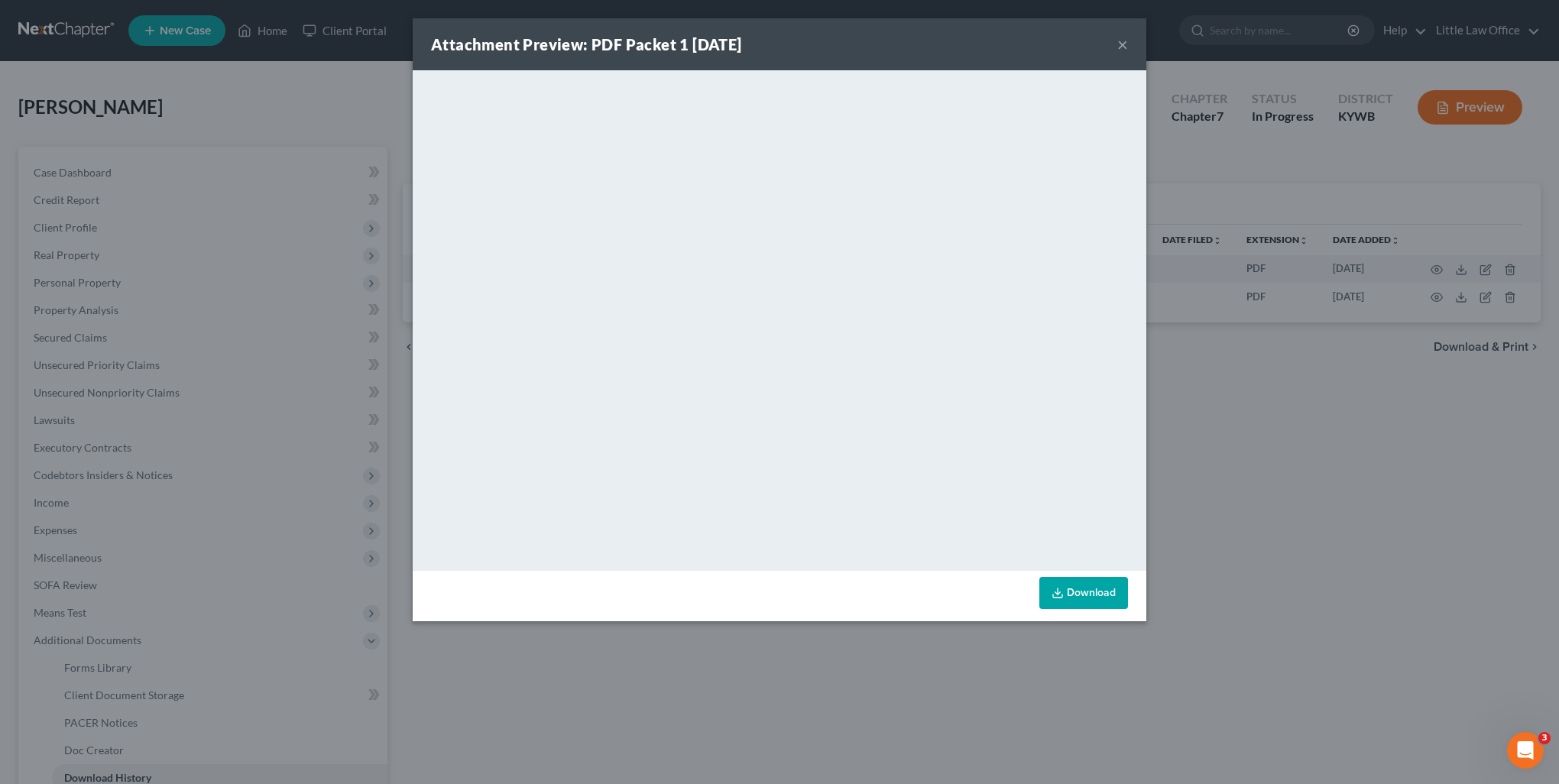
click at [1122, 45] on button "×" at bounding box center [1123, 45] width 11 height 18
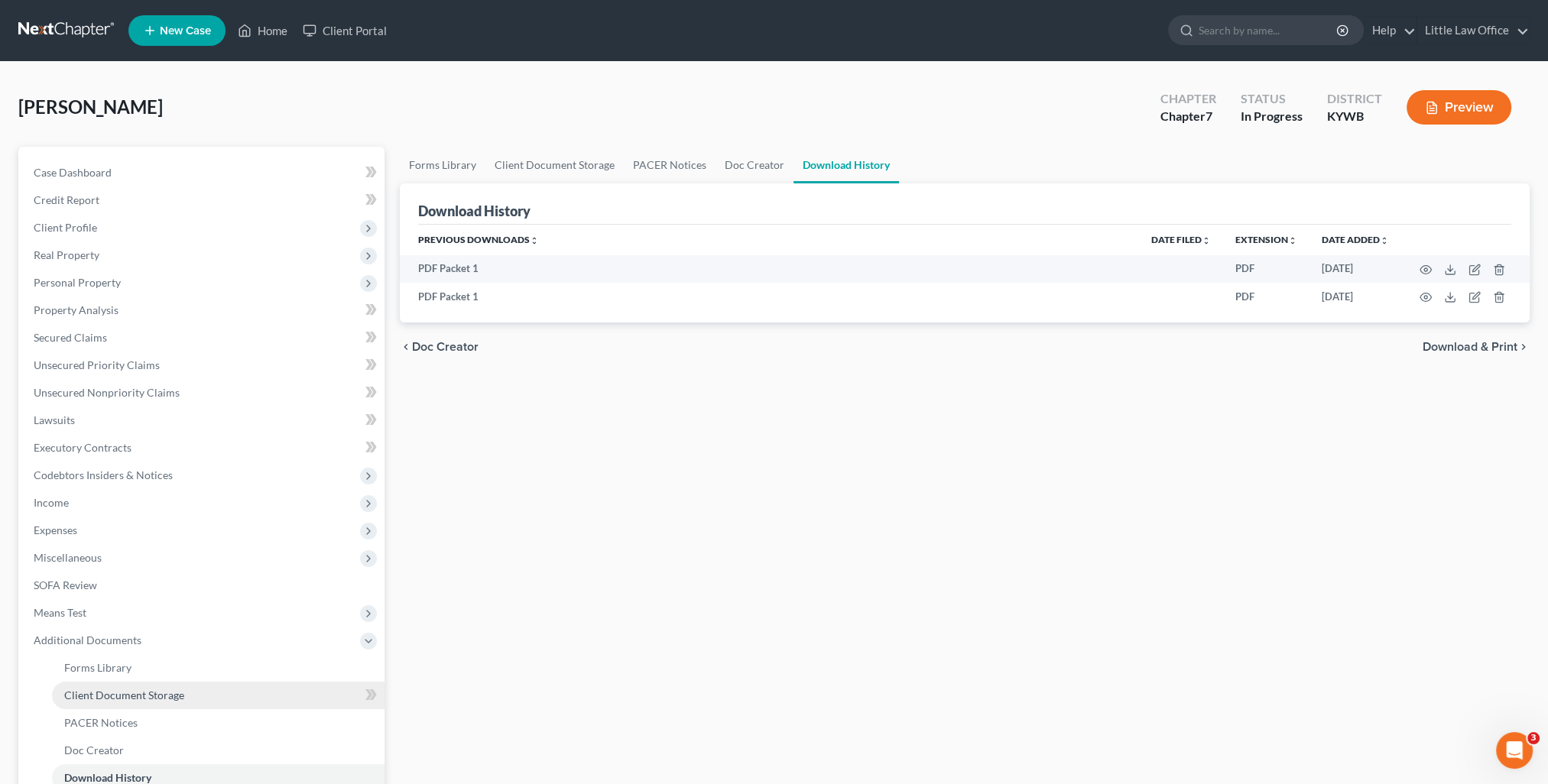
scroll to position [164, 0]
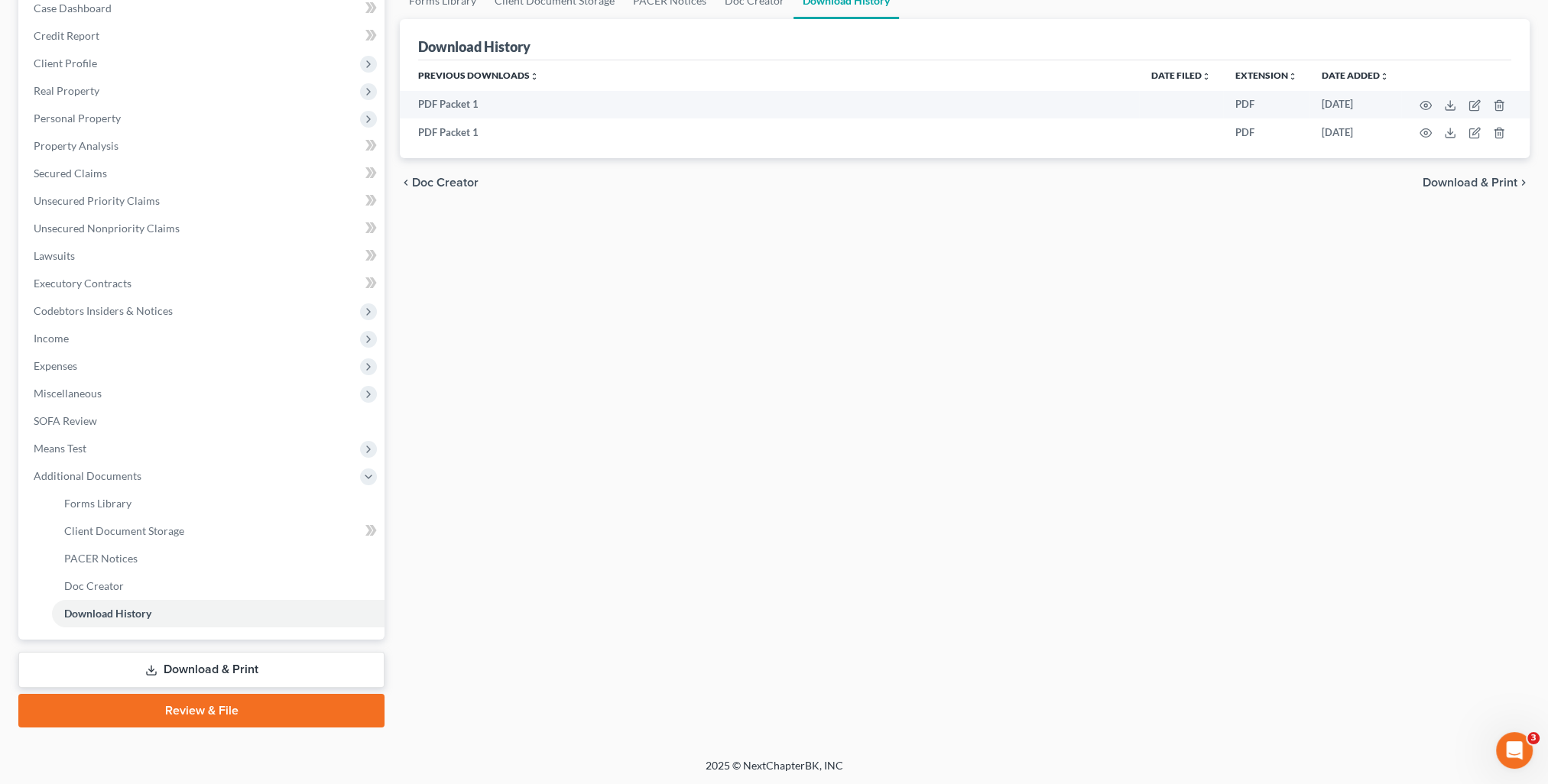
click at [129, 668] on link "Download & Print" at bounding box center [201, 669] width 366 height 36
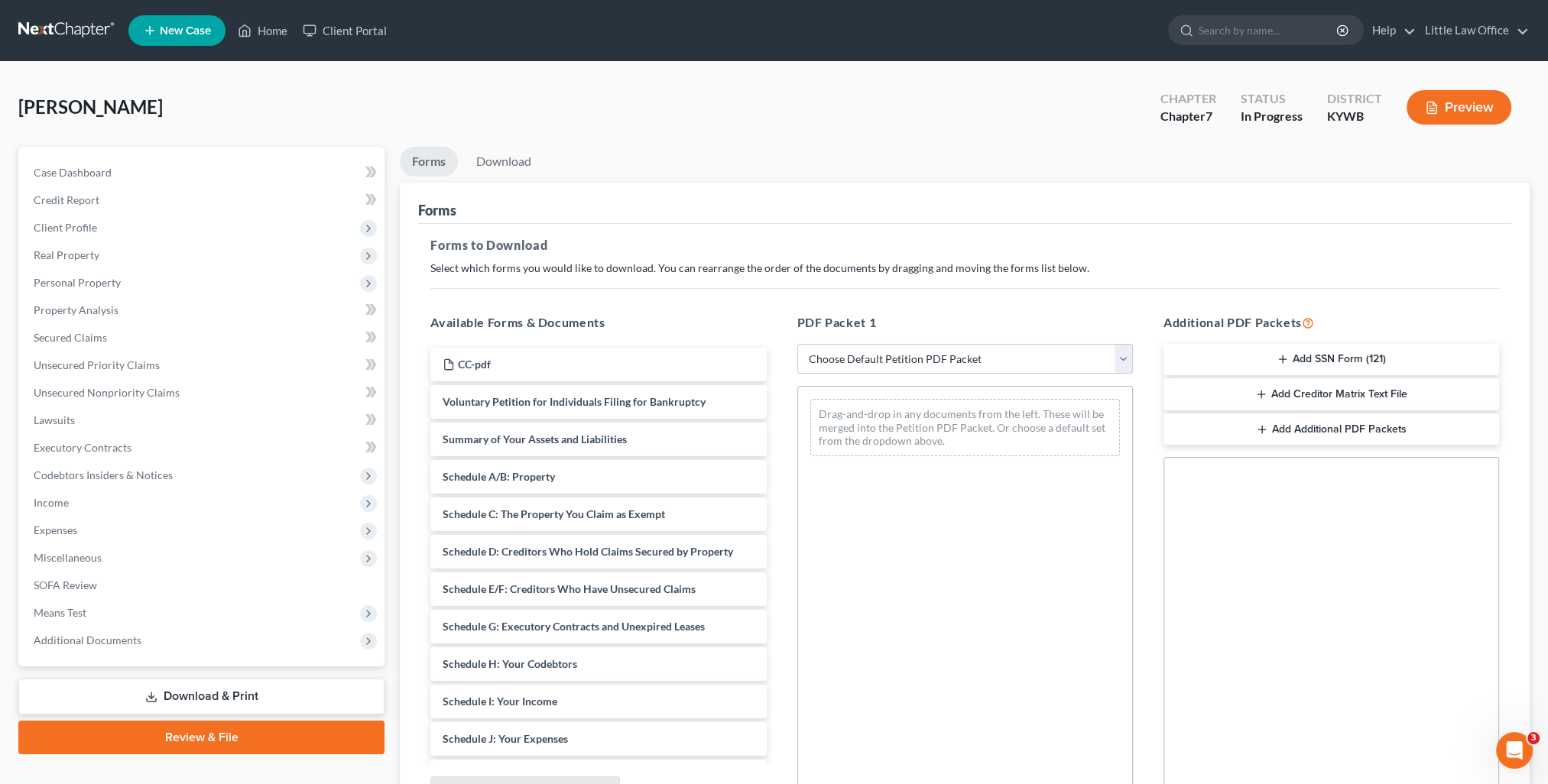
click at [1309, 356] on button "Add SSN Form (121)" at bounding box center [1331, 360] width 336 height 32
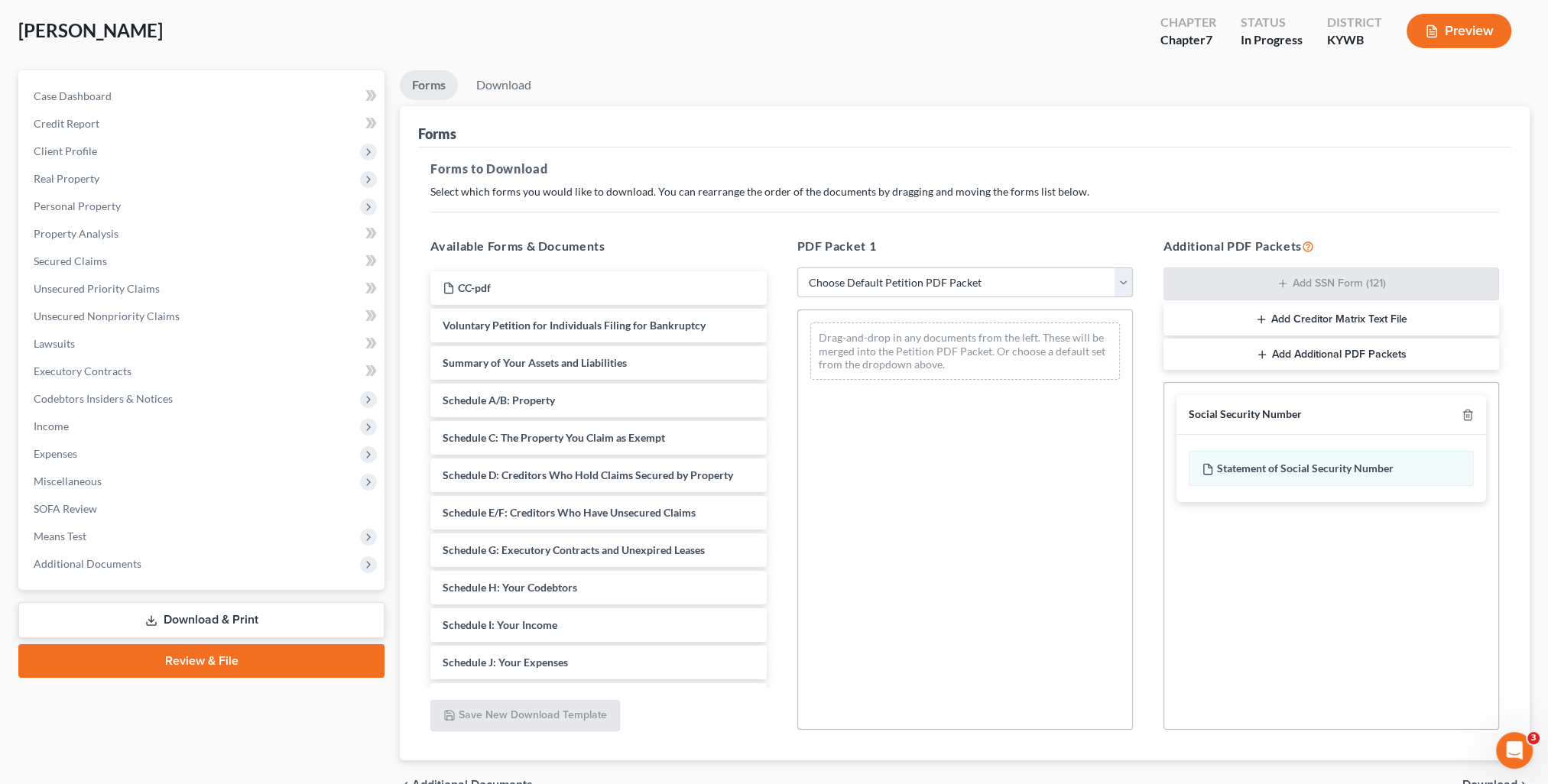
scroll to position [158, 0]
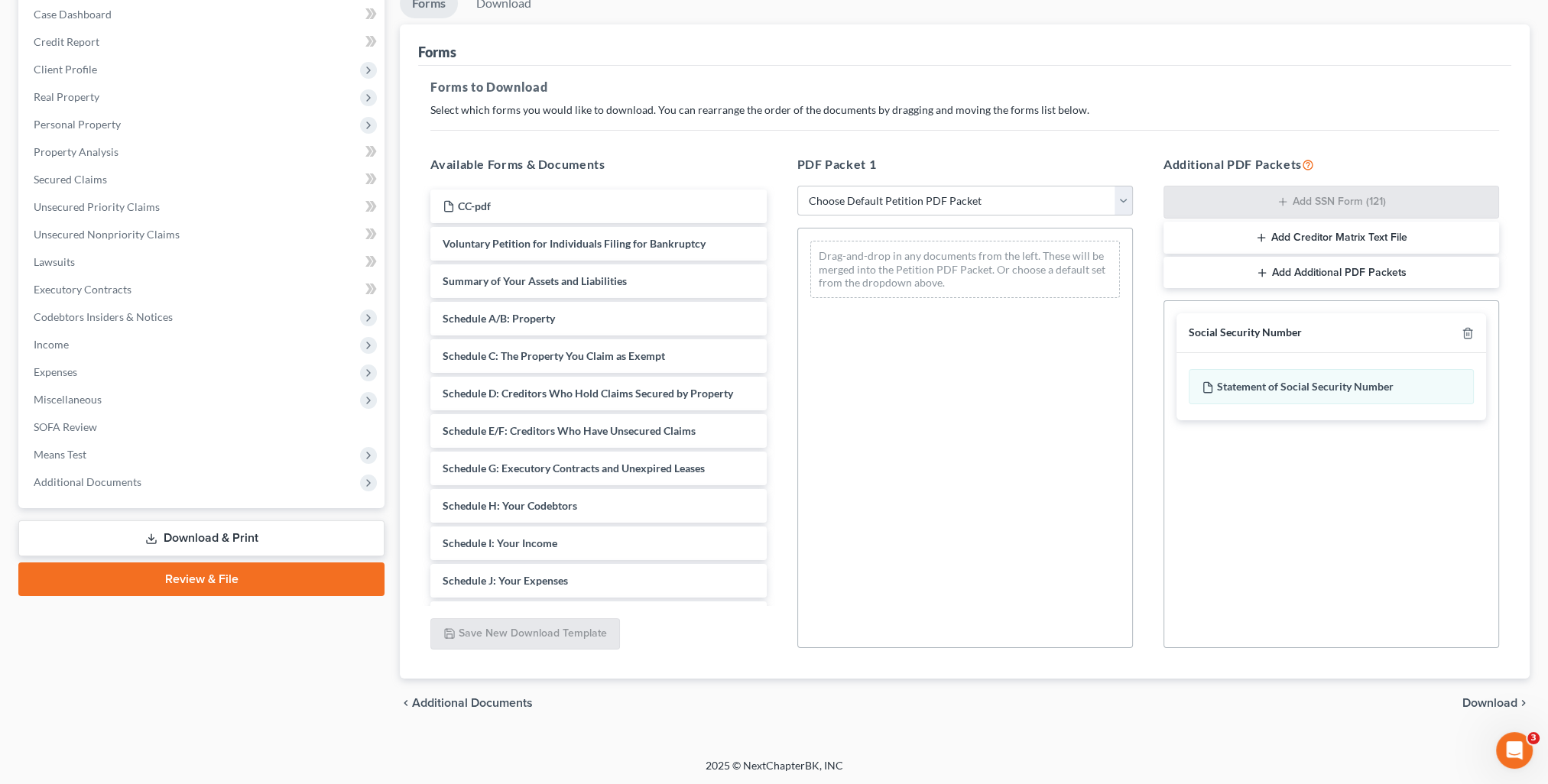
click at [1488, 698] on span "Download" at bounding box center [1490, 703] width 55 height 12
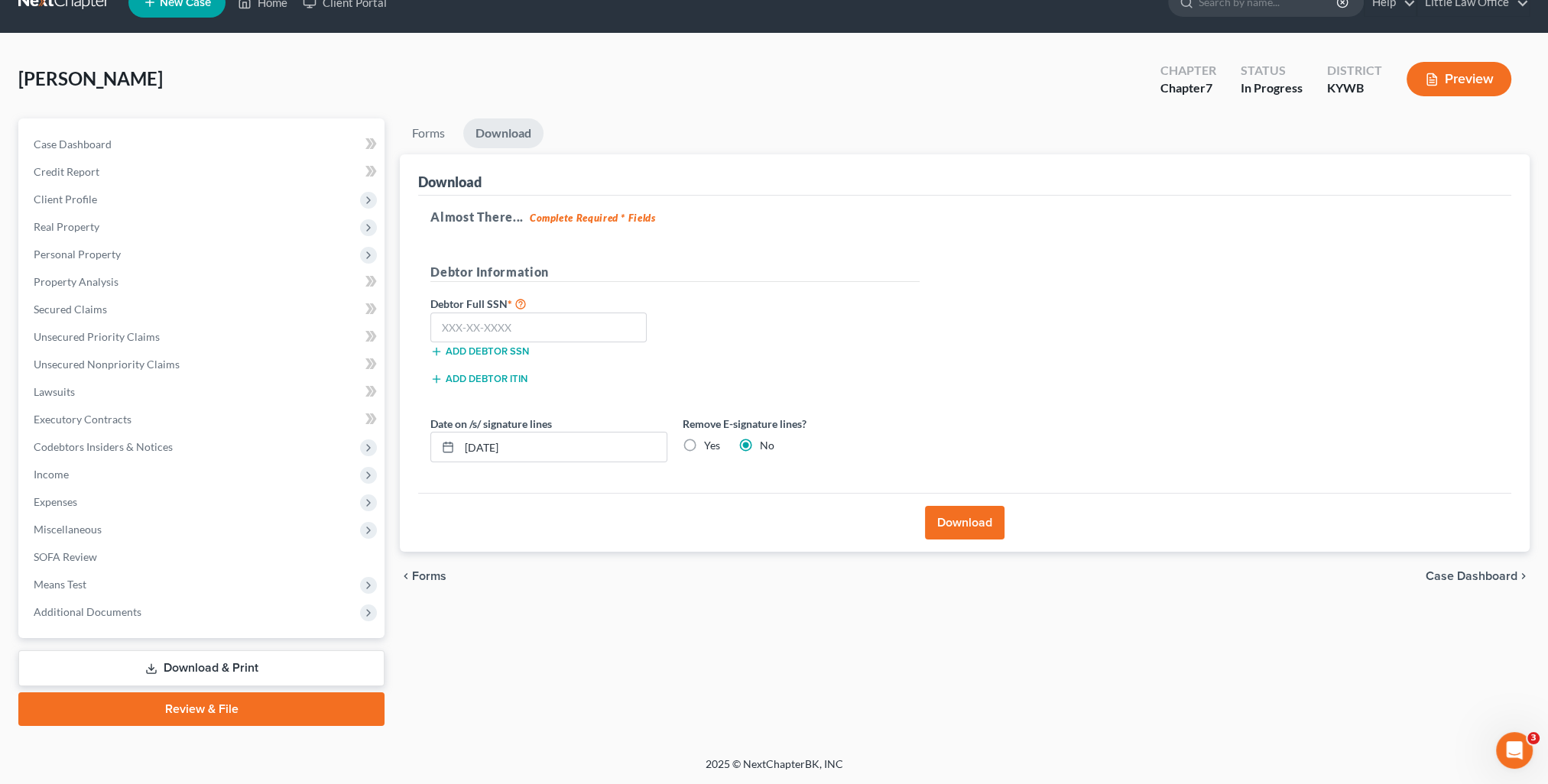
scroll to position [26, 0]
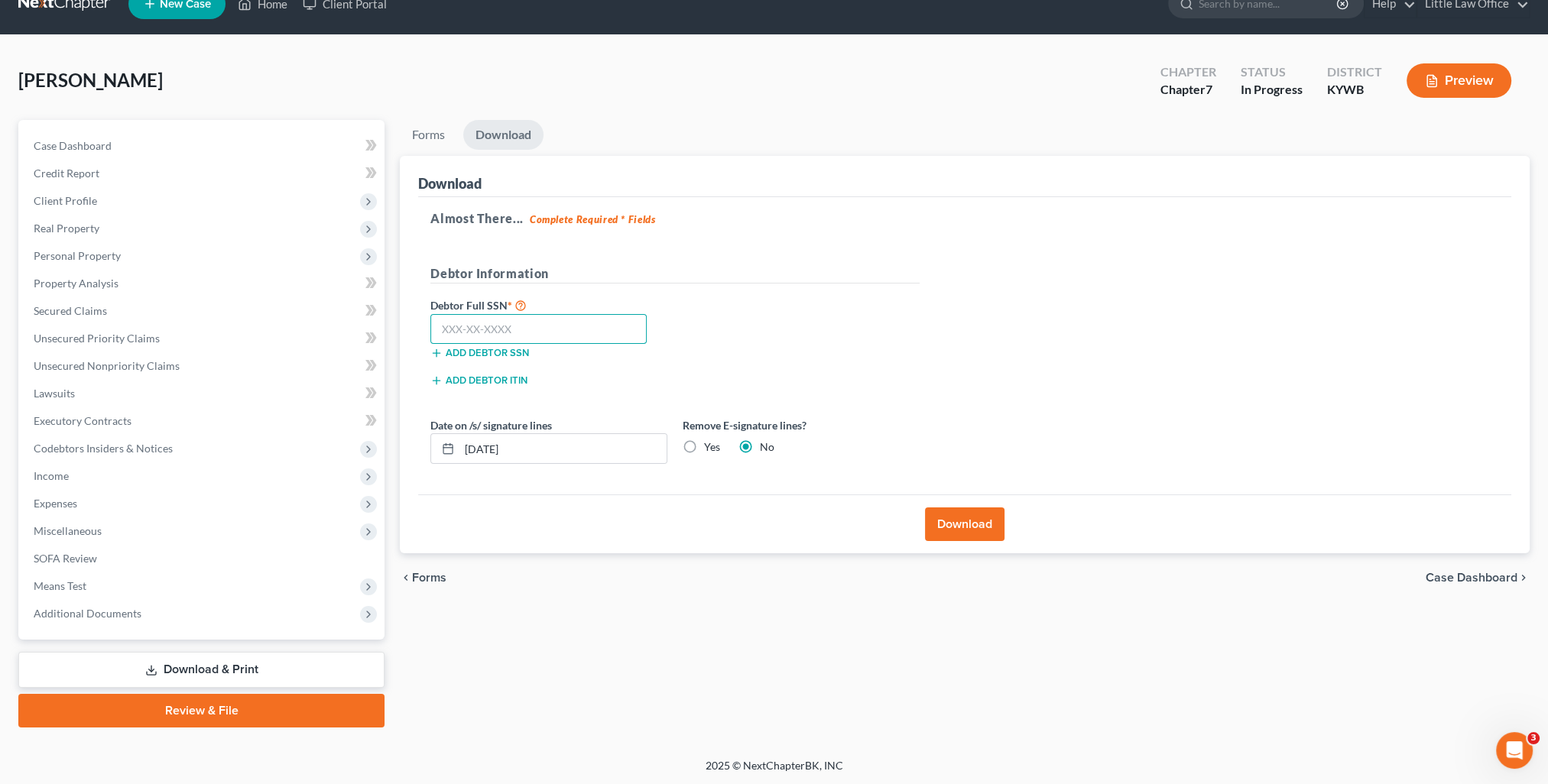
click at [497, 331] on input "text" at bounding box center [538, 329] width 216 height 30
click at [972, 531] on button "Download" at bounding box center [964, 524] width 79 height 34
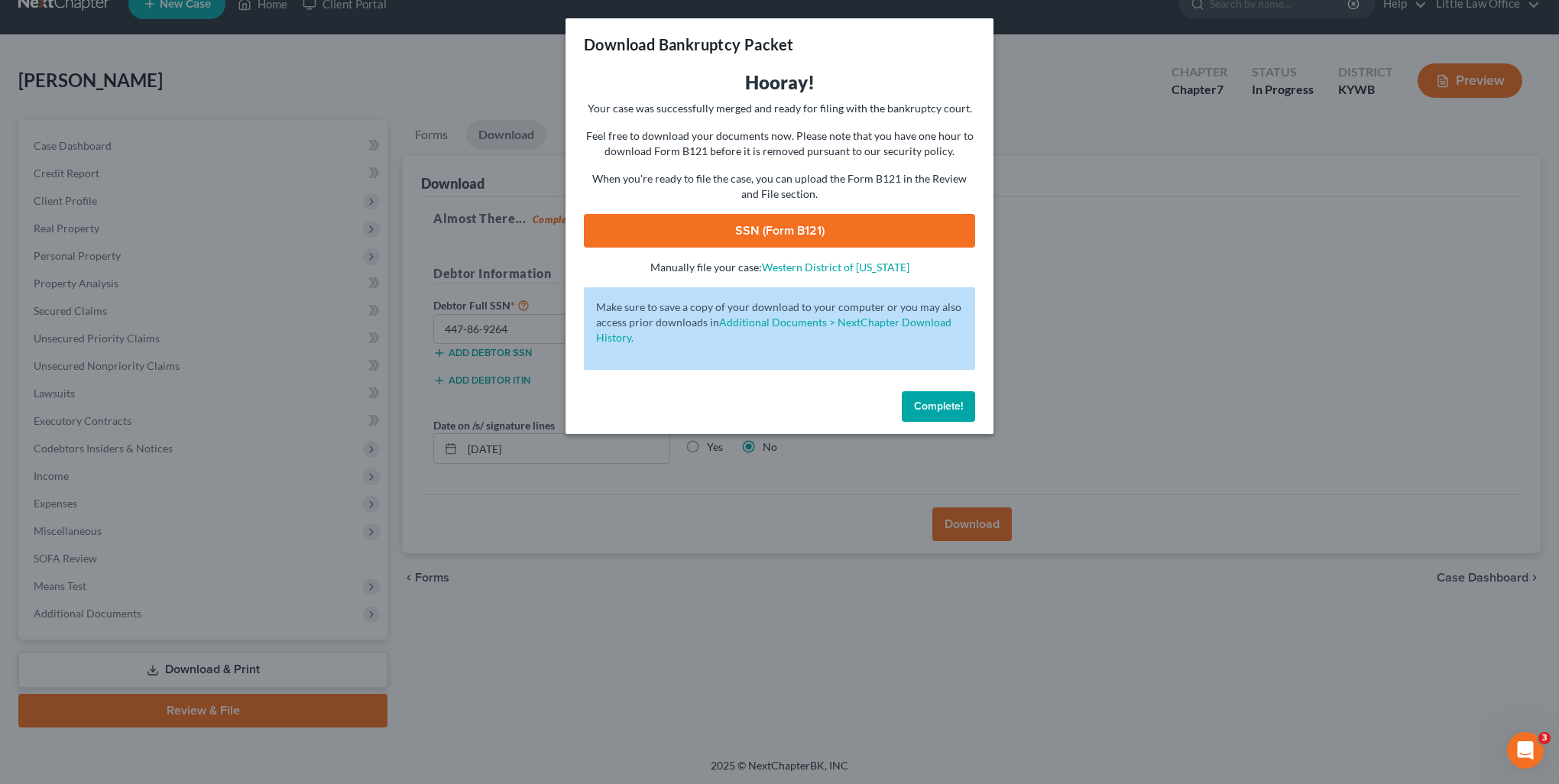
click at [792, 224] on link "SSN (Form B121)" at bounding box center [780, 230] width 392 height 34
drag, startPoint x: 963, startPoint y: 413, endPoint x: 955, endPoint y: 408, distance: 9.4
click at [957, 410] on button "Complete!" at bounding box center [938, 406] width 73 height 30
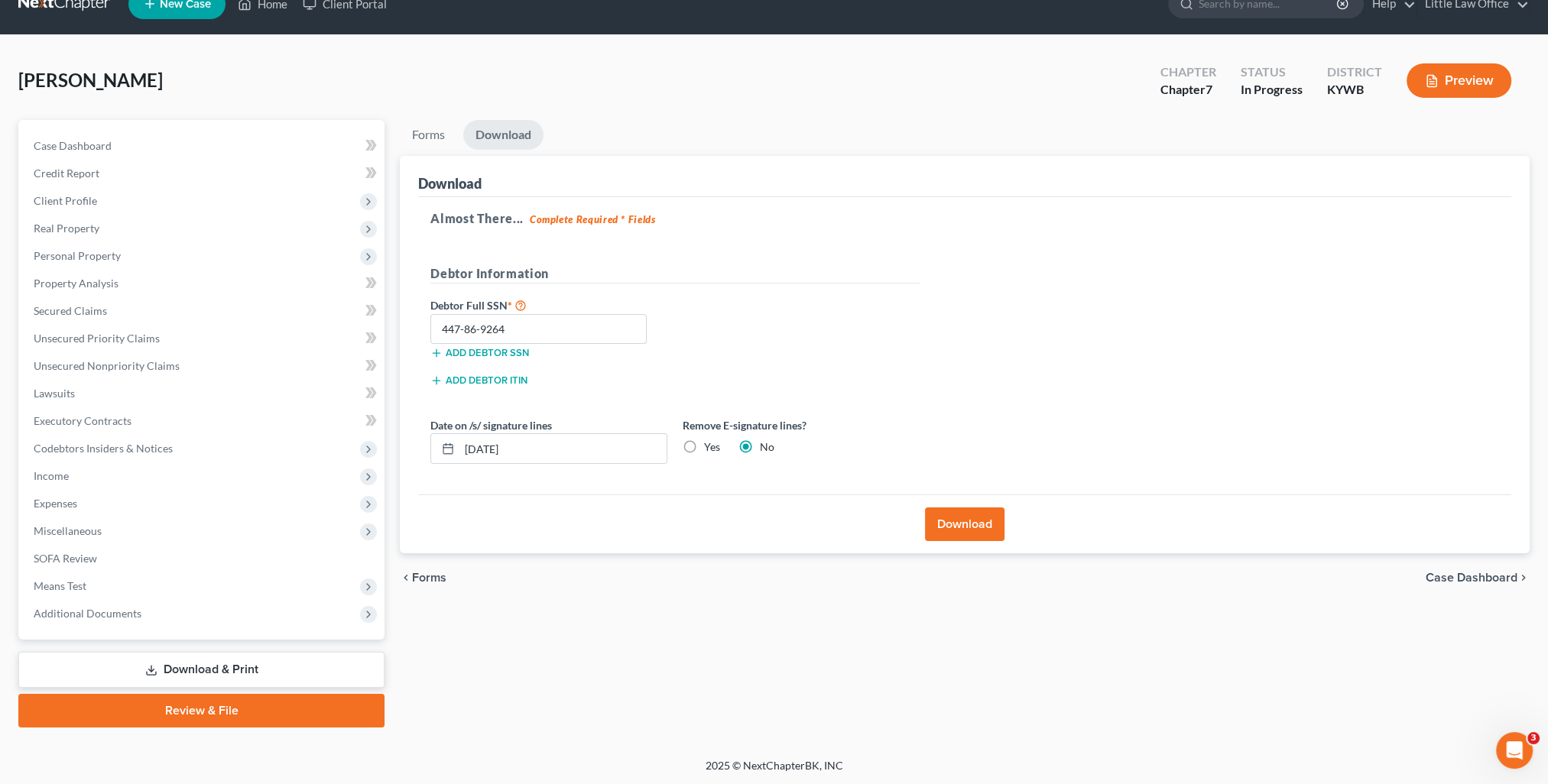
scroll to position [0, 0]
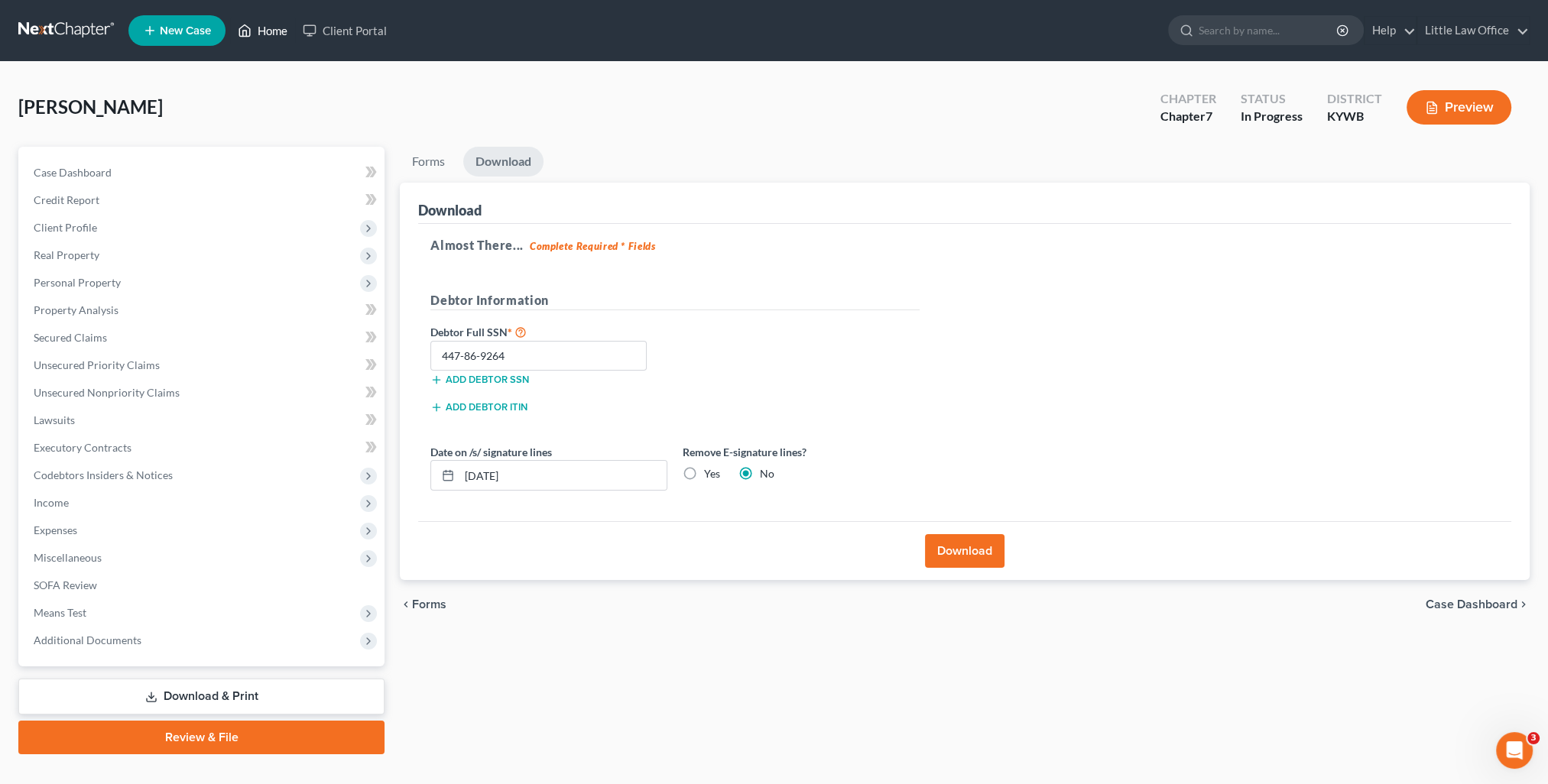
click at [256, 23] on link "Home" at bounding box center [262, 30] width 65 height 27
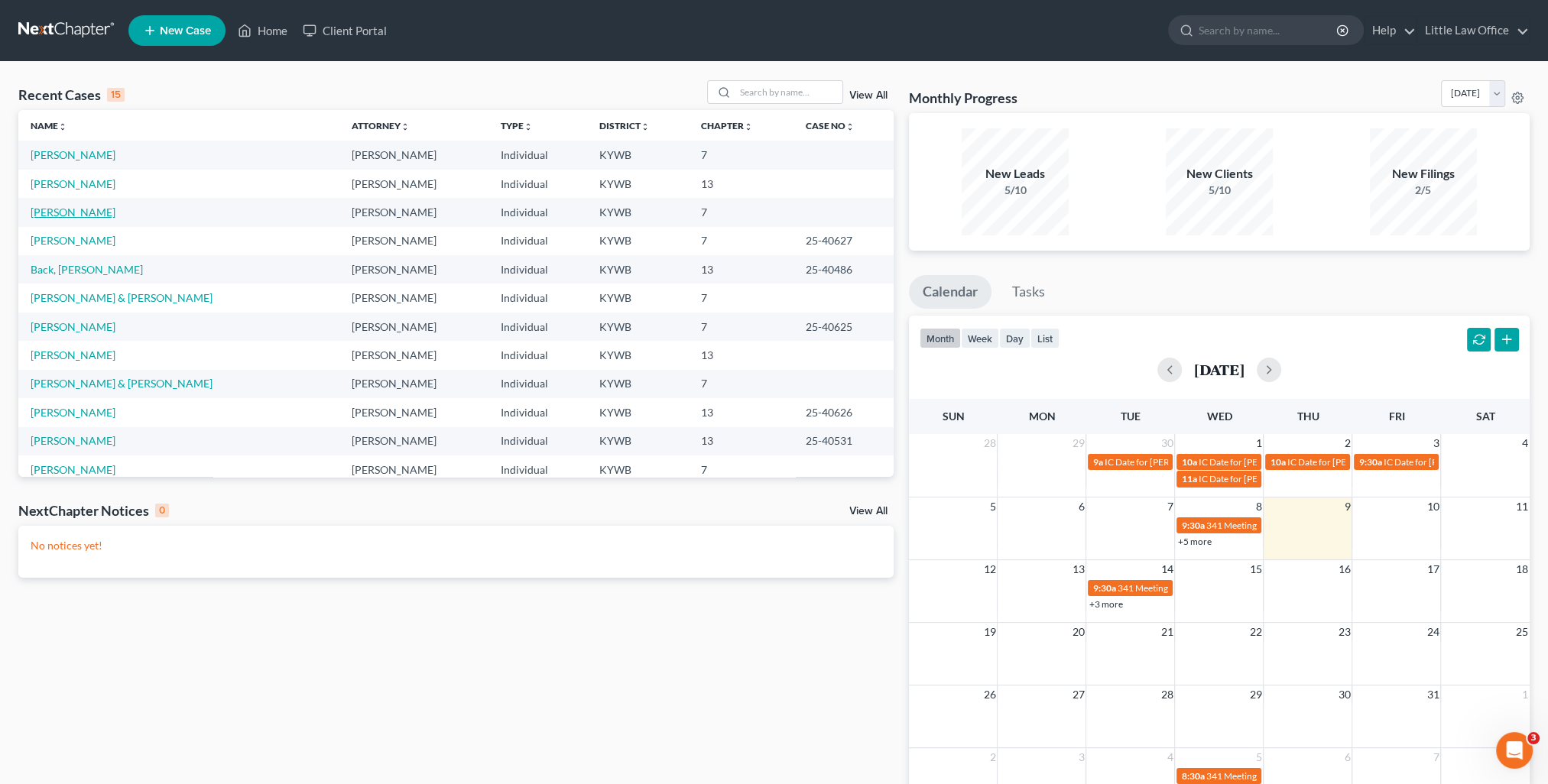
click at [68, 213] on link "O'Bryan, Taryne" at bounding box center [72, 212] width 85 height 13
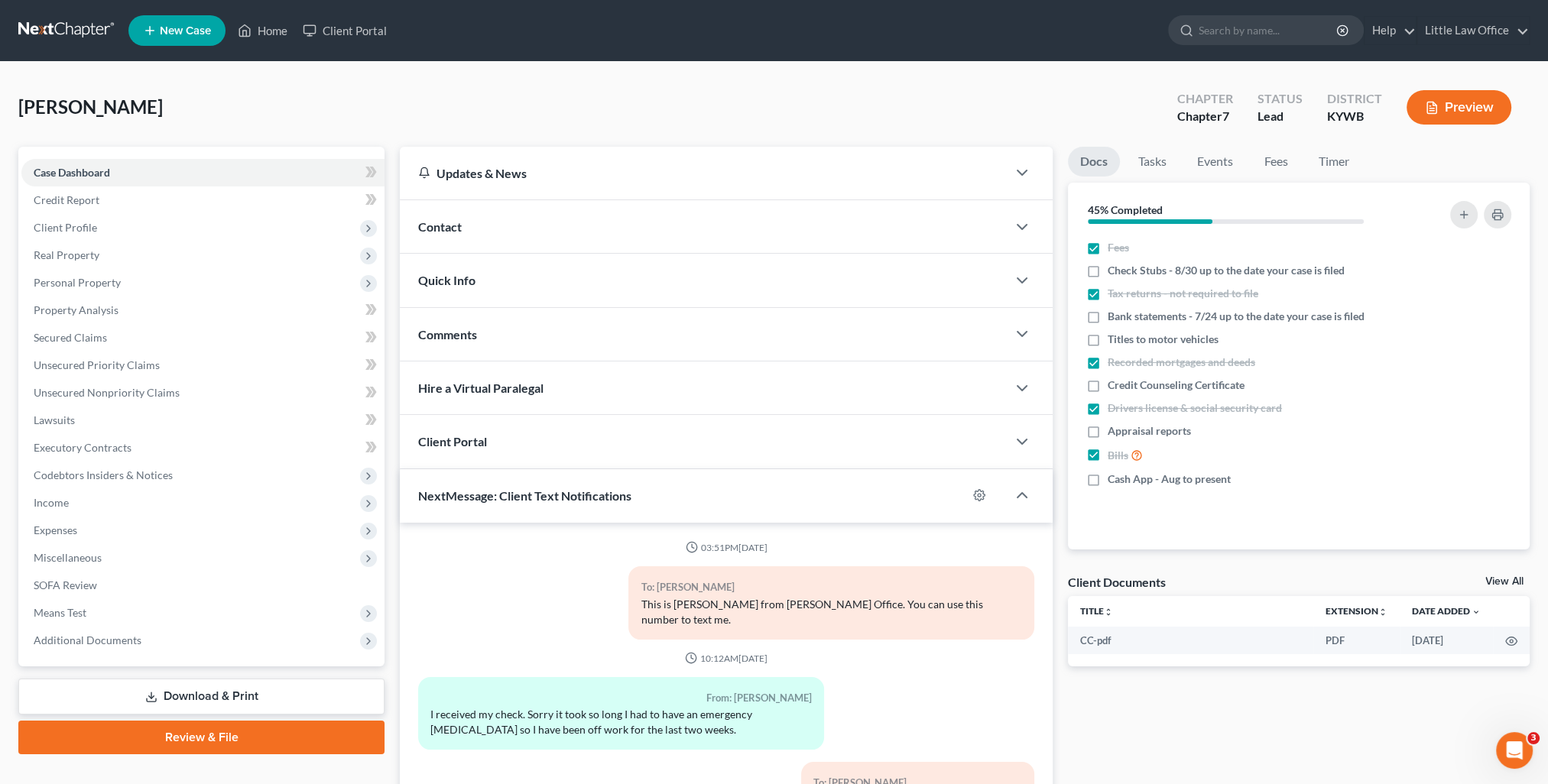
scroll to position [2113, 0]
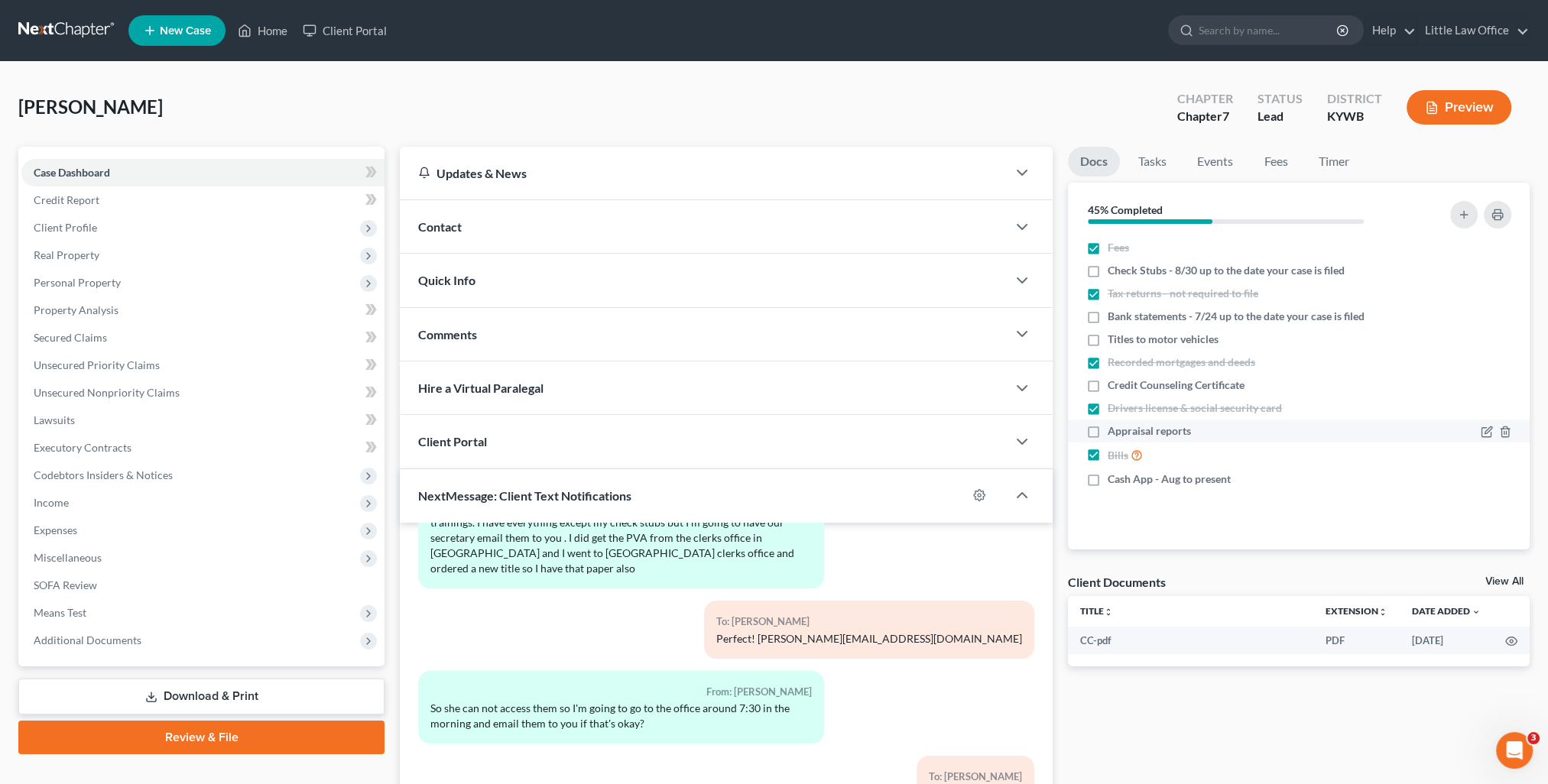
drag, startPoint x: 199, startPoint y: 706, endPoint x: 1079, endPoint y: 426, distance: 923.5
click at [199, 706] on link "Download & Print" at bounding box center [201, 696] width 366 height 36
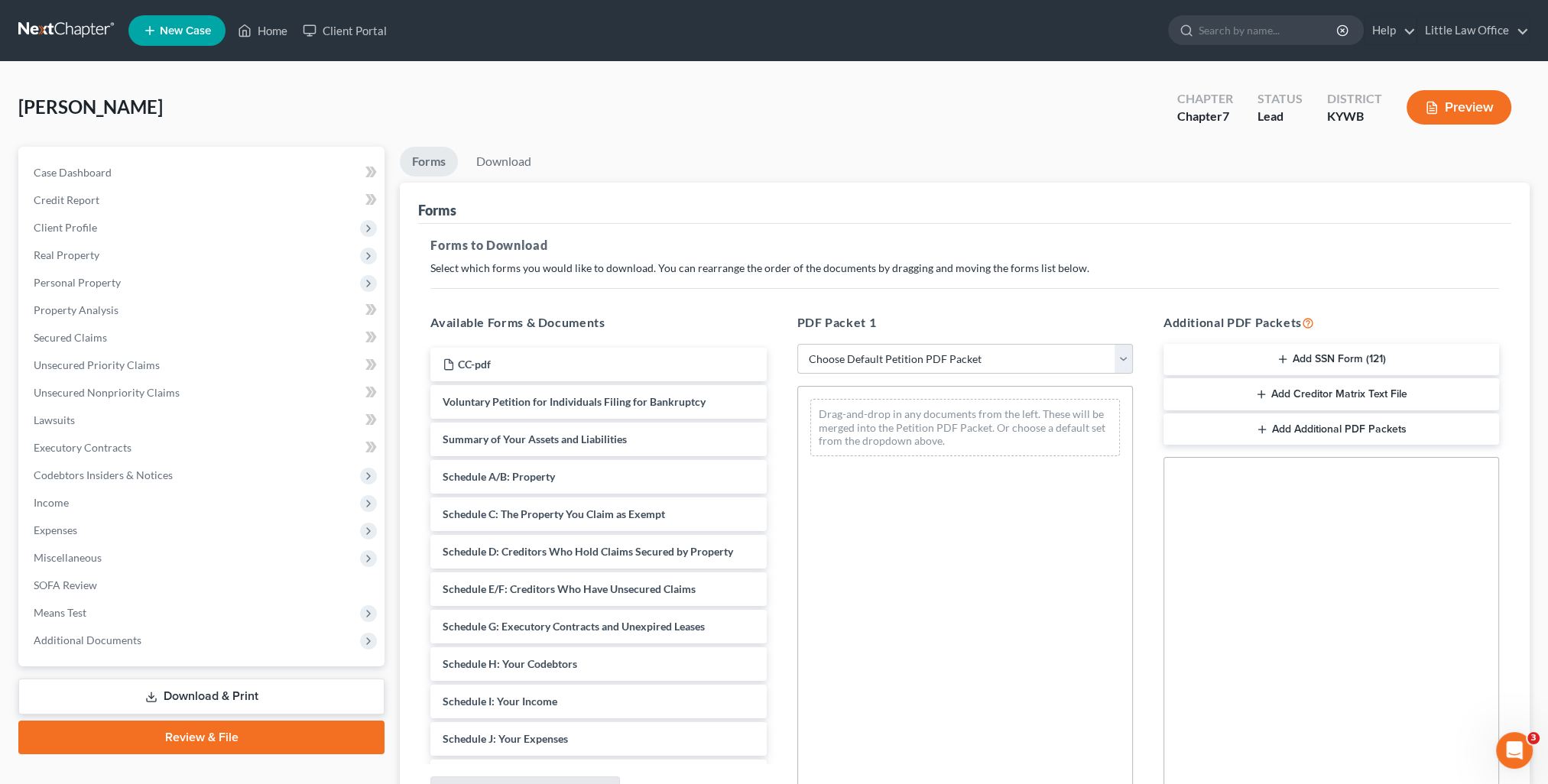
click at [1357, 367] on button "Add SSN Form (121)" at bounding box center [1331, 360] width 336 height 32
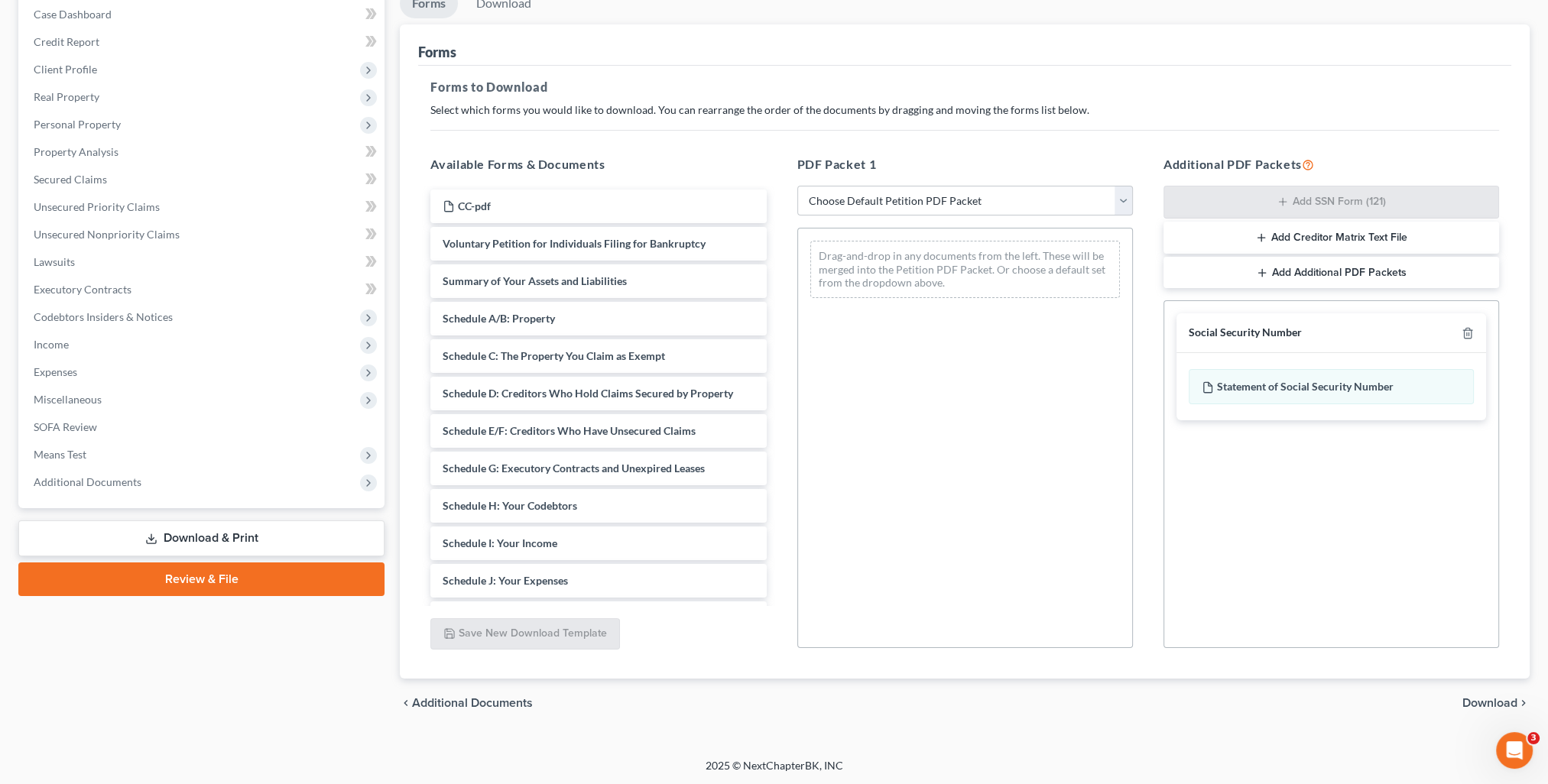
click at [1505, 703] on span "Download" at bounding box center [1490, 703] width 55 height 12
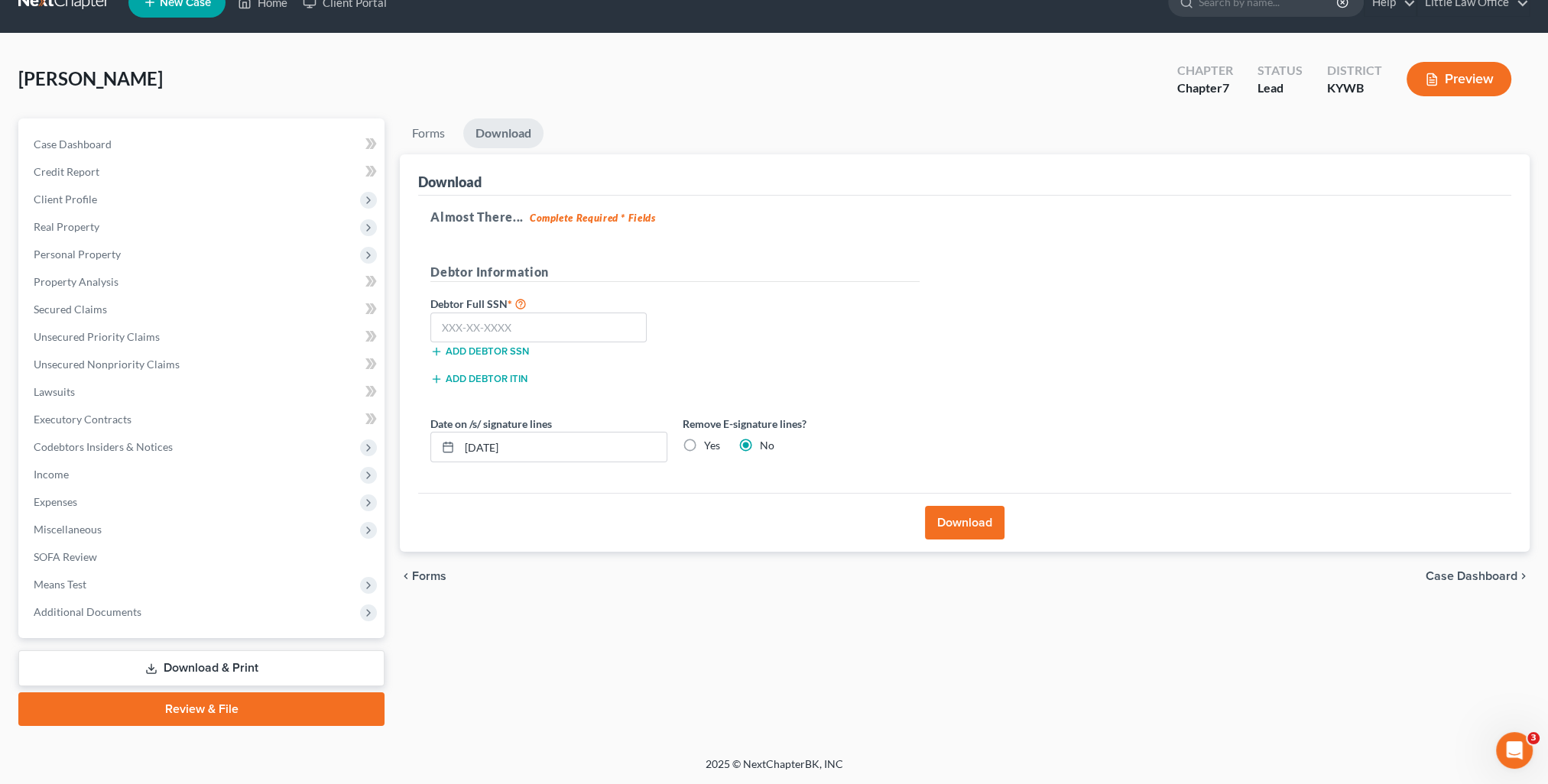
scroll to position [26, 0]
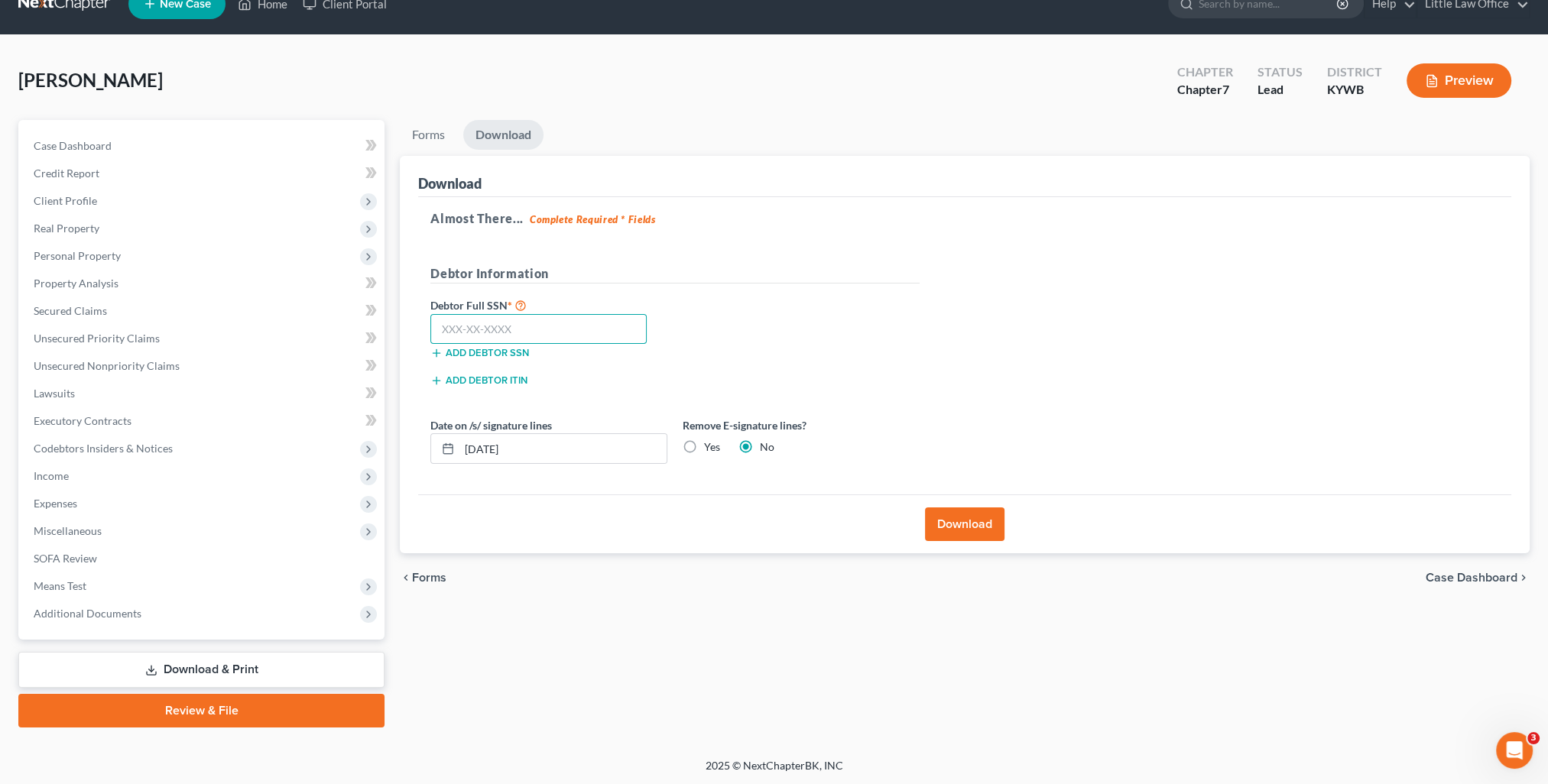
click at [582, 320] on input "text" at bounding box center [538, 329] width 216 height 30
click at [968, 532] on button "Download" at bounding box center [964, 524] width 79 height 34
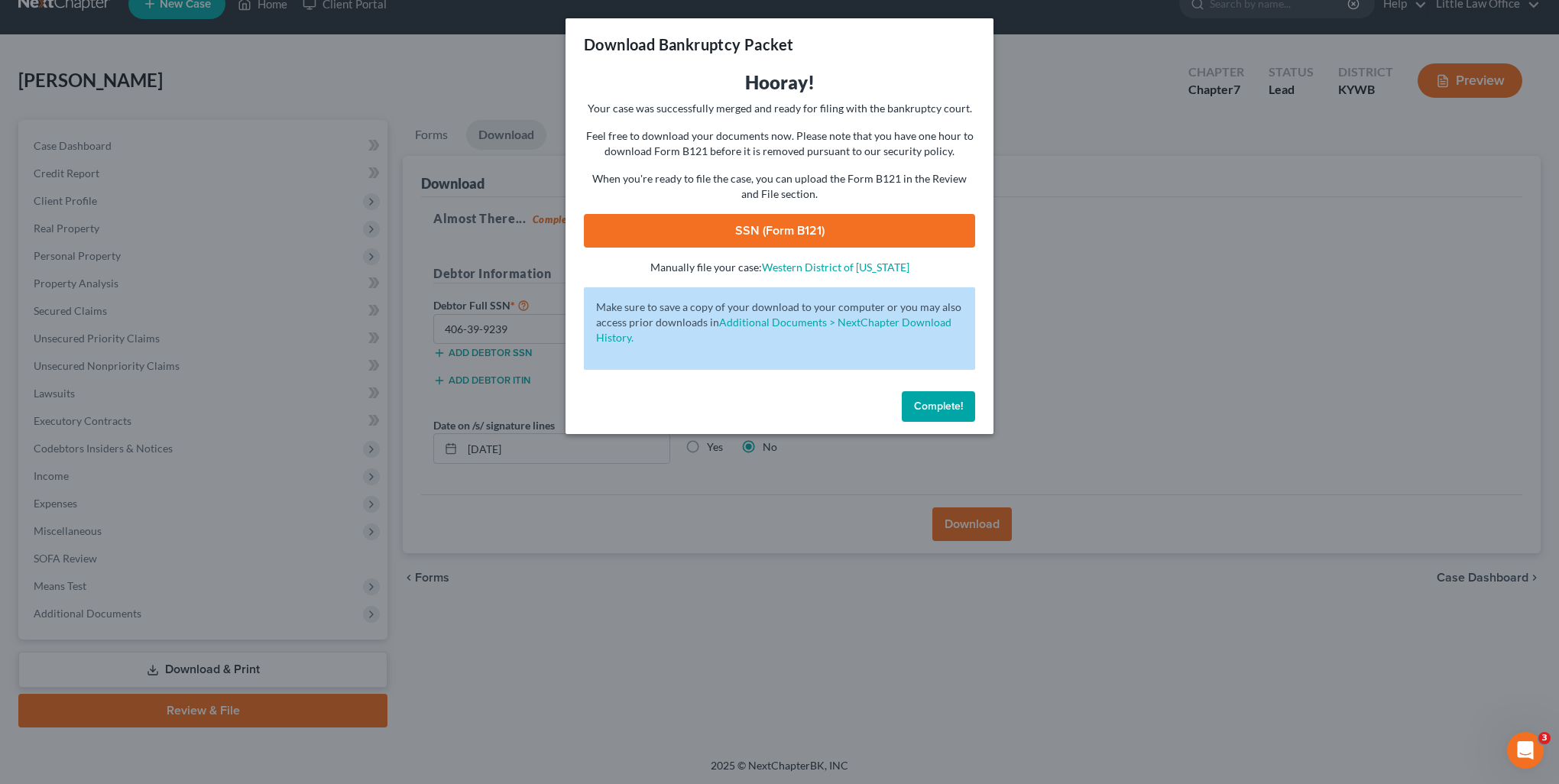
click at [760, 231] on link "SSN (Form B121)" at bounding box center [780, 230] width 392 height 34
click at [924, 417] on button "Complete!" at bounding box center [938, 406] width 73 height 30
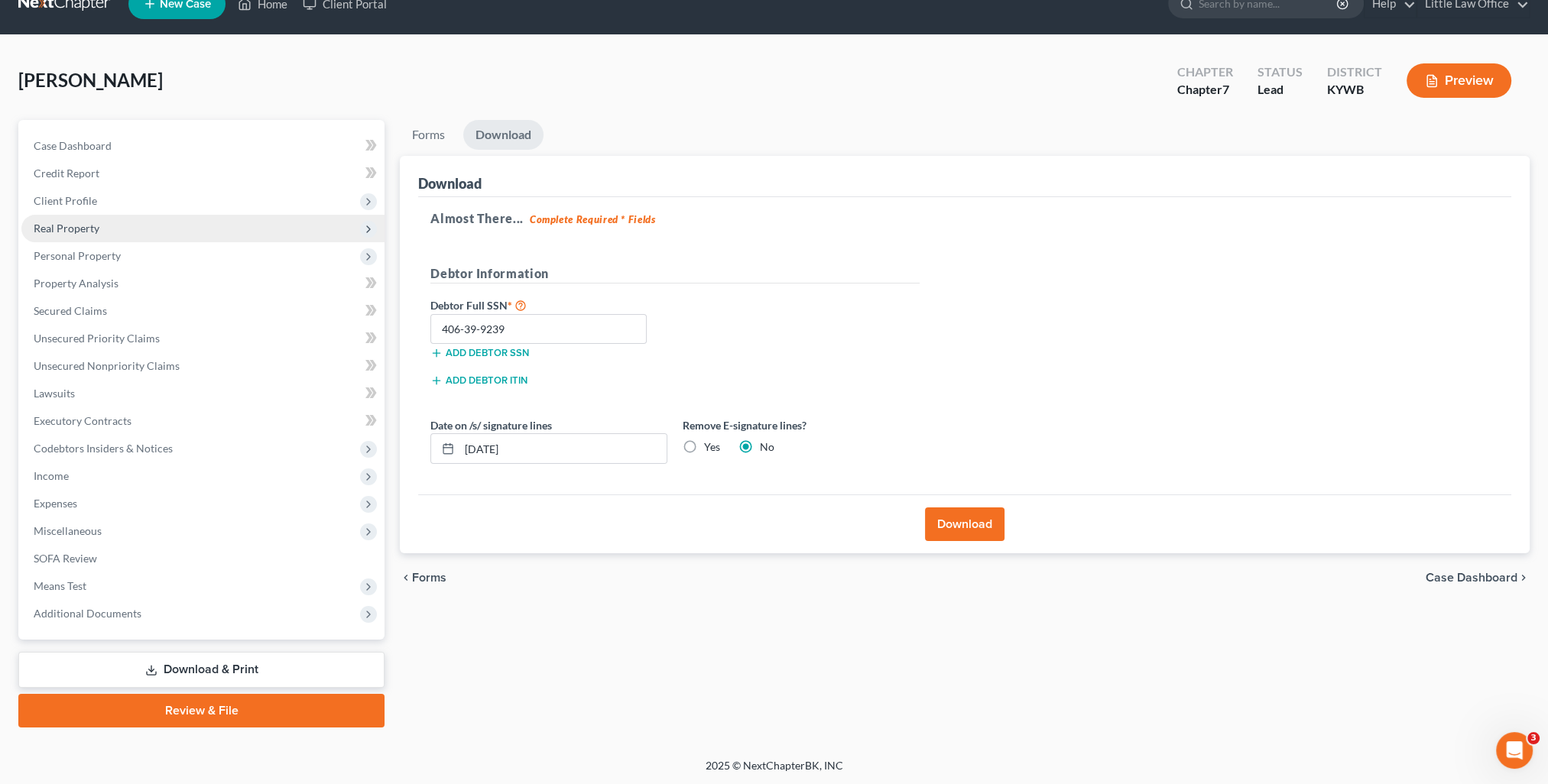
scroll to position [0, 0]
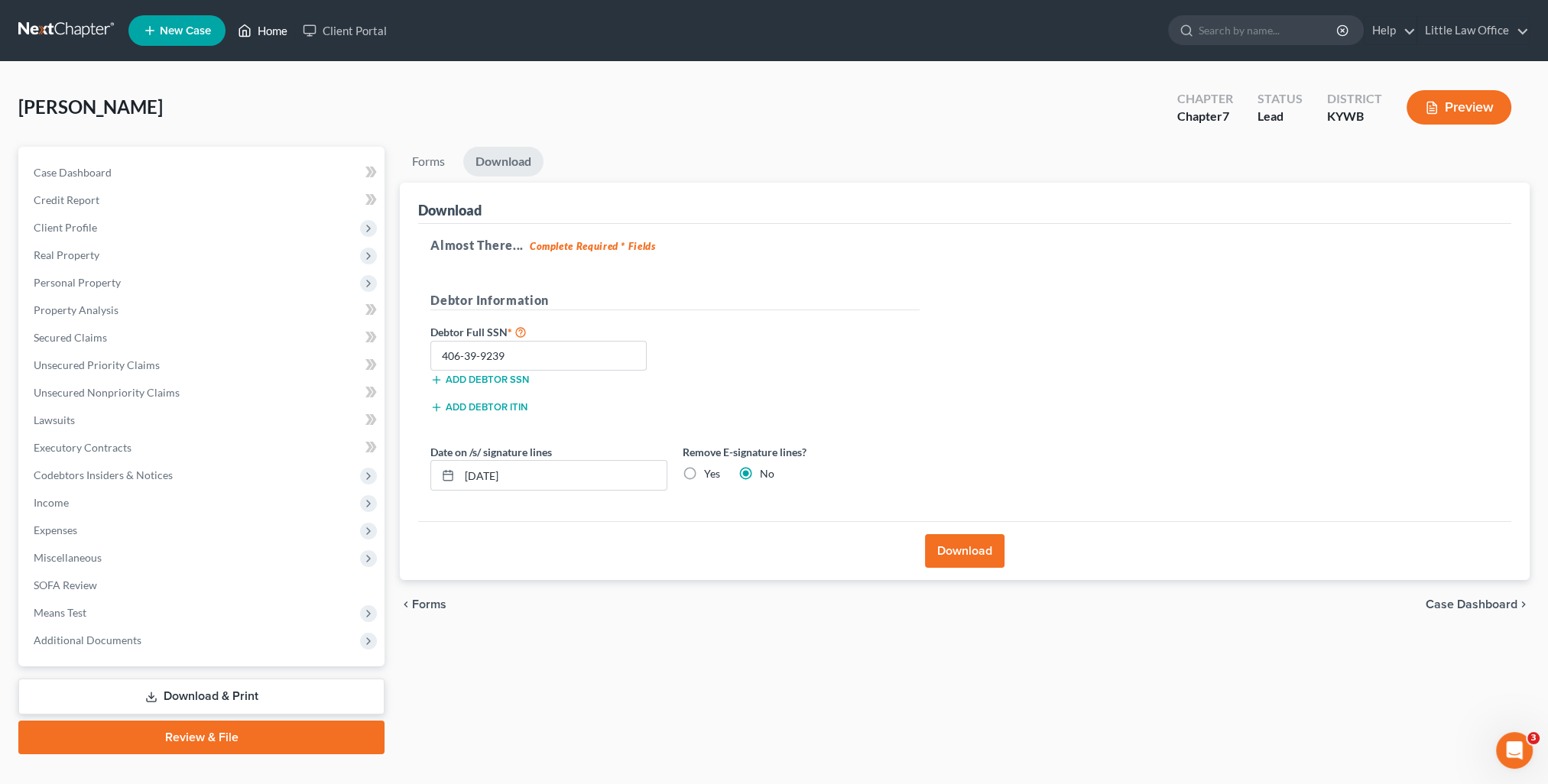
click at [281, 29] on link "Home" at bounding box center [262, 30] width 65 height 27
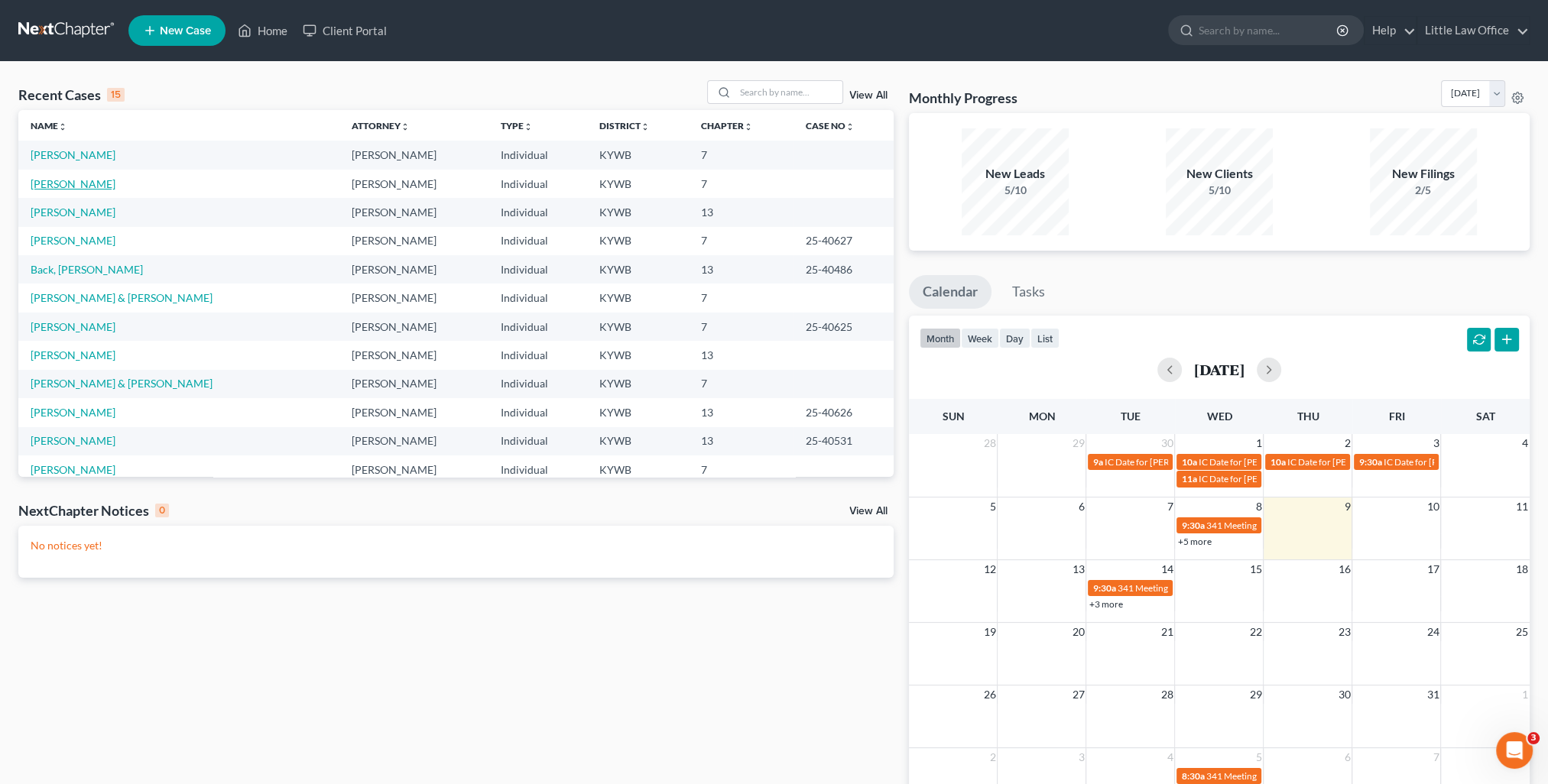
click at [90, 188] on link "Phillips, Bryttne" at bounding box center [72, 183] width 85 height 13
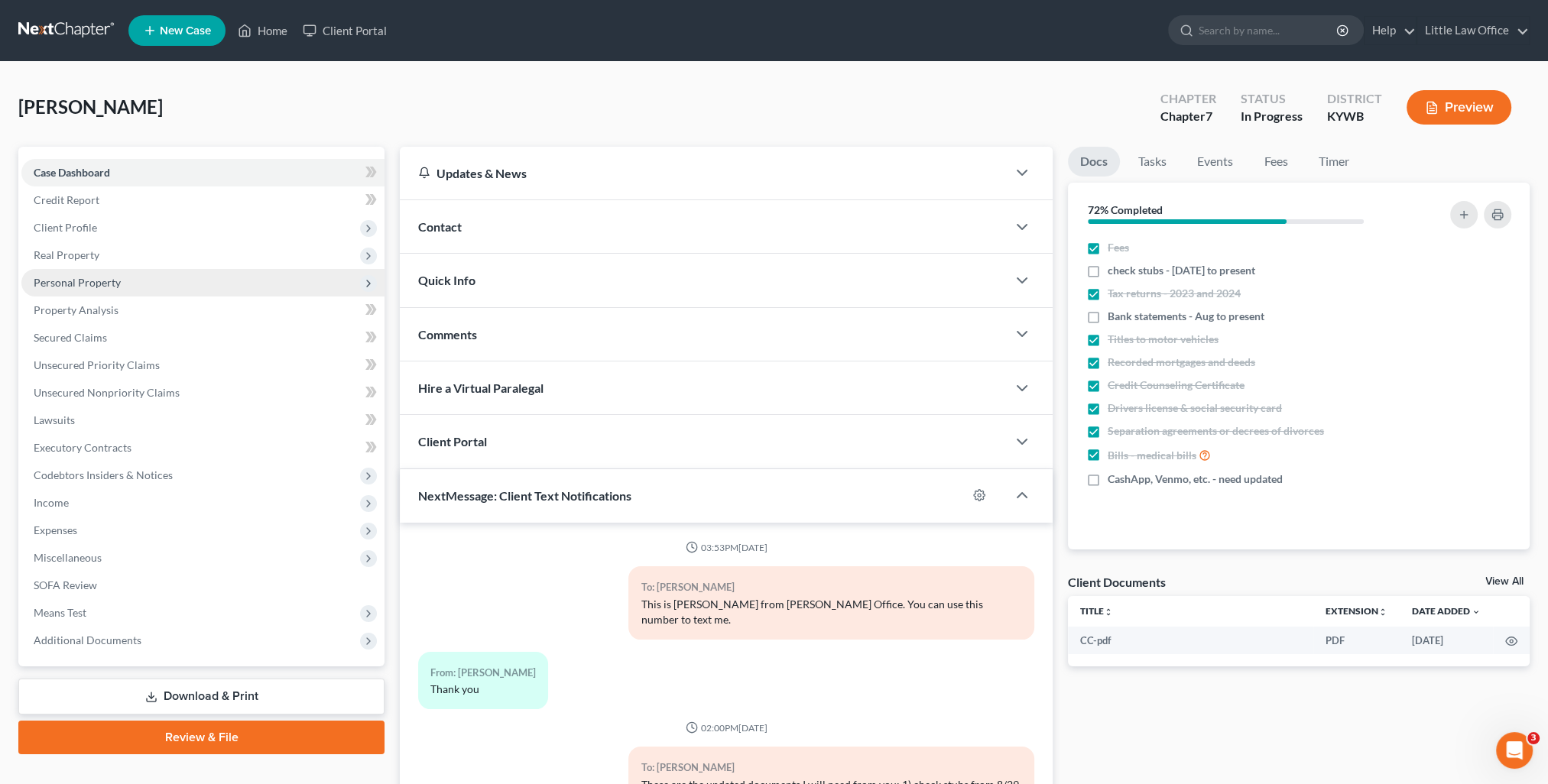
scroll to position [1772, 0]
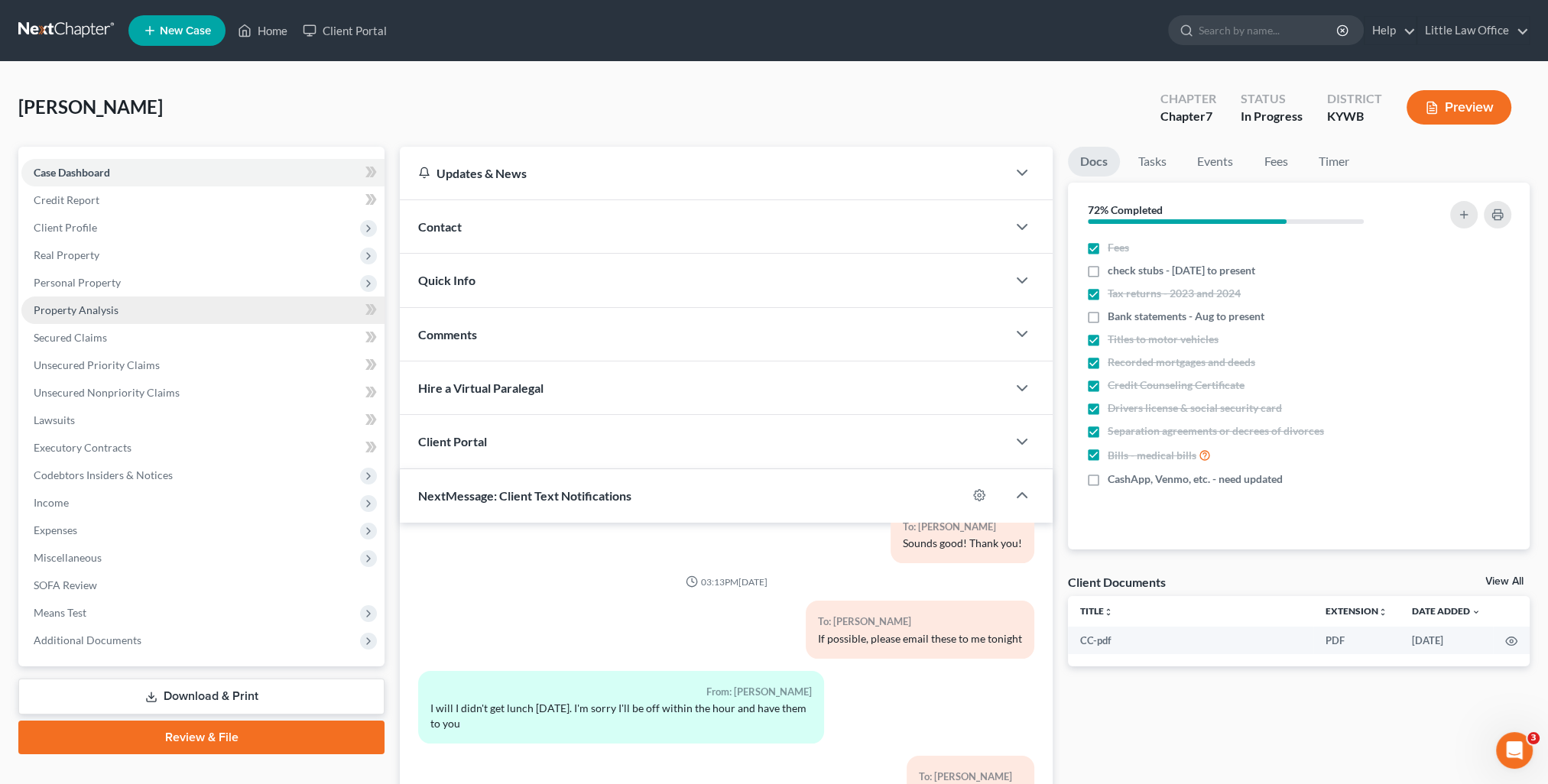
drag, startPoint x: 64, startPoint y: 282, endPoint x: 167, endPoint y: 304, distance: 105.3
click at [64, 282] on span "Personal Property" at bounding box center [77, 282] width 87 height 13
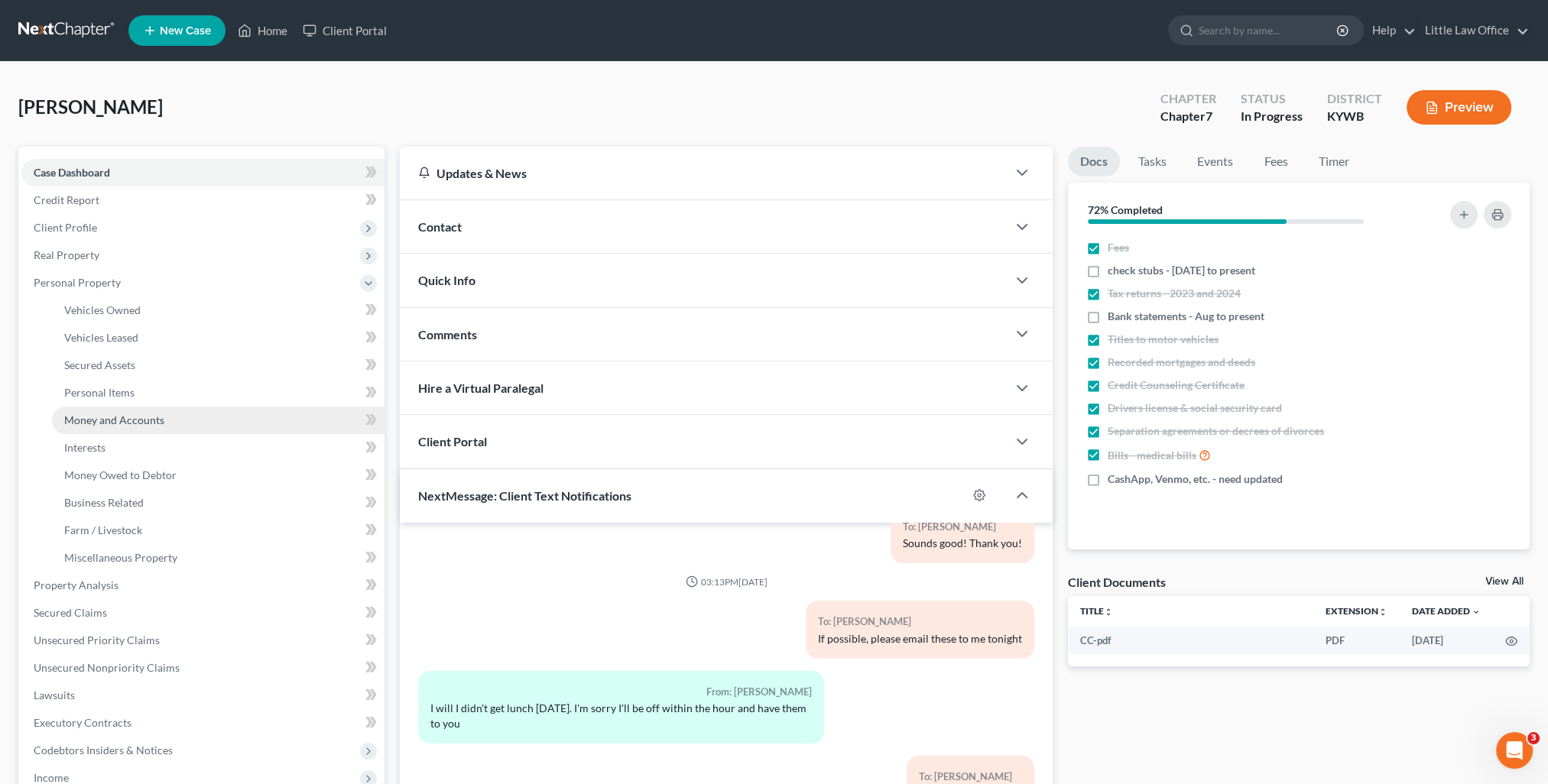
click at [120, 416] on span "Money and Accounts" at bounding box center [114, 420] width 100 height 13
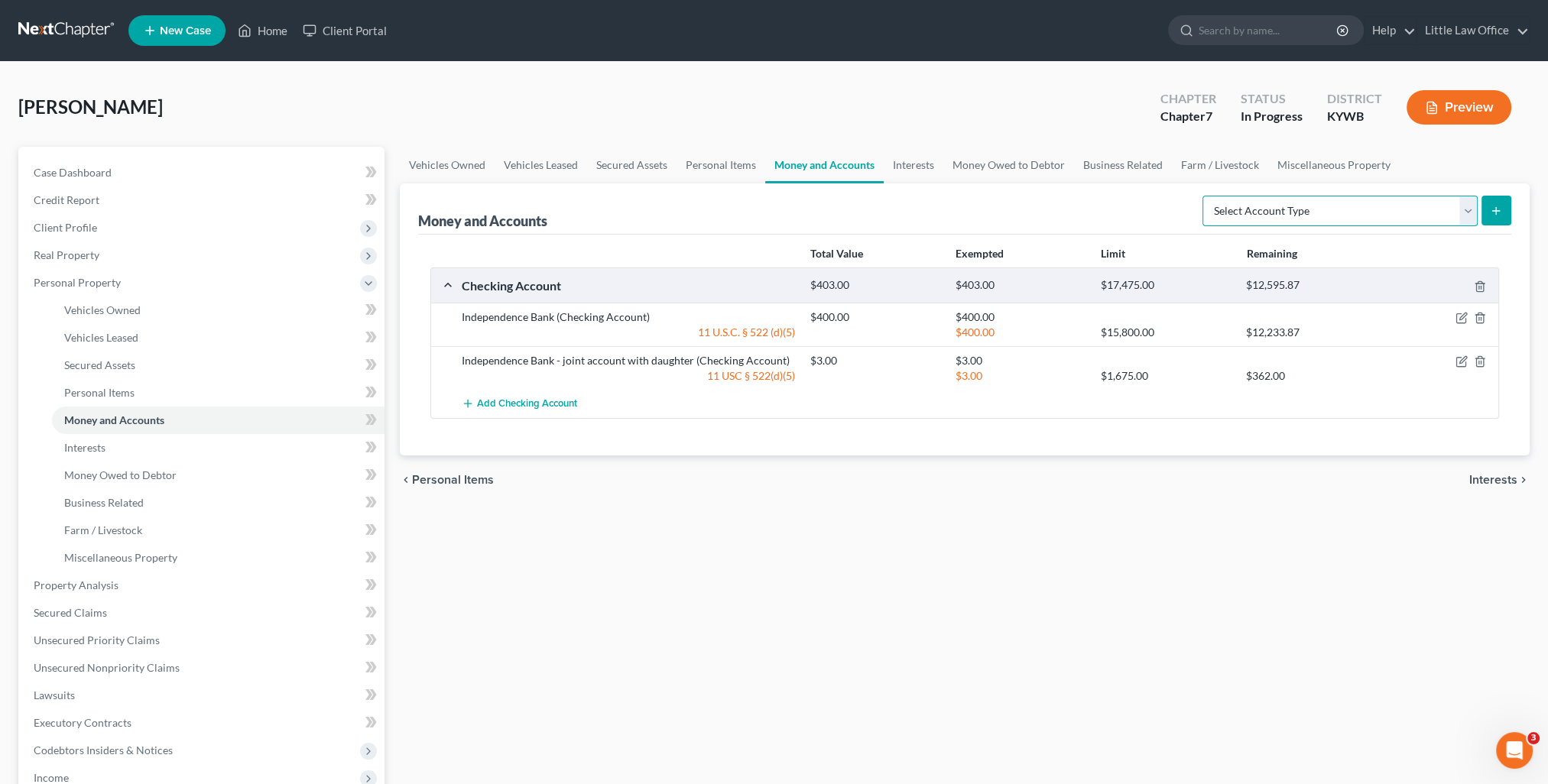
click at [1306, 204] on select "Select Account Type Brokerage Cash on Hand Certificates of Deposit Checking Acc…" at bounding box center [1339, 210] width 275 height 30
click at [1206, 195] on select "Select Account Type Brokerage Cash on Hand Certificates of Deposit Checking Acc…" at bounding box center [1339, 210] width 275 height 30
click at [1501, 218] on button "submit" at bounding box center [1496, 210] width 30 height 30
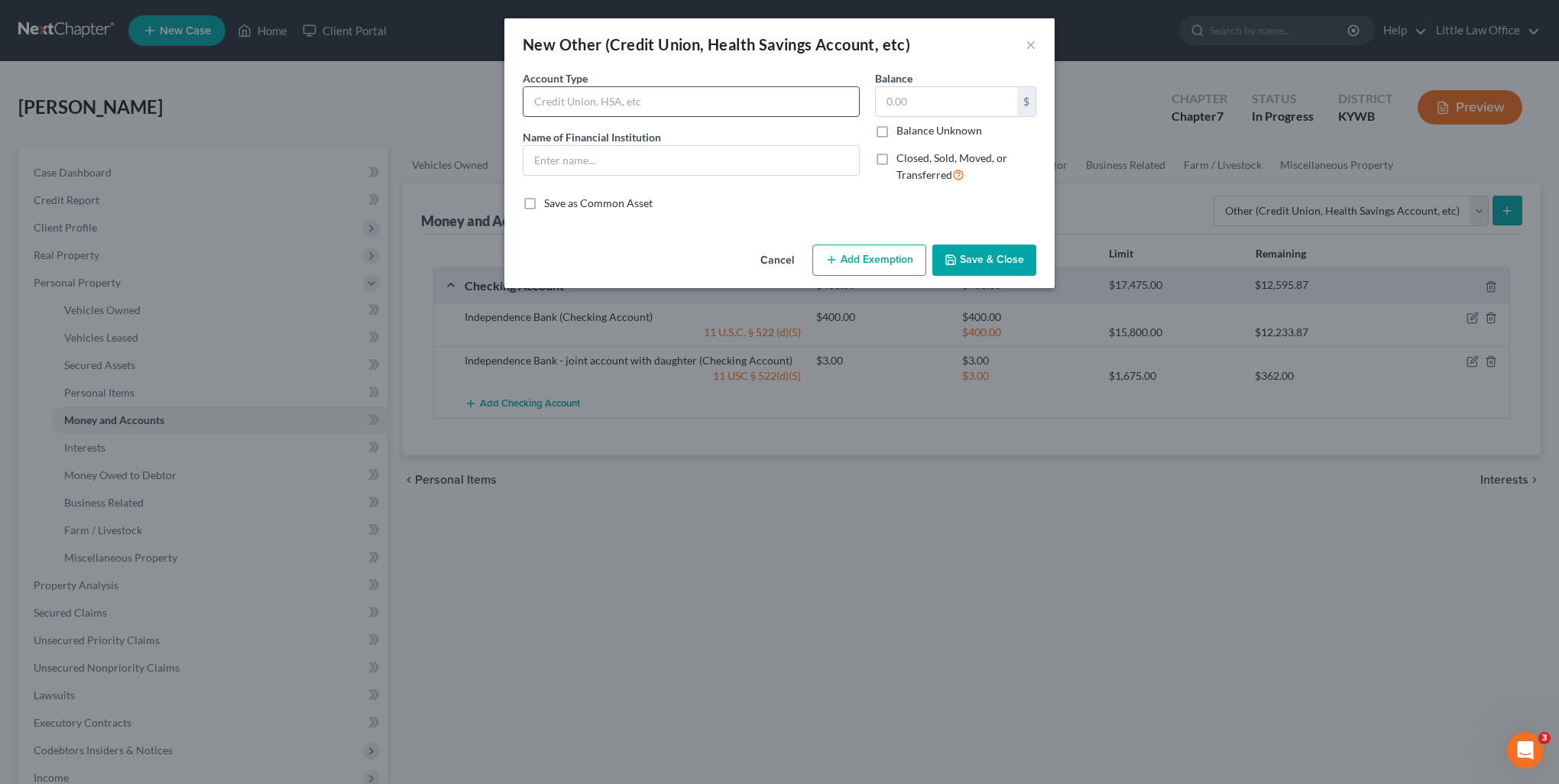
click at [627, 104] on input "text" at bounding box center [692, 101] width 336 height 29
click at [1003, 265] on button "Save & Close" at bounding box center [985, 260] width 104 height 32
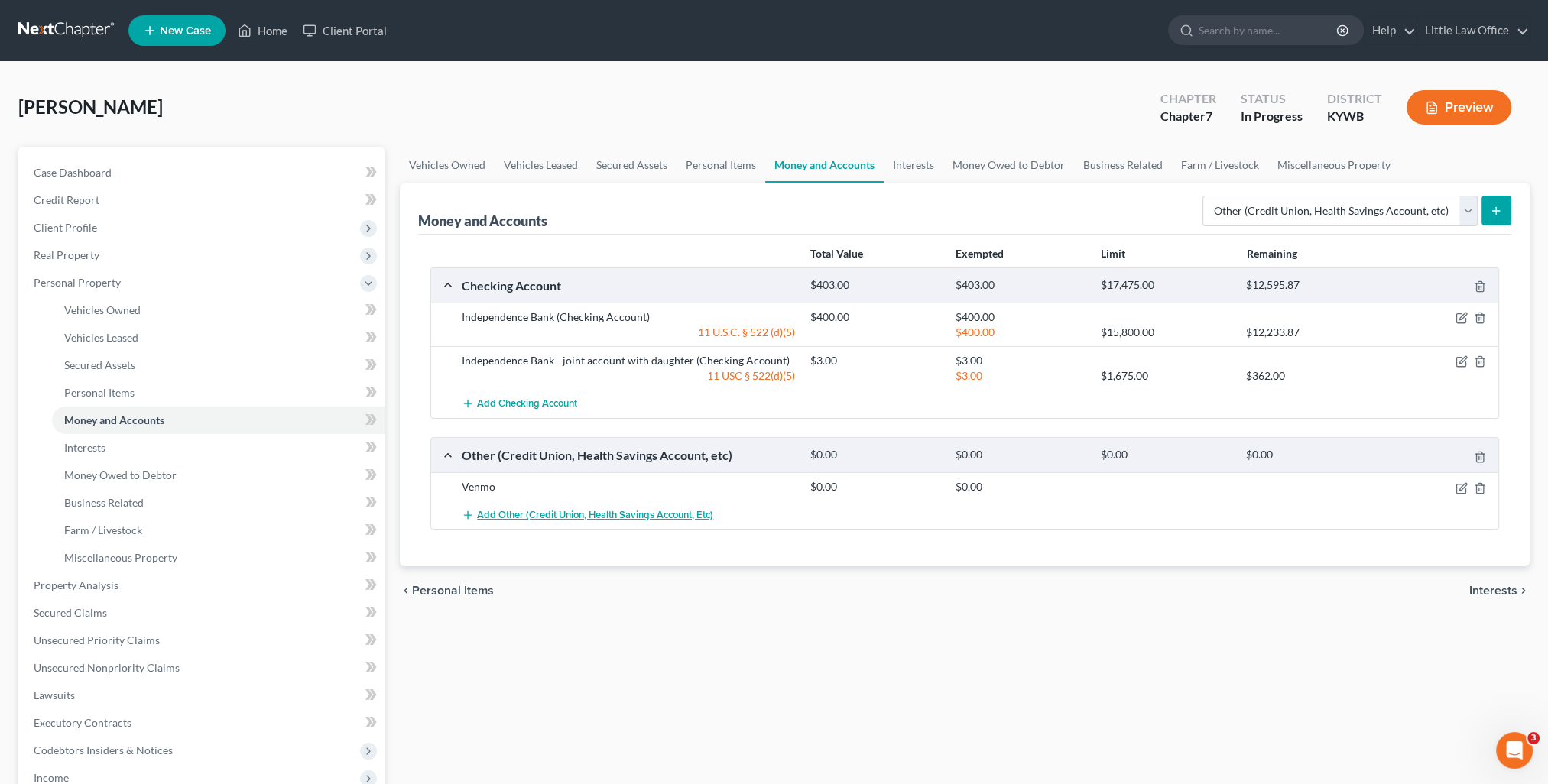
click at [549, 511] on span "Add Other (Credit Union, Health Savings Account, etc)" at bounding box center [595, 515] width 236 height 12
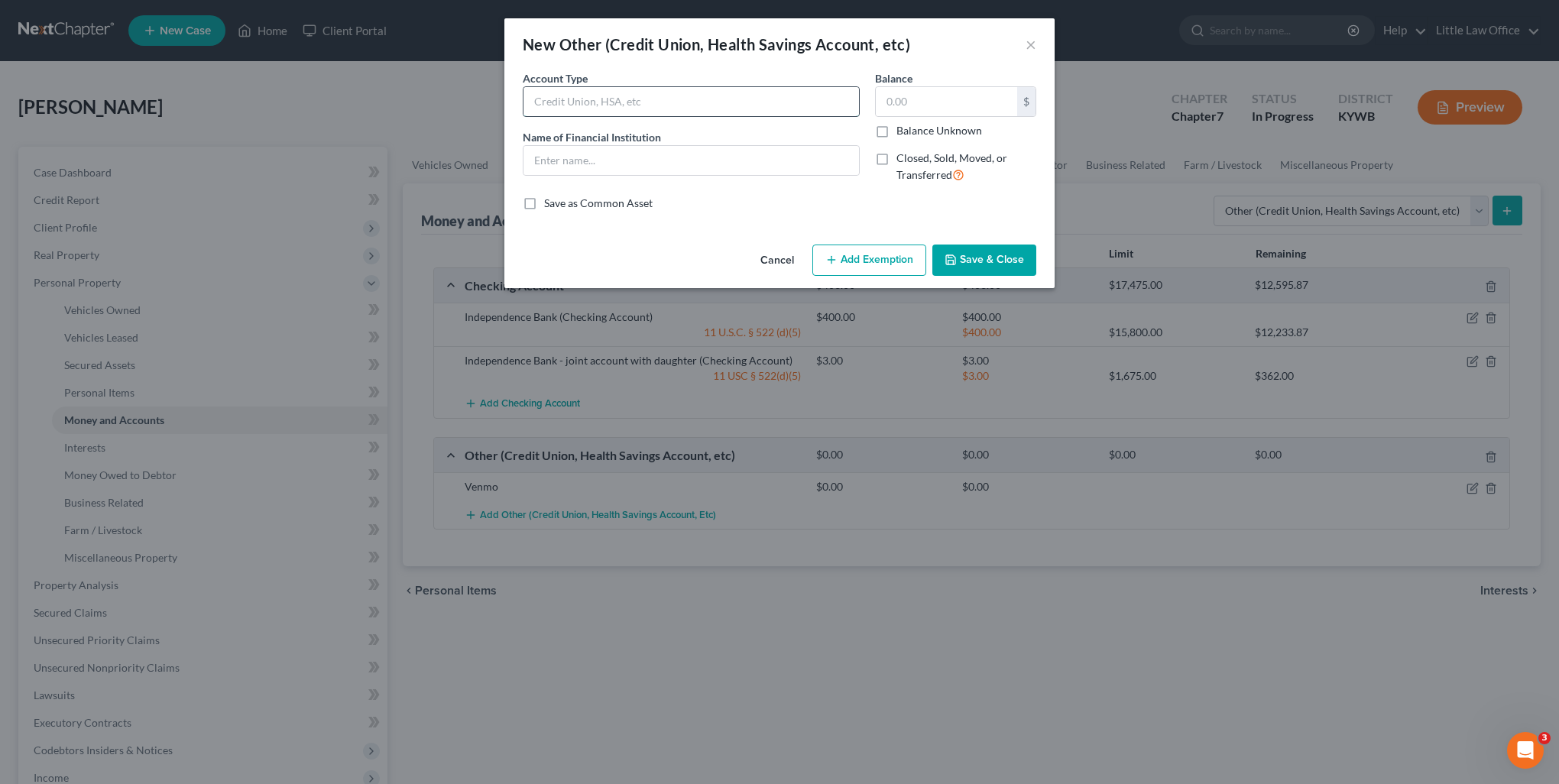
click at [601, 97] on input "text" at bounding box center [692, 101] width 336 height 29
click at [981, 263] on button "Save & Close" at bounding box center [985, 260] width 104 height 32
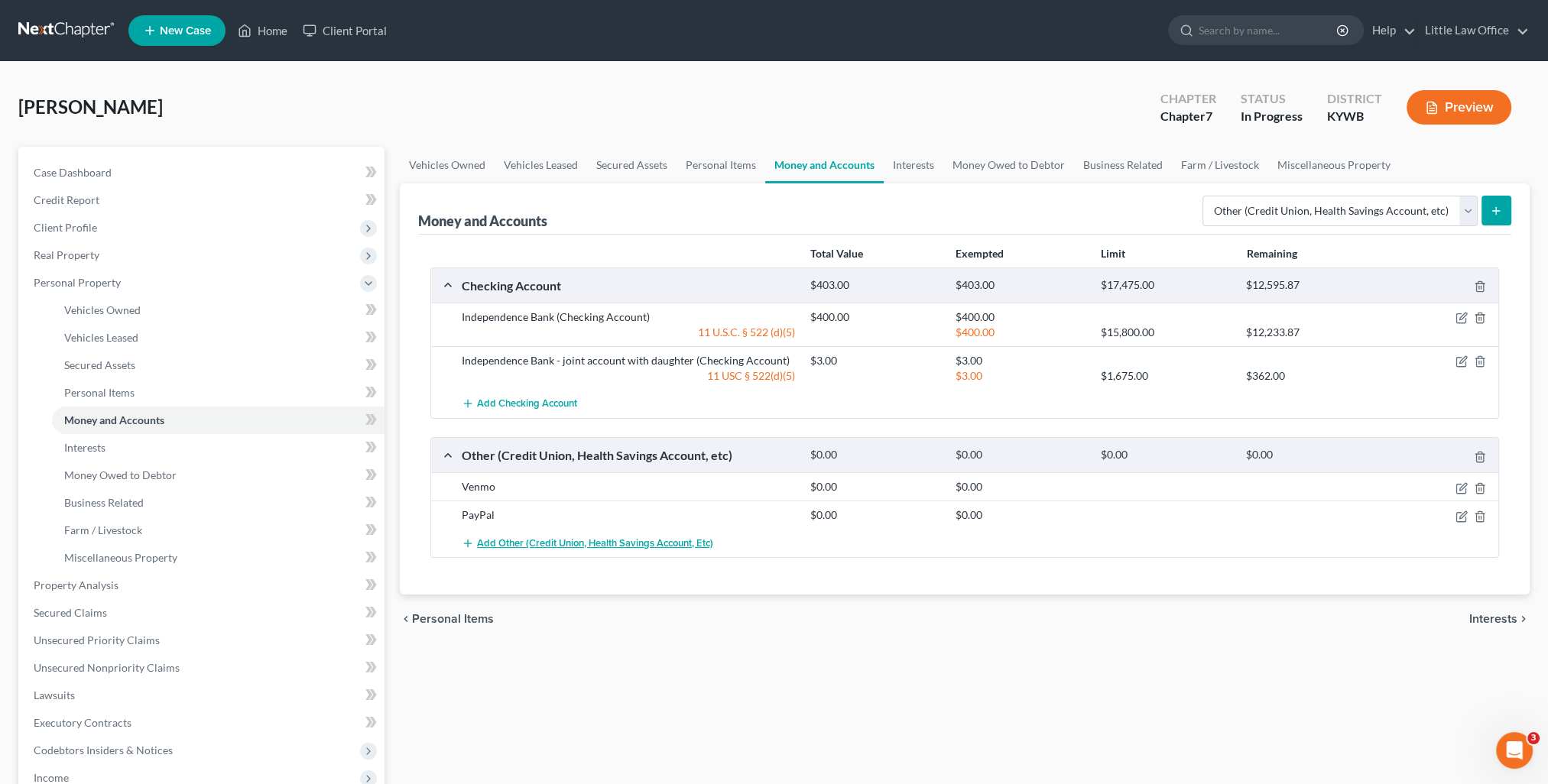
click at [576, 542] on span "Add Other (Credit Union, Health Savings Account, etc)" at bounding box center [595, 543] width 236 height 12
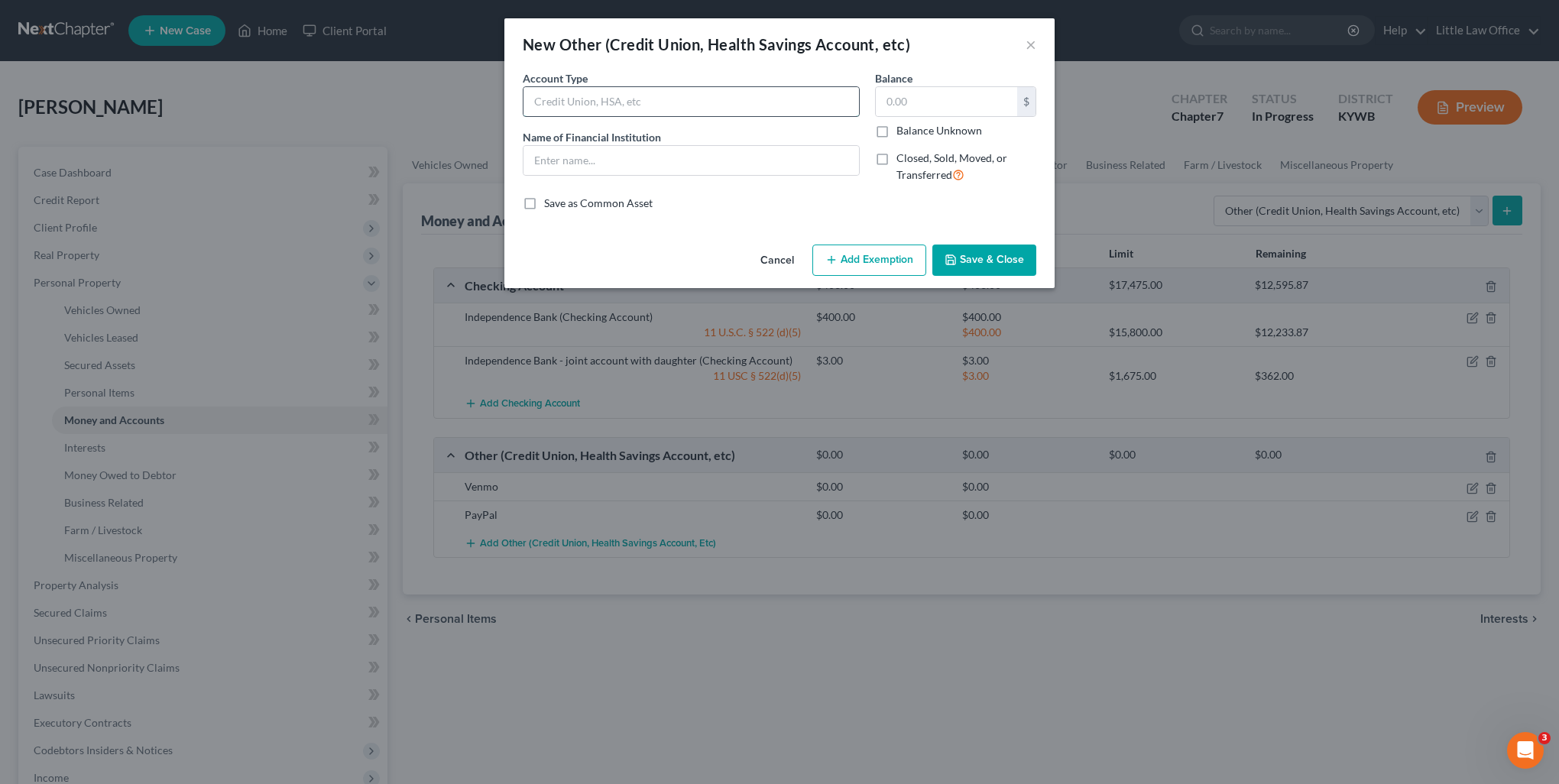
click at [579, 99] on input "text" at bounding box center [692, 101] width 336 height 29
click at [987, 258] on button "Save & Close" at bounding box center [985, 260] width 104 height 32
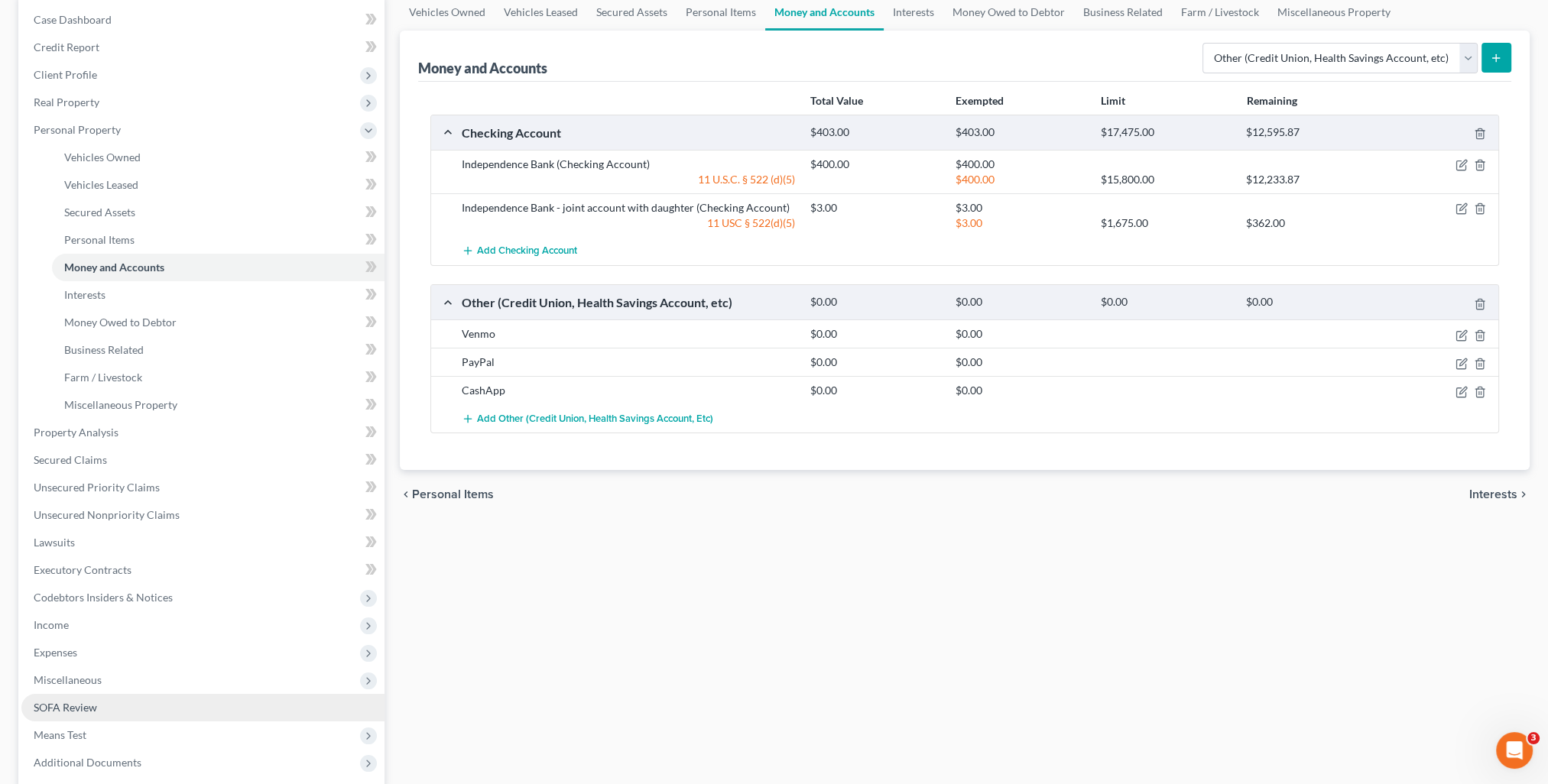
scroll to position [229, 0]
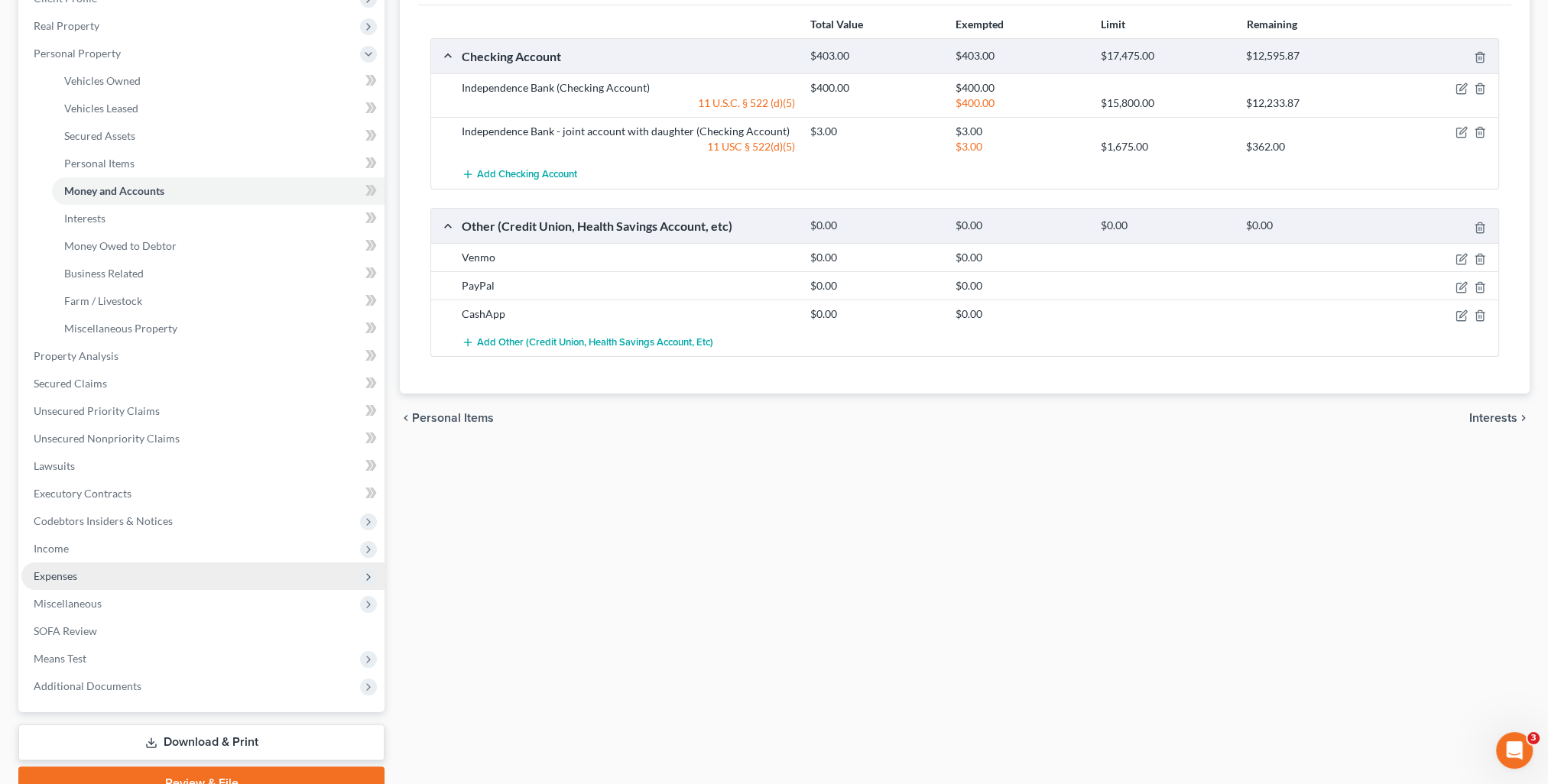
click at [68, 570] on span "Expenses" at bounding box center [56, 576] width 44 height 13
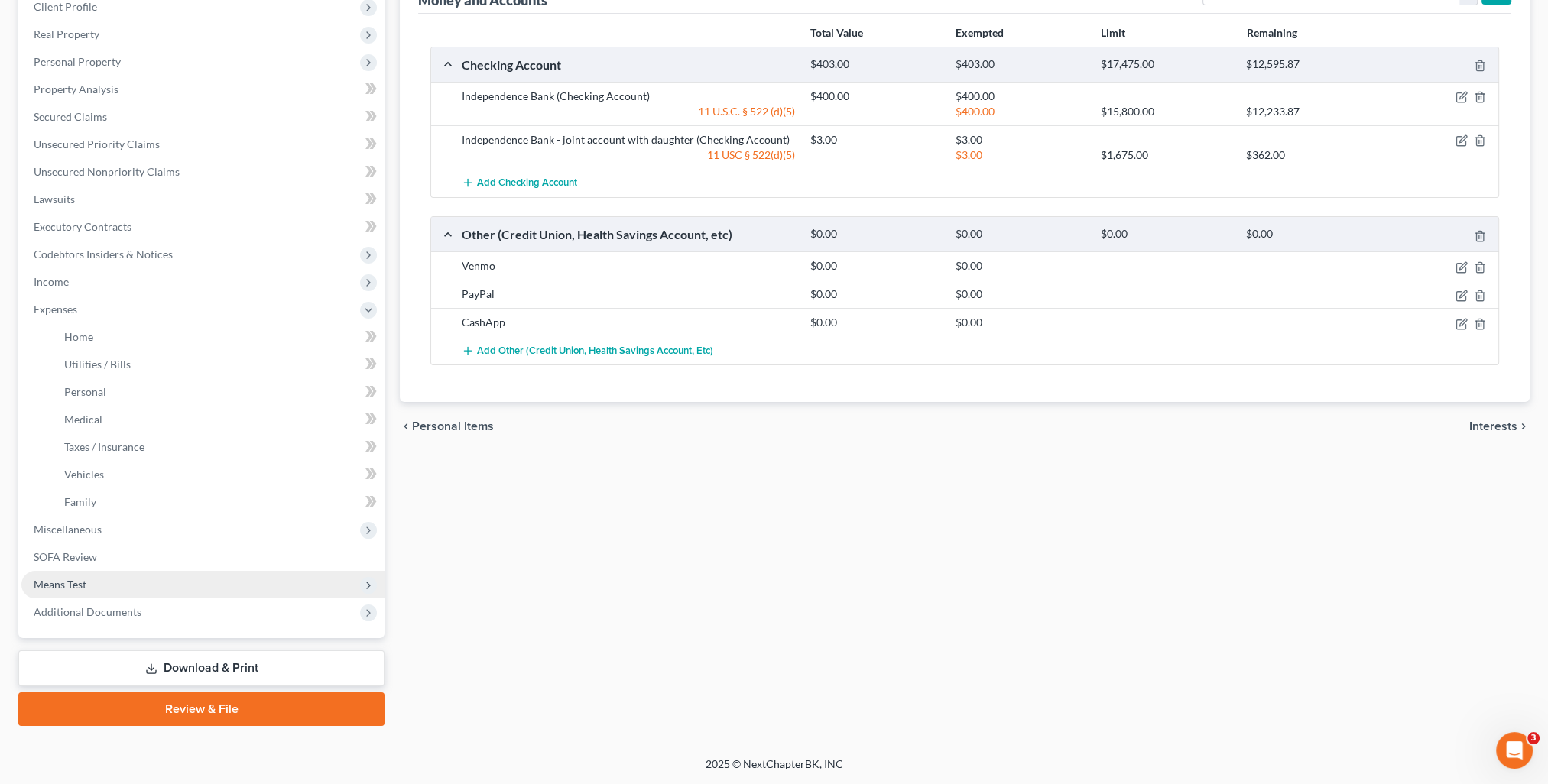
scroll to position [219, 0]
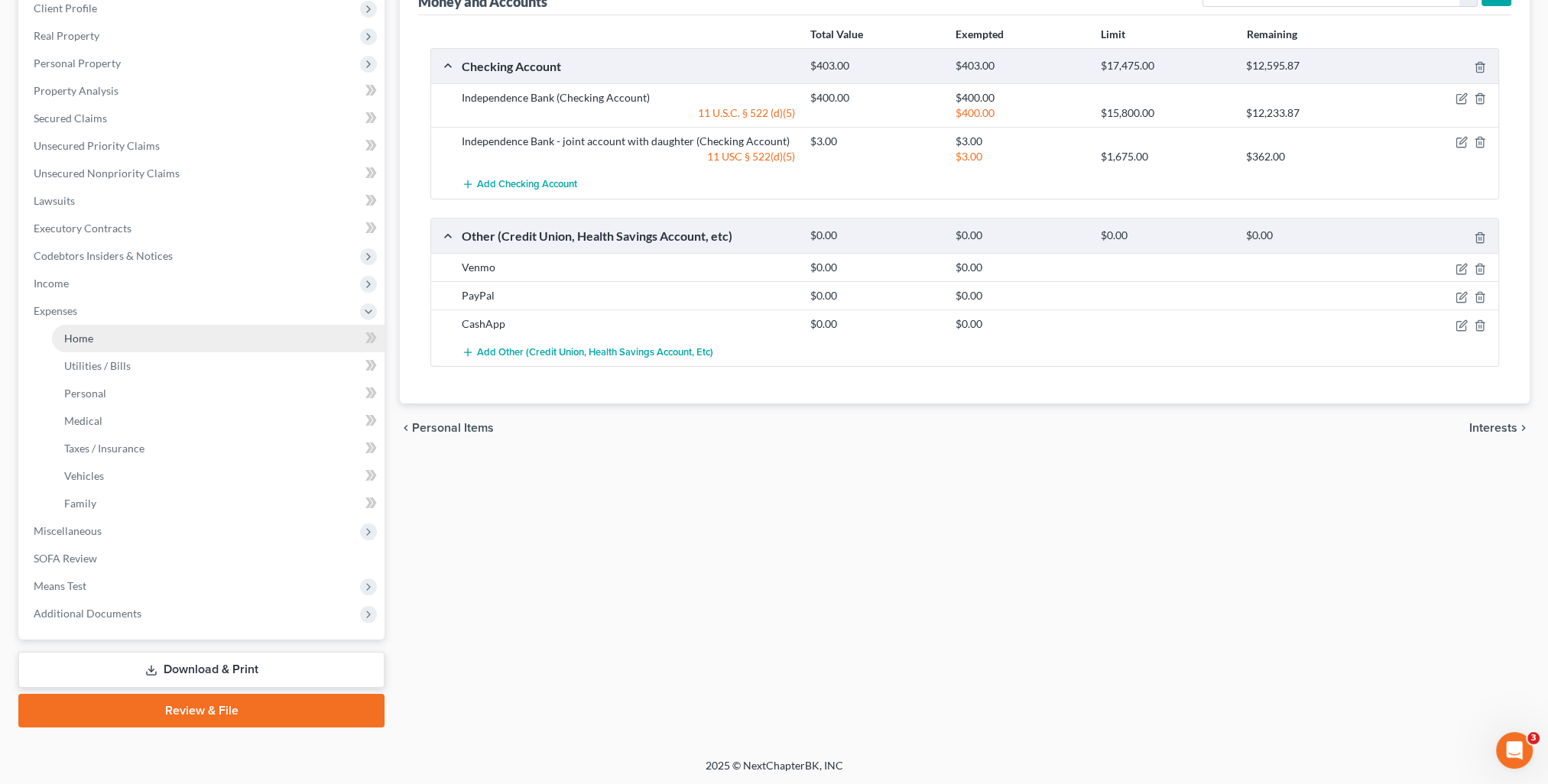
click at [104, 338] on link "Home" at bounding box center [218, 339] width 332 height 27
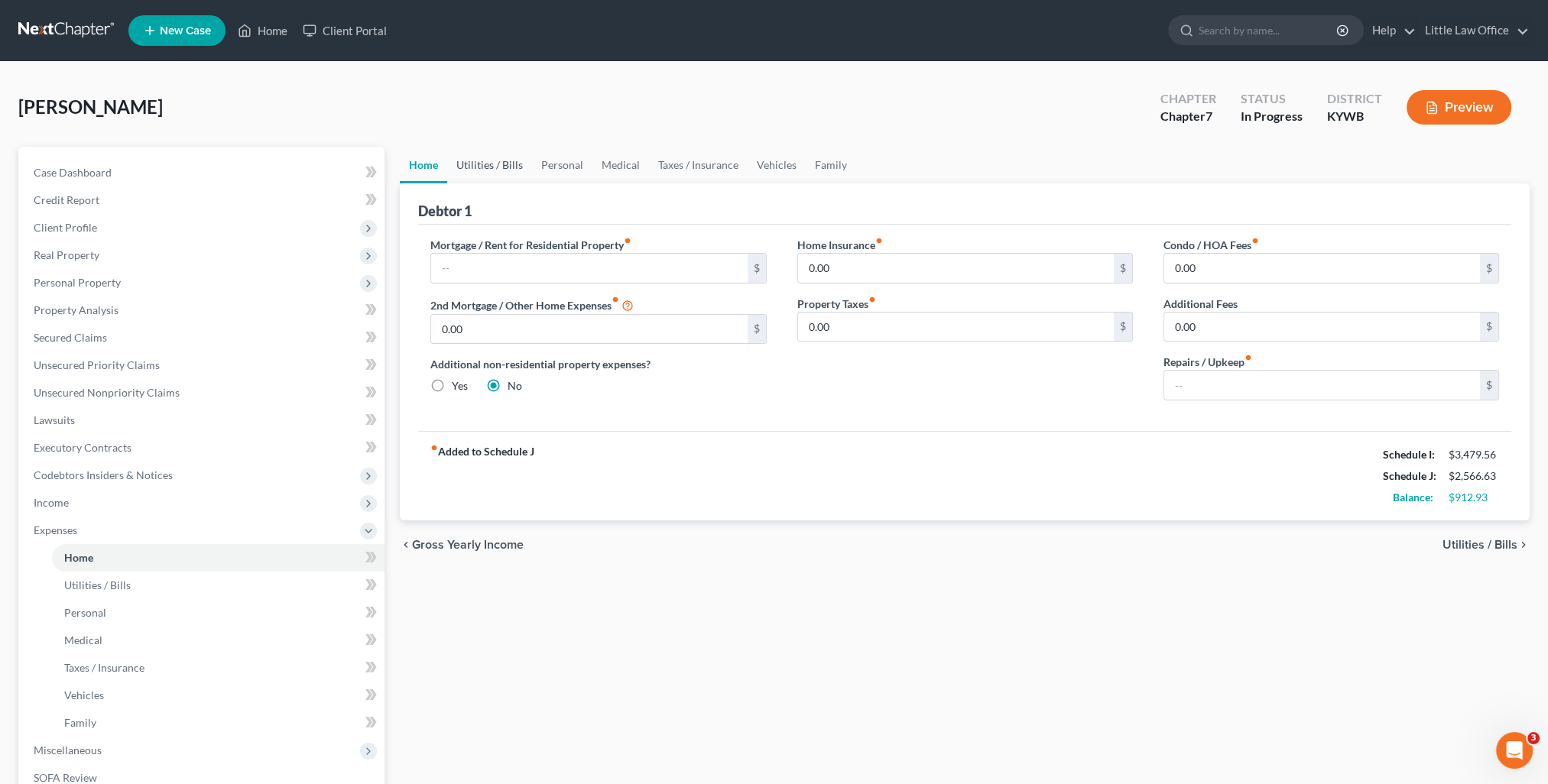
click at [470, 157] on link "Utilities / Bills" at bounding box center [489, 165] width 85 height 37
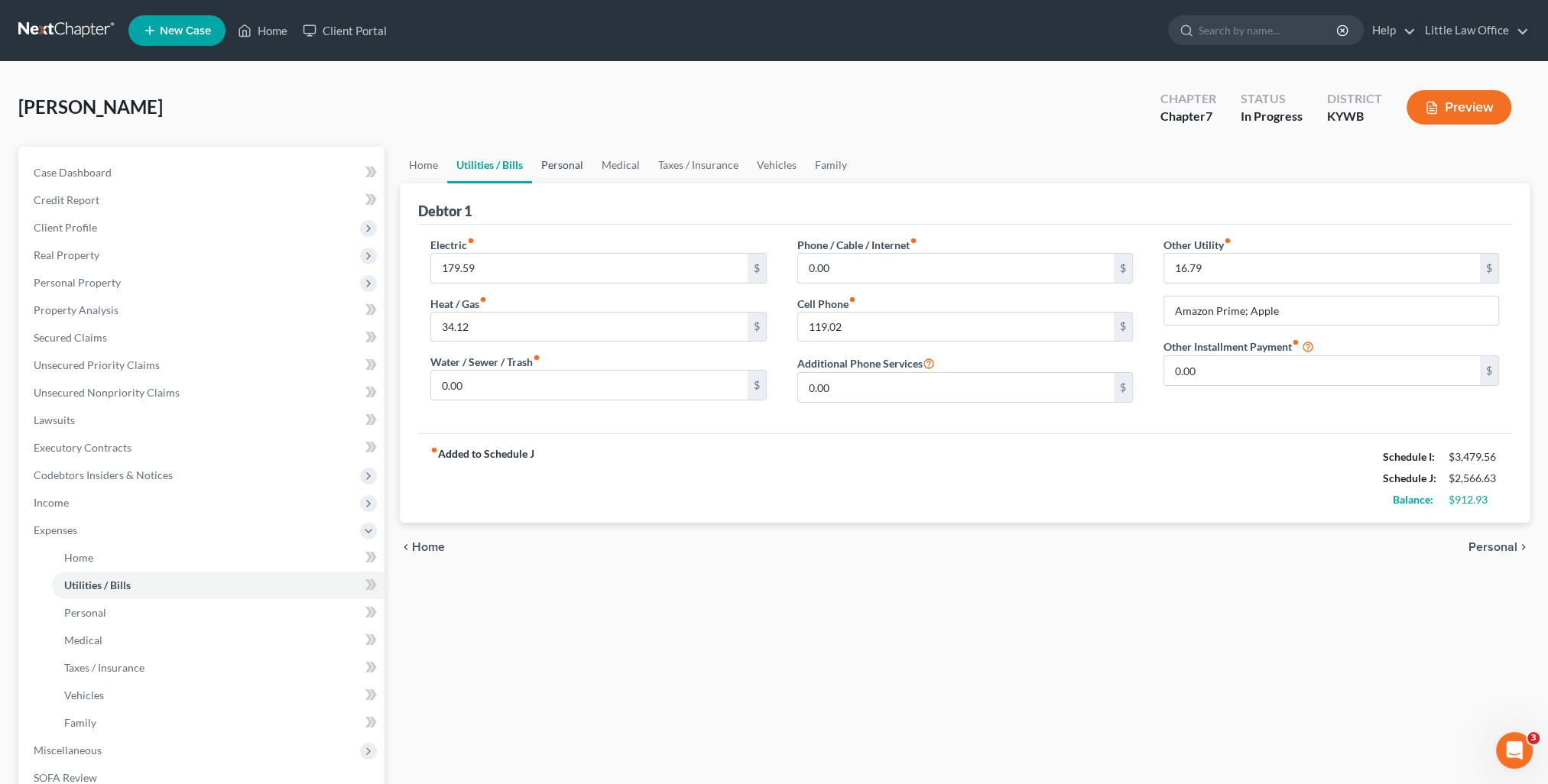
click at [568, 160] on link "Personal" at bounding box center [562, 165] width 60 height 37
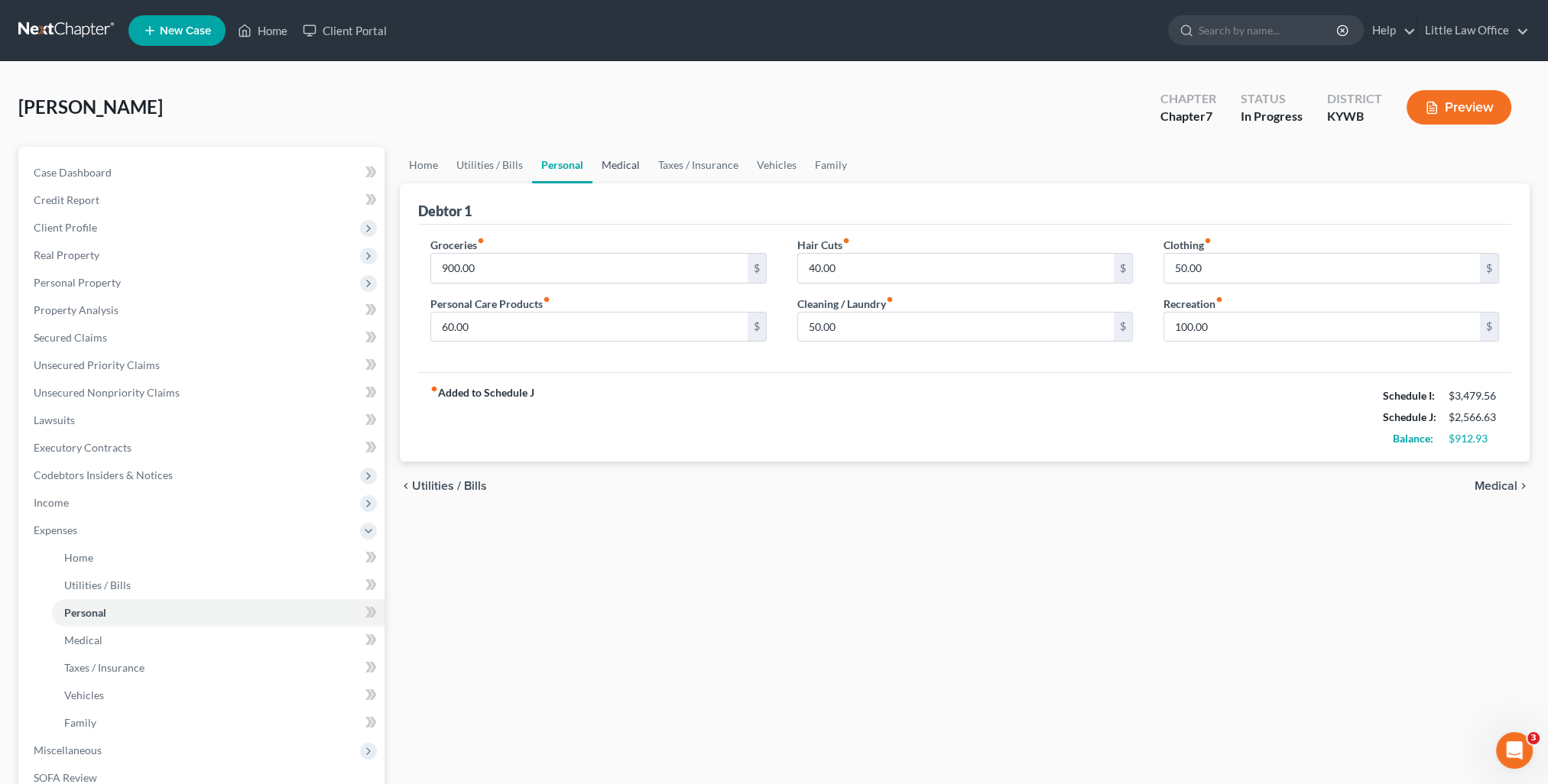
click at [616, 167] on link "Medical" at bounding box center [621, 165] width 57 height 37
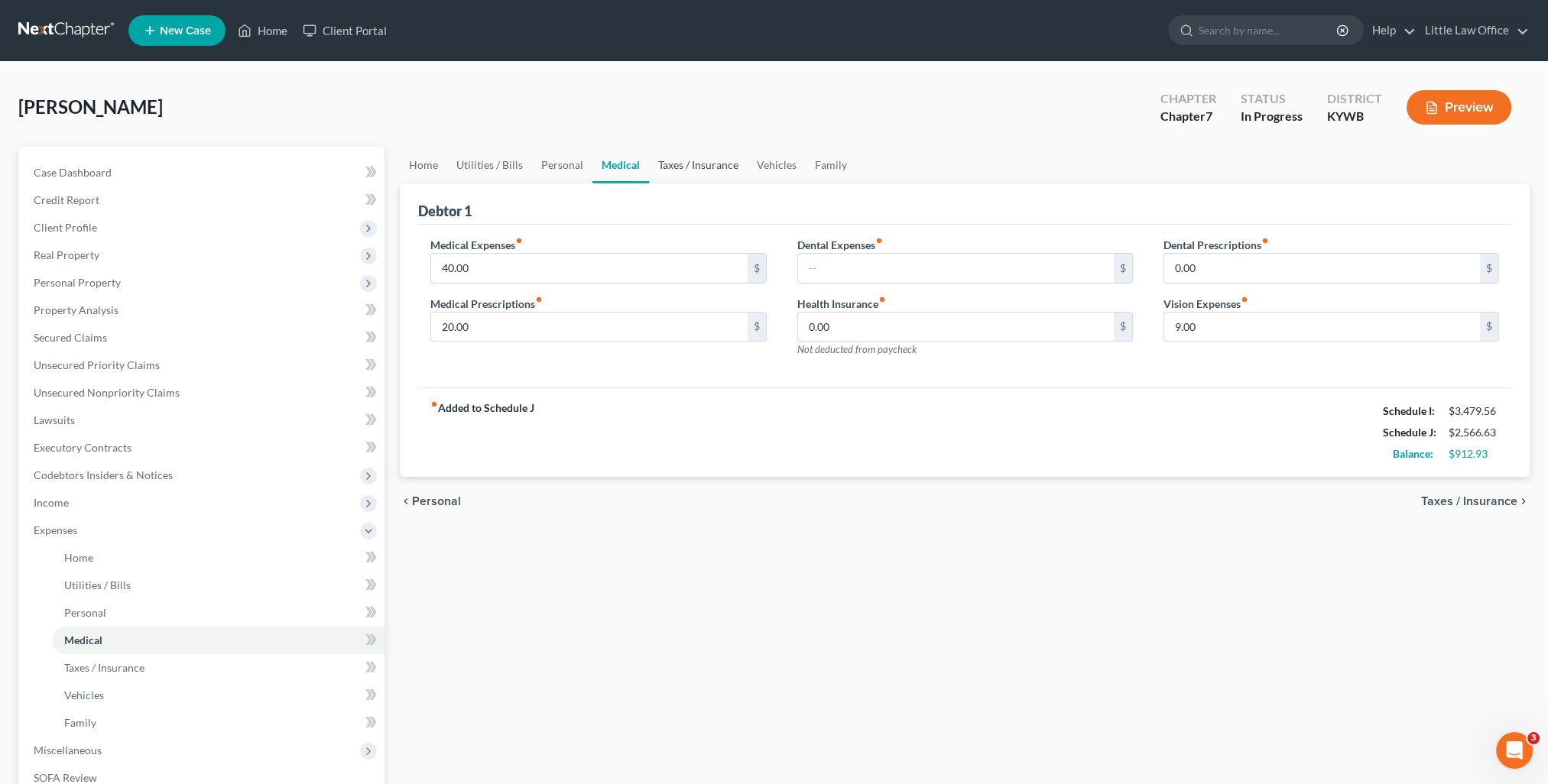
click at [679, 162] on link "Taxes / Insurance" at bounding box center [698, 165] width 99 height 37
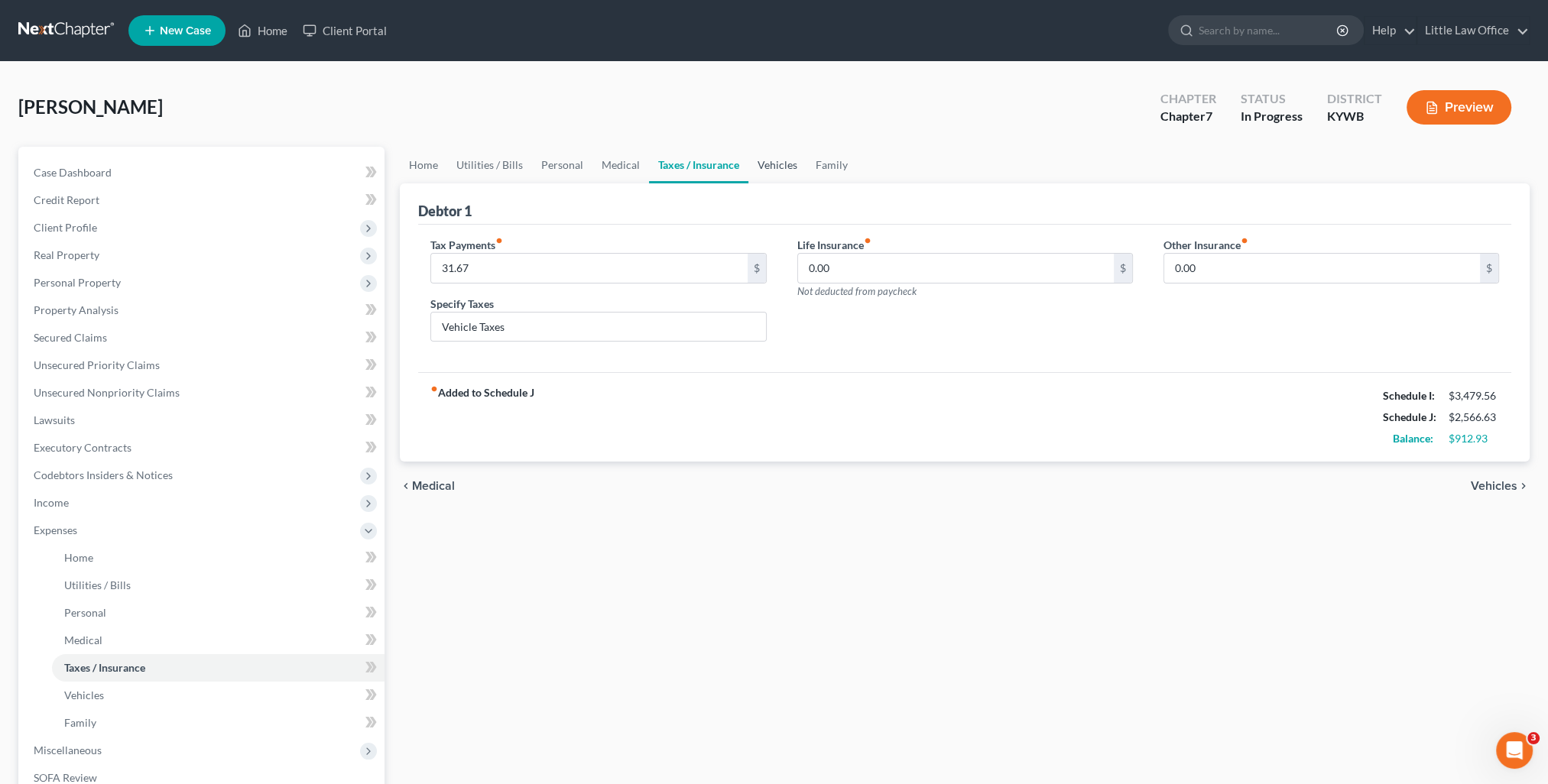
click at [753, 169] on link "Vehicles" at bounding box center [778, 165] width 58 height 37
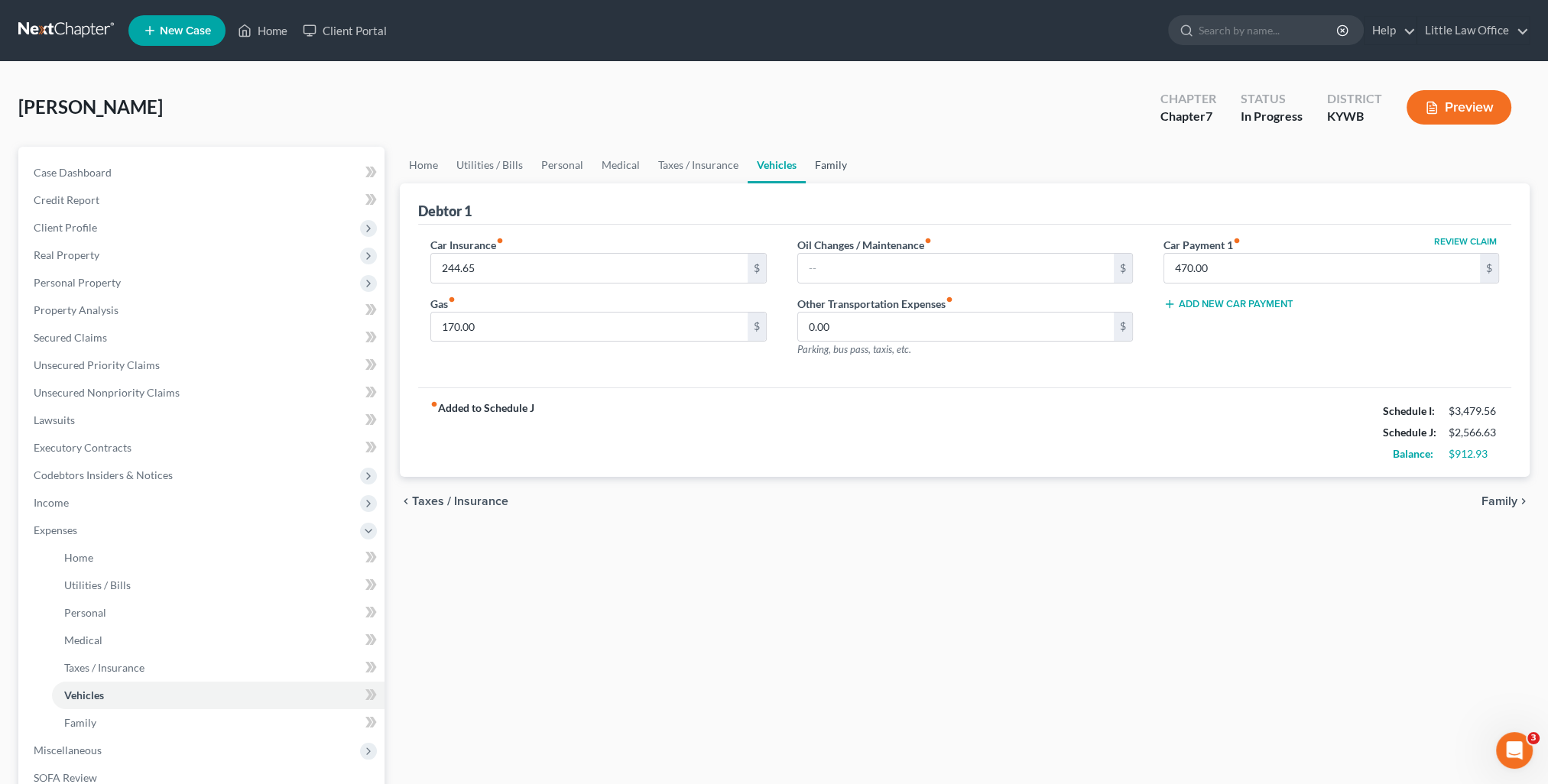
click at [830, 168] on link "Family" at bounding box center [831, 165] width 50 height 37
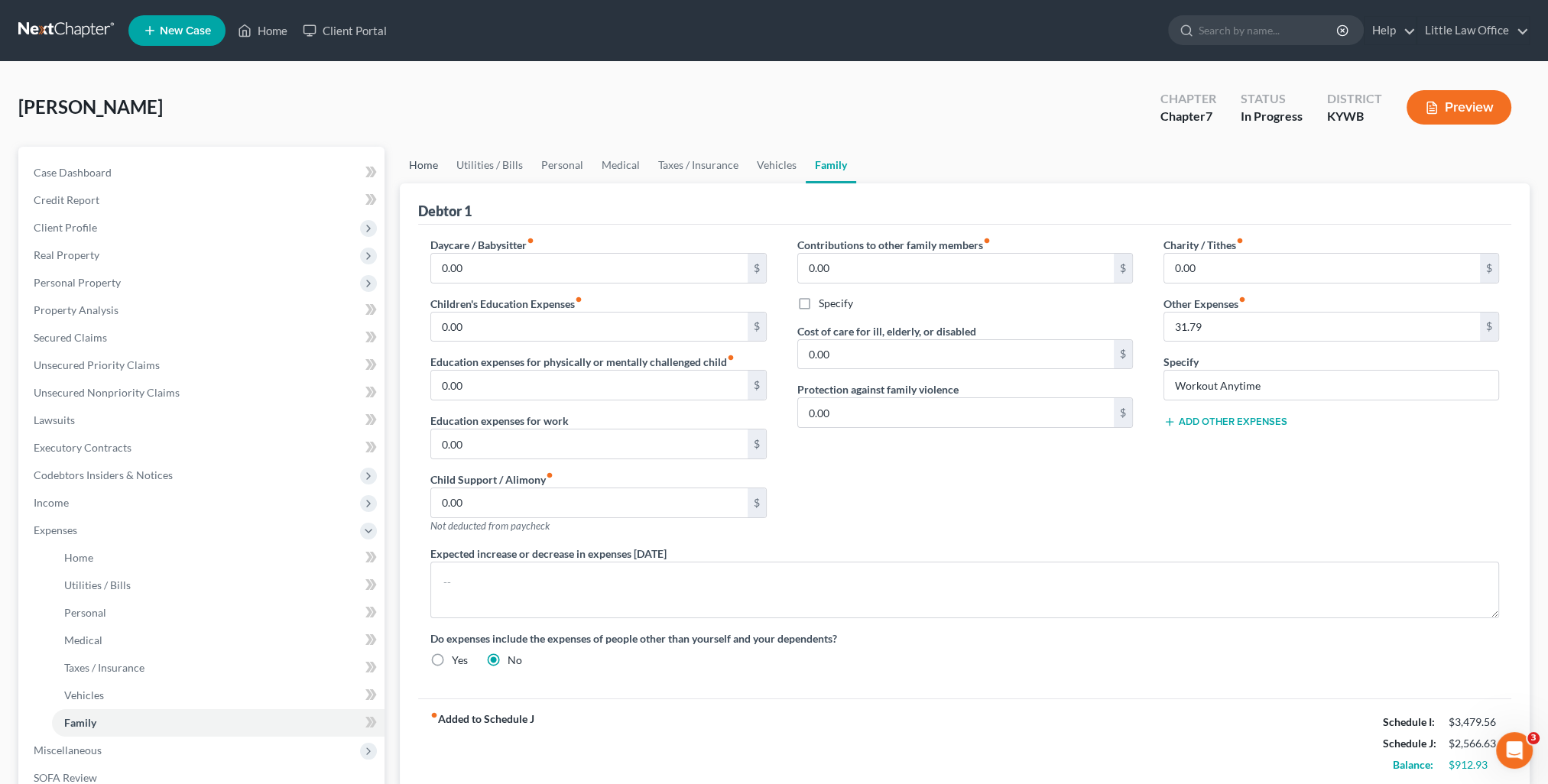
click at [418, 168] on link "Home" at bounding box center [424, 165] width 47 height 37
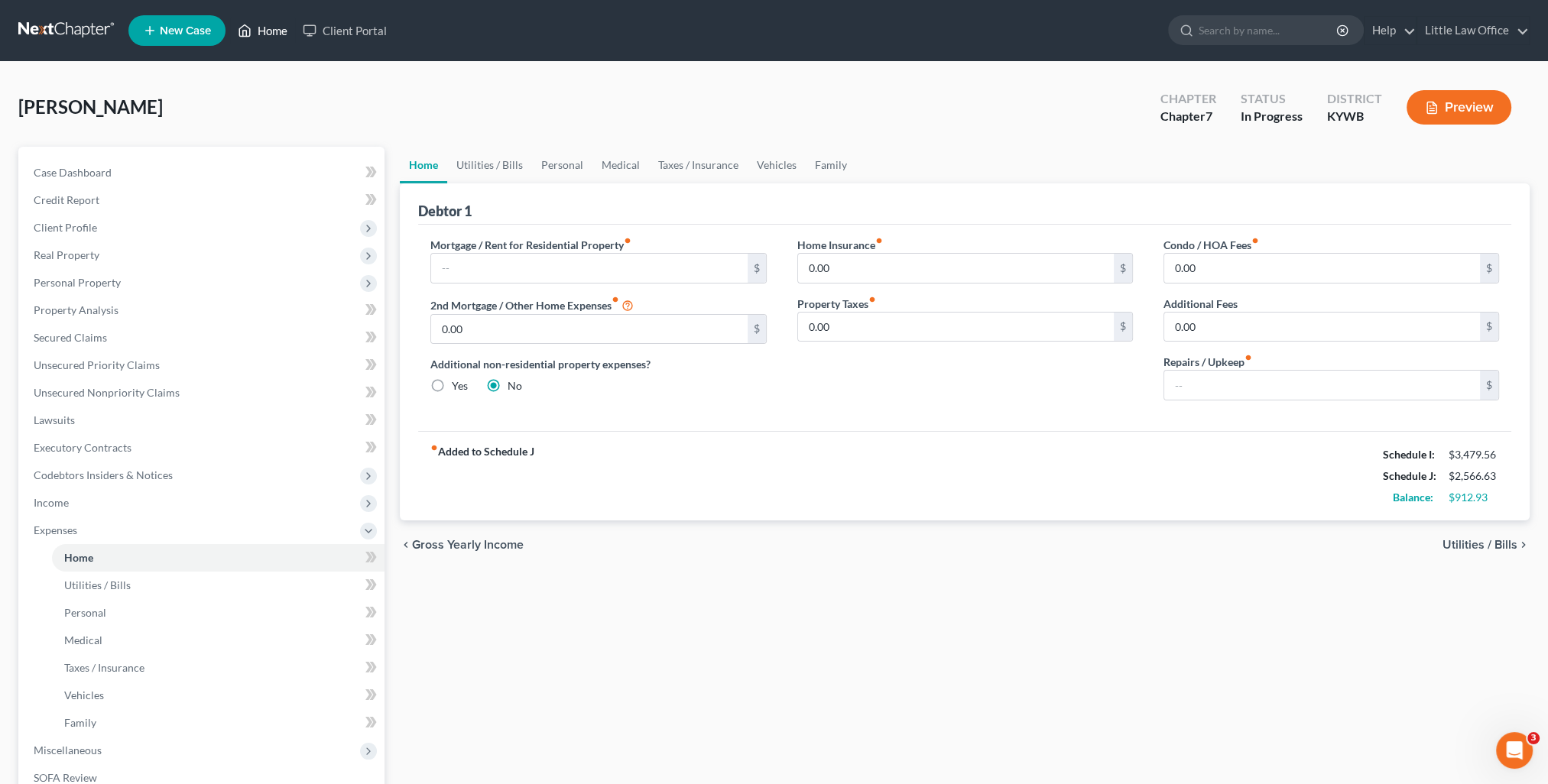
click at [277, 26] on link "Home" at bounding box center [262, 30] width 65 height 27
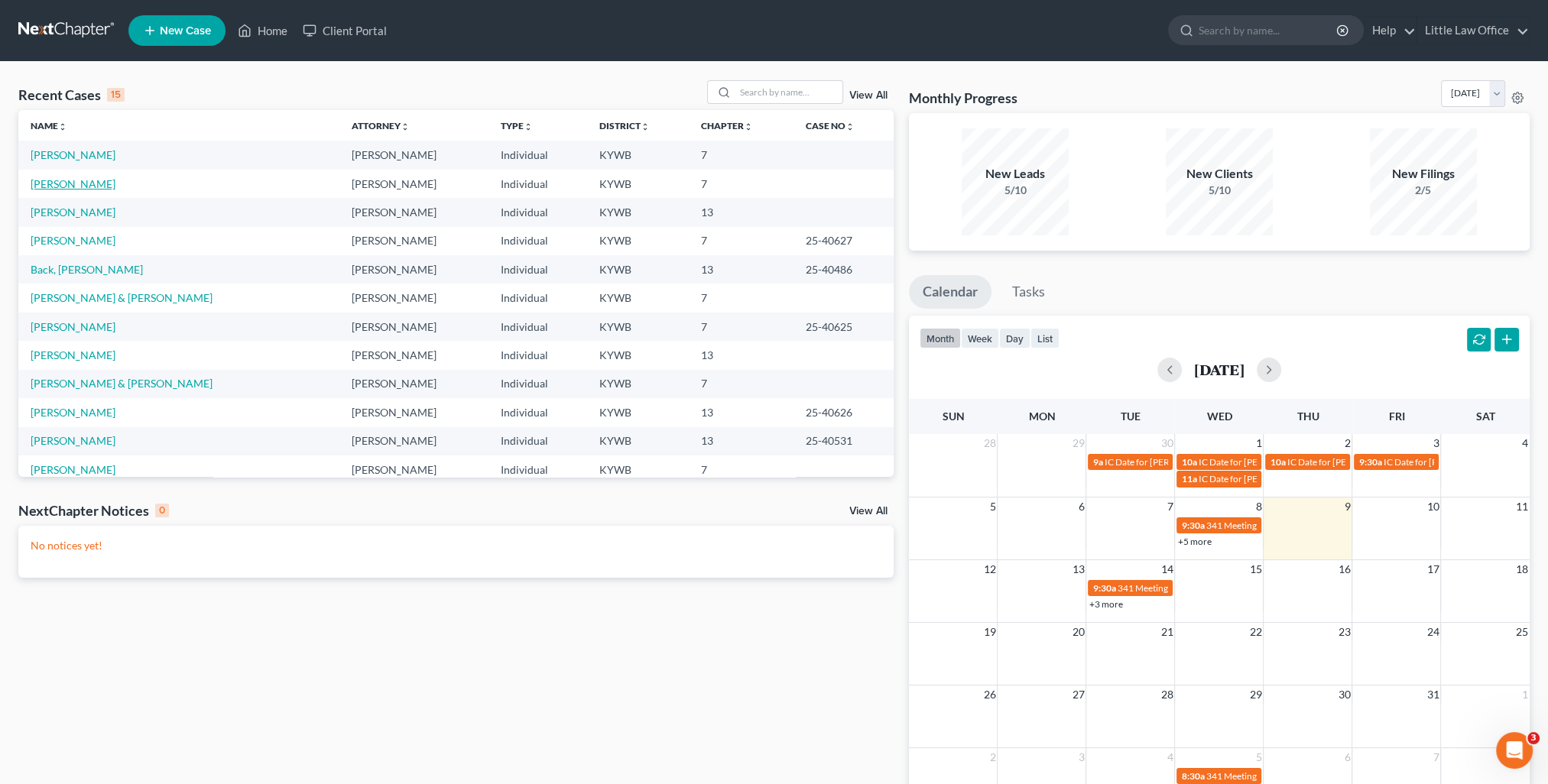
click at [76, 187] on link "O'Bryan, Taryne" at bounding box center [72, 183] width 85 height 13
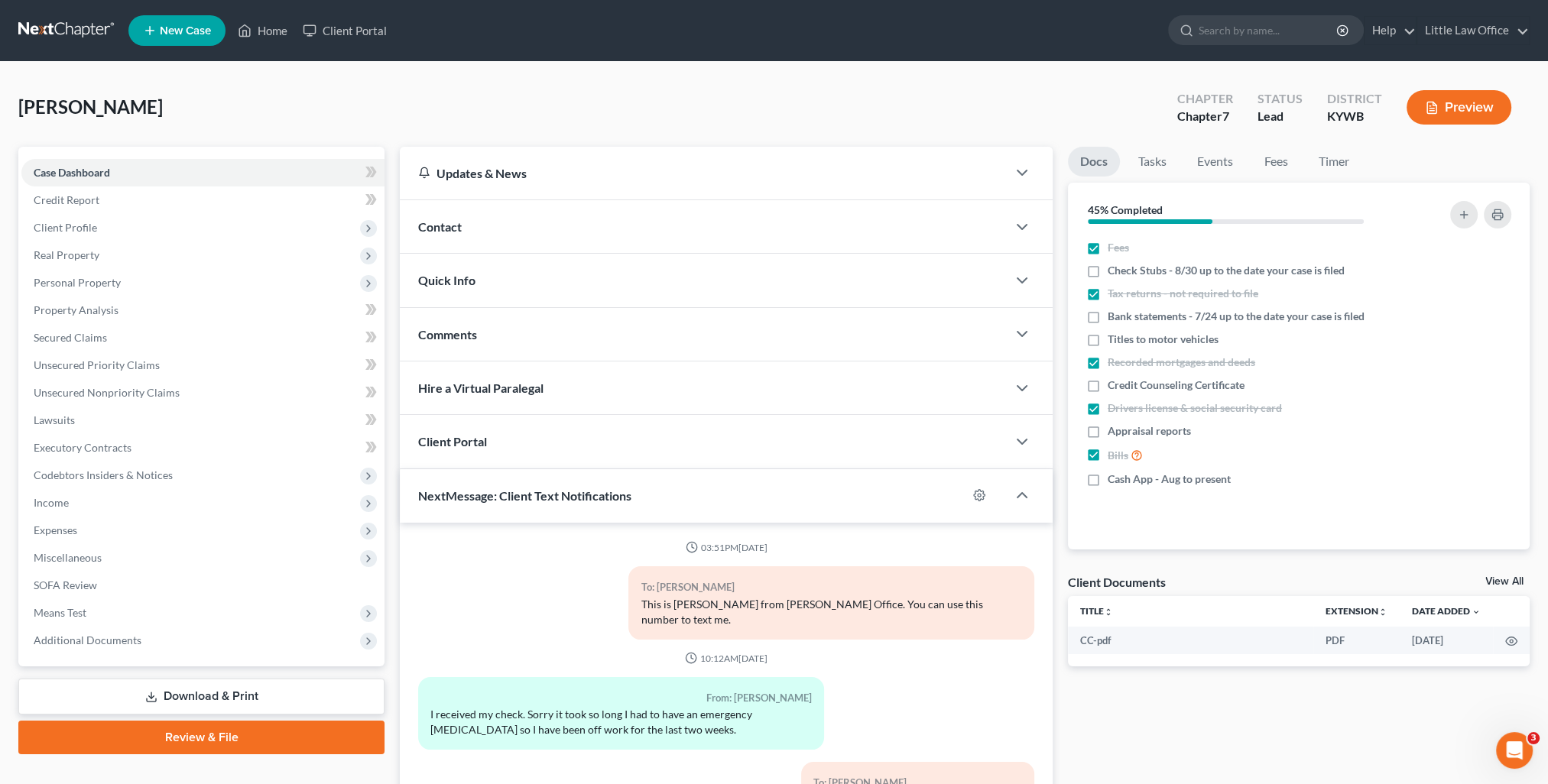
scroll to position [2113, 0]
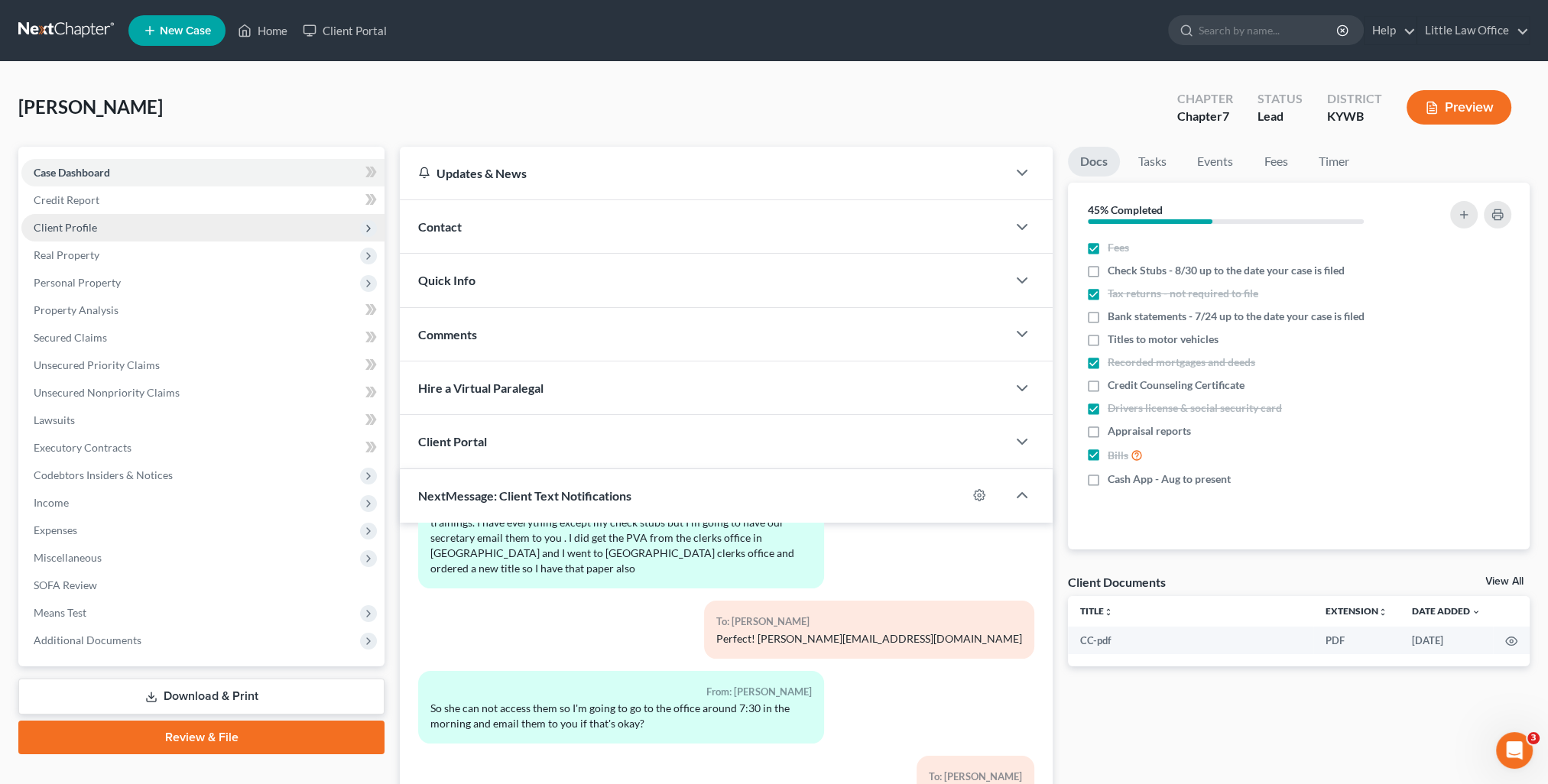
click at [70, 231] on span "Client Profile" at bounding box center [66, 227] width 64 height 13
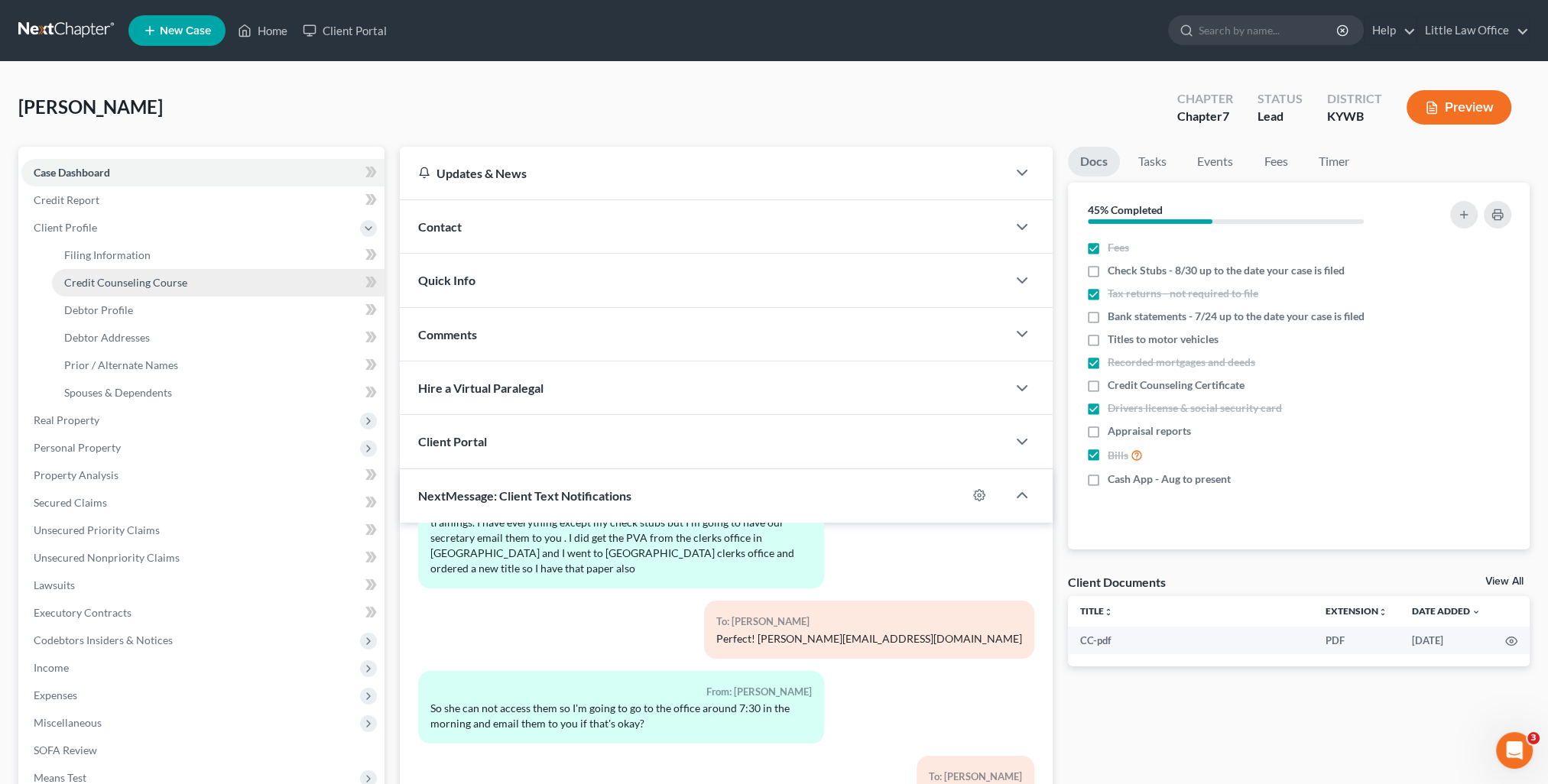
click at [129, 277] on span "Credit Counseling Course" at bounding box center [125, 282] width 123 height 13
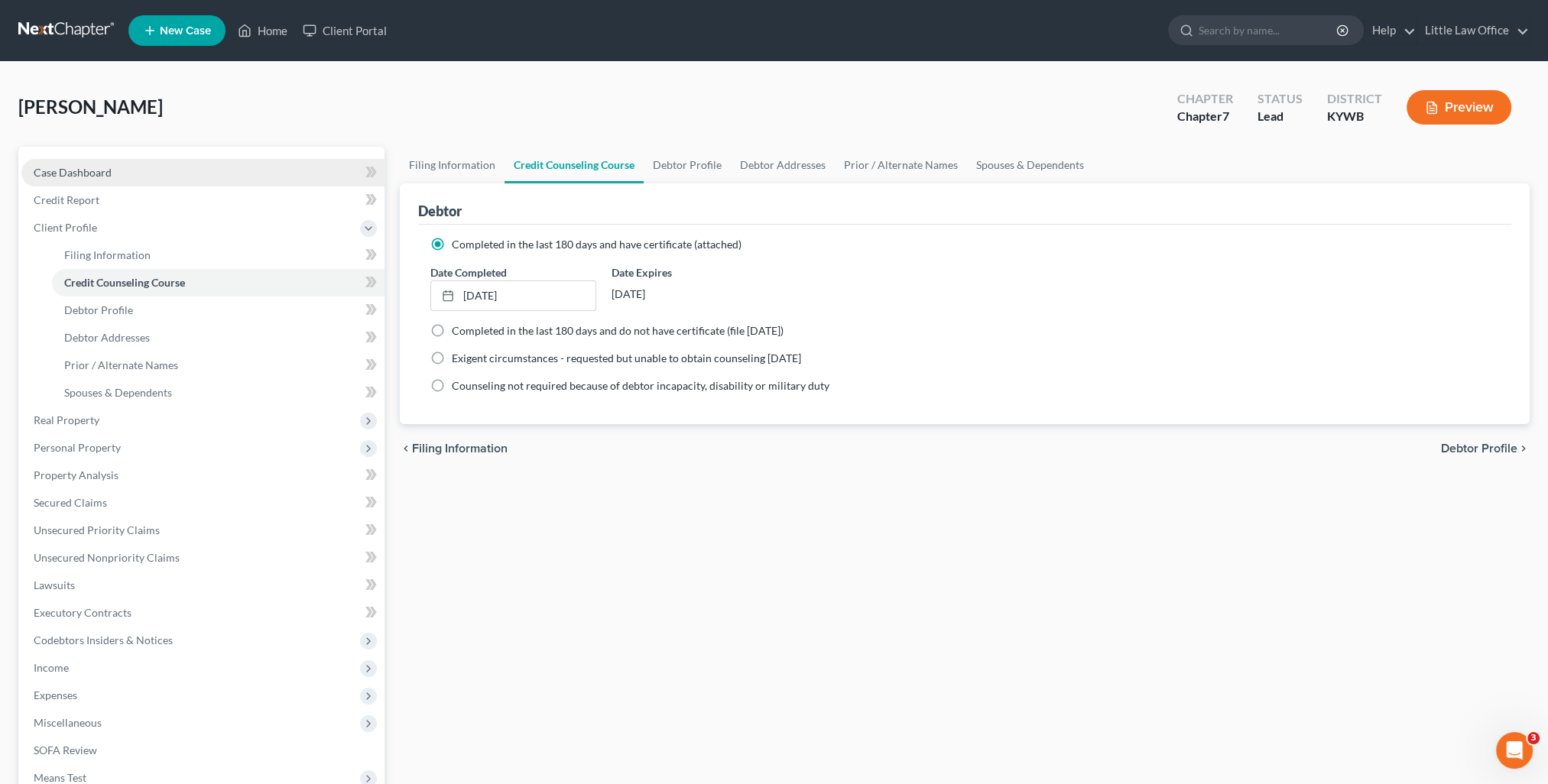
click at [100, 166] on span "Case Dashboard" at bounding box center [72, 172] width 78 height 13
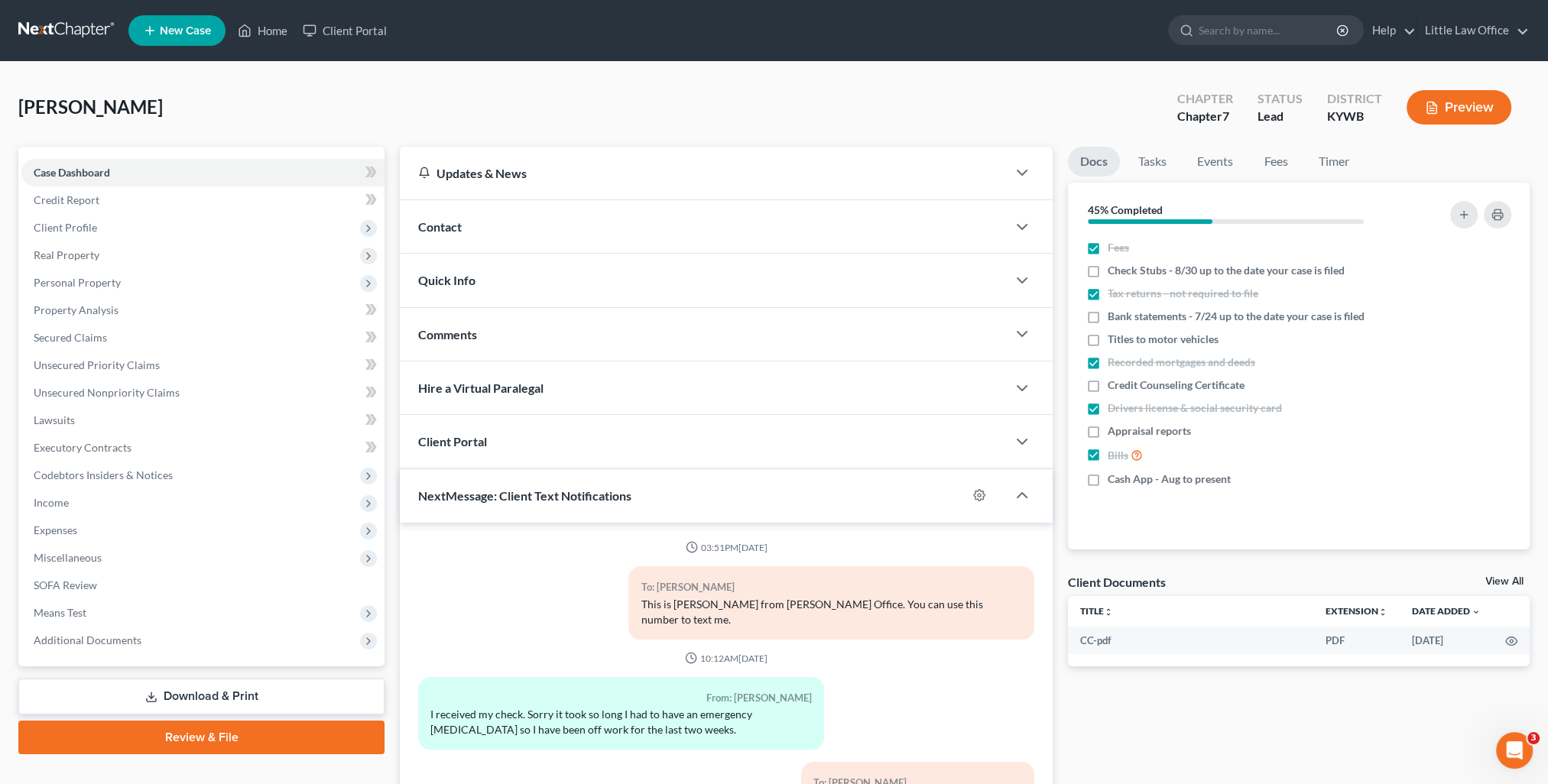
scroll to position [2113, 0]
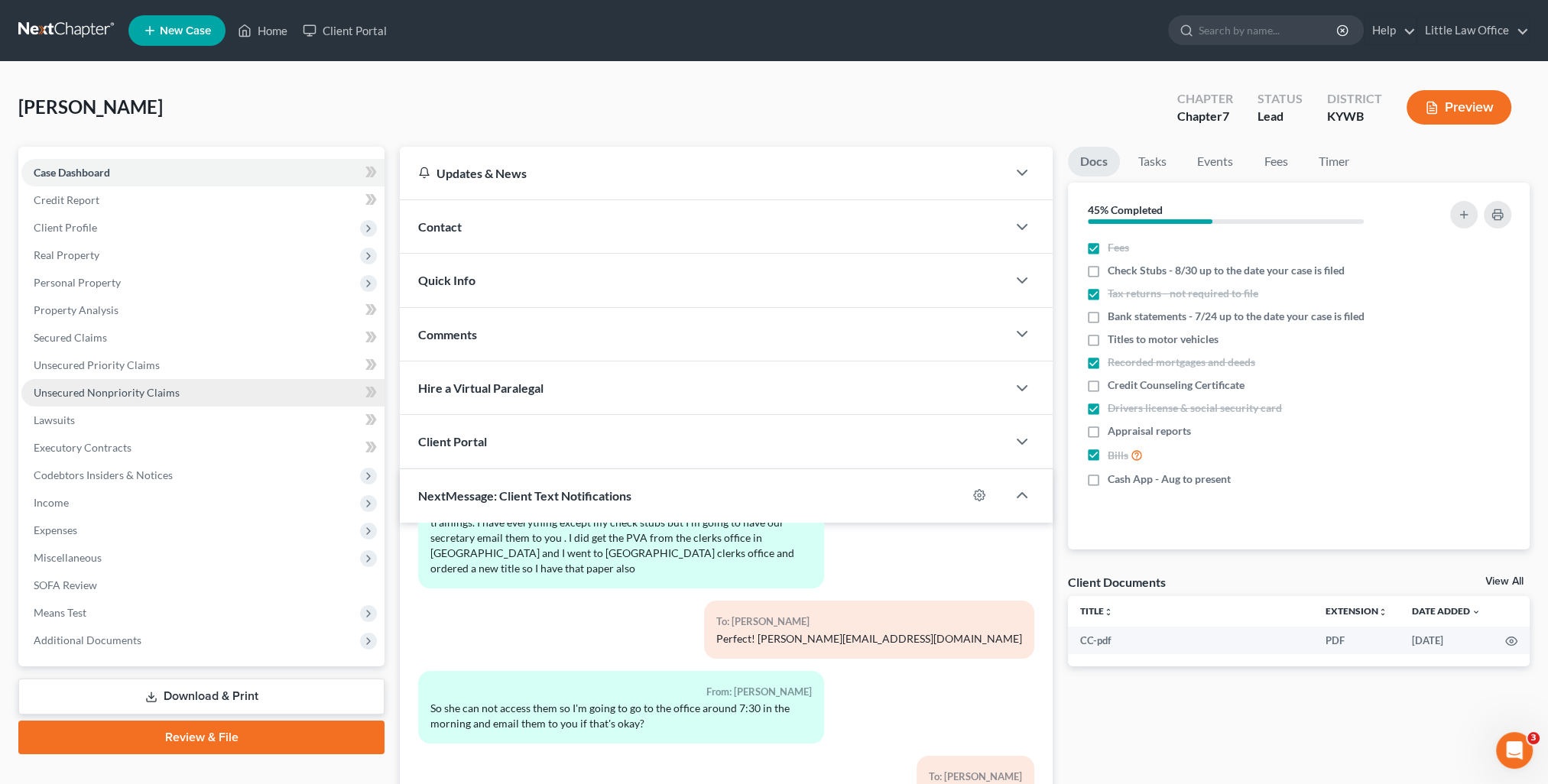
click at [172, 401] on link "Unsecured Nonpriority Claims" at bounding box center [203, 392] width 363 height 27
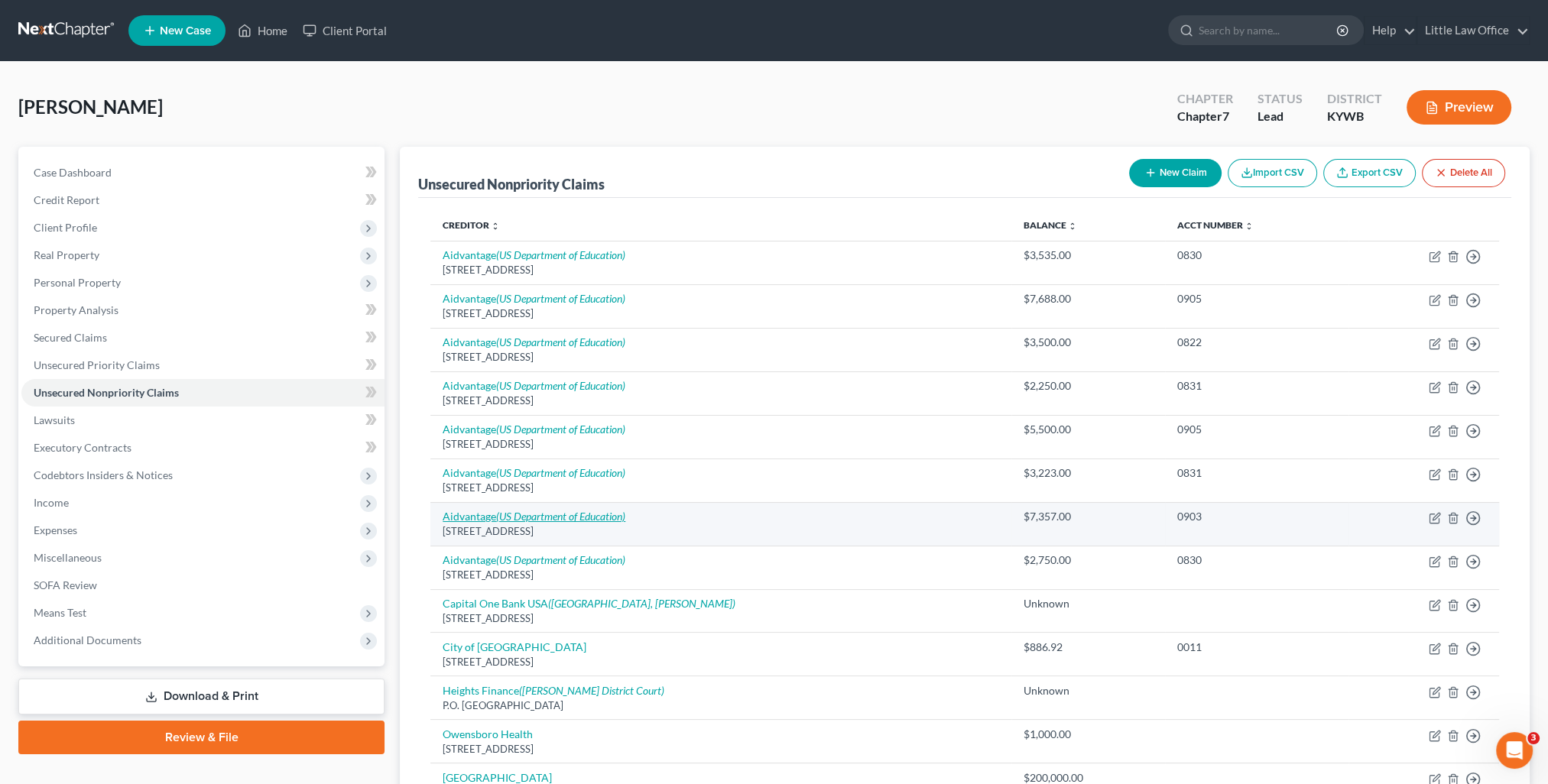
scroll to position [77, 0]
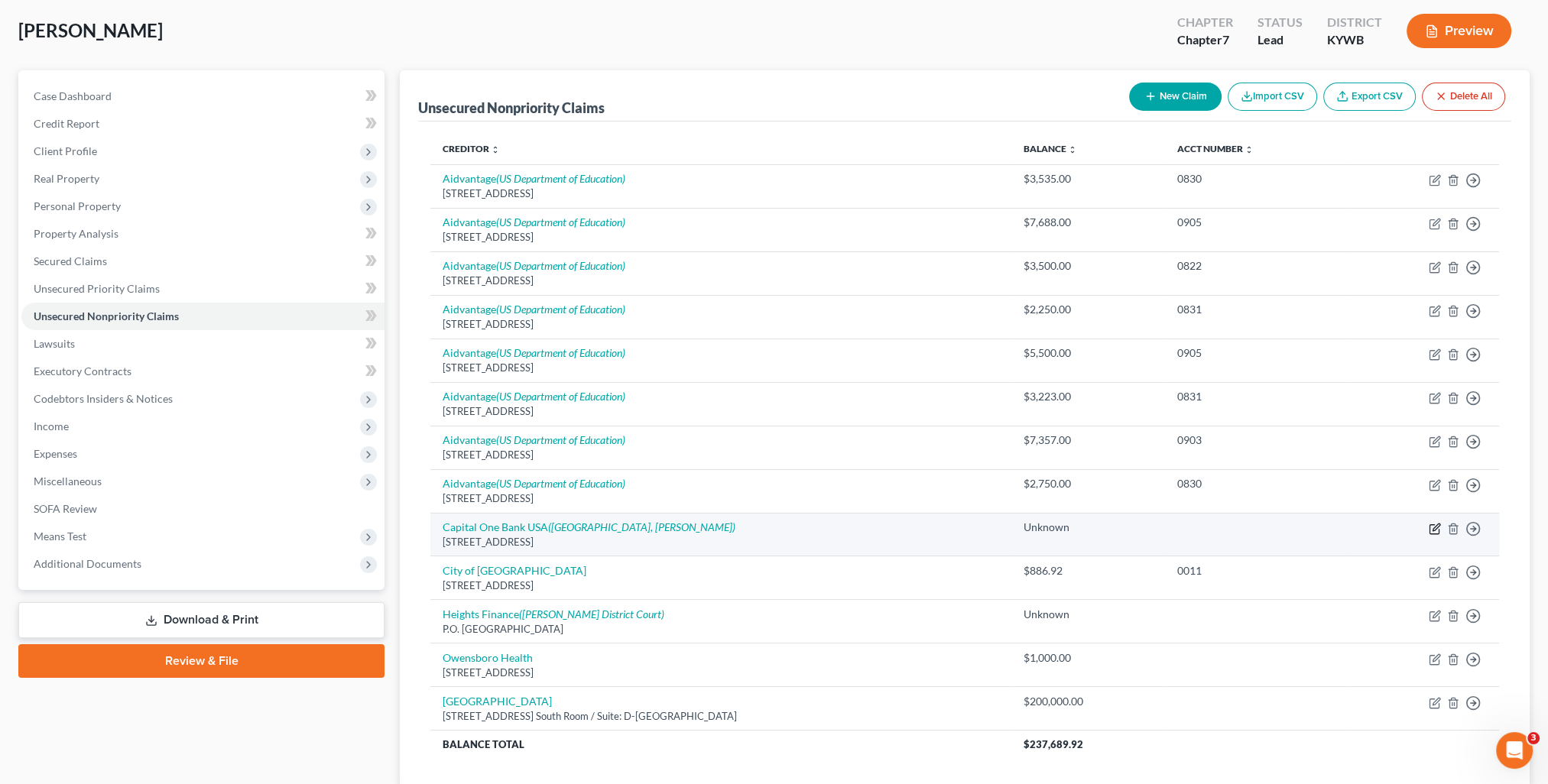
click at [1435, 530] on icon "button" at bounding box center [1434, 528] width 12 height 12
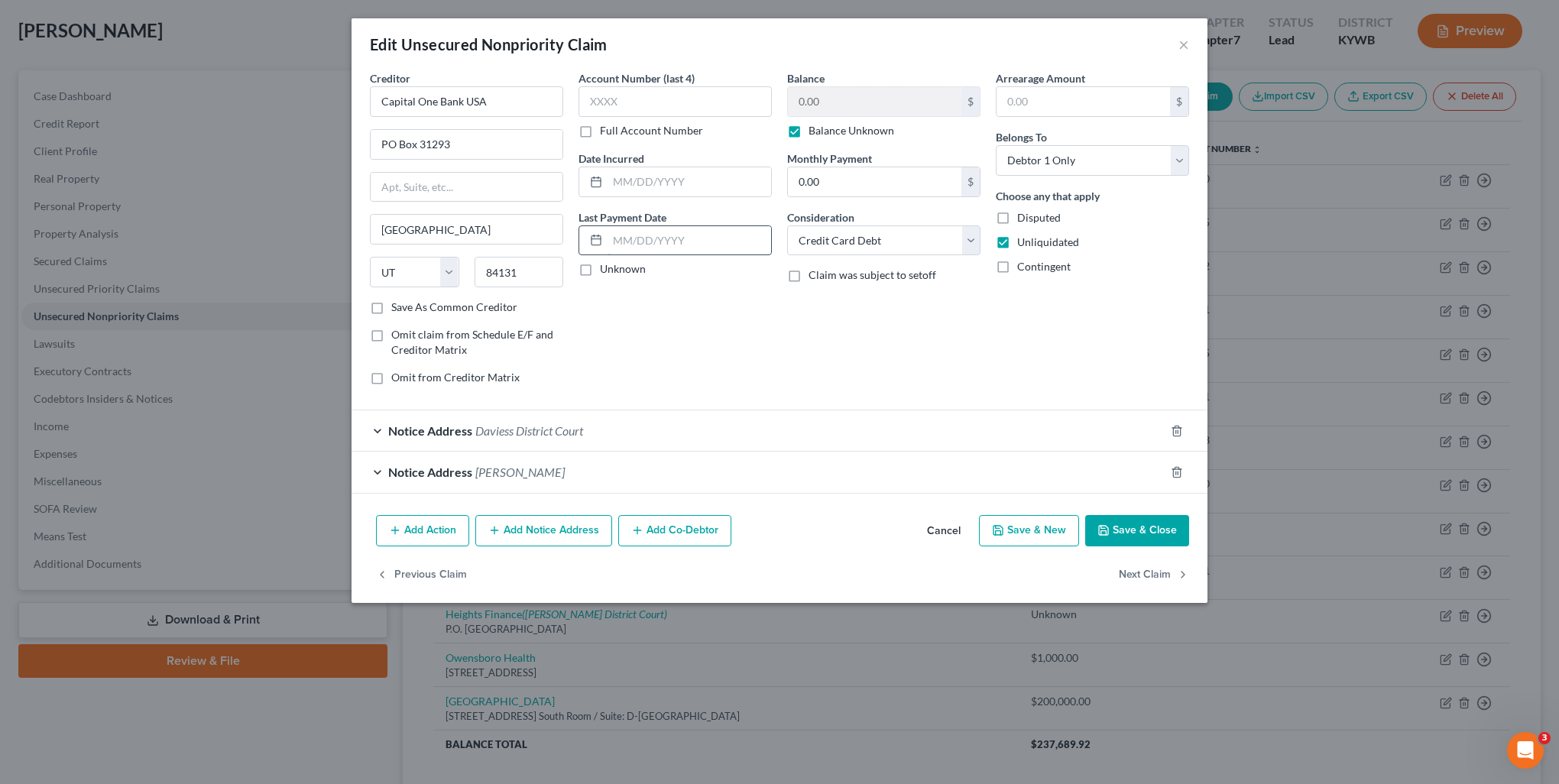
click at [712, 237] on input "text" at bounding box center [689, 241] width 163 height 29
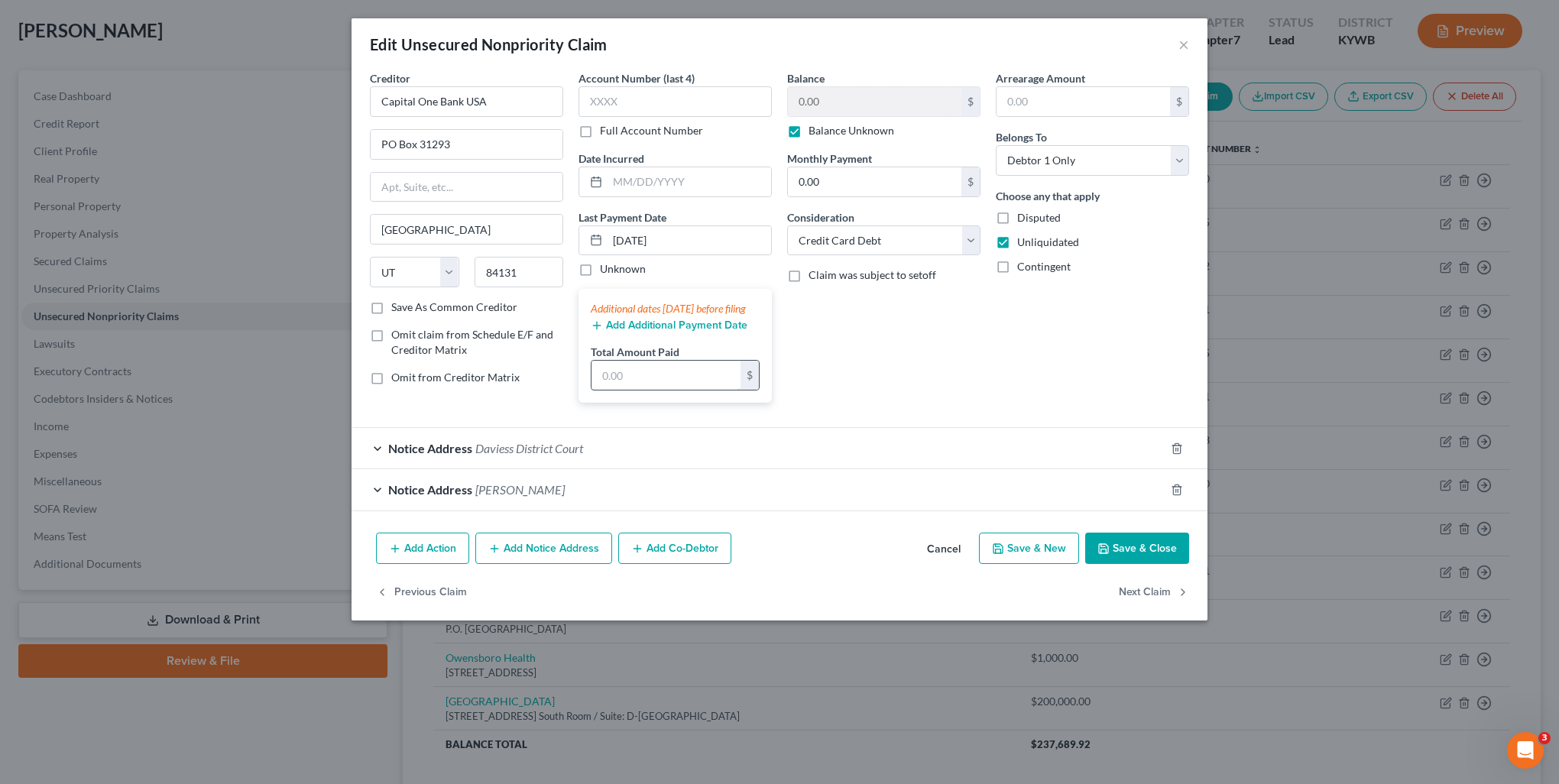
click at [706, 390] on input "text" at bounding box center [665, 375] width 149 height 29
click at [1123, 564] on button "Save & Close" at bounding box center [1137, 549] width 104 height 32
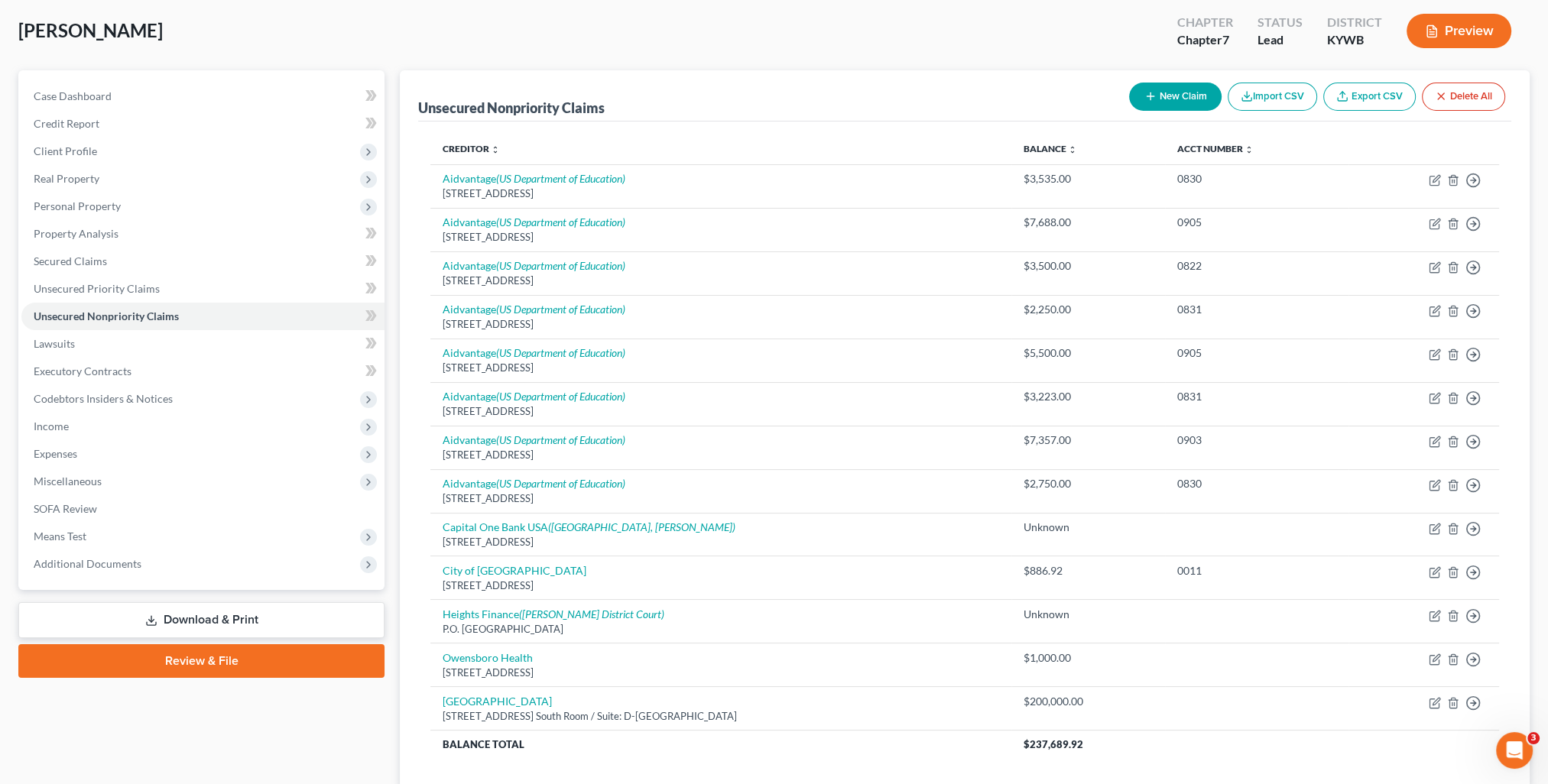
scroll to position [0, 0]
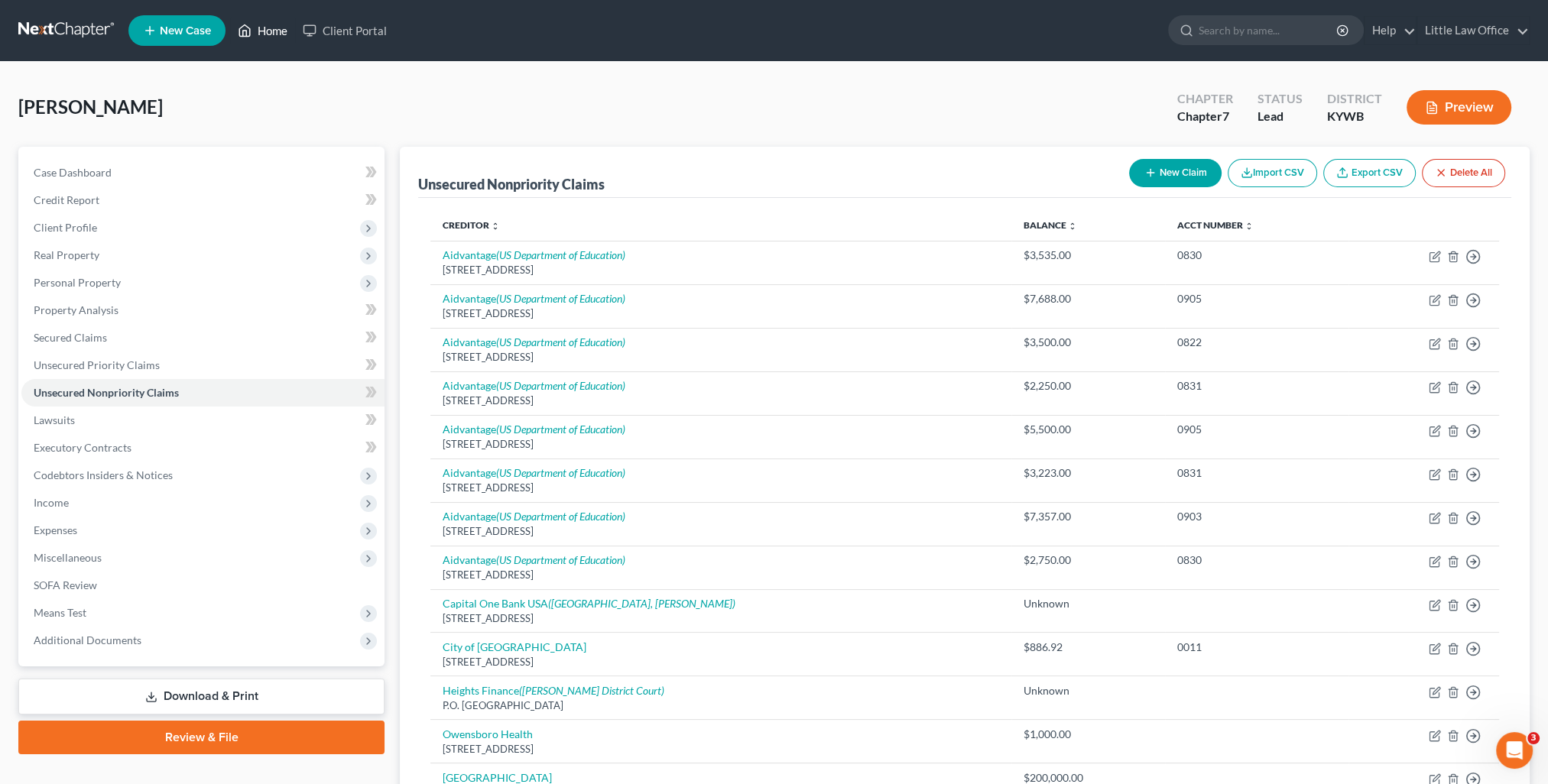
click at [253, 29] on link "Home" at bounding box center [262, 30] width 65 height 27
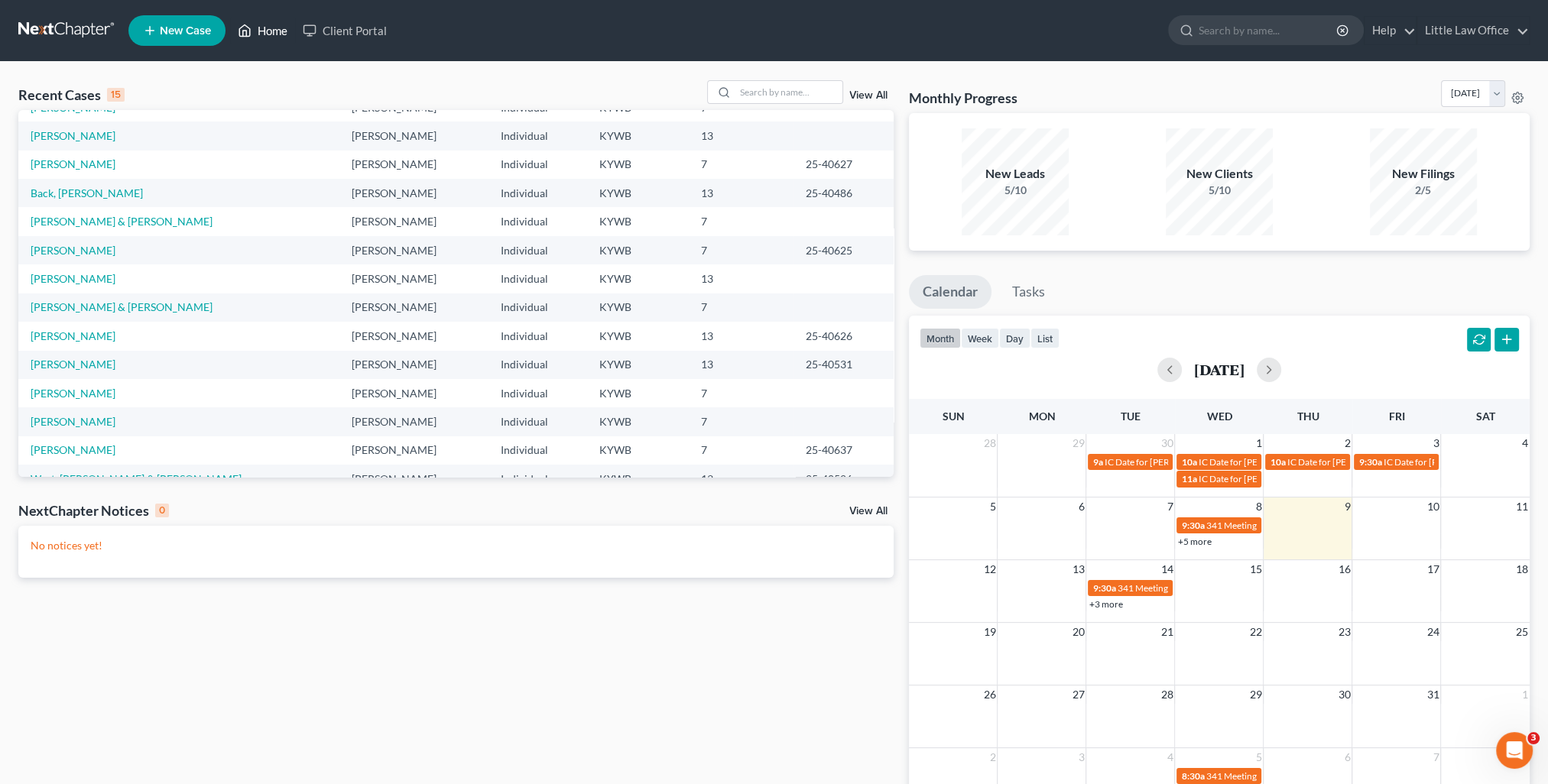
scroll to position [77, 0]
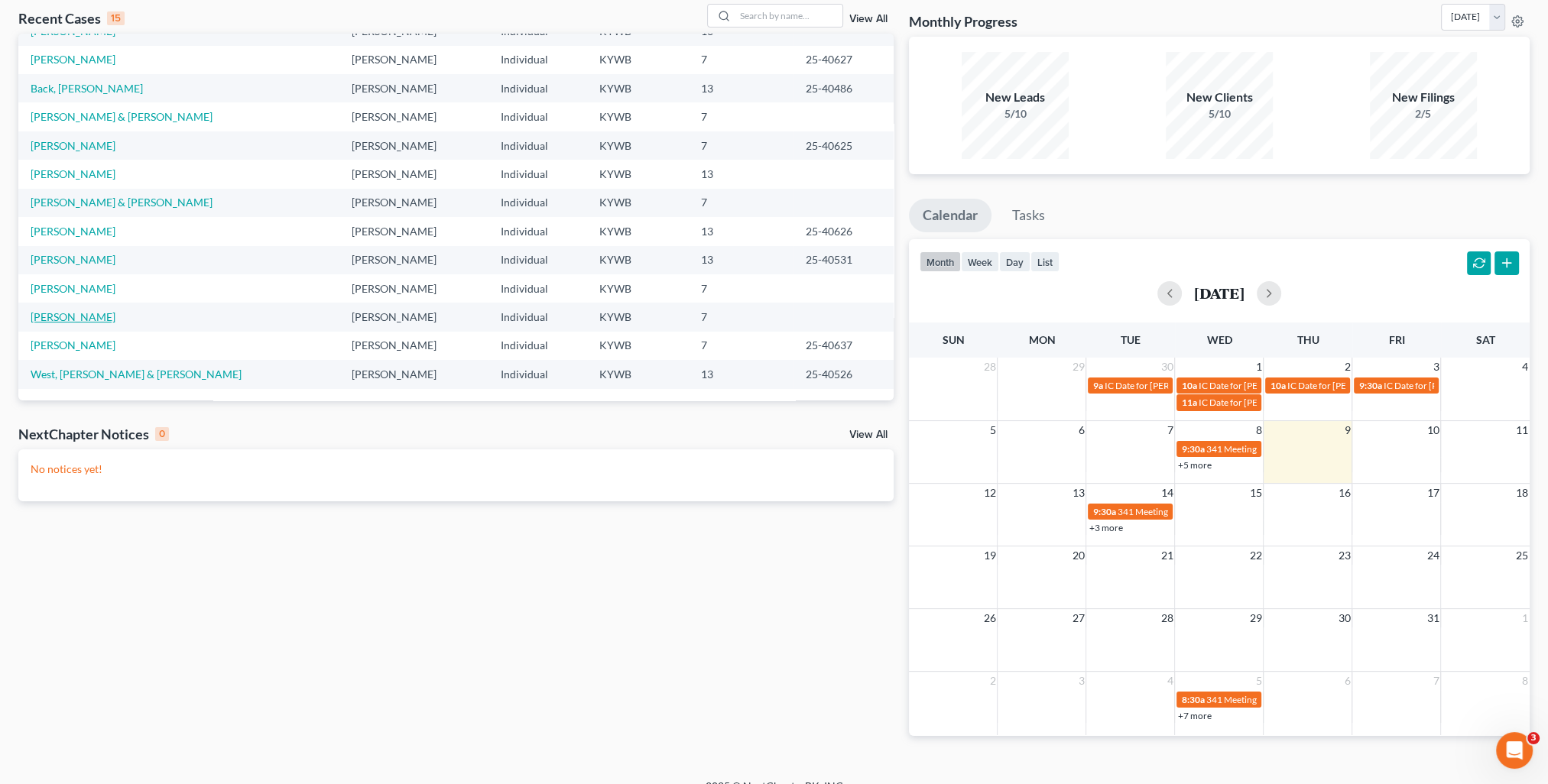
click at [89, 320] on link "Jackson, Mikayla" at bounding box center [72, 317] width 85 height 13
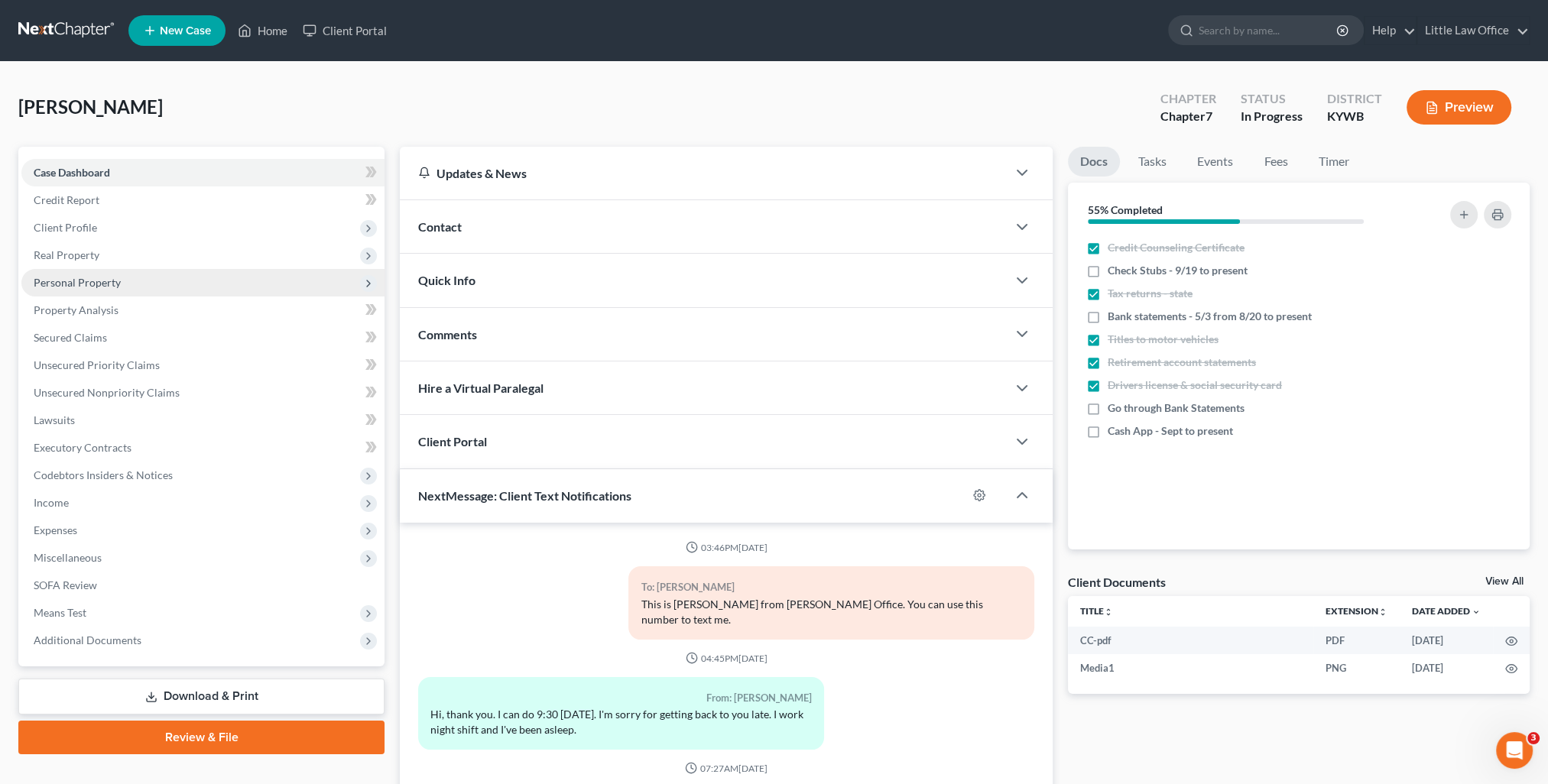
scroll to position [2354, 0]
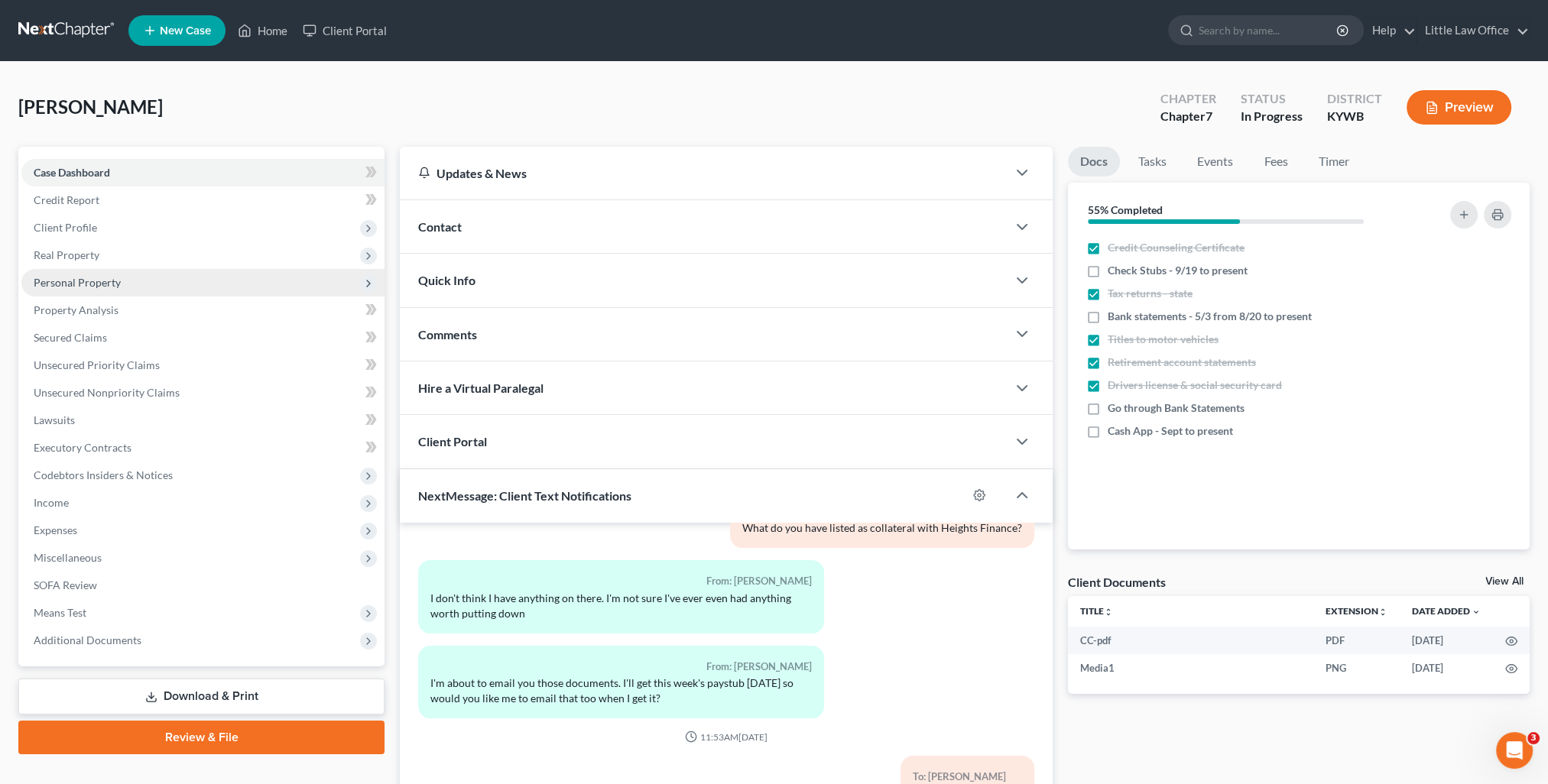
click at [108, 286] on span "Personal Property" at bounding box center [77, 282] width 87 height 13
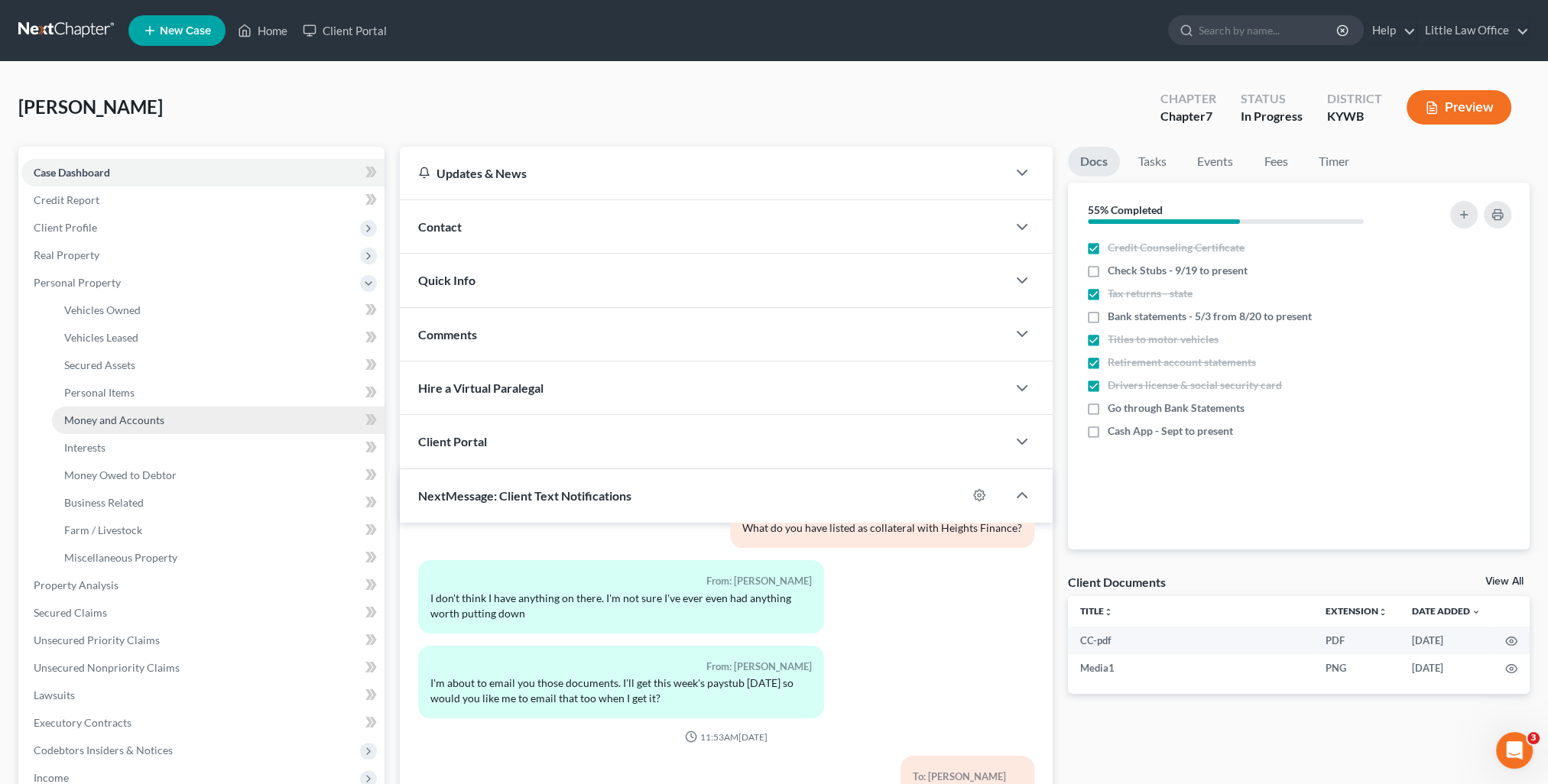
click at [130, 416] on span "Money and Accounts" at bounding box center [114, 420] width 100 height 13
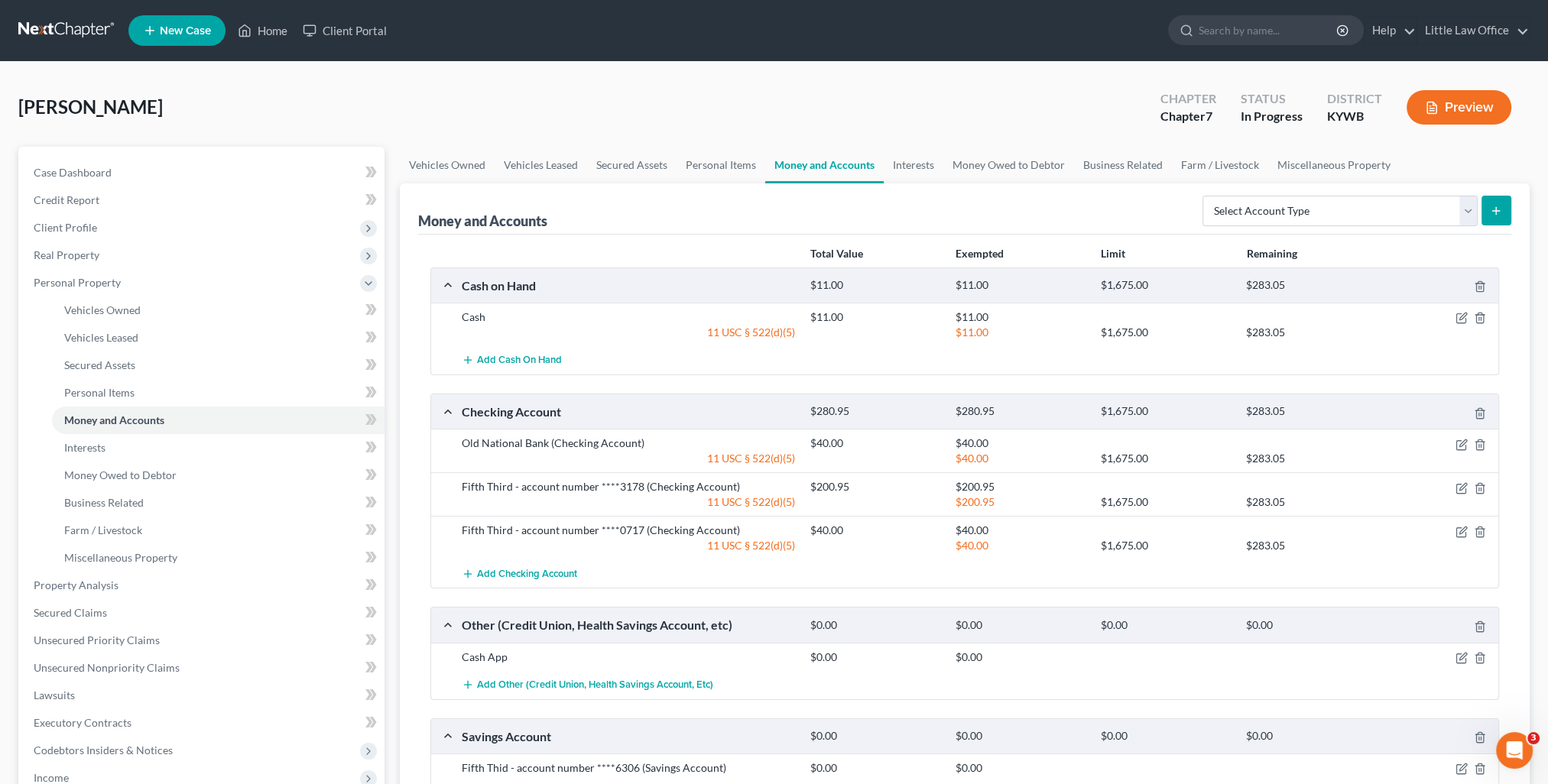
drag, startPoint x: 862, startPoint y: 329, endPoint x: 852, endPoint y: 349, distance: 22.4
click at [862, 329] on div at bounding box center [874, 332] width 145 height 16
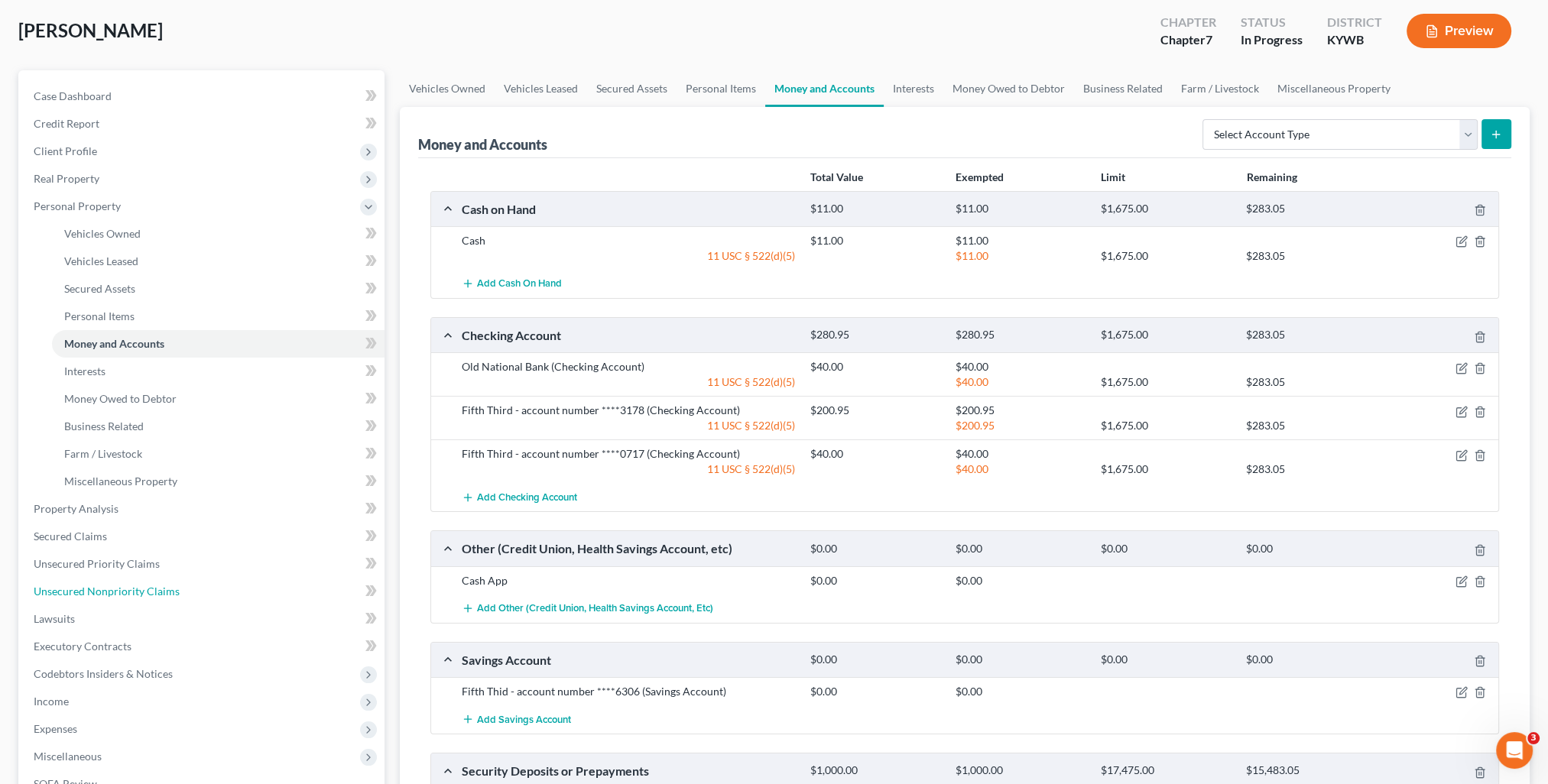
drag, startPoint x: 162, startPoint y: 596, endPoint x: 477, endPoint y: 564, distance: 316.6
click at [162, 596] on span "Unsecured Nonpriority Claims" at bounding box center [107, 591] width 146 height 13
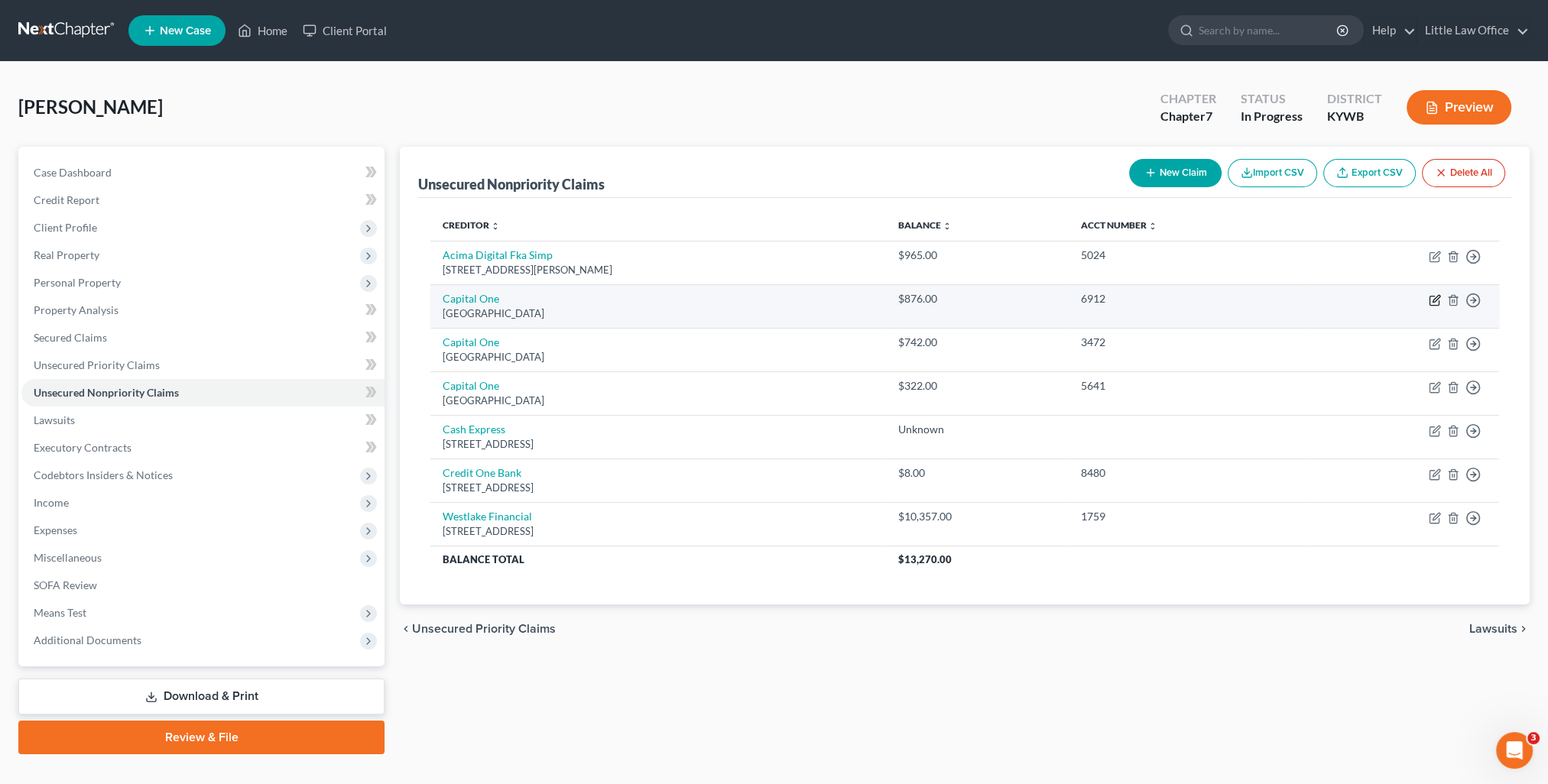
click at [1439, 300] on icon "button" at bounding box center [1434, 299] width 12 height 12
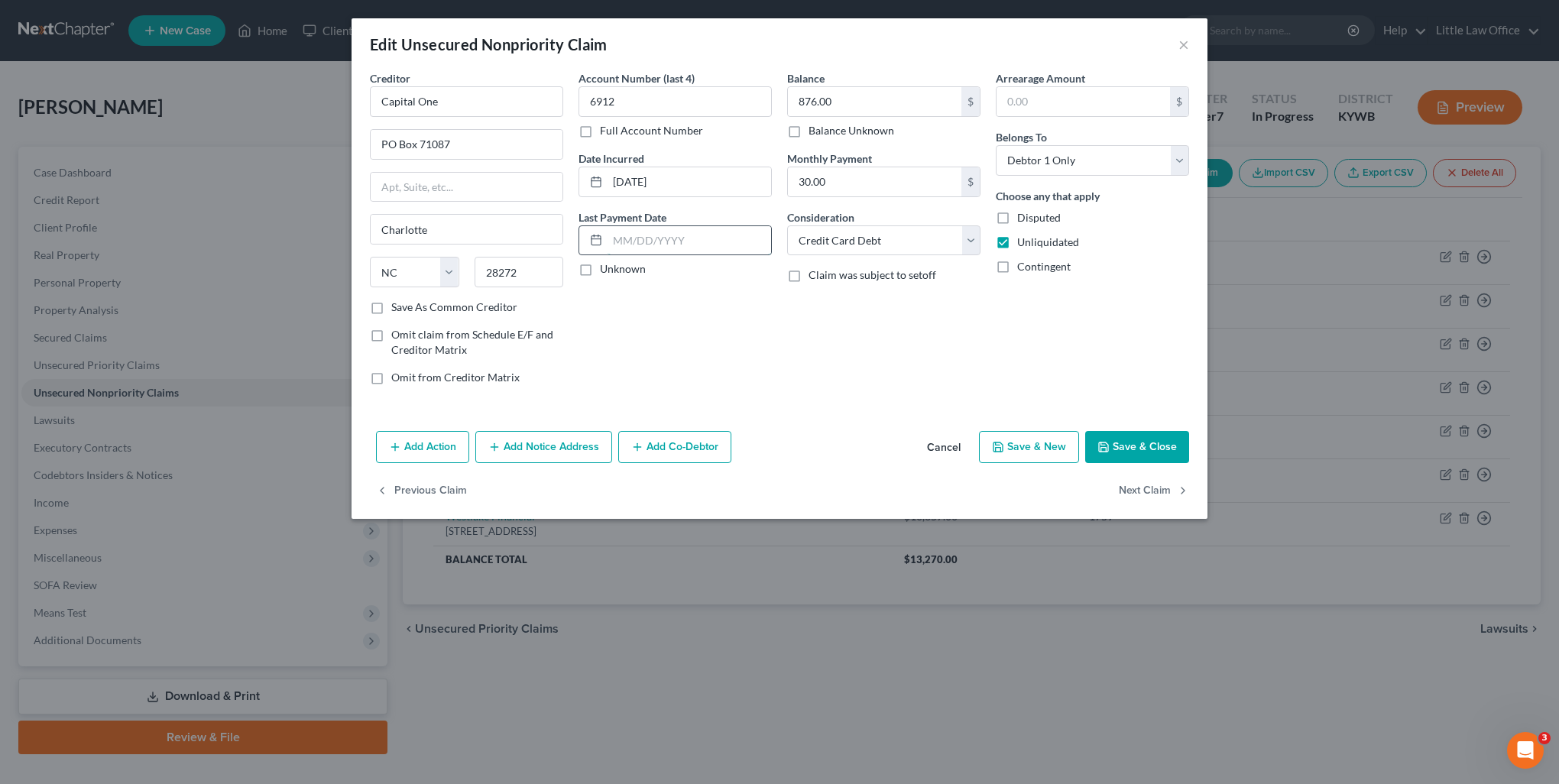
click at [697, 249] on input "text" at bounding box center [689, 241] width 163 height 29
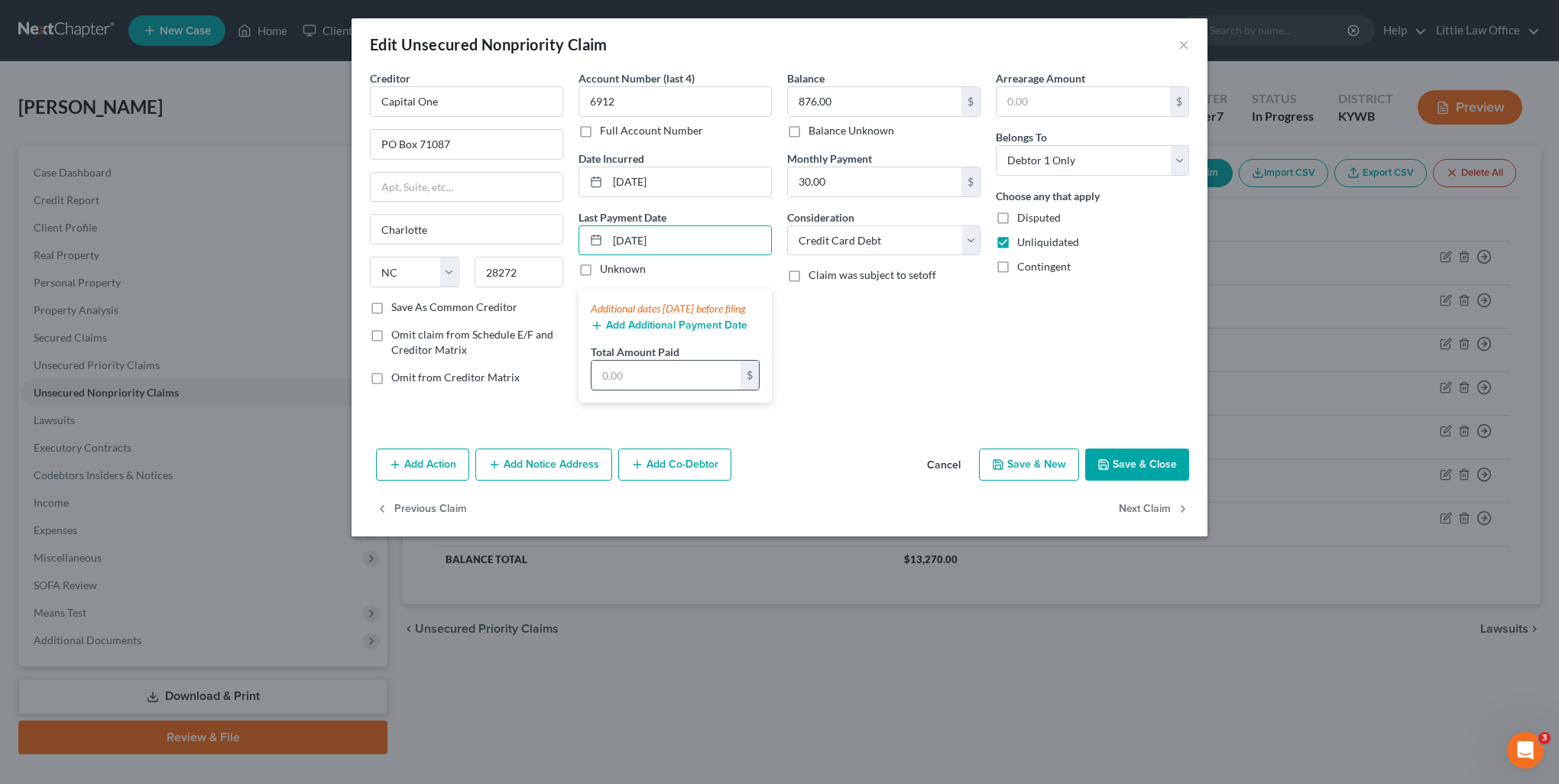
click at [655, 390] on input "text" at bounding box center [665, 375] width 149 height 29
click at [1143, 518] on button "Next Claim" at bounding box center [1154, 508] width 70 height 32
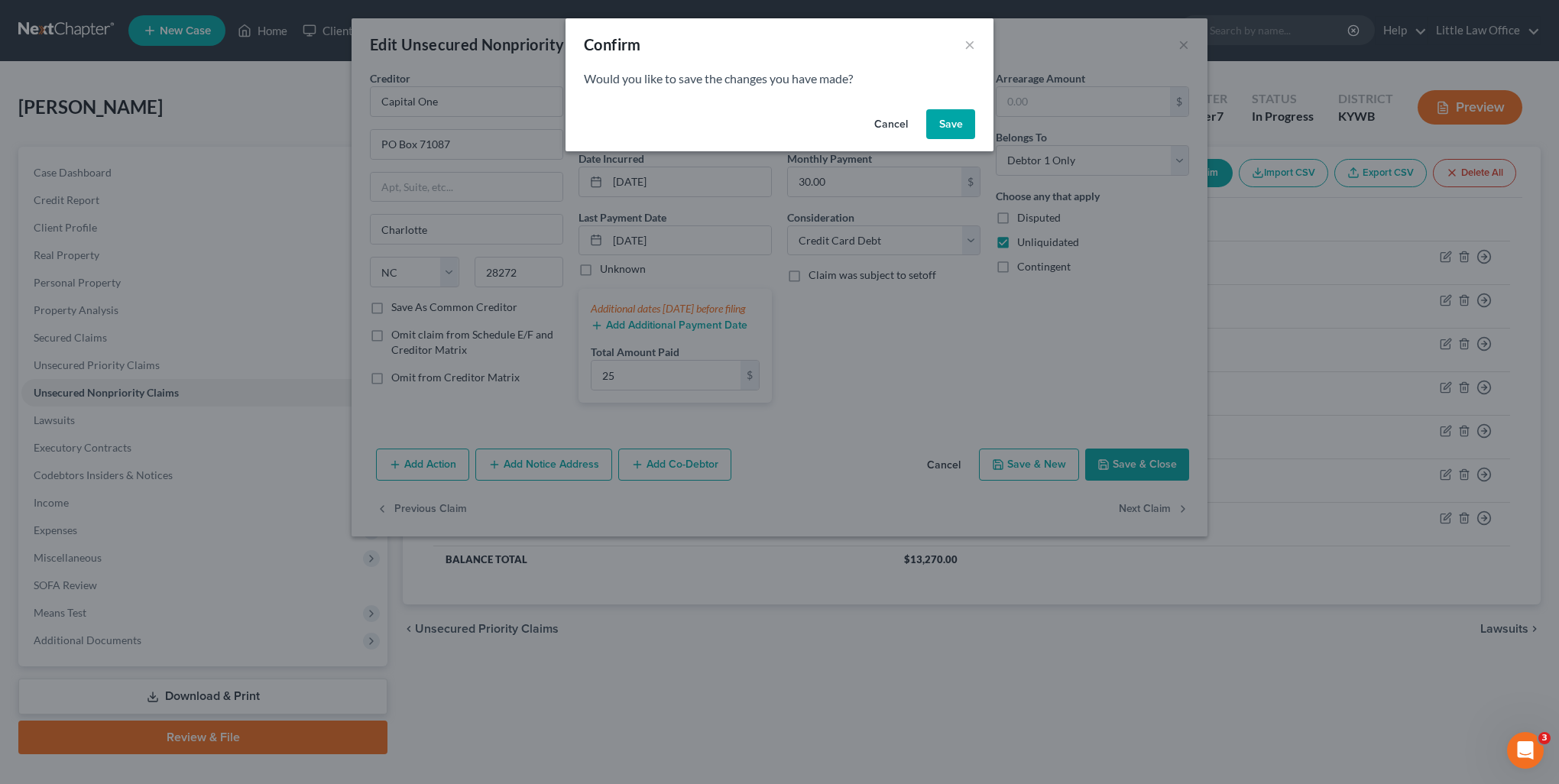
click at [956, 133] on button "Save" at bounding box center [951, 124] width 49 height 30
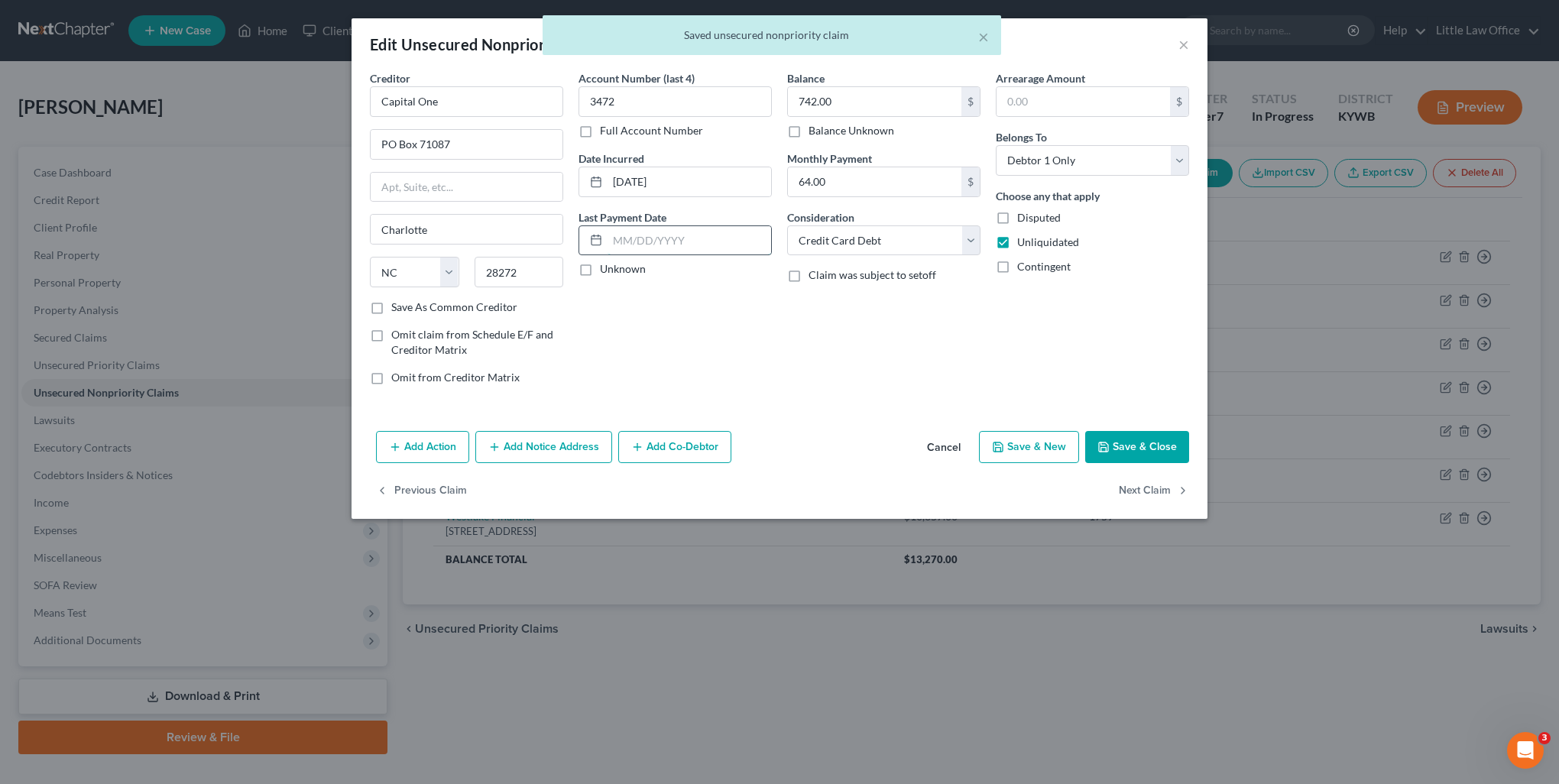
click at [703, 242] on input "text" at bounding box center [689, 241] width 163 height 29
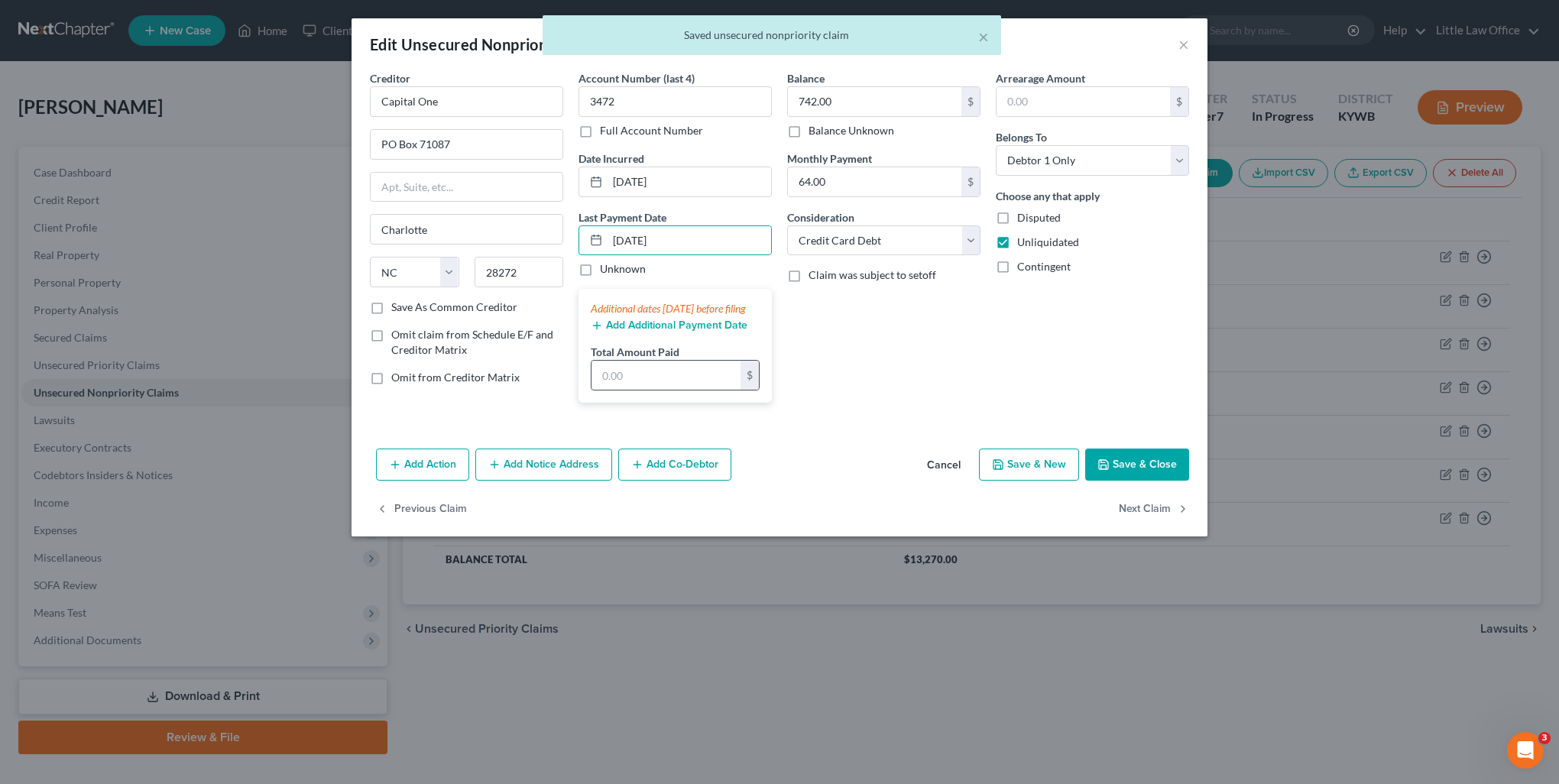
click at [651, 391] on div "$" at bounding box center [675, 374] width 169 height 30
click at [650, 390] on input "text" at bounding box center [665, 375] width 149 height 29
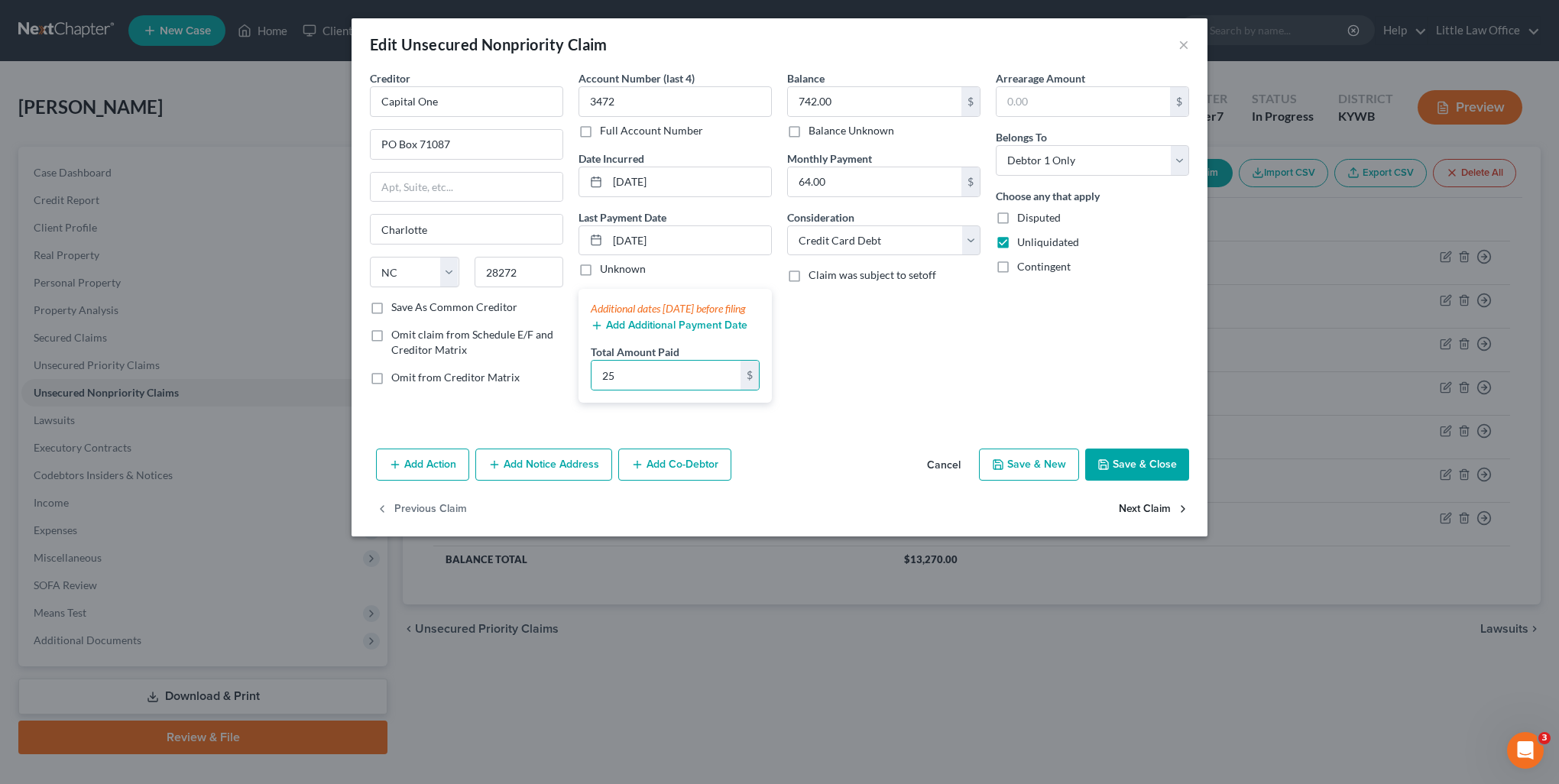
click at [1134, 518] on button "Next Claim" at bounding box center [1154, 508] width 70 height 32
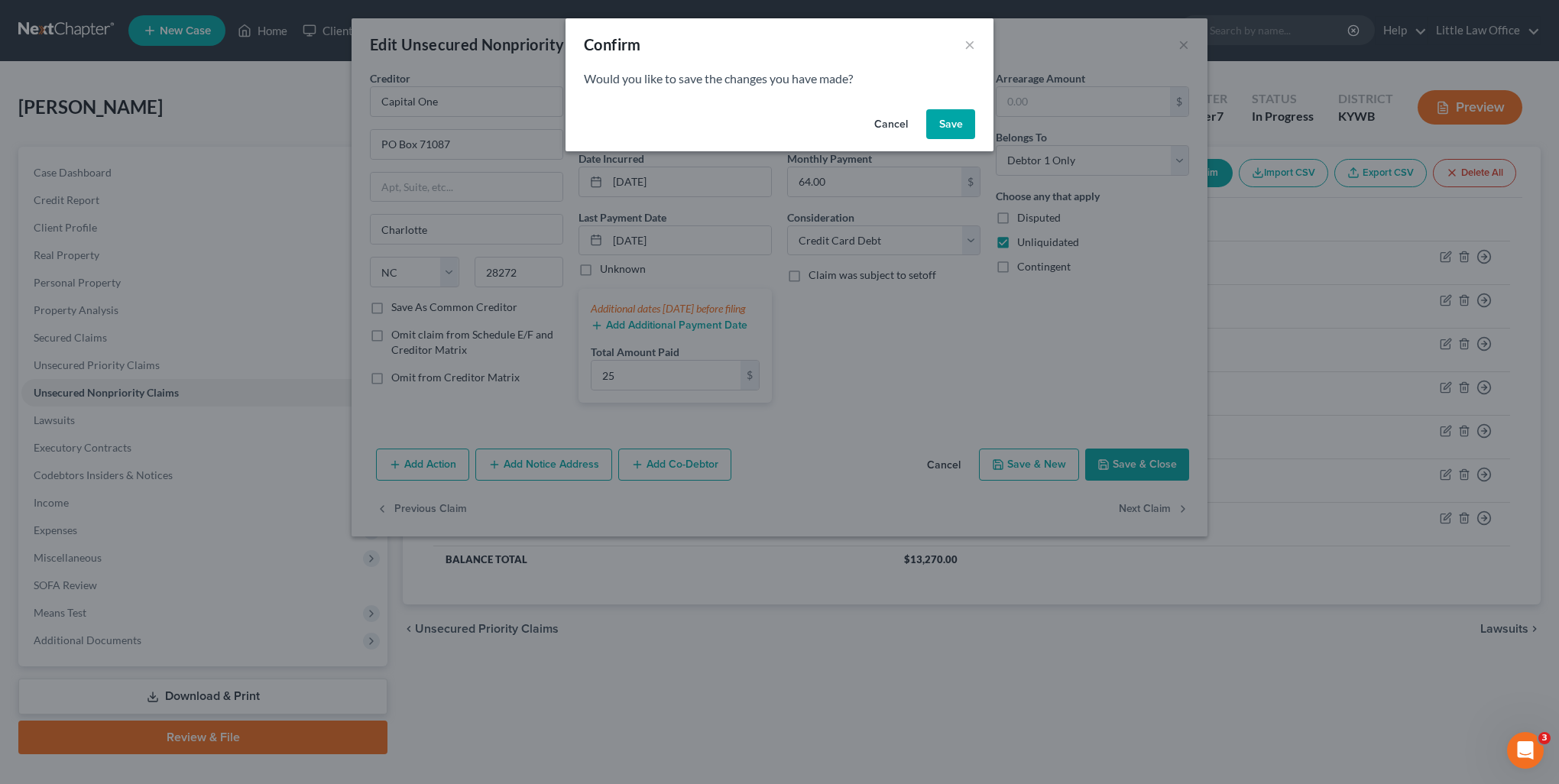
click at [957, 123] on button "Save" at bounding box center [951, 124] width 49 height 30
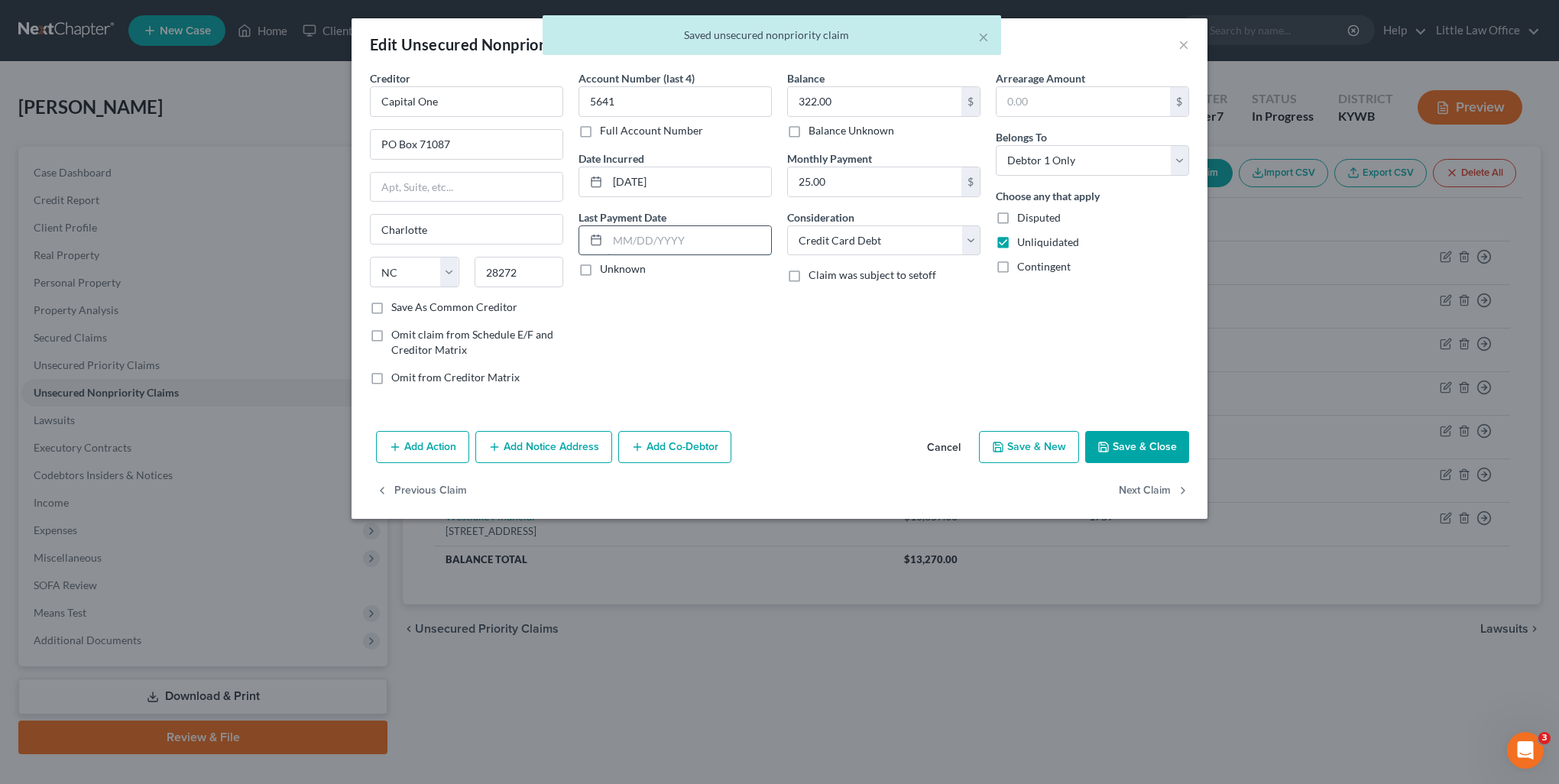
click at [700, 253] on input "text" at bounding box center [689, 241] width 163 height 29
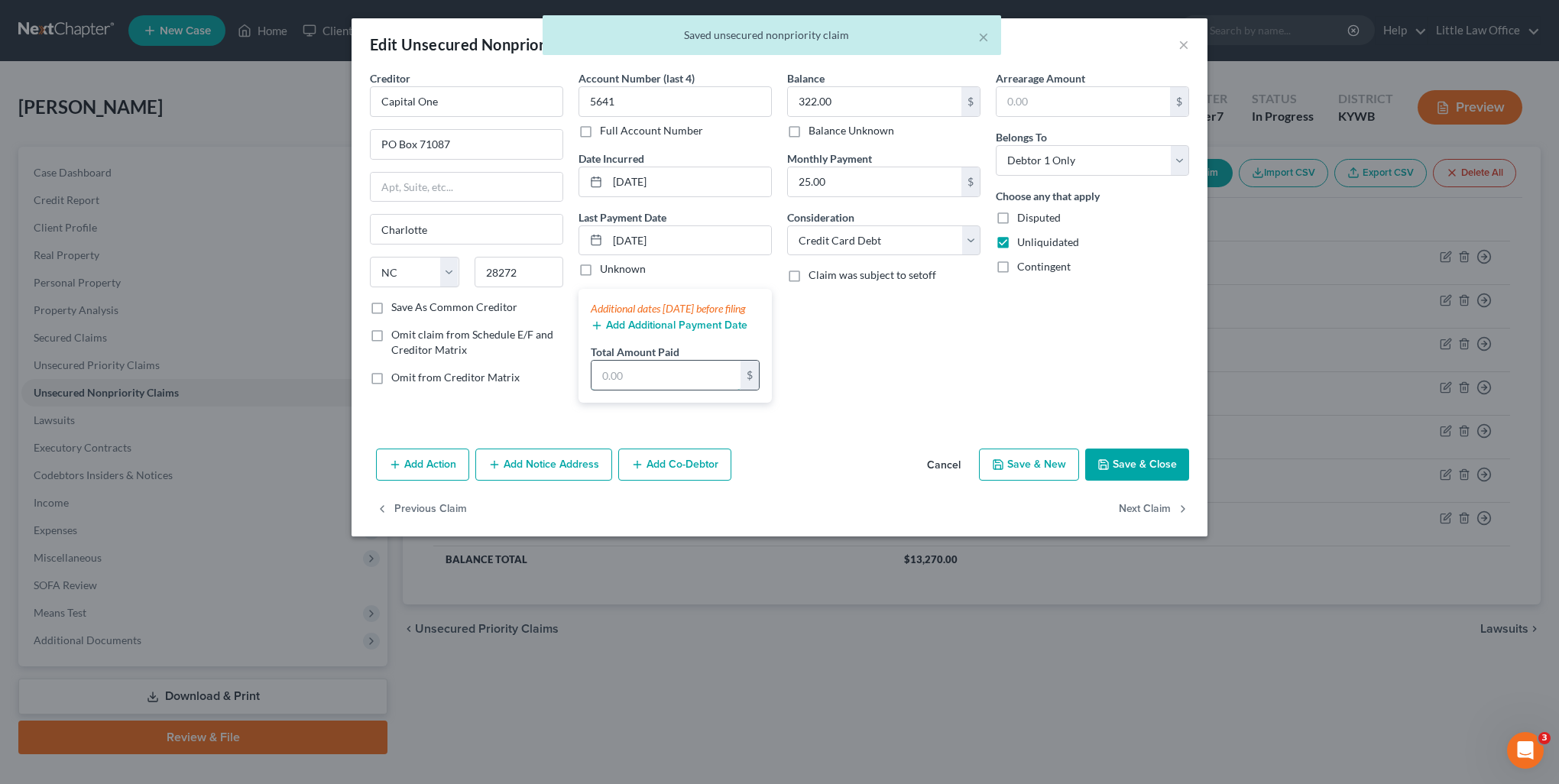
click at [648, 390] on input "text" at bounding box center [665, 375] width 149 height 29
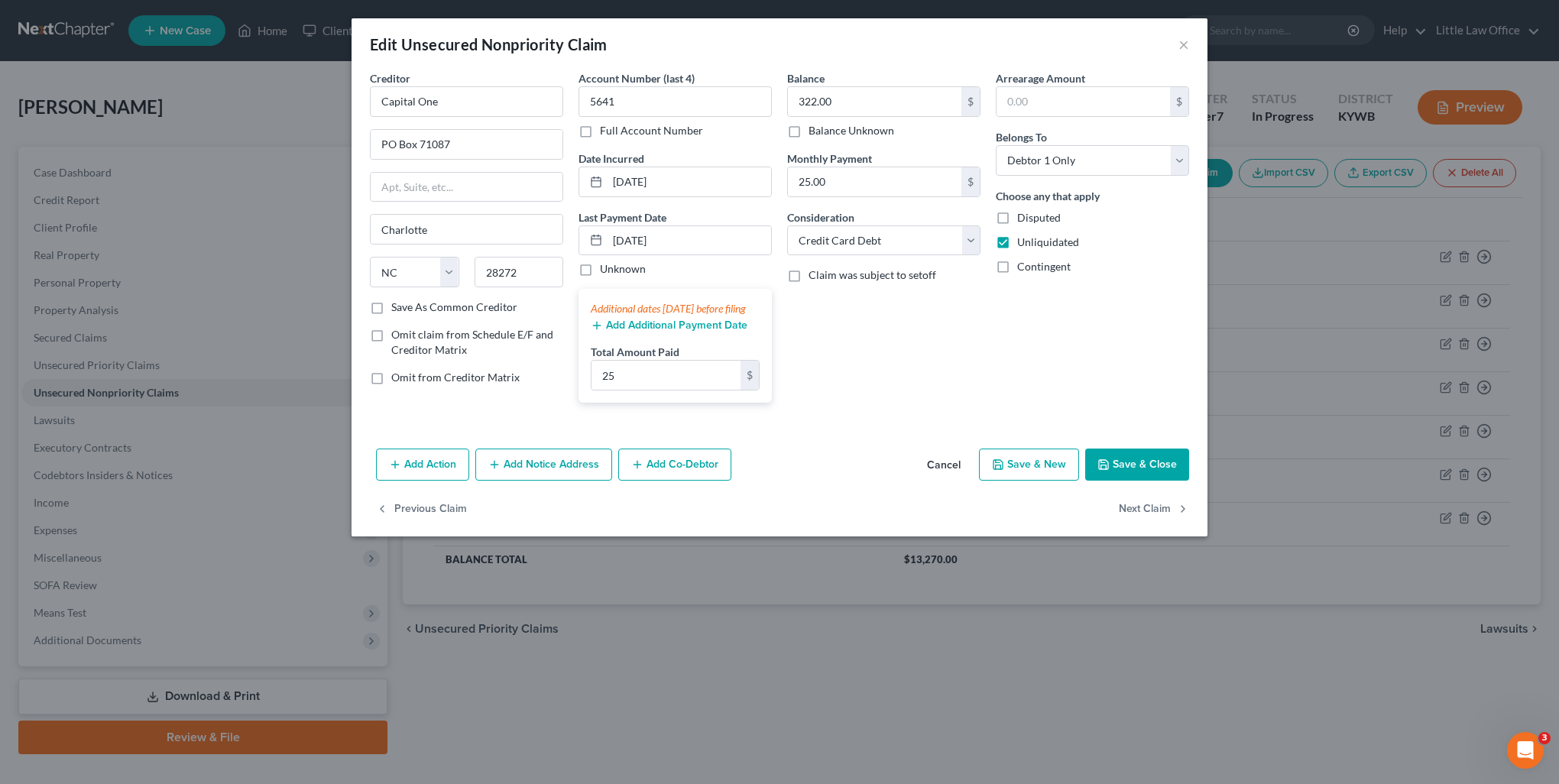
click at [1146, 476] on button "Save & Close" at bounding box center [1137, 465] width 104 height 32
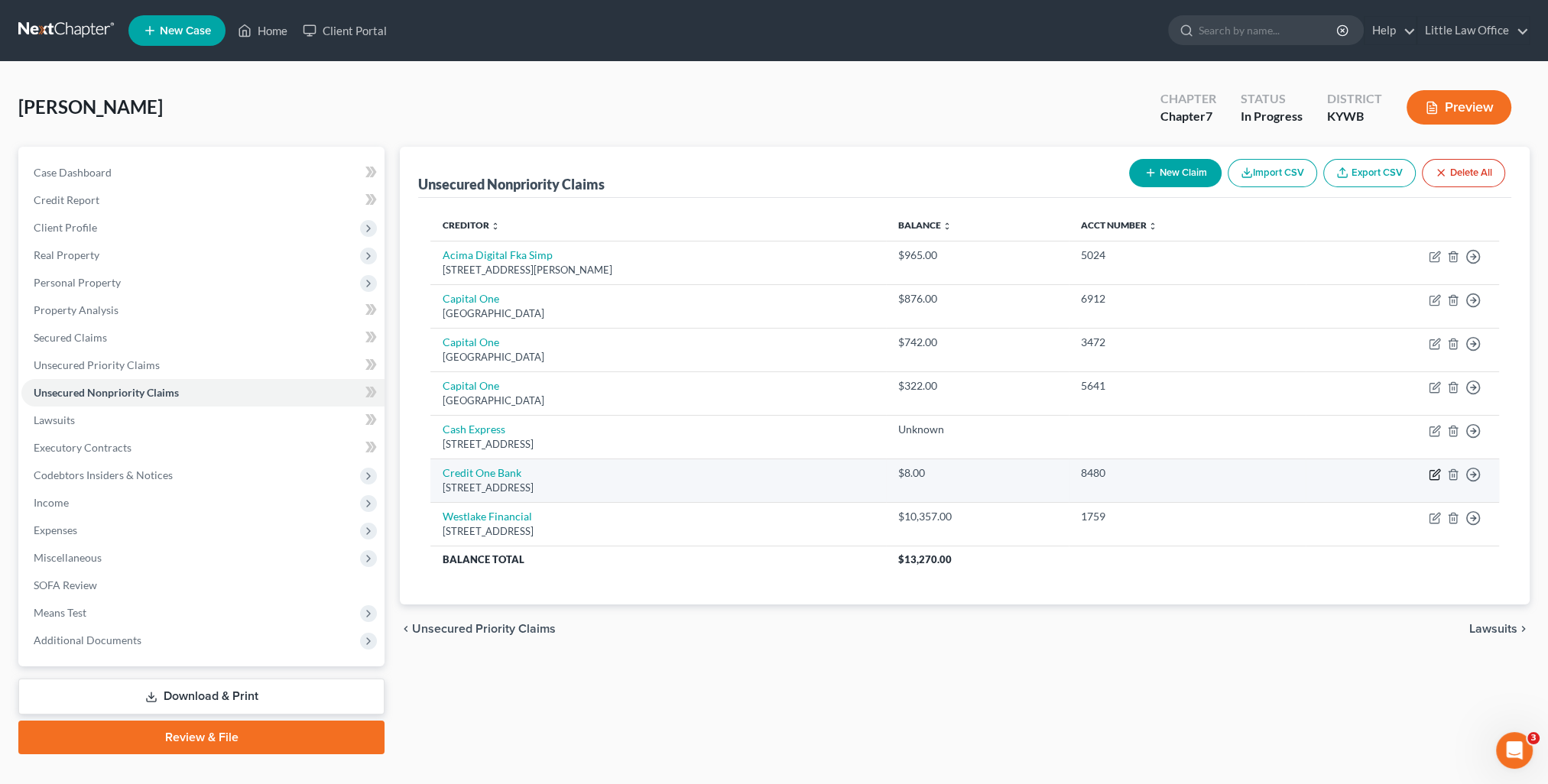
click at [1437, 476] on icon "button" at bounding box center [1434, 474] width 12 height 12
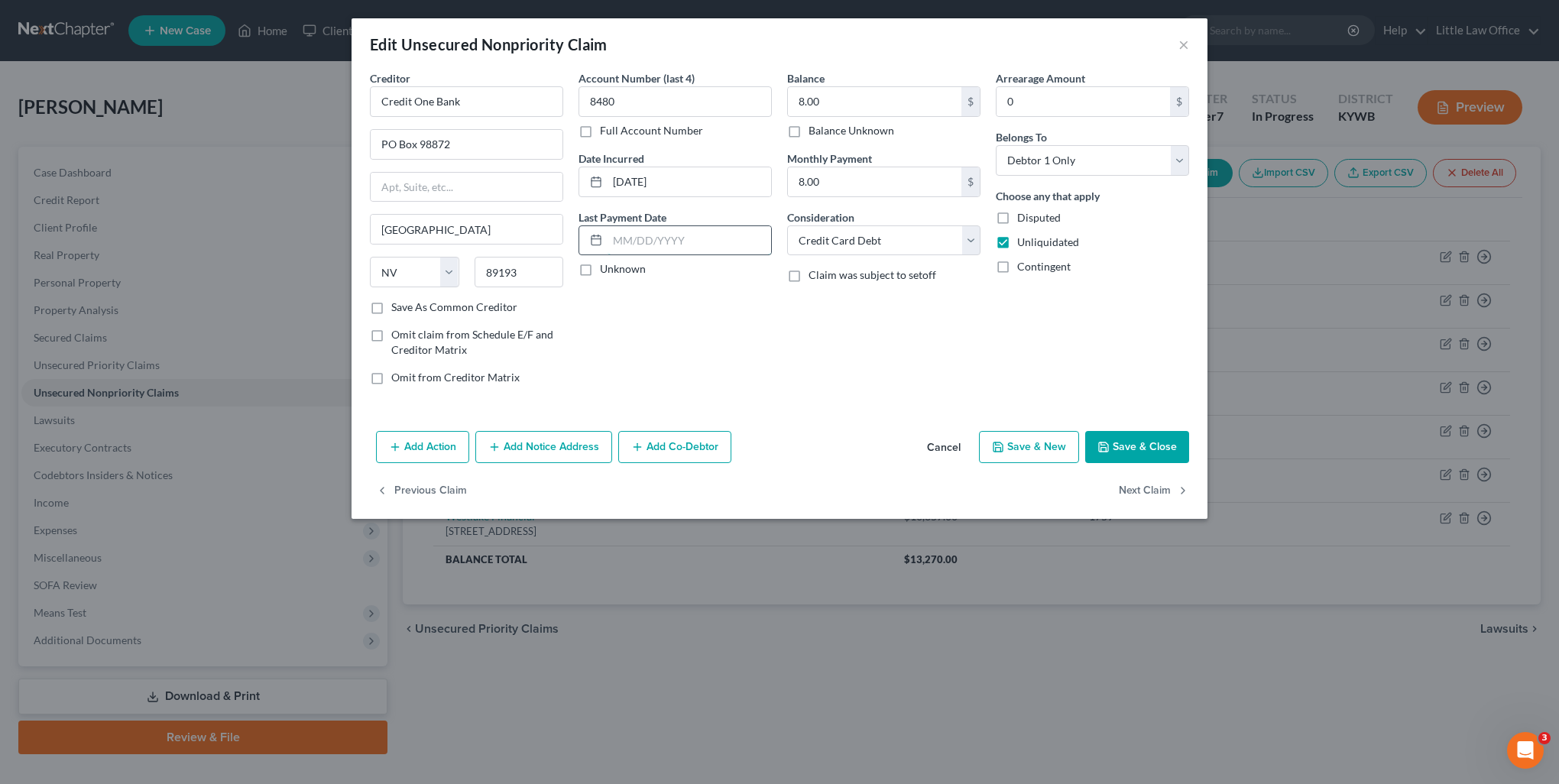
click at [673, 243] on input "text" at bounding box center [689, 241] width 163 height 29
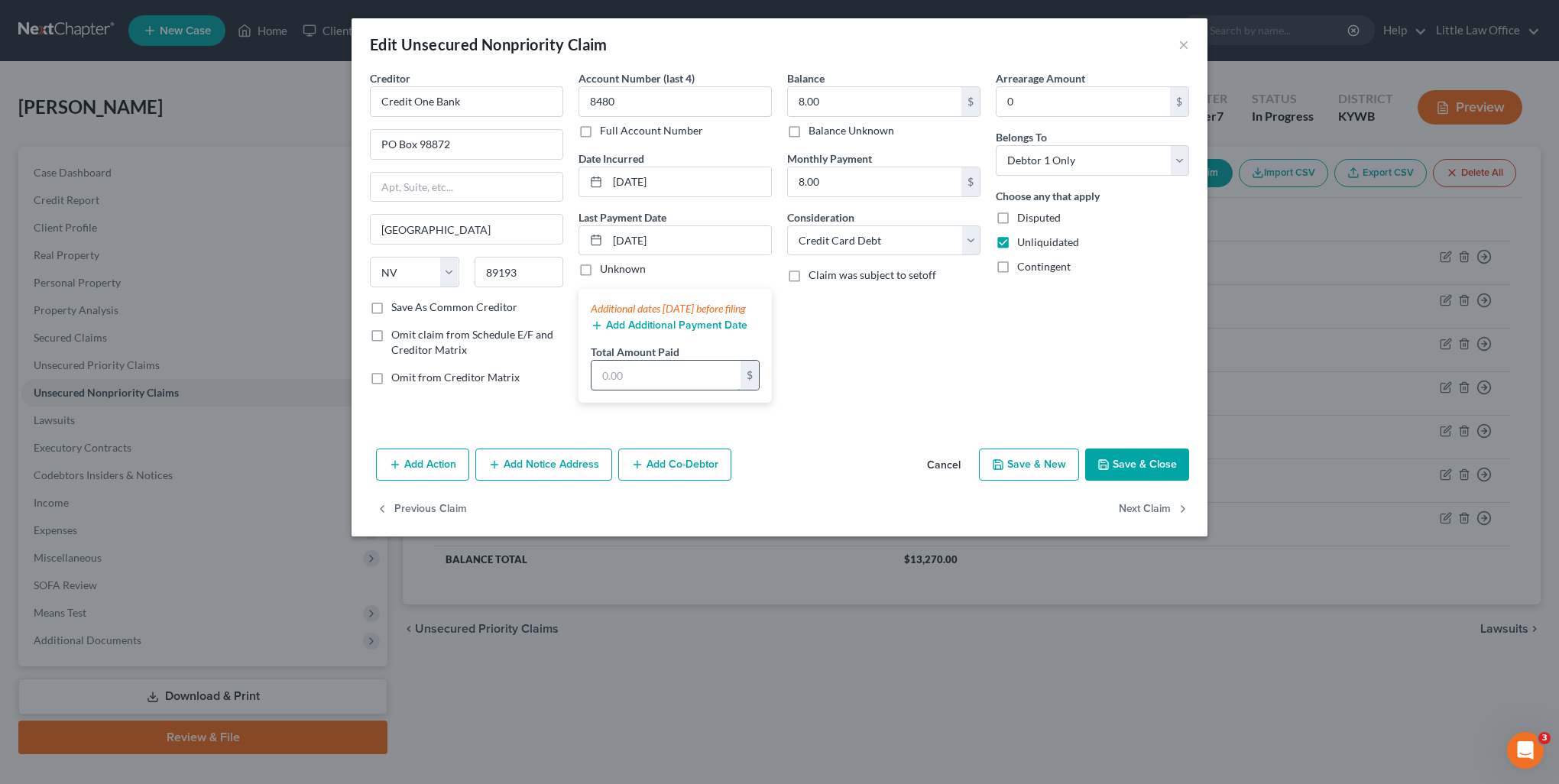
click at [680, 390] on input "text" at bounding box center [665, 375] width 149 height 29
click at [1130, 481] on button "Save & Close" at bounding box center [1137, 465] width 104 height 32
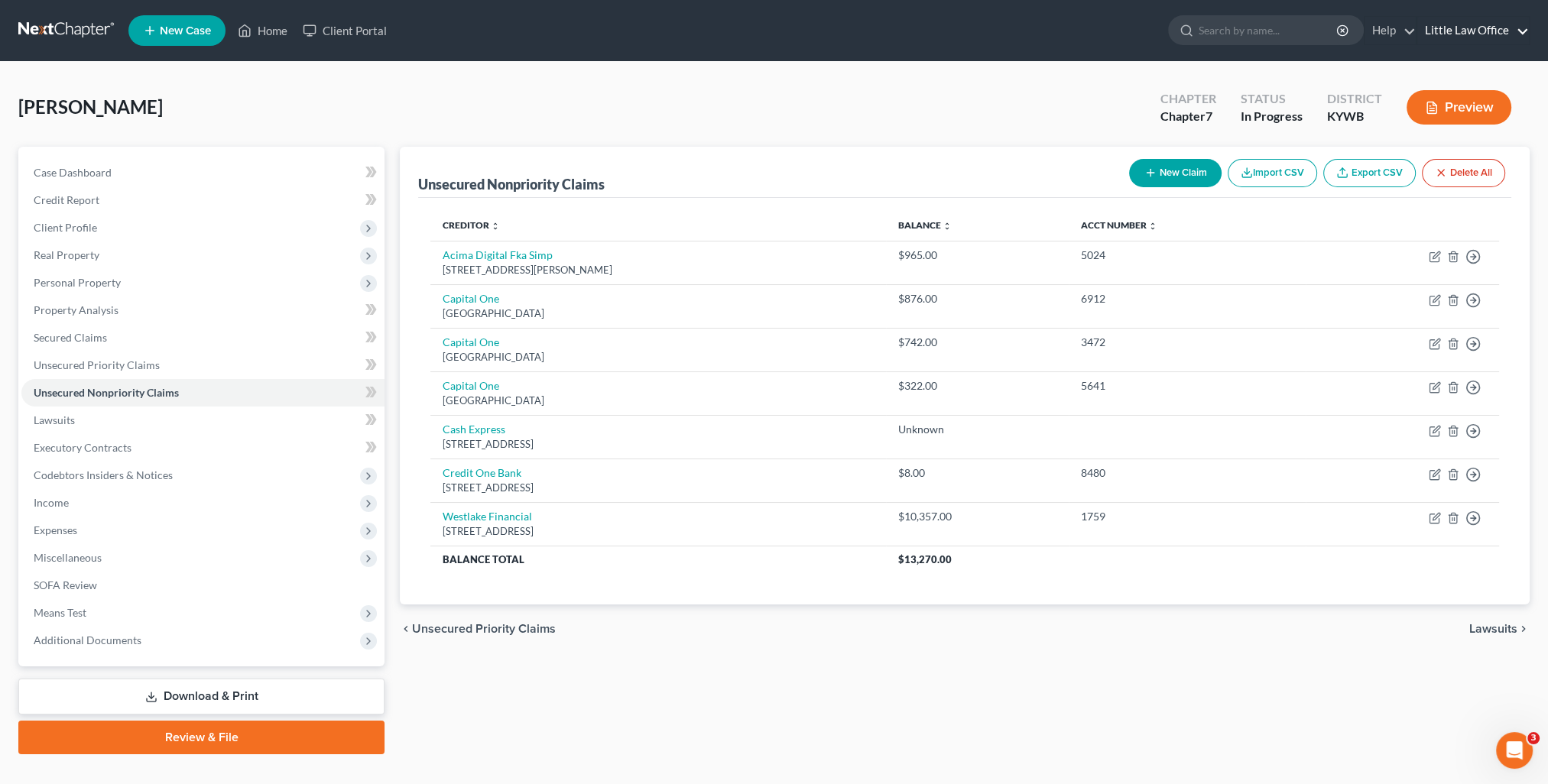
click at [1503, 40] on link "Little Law Office" at bounding box center [1472, 30] width 111 height 27
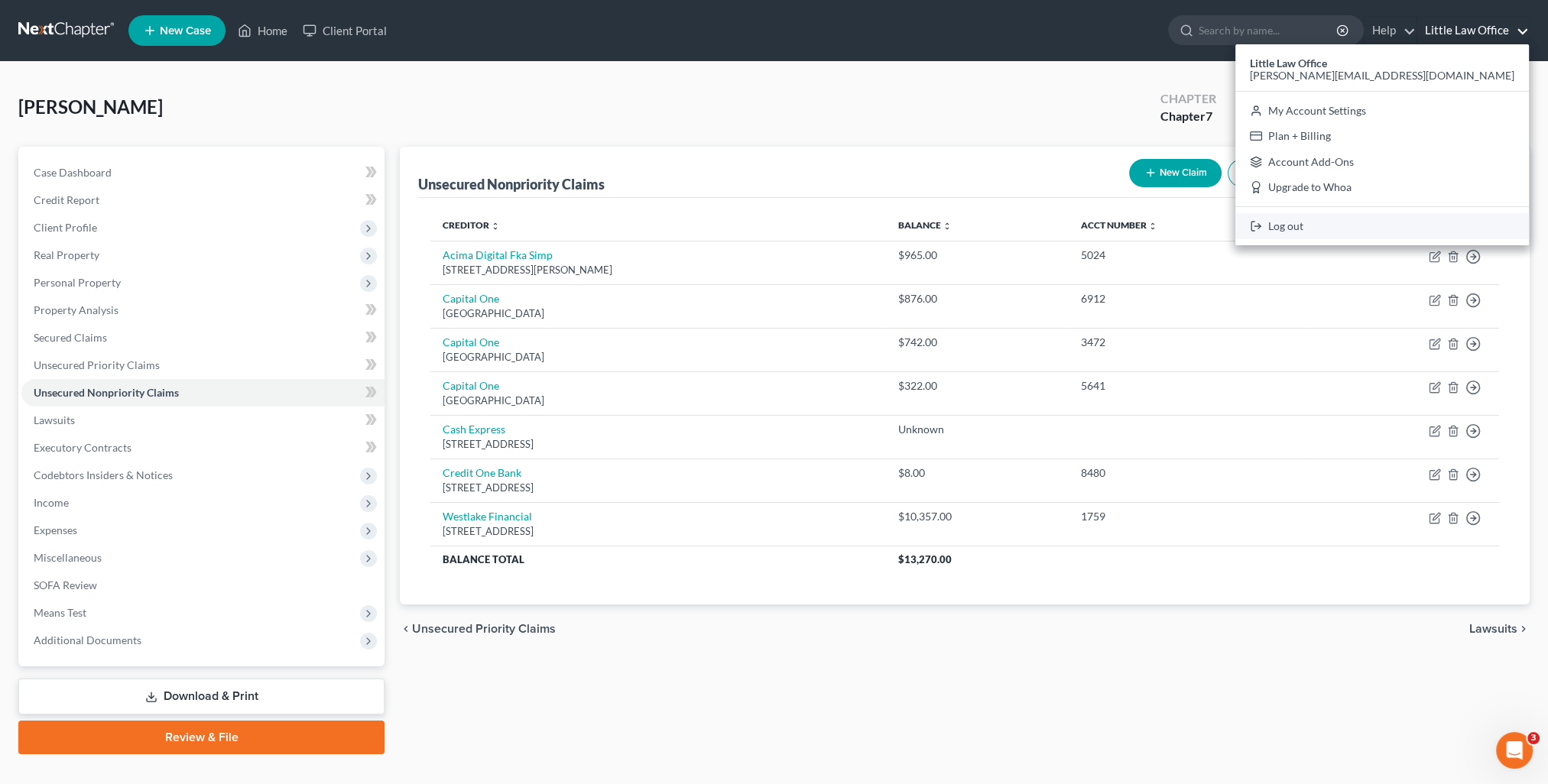
click at [1406, 233] on link "Log out" at bounding box center [1382, 226] width 294 height 26
